Goal: Task Accomplishment & Management: Manage account settings

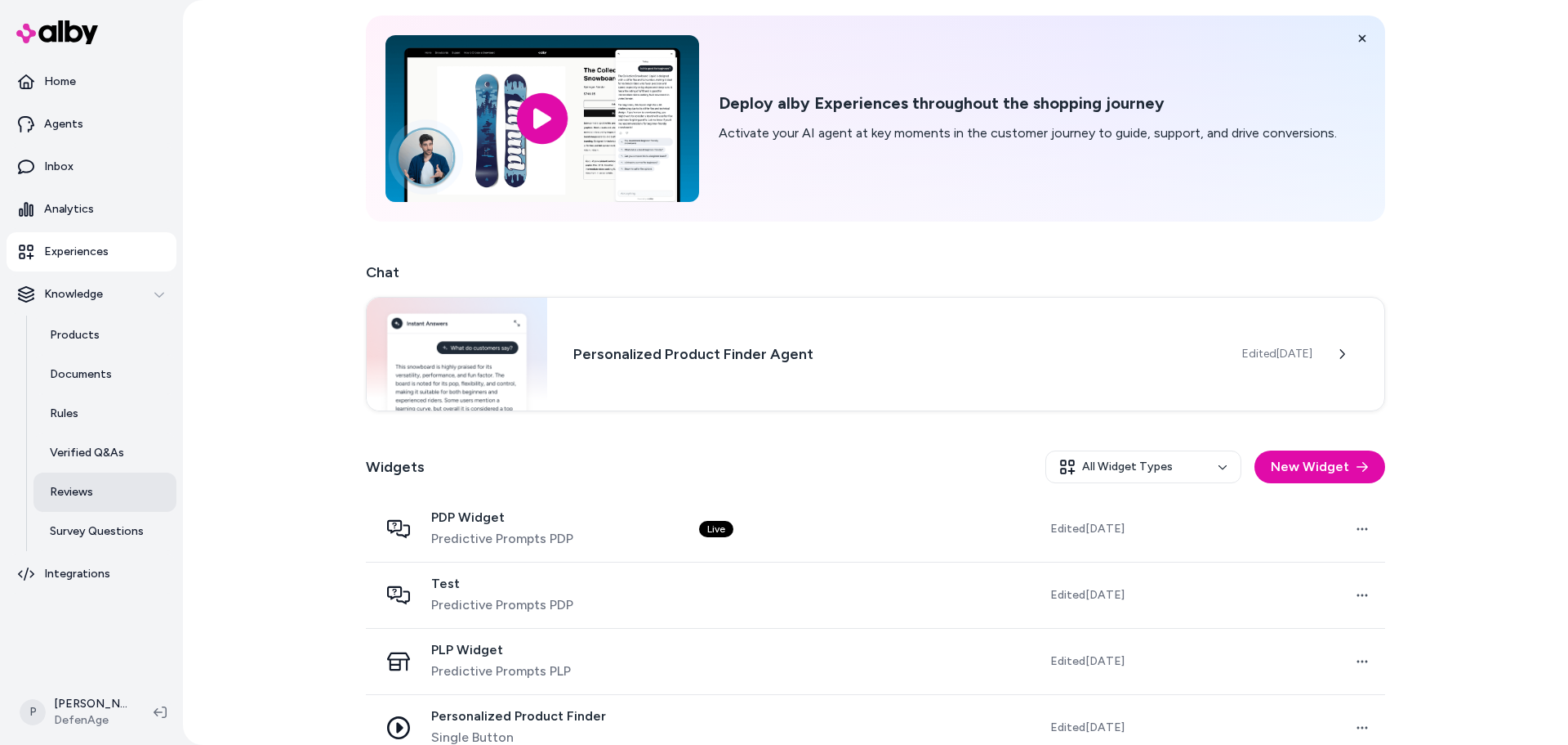
scroll to position [81, 0]
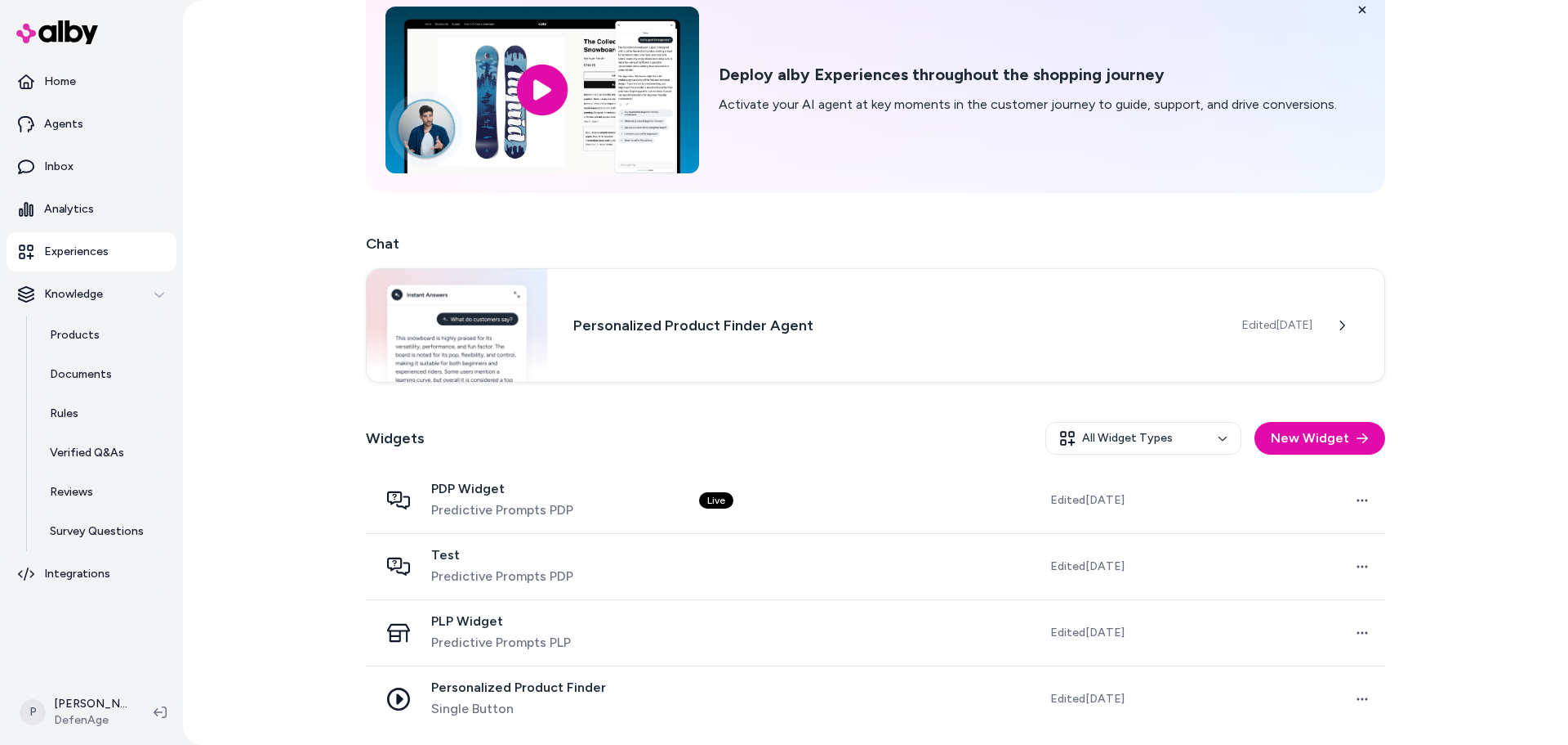
click at [100, 552] on ul "Home Agents Inbox Analytics Experiences Knowledge Products Documents Rules Veri…" at bounding box center [91, 328] width 170 height 532
click at [111, 533] on p "Survey Questions" at bounding box center [97, 531] width 94 height 16
click at [112, 518] on link "Survey Questions" at bounding box center [105, 531] width 143 height 39
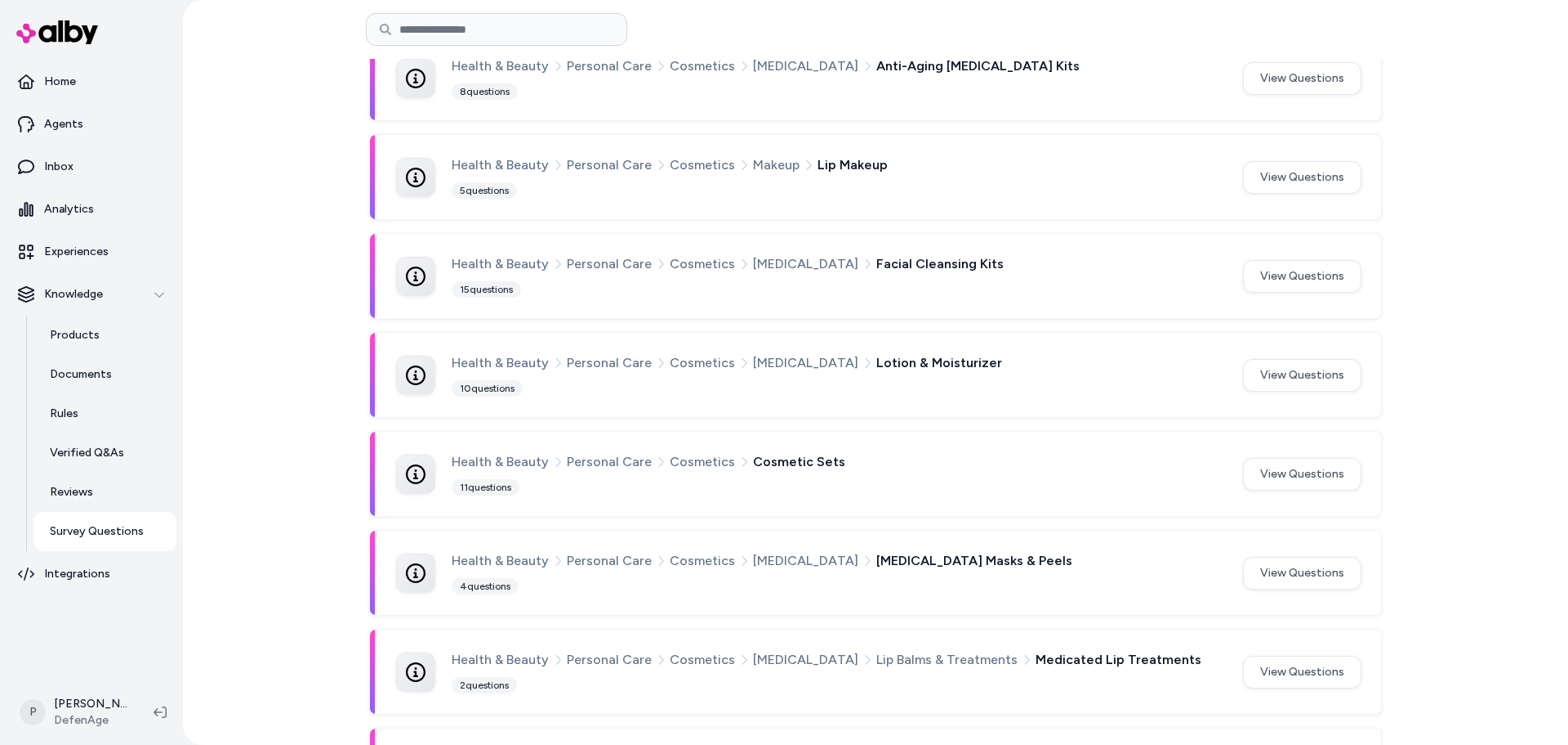
scroll to position [742, 0]
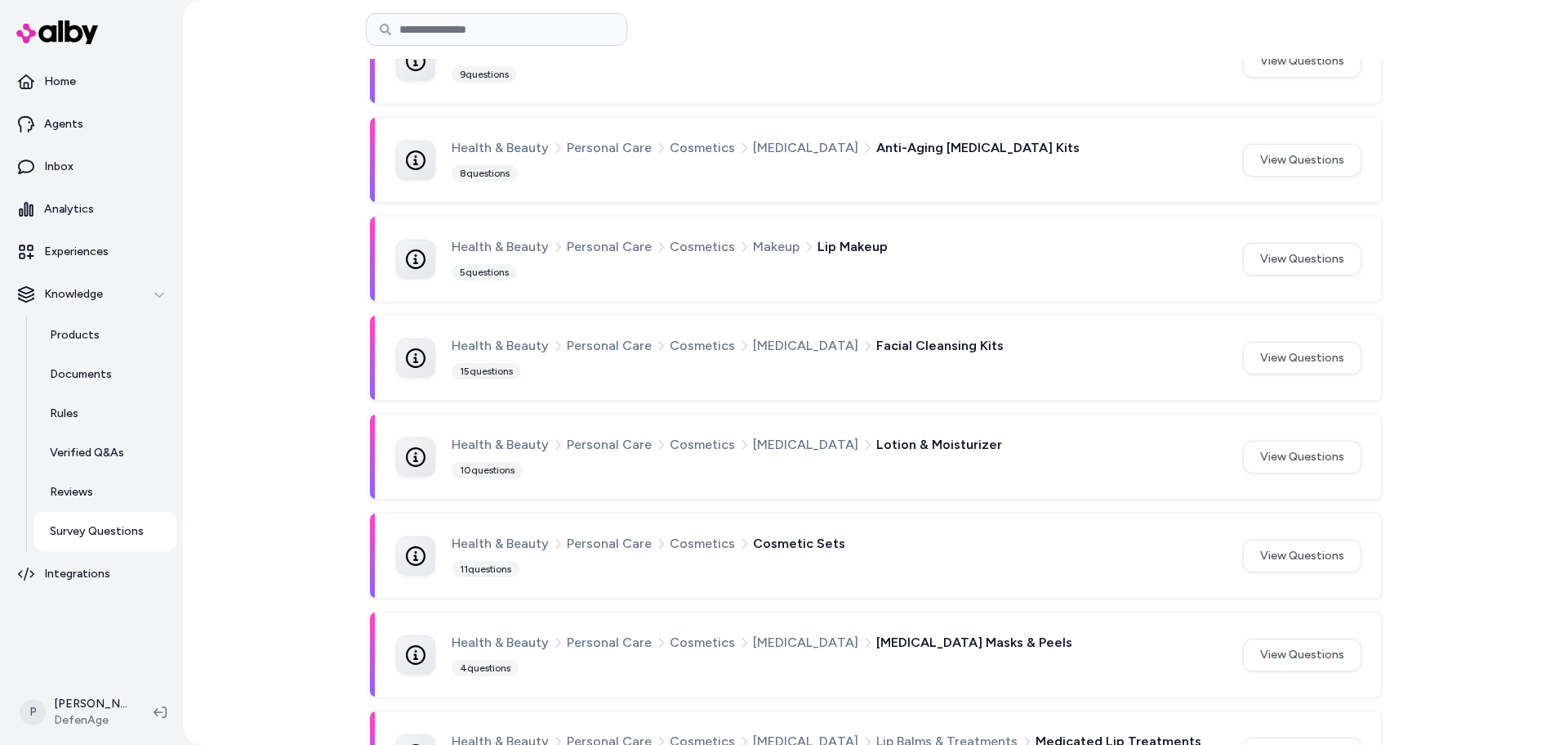
click at [1323, 548] on button "View Questions" at bounding box center [1302, 555] width 118 height 33
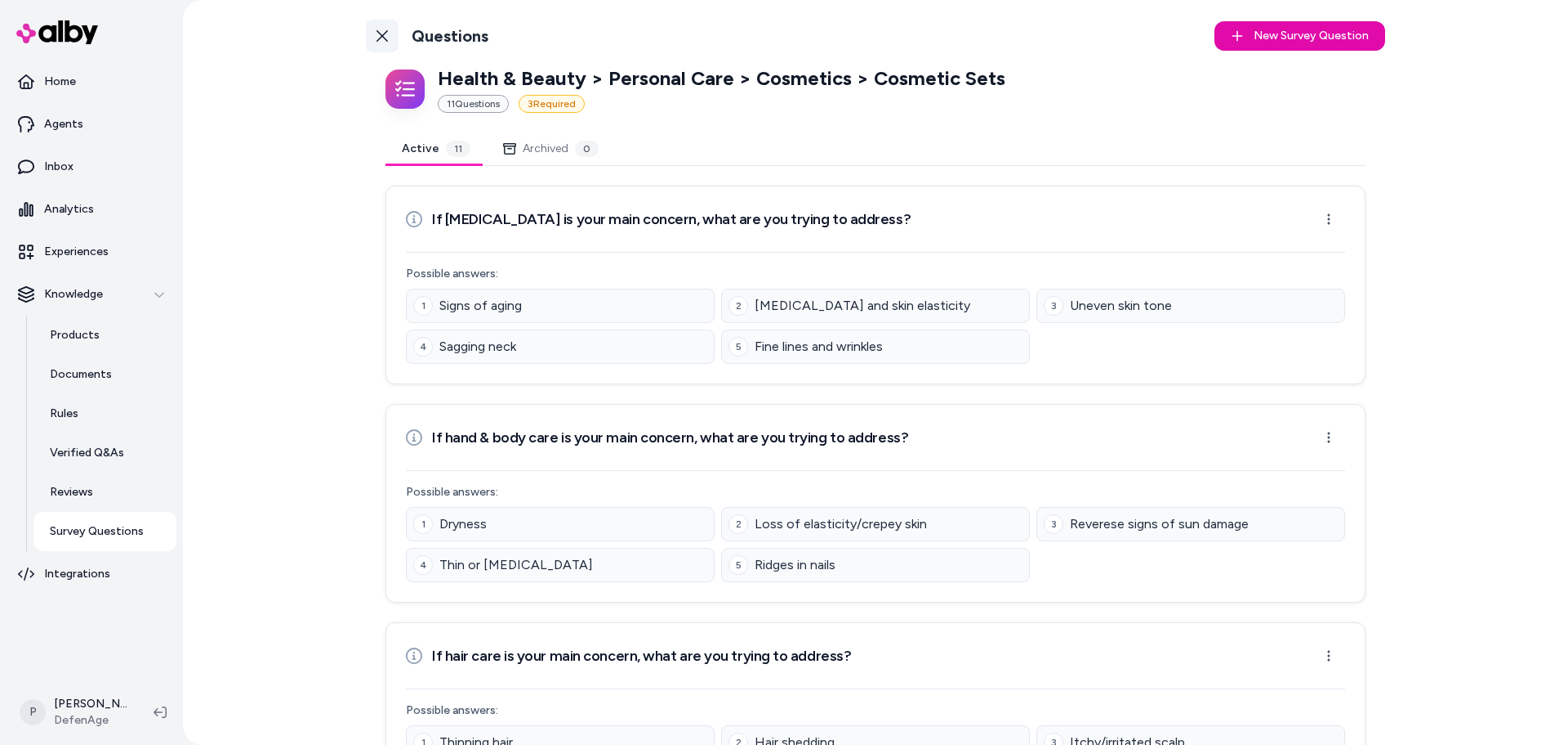
click at [379, 37] on icon at bounding box center [383, 36] width 12 height 12
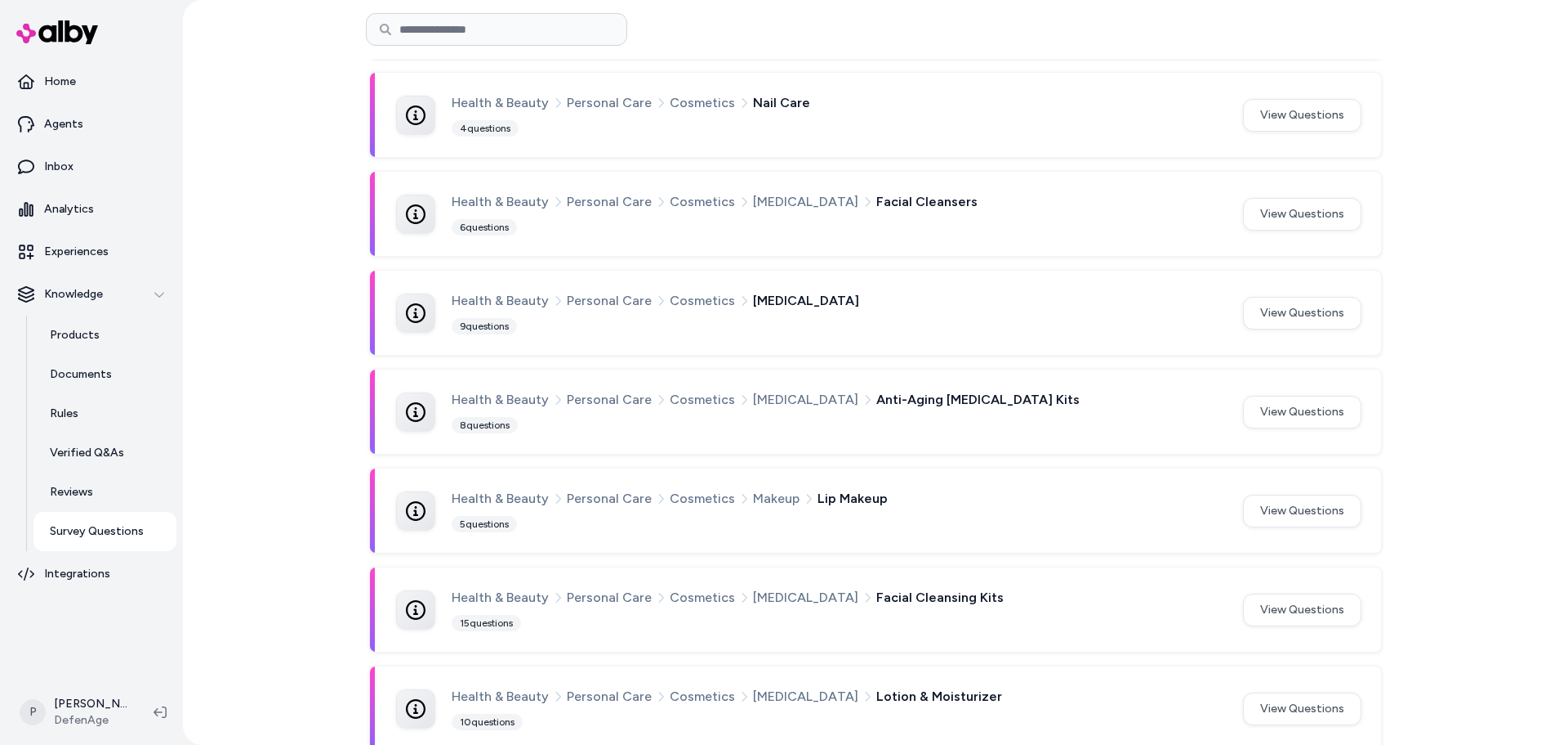
scroll to position [491, 0]
click at [1267, 508] on button "View Questions" at bounding box center [1302, 510] width 118 height 33
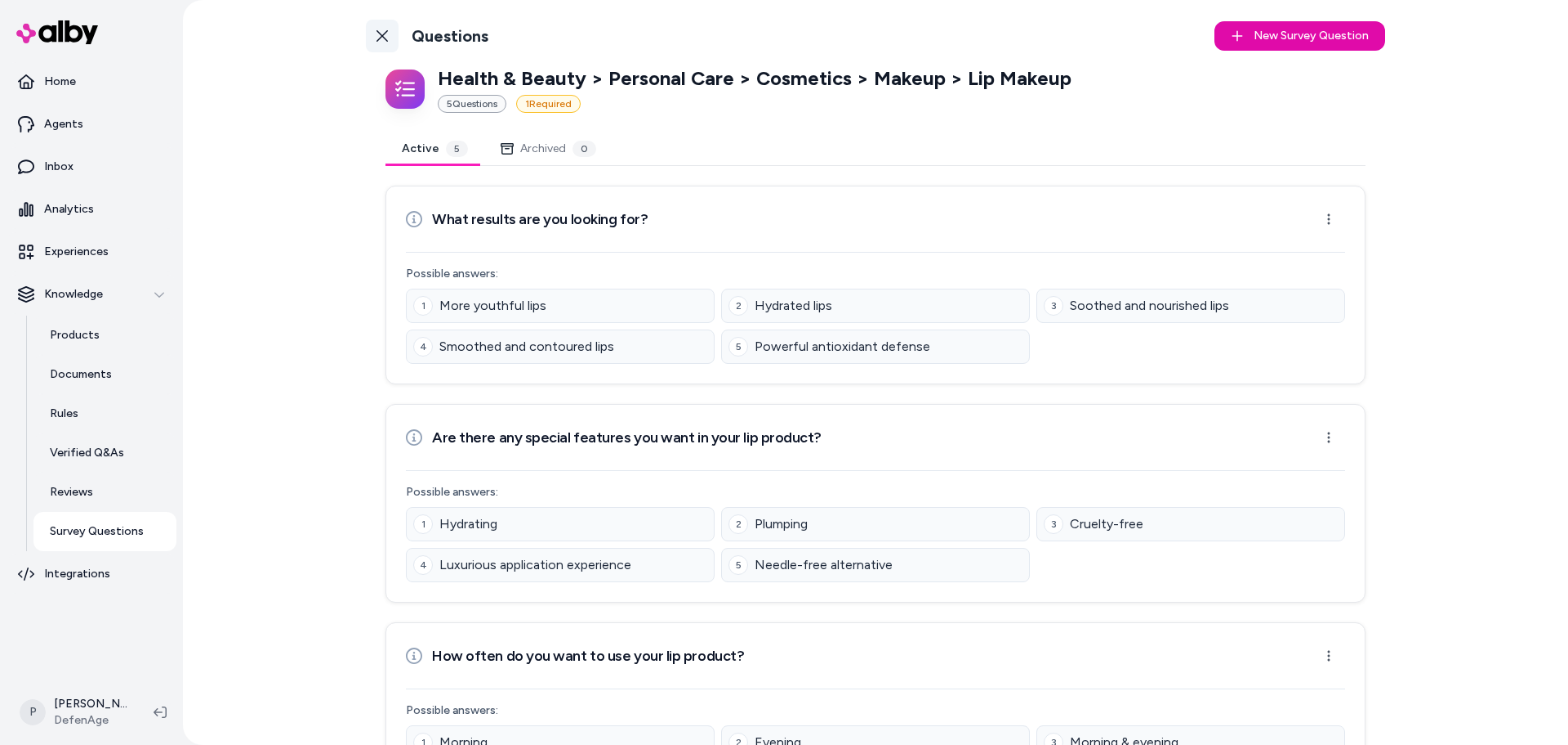
click at [379, 35] on icon at bounding box center [383, 36] width 12 height 12
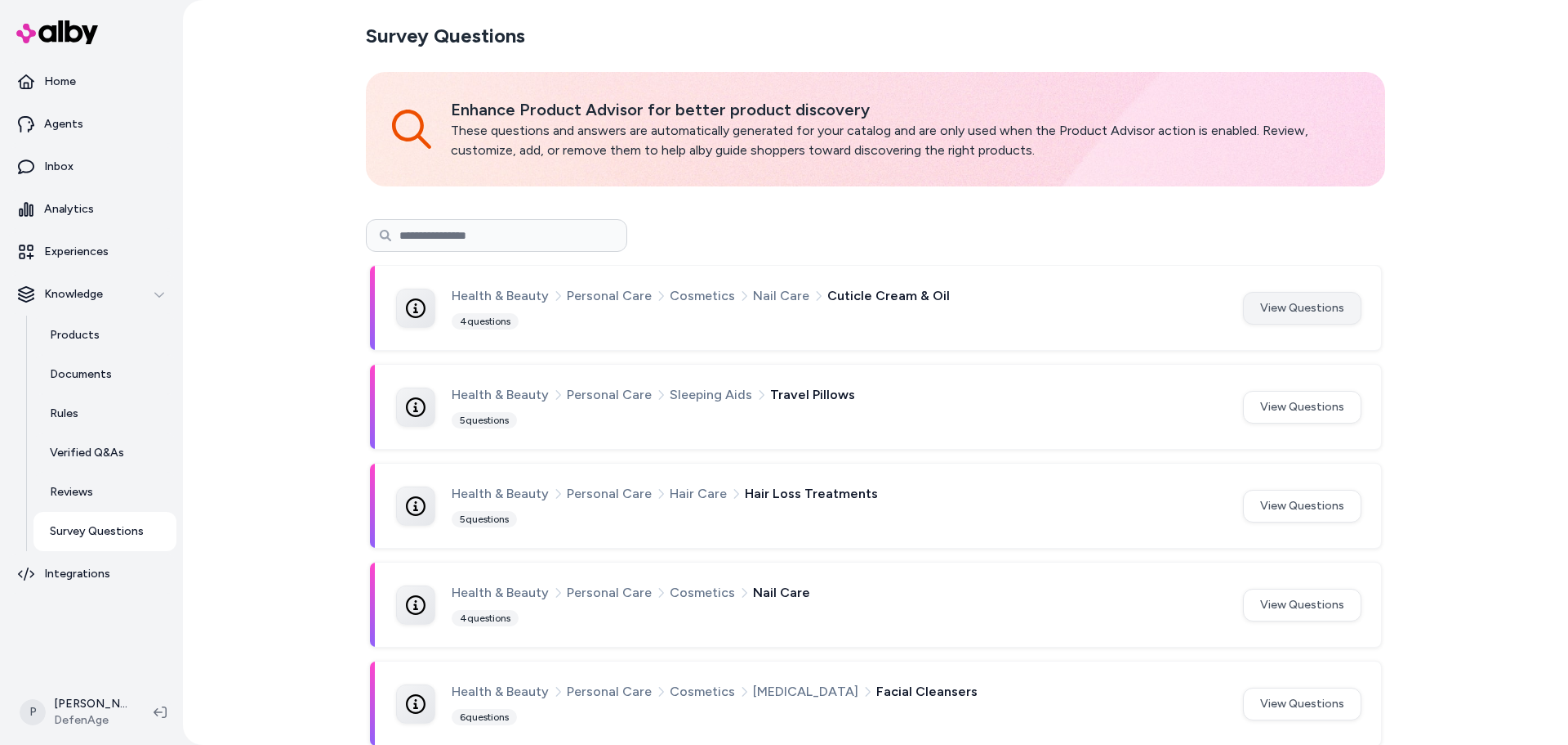
click at [1321, 306] on button "View Questions" at bounding box center [1302, 307] width 118 height 33
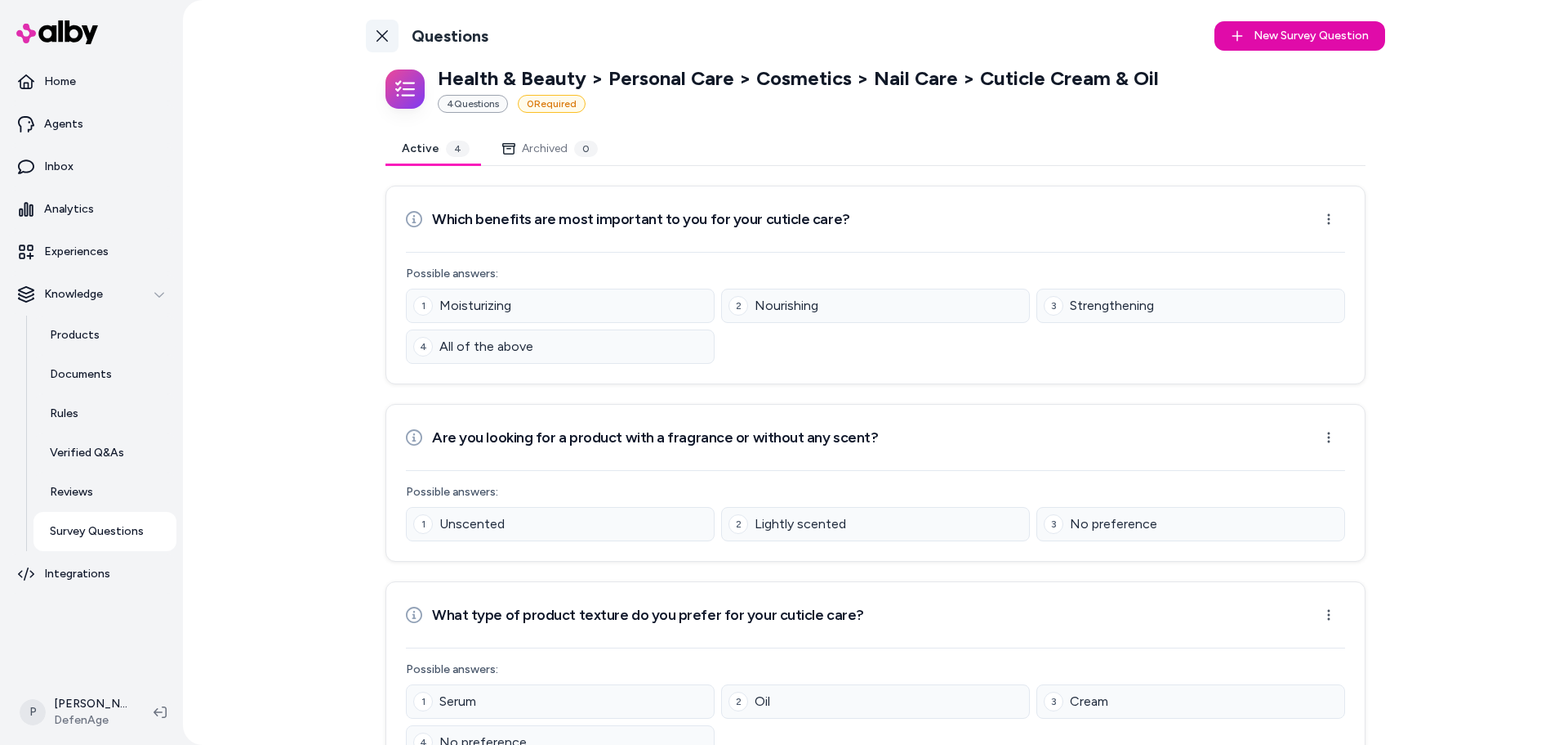
click at [376, 36] on icon at bounding box center [383, 36] width 13 height 13
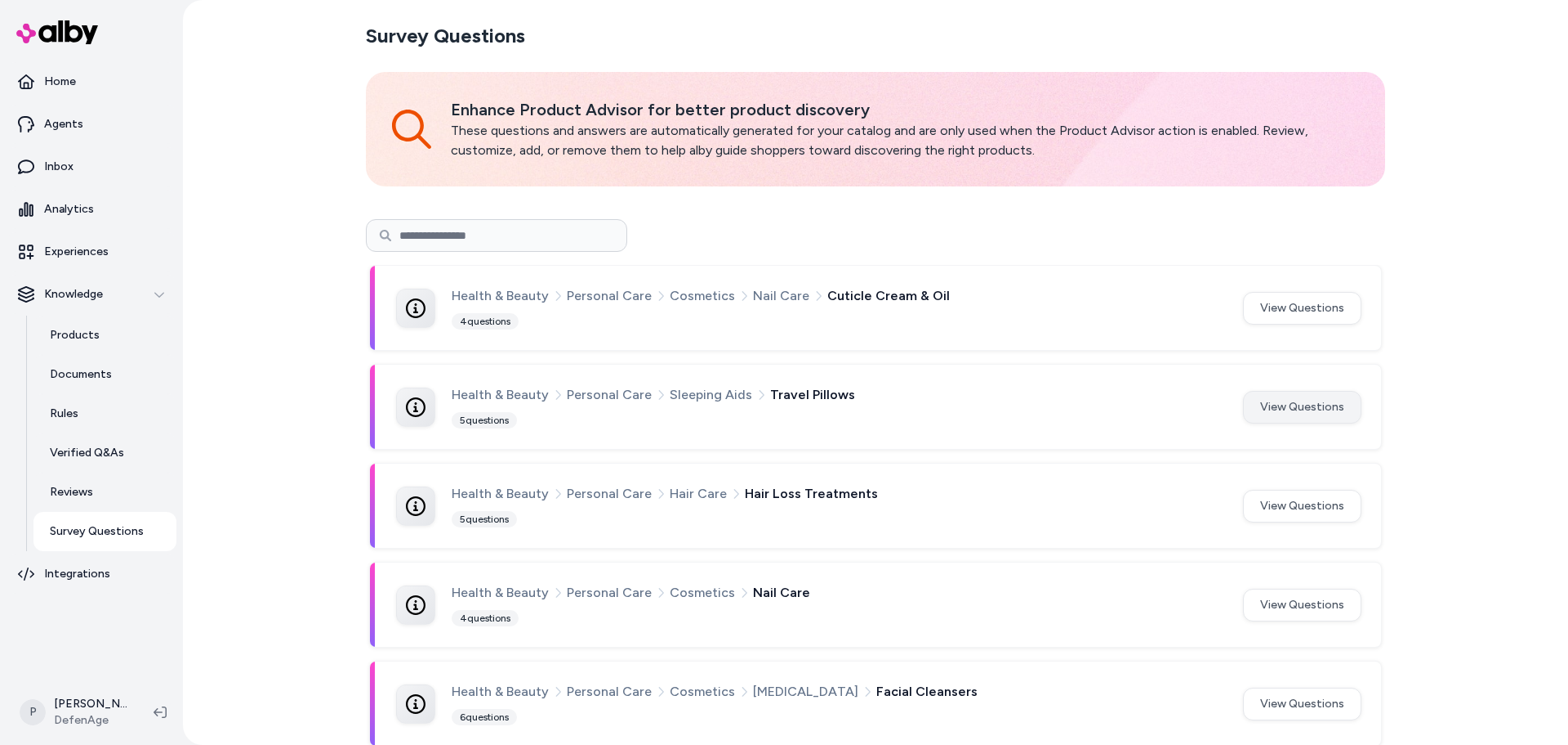
click at [1303, 412] on button "View Questions" at bounding box center [1302, 407] width 118 height 33
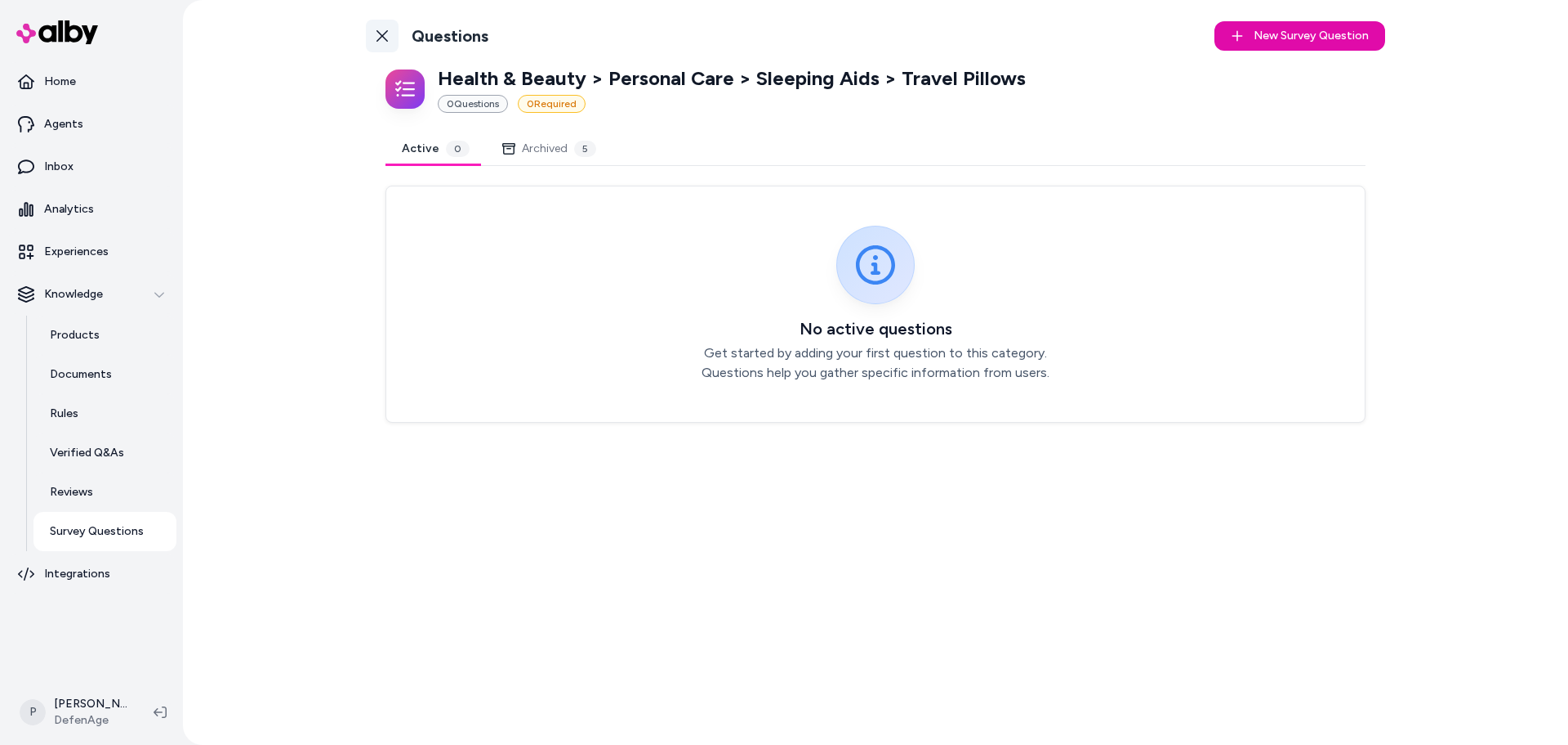
click at [379, 22] on link "Back to Categories" at bounding box center [382, 35] width 33 height 33
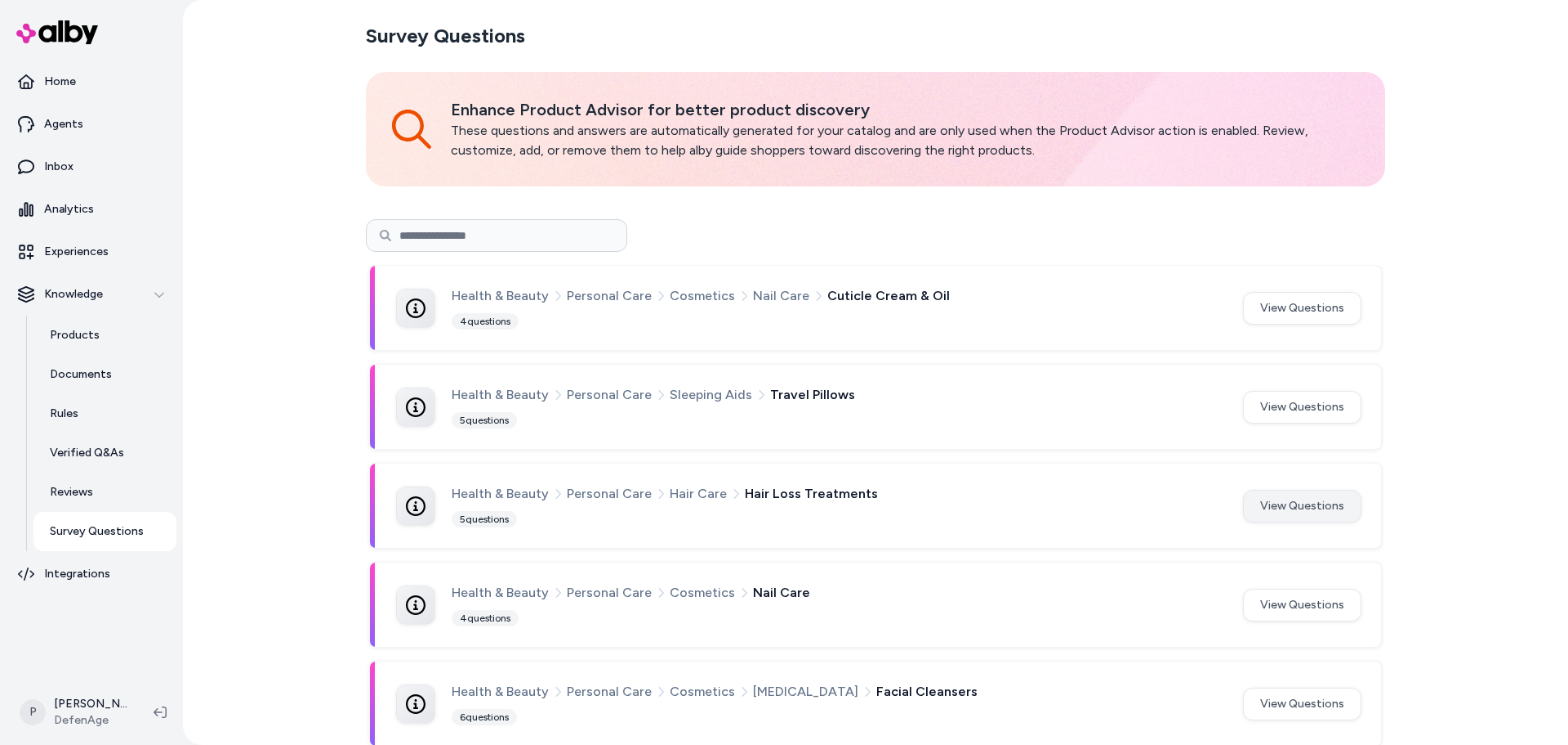
click at [1267, 502] on button "View Questions" at bounding box center [1302, 506] width 118 height 33
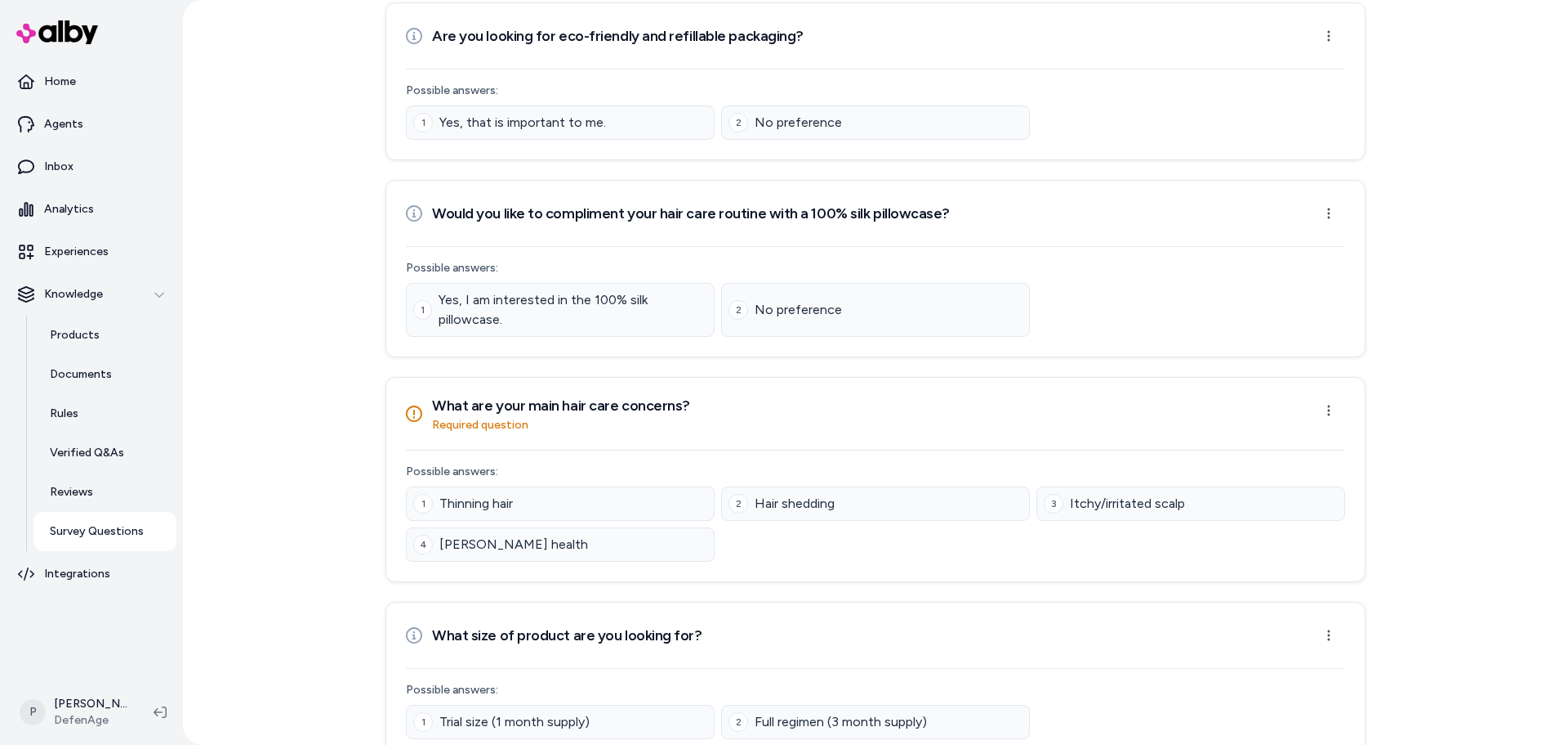
scroll to position [395, 0]
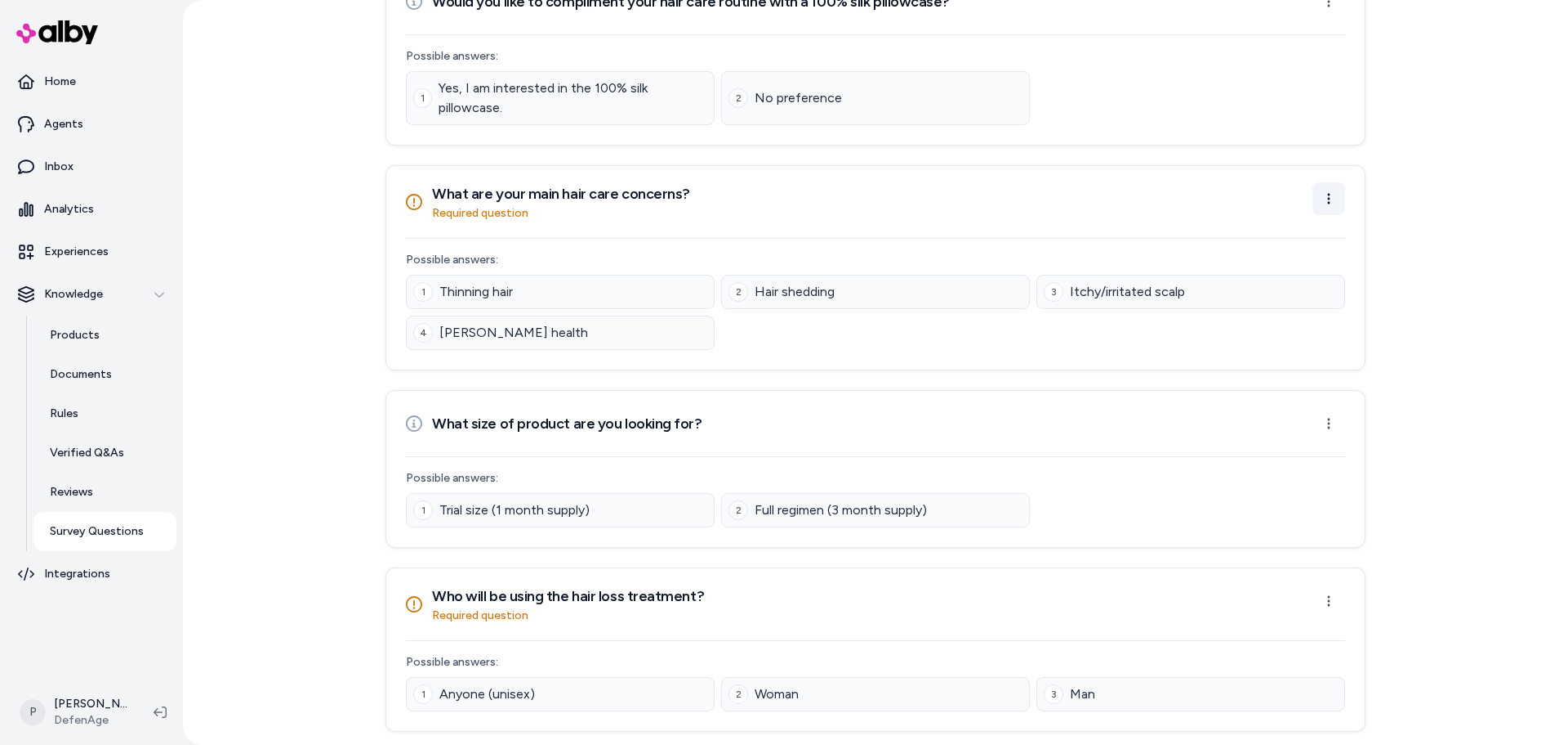
click at [1325, 207] on html "Home Agents Inbox Analytics Experiences Knowledge Products Documents Rules Veri…" at bounding box center [784, 372] width 1568 height 745
click at [1282, 227] on div "Edit Question" at bounding box center [1273, 235] width 135 height 26
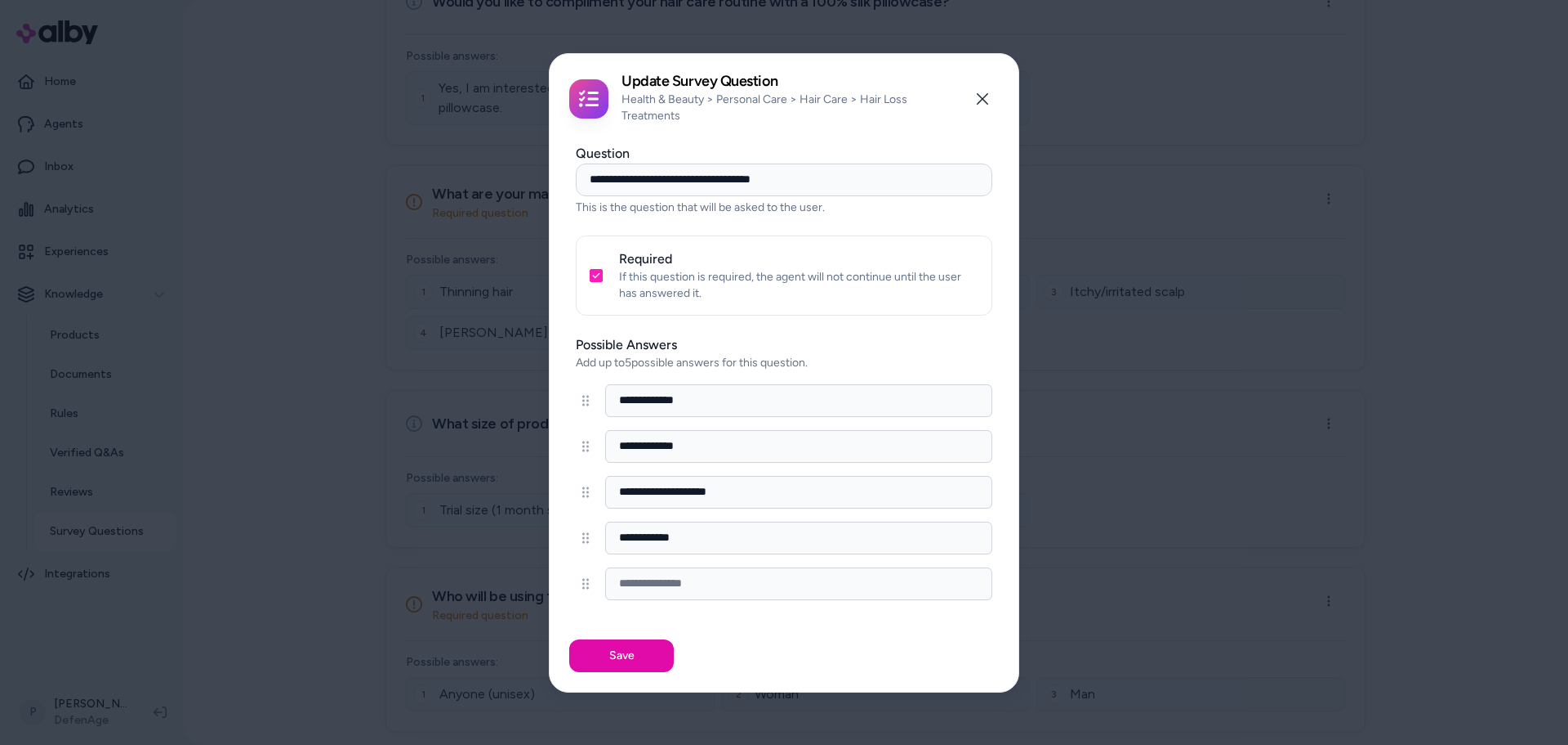
click at [591, 276] on button "Required" at bounding box center [597, 275] width 13 height 13
click at [625, 658] on button "Save" at bounding box center [621, 655] width 105 height 33
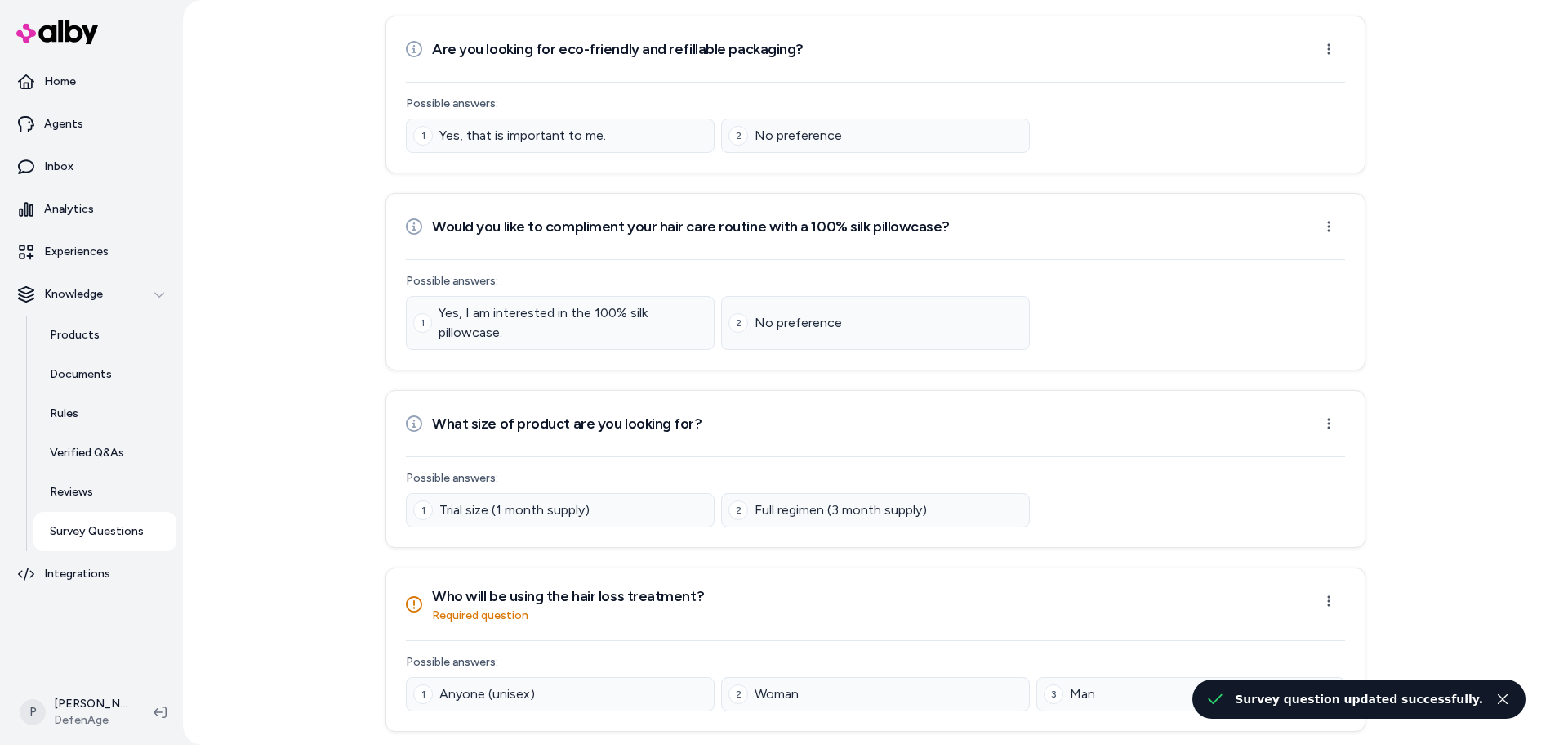
scroll to position [388, 0]
click at [1329, 604] on html "Home Agents Inbox Analytics Experiences Knowledge Products Documents Rules Veri…" at bounding box center [784, 372] width 1568 height 745
click at [1277, 631] on div "Edit Question" at bounding box center [1273, 637] width 135 height 26
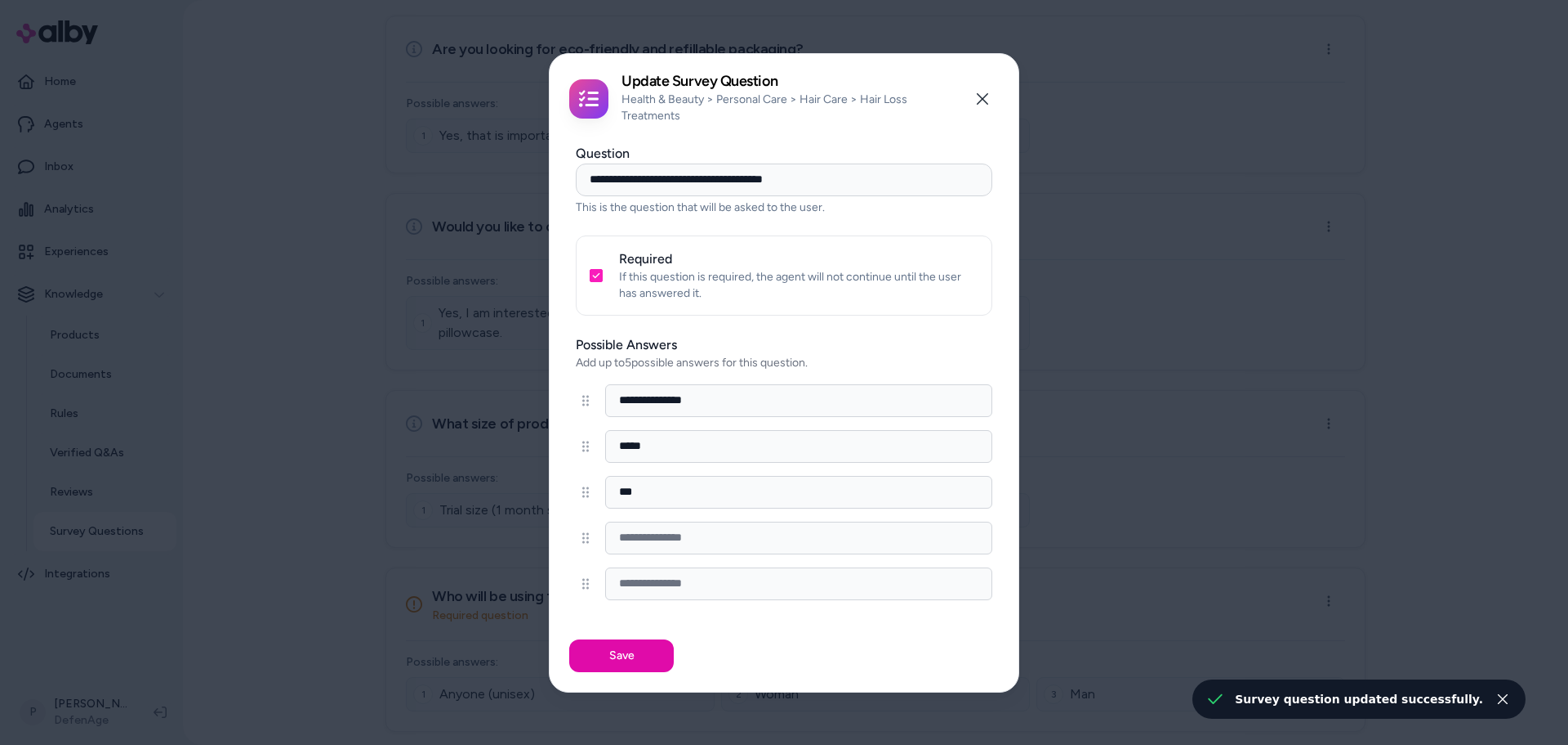
click at [625, 281] on p "If this question is required, the agent will not continue until the user has an…" at bounding box center [799, 285] width 359 height 33
click at [593, 276] on button "Required" at bounding box center [597, 275] width 13 height 13
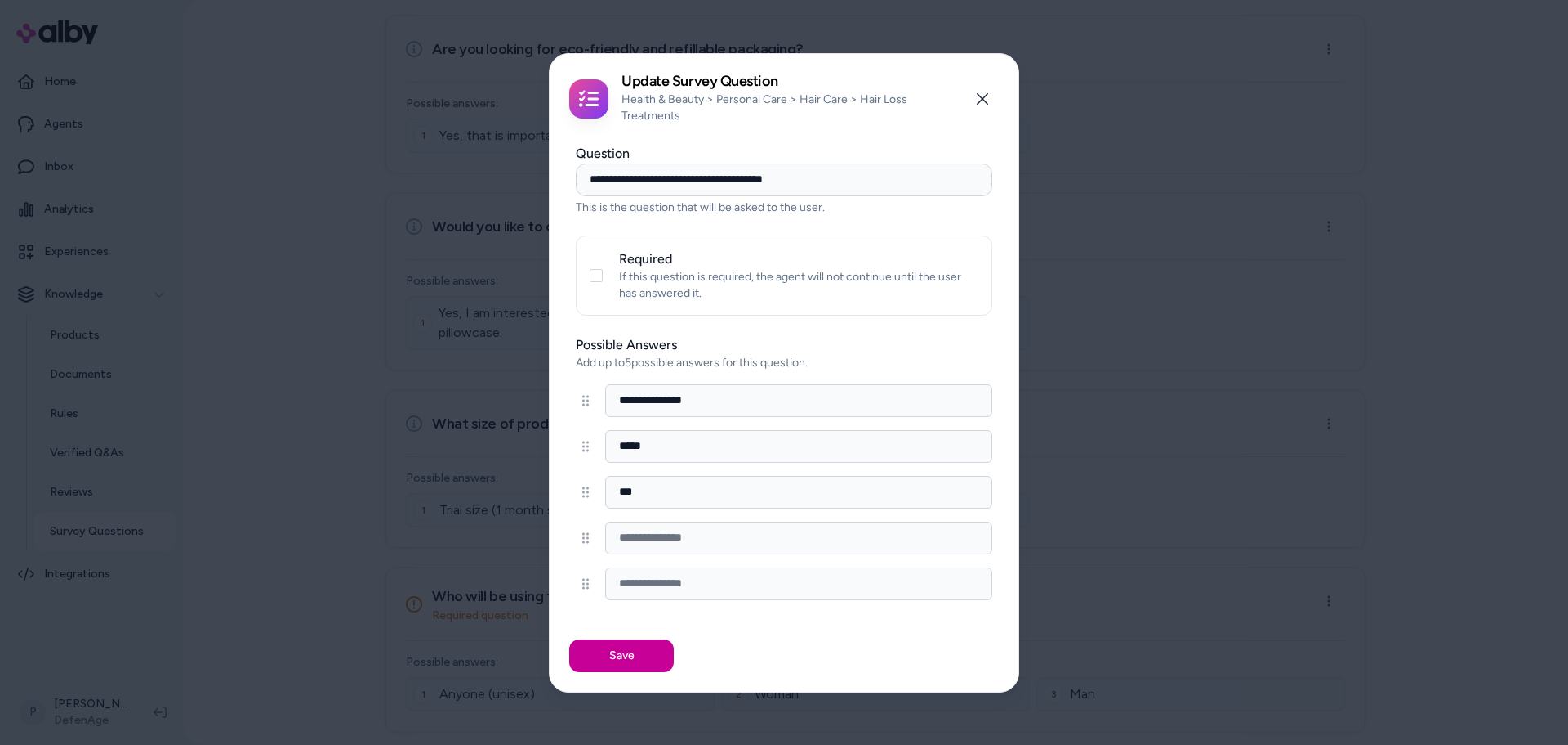
click at [637, 655] on button "Save" at bounding box center [621, 655] width 105 height 33
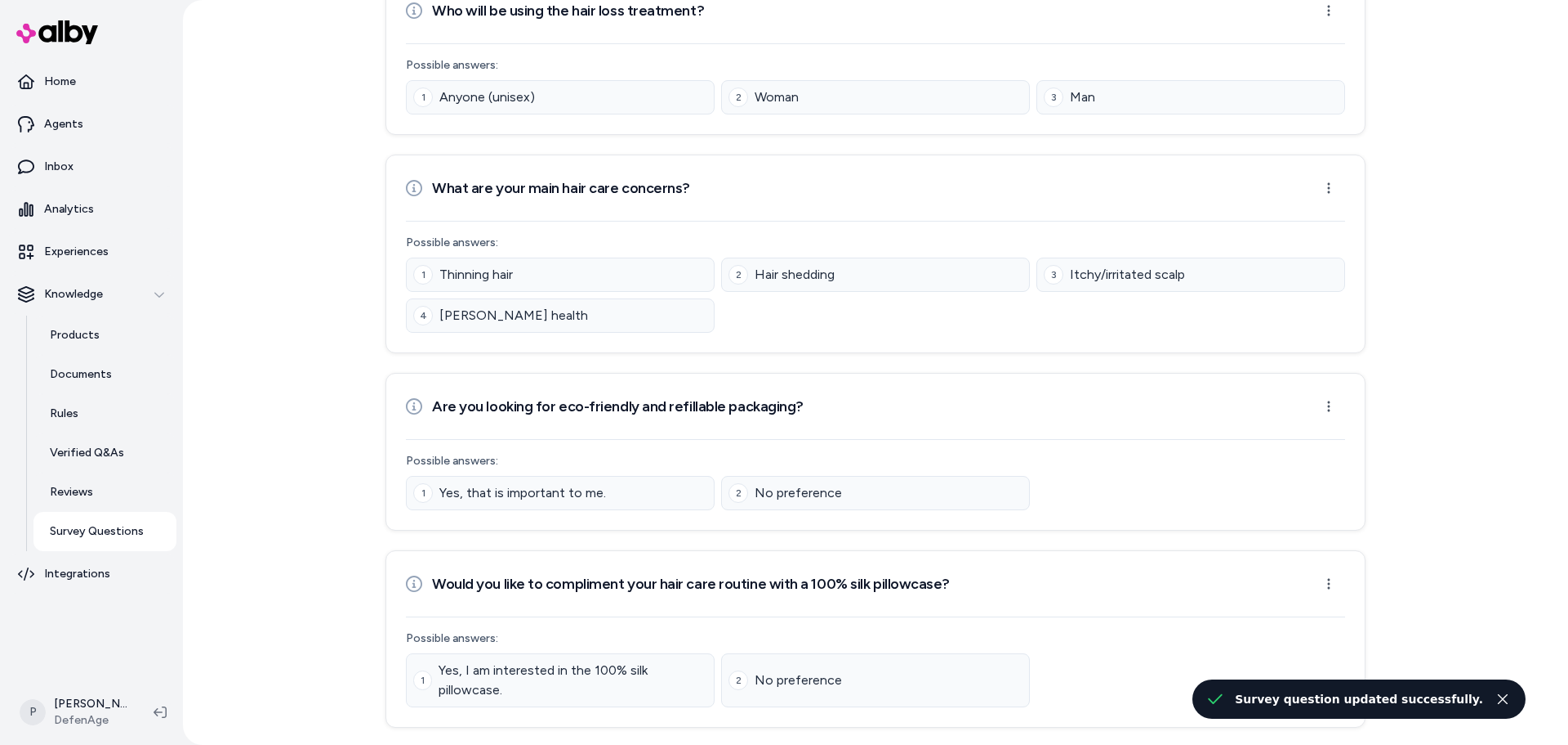
scroll to position [0, 0]
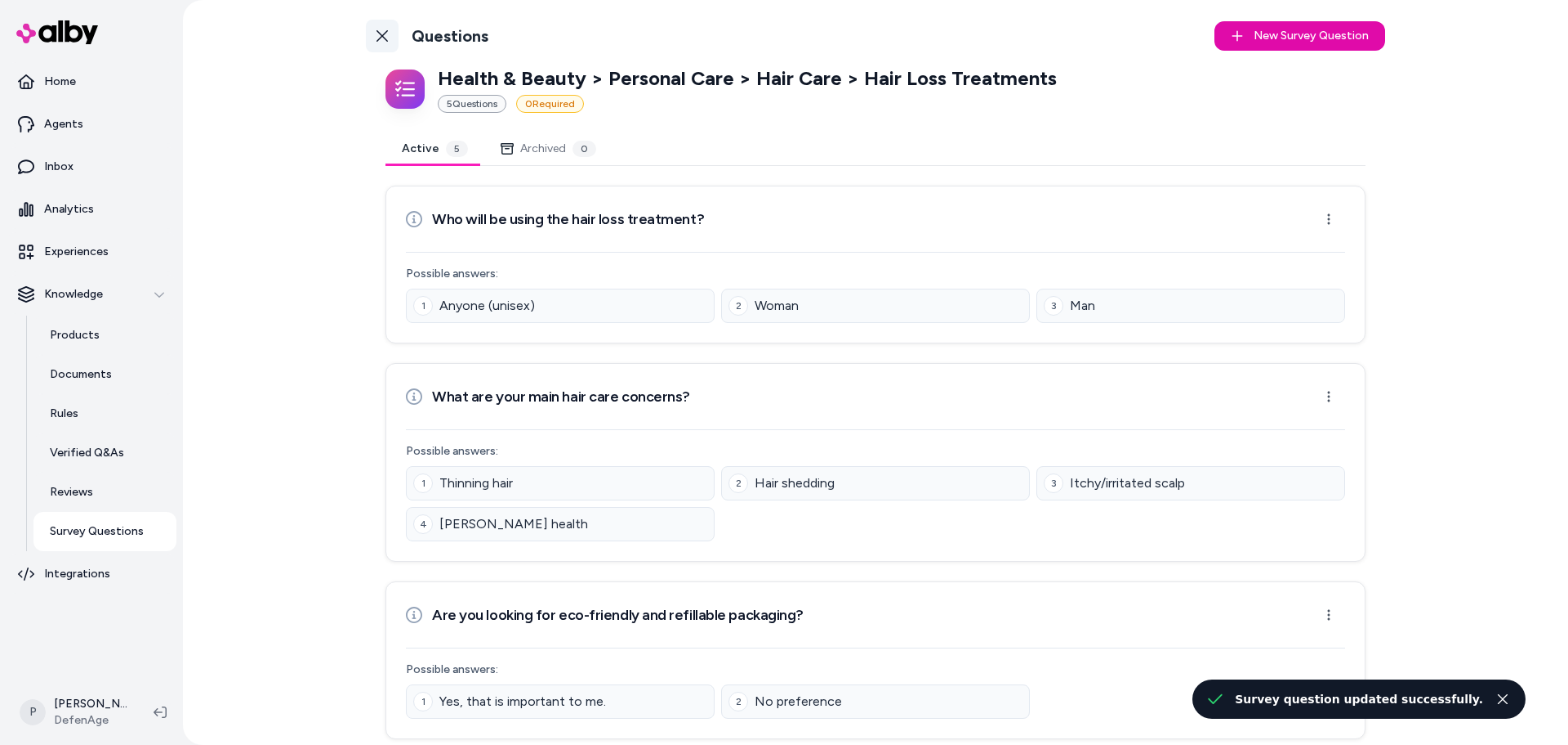
click at [381, 34] on icon at bounding box center [383, 36] width 13 height 13
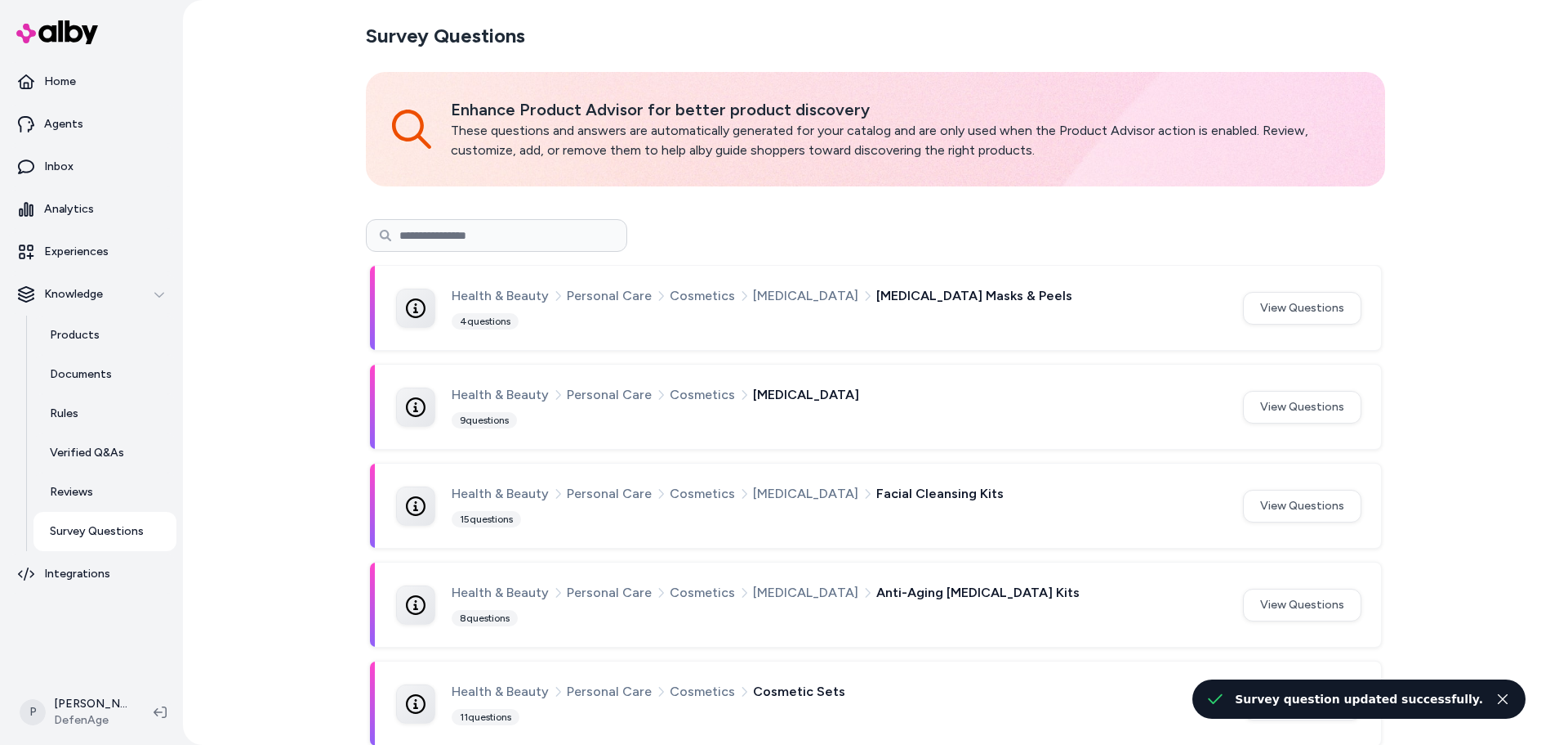
scroll to position [164, 0]
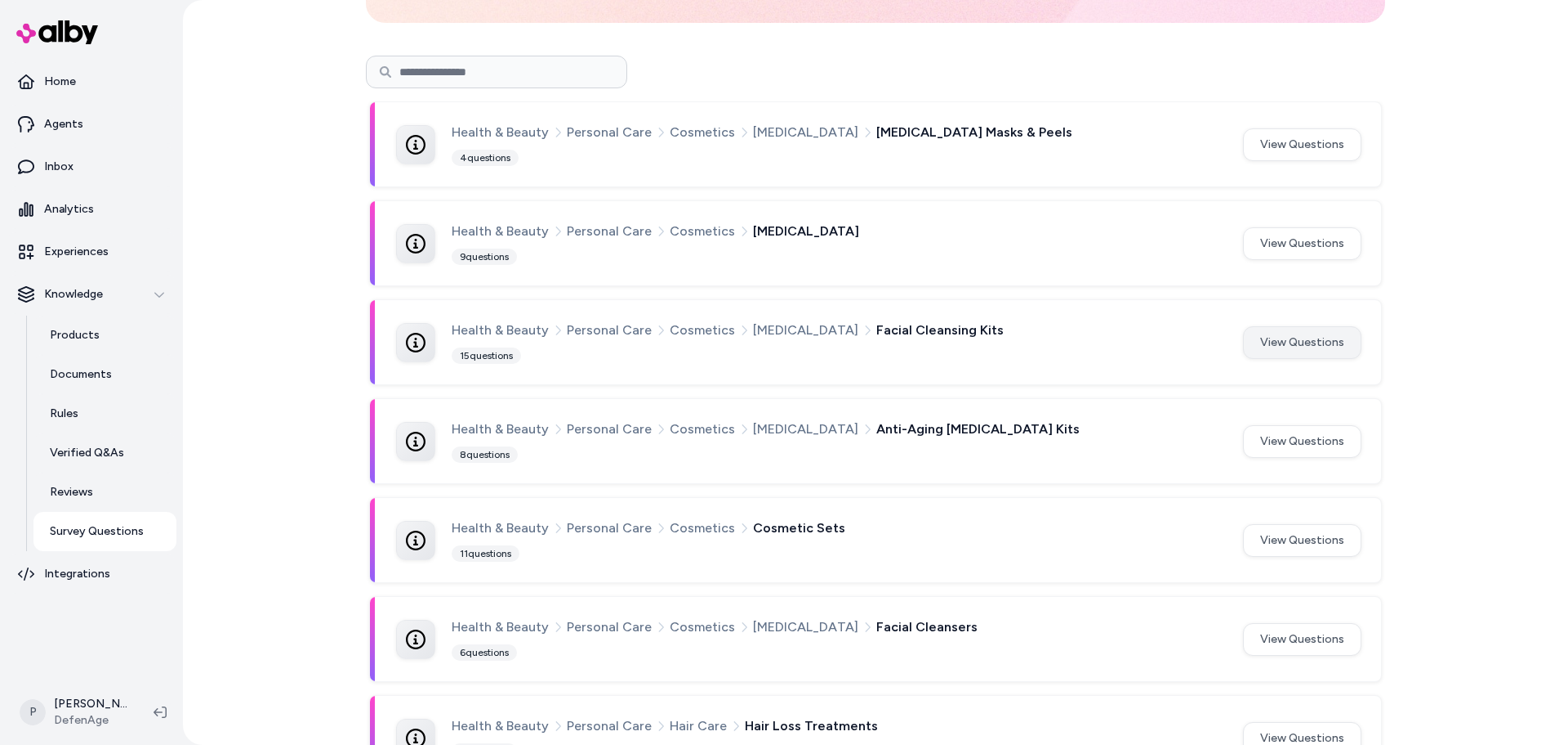
click at [1294, 341] on button "View Questions" at bounding box center [1302, 342] width 118 height 33
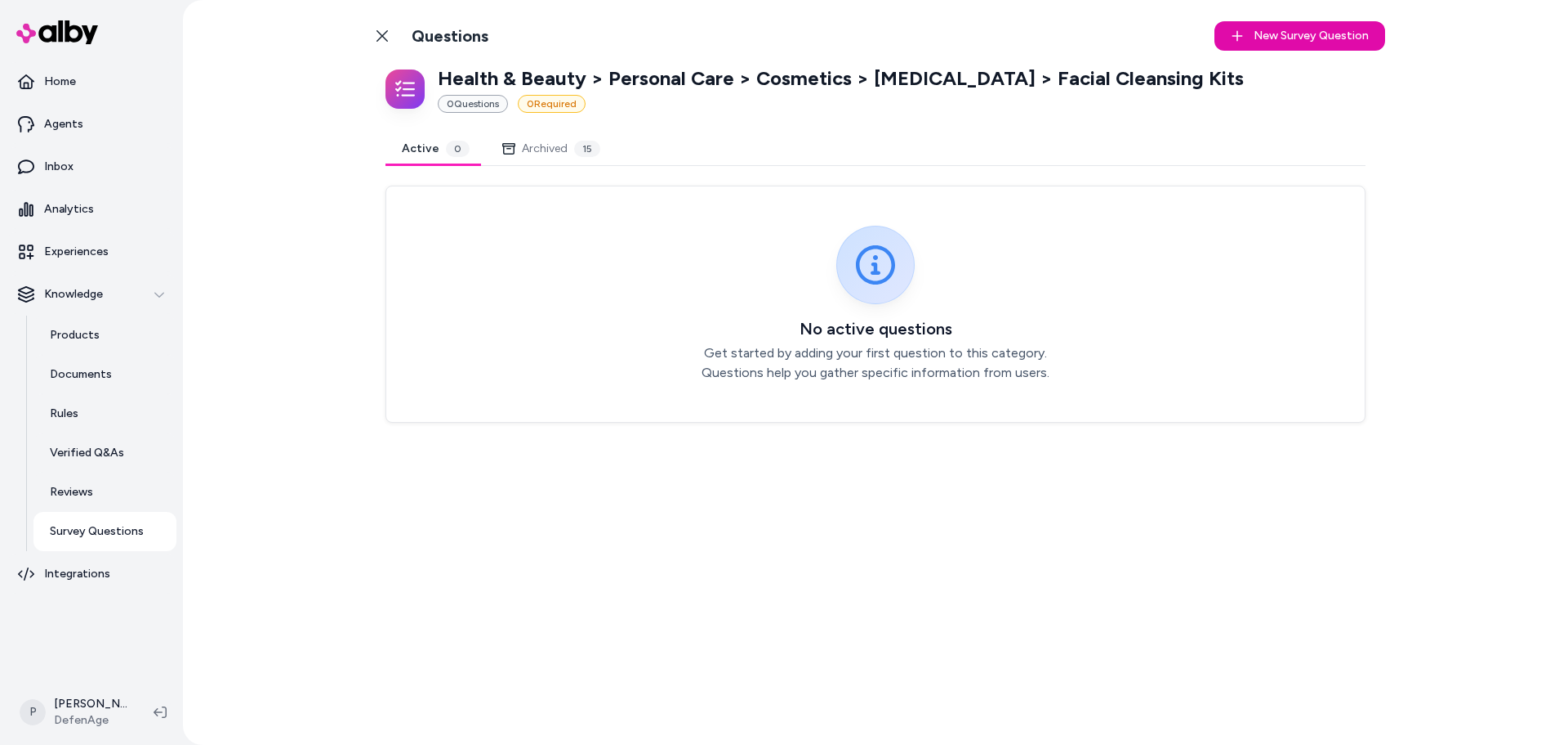
click at [374, 39] on link "Back to Categories" at bounding box center [382, 35] width 33 height 33
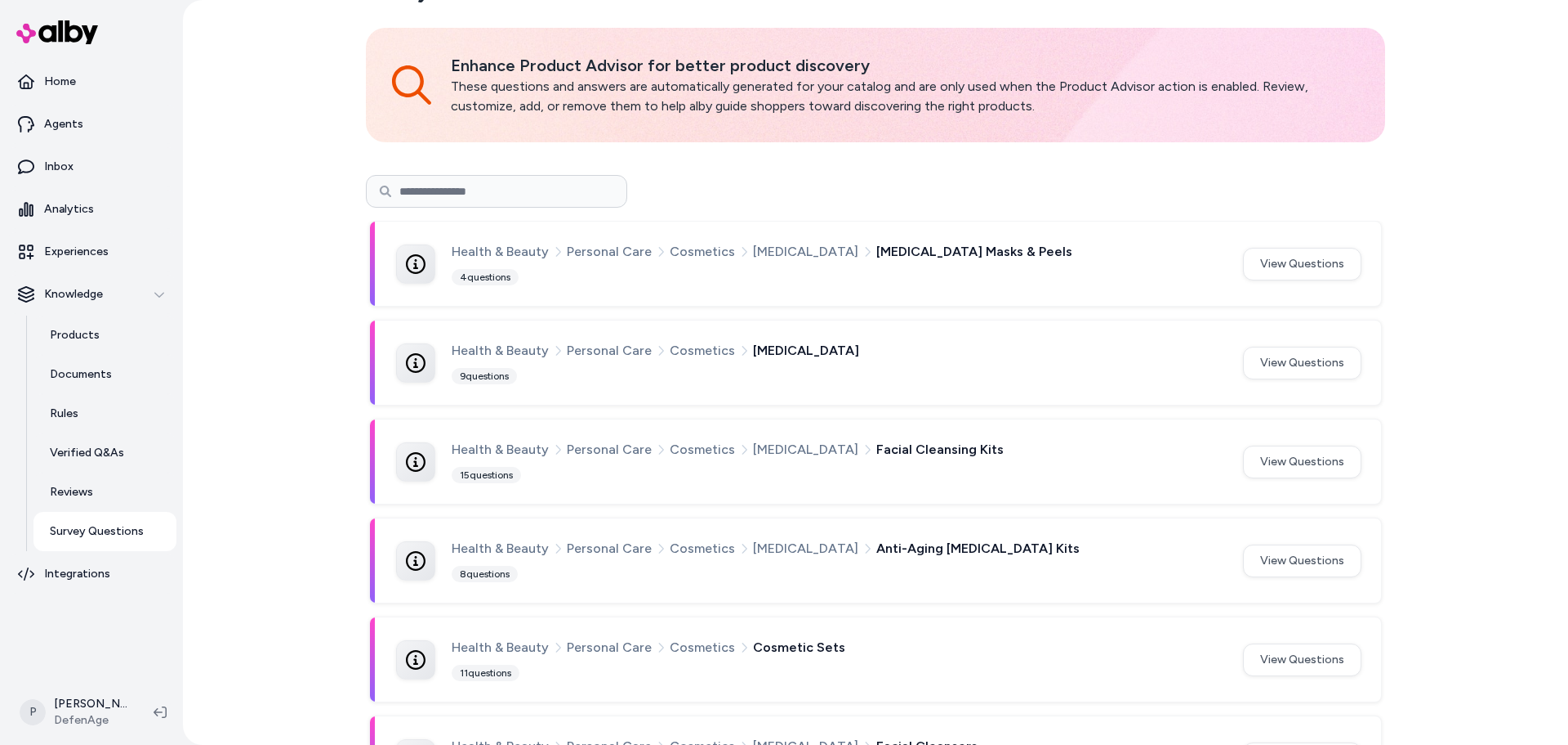
scroll to position [81, 0]
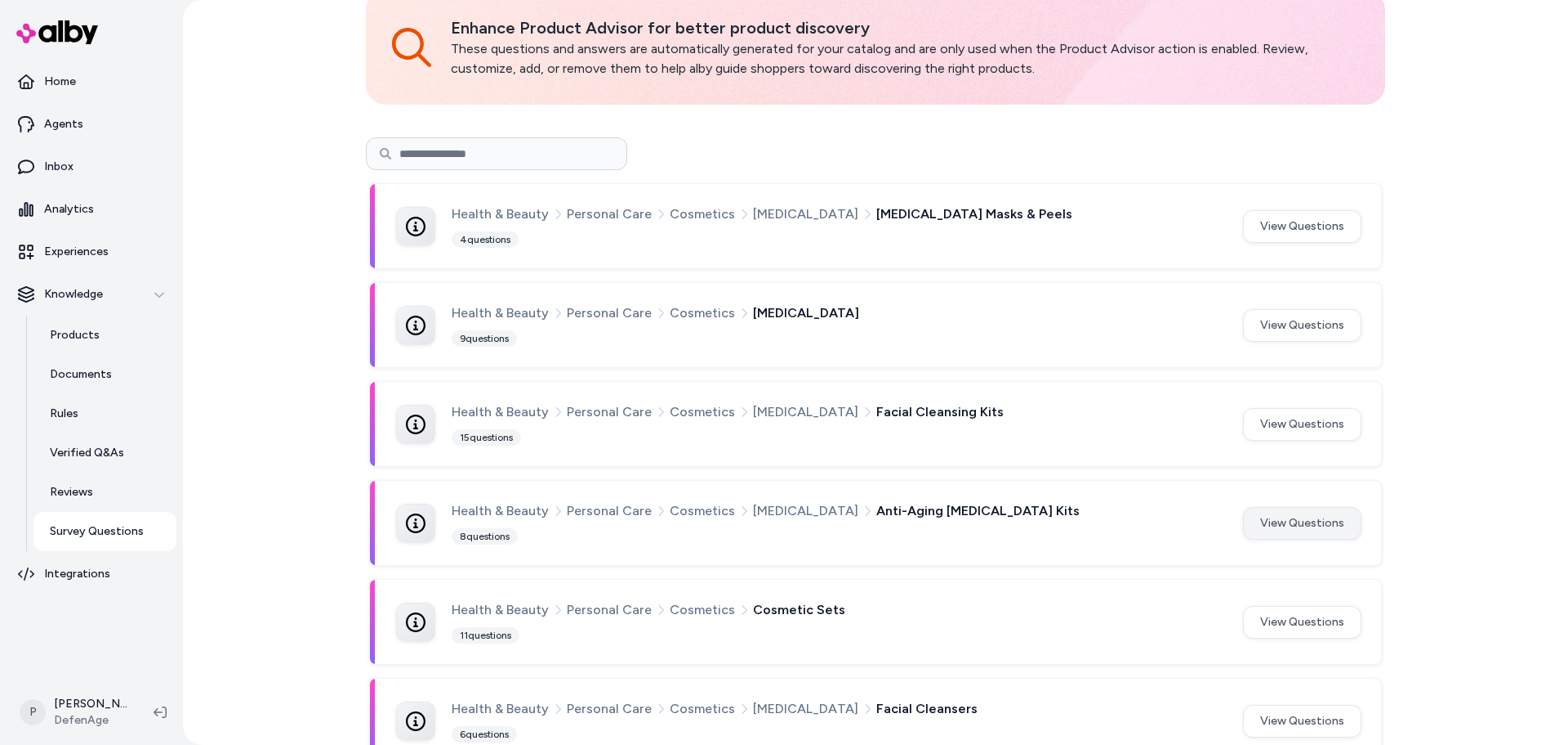
click at [1335, 520] on button "View Questions" at bounding box center [1302, 522] width 118 height 33
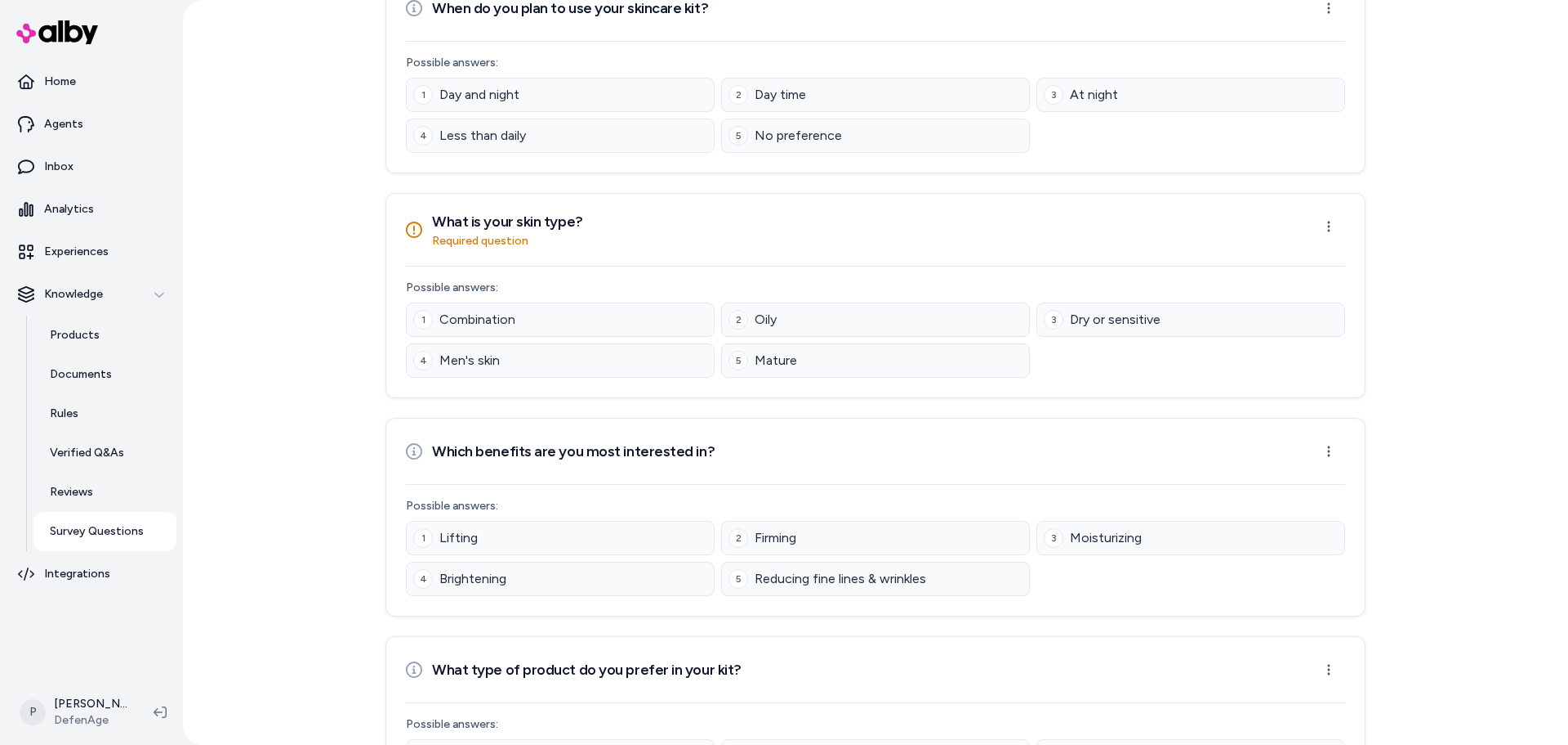
scroll to position [942, 0]
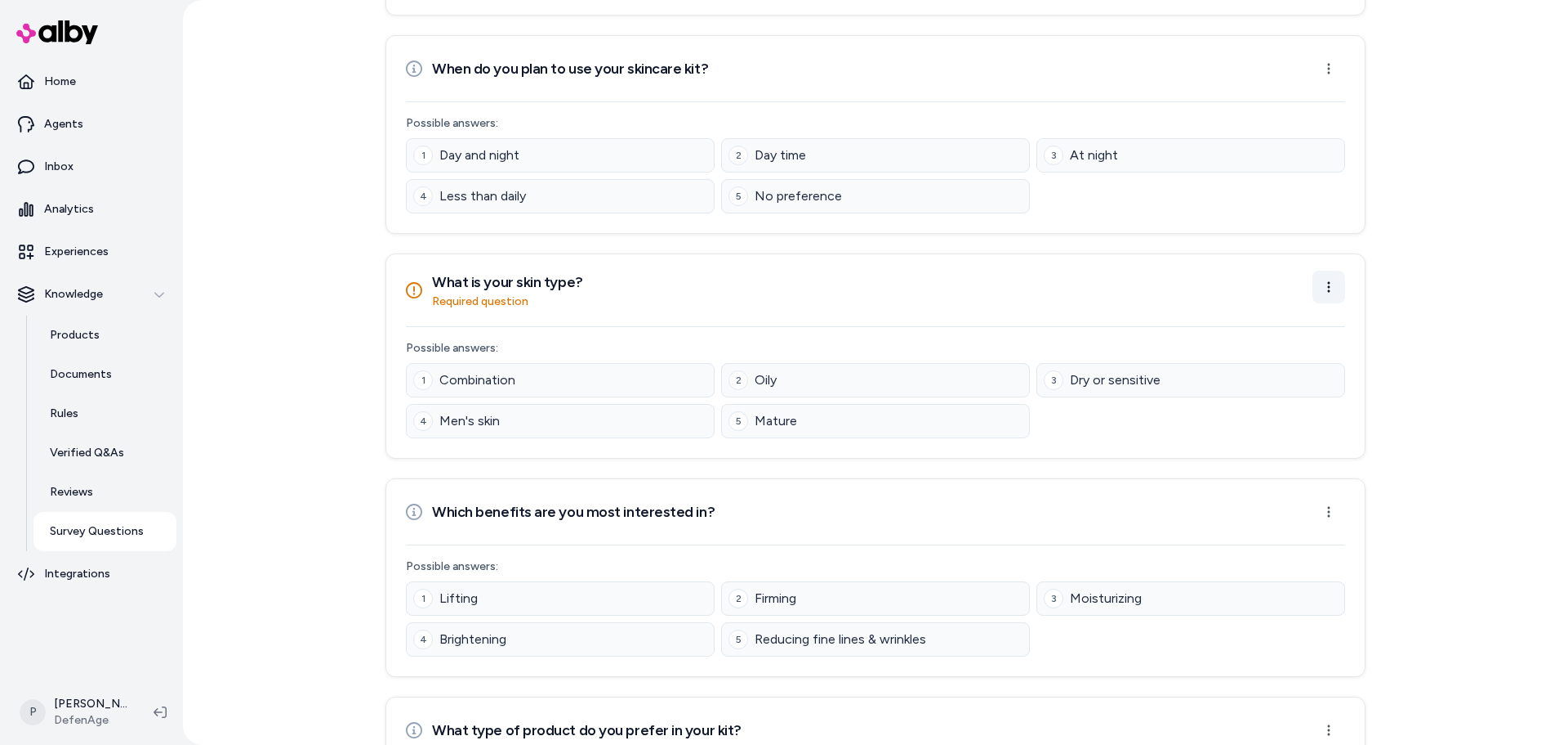
click at [1338, 287] on html "Home Agents Inbox Analytics Experiences Knowledge Products Documents Rules Veri…" at bounding box center [784, 372] width 1568 height 745
click at [1264, 320] on div "Edit Question" at bounding box center [1273, 323] width 135 height 26
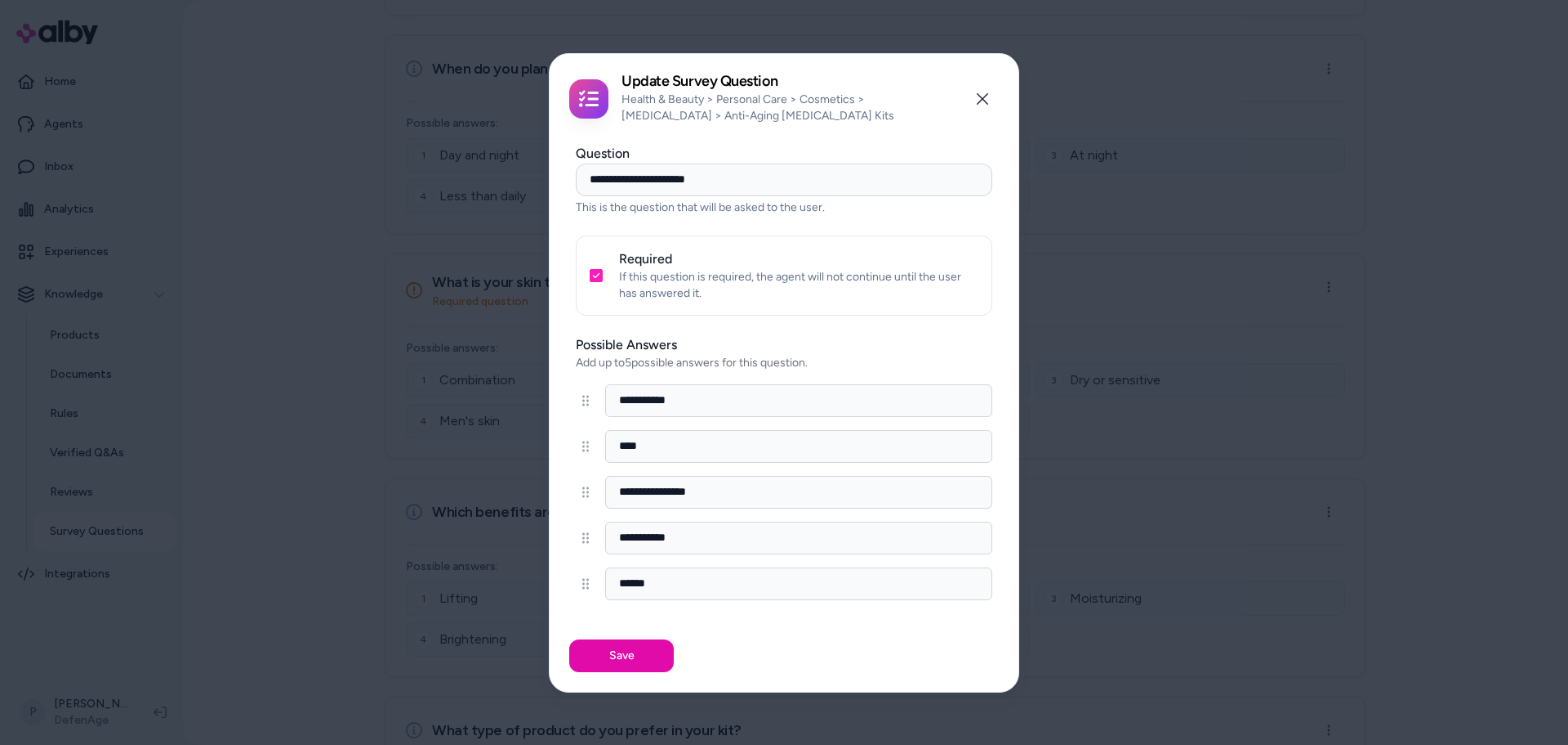
click at [598, 275] on button "Required" at bounding box center [597, 275] width 13 height 13
click at [630, 653] on button "Save" at bounding box center [621, 655] width 105 height 33
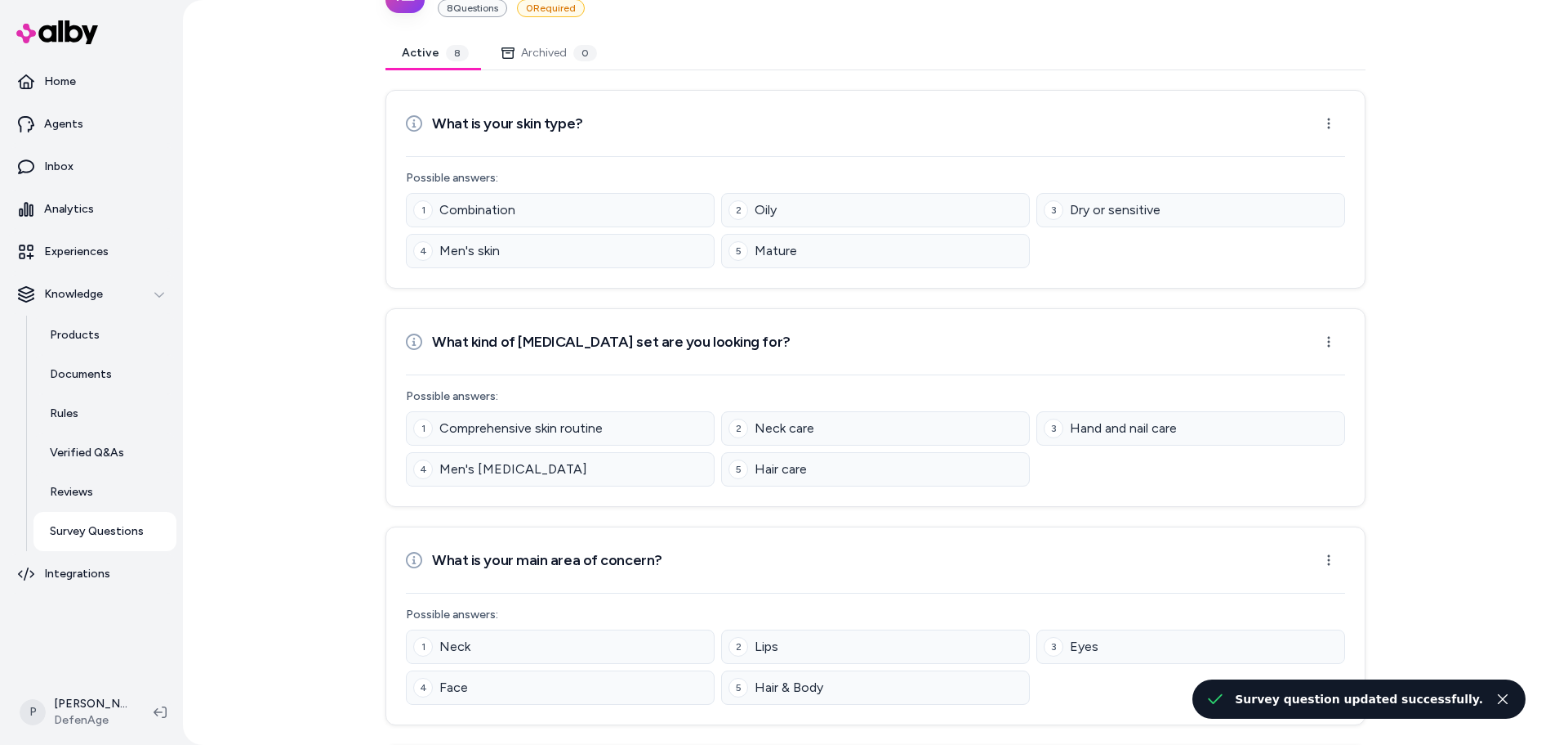
scroll to position [0, 0]
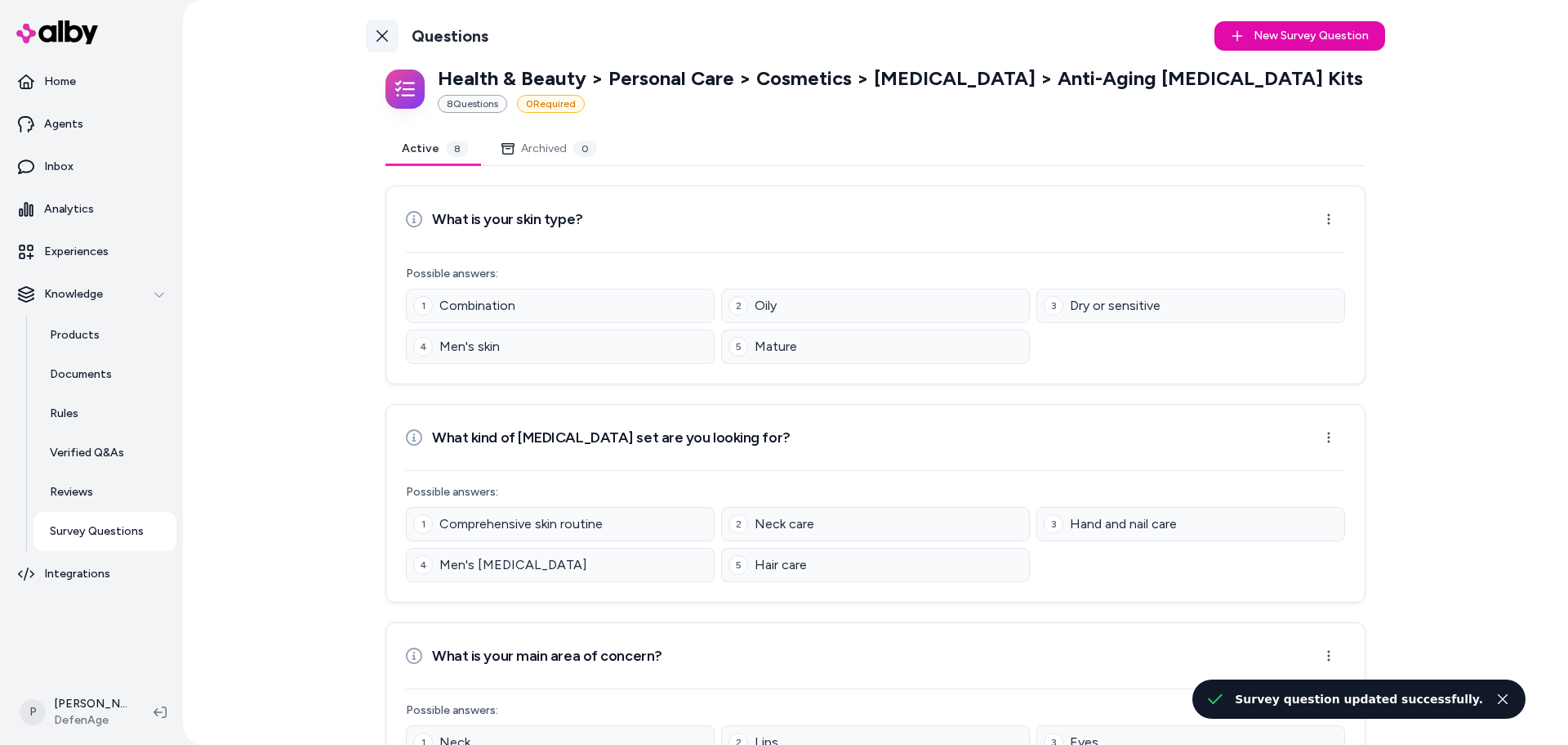
click at [384, 40] on icon at bounding box center [383, 36] width 13 height 13
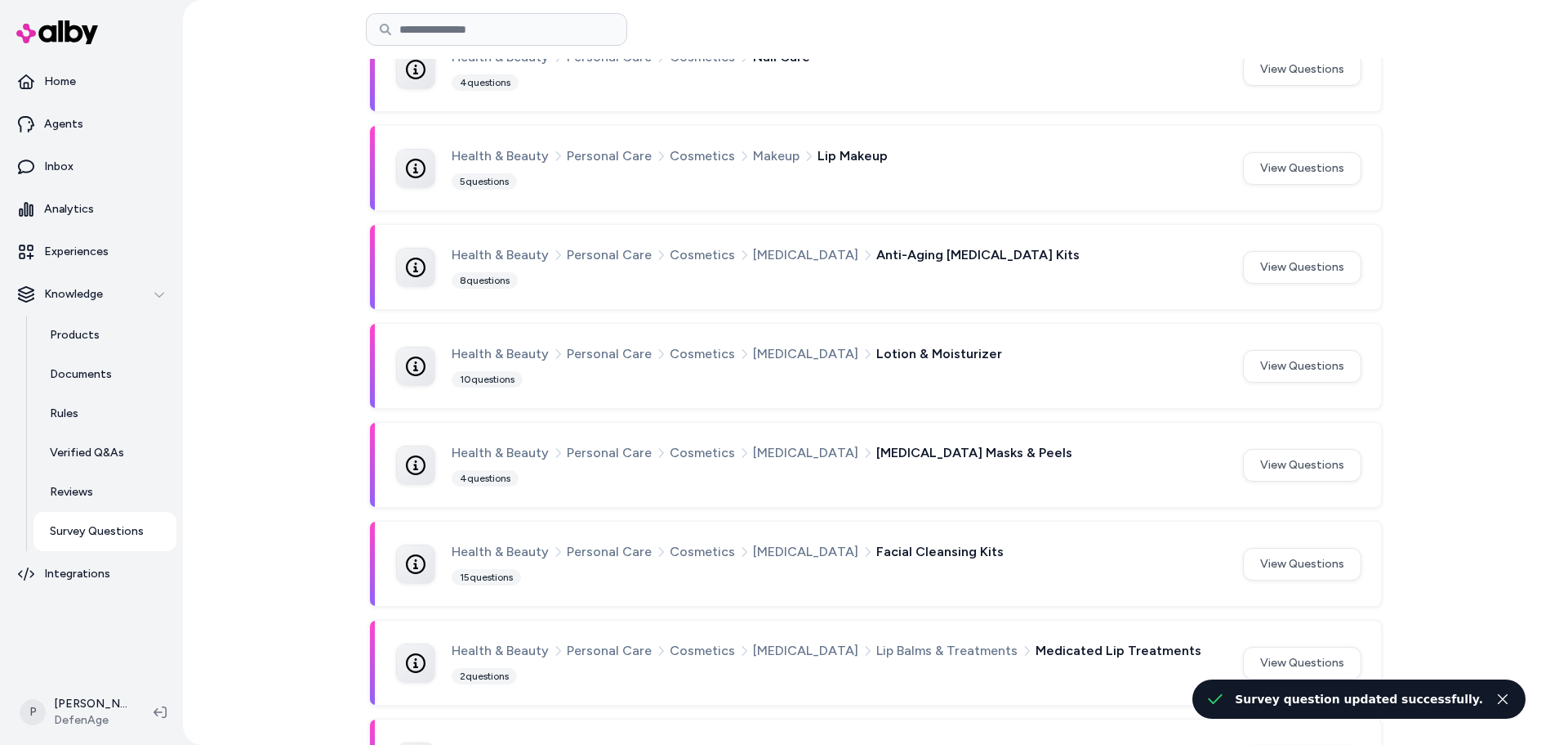
scroll to position [245, 0]
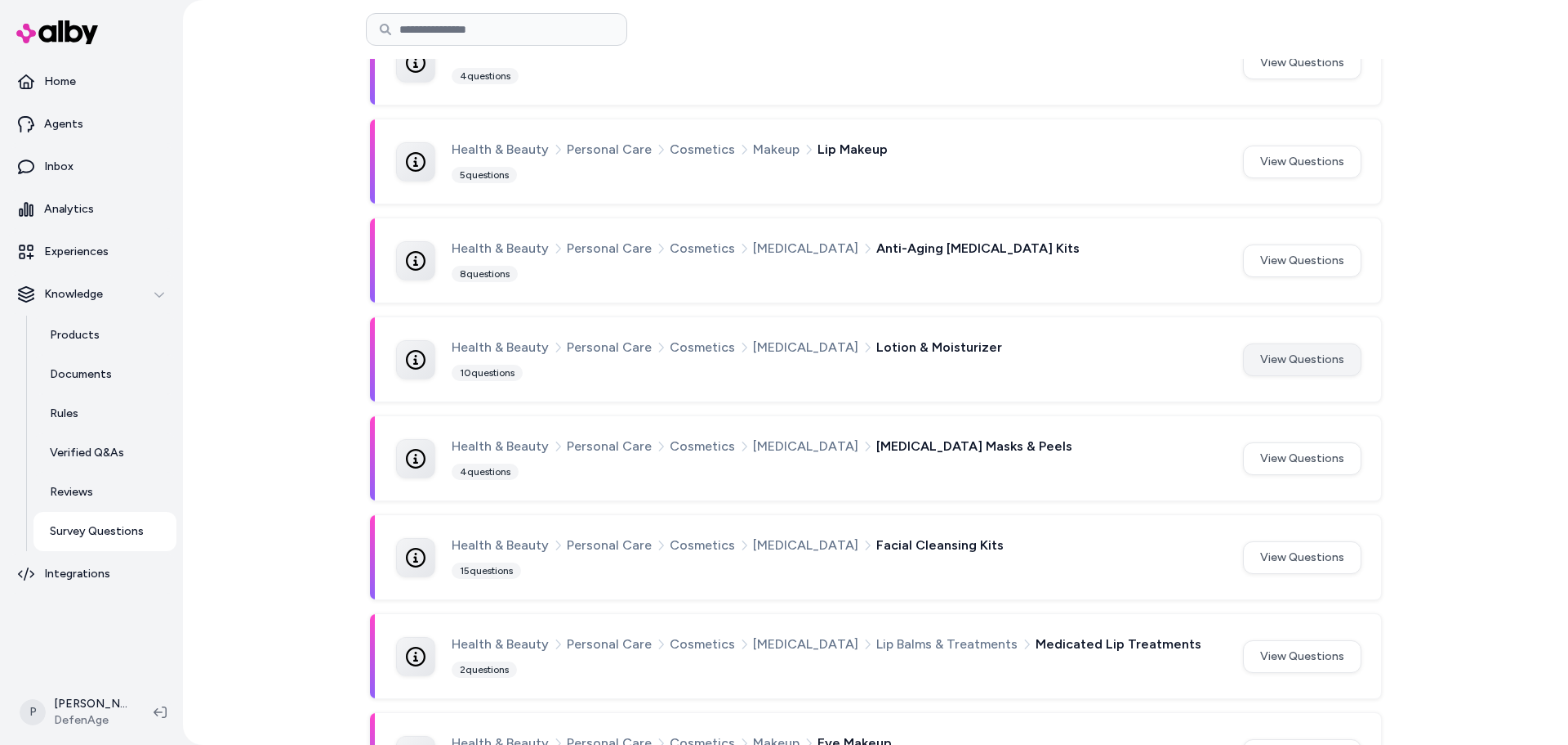
click at [1299, 368] on button "View Questions" at bounding box center [1302, 359] width 118 height 33
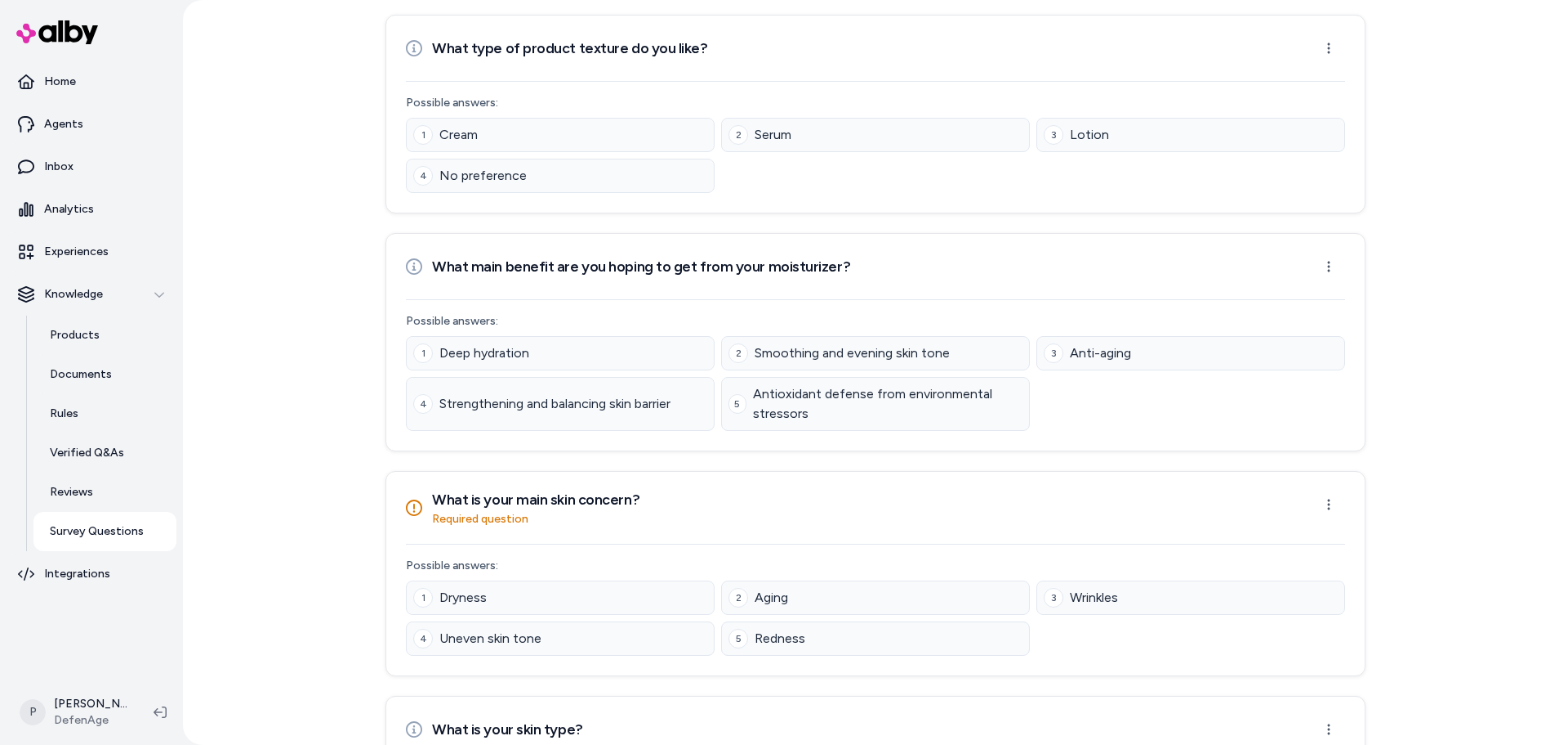
scroll to position [1226, 0]
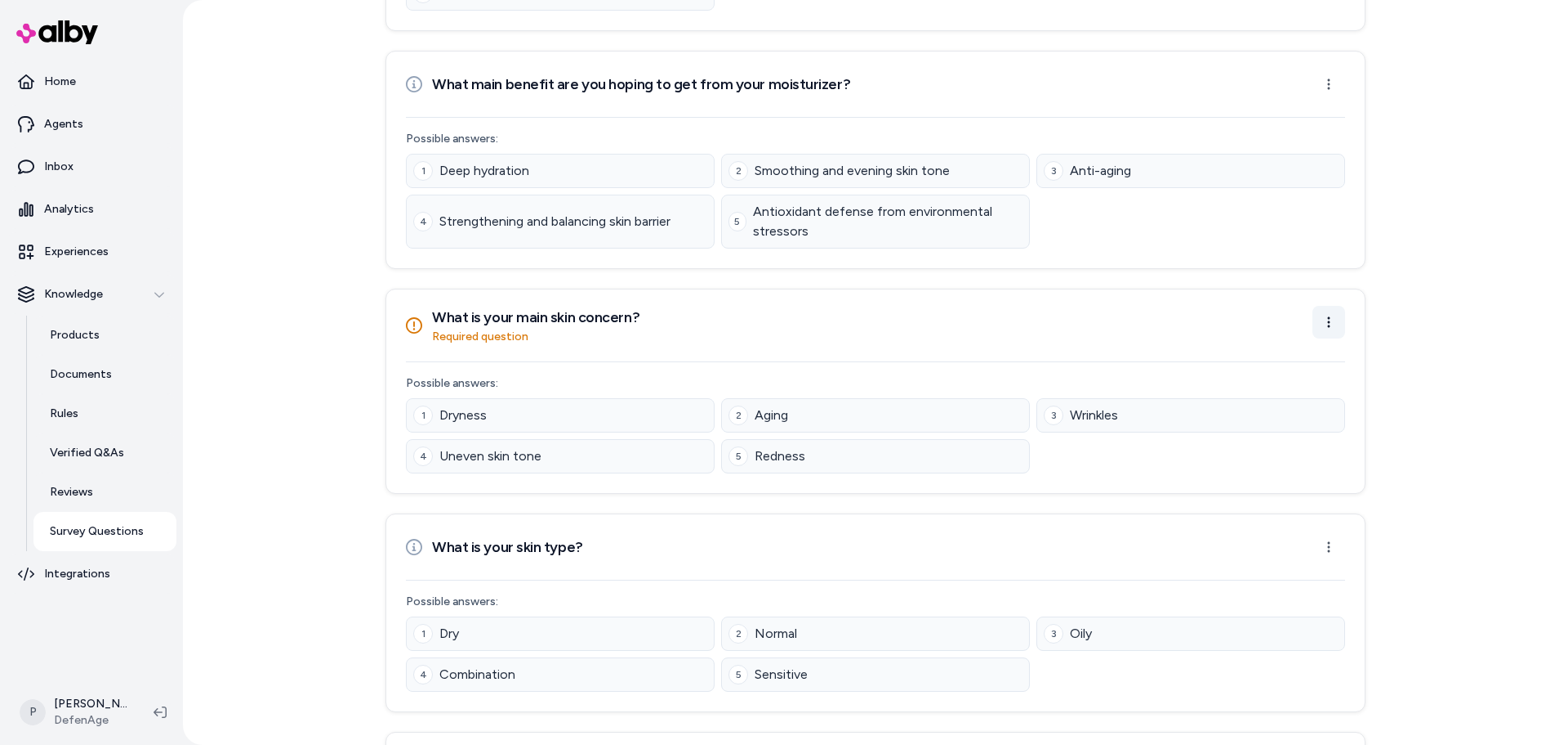
click at [1325, 323] on html "Home Agents Inbox Analytics Experiences Knowledge Products Documents Rules Veri…" at bounding box center [784, 372] width 1568 height 745
click at [1231, 358] on icon at bounding box center [1226, 359] width 13 height 13
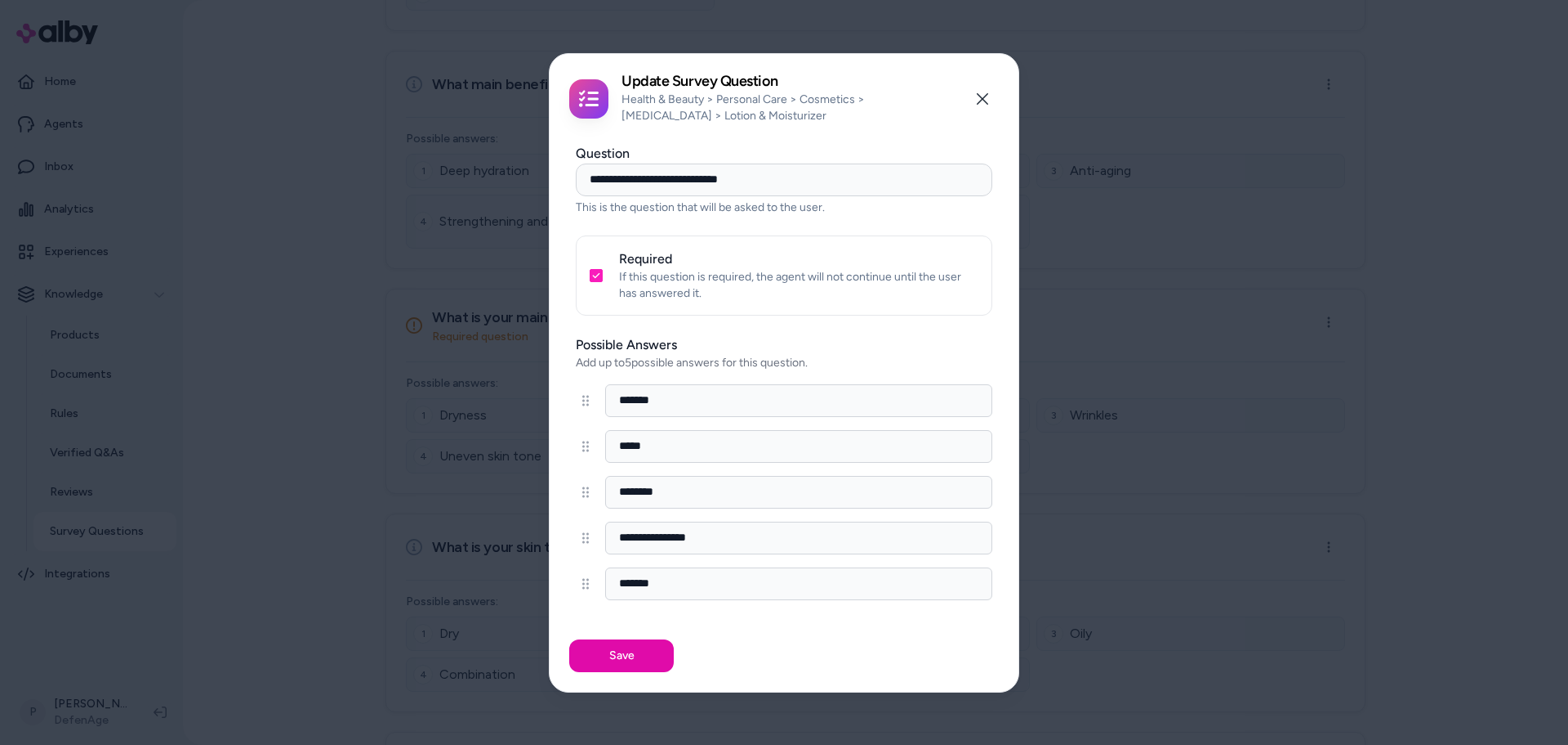
click at [601, 276] on button "Required" at bounding box center [597, 275] width 13 height 13
click at [625, 655] on button "Save" at bounding box center [621, 655] width 105 height 33
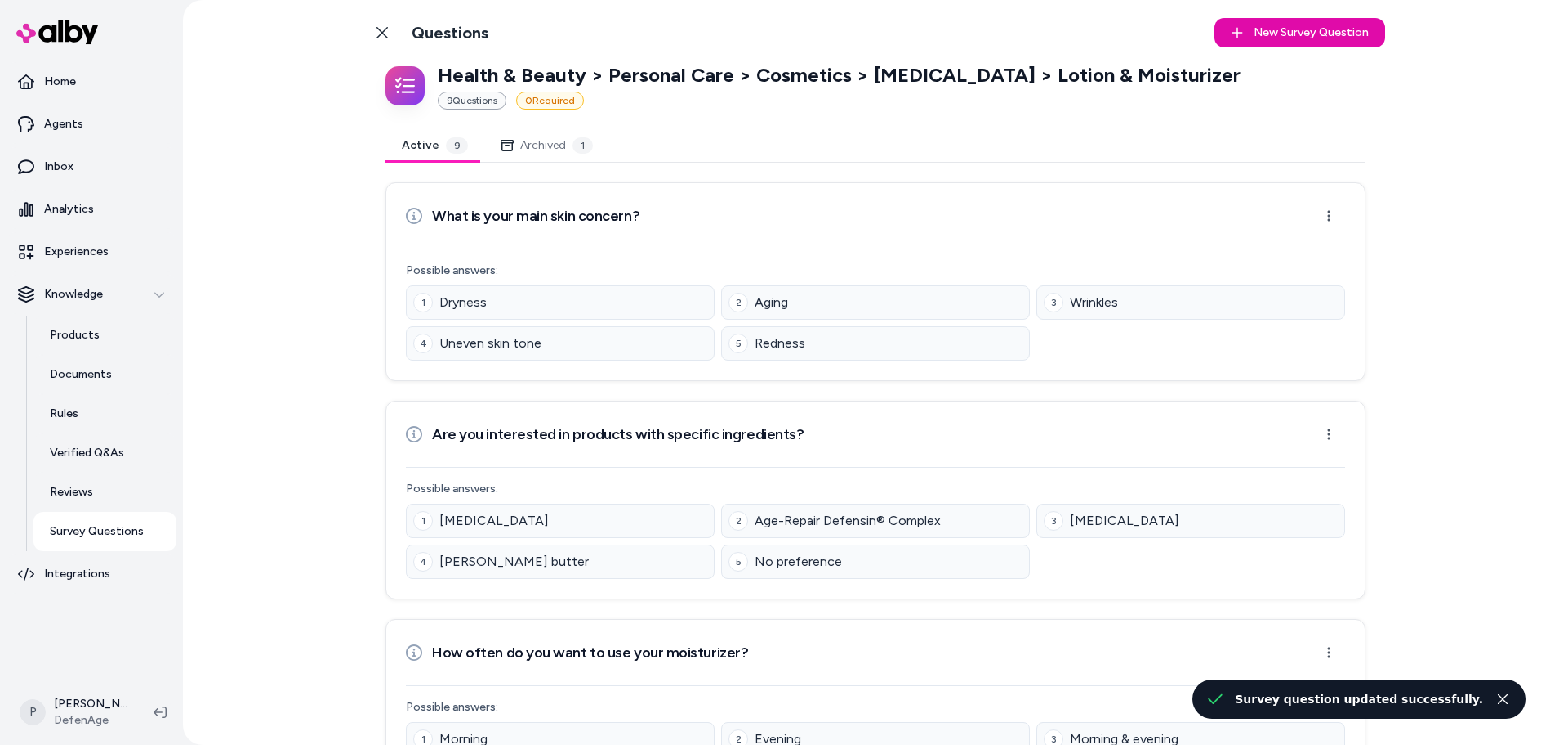
scroll to position [0, 0]
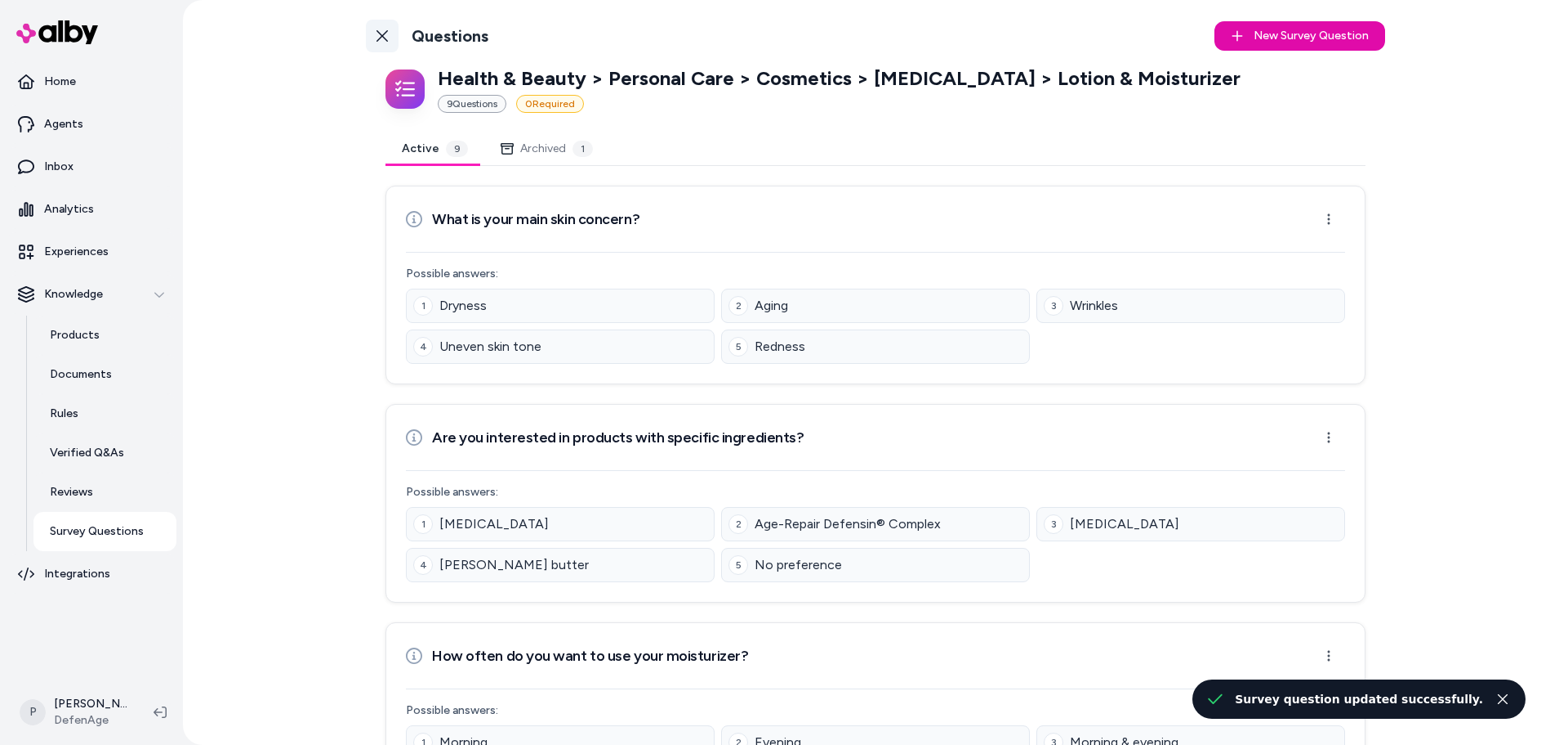
click at [376, 29] on icon at bounding box center [383, 36] width 13 height 13
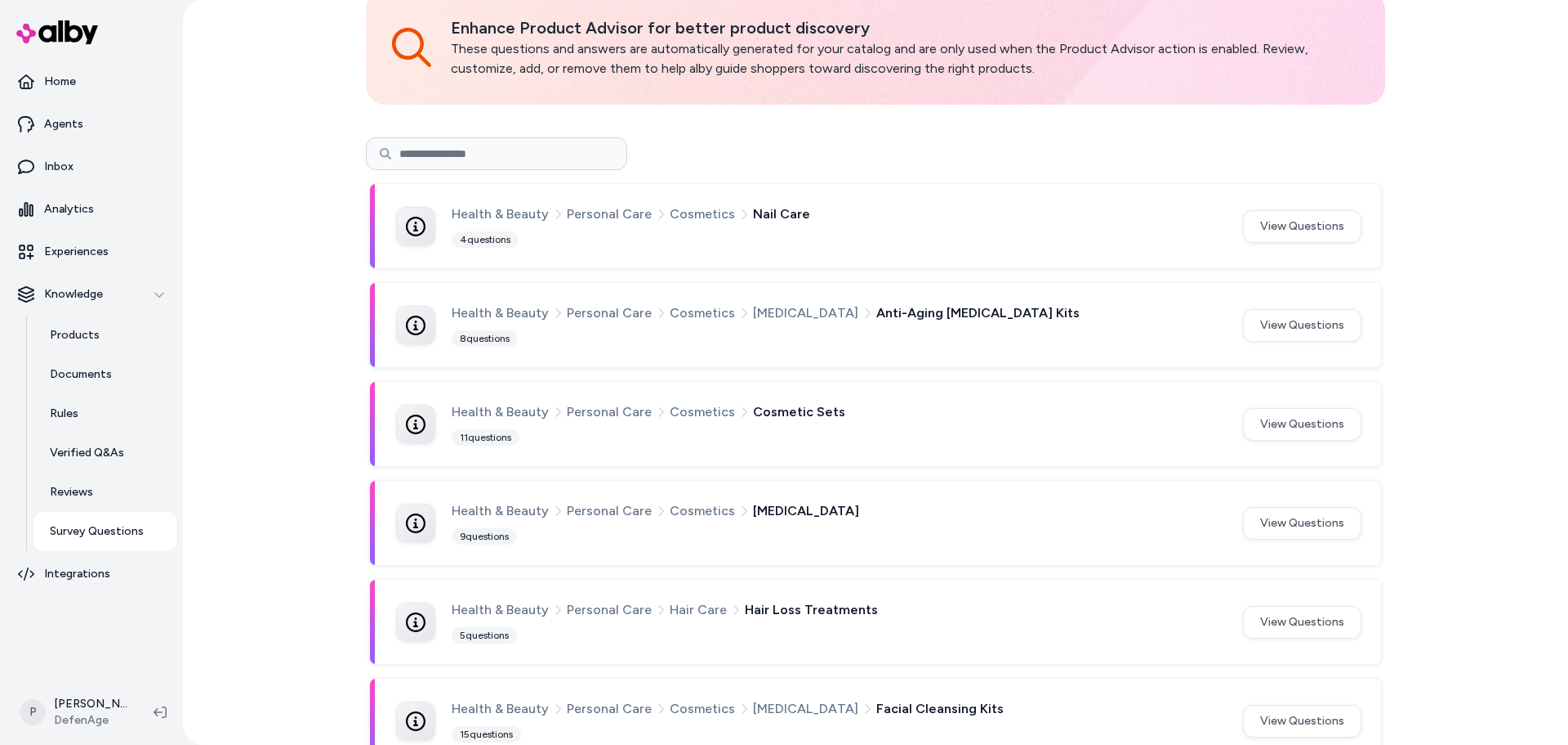
scroll to position [245, 0]
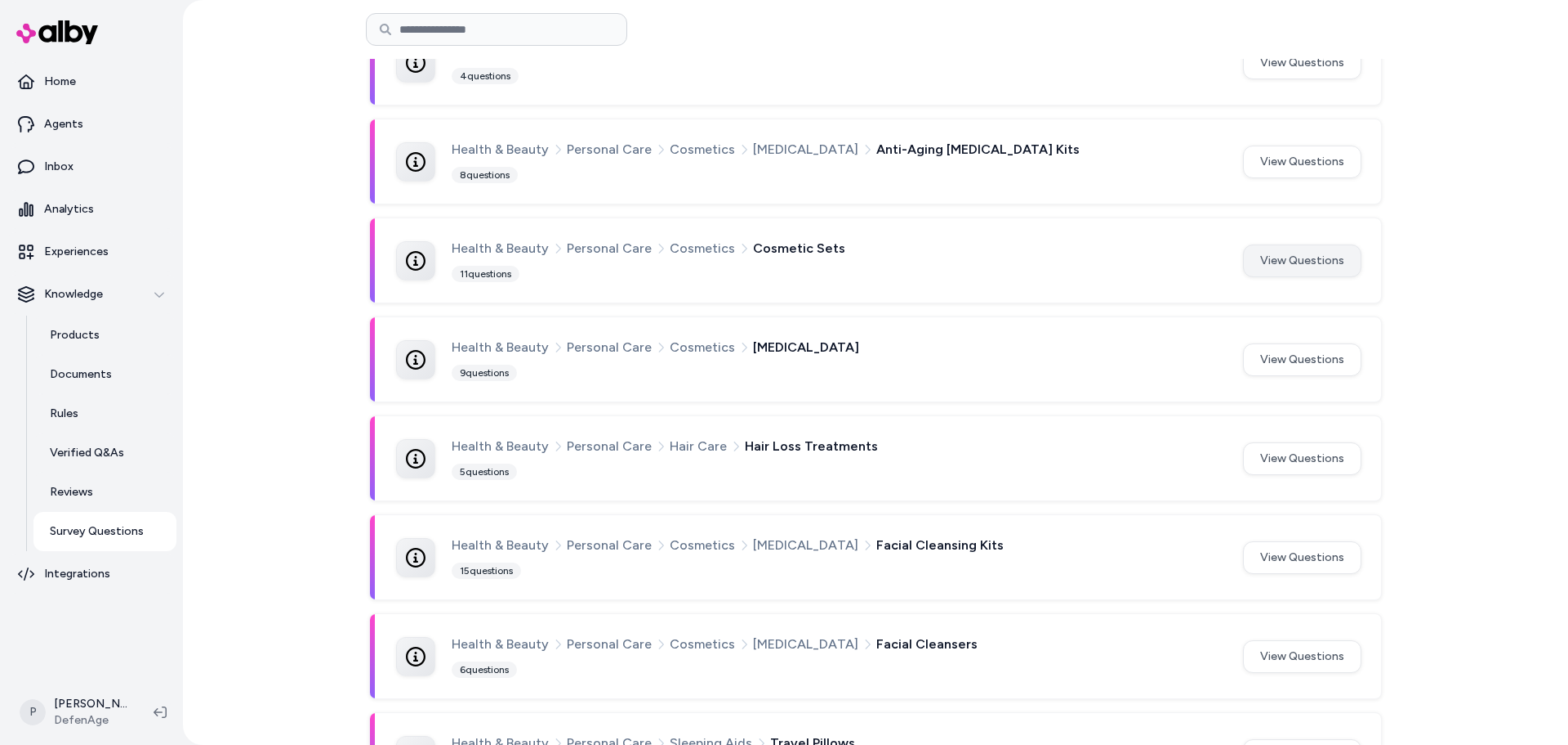
click at [1290, 266] on button "View Questions" at bounding box center [1302, 260] width 118 height 33
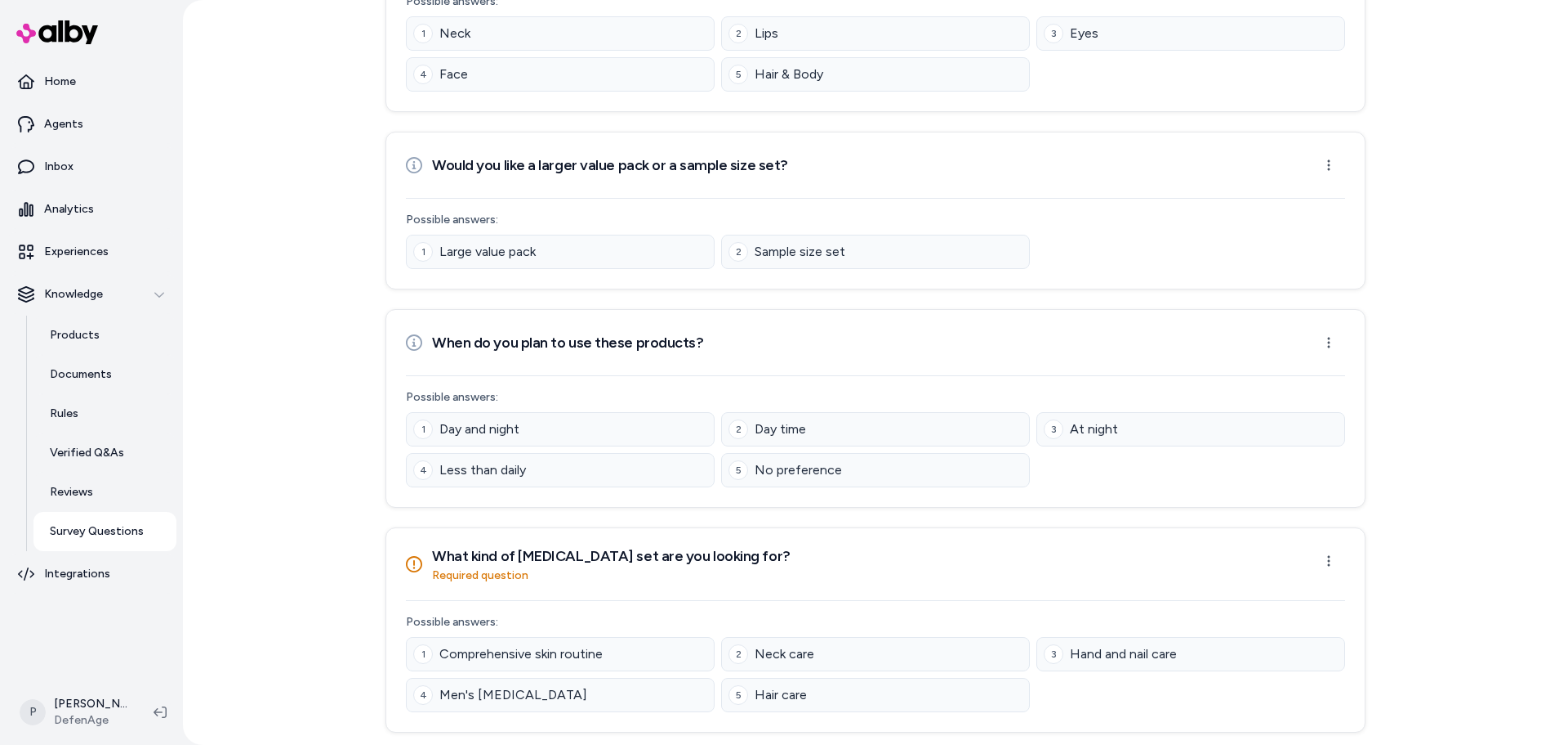
scroll to position [1773, 0]
click at [1339, 564] on html "Home Agents Inbox Analytics Experiences Knowledge Products Documents Rules Veri…" at bounding box center [784, 372] width 1568 height 745
click at [1280, 595] on div "Edit Question" at bounding box center [1273, 596] width 135 height 26
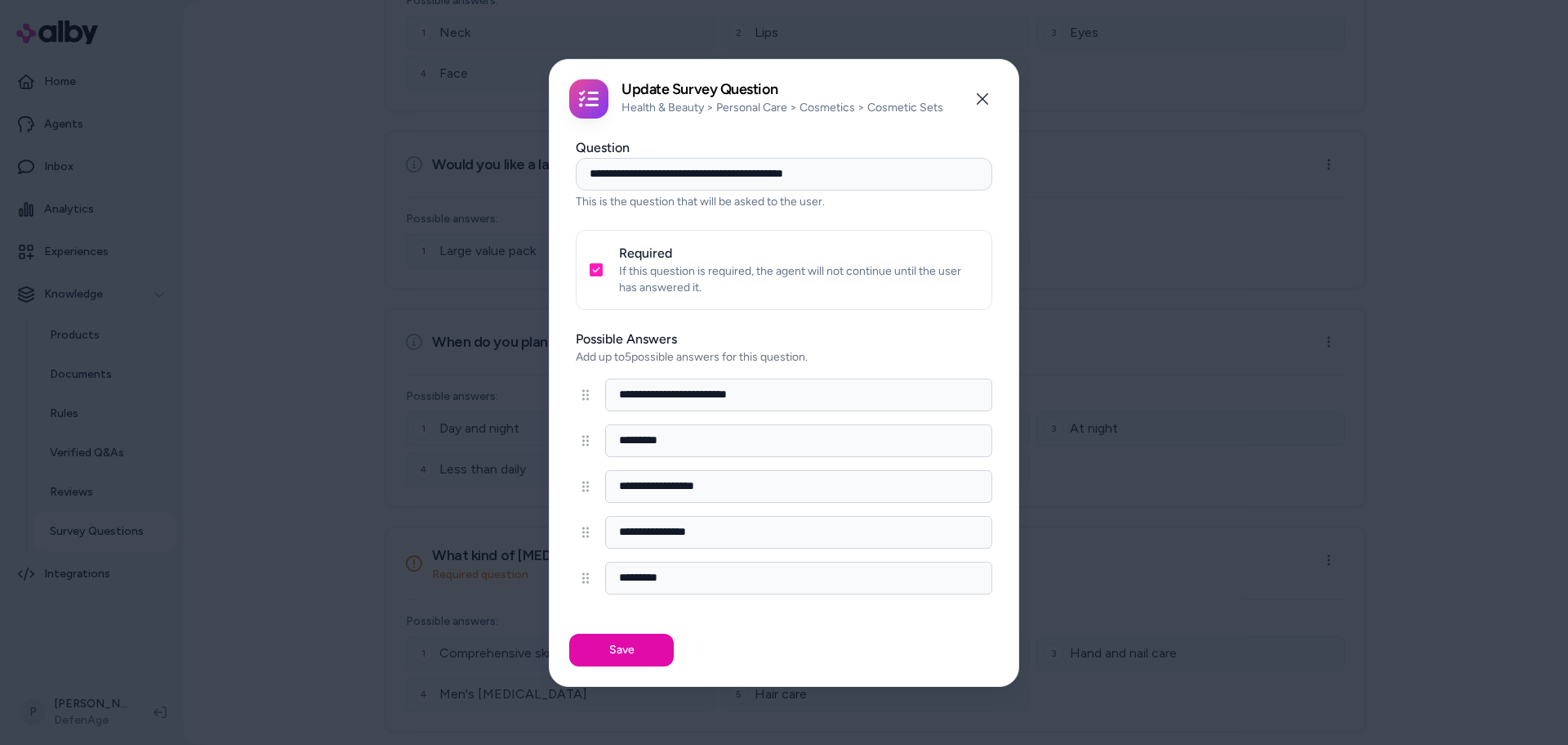
click at [591, 273] on button "Required" at bounding box center [597, 270] width 13 height 13
click at [614, 661] on button "Save" at bounding box center [621, 649] width 105 height 33
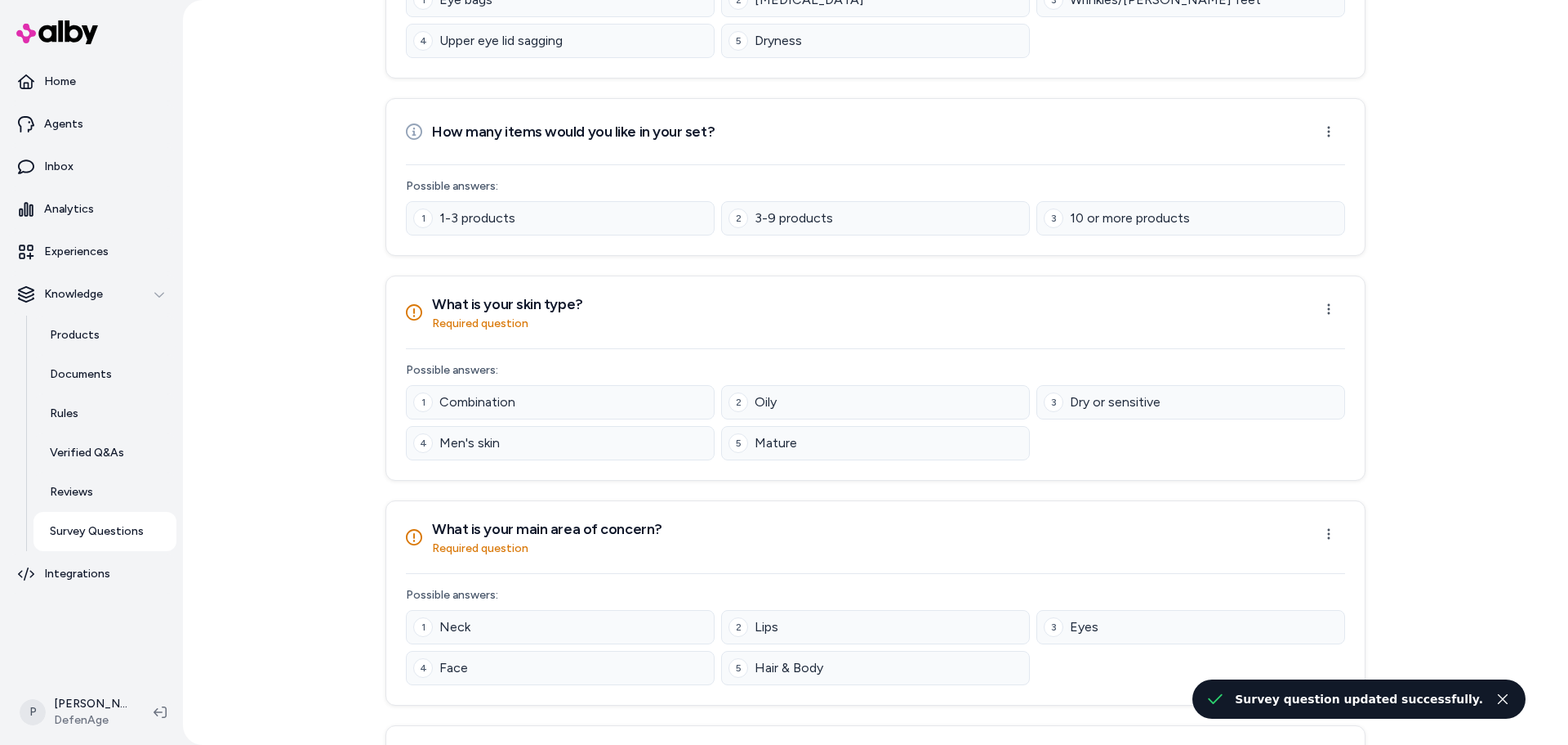
scroll to position [1357, 0]
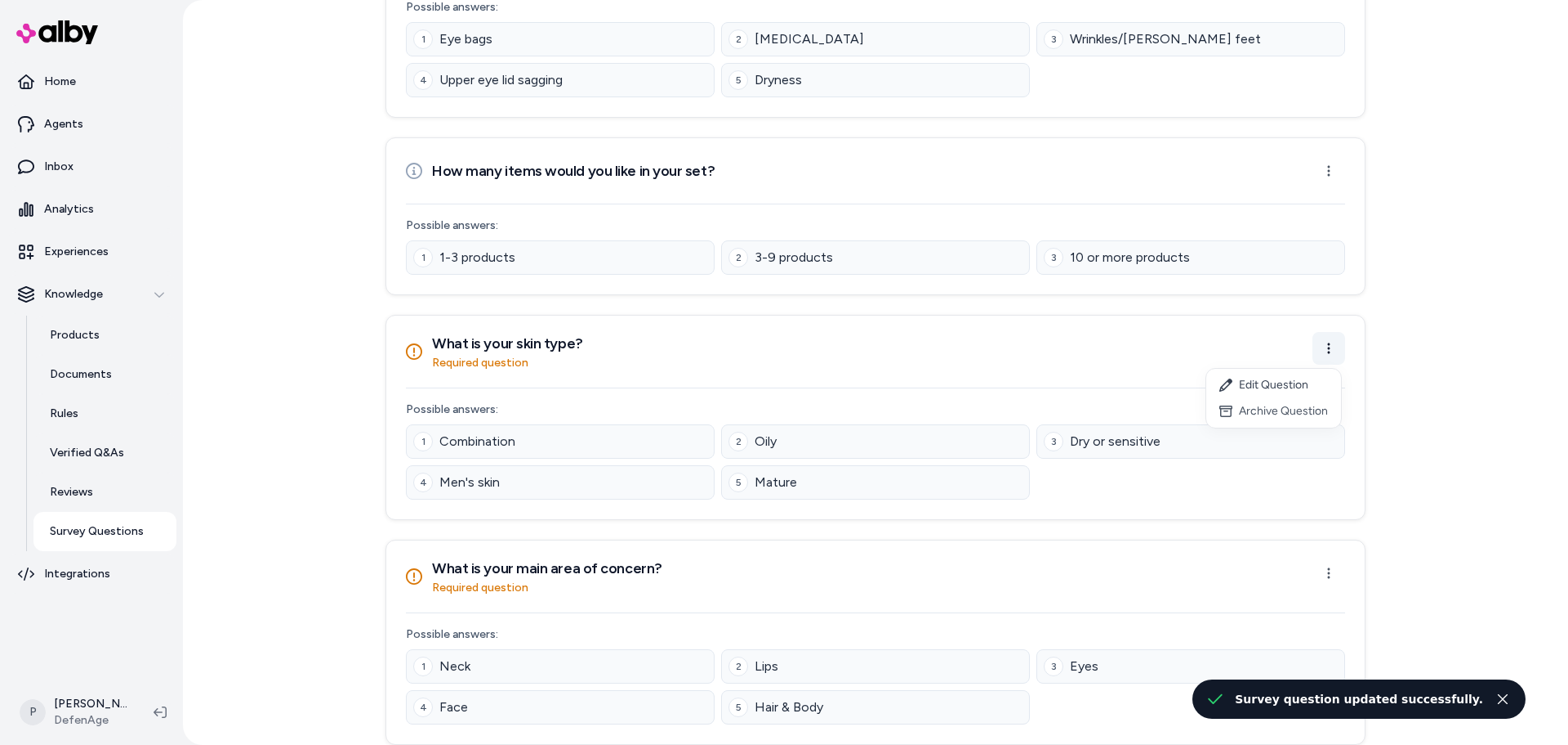
click at [1330, 359] on html "Home Agents Inbox Analytics Experiences Knowledge Products Documents Rules Veri…" at bounding box center [784, 372] width 1568 height 745
click at [1284, 387] on div "Edit Question" at bounding box center [1273, 385] width 135 height 26
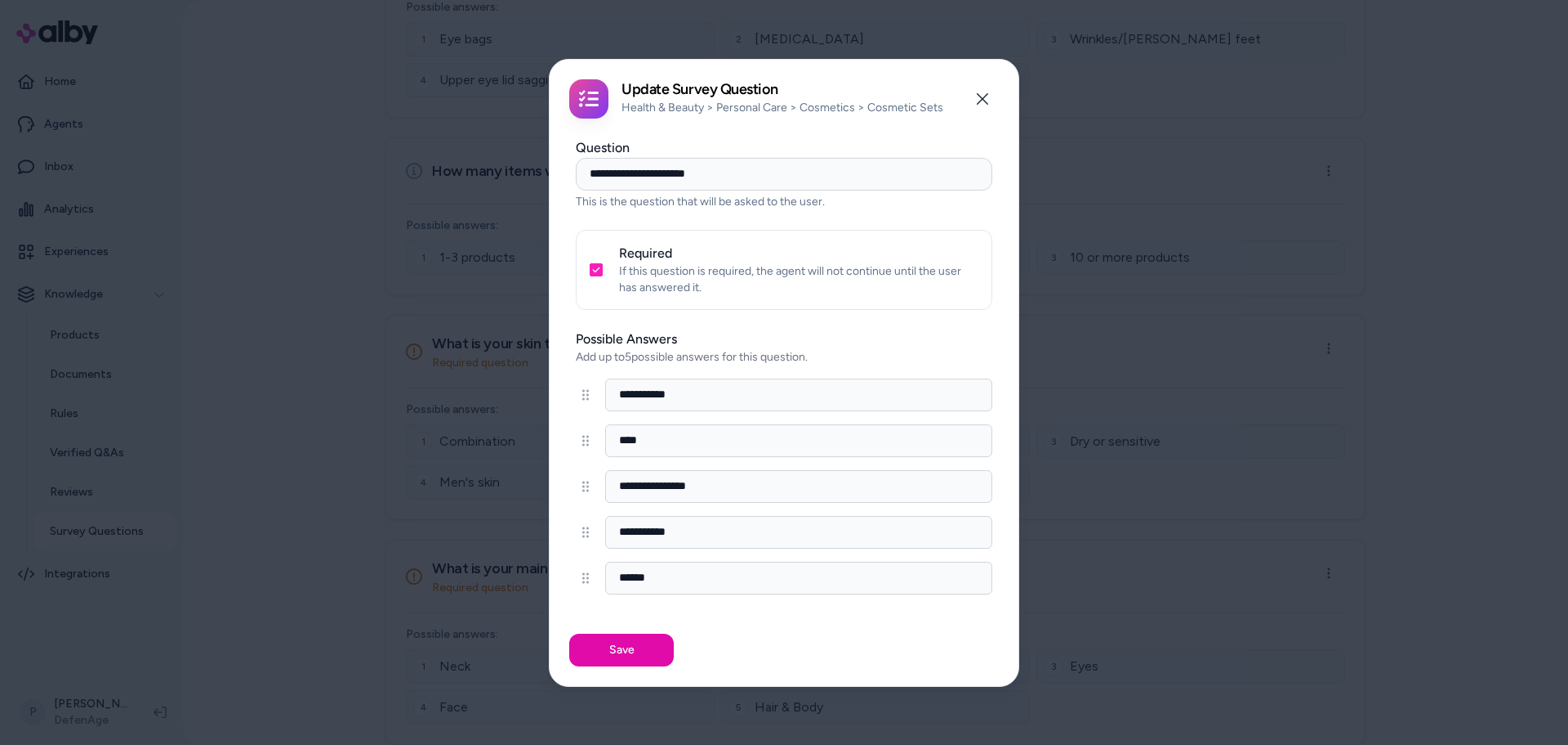
click at [628, 272] on p "If this question is required, the agent will not continue until the user has an…" at bounding box center [799, 279] width 359 height 33
click at [595, 265] on button "Required" at bounding box center [597, 270] width 13 height 13
click at [607, 640] on button "Save" at bounding box center [621, 649] width 105 height 33
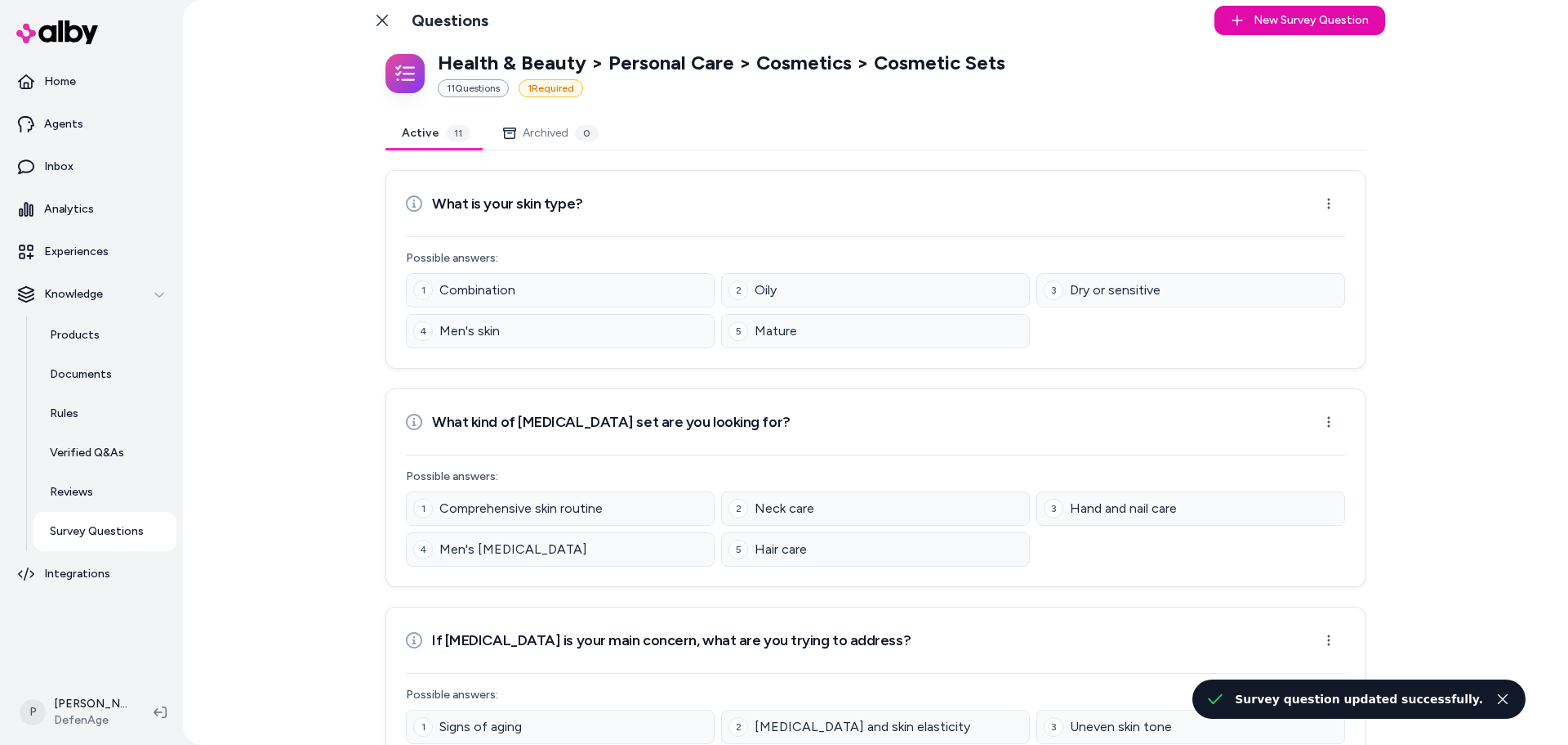
scroll to position [0, 0]
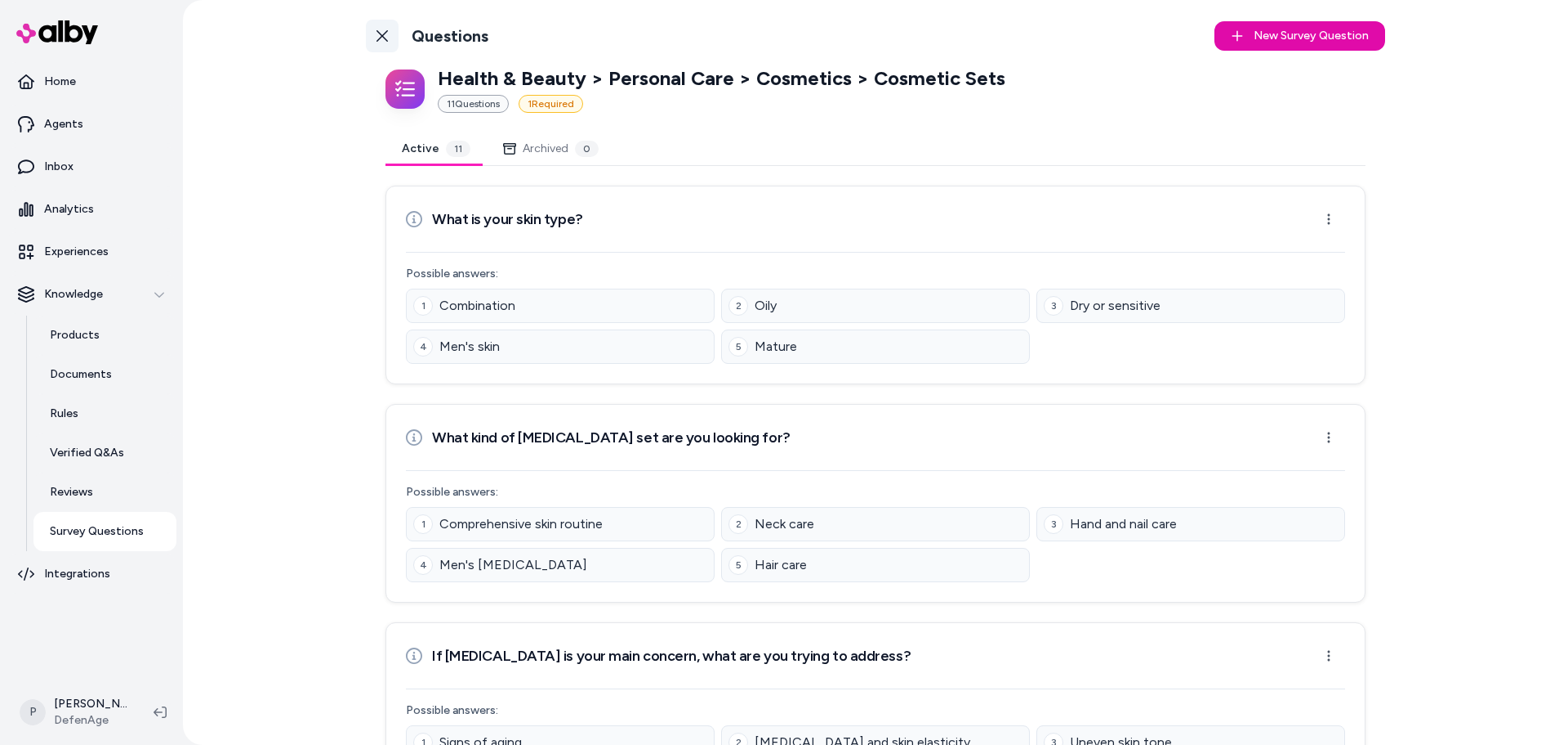
click at [376, 30] on icon at bounding box center [383, 36] width 13 height 13
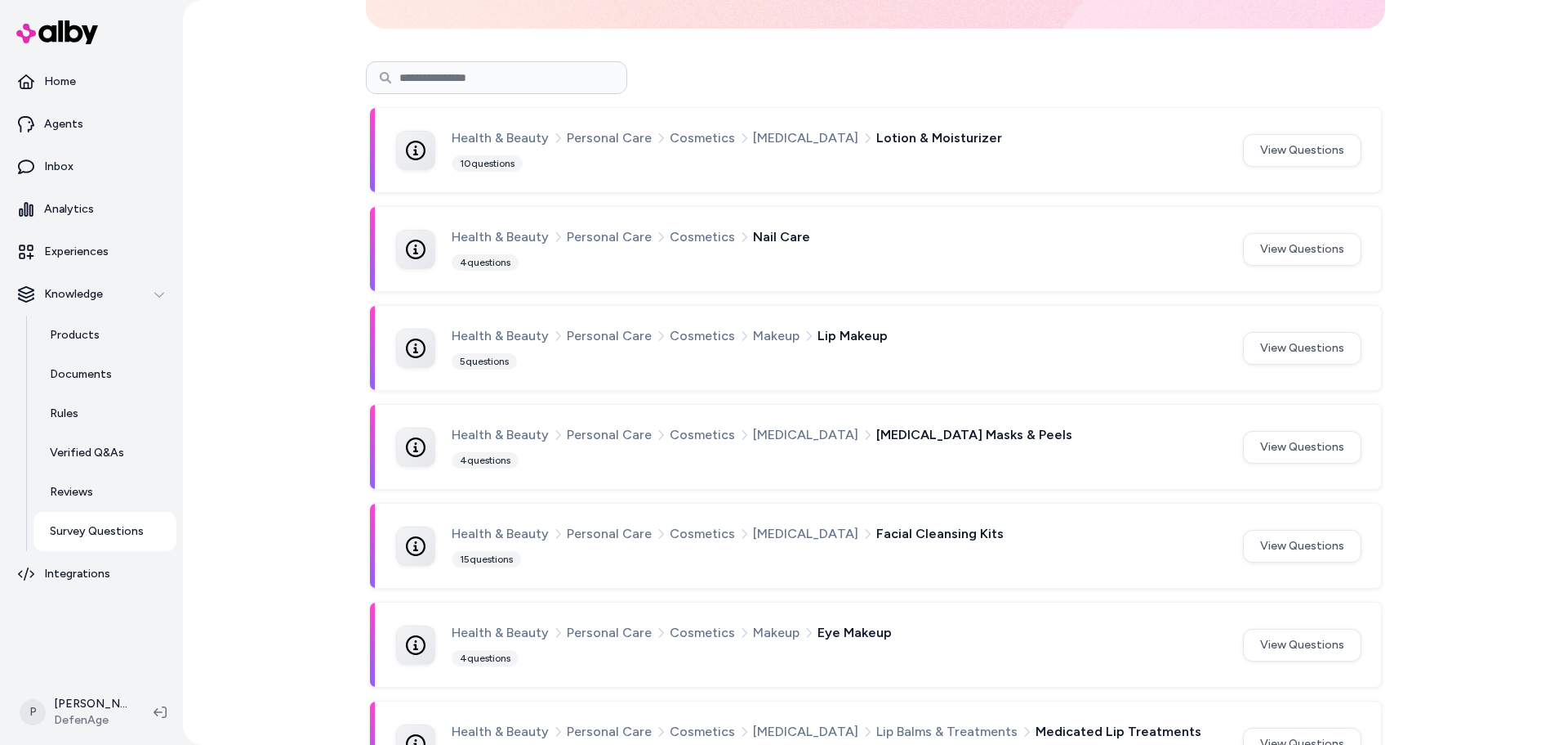
scroll to position [164, 0]
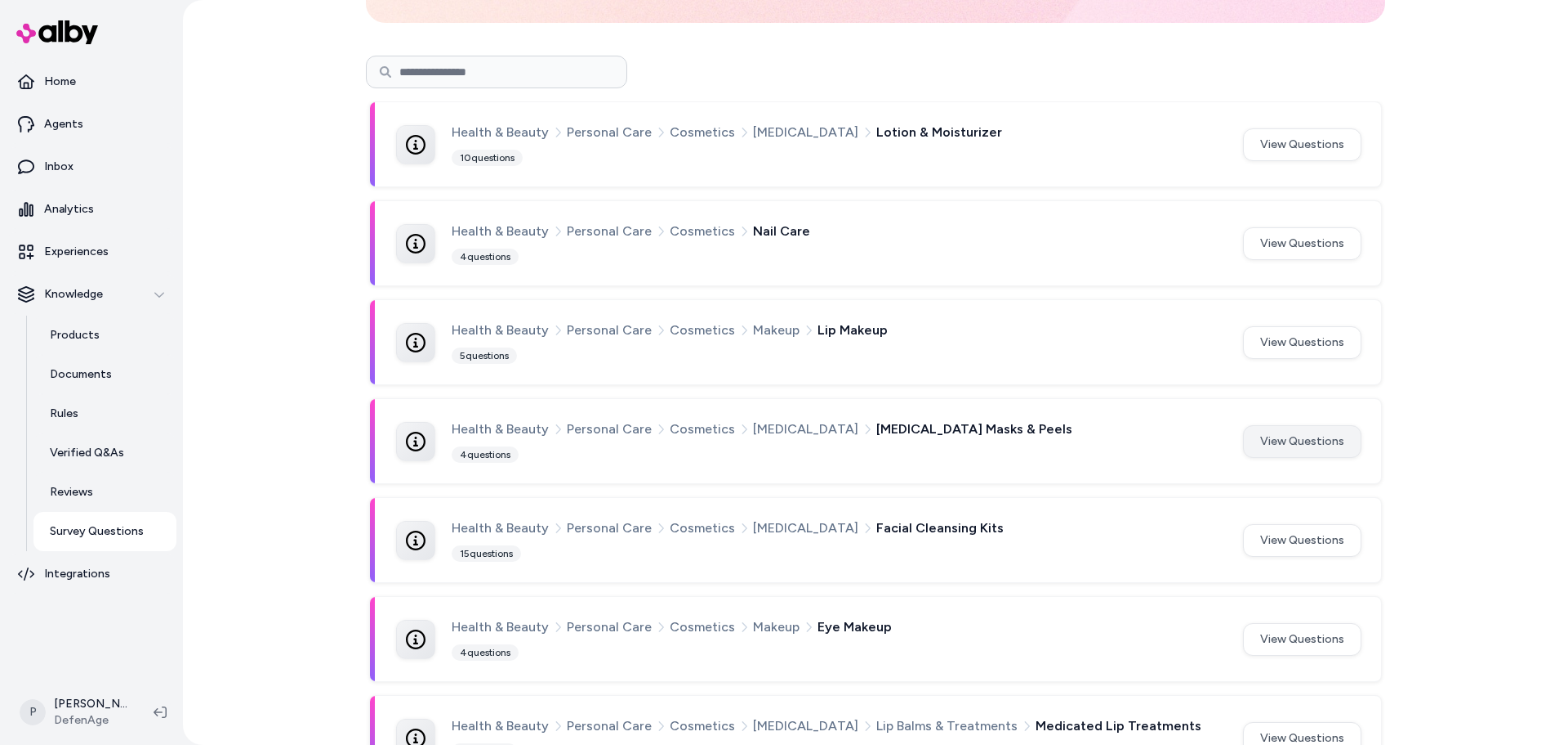
click at [1289, 442] on button "View Questions" at bounding box center [1302, 441] width 118 height 33
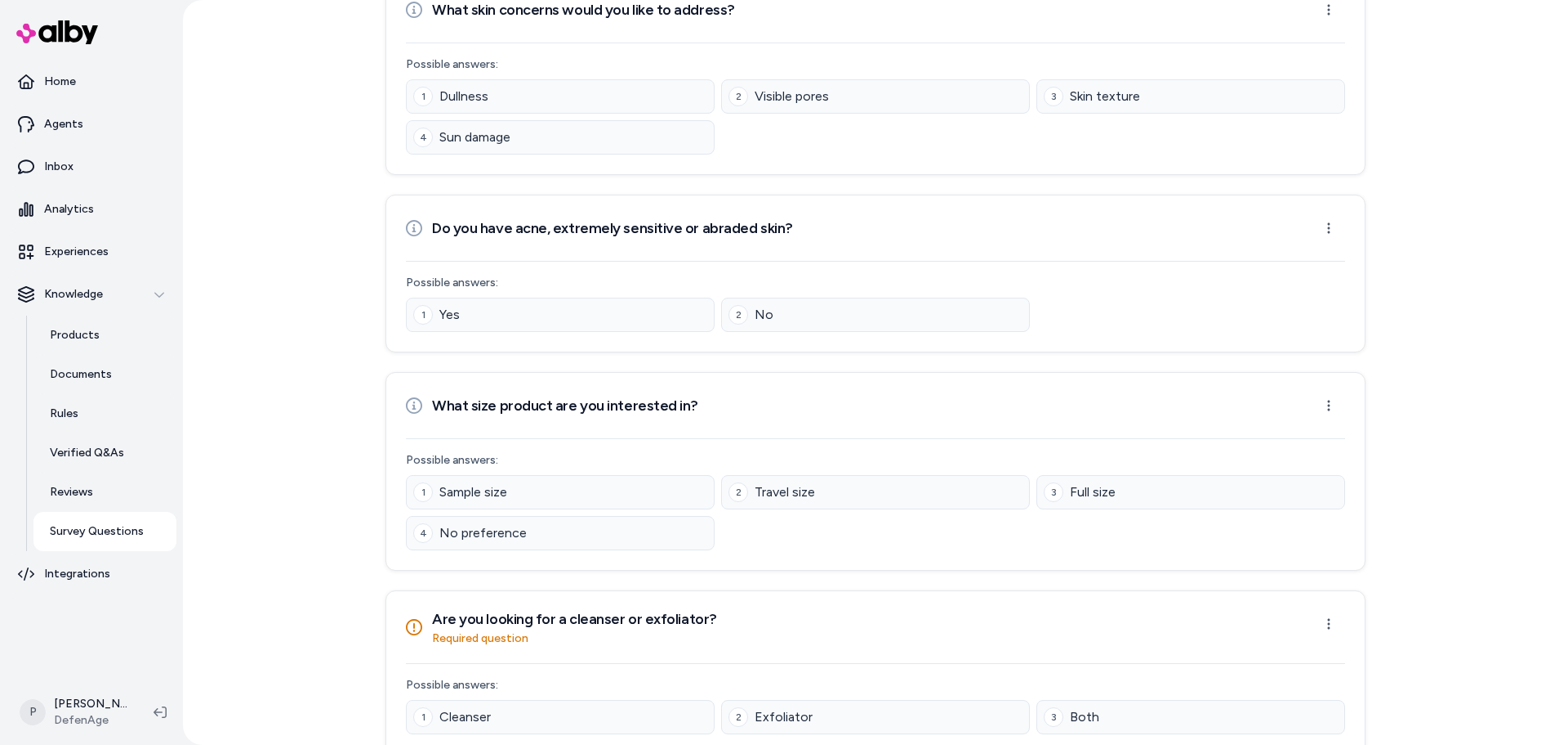
scroll to position [232, 0]
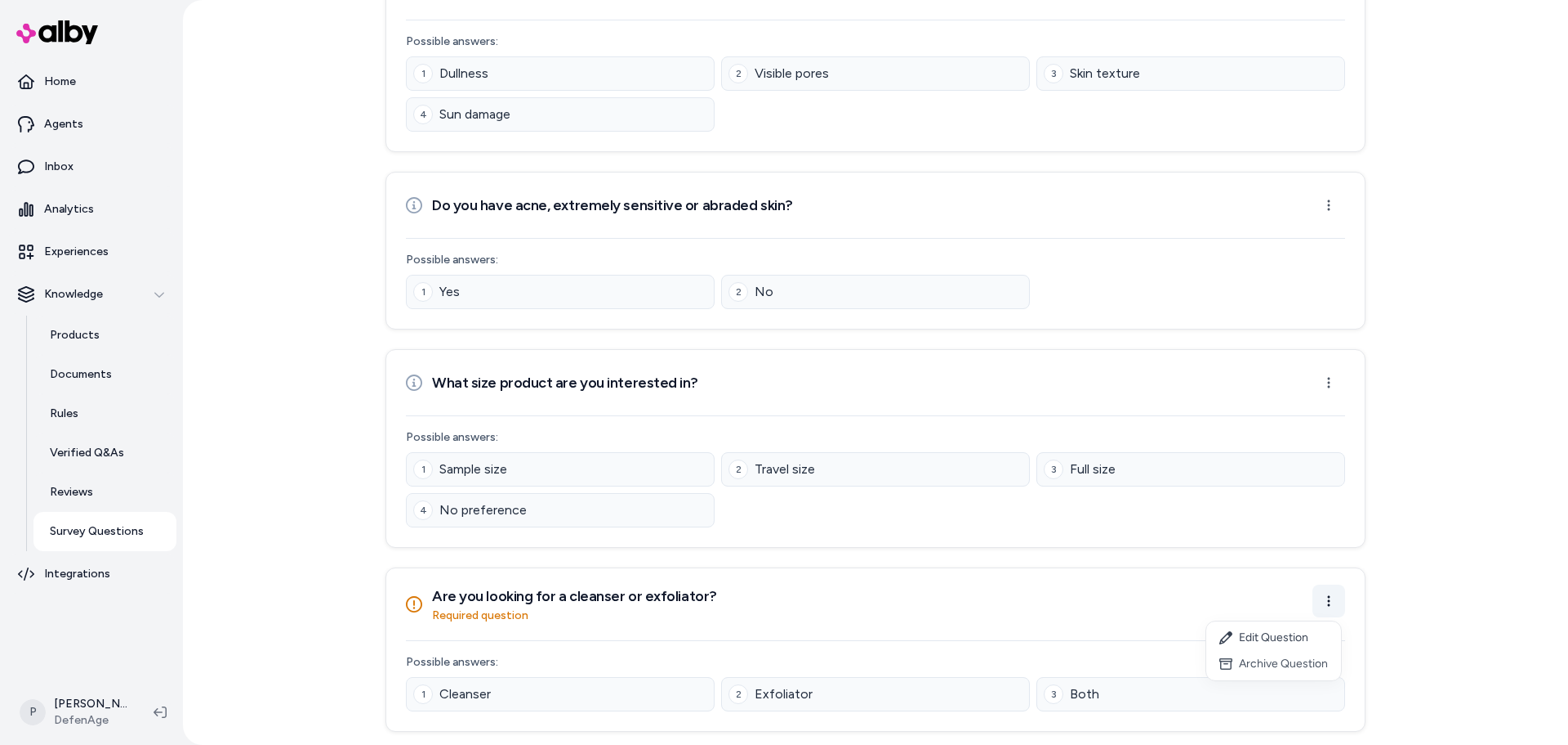
click at [1340, 596] on html "Home Agents Inbox Analytics Experiences Knowledge Products Documents Rules Veri…" at bounding box center [784, 372] width 1568 height 745
click at [1285, 638] on div "Edit Question" at bounding box center [1273, 637] width 135 height 26
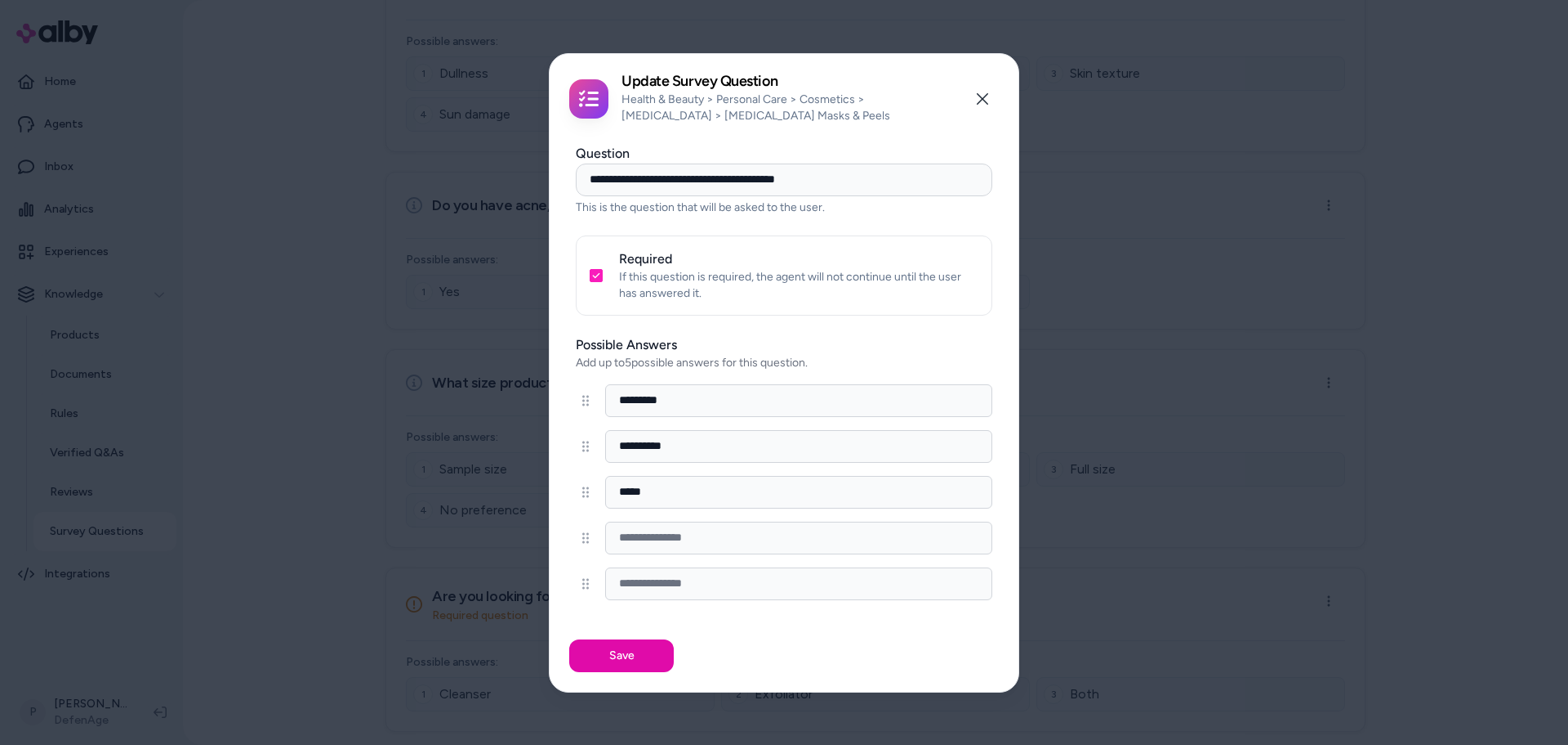
click at [591, 271] on button "Required" at bounding box center [597, 275] width 13 height 13
click at [615, 653] on button "Save" at bounding box center [621, 655] width 105 height 33
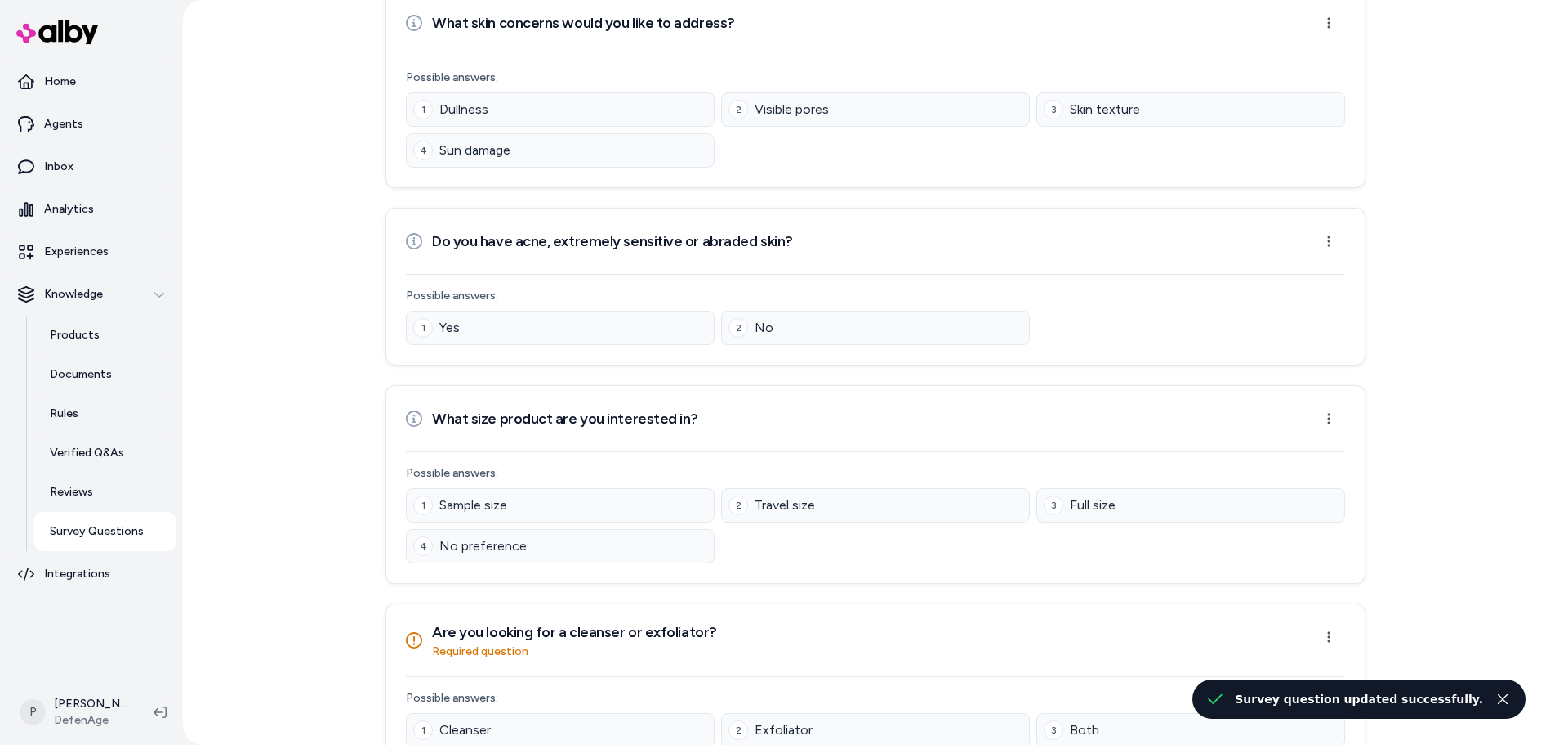
scroll to position [0, 0]
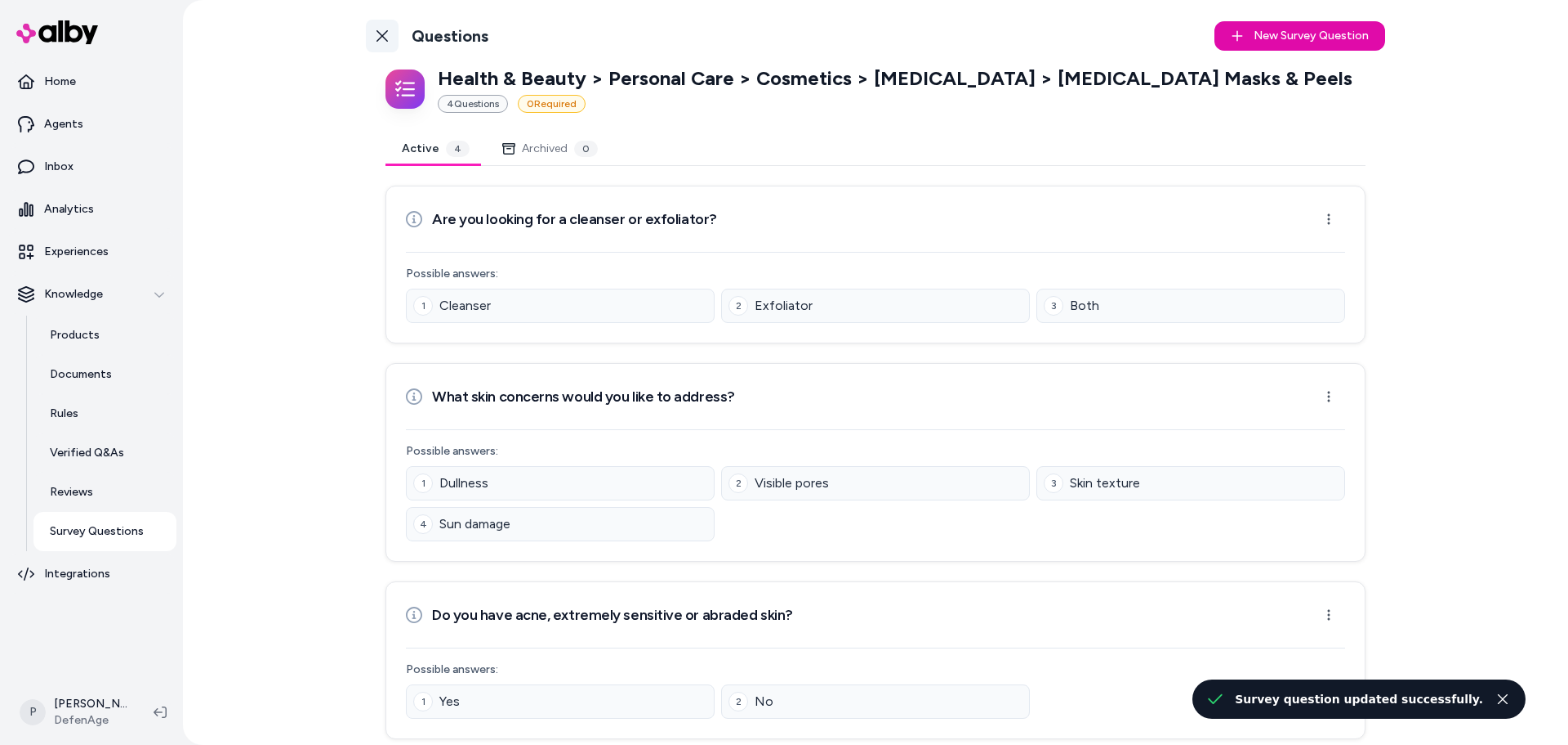
click at [377, 31] on icon at bounding box center [383, 36] width 13 height 13
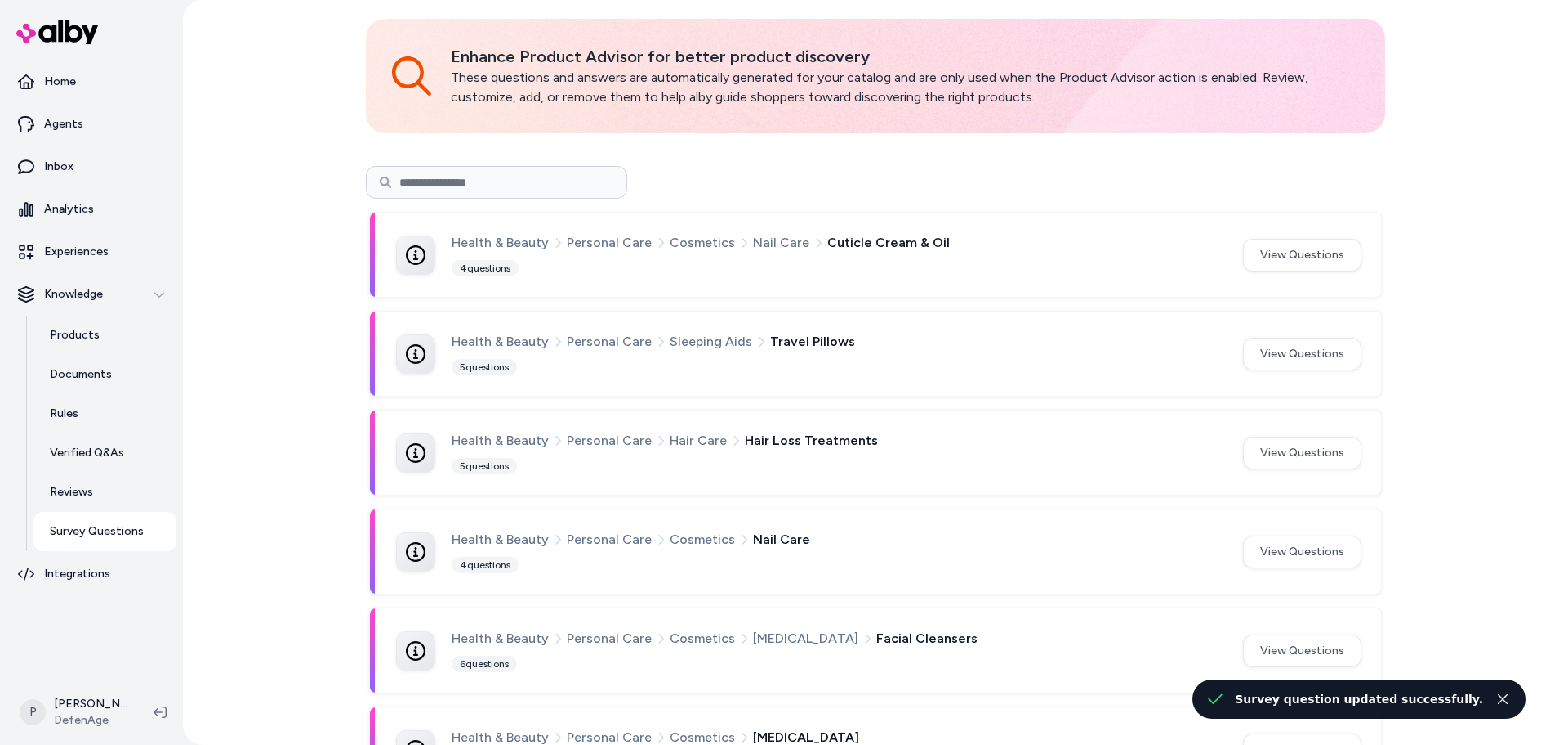
scroll to position [81, 0]
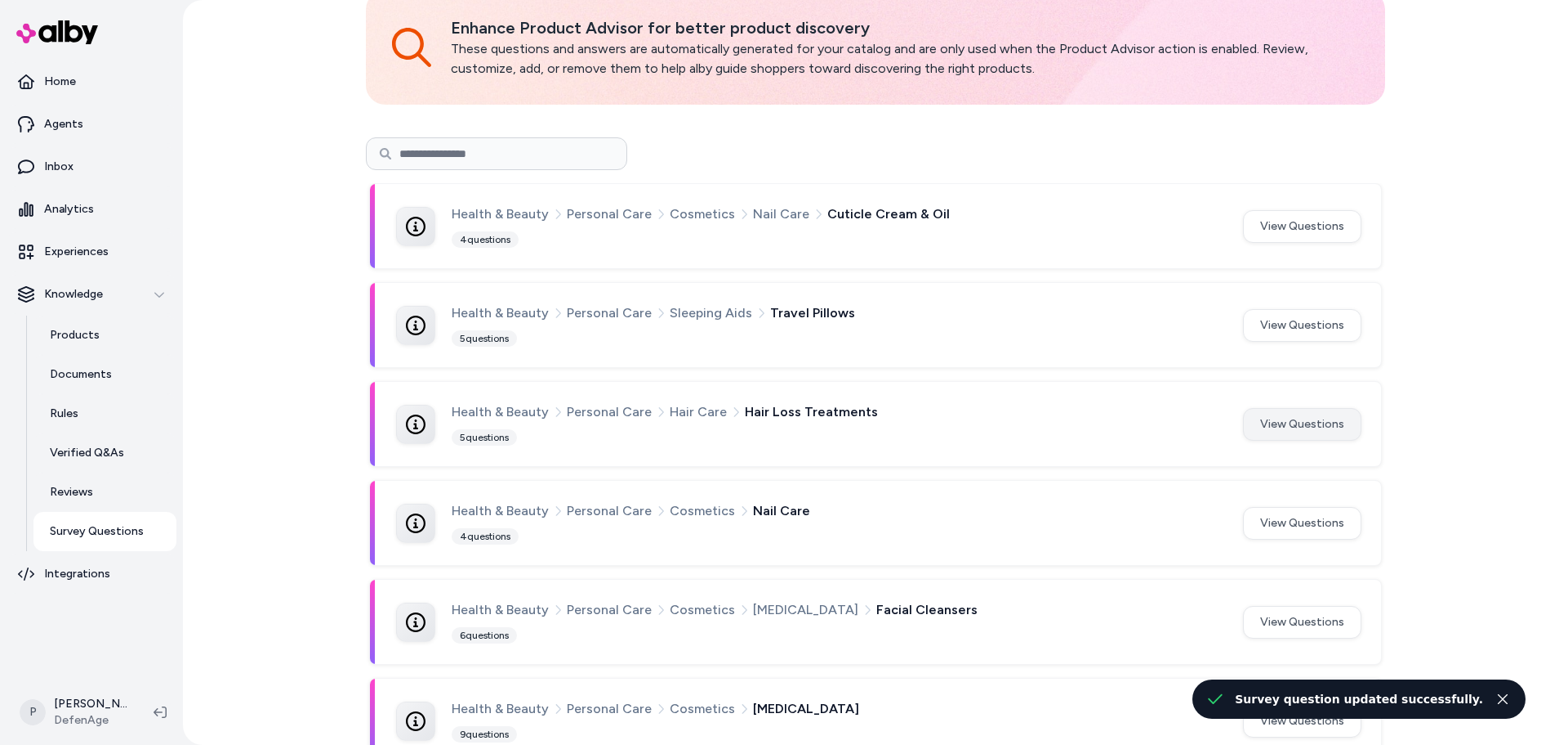
click at [1264, 429] on button "View Questions" at bounding box center [1302, 424] width 118 height 33
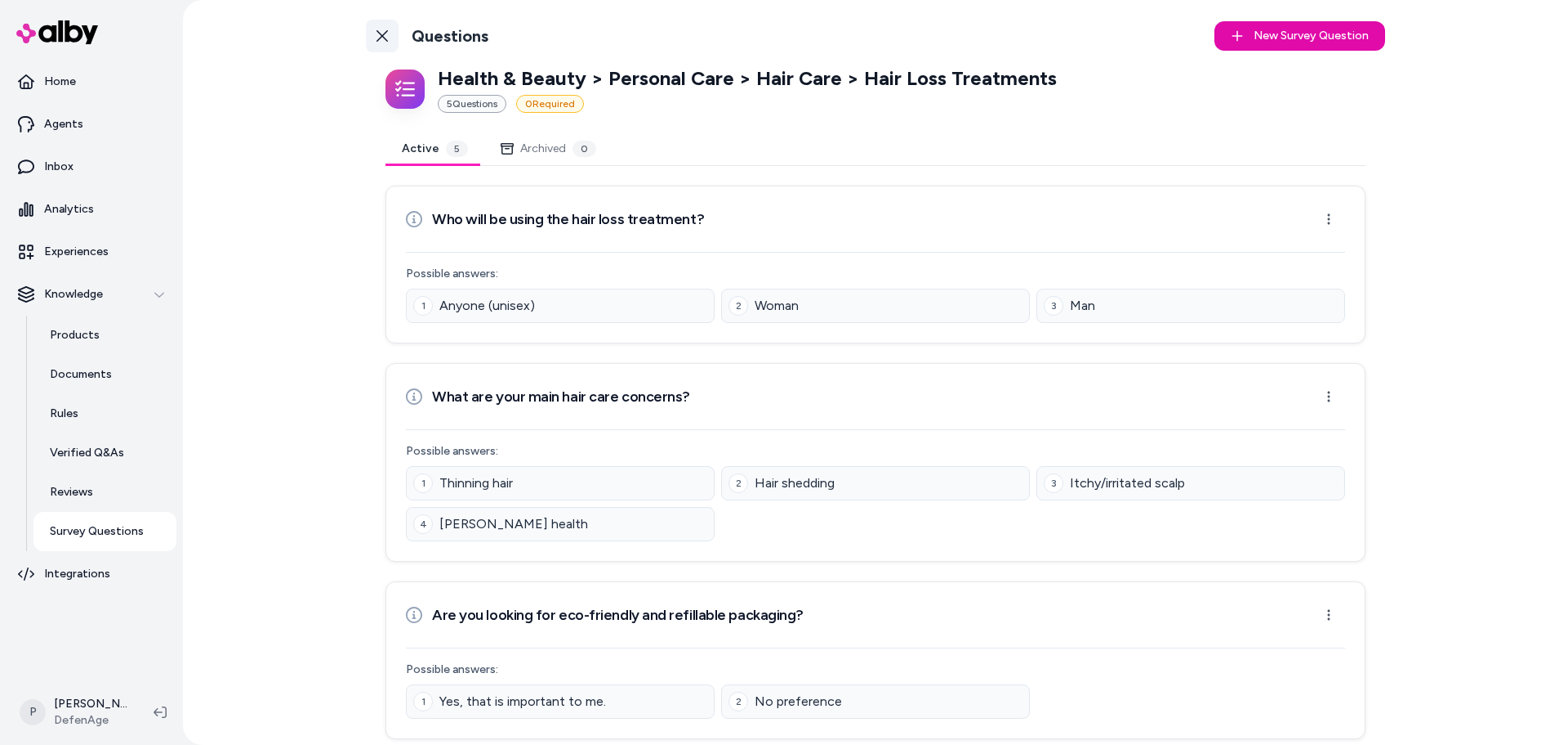
click at [376, 36] on icon at bounding box center [383, 36] width 13 height 13
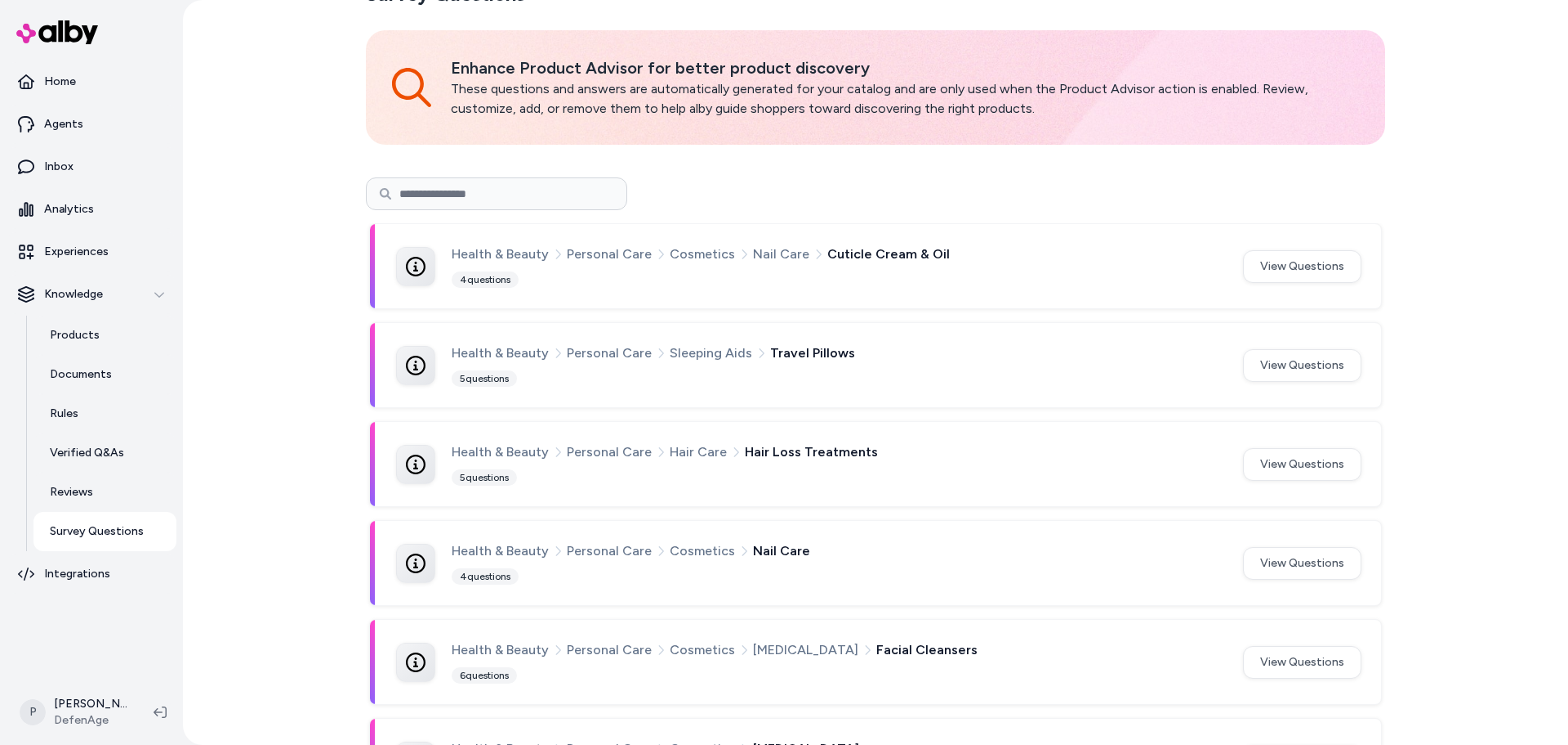
scroll to position [81, 0]
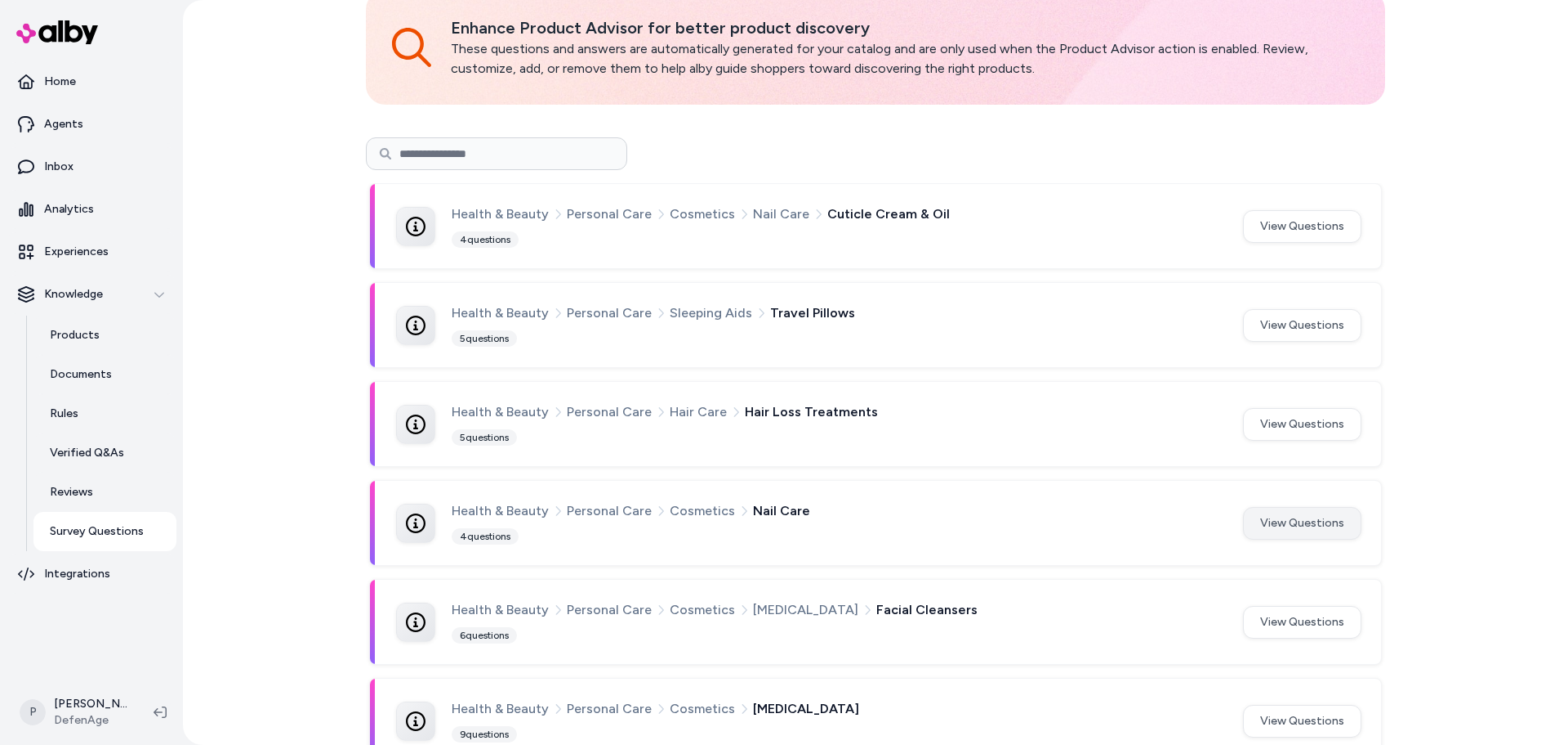
click at [1324, 523] on button "View Questions" at bounding box center [1302, 522] width 118 height 33
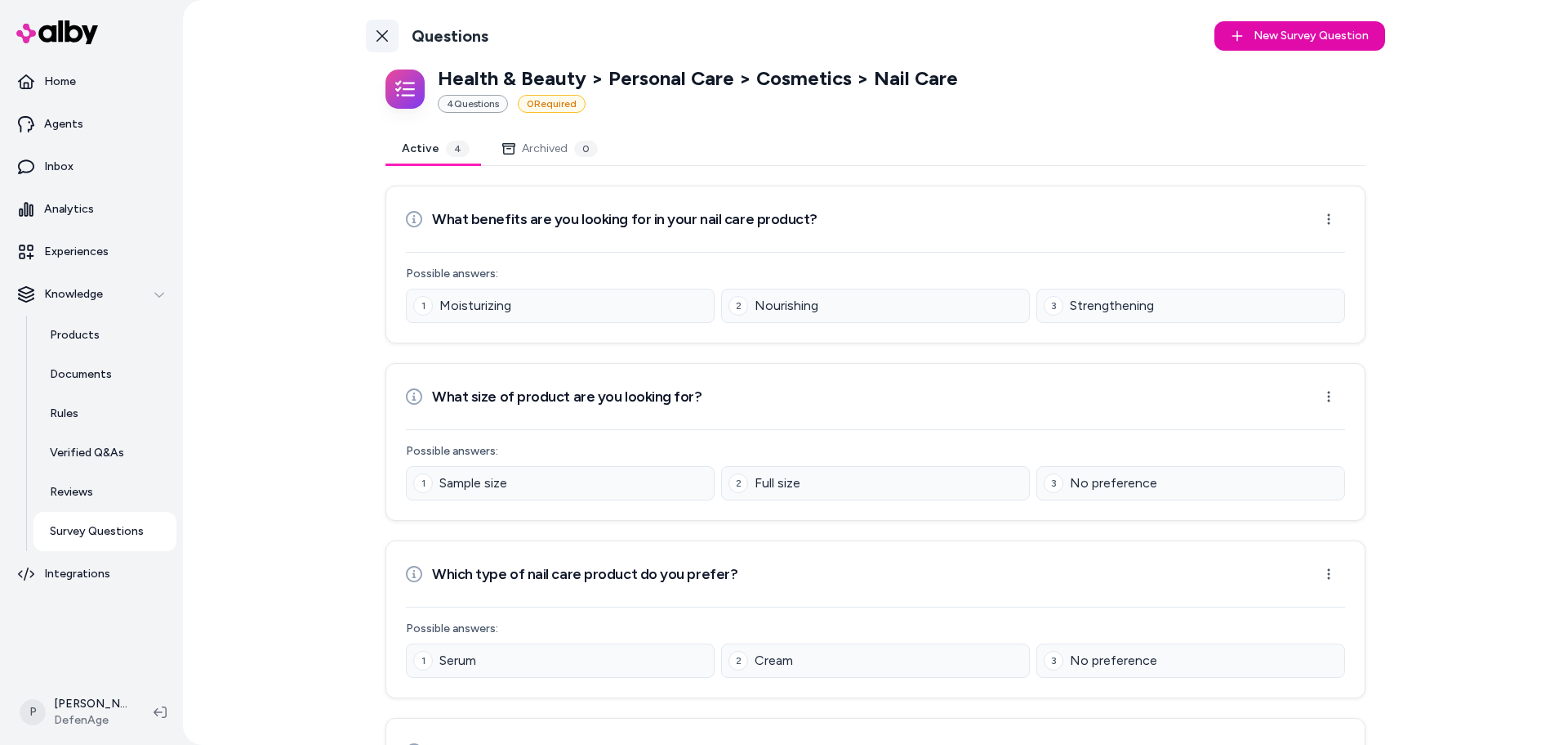
click at [377, 33] on icon at bounding box center [383, 36] width 13 height 13
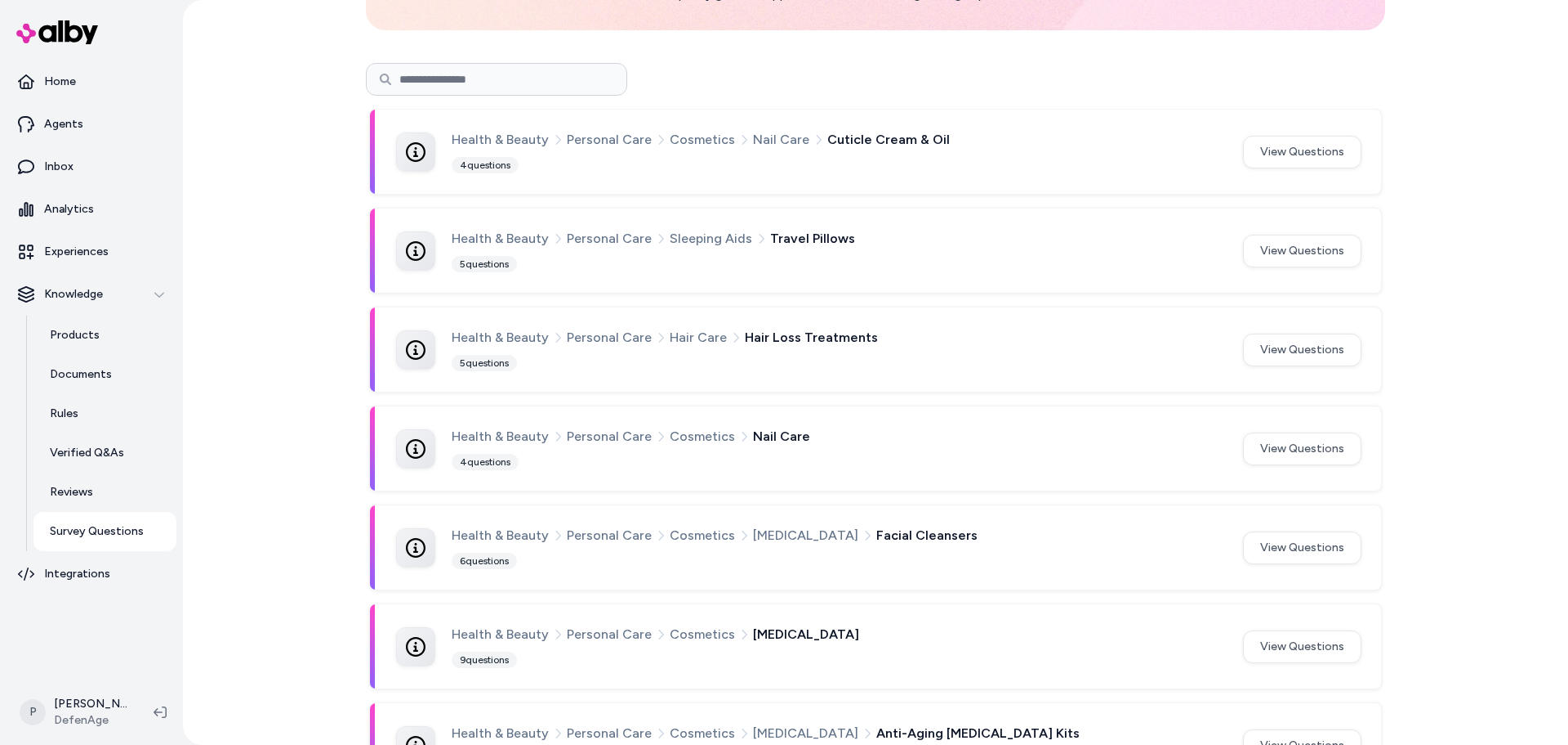
scroll to position [245, 0]
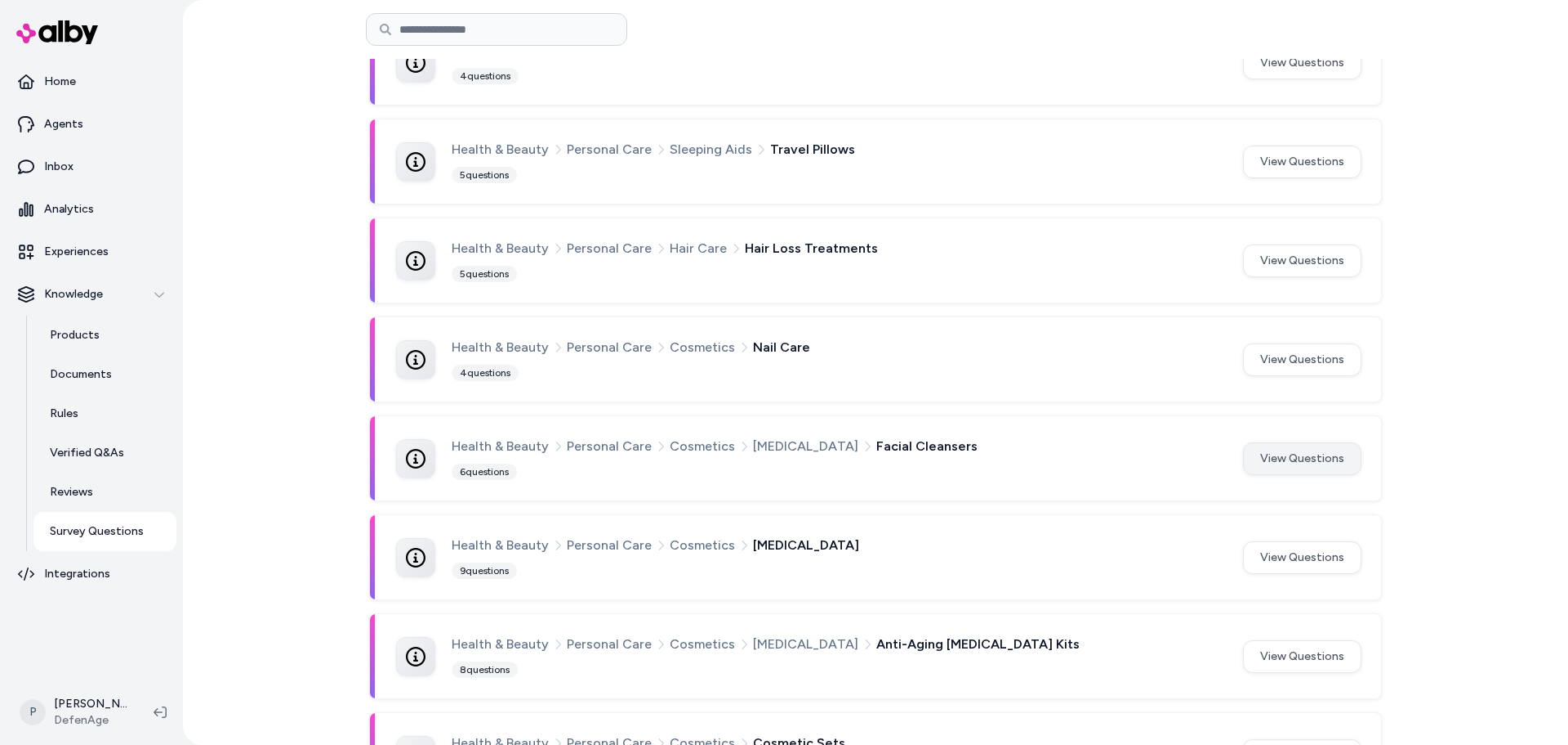
click at [1294, 447] on button "View Questions" at bounding box center [1302, 458] width 118 height 33
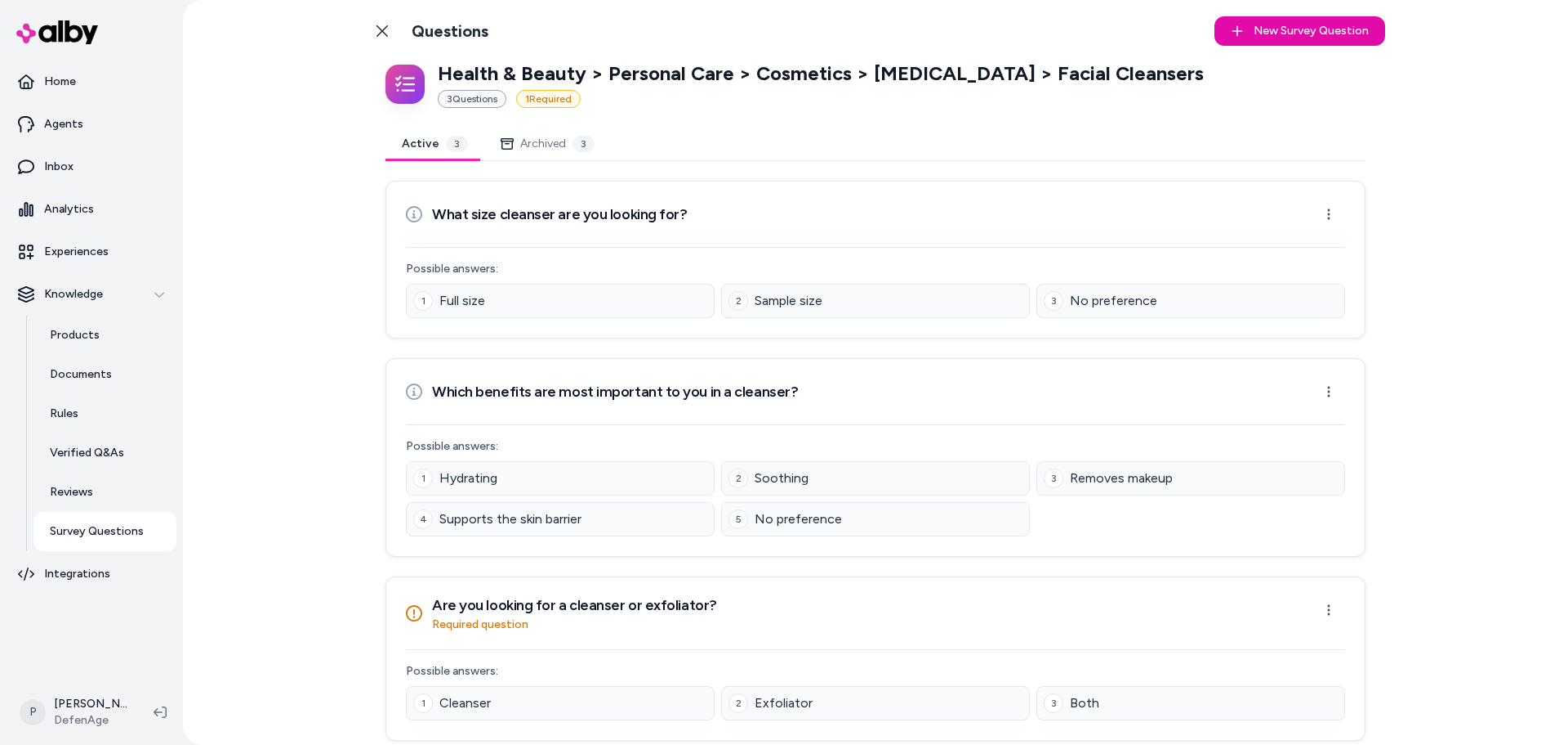
scroll to position [14, 0]
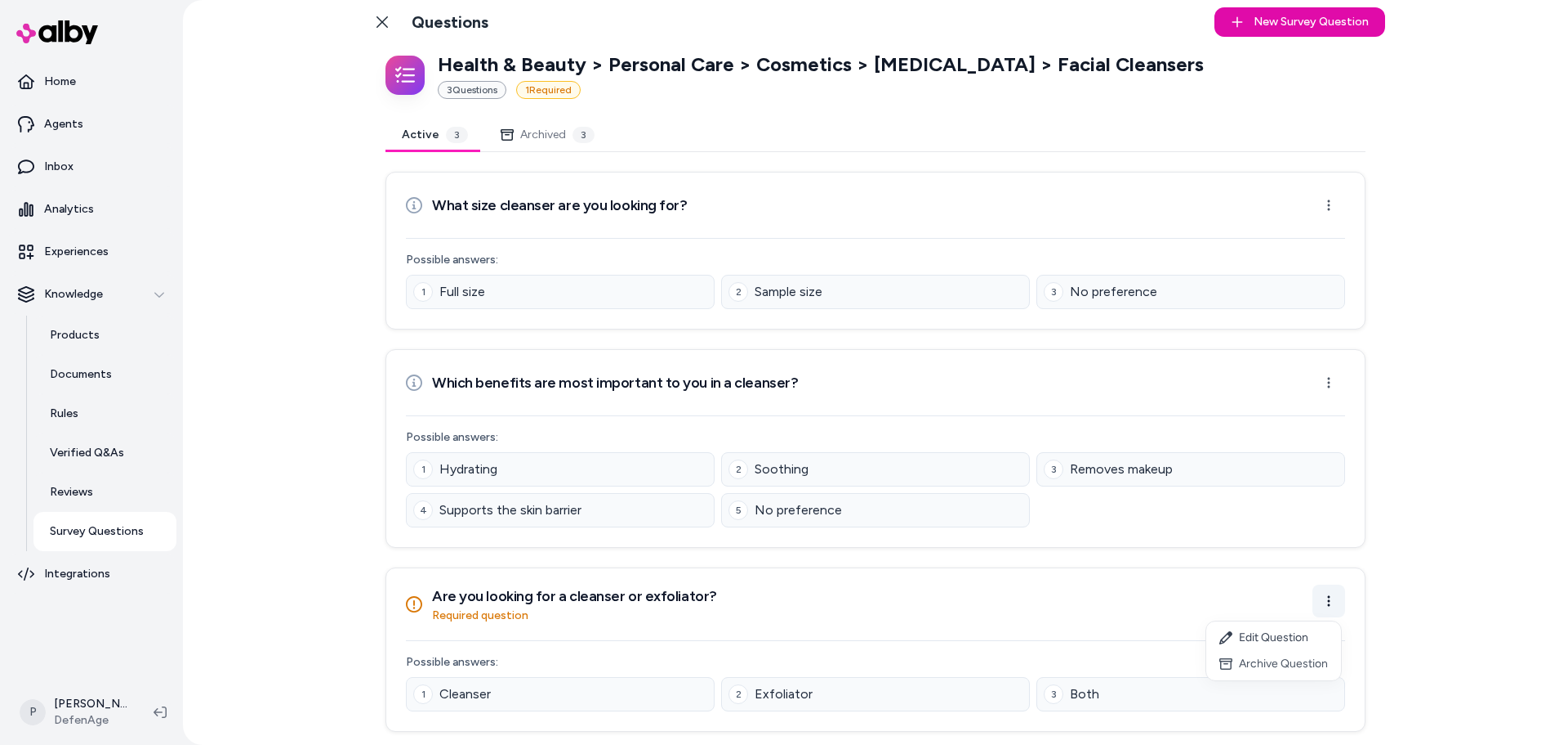
click at [1320, 606] on html "Home Agents Inbox Analytics Experiences Knowledge Products Documents Rules Veri…" at bounding box center [784, 372] width 1568 height 745
click at [1240, 642] on div "Edit Question" at bounding box center [1273, 637] width 135 height 26
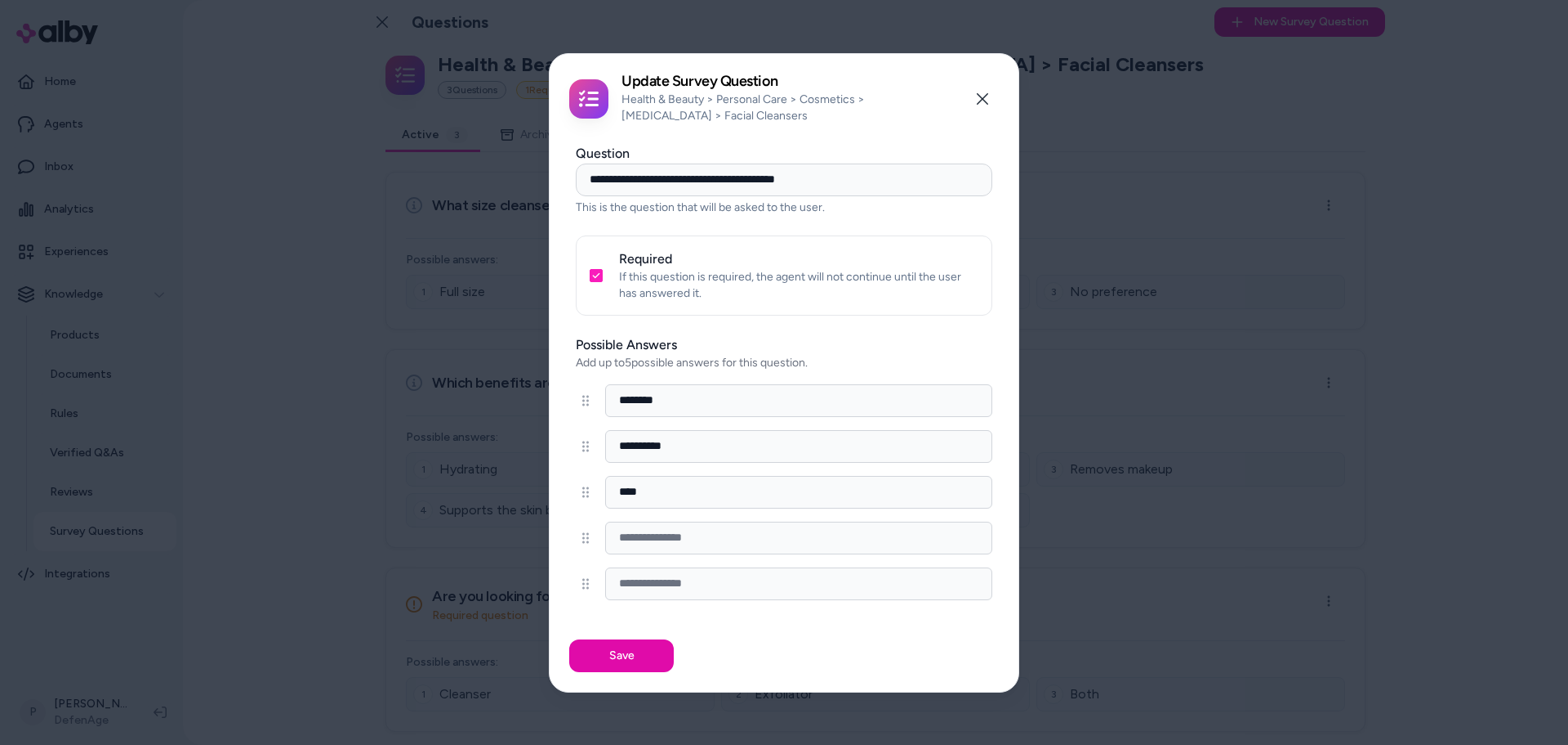
click at [593, 275] on button "Required" at bounding box center [597, 275] width 13 height 13
click at [614, 653] on button "Save" at bounding box center [621, 655] width 105 height 33
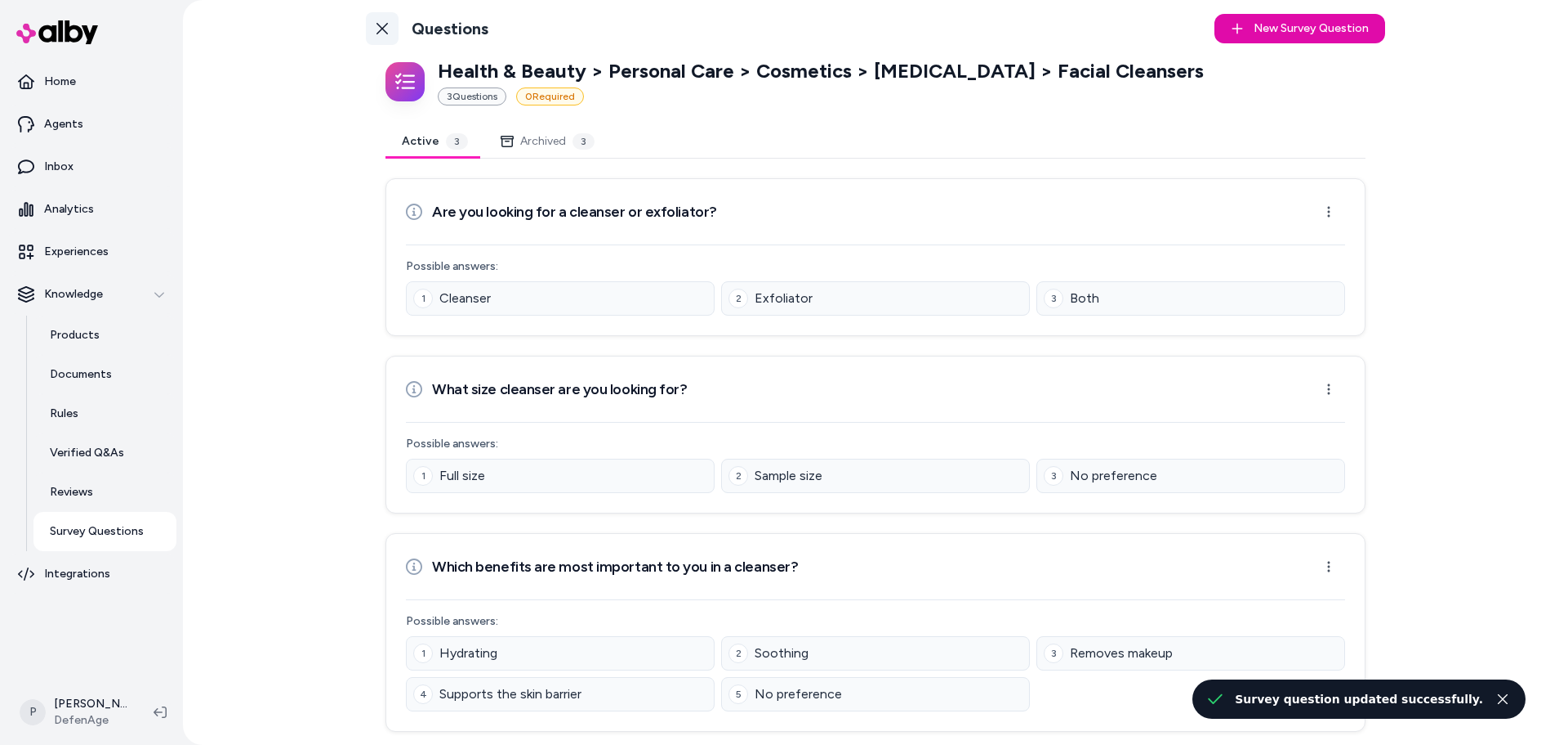
scroll to position [8, 0]
click at [378, 26] on icon at bounding box center [383, 29] width 13 height 13
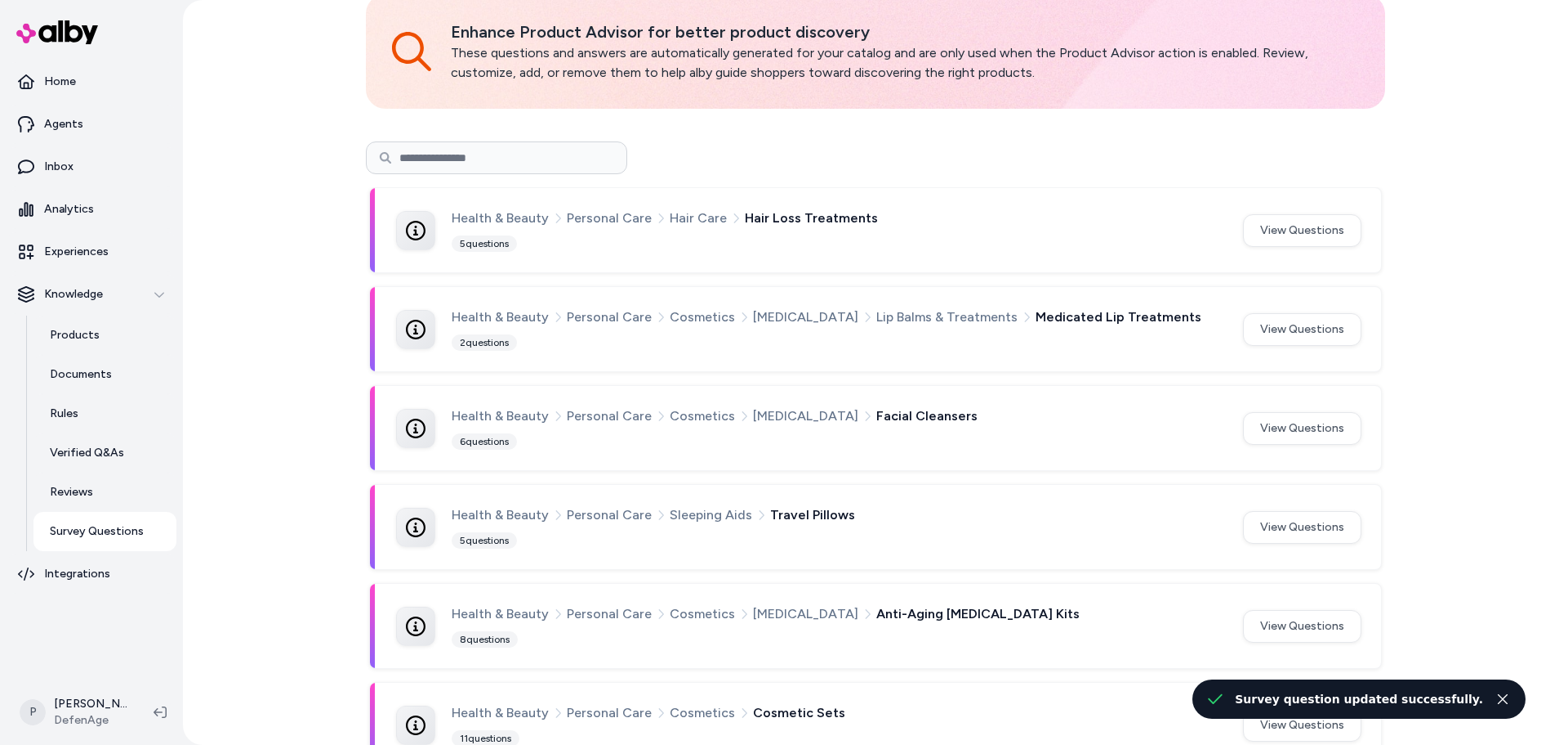
scroll to position [81, 0]
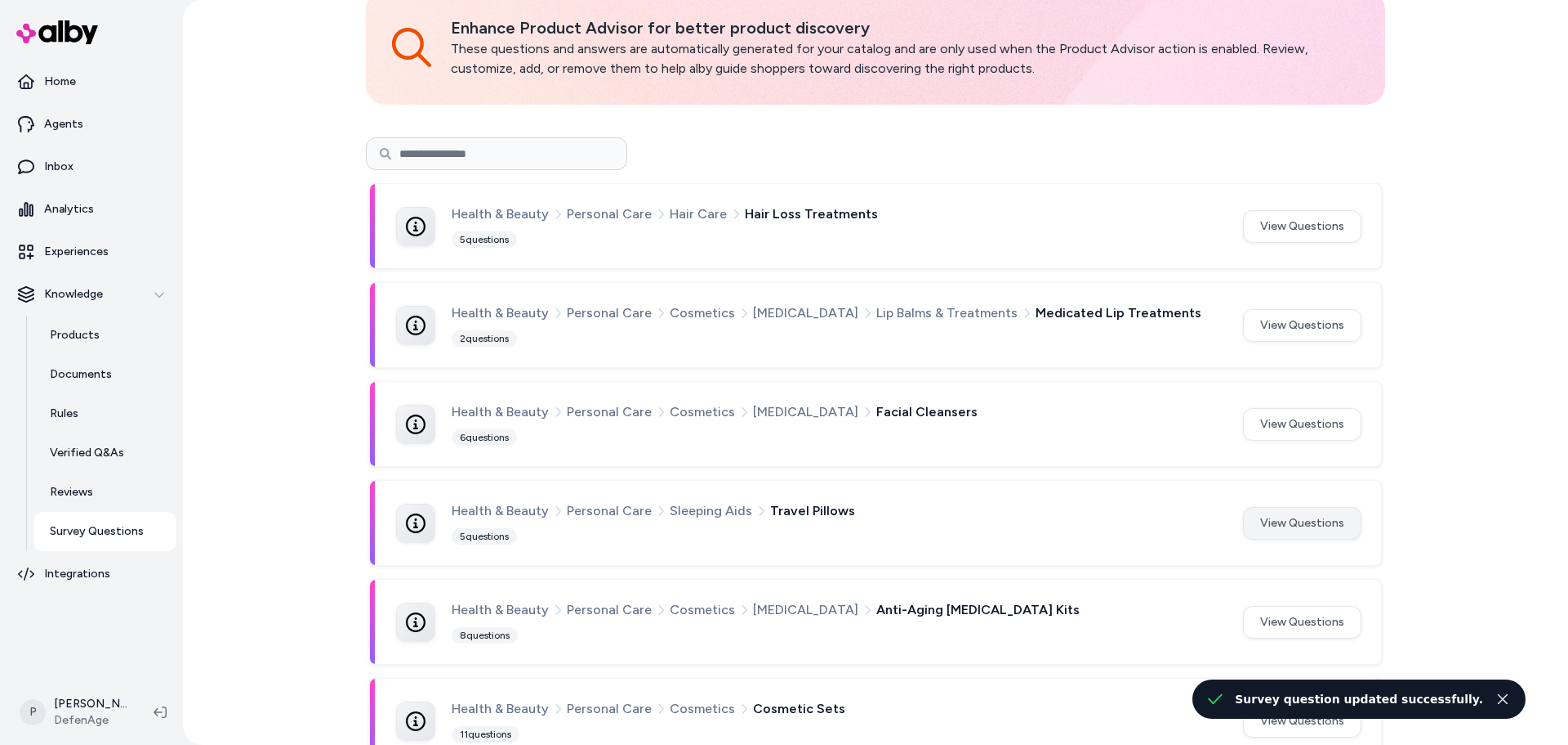
click at [1312, 521] on button "View Questions" at bounding box center [1302, 522] width 118 height 33
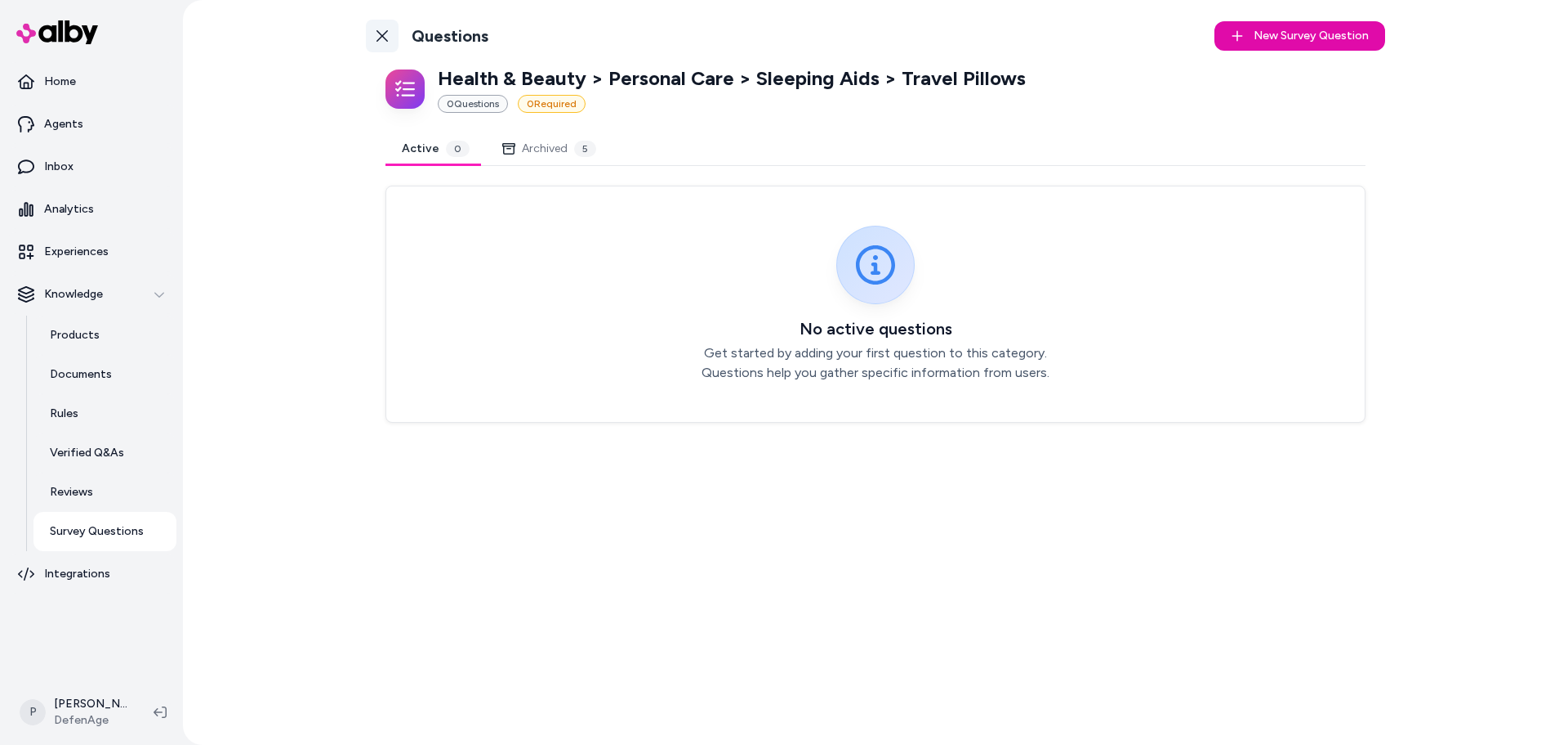
click at [398, 29] on link "Back to Categories" at bounding box center [382, 35] width 33 height 33
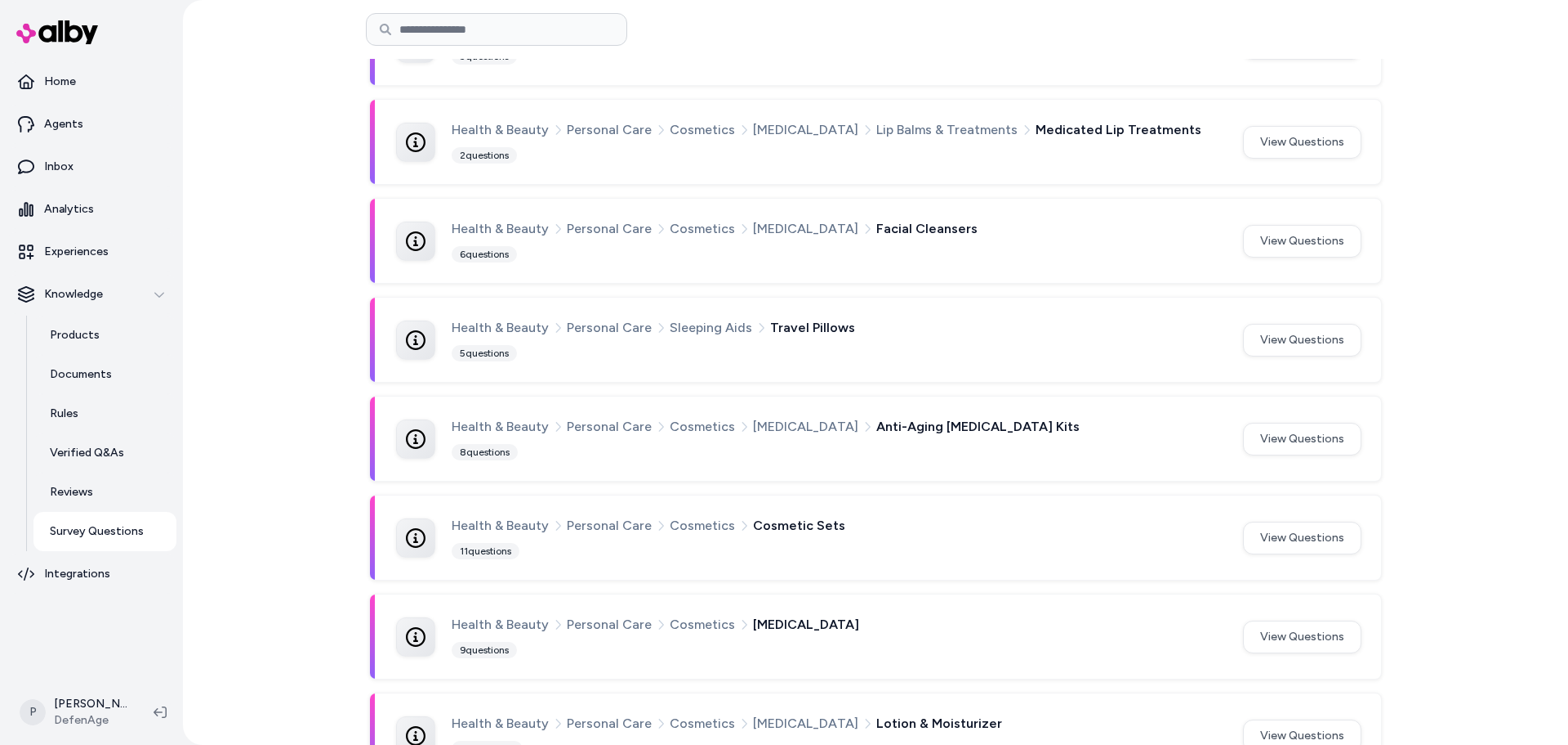
scroll to position [327, 0]
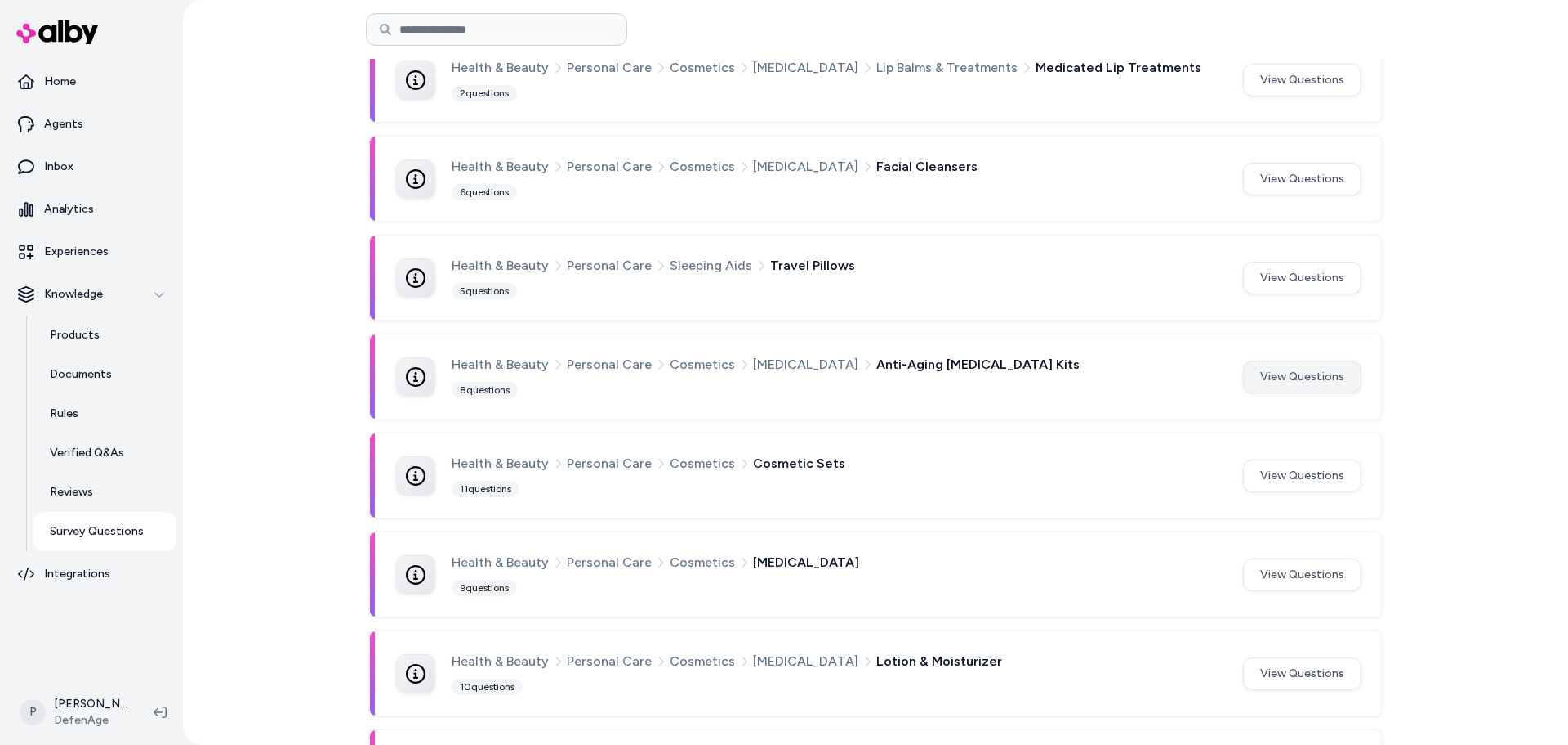
click at [1291, 374] on button "View Questions" at bounding box center [1302, 376] width 118 height 33
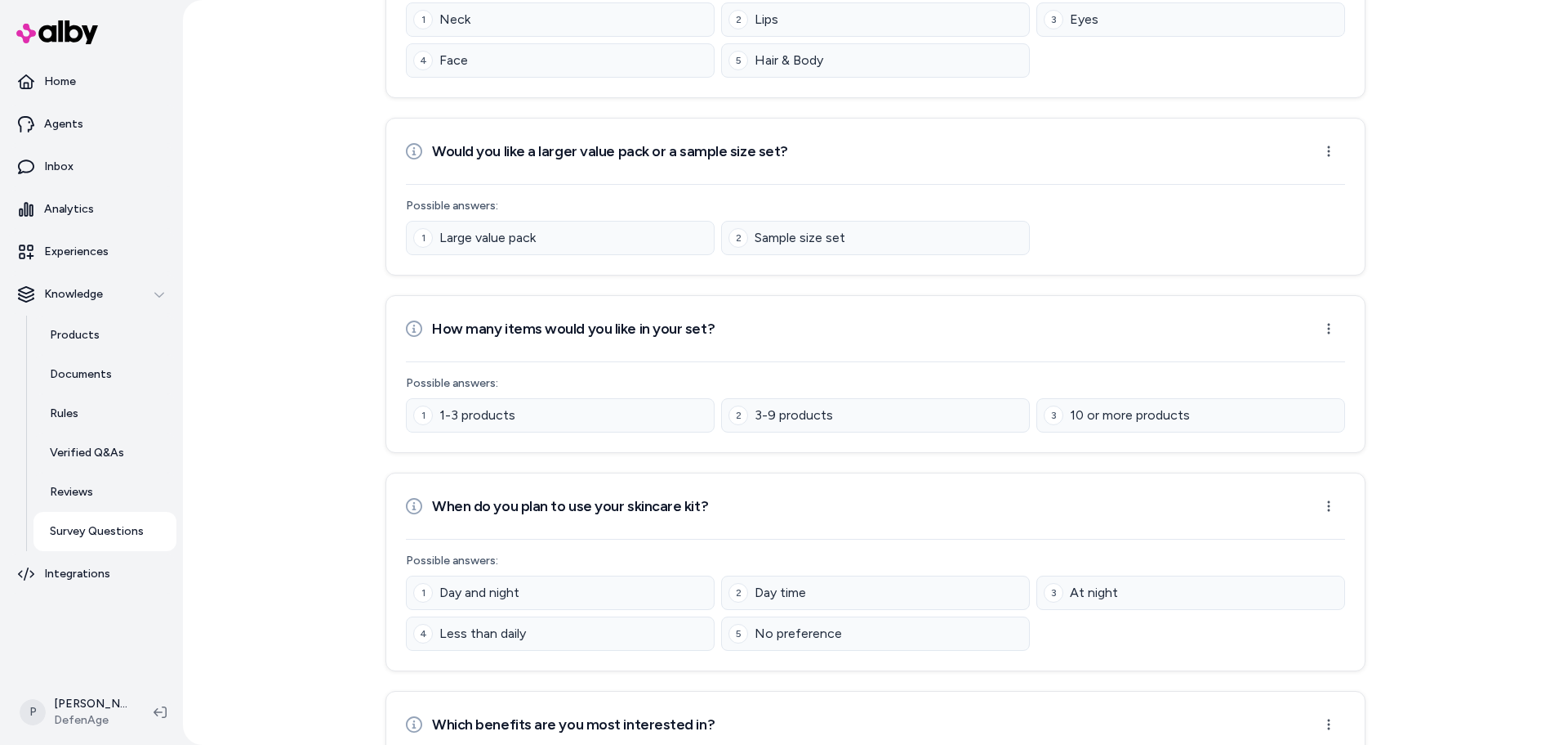
scroll to position [444, 0]
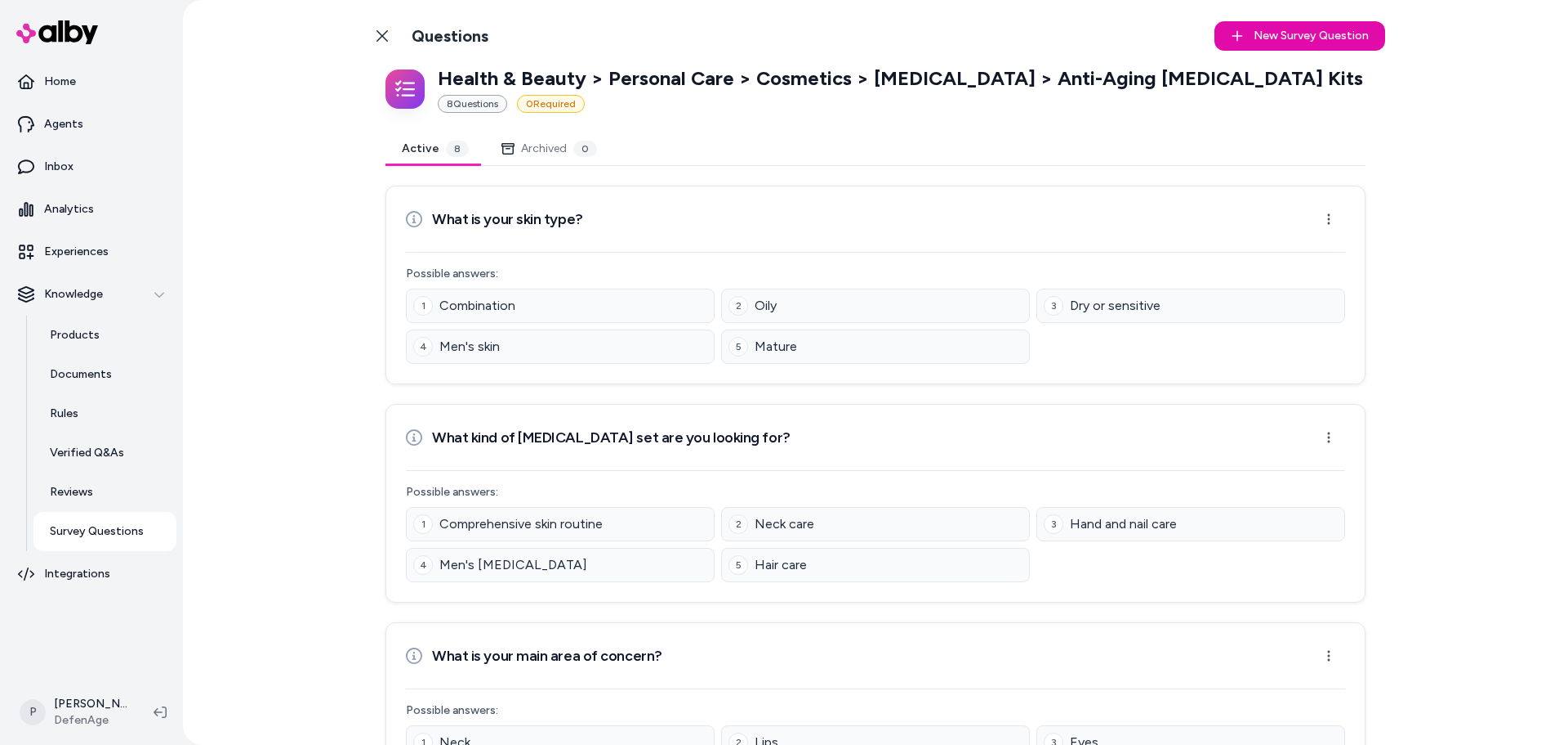
click at [377, 32] on icon at bounding box center [383, 36] width 13 height 13
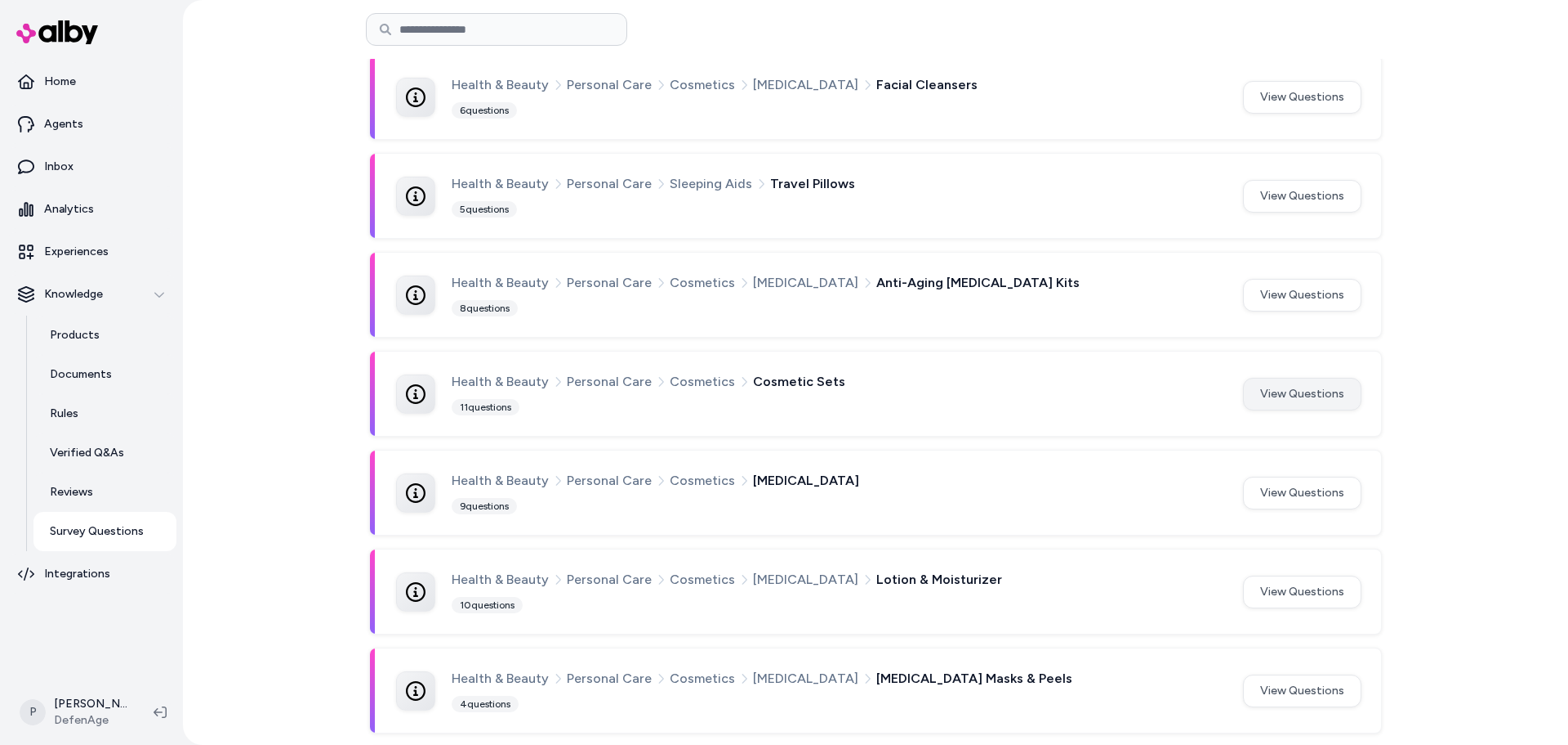
click at [1299, 389] on button "View Questions" at bounding box center [1302, 394] width 118 height 33
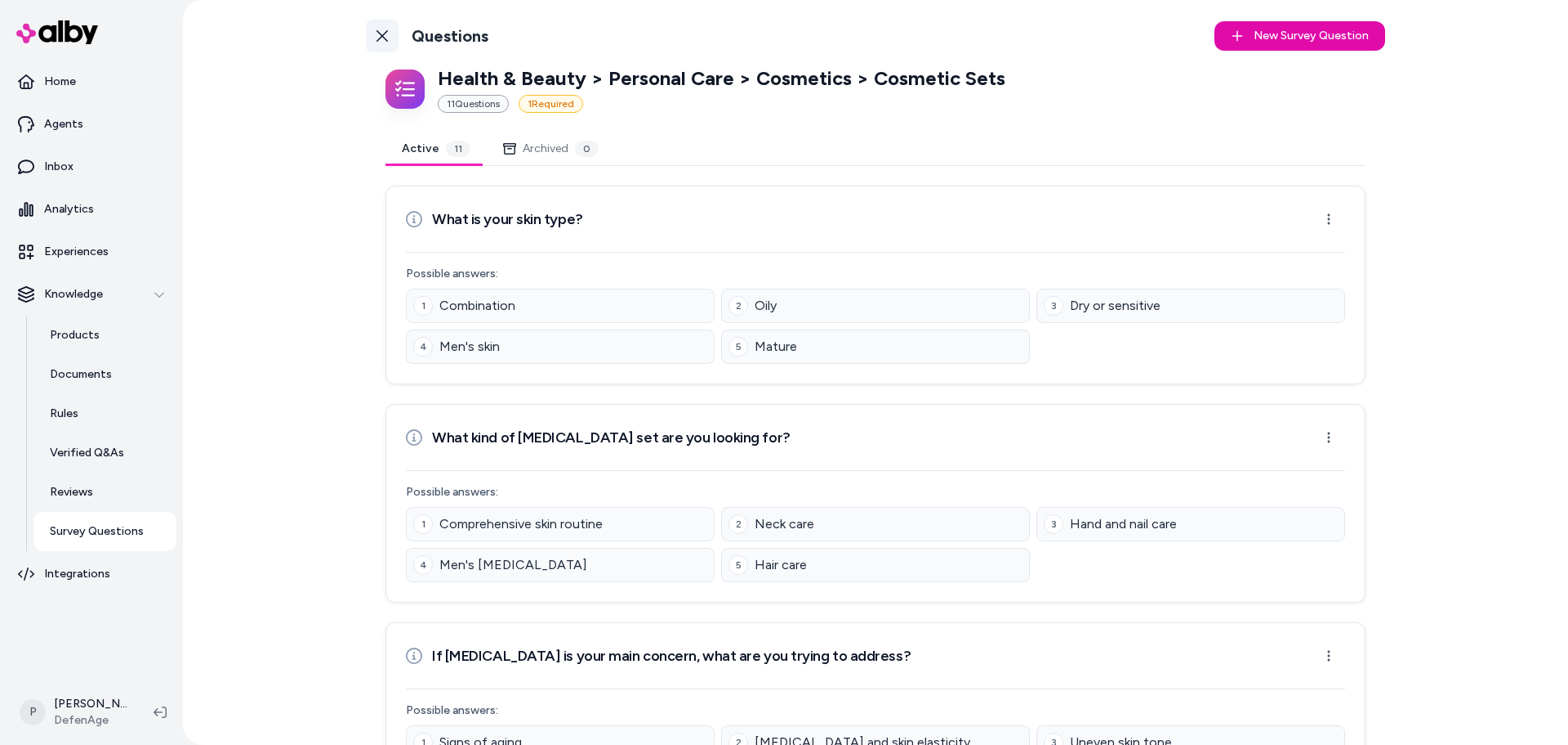
click at [381, 39] on icon at bounding box center [383, 36] width 12 height 12
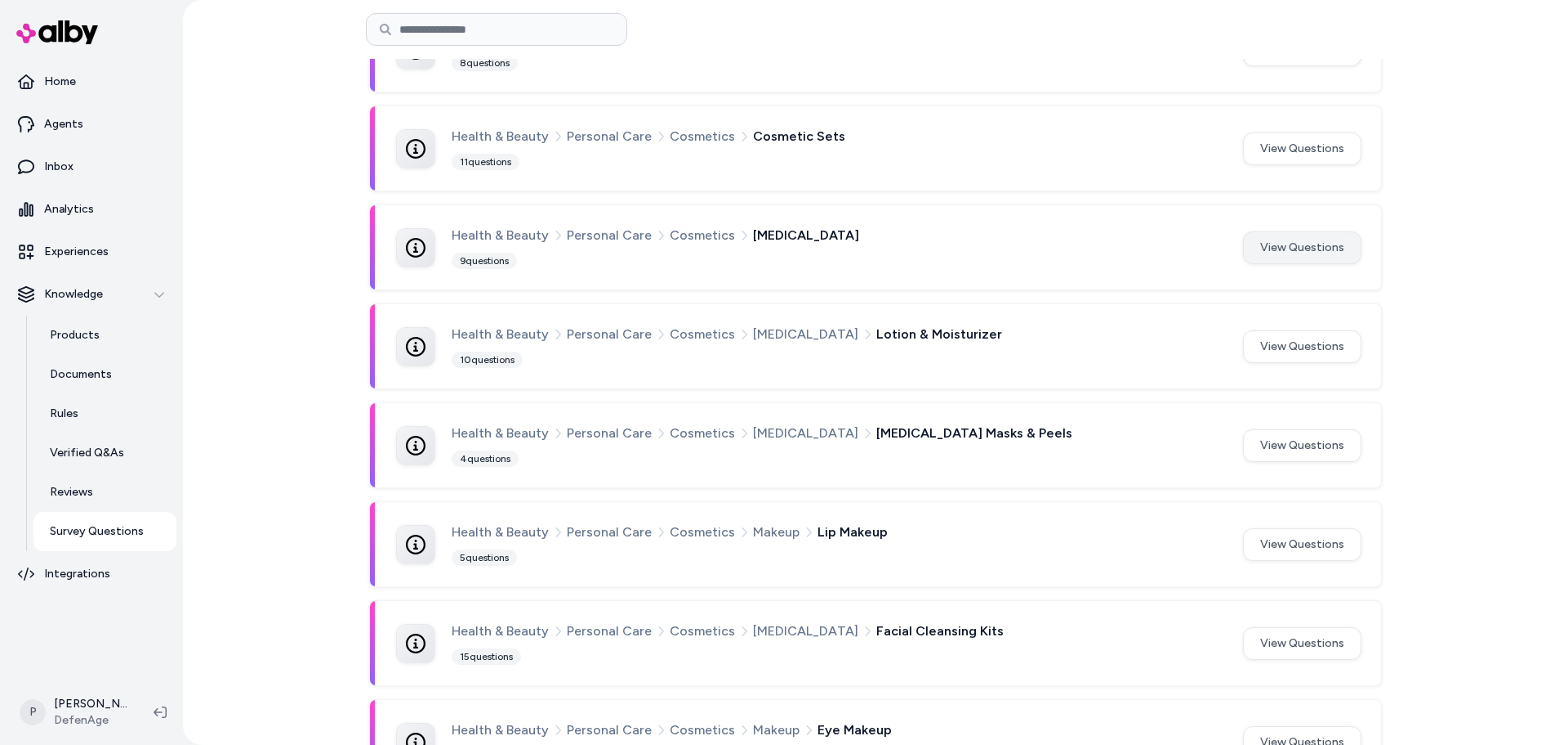
click at [1293, 256] on button "View Questions" at bounding box center [1302, 247] width 118 height 33
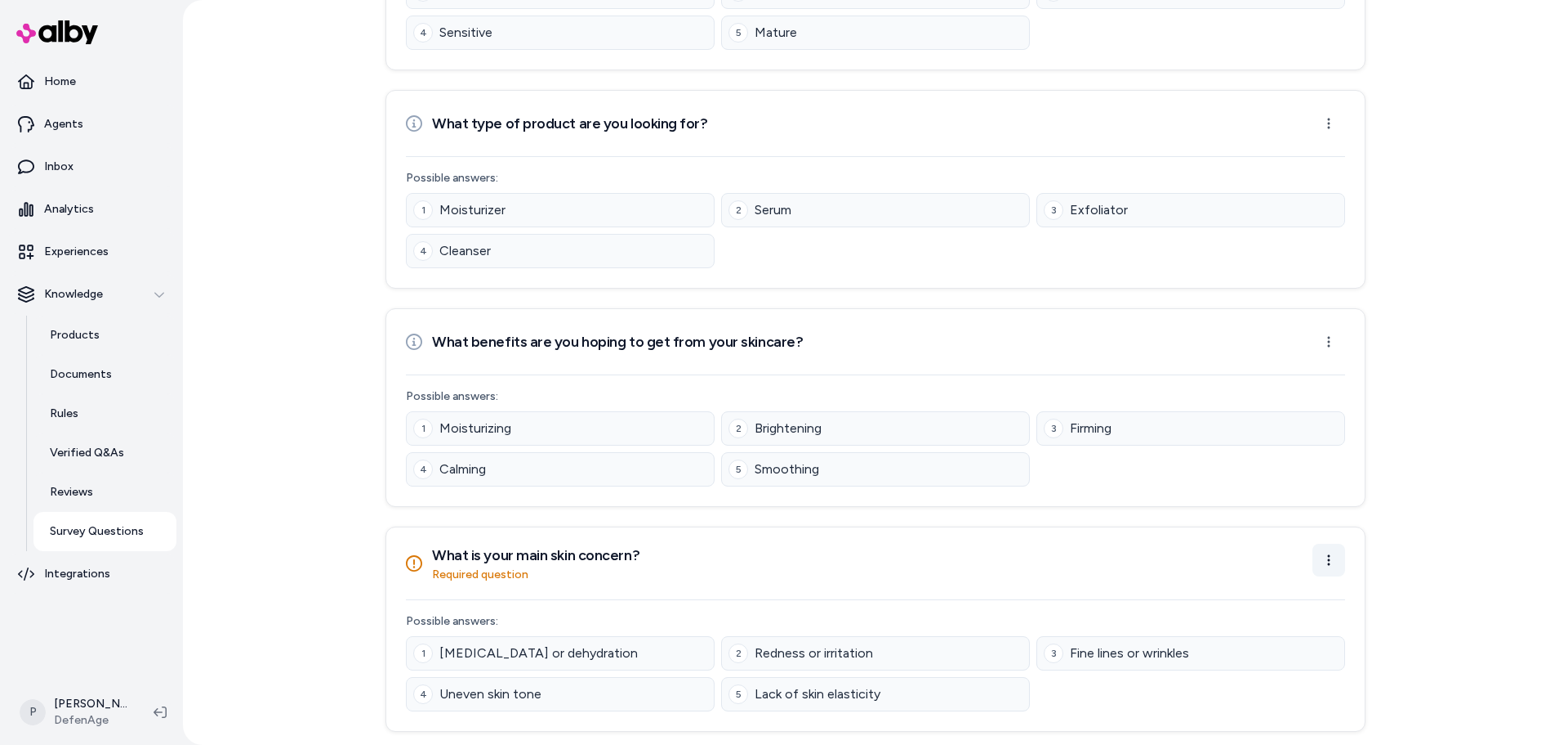
click at [1326, 568] on html "Home Agents Inbox Analytics Experiences Knowledge Products Documents Rules Veri…" at bounding box center [784, 372] width 1568 height 745
click at [1292, 592] on div "Edit Question" at bounding box center [1273, 596] width 135 height 26
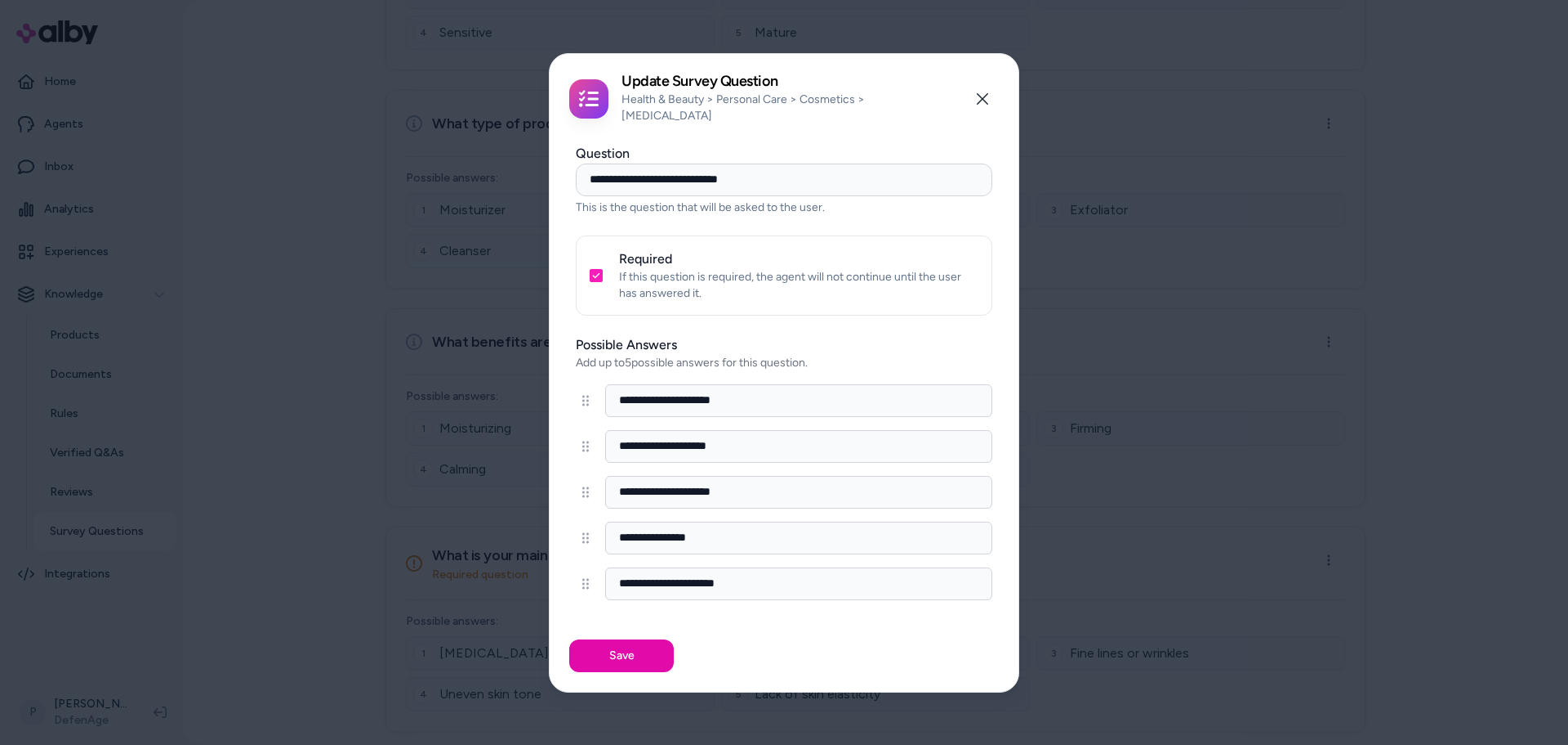
click at [593, 269] on button "Required" at bounding box center [597, 275] width 13 height 13
drag, startPoint x: 629, startPoint y: 656, endPoint x: 625, endPoint y: 642, distance: 14.6
click at [630, 655] on button "Save" at bounding box center [621, 655] width 105 height 33
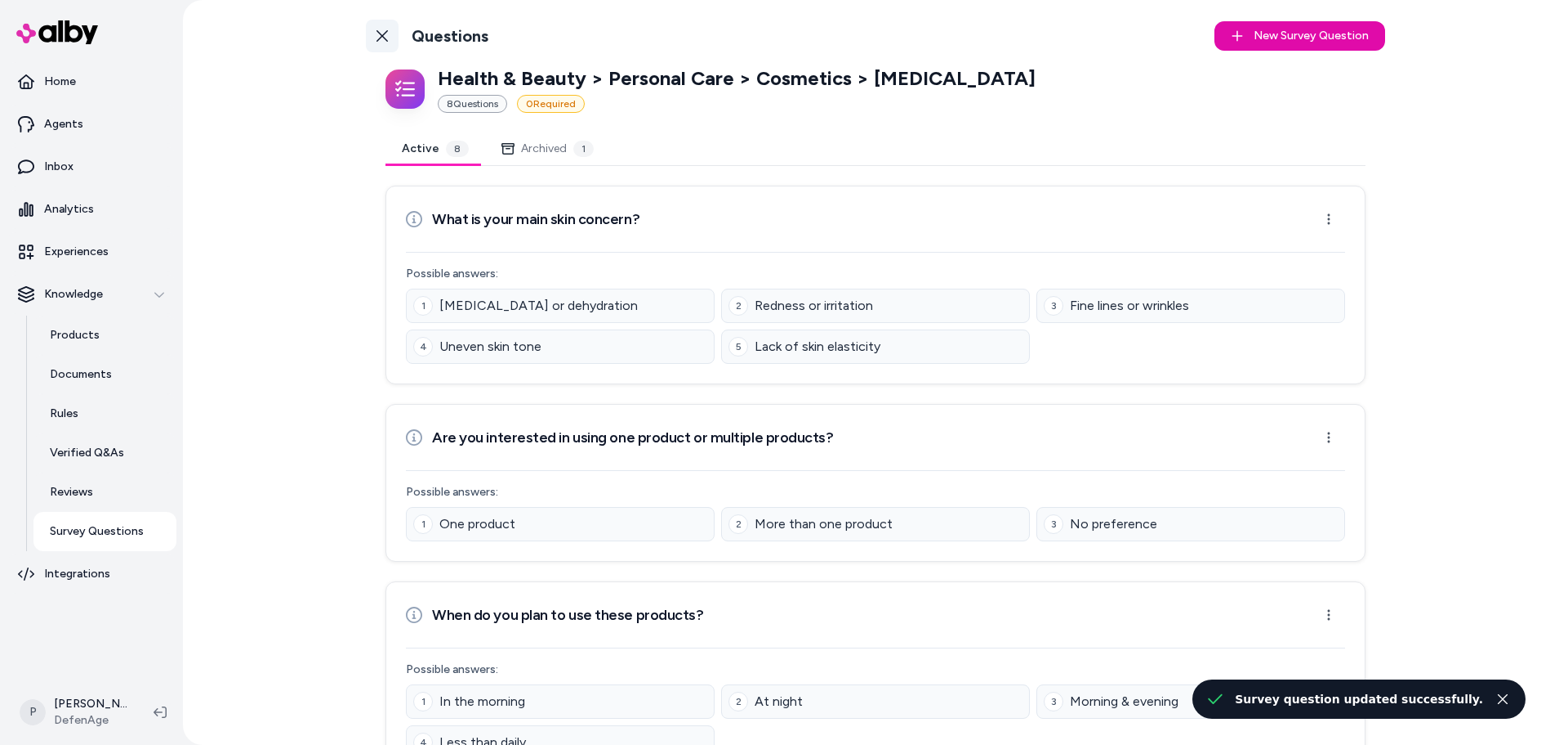
click at [380, 39] on icon at bounding box center [383, 36] width 12 height 12
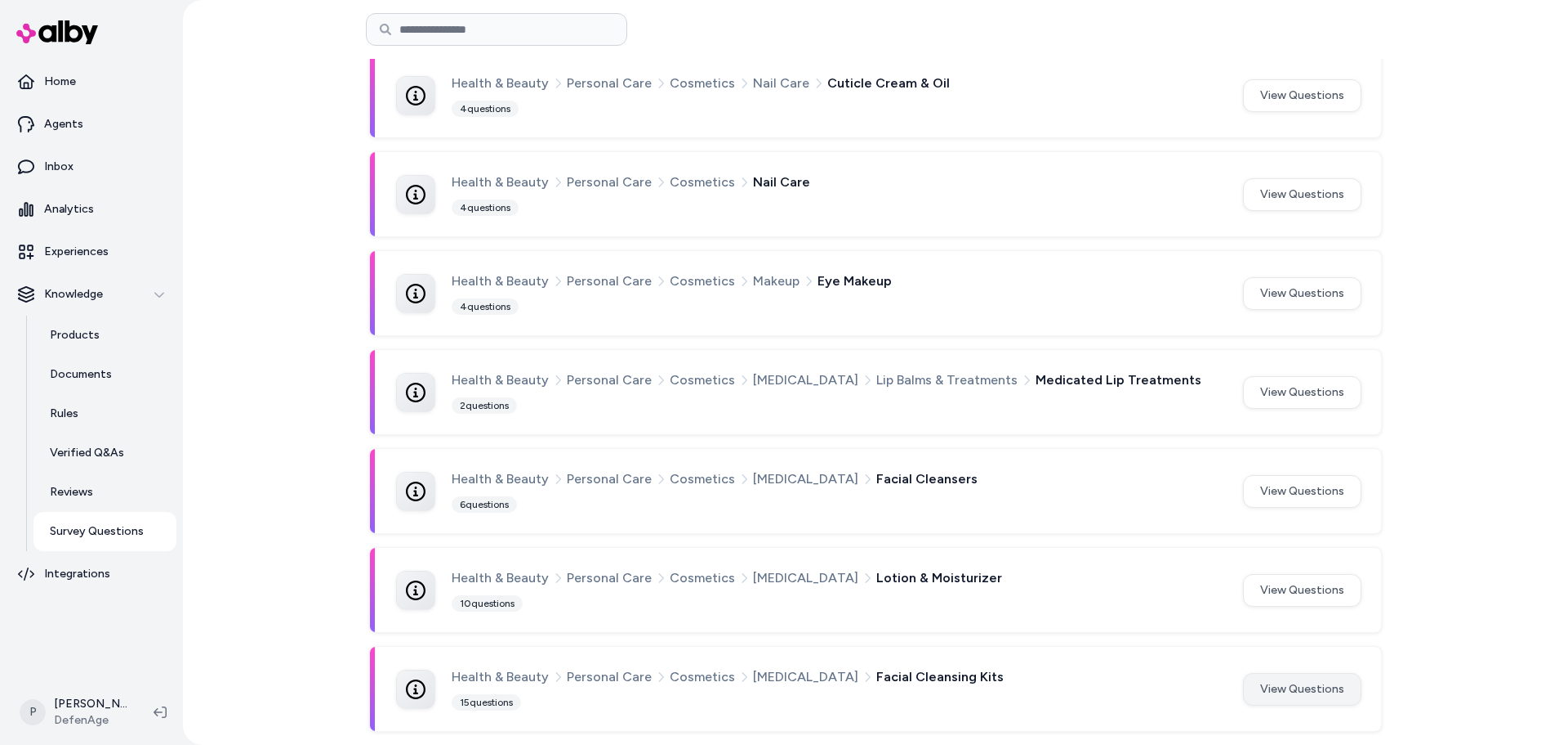
click at [1304, 688] on button "View Questions" at bounding box center [1302, 689] width 118 height 33
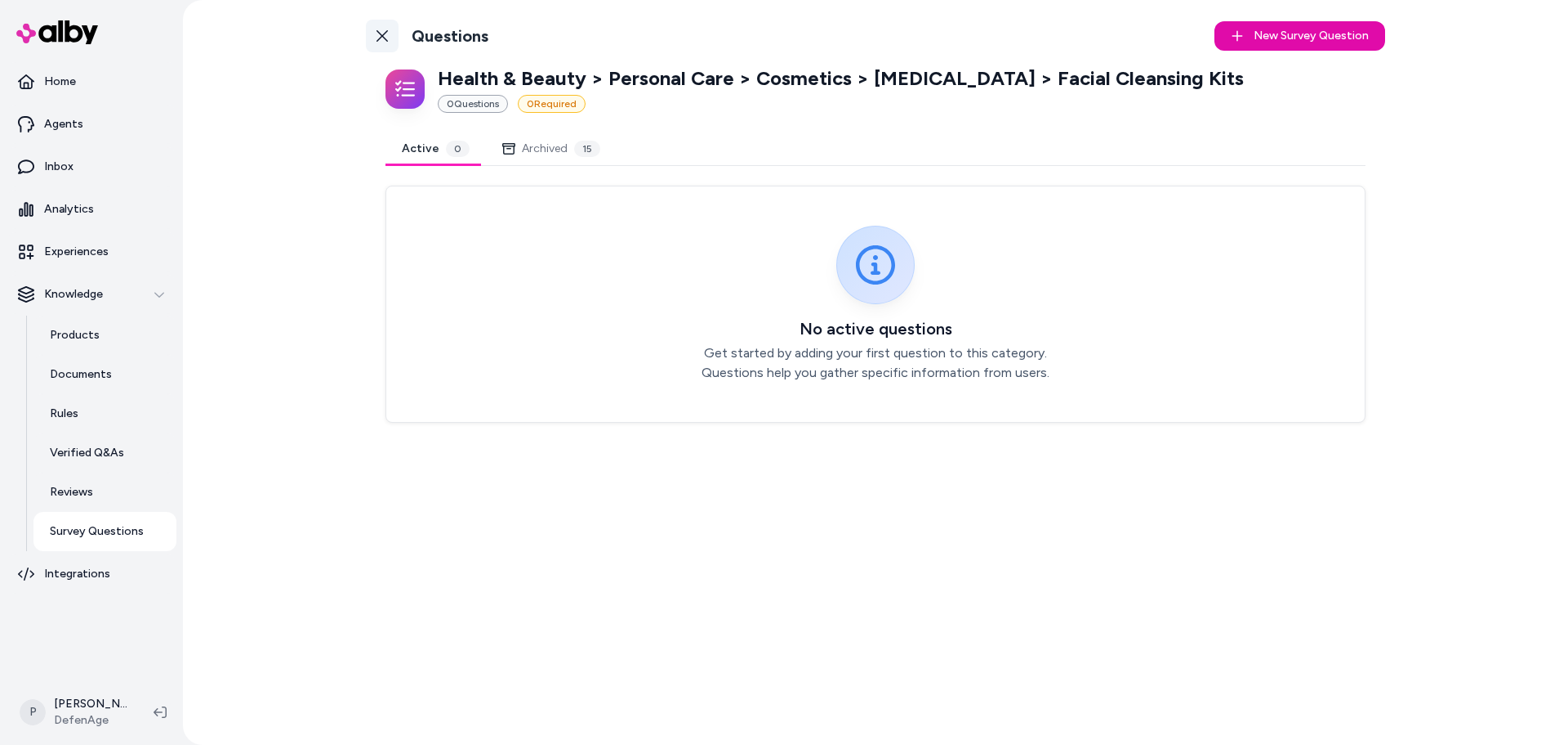
click at [381, 34] on icon at bounding box center [383, 36] width 13 height 13
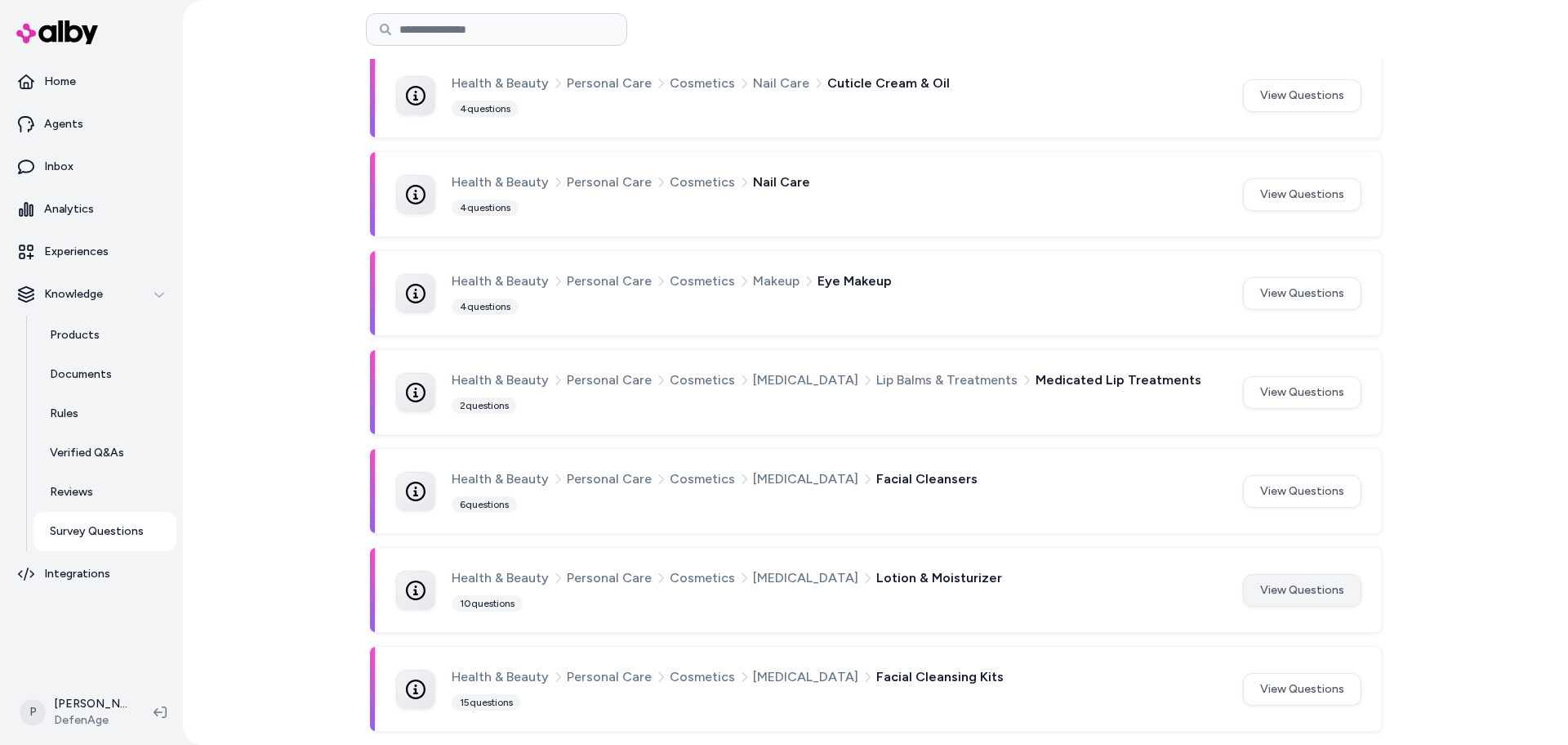
click at [1315, 585] on button "View Questions" at bounding box center [1302, 590] width 118 height 33
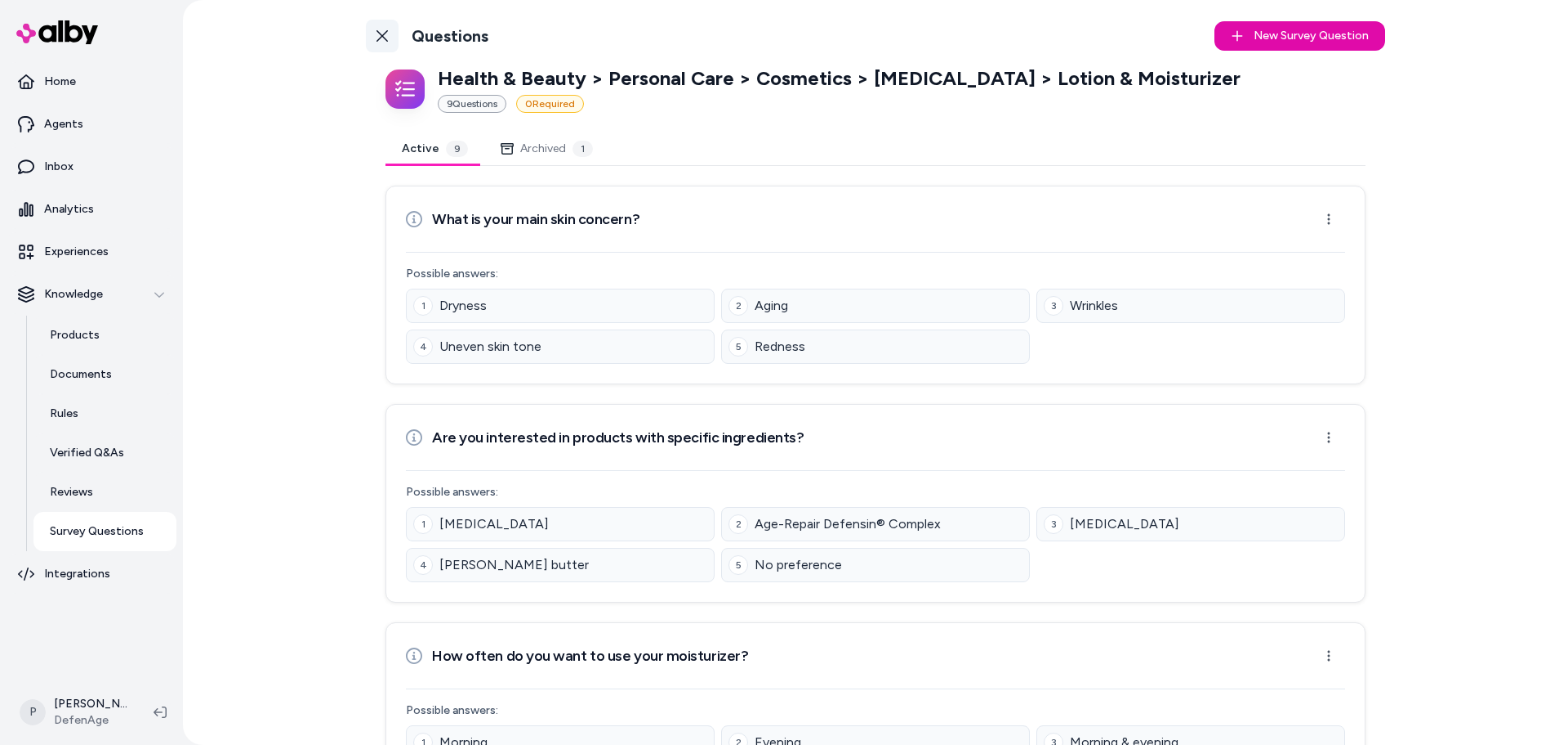
click at [384, 36] on icon at bounding box center [383, 36] width 13 height 13
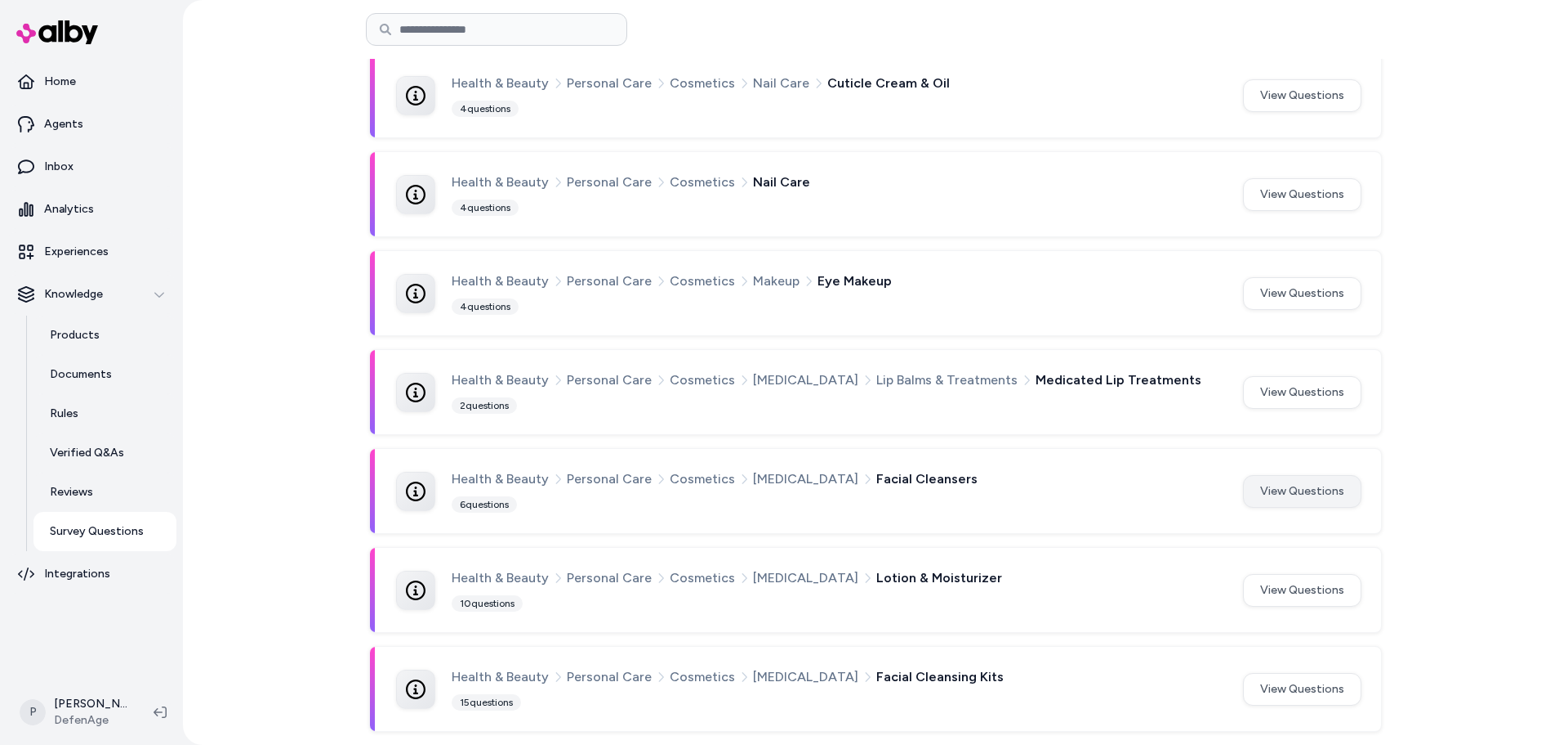
click at [1313, 499] on button "View Questions" at bounding box center [1302, 491] width 118 height 33
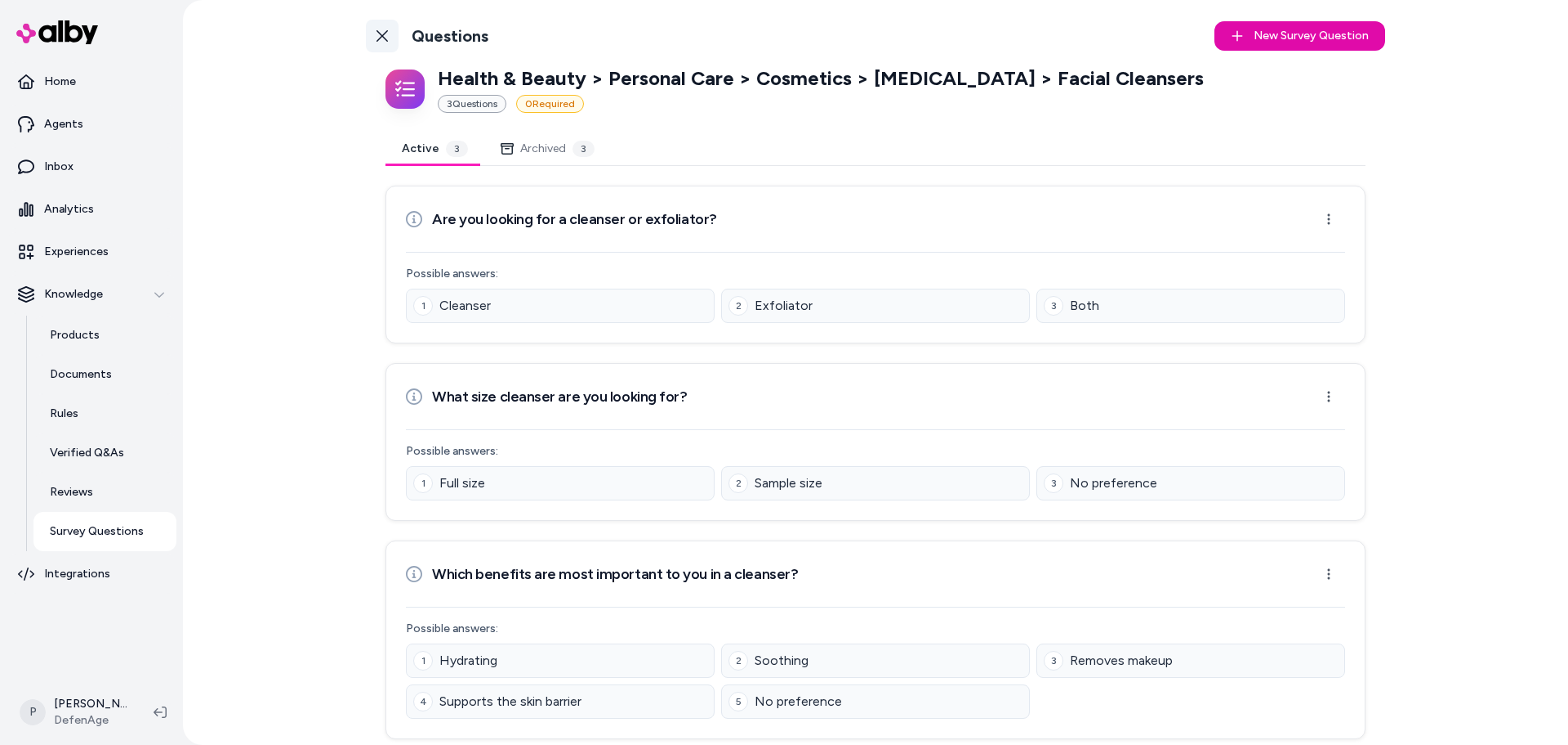
click at [388, 32] on link "Back to Categories" at bounding box center [382, 35] width 33 height 33
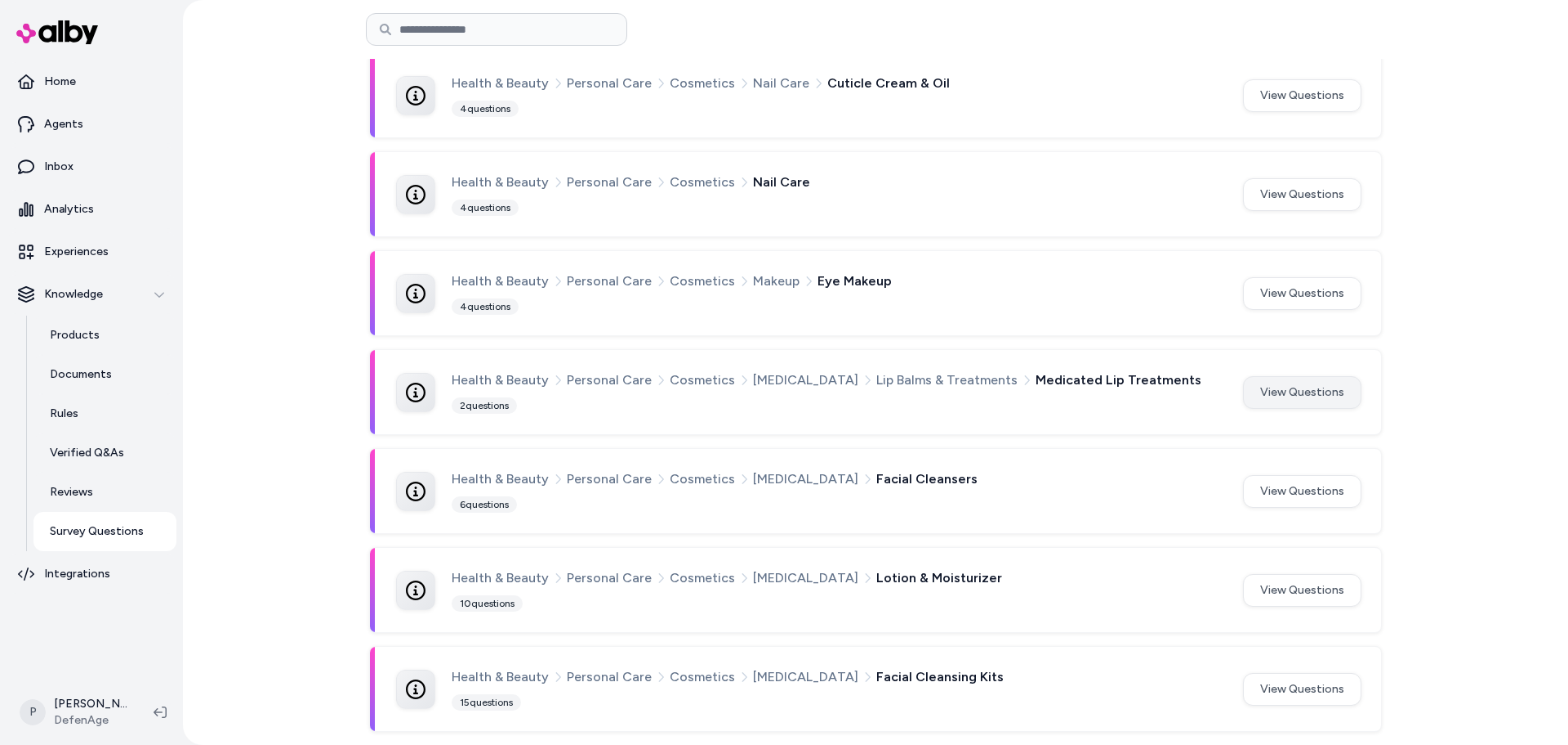
click at [1281, 396] on button "View Questions" at bounding box center [1302, 392] width 118 height 33
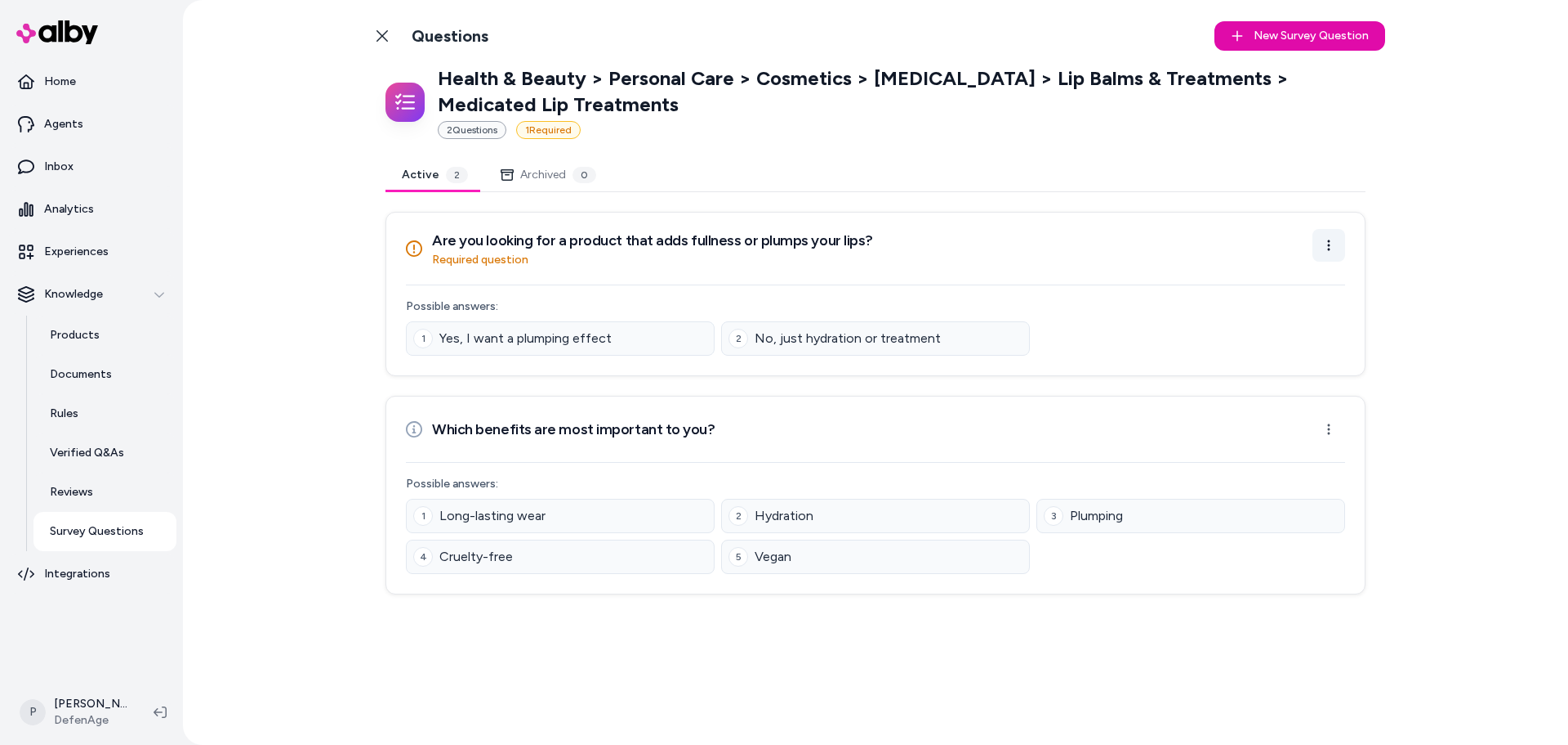
click at [1326, 244] on html "Home Agents Inbox Analytics Experiences Knowledge Products Documents Rules Veri…" at bounding box center [784, 372] width 1568 height 745
click at [1258, 286] on div "Edit Question" at bounding box center [1278, 281] width 135 height 26
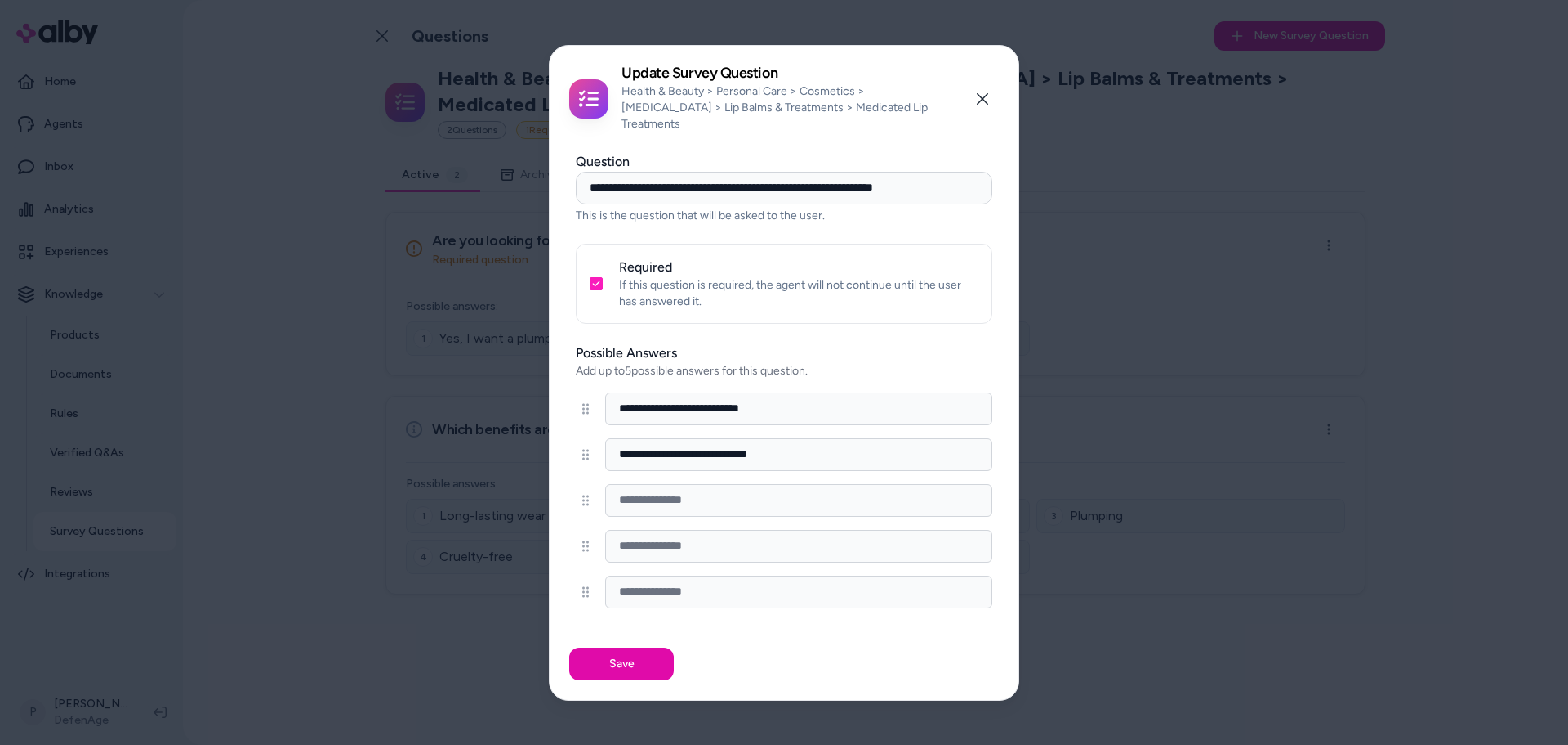
click at [603, 279] on div "Required If this question is required, the agent will not continue until the us…" at bounding box center [784, 283] width 416 height 80
click at [593, 277] on button "Required" at bounding box center [597, 284] width 13 height 13
click at [634, 652] on button "Save" at bounding box center [621, 664] width 105 height 33
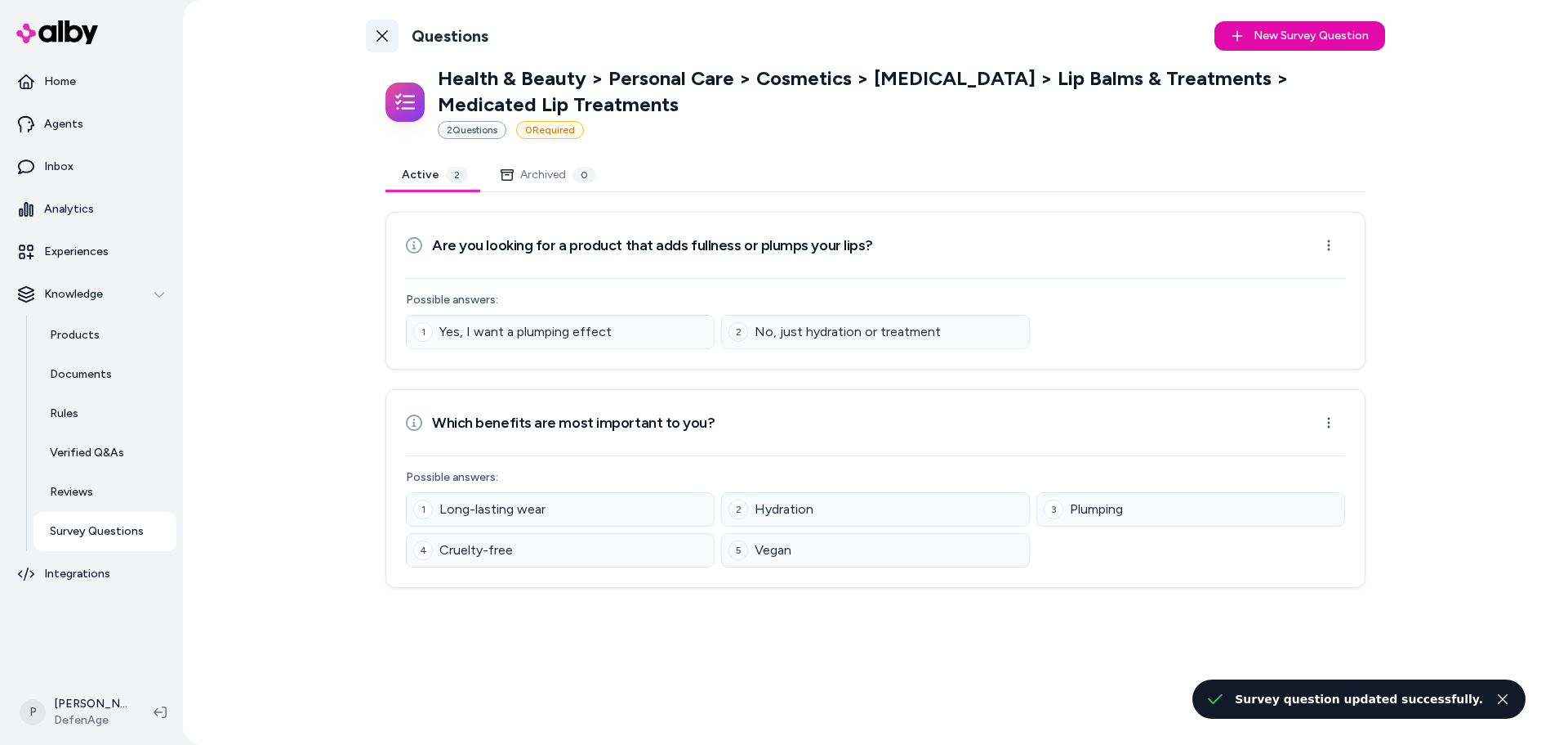
click at [389, 33] on link "Back to Categories" at bounding box center [382, 35] width 33 height 33
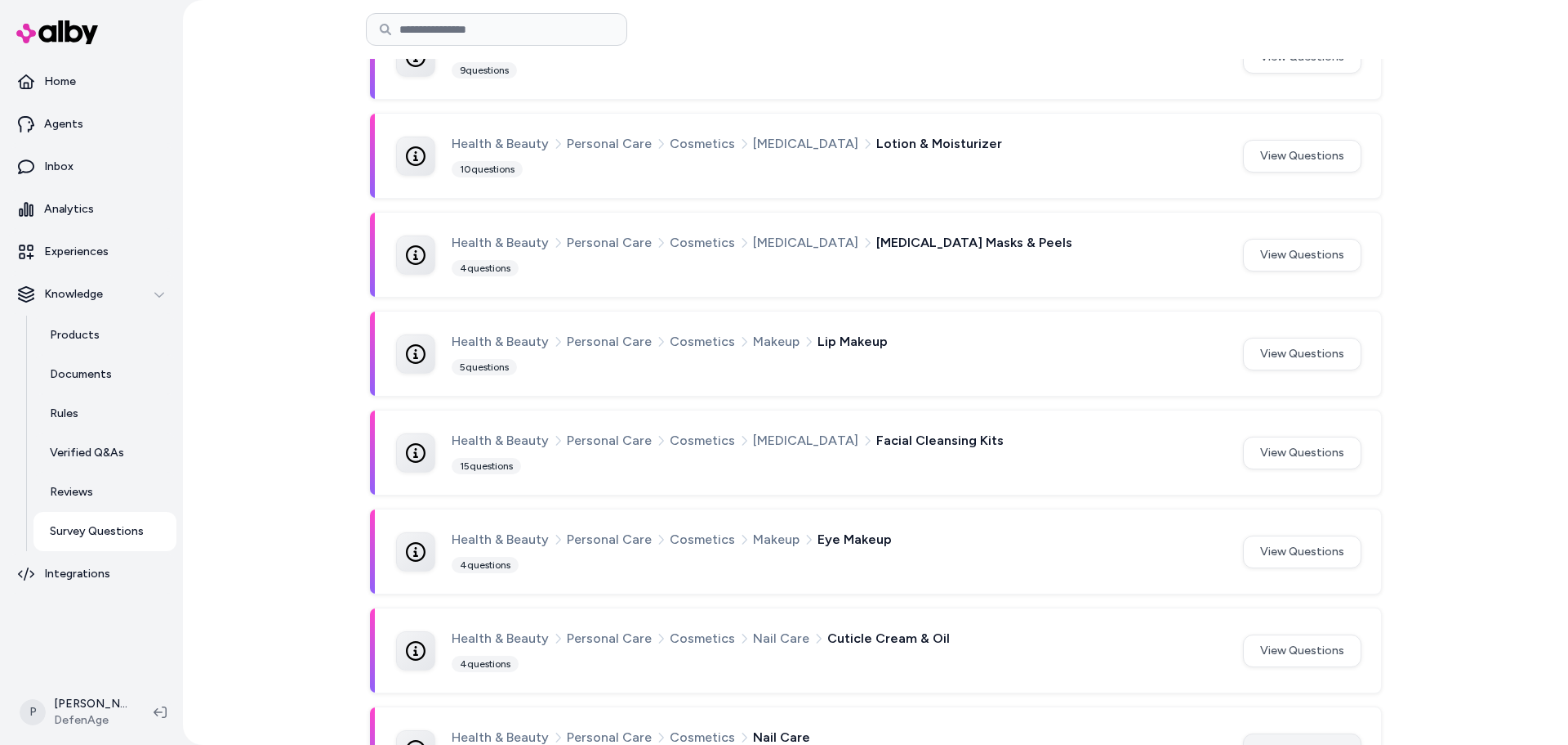
scroll to position [905, 0]
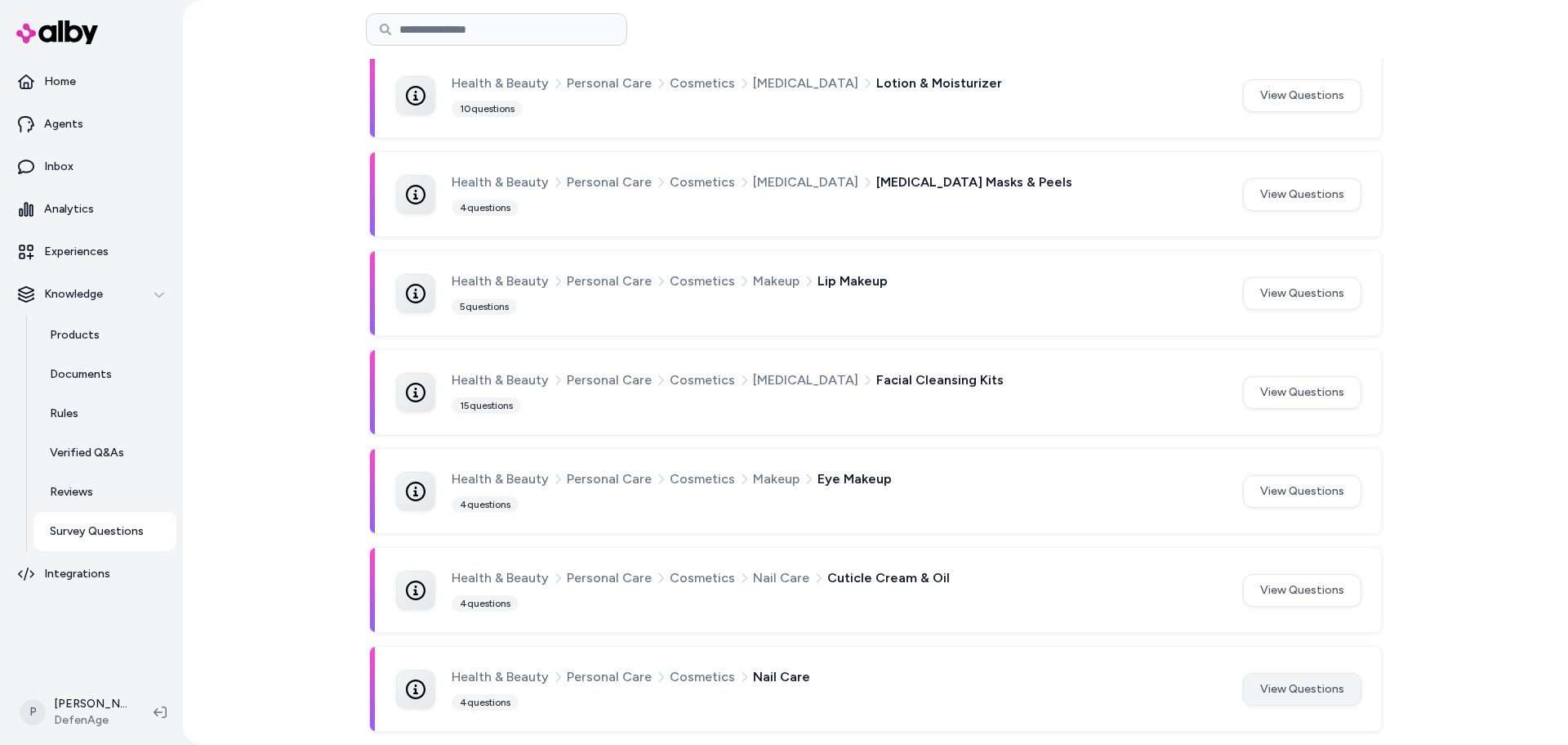
click at [1308, 685] on button "View Questions" at bounding box center [1302, 689] width 118 height 33
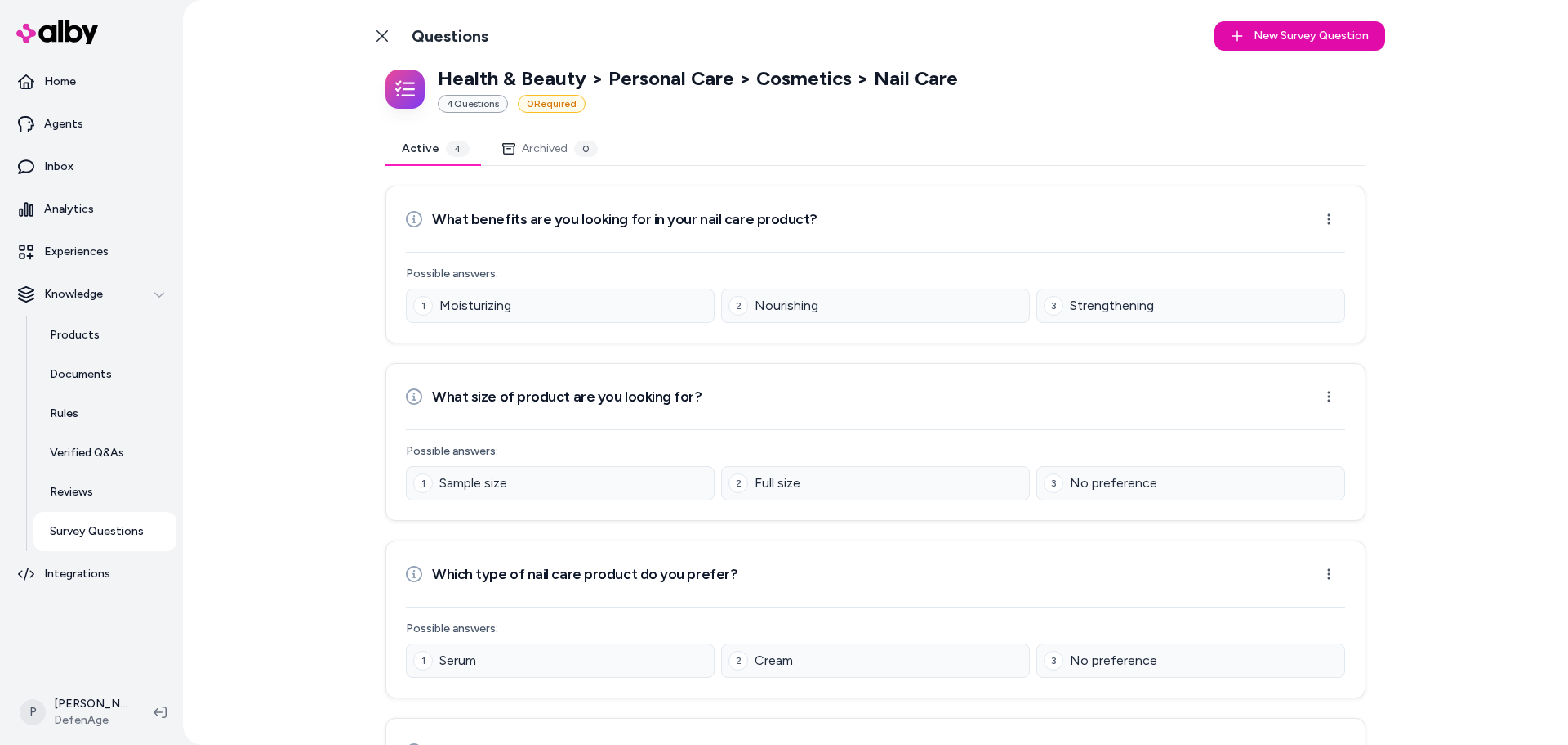
click at [370, 18] on div "Back to Categories Questions New Survey Question New" at bounding box center [875, 36] width 1020 height 45
click at [377, 39] on icon at bounding box center [383, 36] width 12 height 12
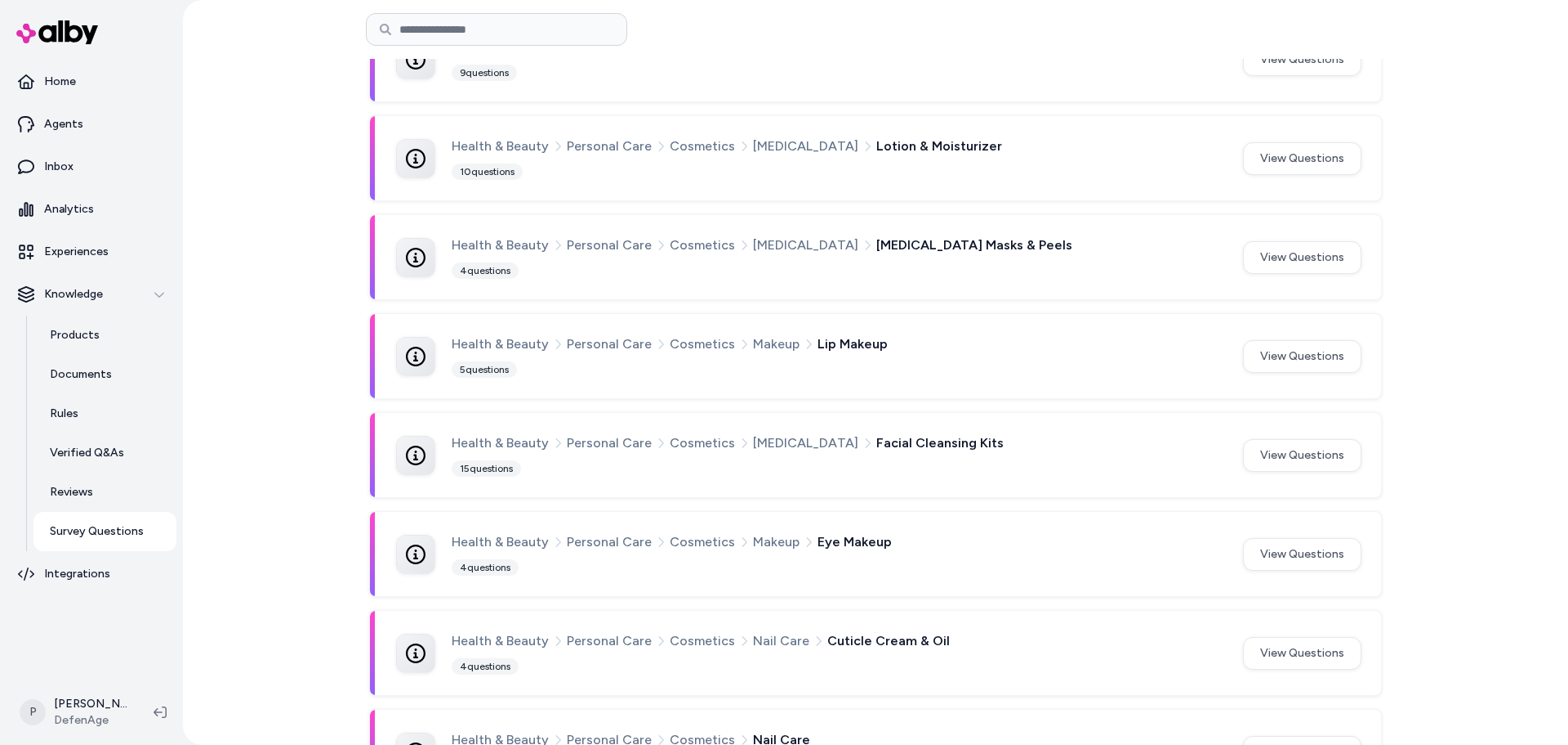
scroll to position [905, 0]
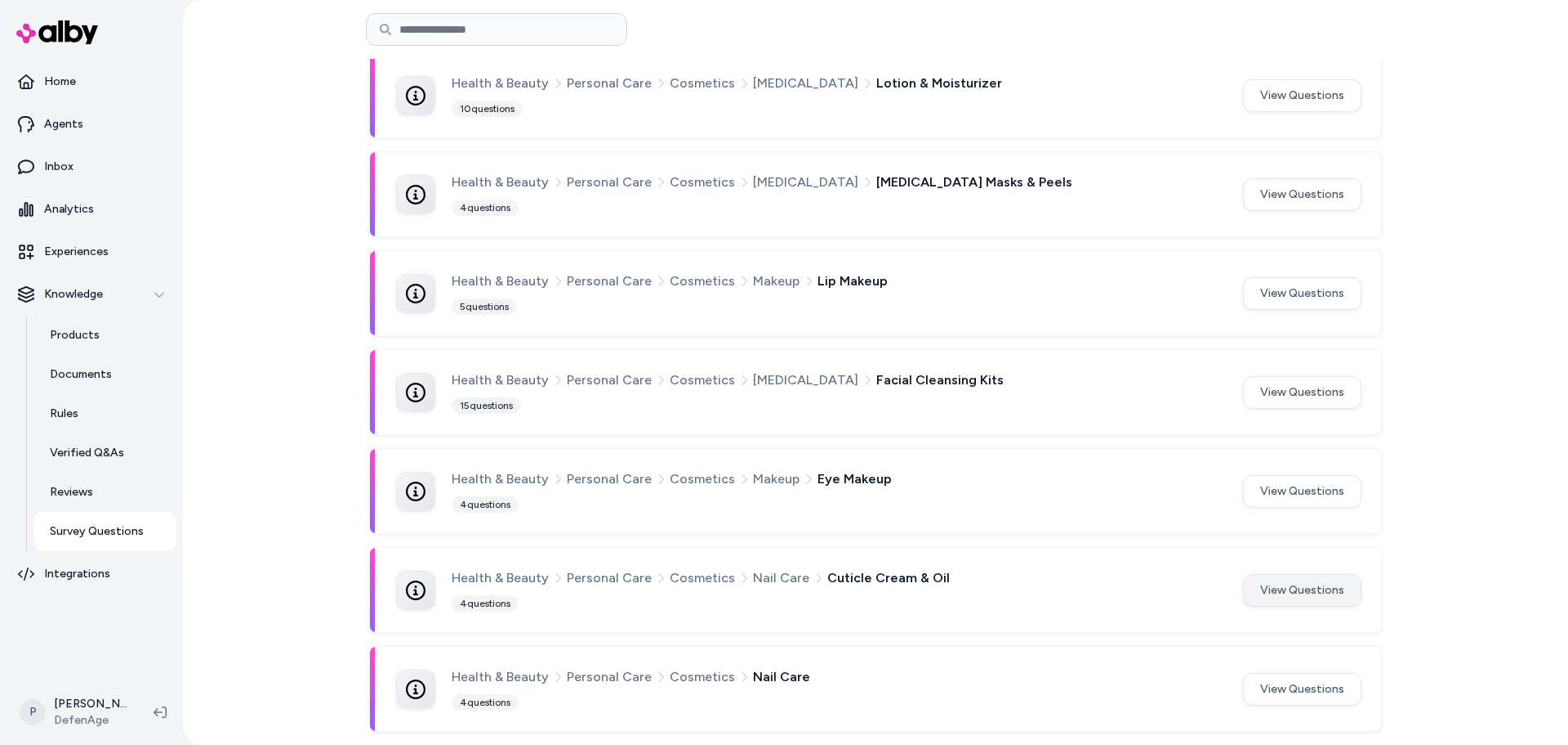
click at [1356, 585] on button "View Questions" at bounding box center [1302, 590] width 118 height 33
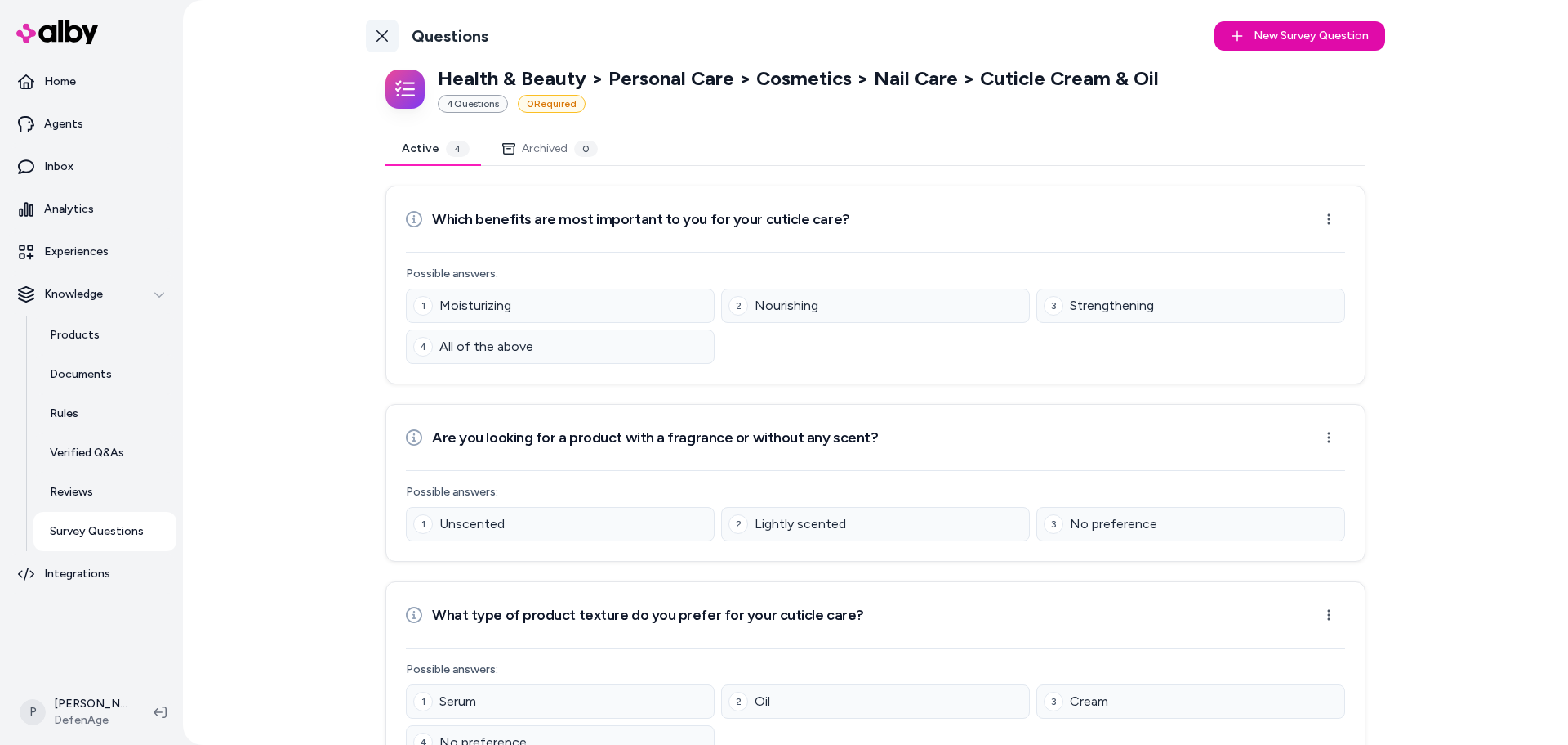
click at [385, 32] on link "Back to Categories" at bounding box center [382, 35] width 33 height 33
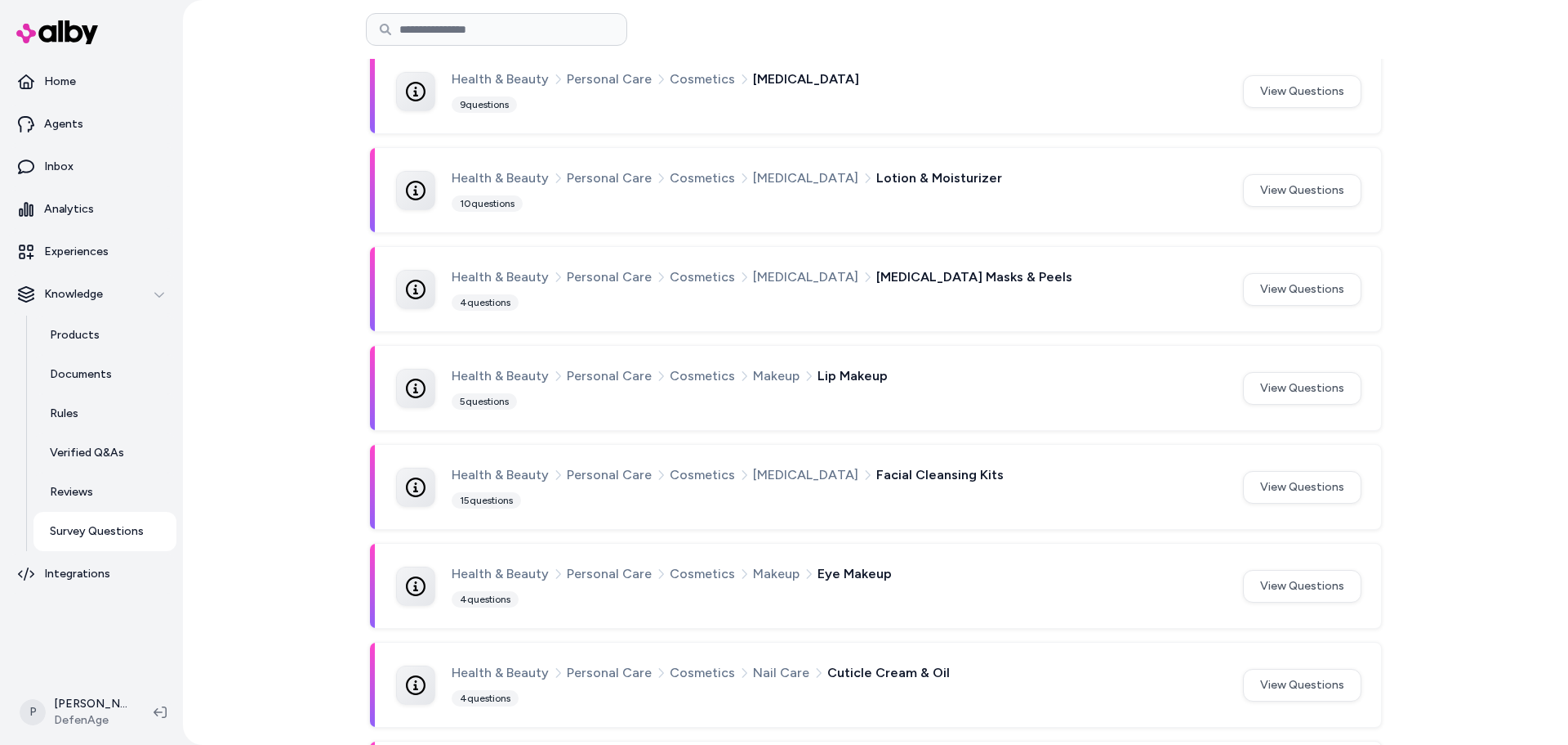
scroll to position [905, 0]
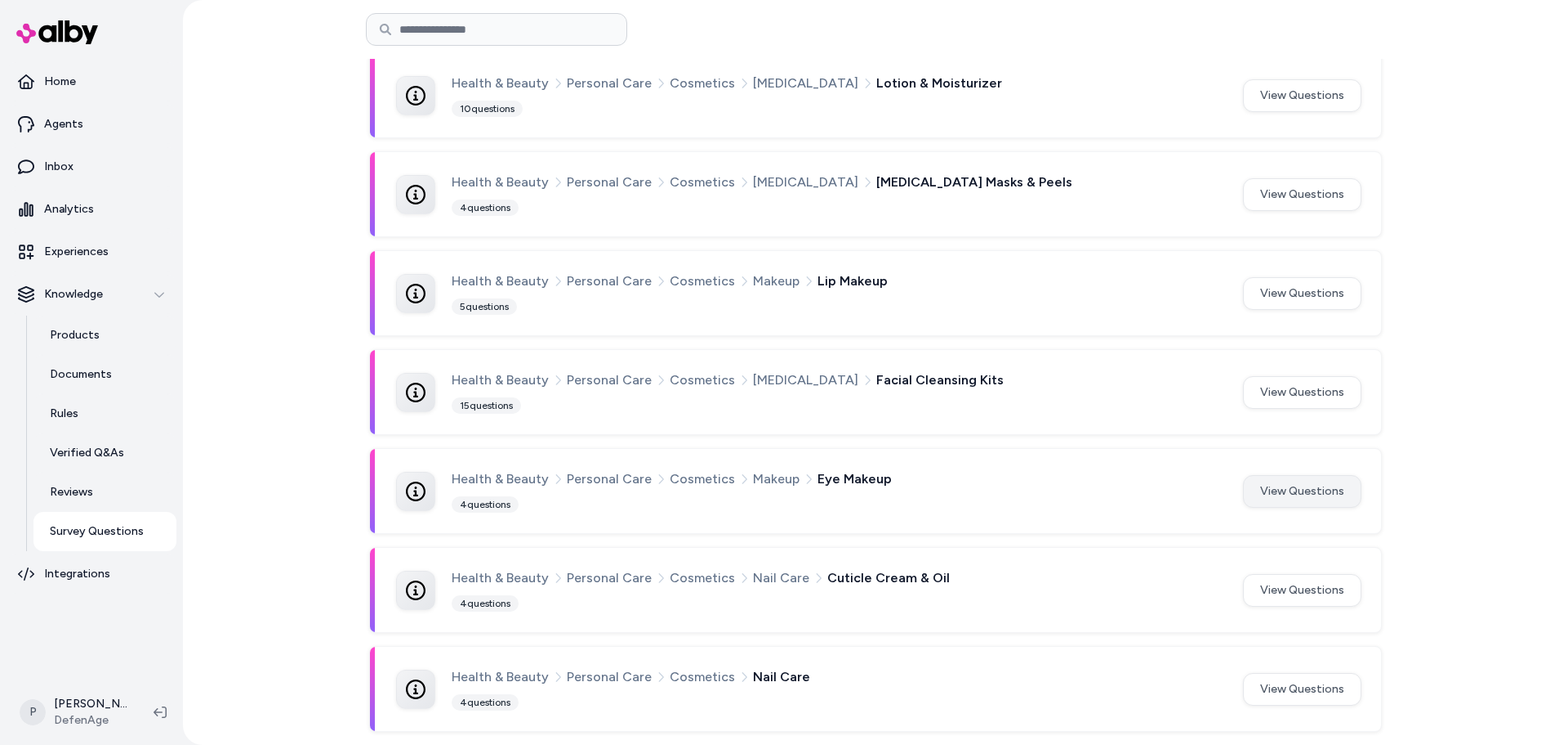
click at [1284, 495] on button "View Questions" at bounding box center [1302, 491] width 118 height 33
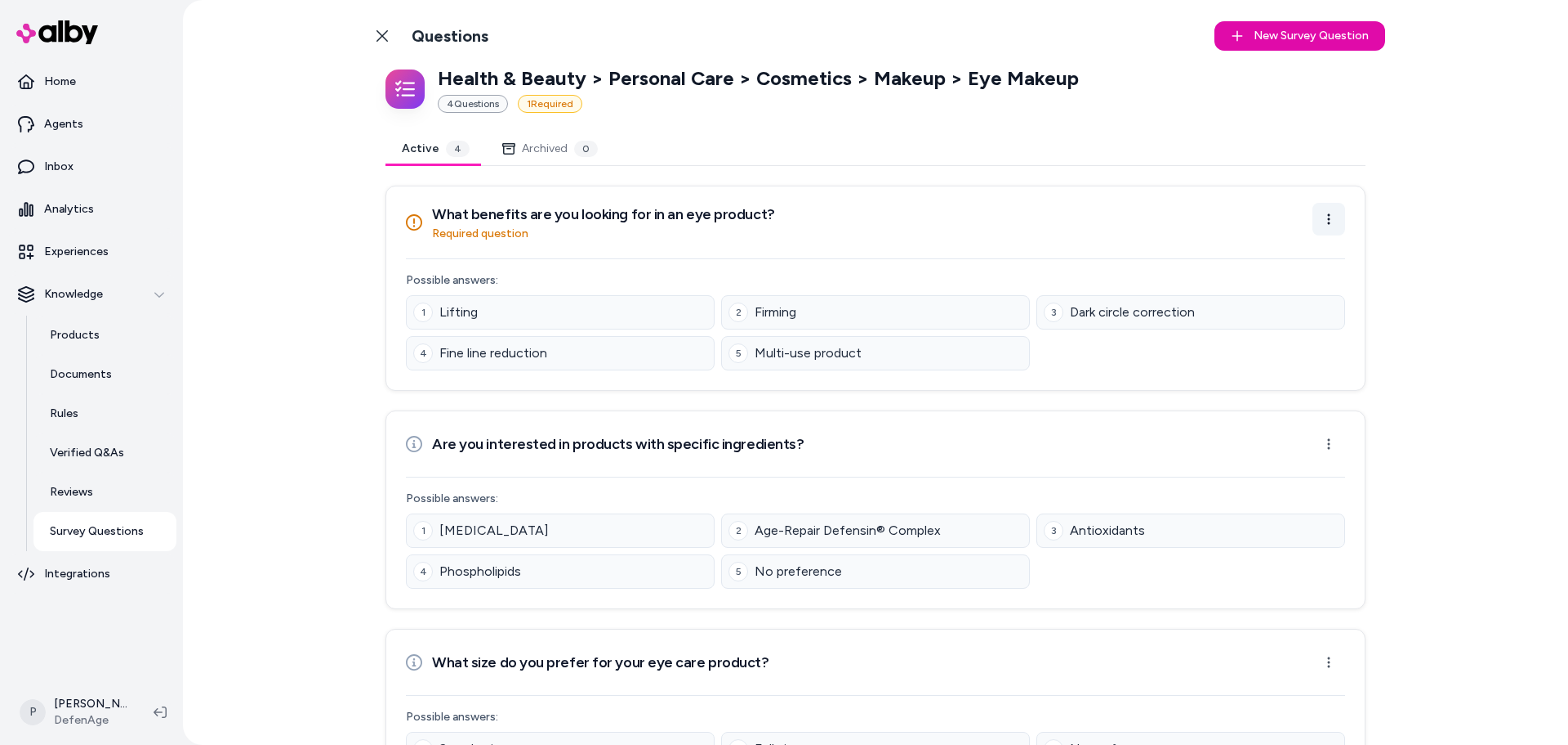
click at [1328, 221] on html "Home Agents Inbox Analytics Experiences Knowledge Products Documents Rules Veri…" at bounding box center [784, 372] width 1568 height 745
click at [1244, 258] on div "Edit Question" at bounding box center [1273, 255] width 135 height 26
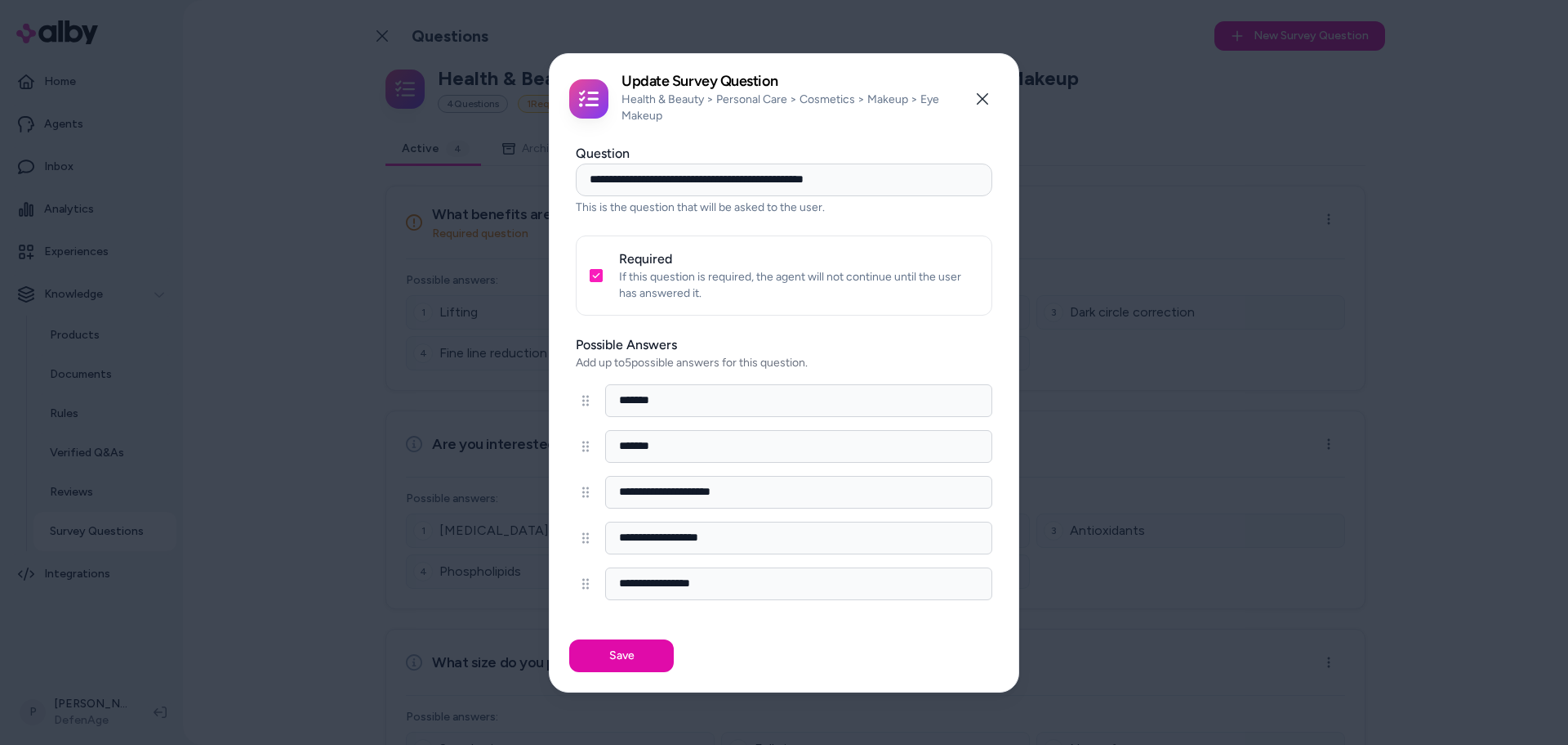
click at [593, 272] on button "Required" at bounding box center [597, 275] width 13 height 13
click at [637, 649] on button "Save" at bounding box center [621, 655] width 105 height 33
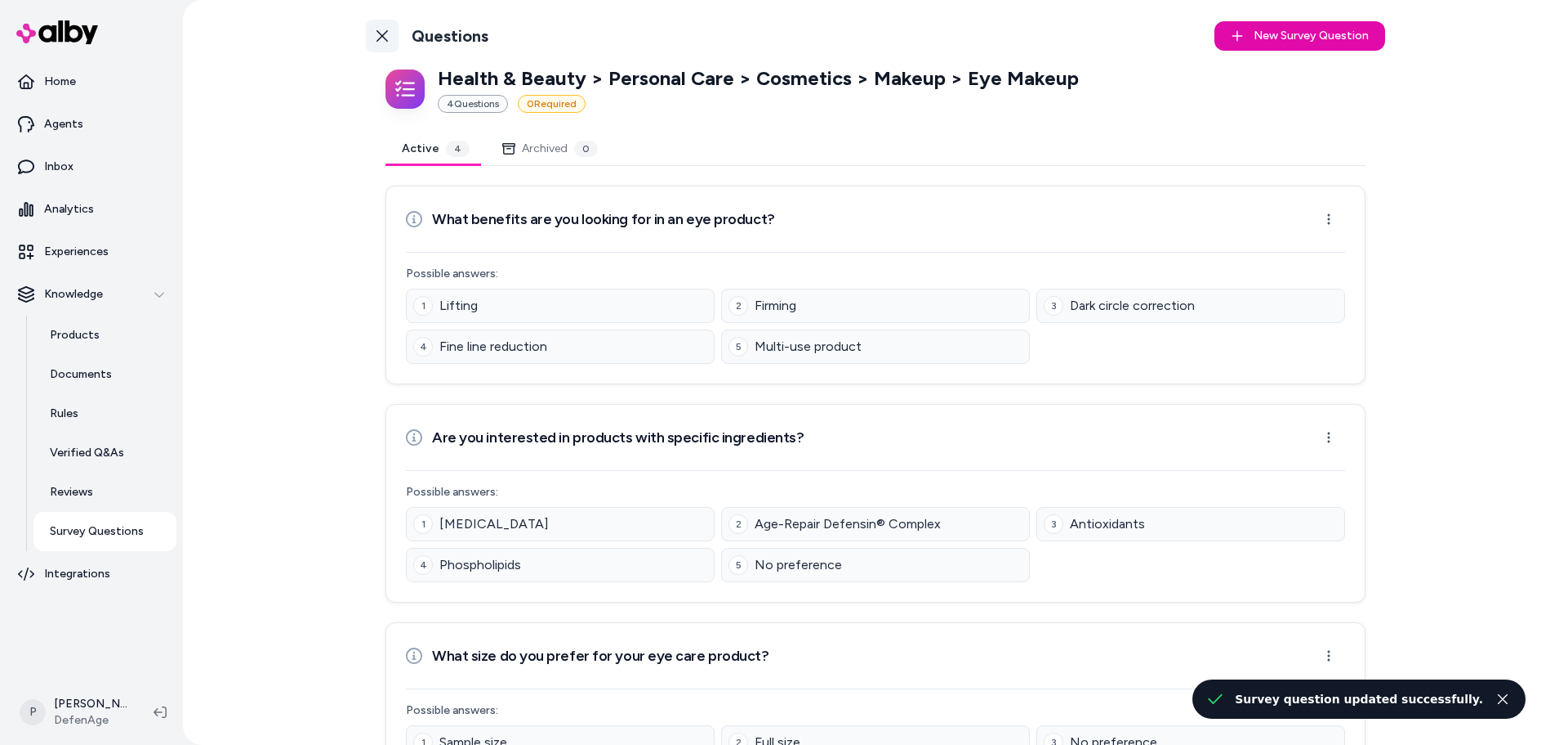
click at [381, 32] on icon at bounding box center [383, 36] width 12 height 12
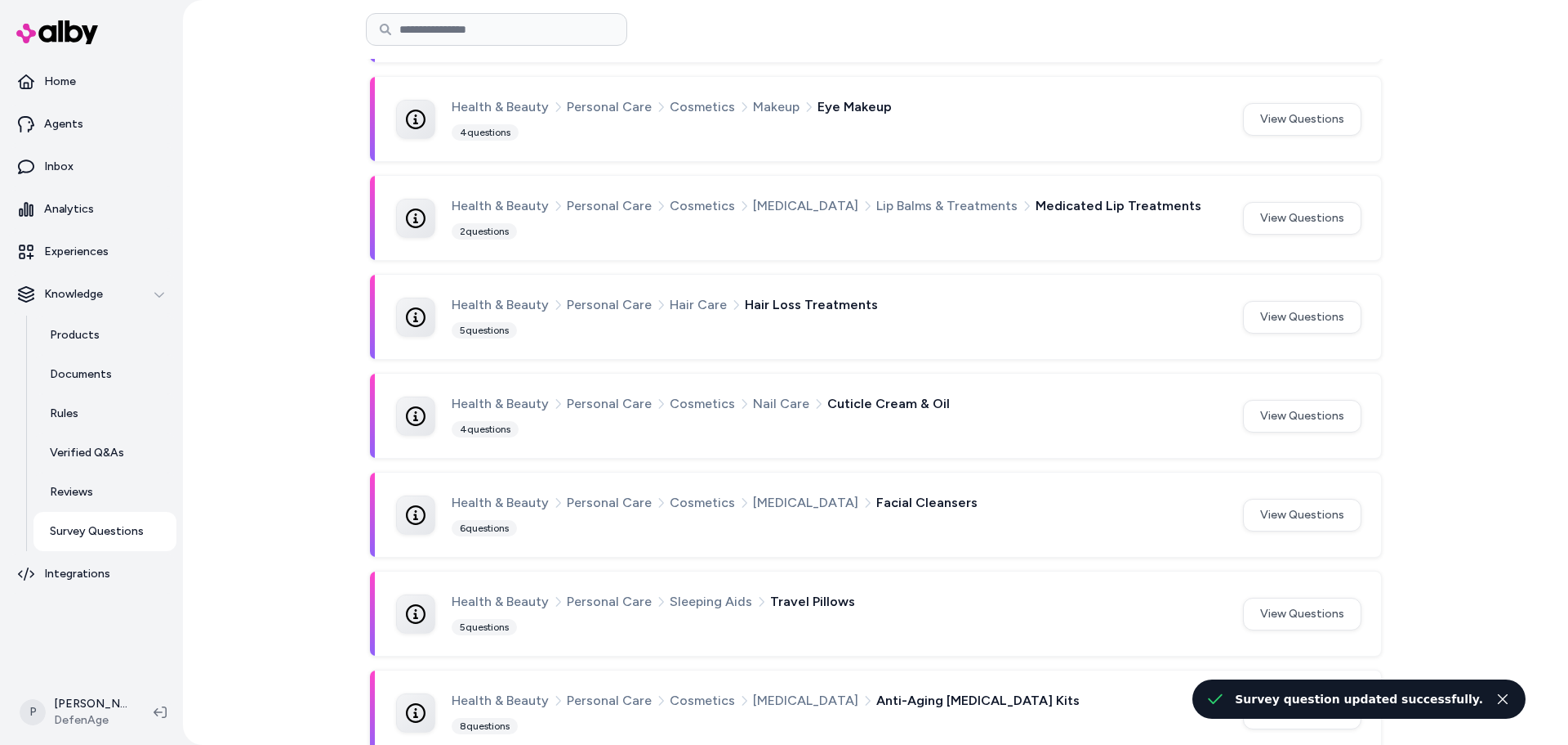
scroll to position [905, 0]
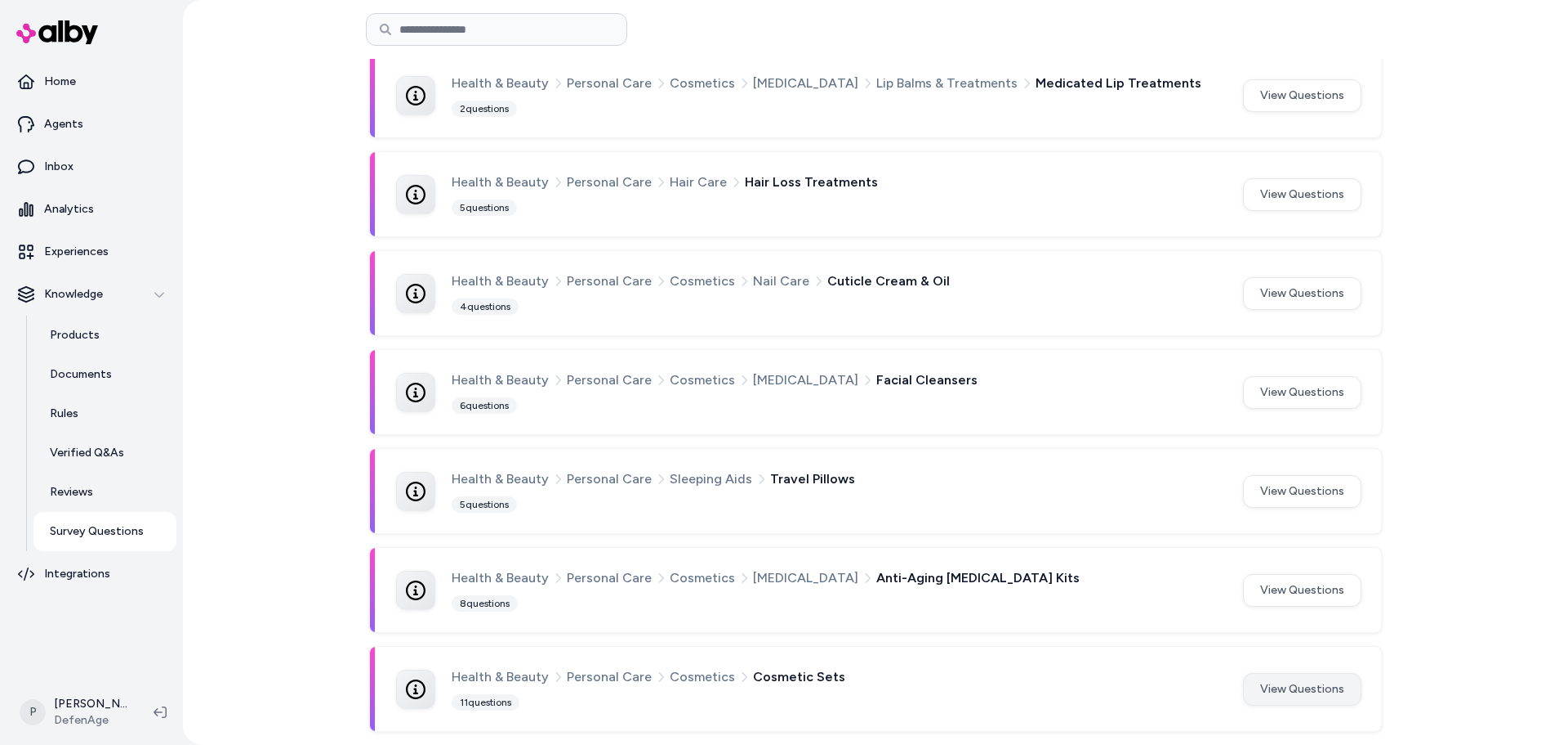
click at [1267, 692] on button "View Questions" at bounding box center [1302, 689] width 118 height 33
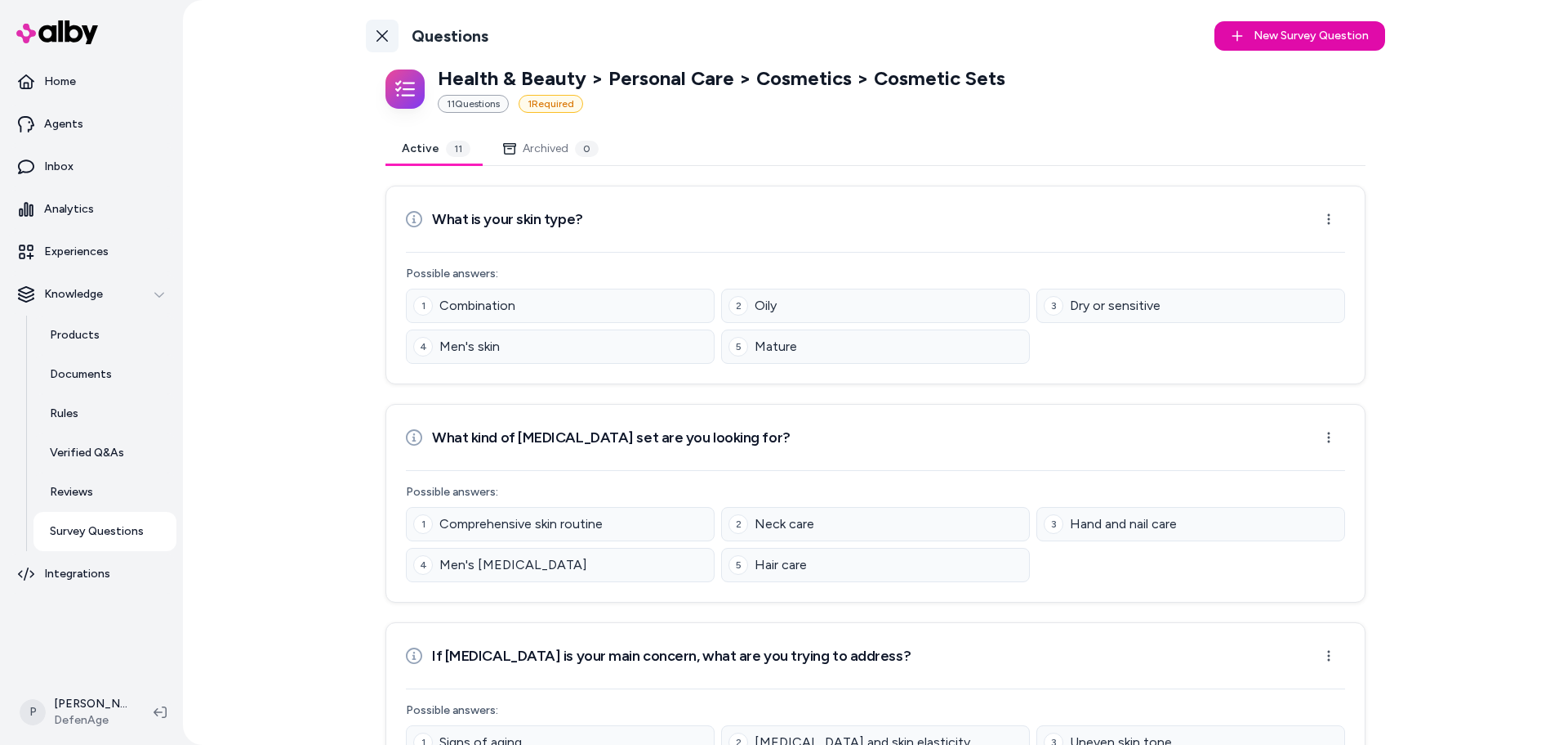
click at [376, 32] on icon at bounding box center [383, 36] width 13 height 13
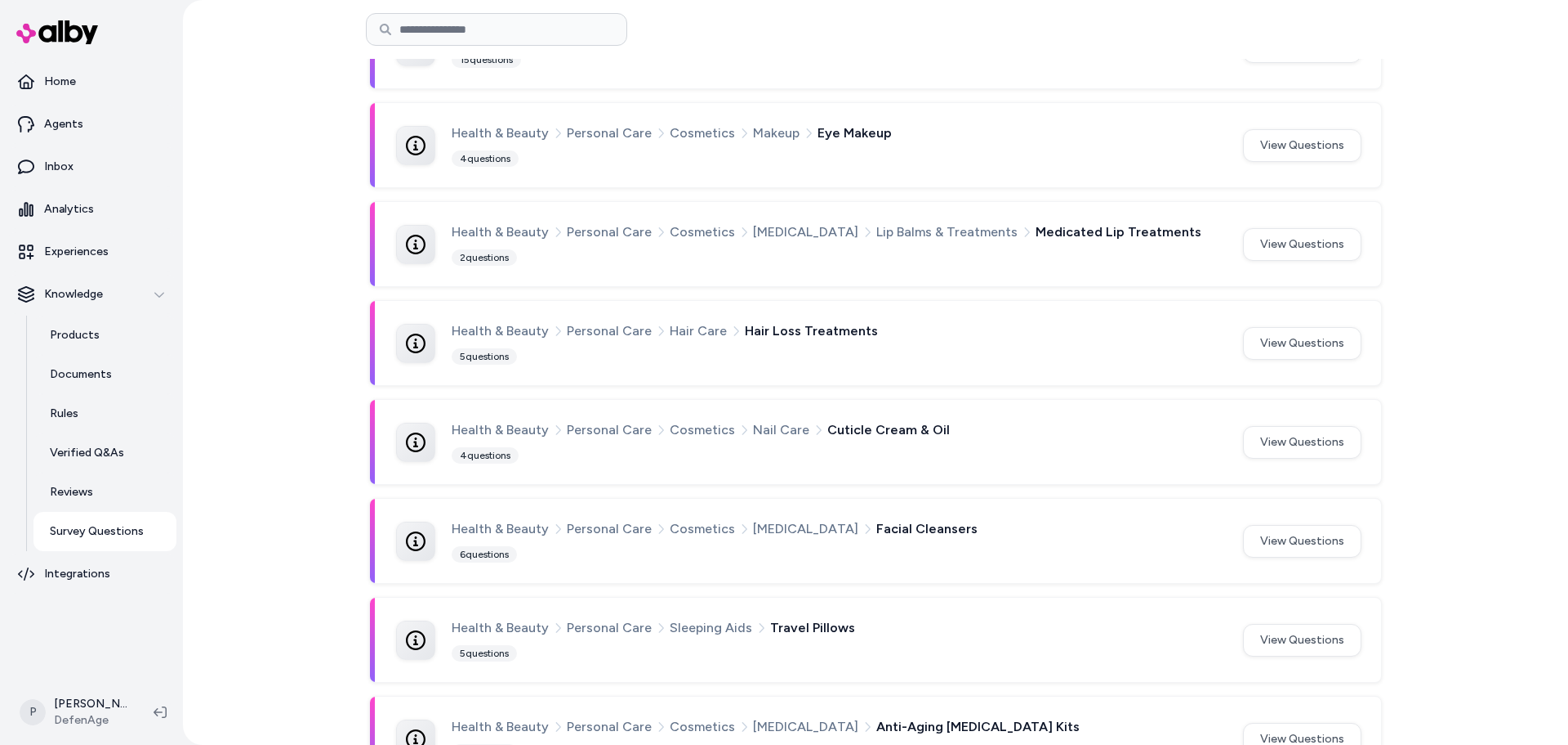
scroll to position [905, 0]
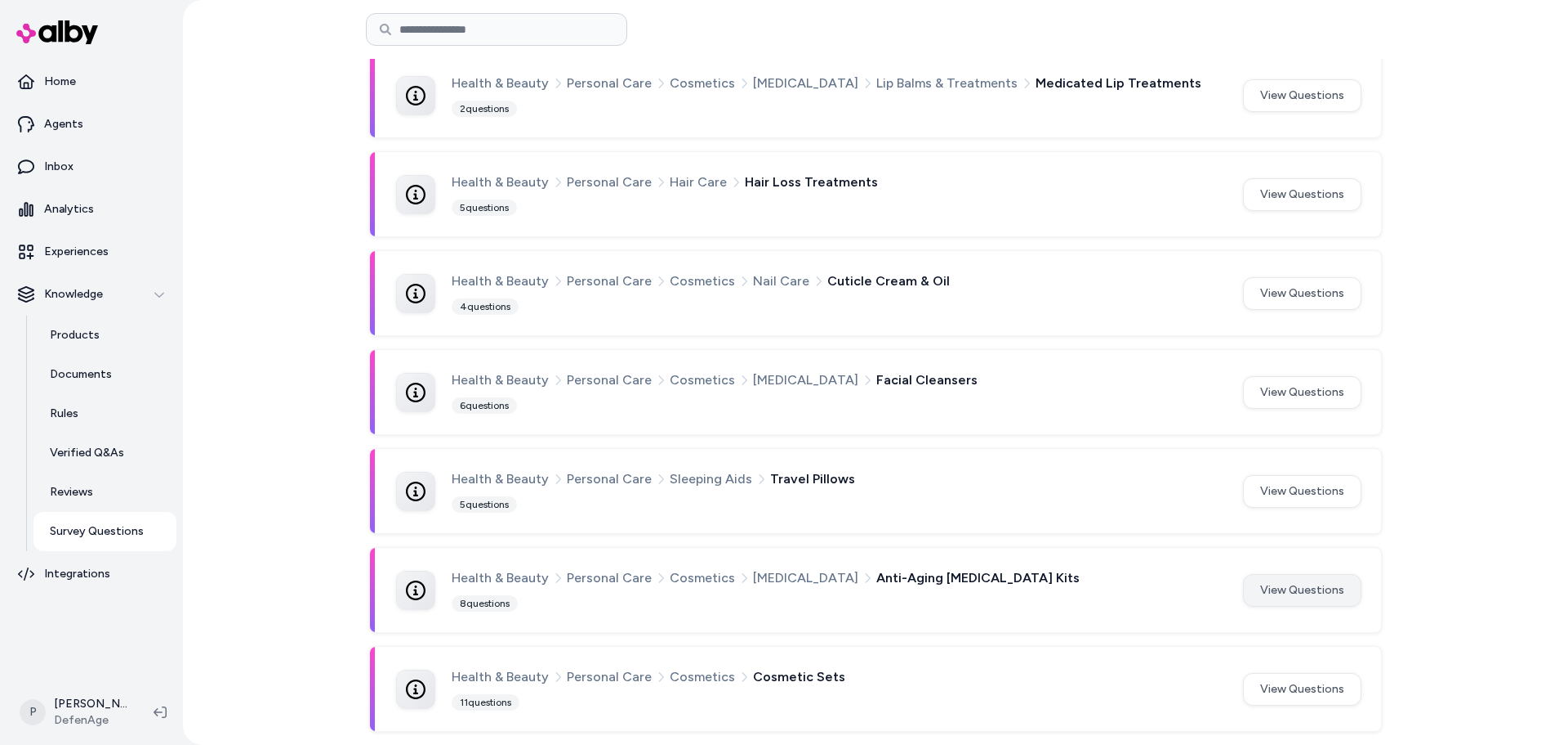
click at [1254, 592] on button "View Questions" at bounding box center [1302, 590] width 118 height 33
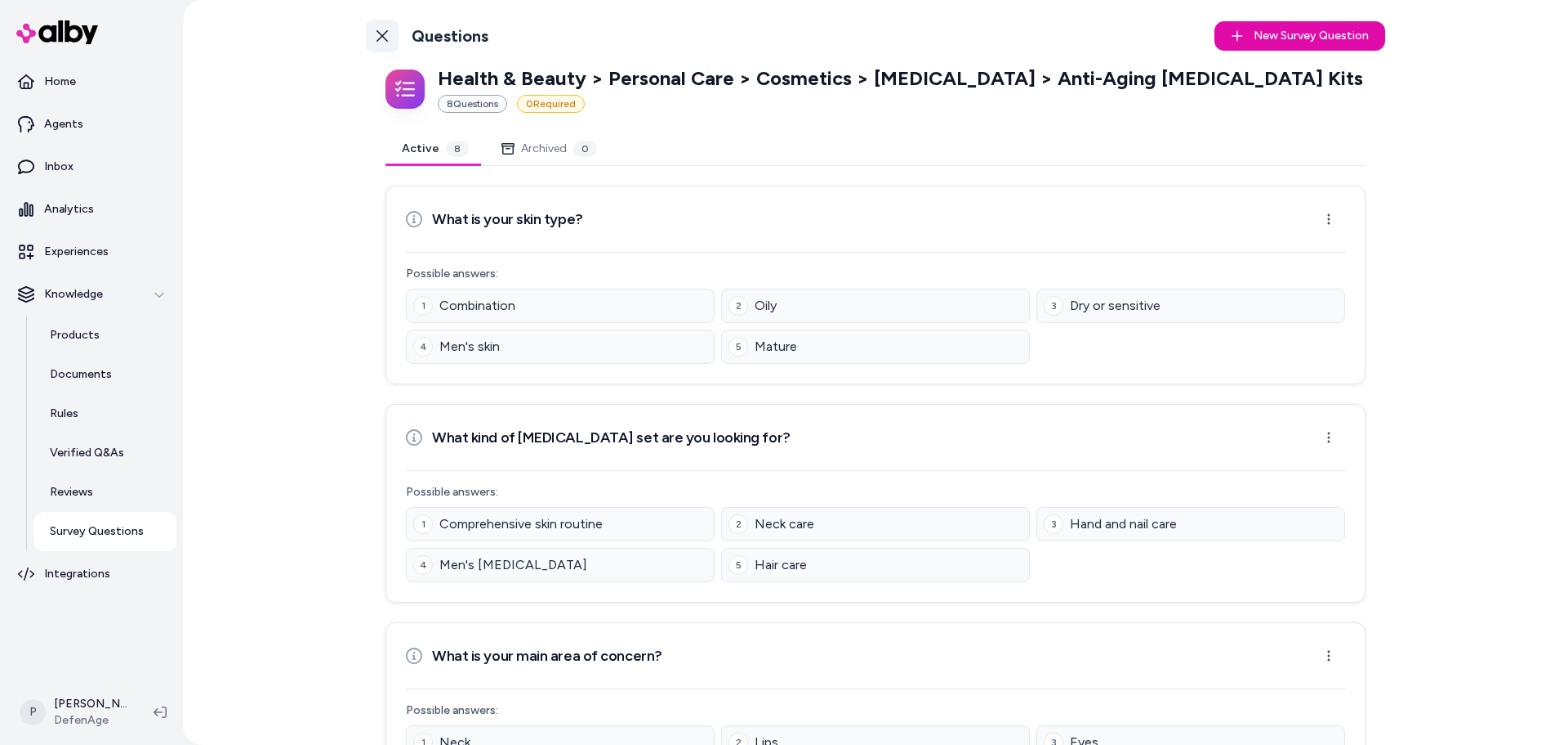
click at [376, 24] on link "Back to Categories" at bounding box center [382, 35] width 33 height 33
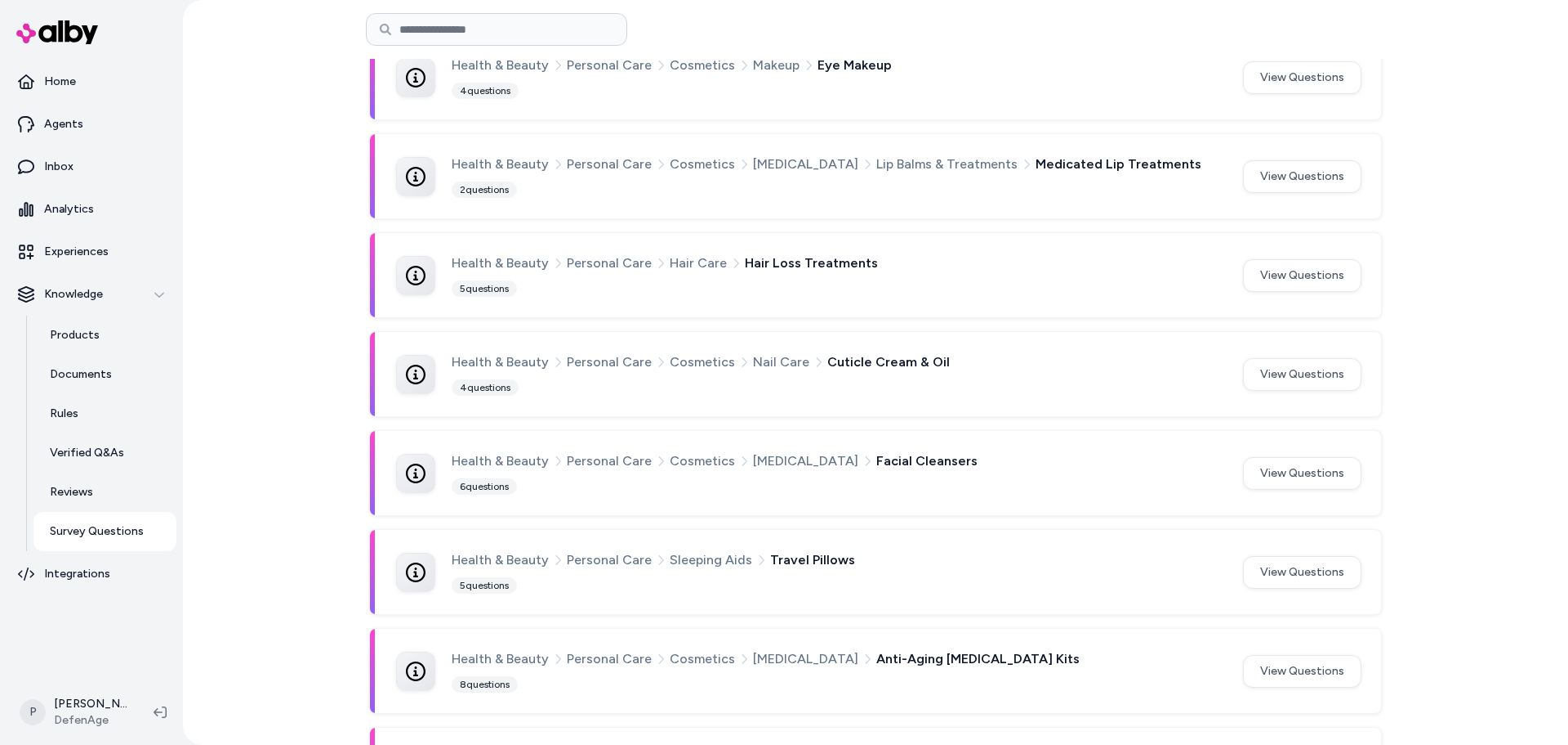
scroll to position [905, 0]
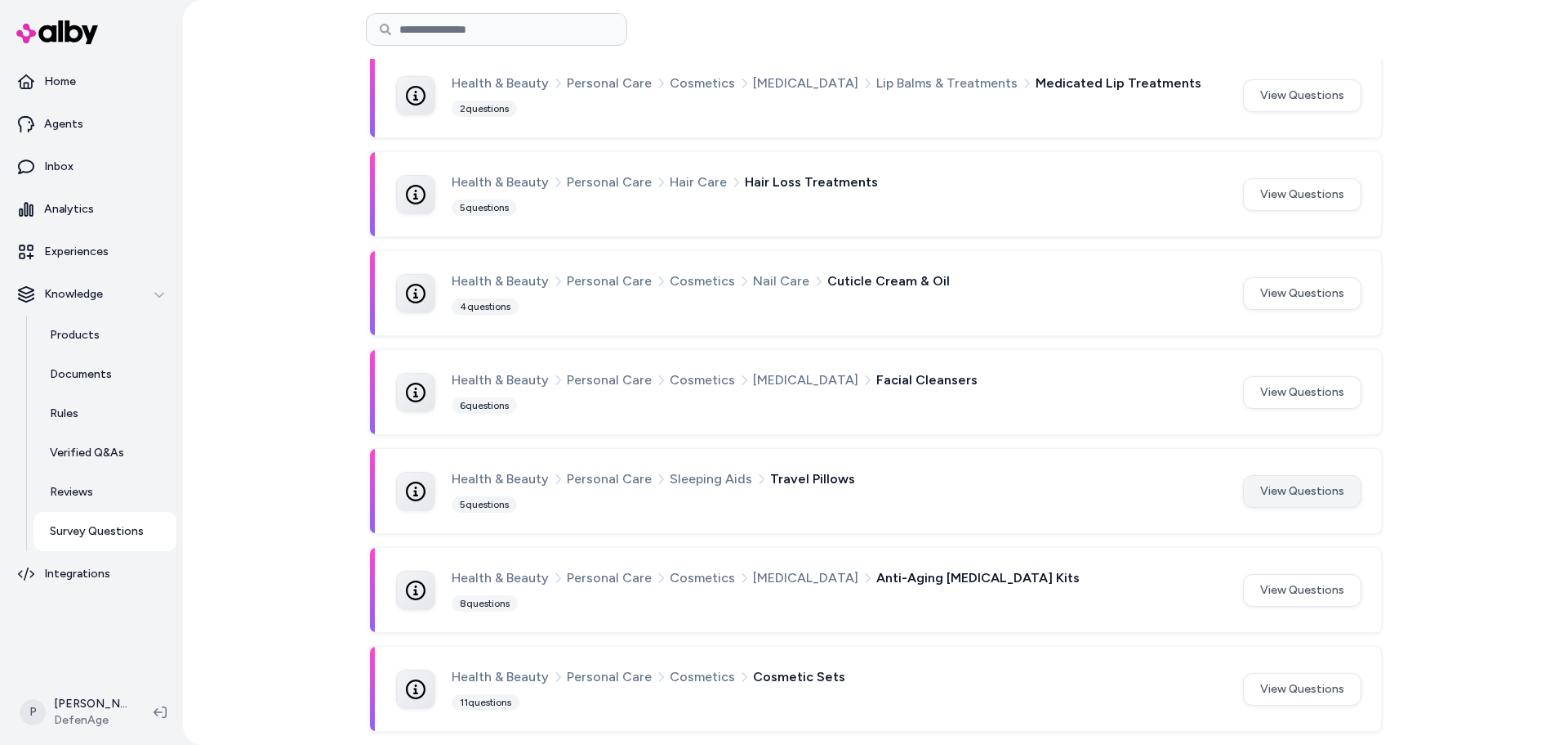
click at [1264, 485] on button "View Questions" at bounding box center [1302, 491] width 118 height 33
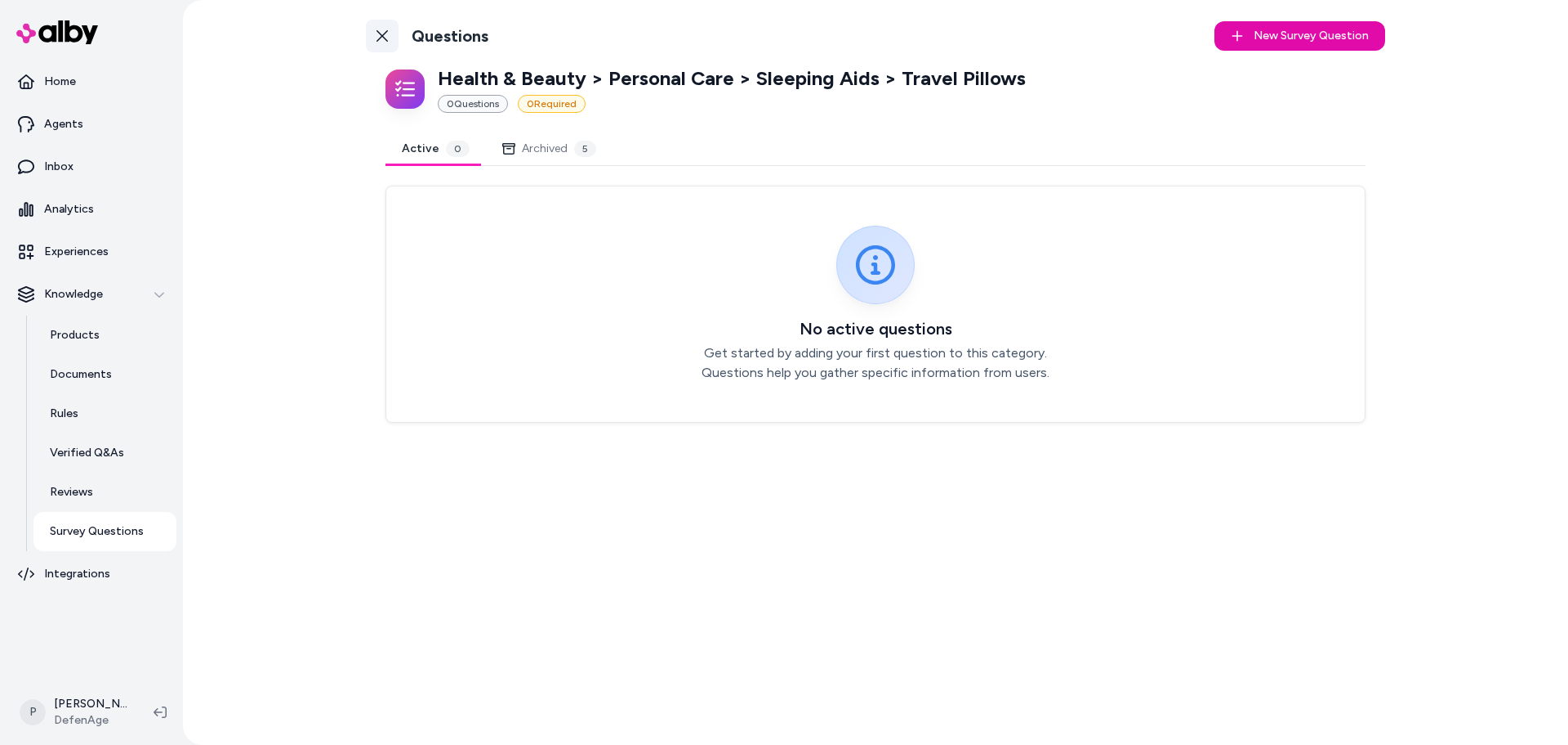
click at [392, 37] on link "Back to Categories" at bounding box center [382, 35] width 33 height 33
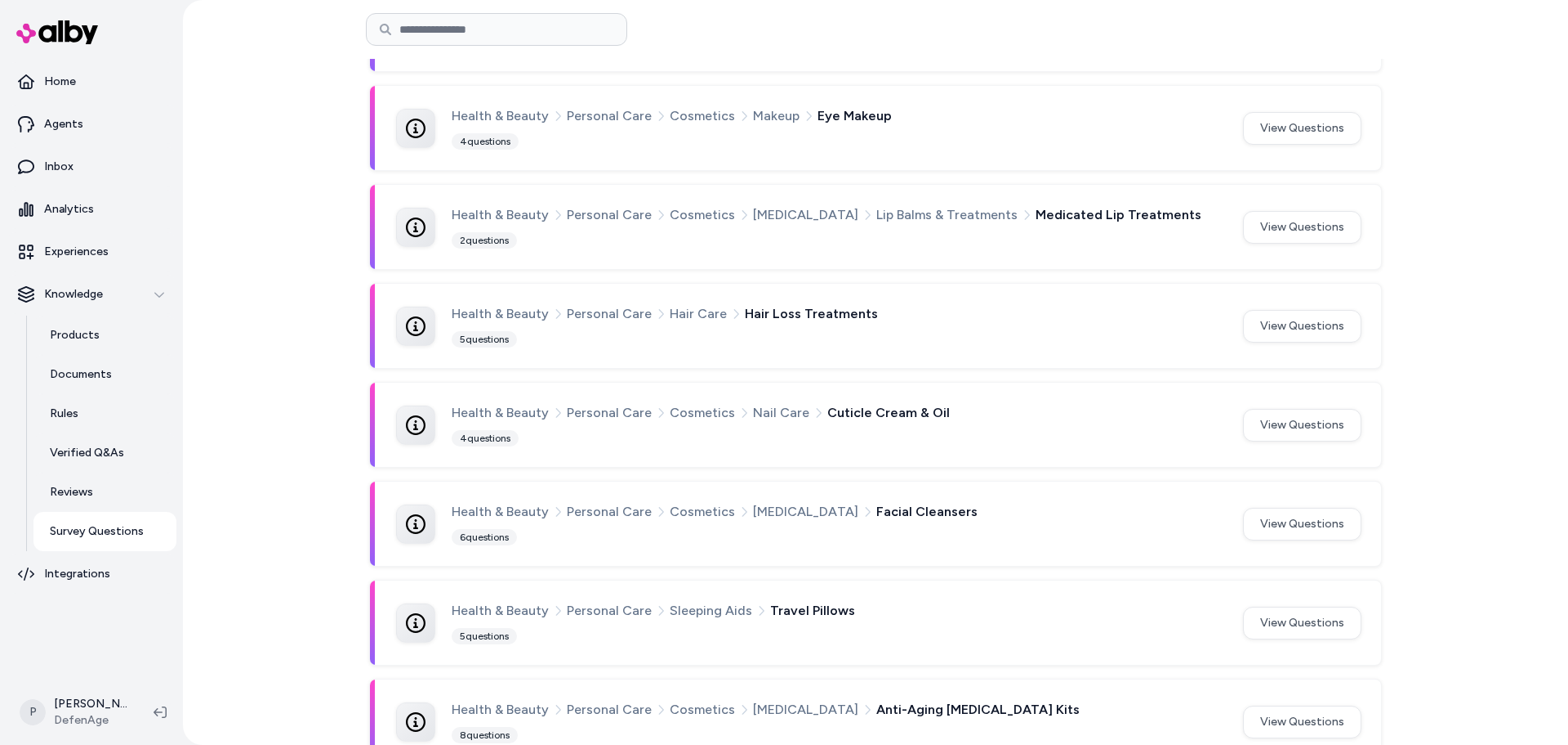
scroll to position [905, 0]
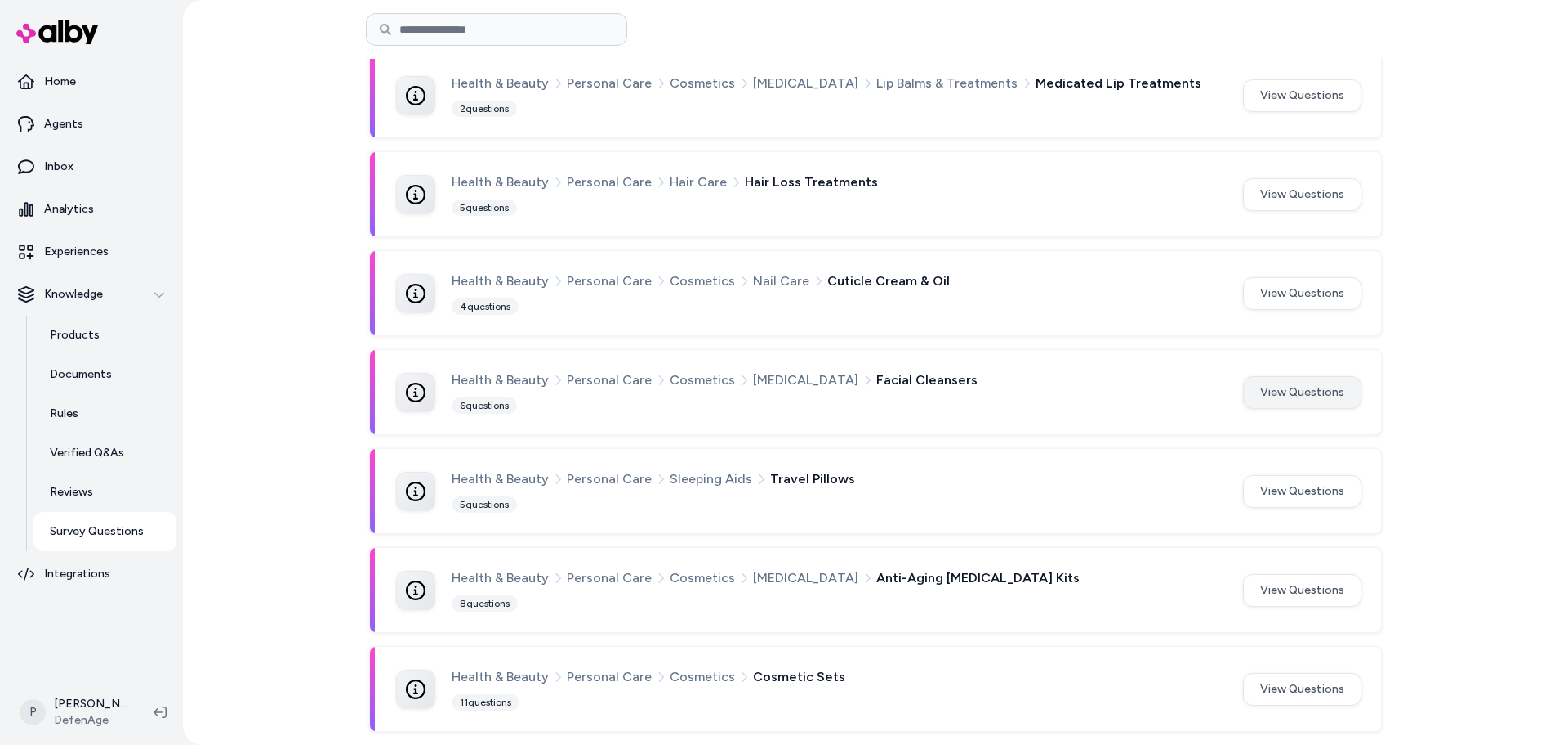
click at [1296, 389] on button "View Questions" at bounding box center [1302, 392] width 118 height 33
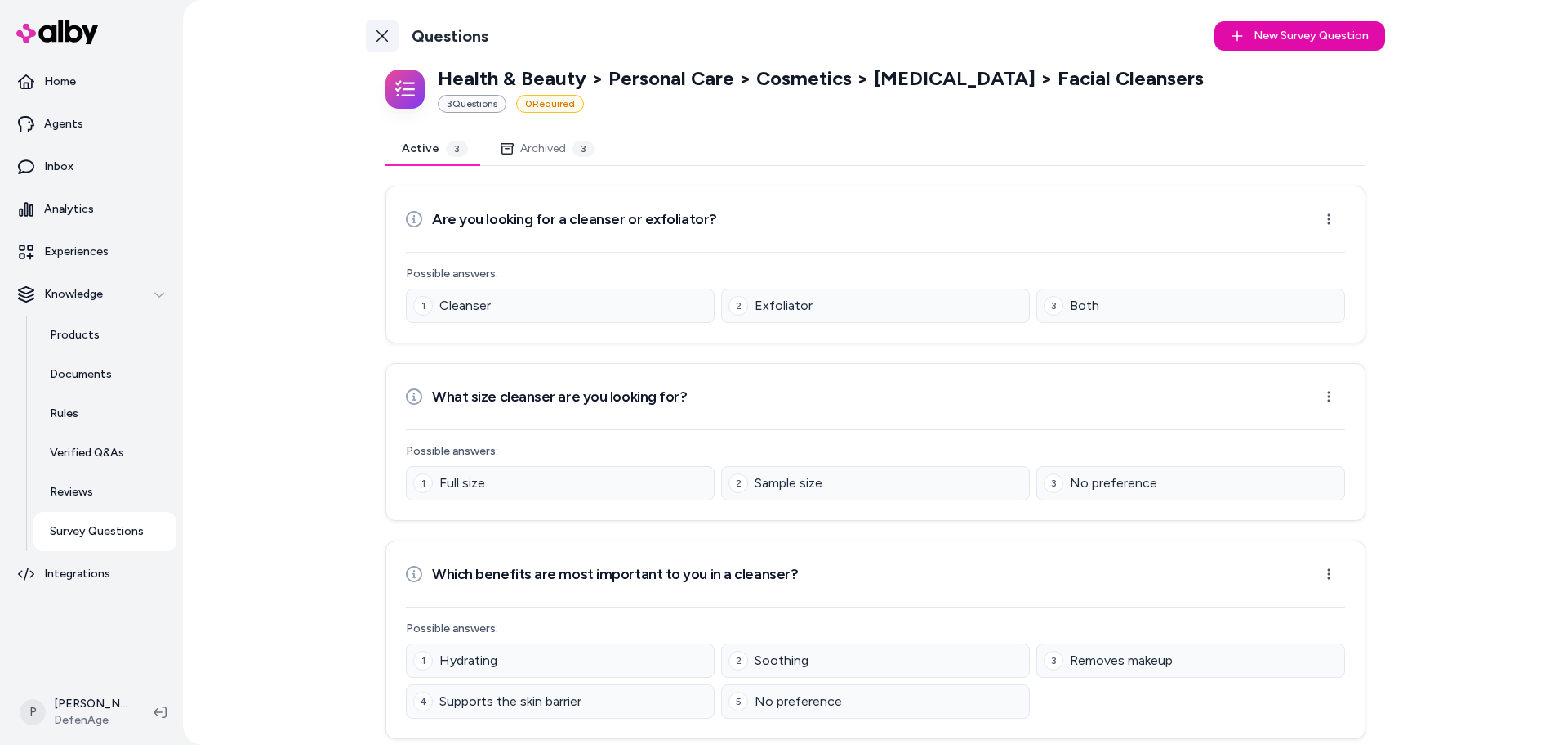
click at [376, 31] on icon at bounding box center [383, 36] width 13 height 13
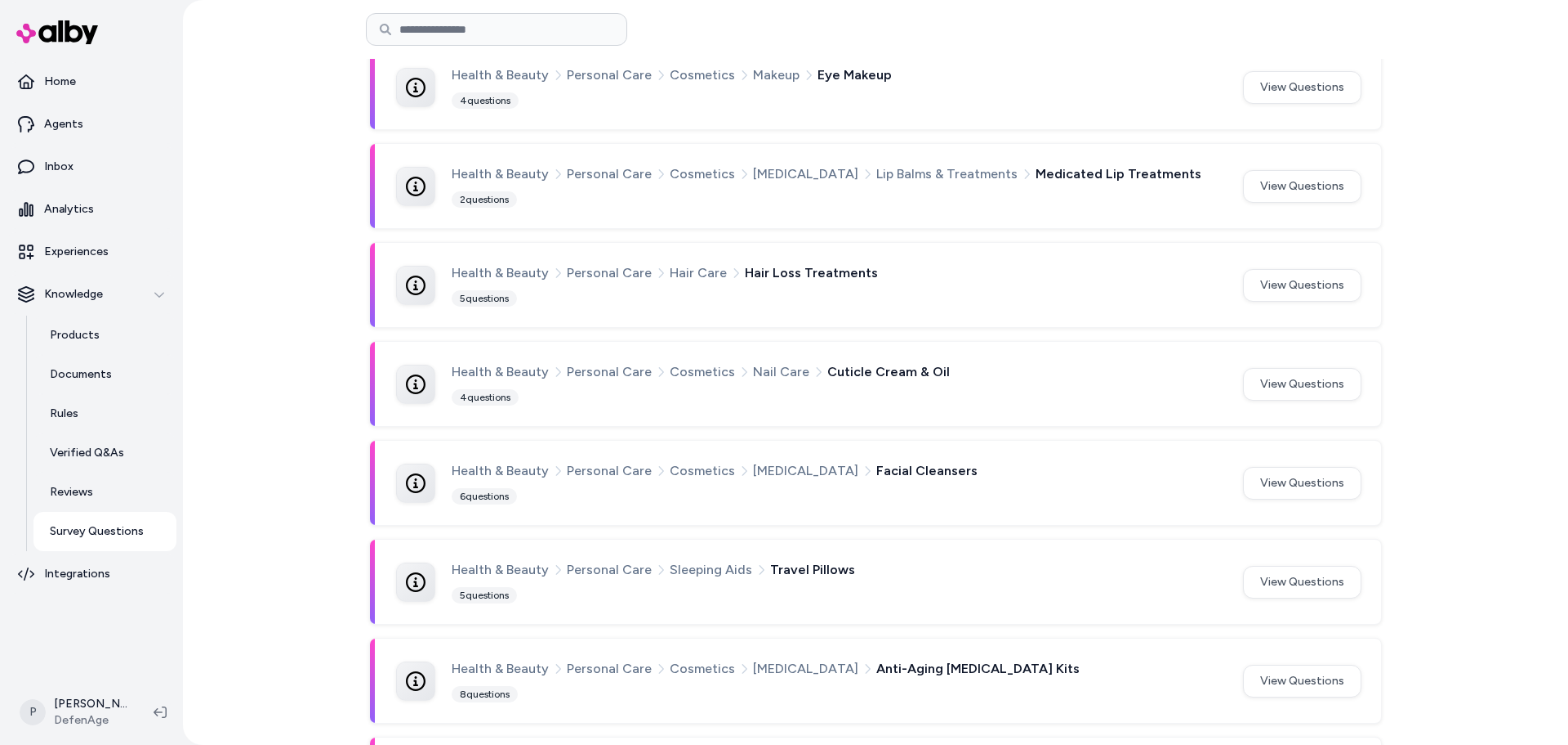
scroll to position [905, 0]
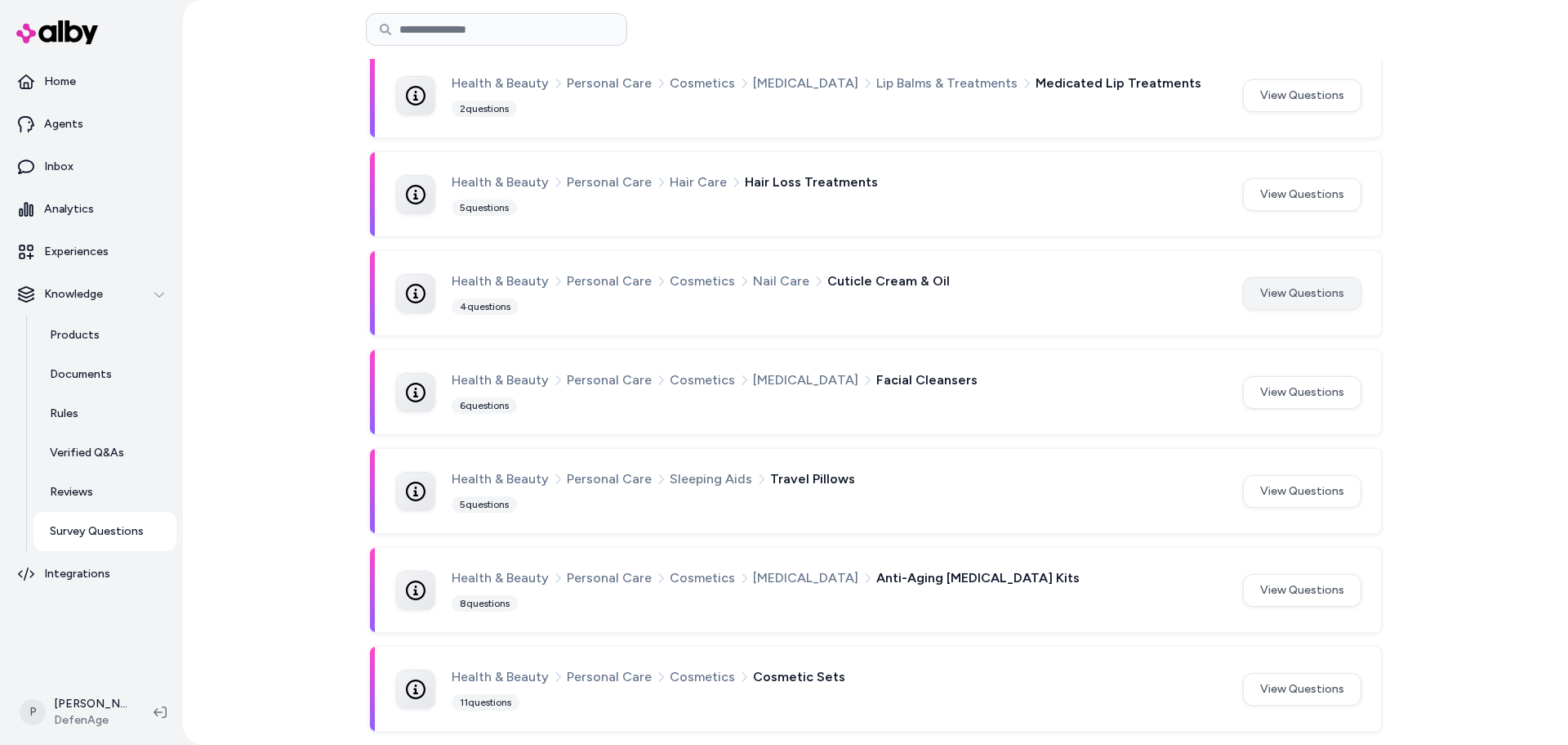
click at [1340, 292] on button "View Questions" at bounding box center [1302, 293] width 118 height 33
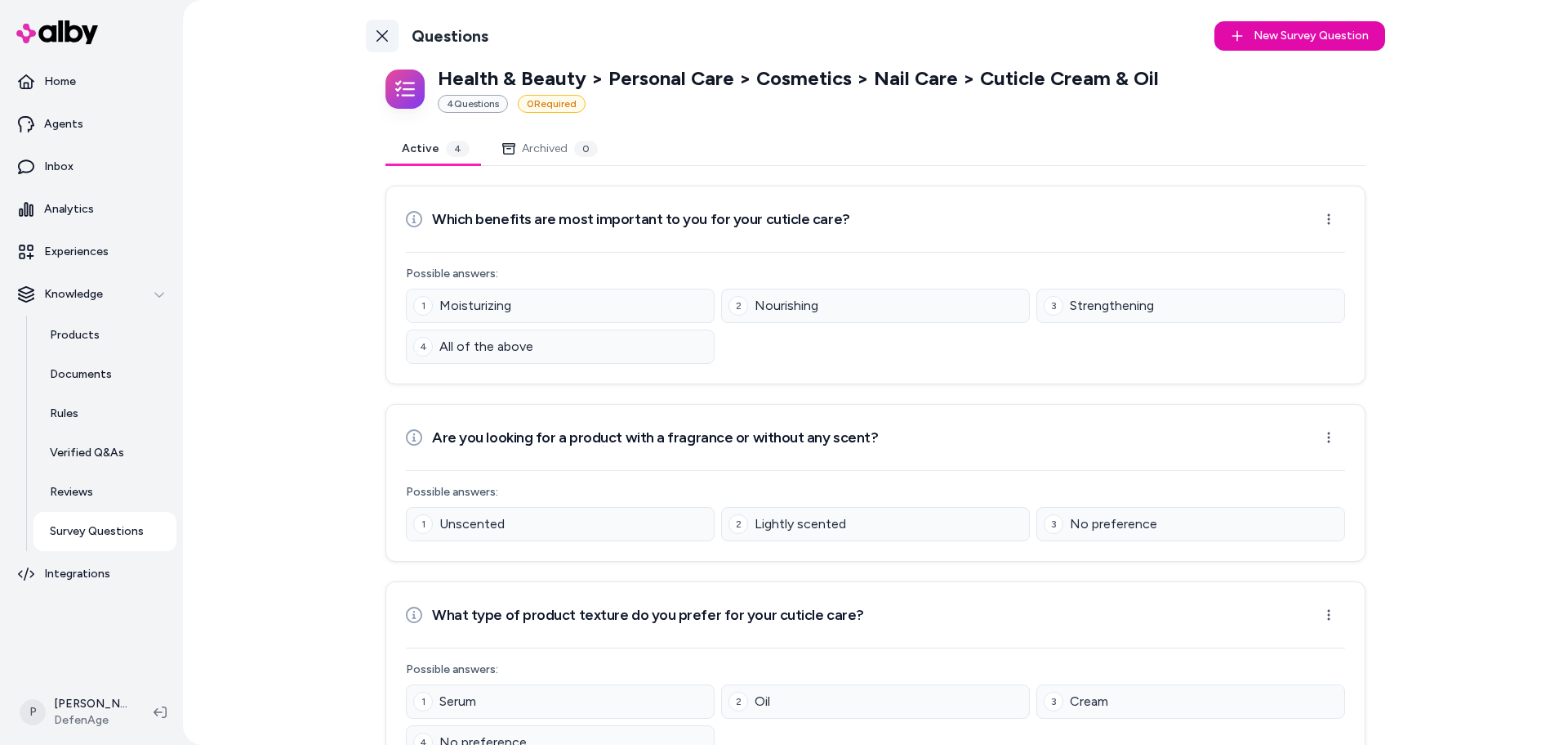
click at [379, 43] on link "Back to Categories" at bounding box center [382, 35] width 33 height 33
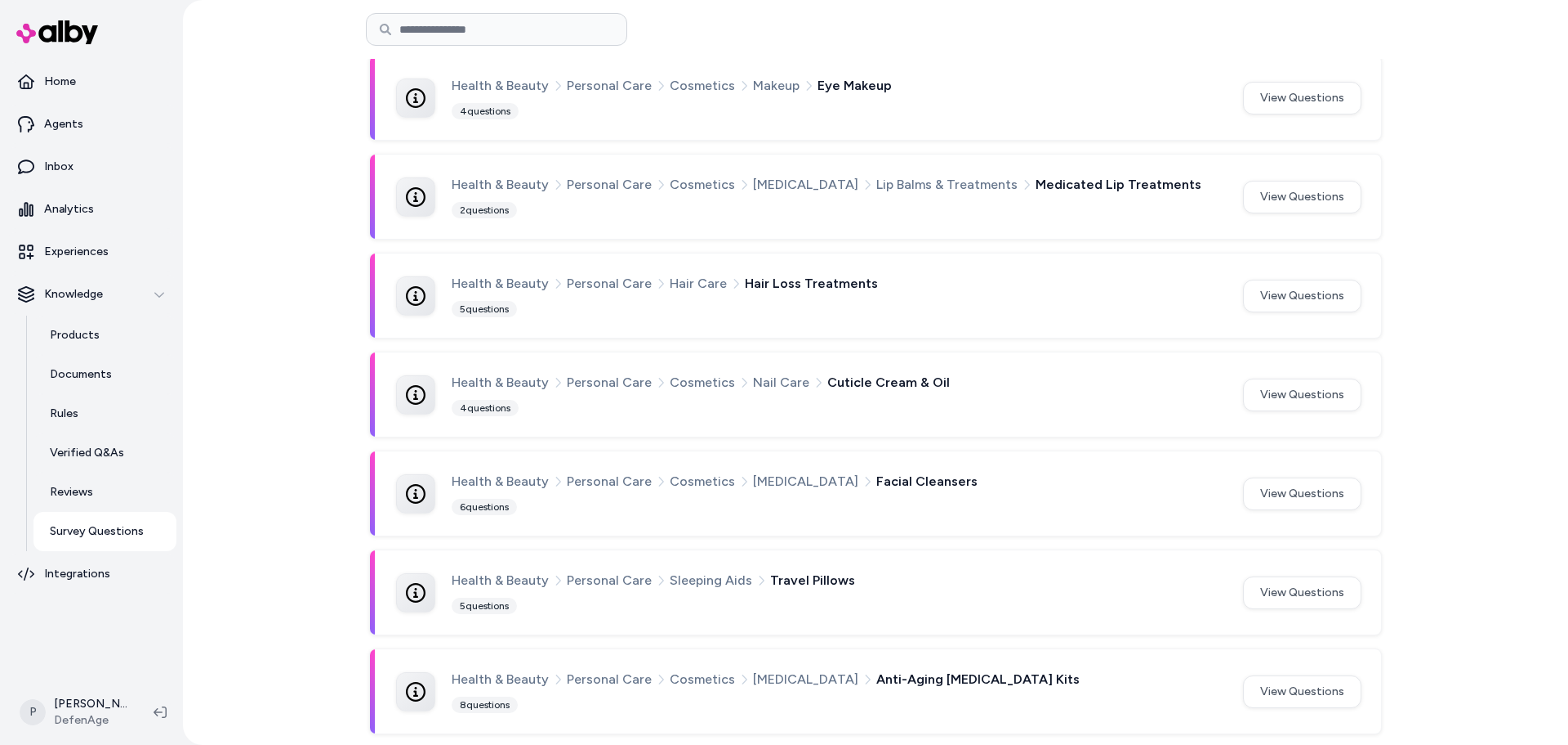
scroll to position [905, 0]
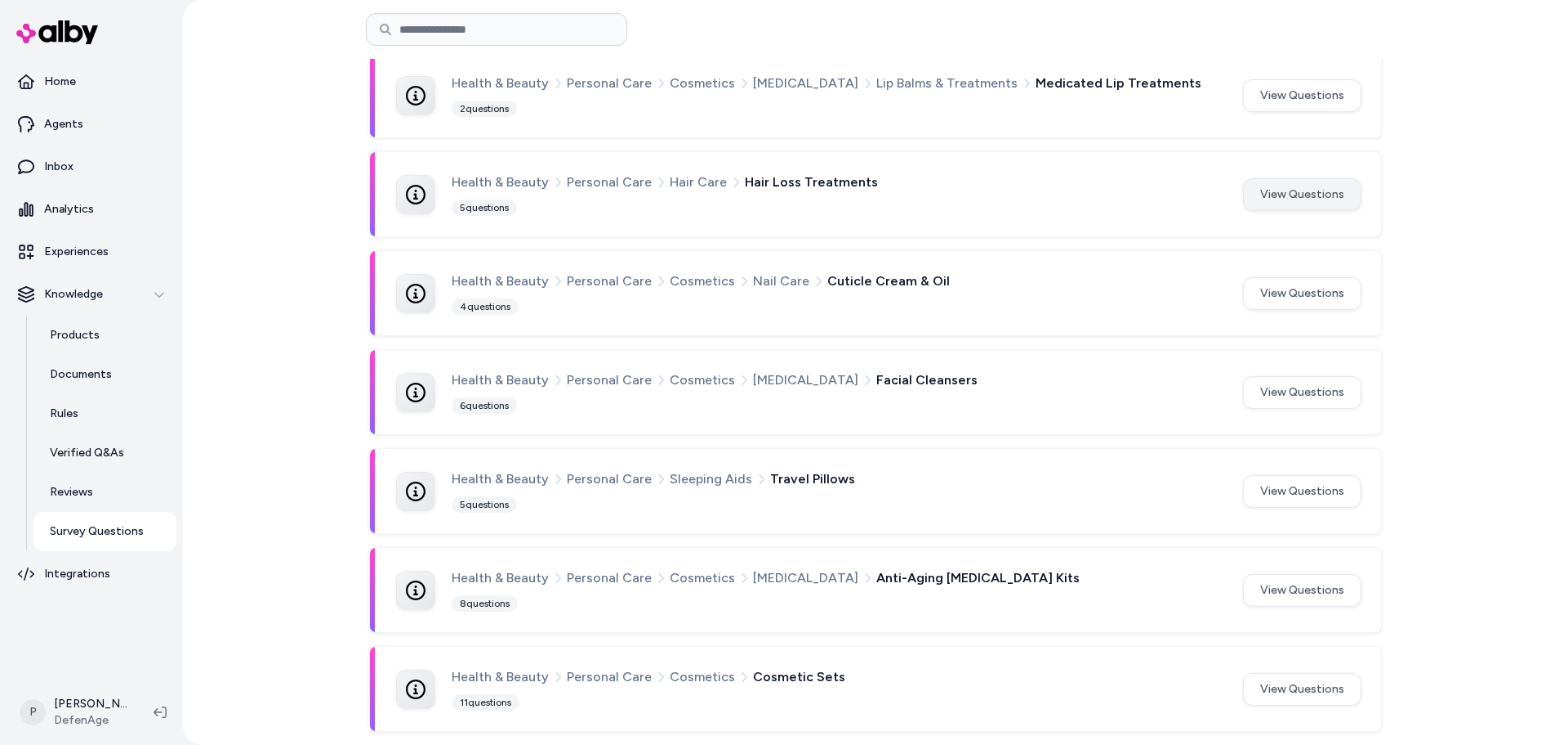
click at [1299, 198] on button "View Questions" at bounding box center [1302, 194] width 118 height 33
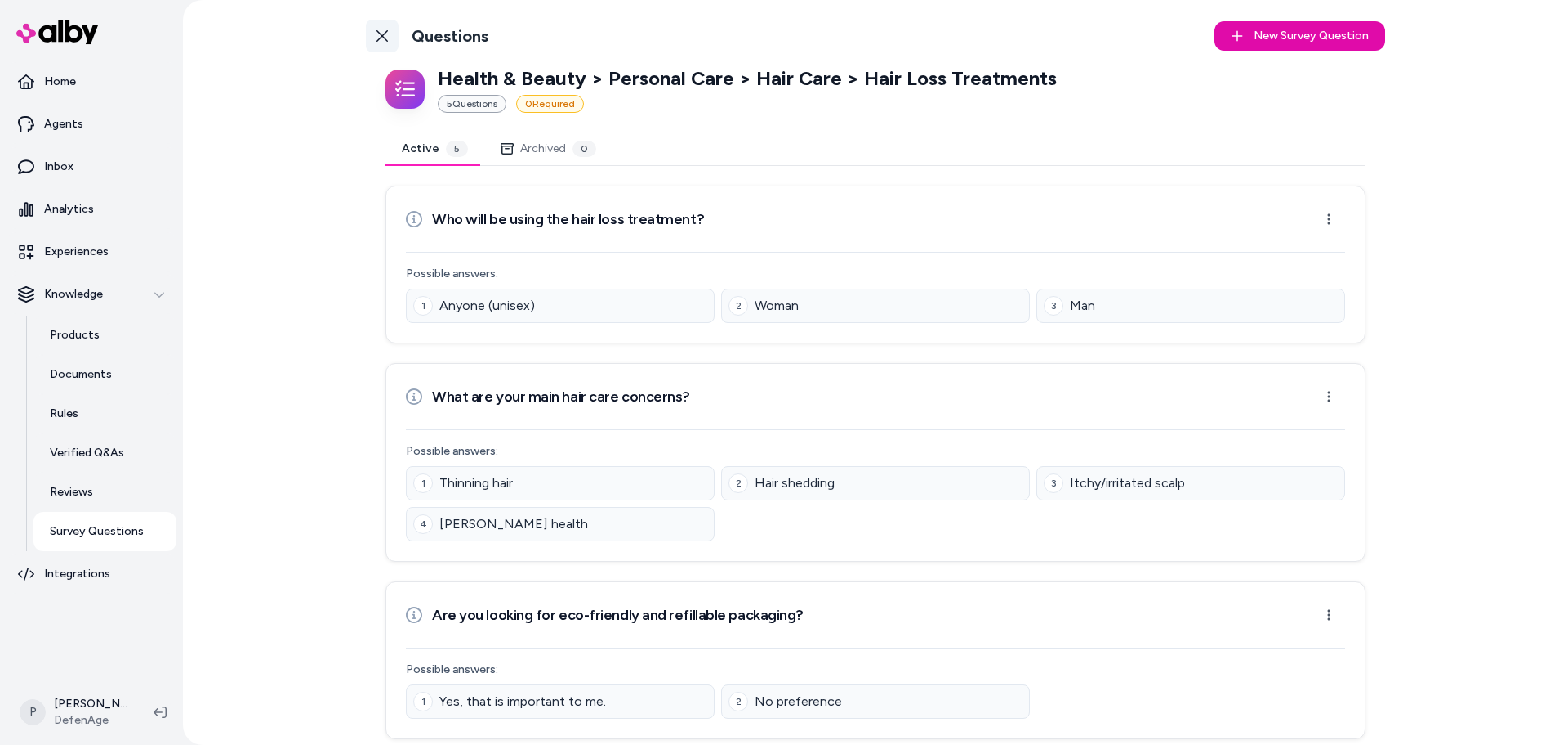
click at [384, 28] on link "Back to Categories" at bounding box center [382, 35] width 33 height 33
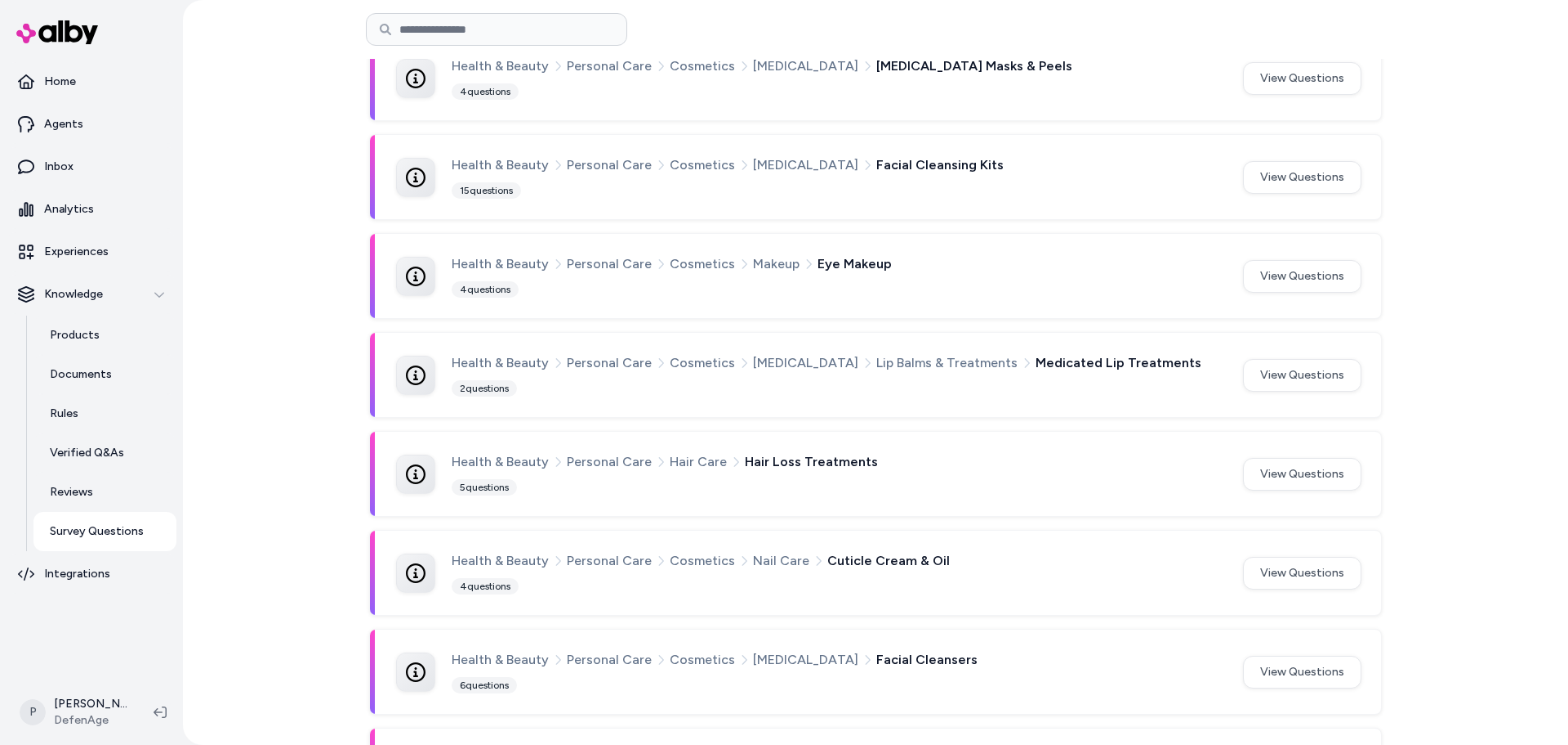
scroll to position [654, 0]
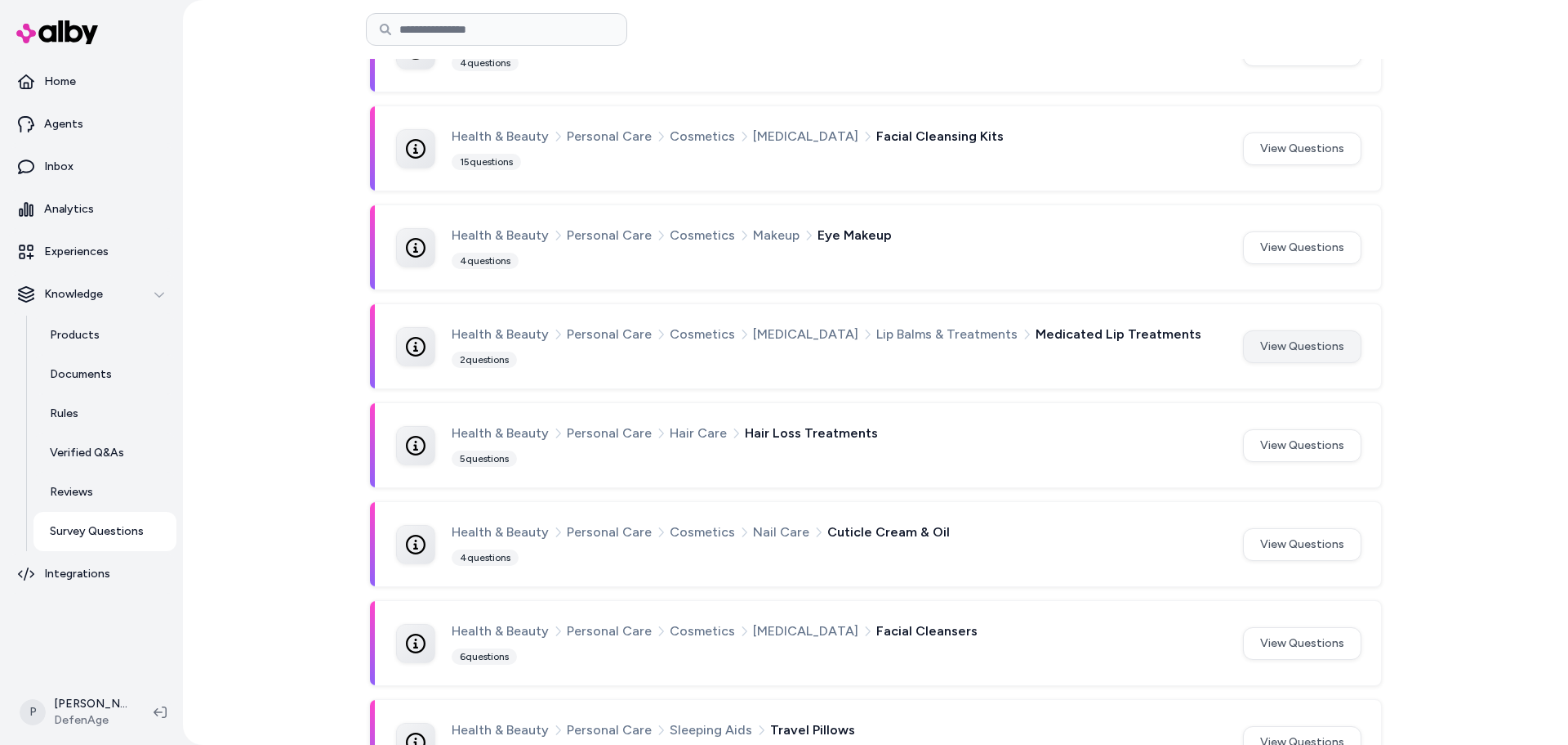
click at [1279, 352] on button "View Questions" at bounding box center [1302, 346] width 118 height 33
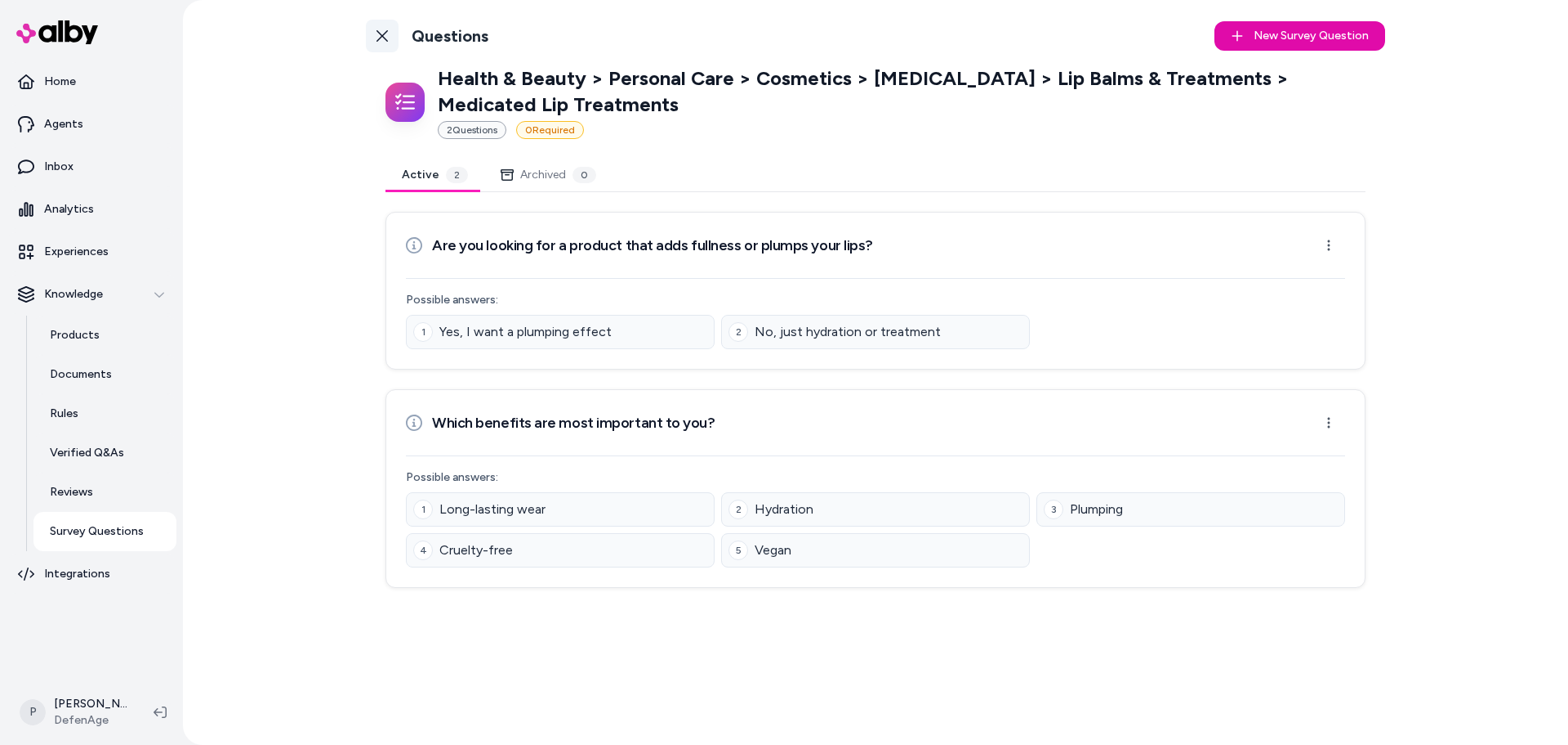
click at [389, 42] on link "Back to Categories" at bounding box center [382, 35] width 33 height 33
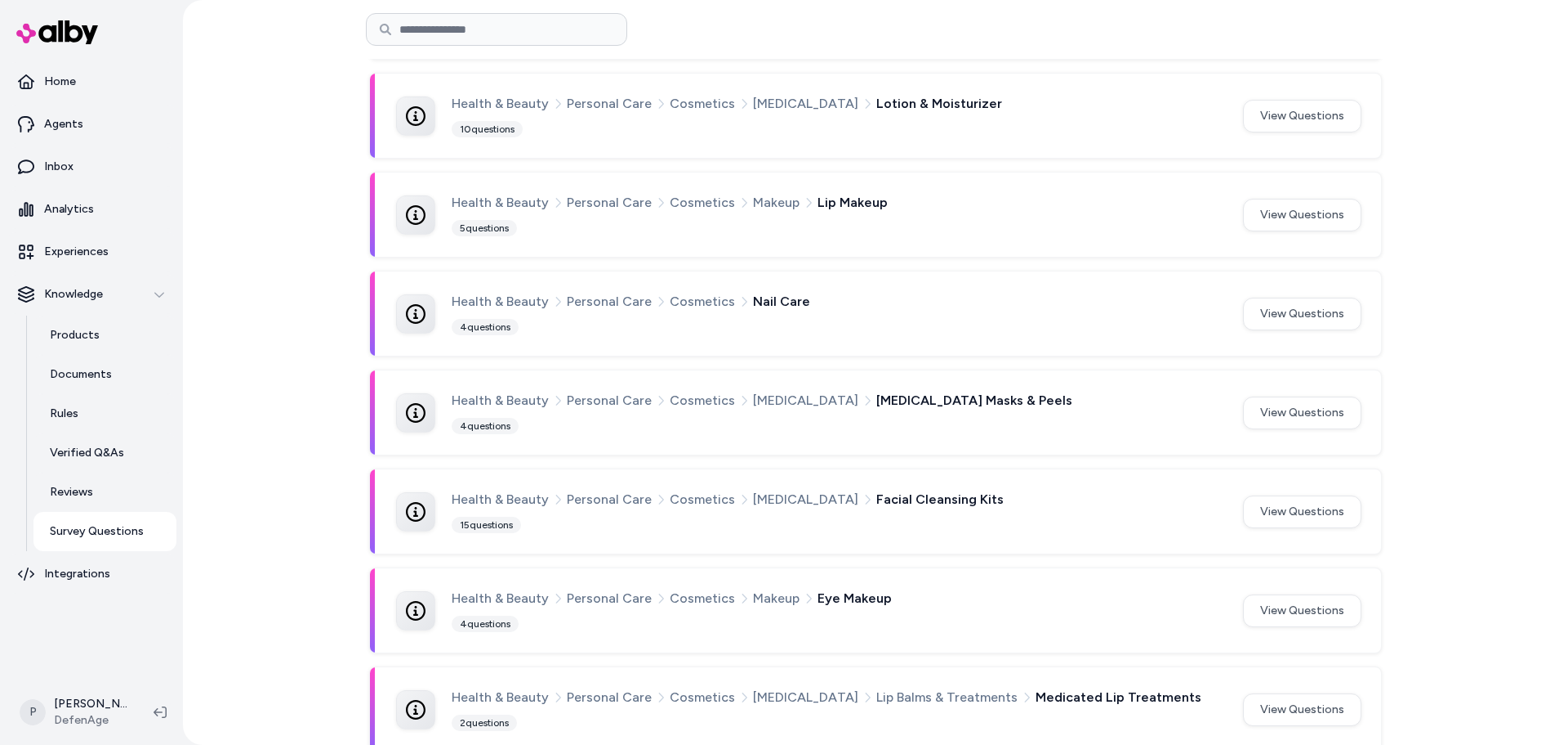
scroll to position [409, 0]
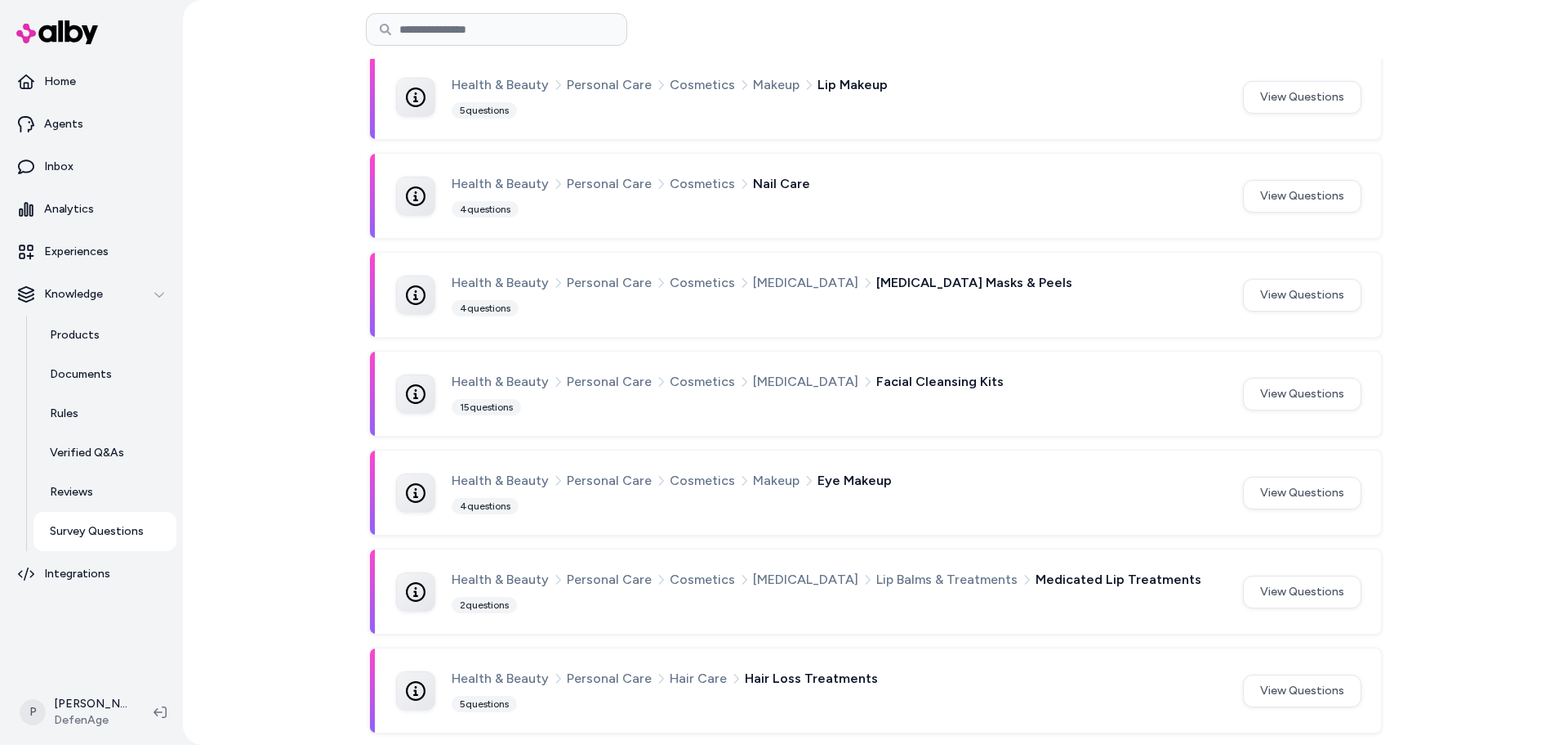
click at [1269, 490] on button "View Questions" at bounding box center [1302, 492] width 118 height 33
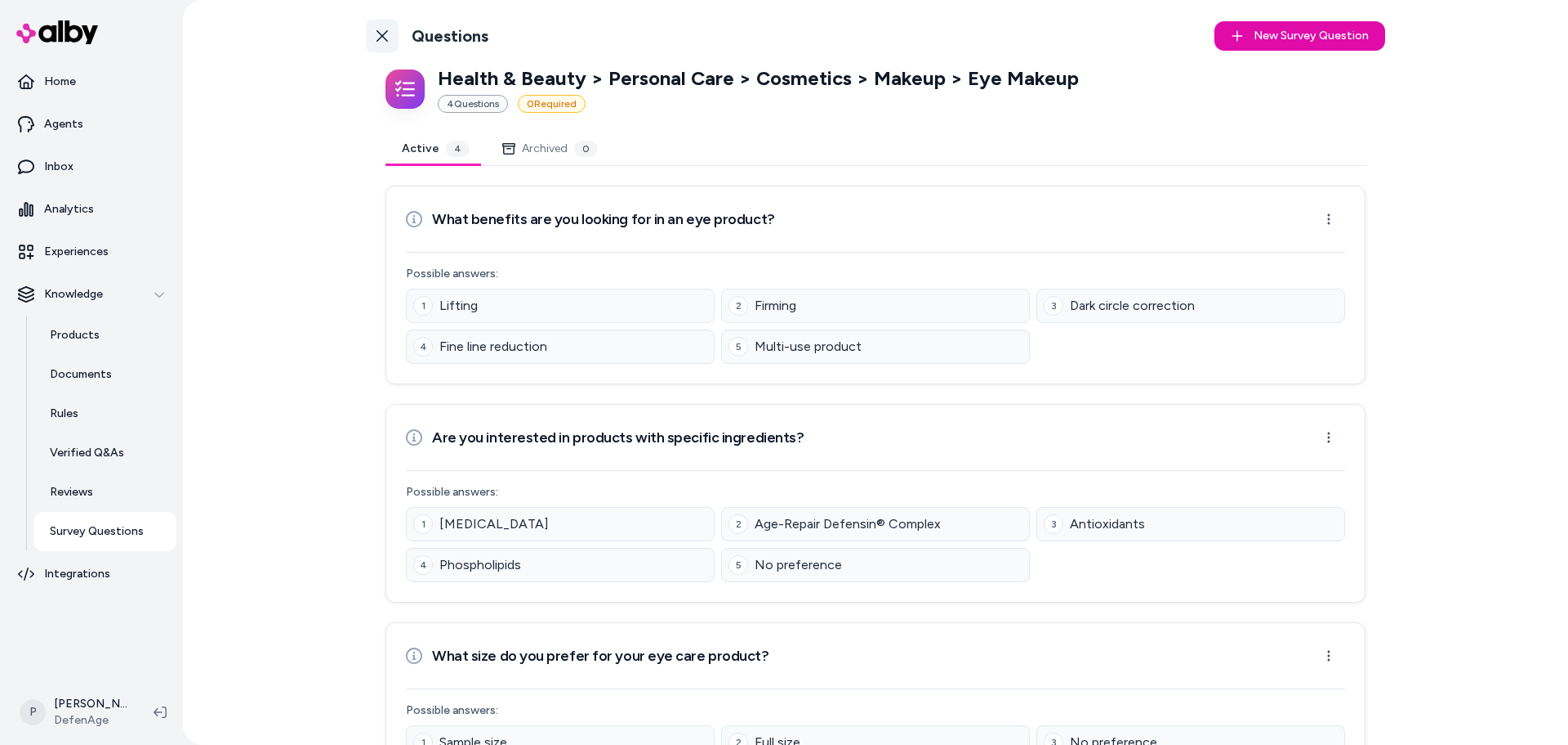
click at [392, 28] on link "Back to Categories" at bounding box center [382, 35] width 33 height 33
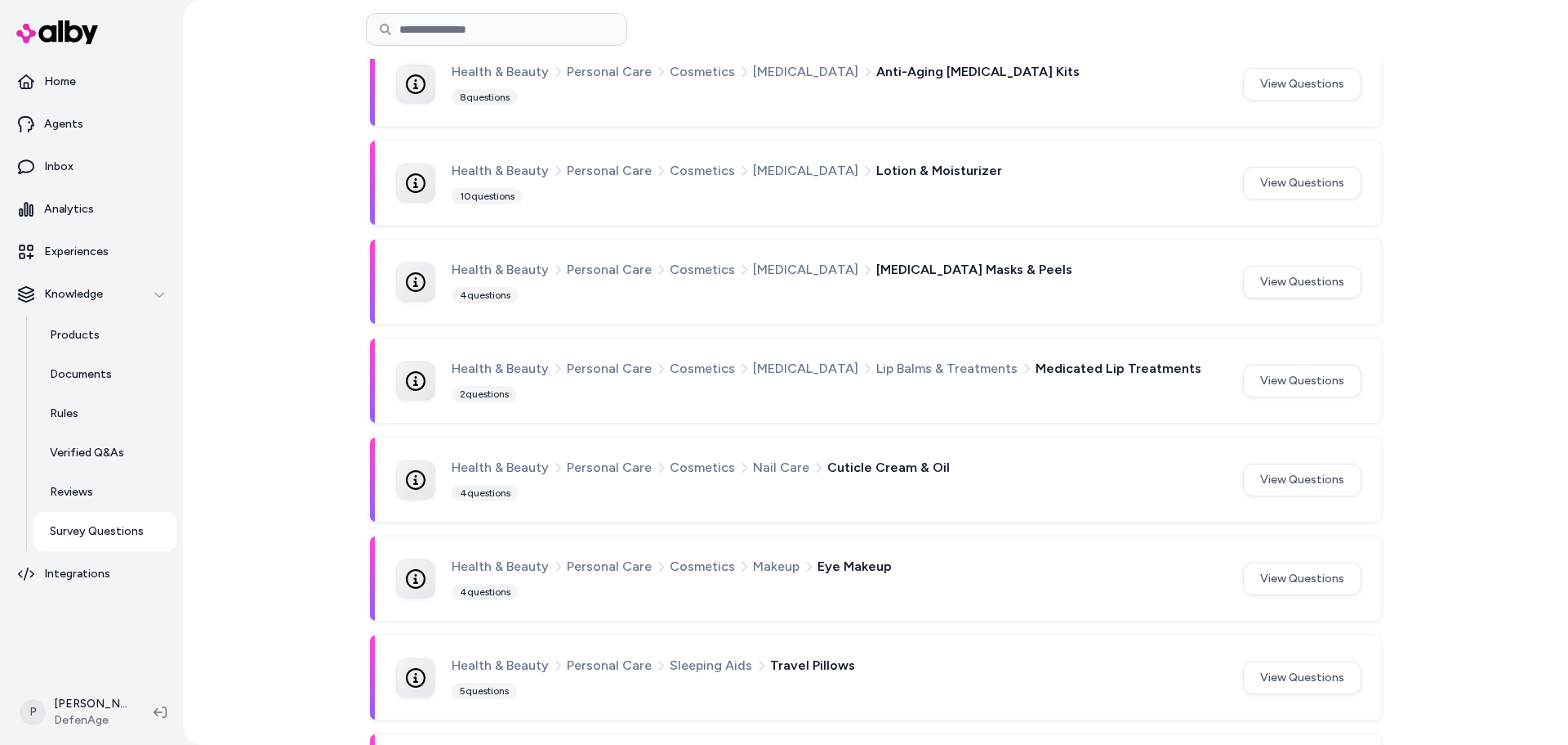
scroll to position [414, 0]
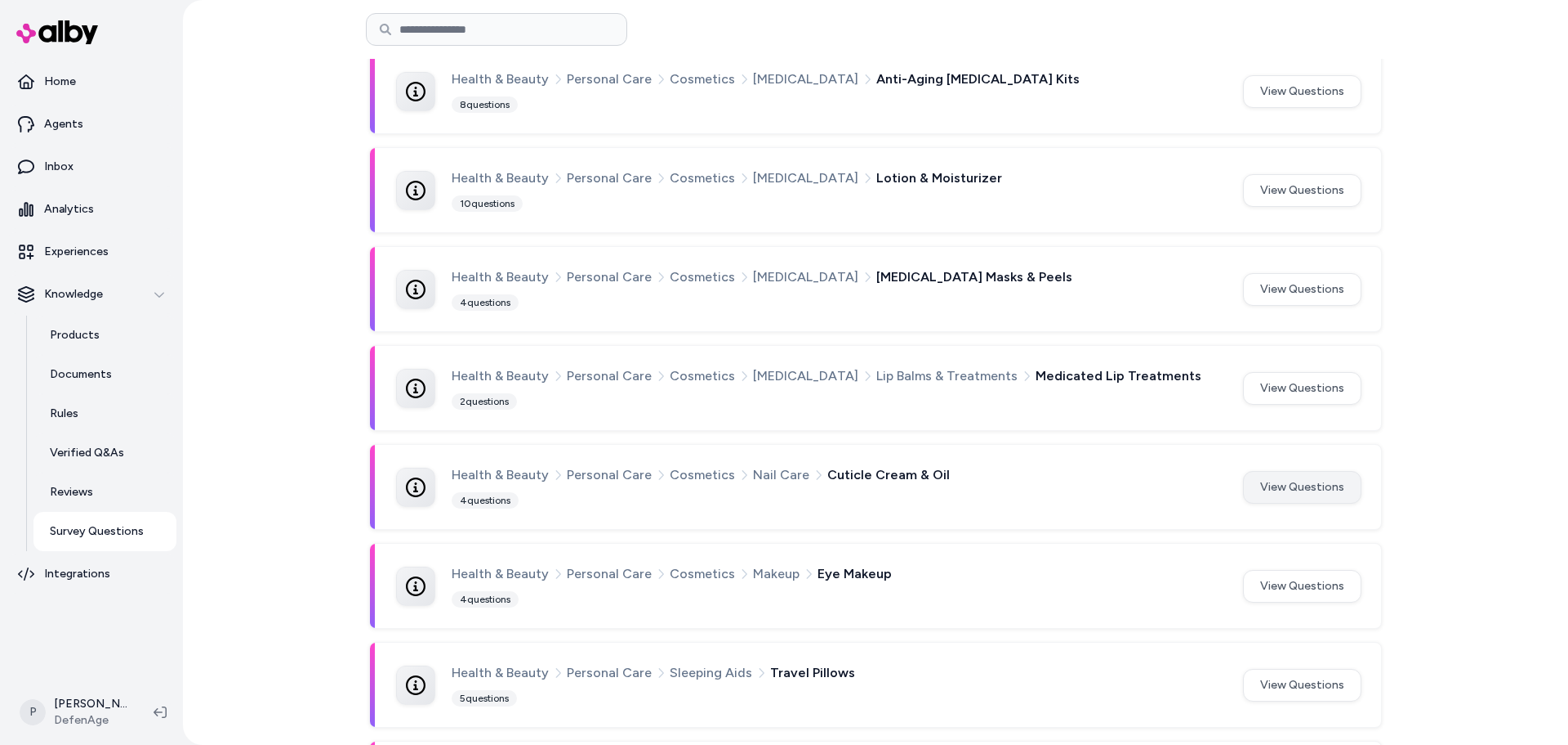
click at [1262, 482] on button "View Questions" at bounding box center [1302, 487] width 118 height 33
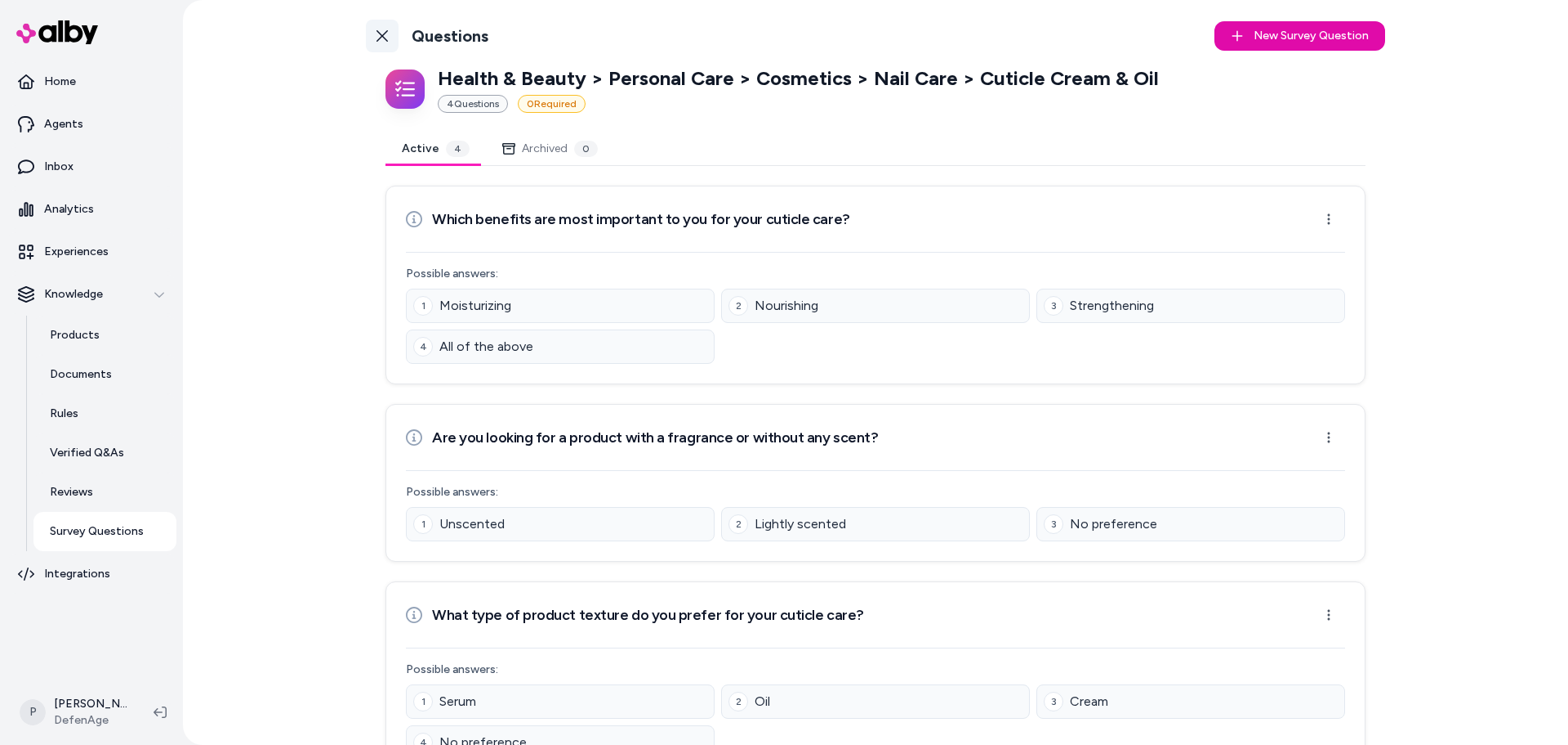
click at [375, 24] on link "Back to Categories" at bounding box center [382, 35] width 33 height 33
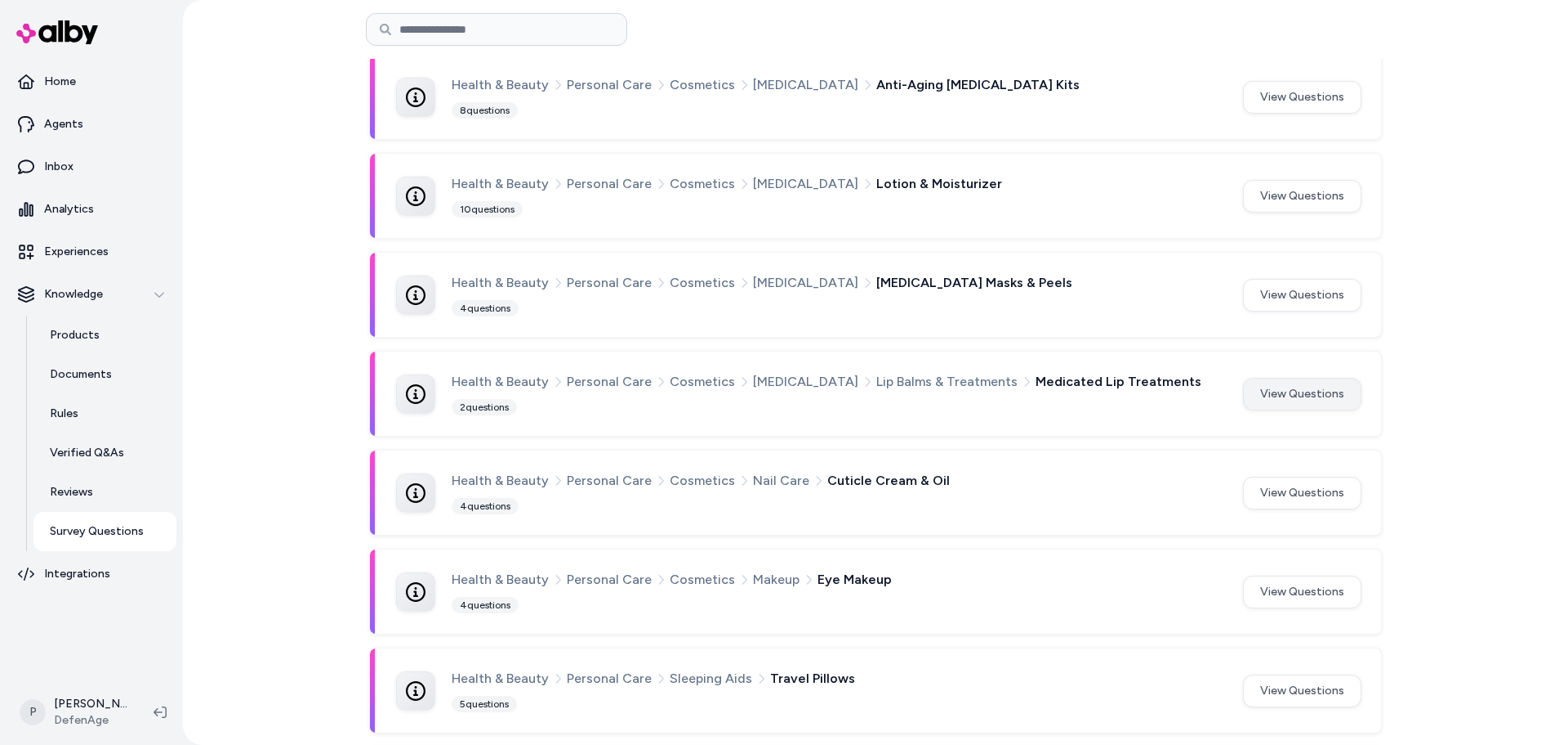
click at [1316, 400] on button "View Questions" at bounding box center [1302, 394] width 118 height 33
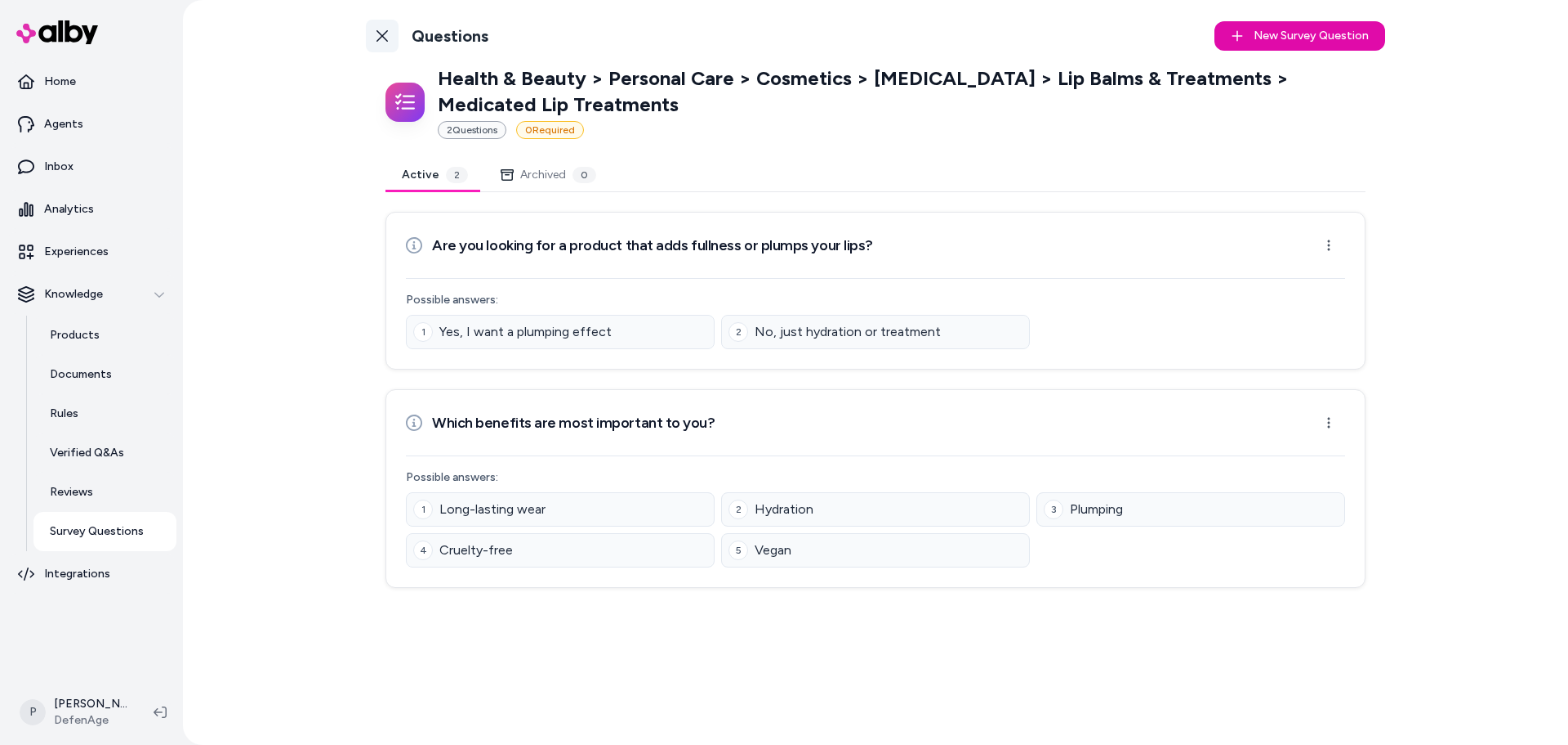
click at [378, 45] on link "Back to Categories" at bounding box center [382, 35] width 33 height 33
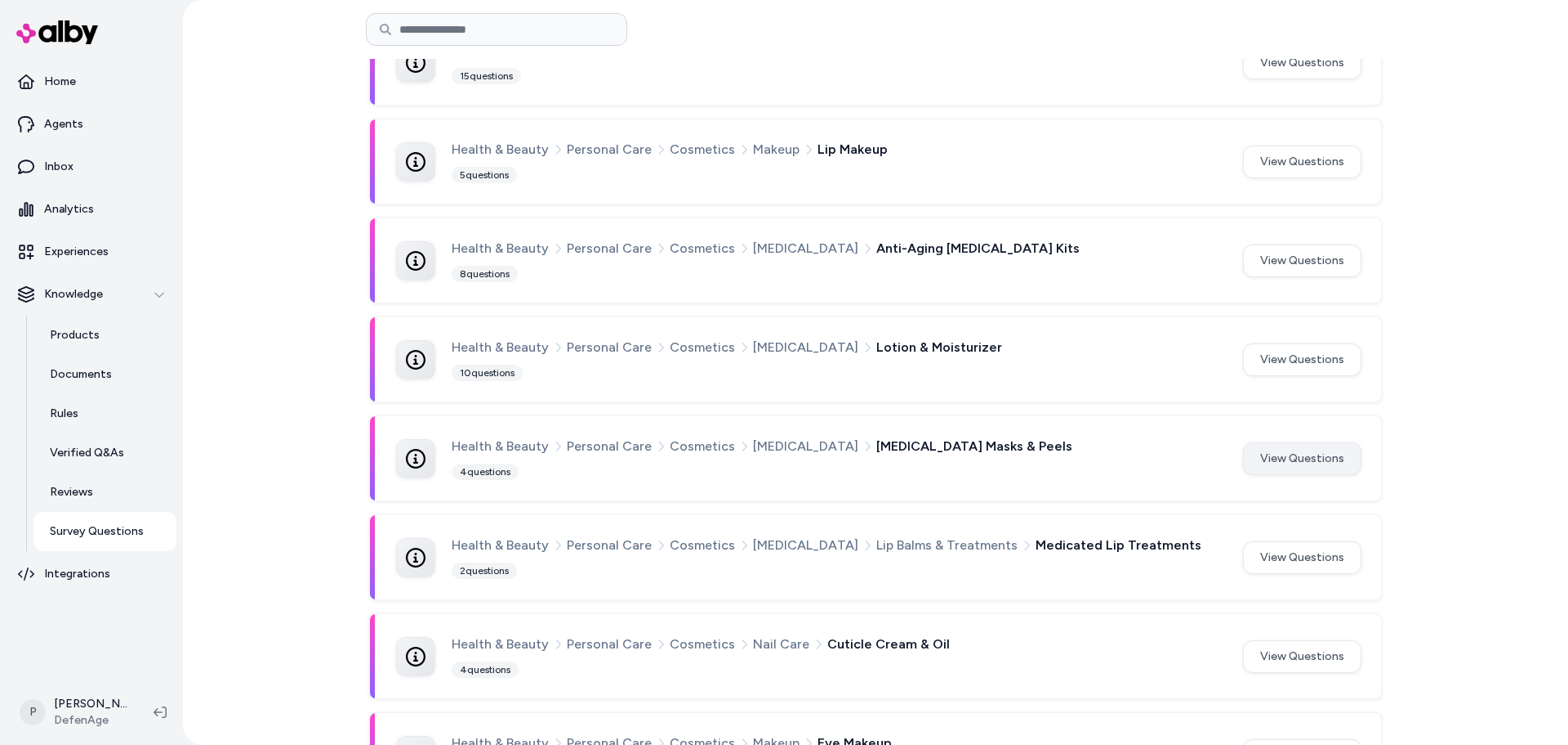
click at [1307, 468] on button "View Questions" at bounding box center [1302, 458] width 118 height 33
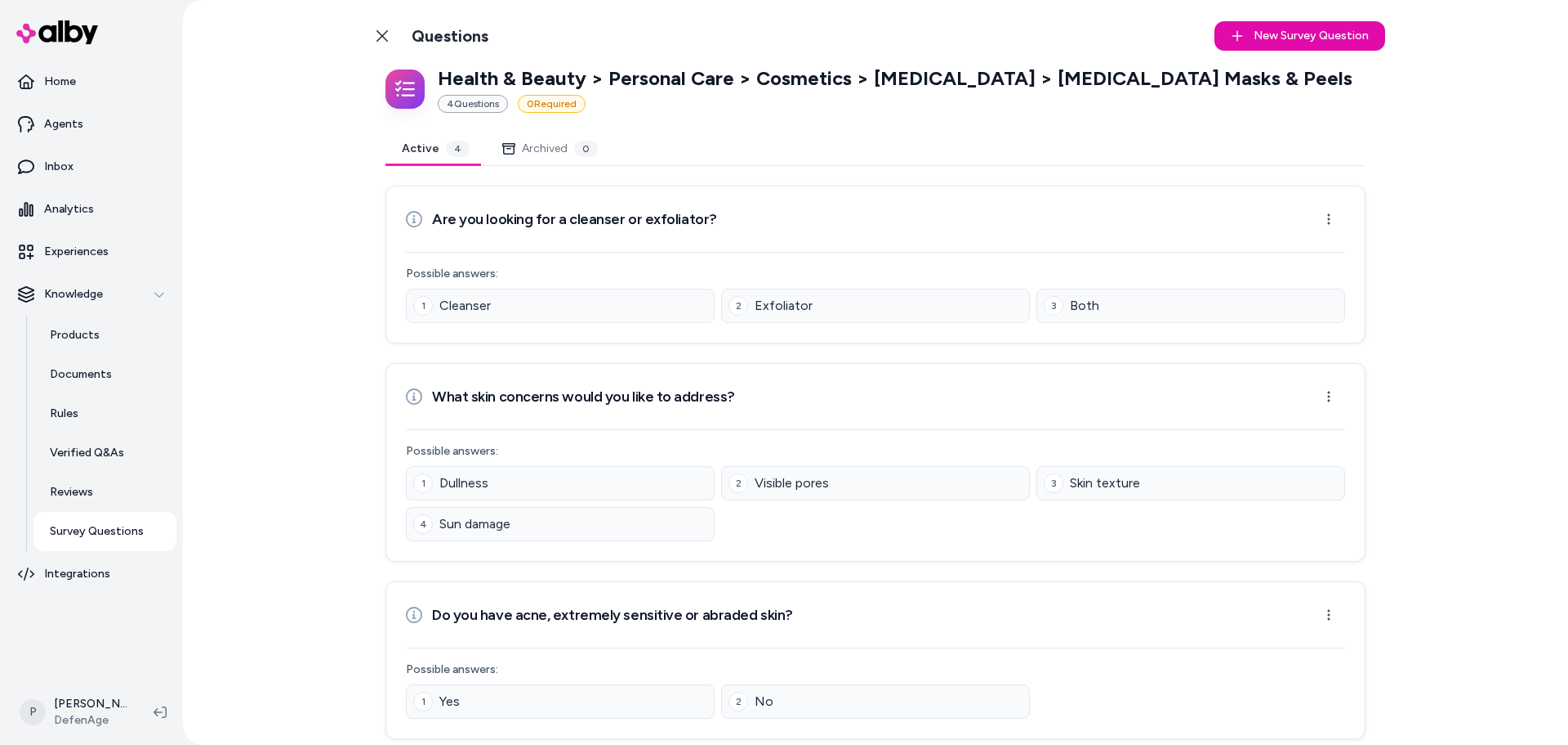
click at [380, 39] on icon at bounding box center [383, 36] width 13 height 13
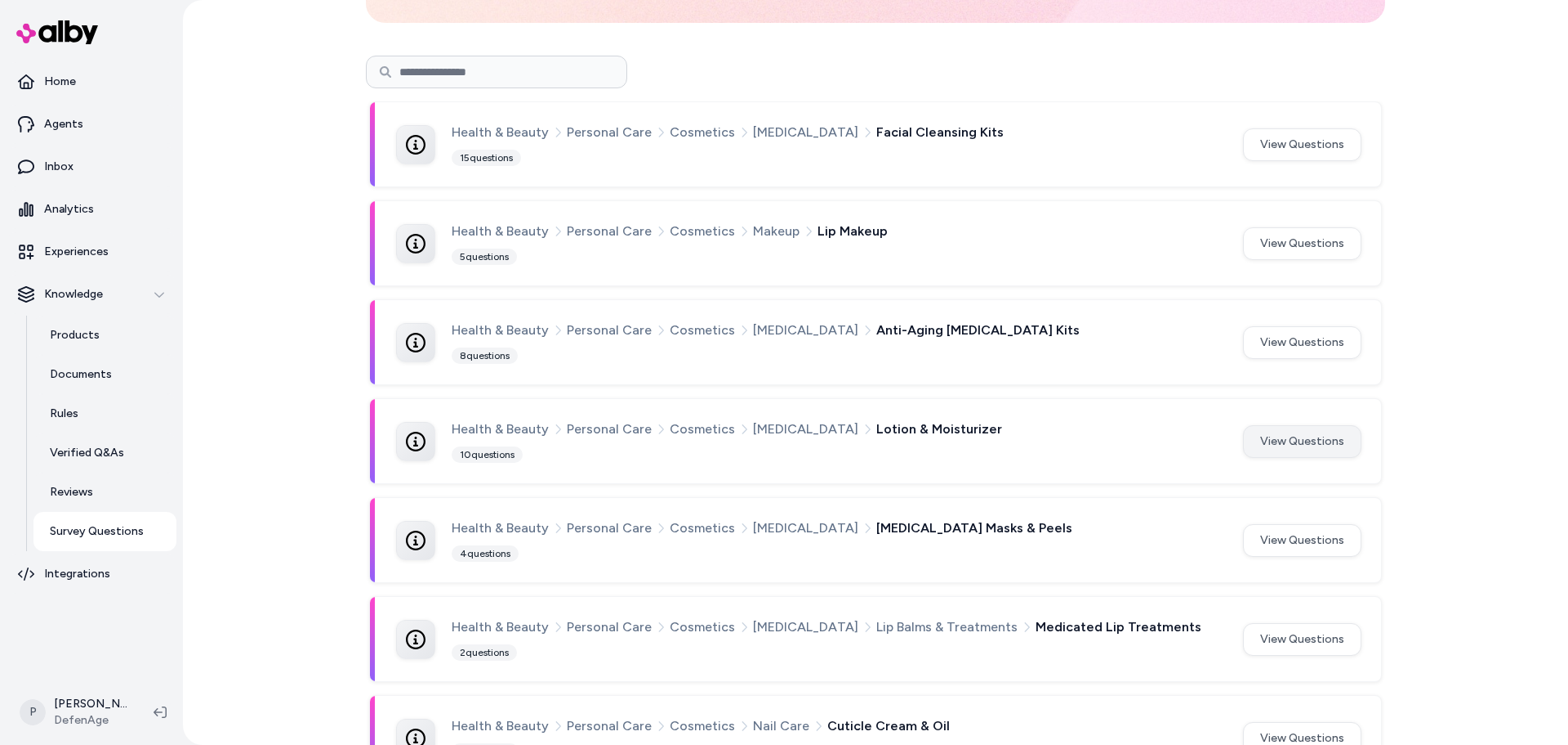
click at [1294, 442] on button "View Questions" at bounding box center [1302, 441] width 118 height 33
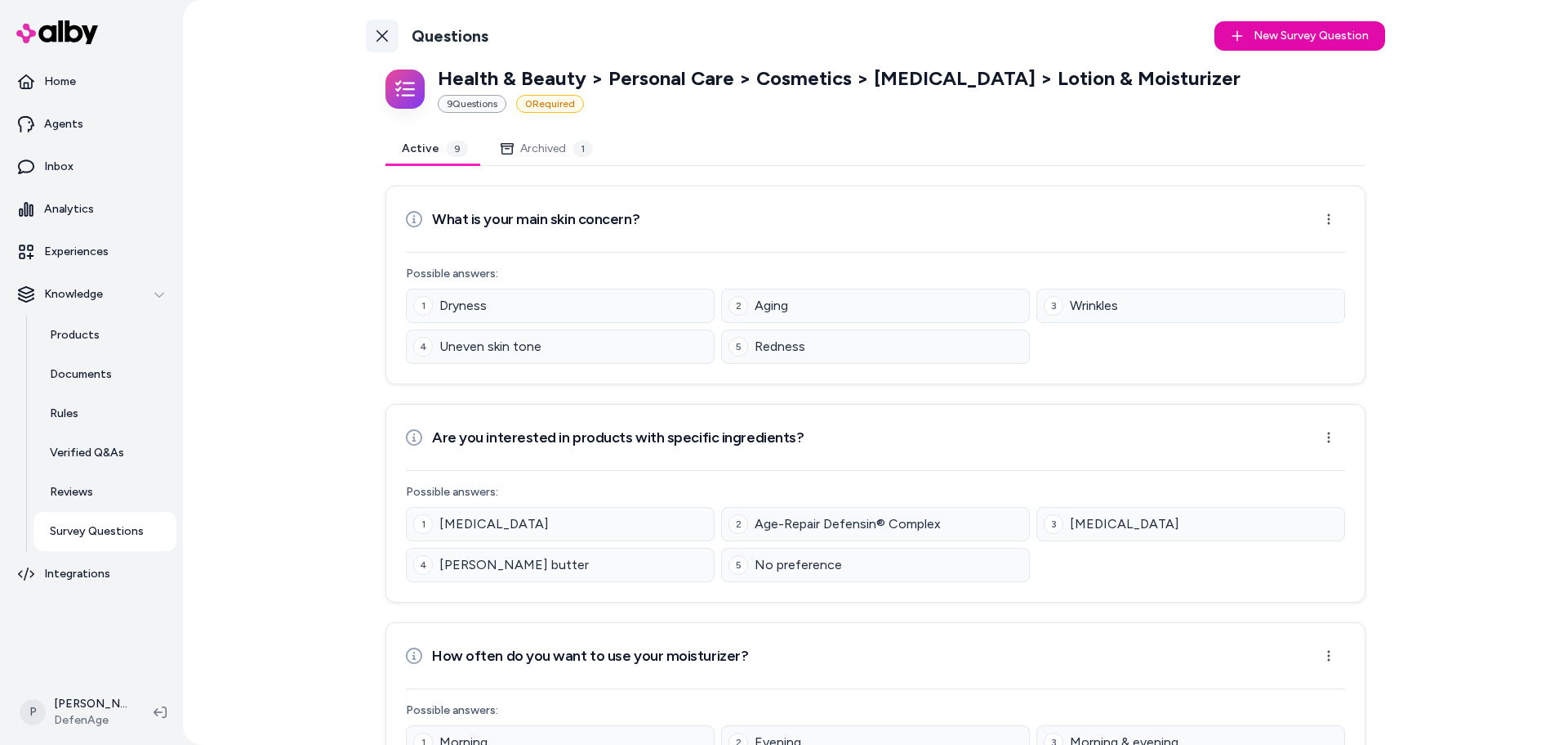
click at [393, 28] on div "Back to Categories Questions" at bounding box center [427, 35] width 123 height 33
click at [384, 31] on link "Back to Categories" at bounding box center [382, 35] width 33 height 33
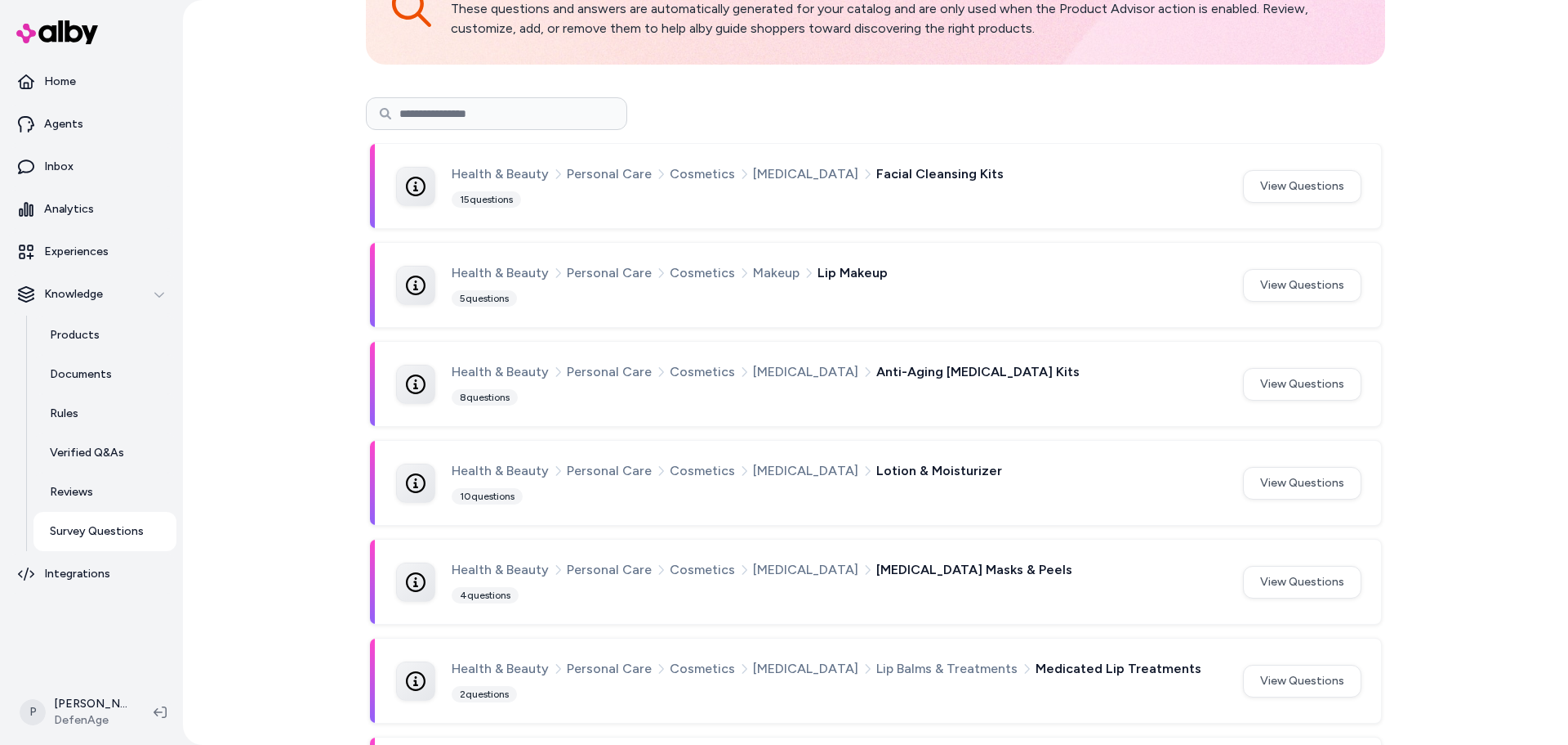
scroll to position [81, 0]
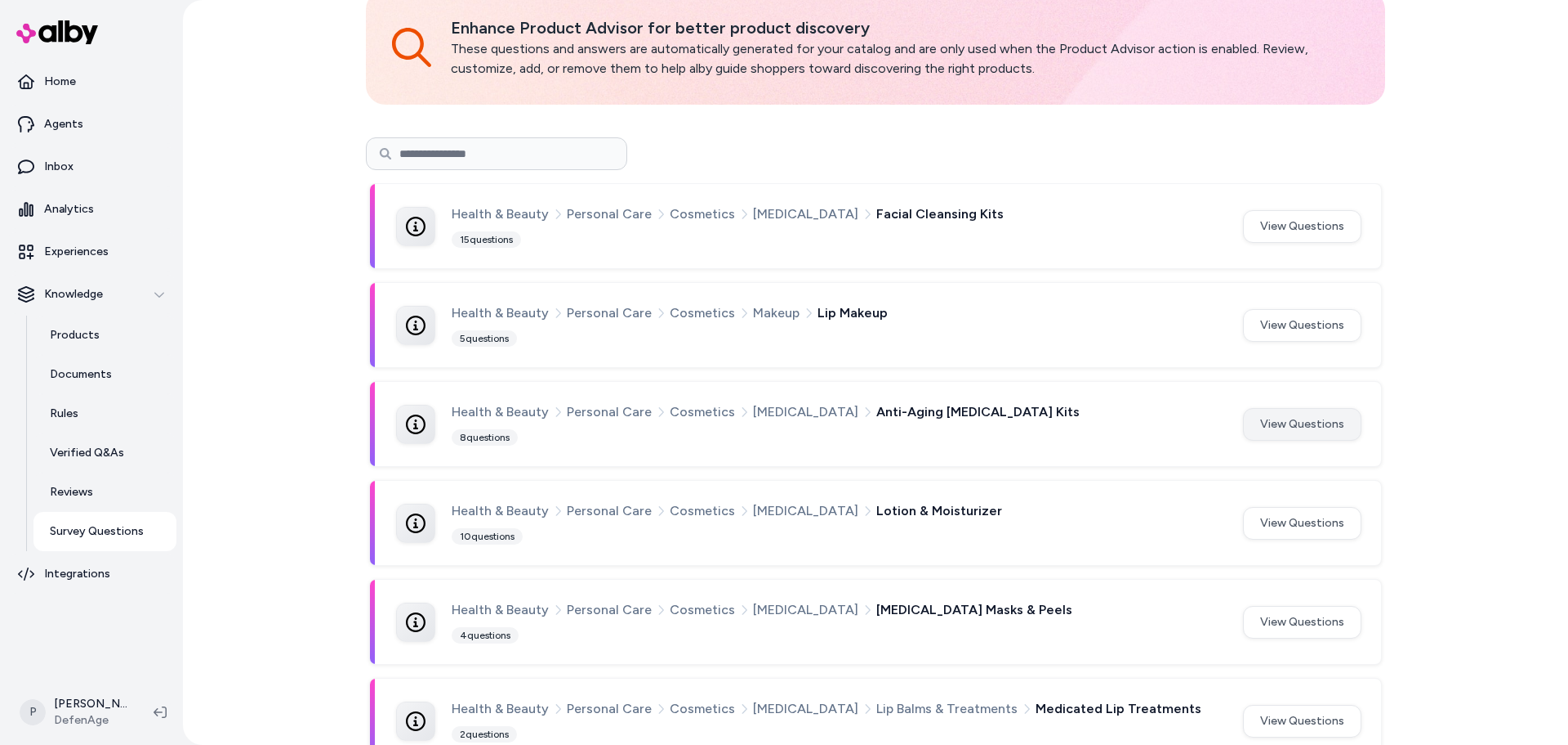
click at [1298, 425] on button "View Questions" at bounding box center [1302, 424] width 118 height 33
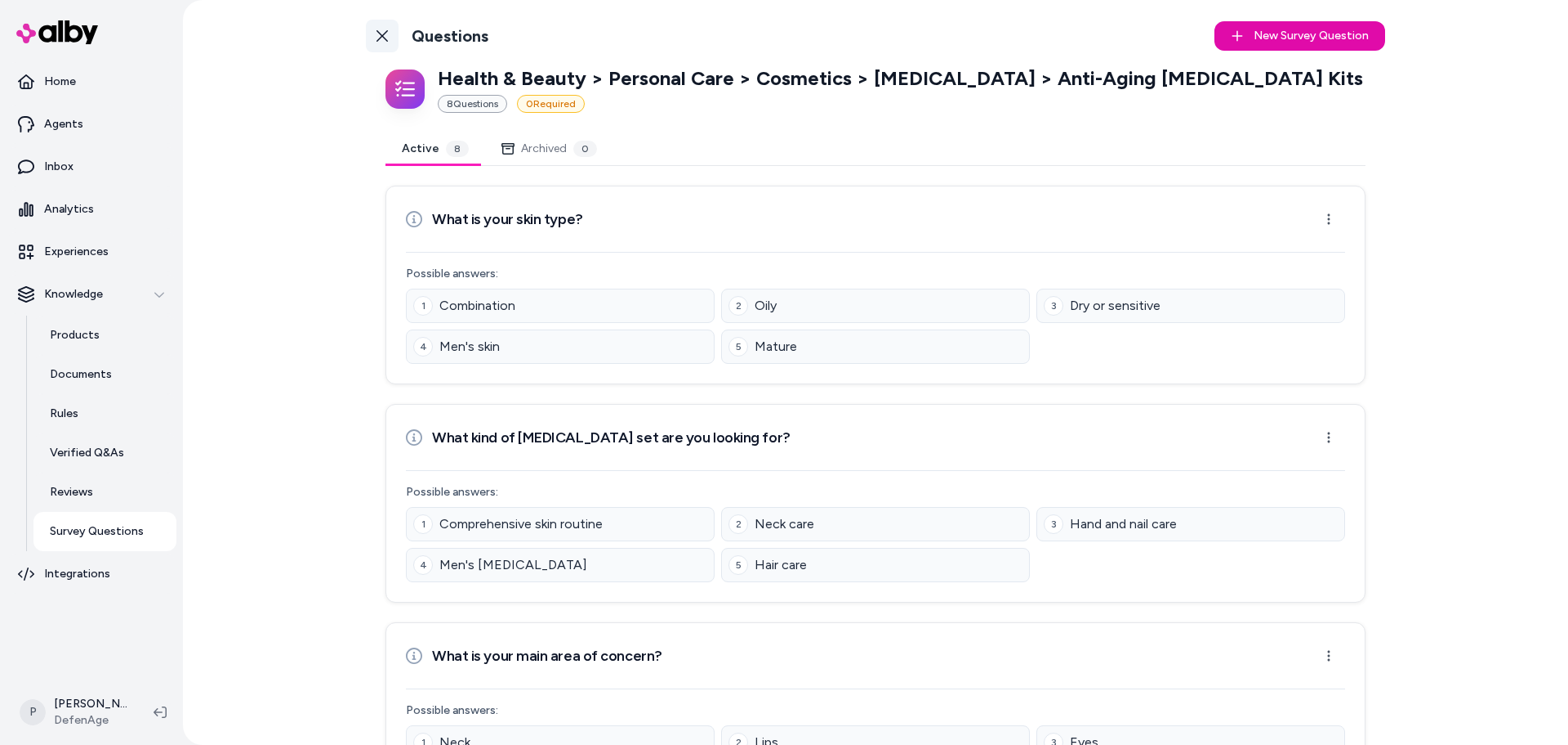
click at [369, 29] on link "Back to Categories" at bounding box center [382, 35] width 33 height 33
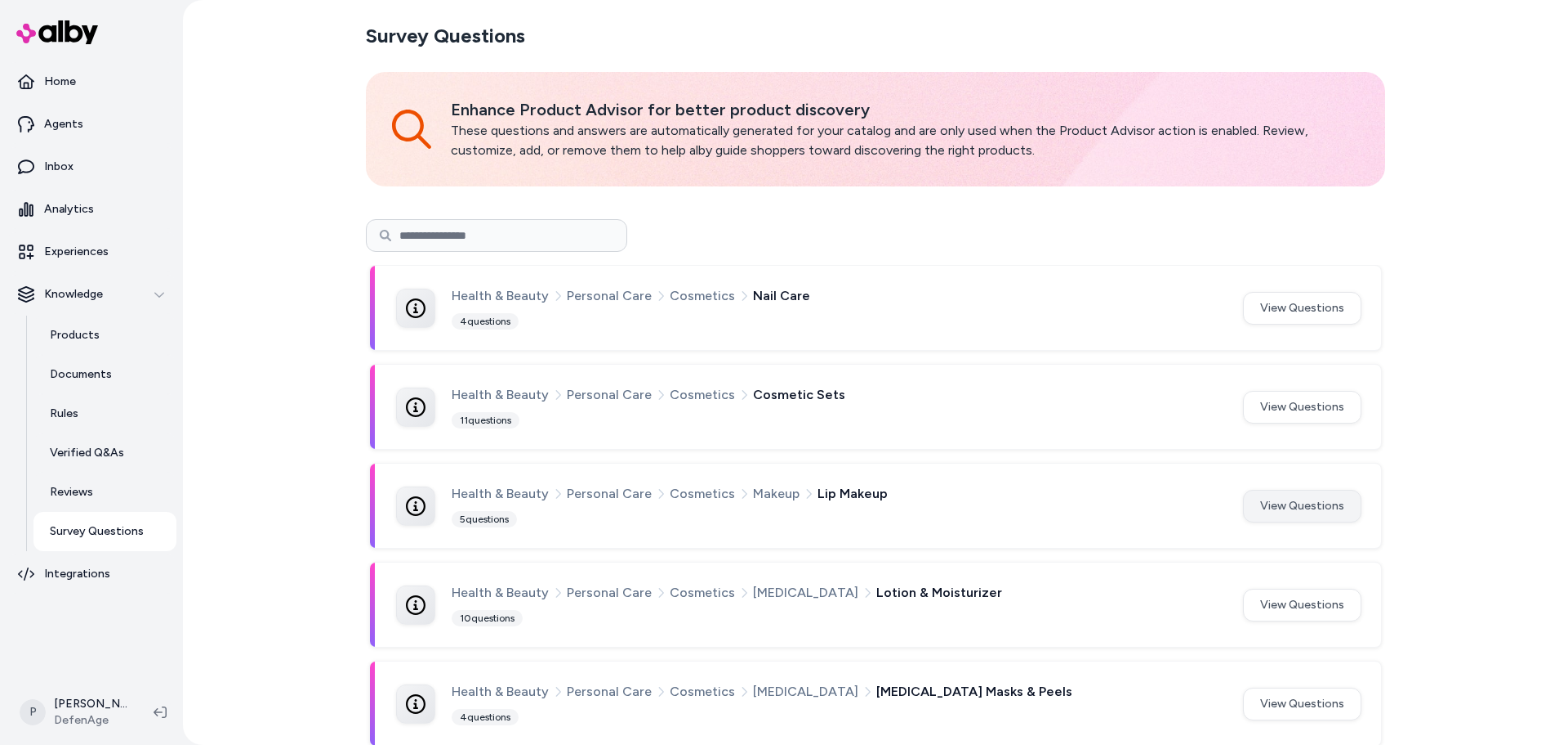
click at [1327, 505] on button "View Questions" at bounding box center [1302, 506] width 118 height 33
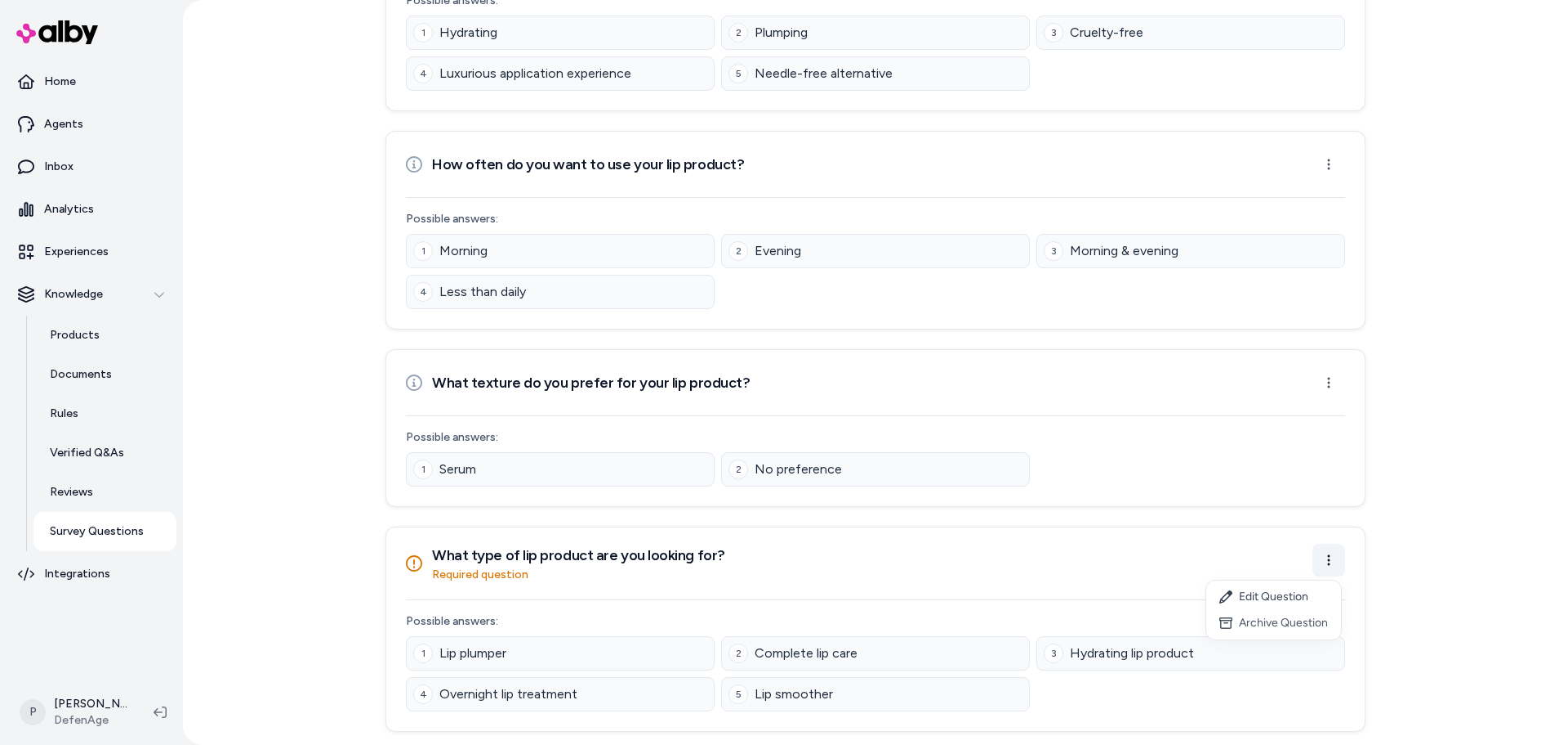
click at [1326, 560] on html "Home Agents Inbox Analytics Experiences Knowledge Products Documents Rules Veri…" at bounding box center [784, 372] width 1568 height 745
click at [1254, 586] on div "Edit Question" at bounding box center [1273, 596] width 135 height 26
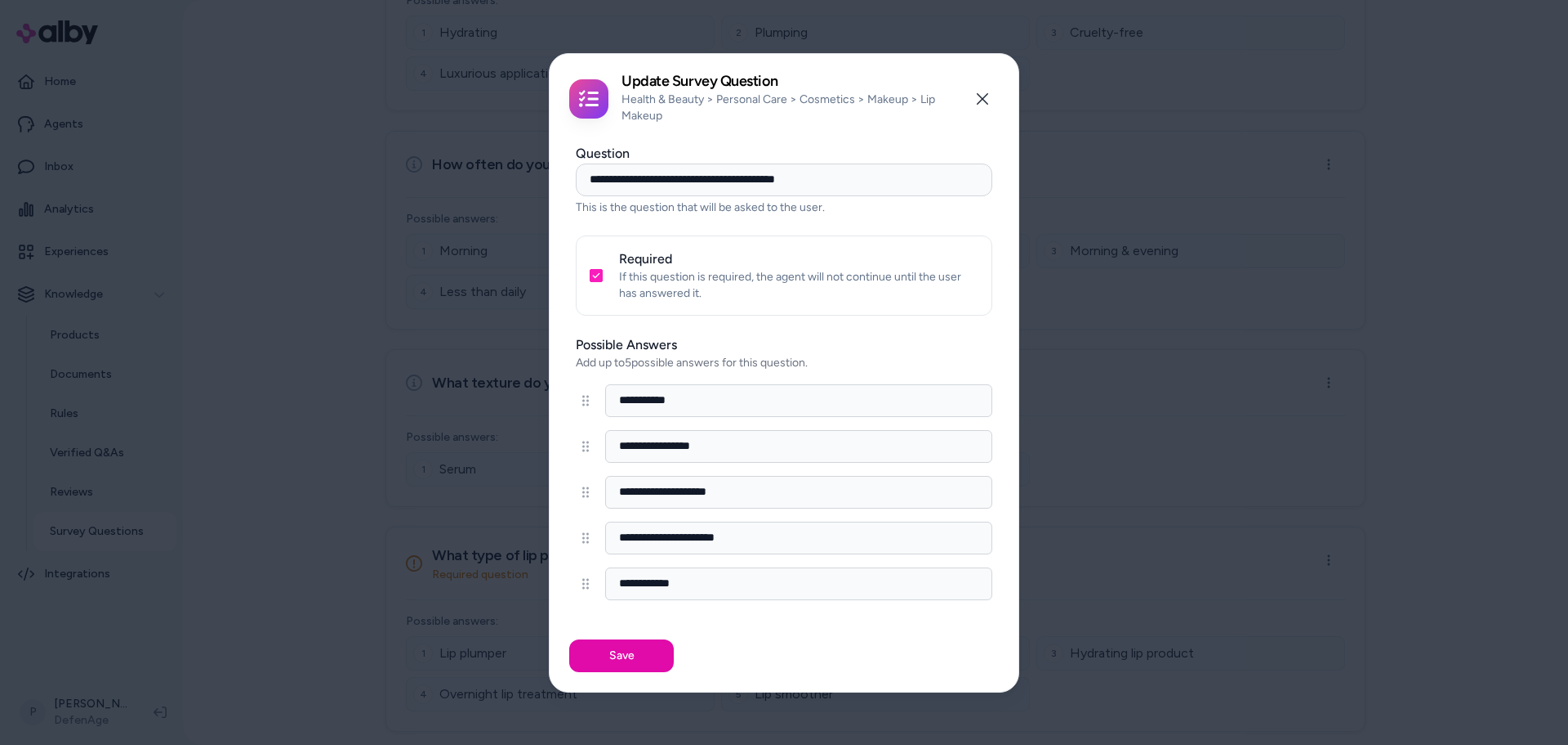
click at [592, 274] on button "Required" at bounding box center [597, 275] width 13 height 13
click at [637, 664] on button "Save" at bounding box center [621, 655] width 105 height 33
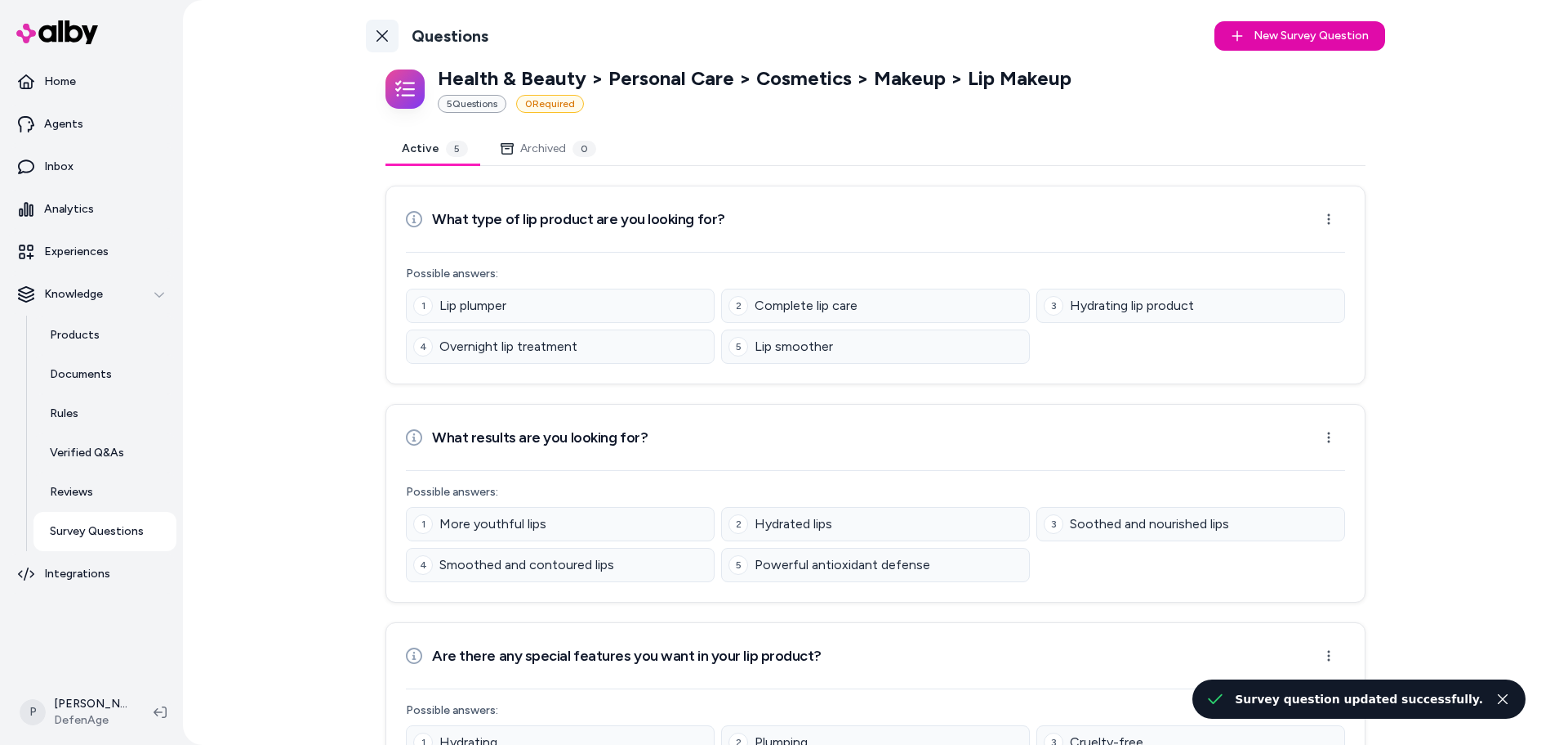
click at [377, 34] on icon at bounding box center [383, 36] width 12 height 12
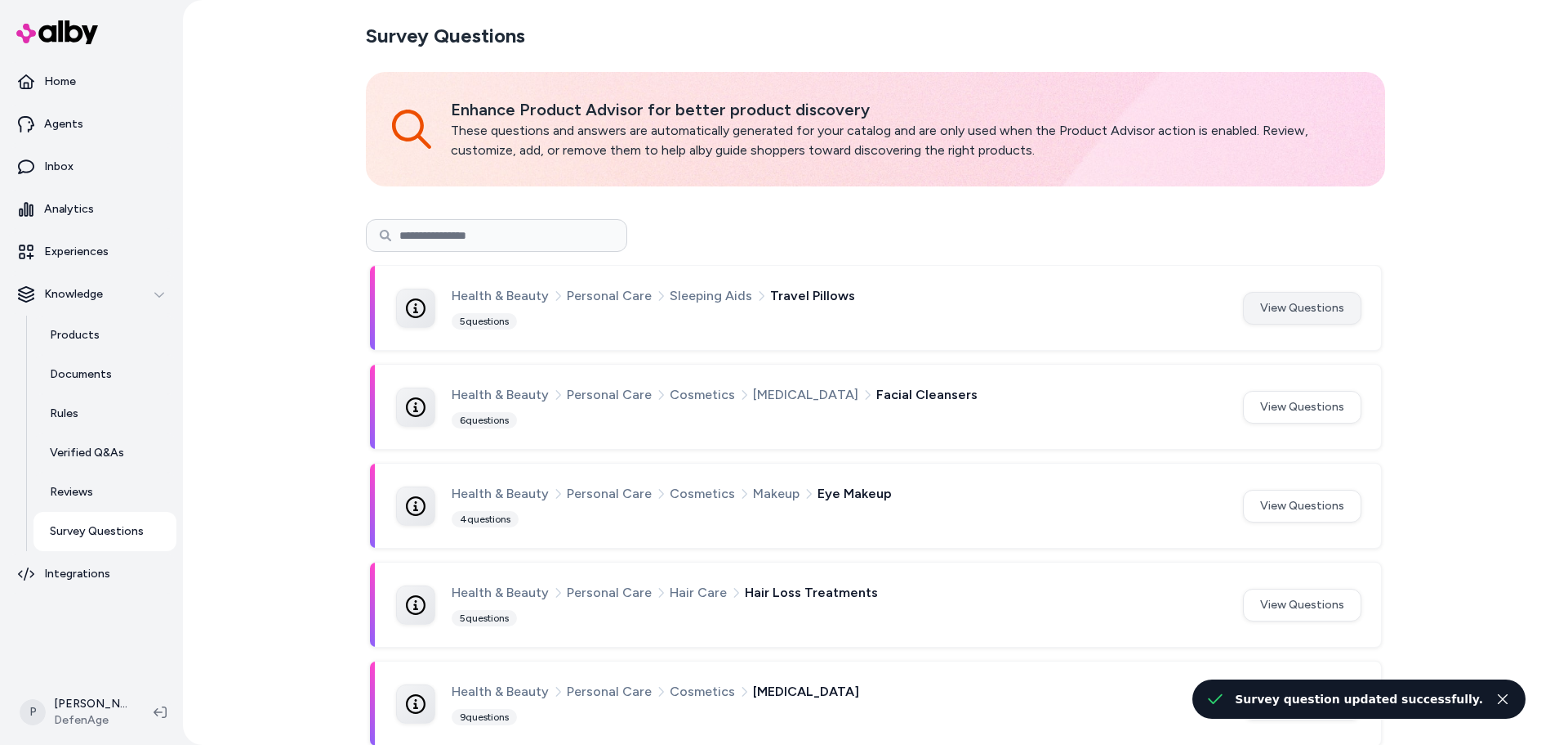
click at [1288, 319] on button "View Questions" at bounding box center [1302, 307] width 118 height 33
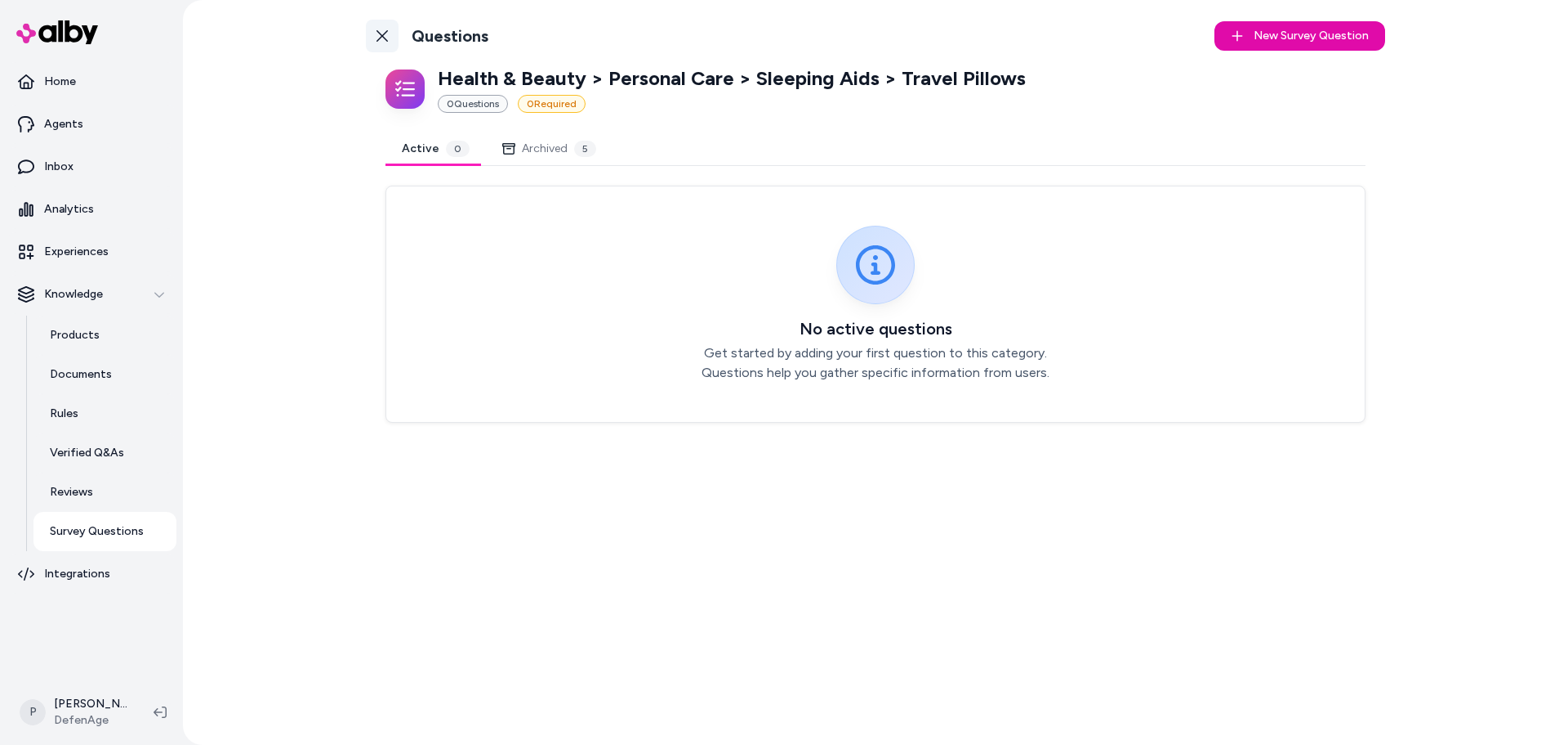
click at [389, 37] on link "Back to Categories" at bounding box center [382, 35] width 33 height 33
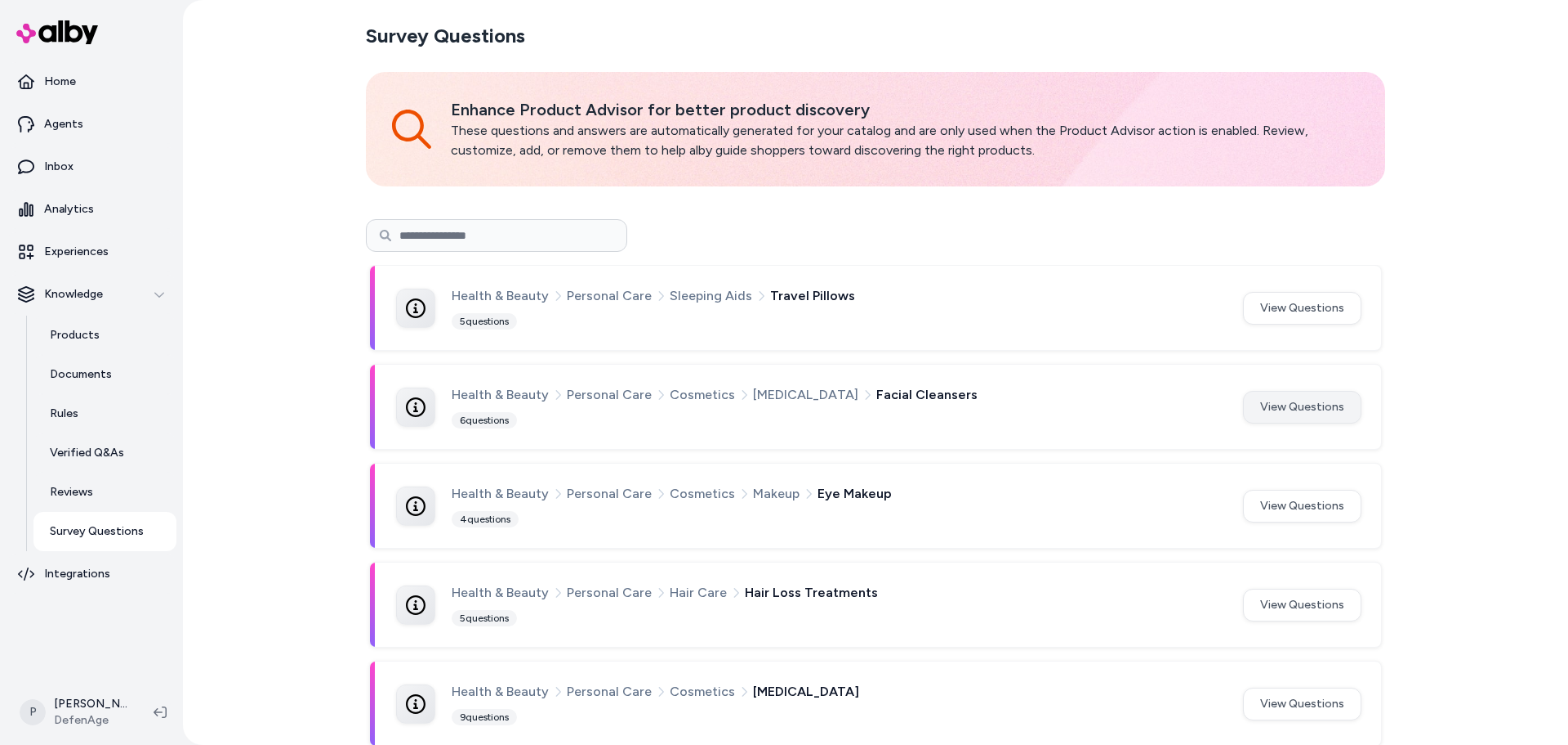
click at [1304, 408] on button "View Questions" at bounding box center [1302, 407] width 118 height 33
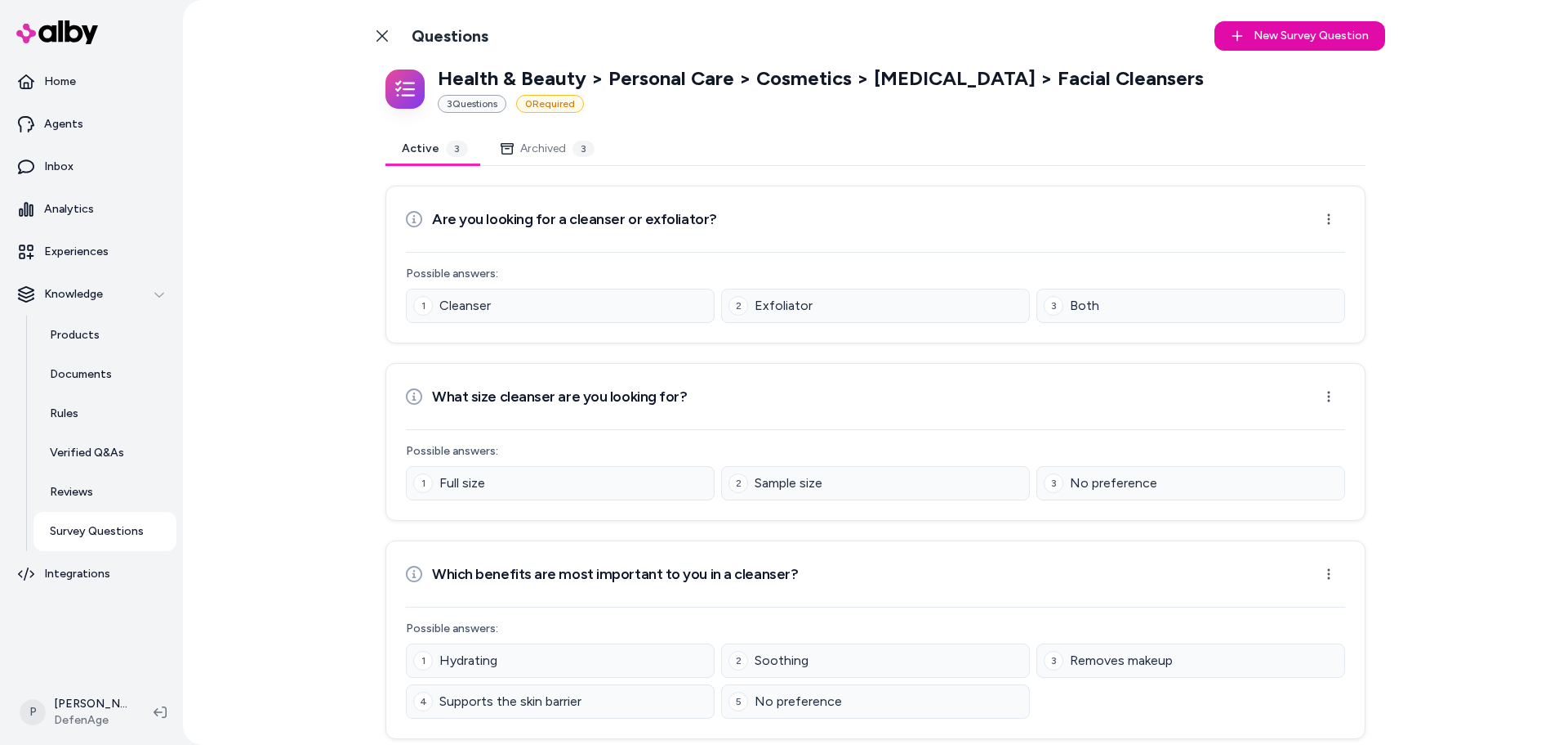
click at [383, 39] on icon at bounding box center [383, 36] width 13 height 13
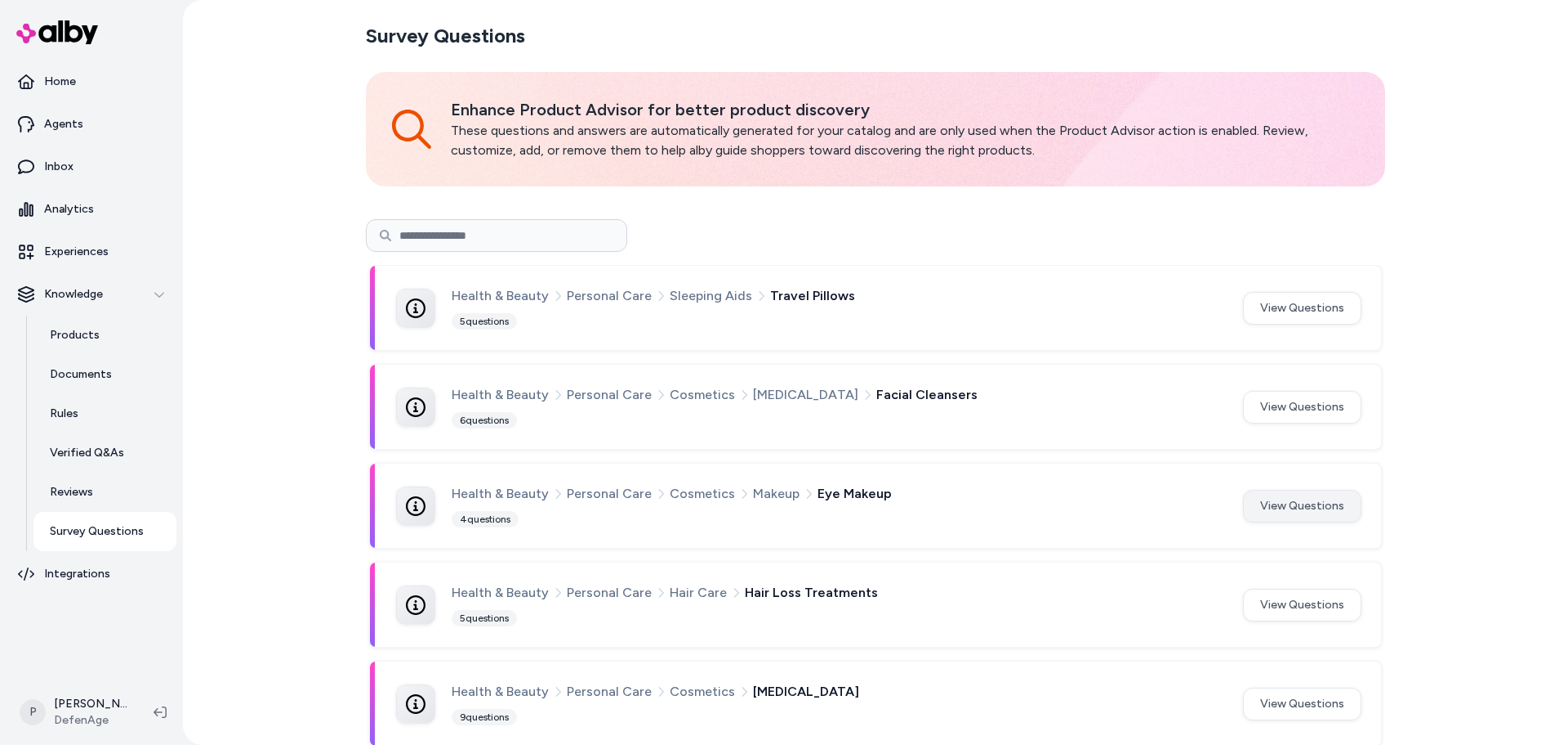
click at [1272, 513] on button "View Questions" at bounding box center [1302, 506] width 118 height 33
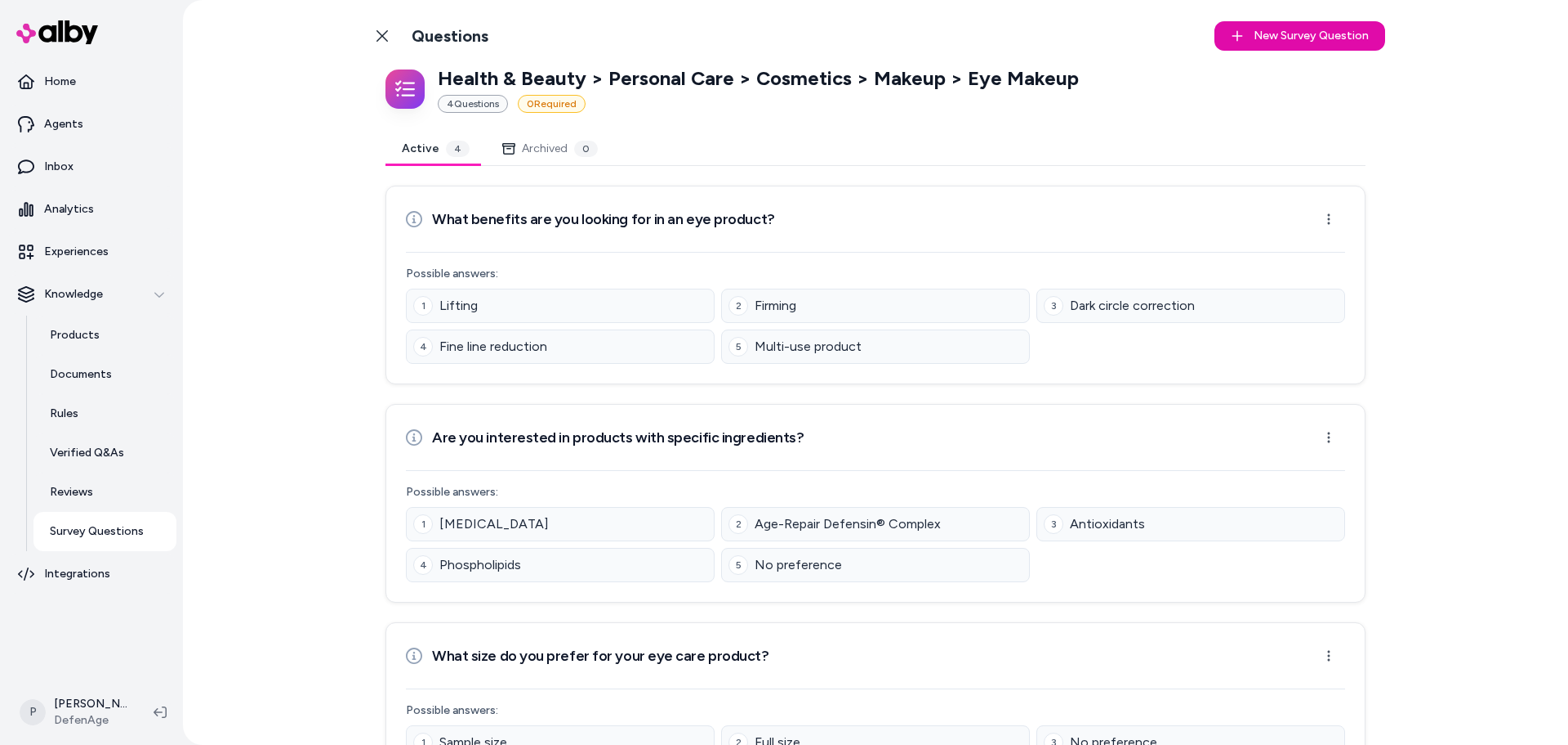
click at [397, 24] on div "Back to Categories Questions" at bounding box center [427, 35] width 123 height 33
click at [380, 43] on link "Back to Categories" at bounding box center [382, 35] width 33 height 33
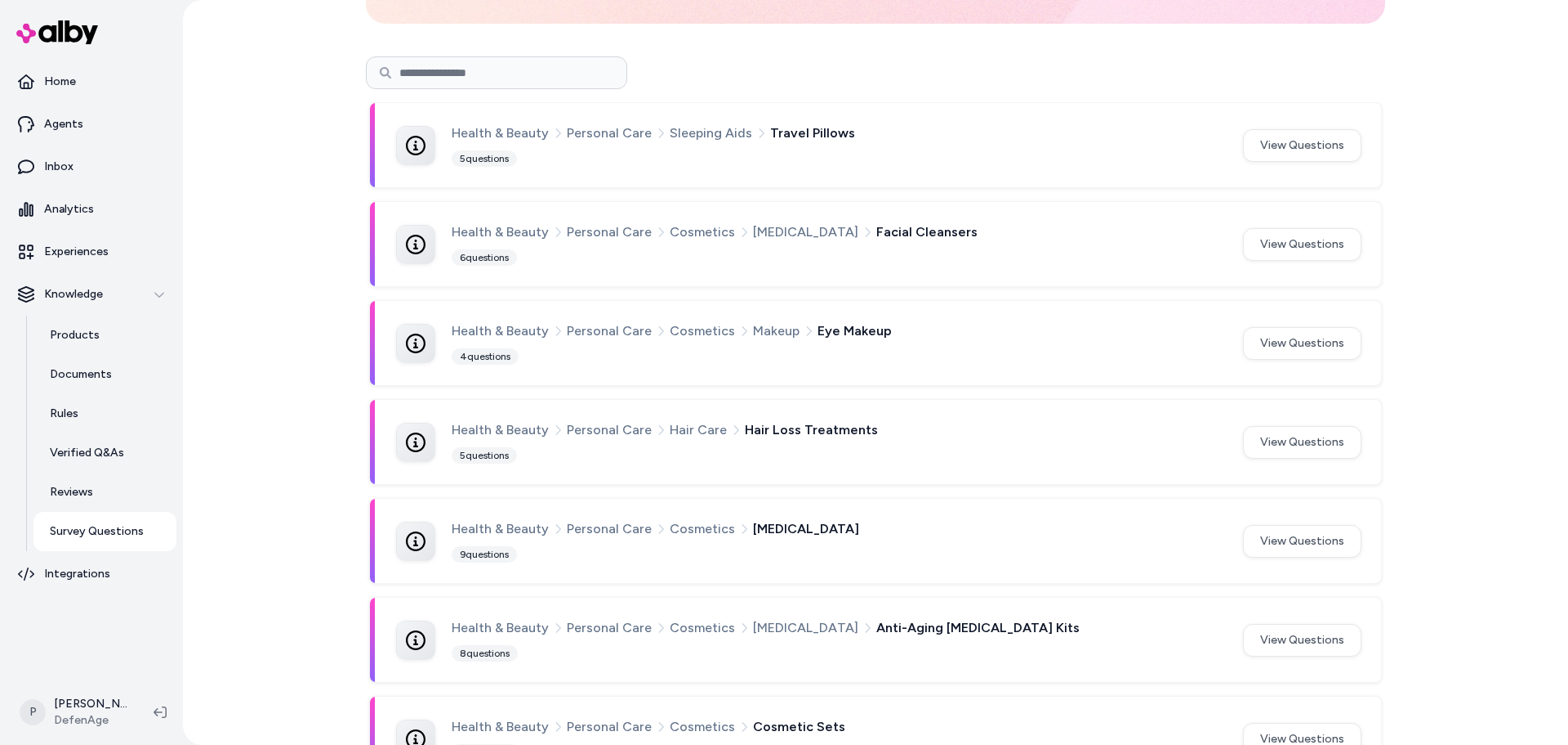
scroll to position [164, 0]
click at [1289, 447] on button "View Questions" at bounding box center [1302, 441] width 118 height 33
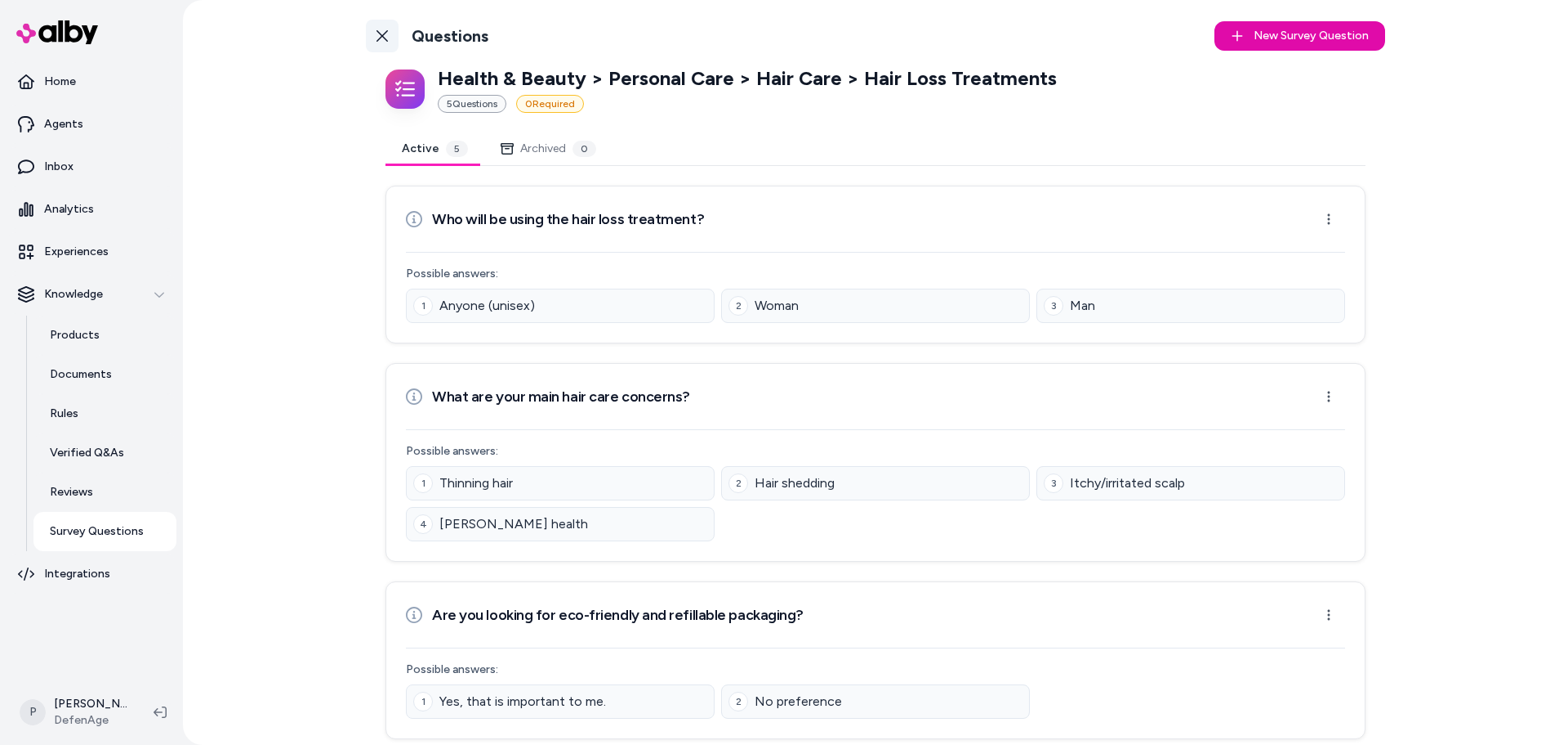
click at [377, 34] on icon at bounding box center [383, 36] width 12 height 12
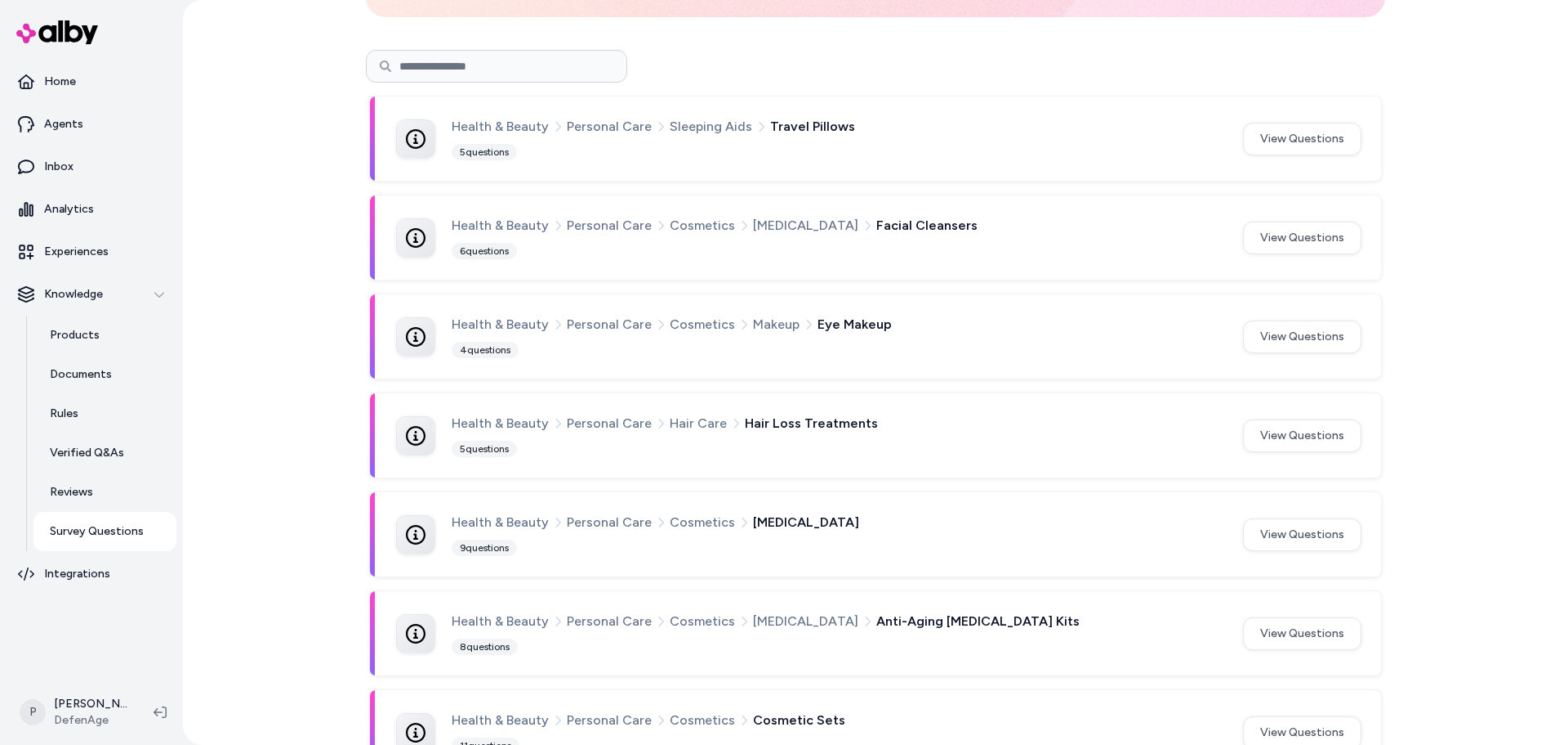
scroll to position [245, 0]
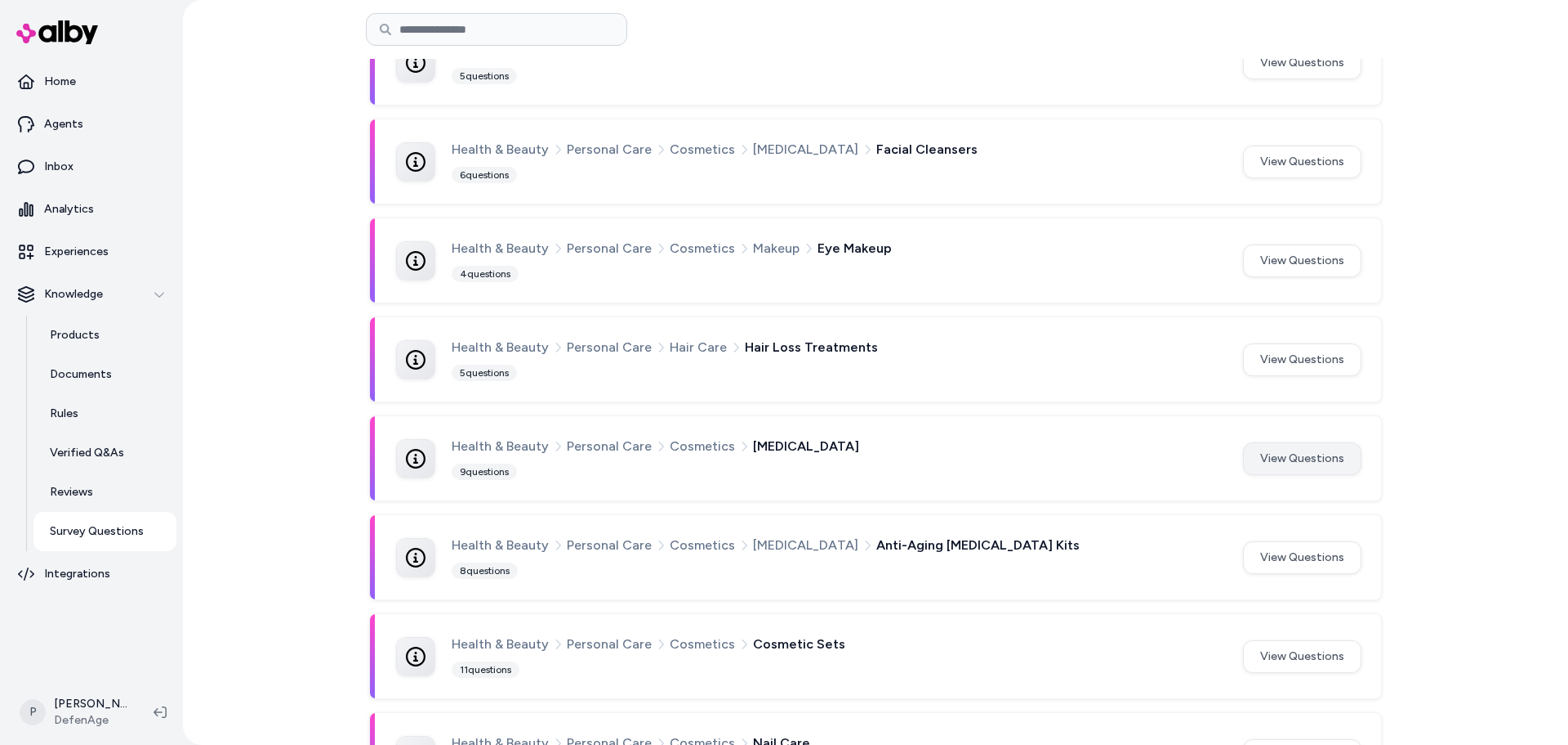
click at [1296, 459] on button "View Questions" at bounding box center [1302, 458] width 118 height 33
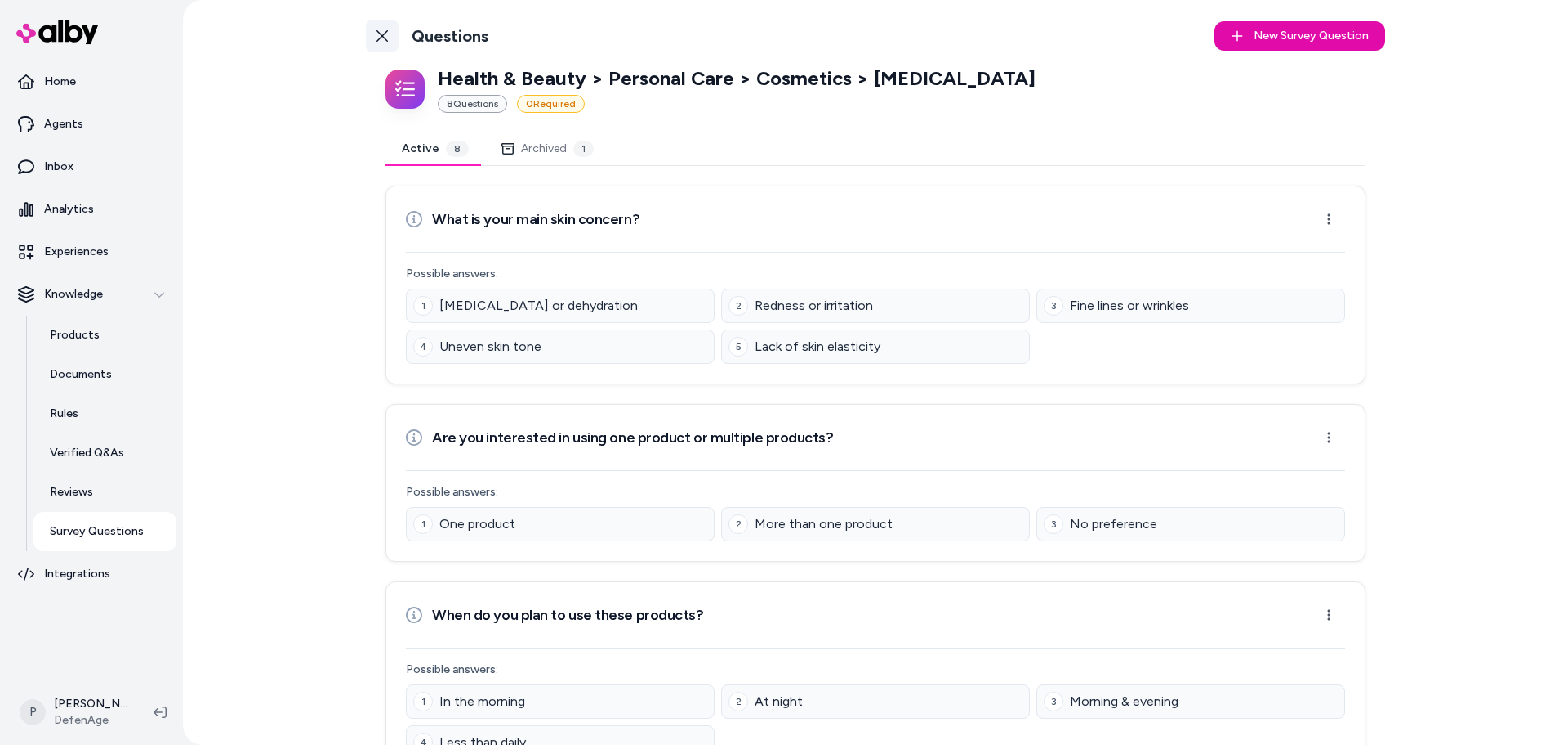
click at [381, 28] on link "Back to Categories" at bounding box center [382, 35] width 33 height 33
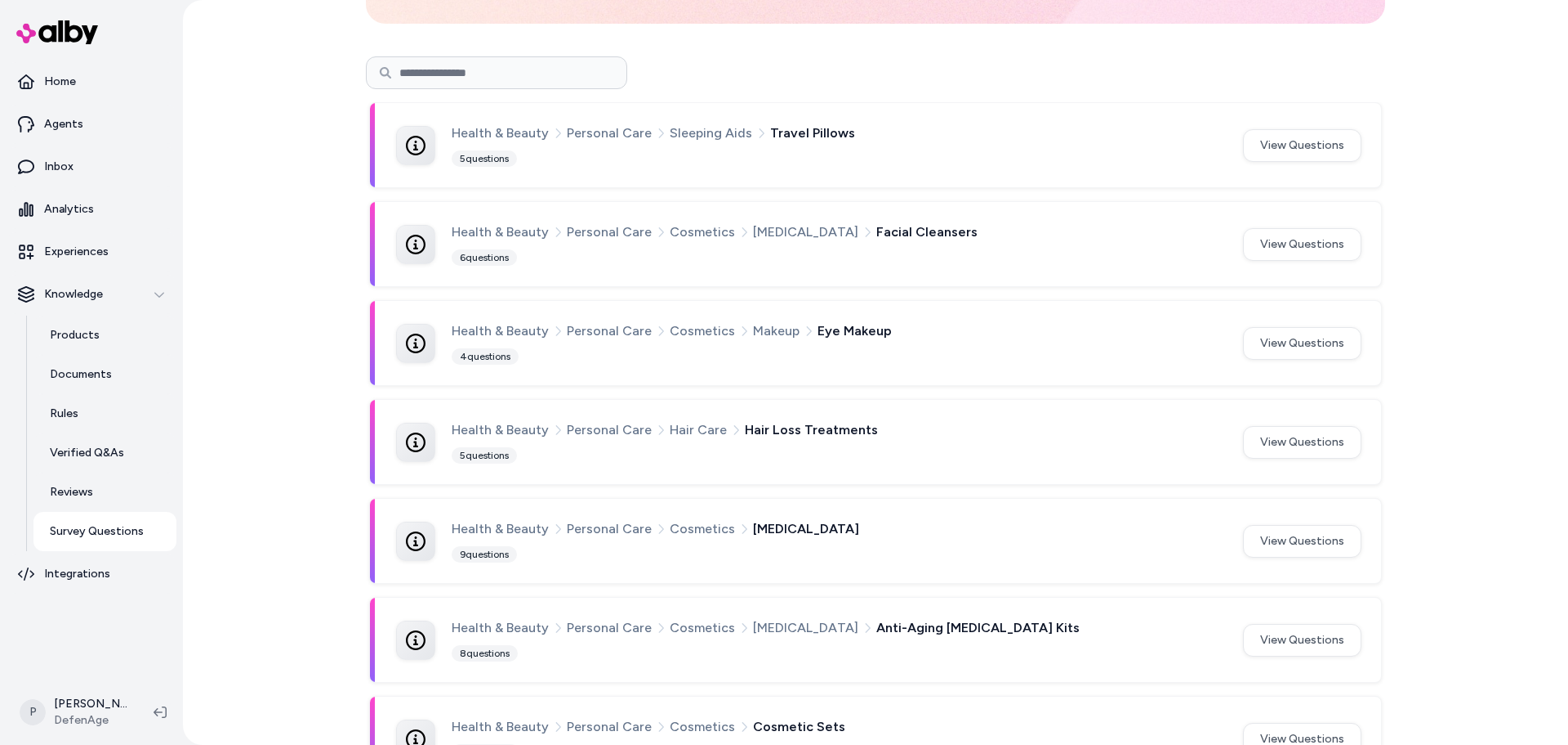
scroll to position [164, 0]
click at [1316, 643] on button "View Questions" at bounding box center [1302, 639] width 118 height 33
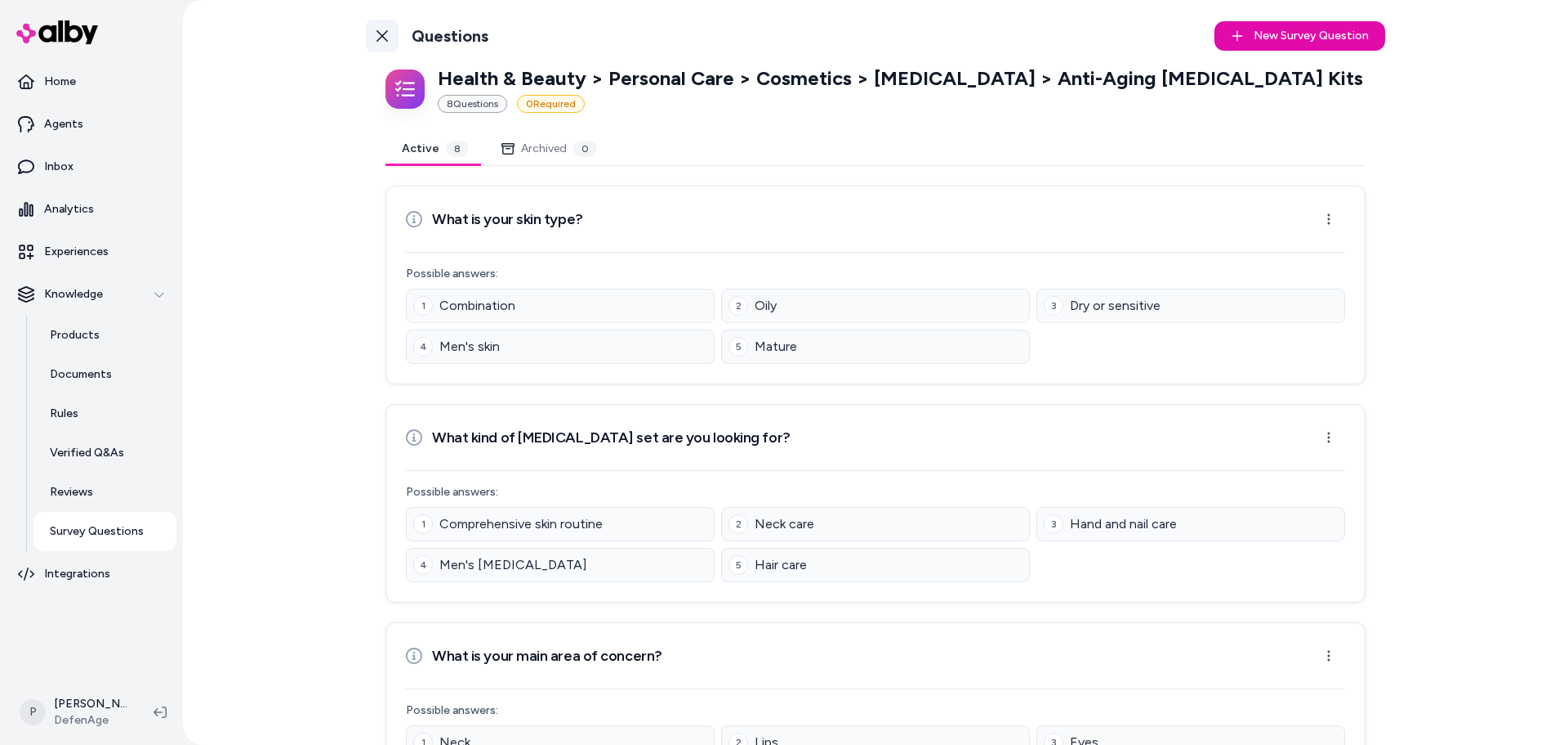
click at [388, 35] on link "Back to Categories" at bounding box center [382, 35] width 33 height 33
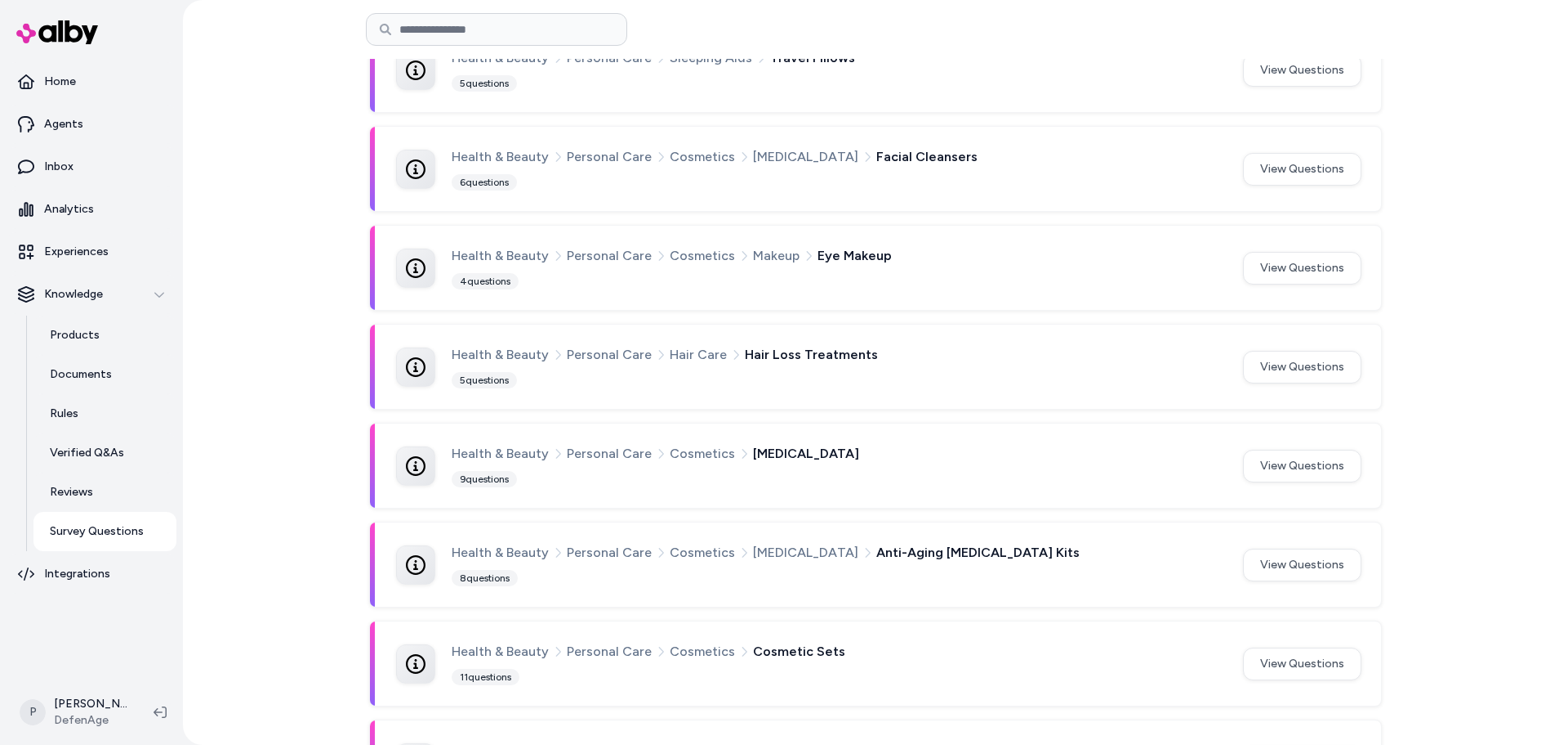
scroll to position [245, 0]
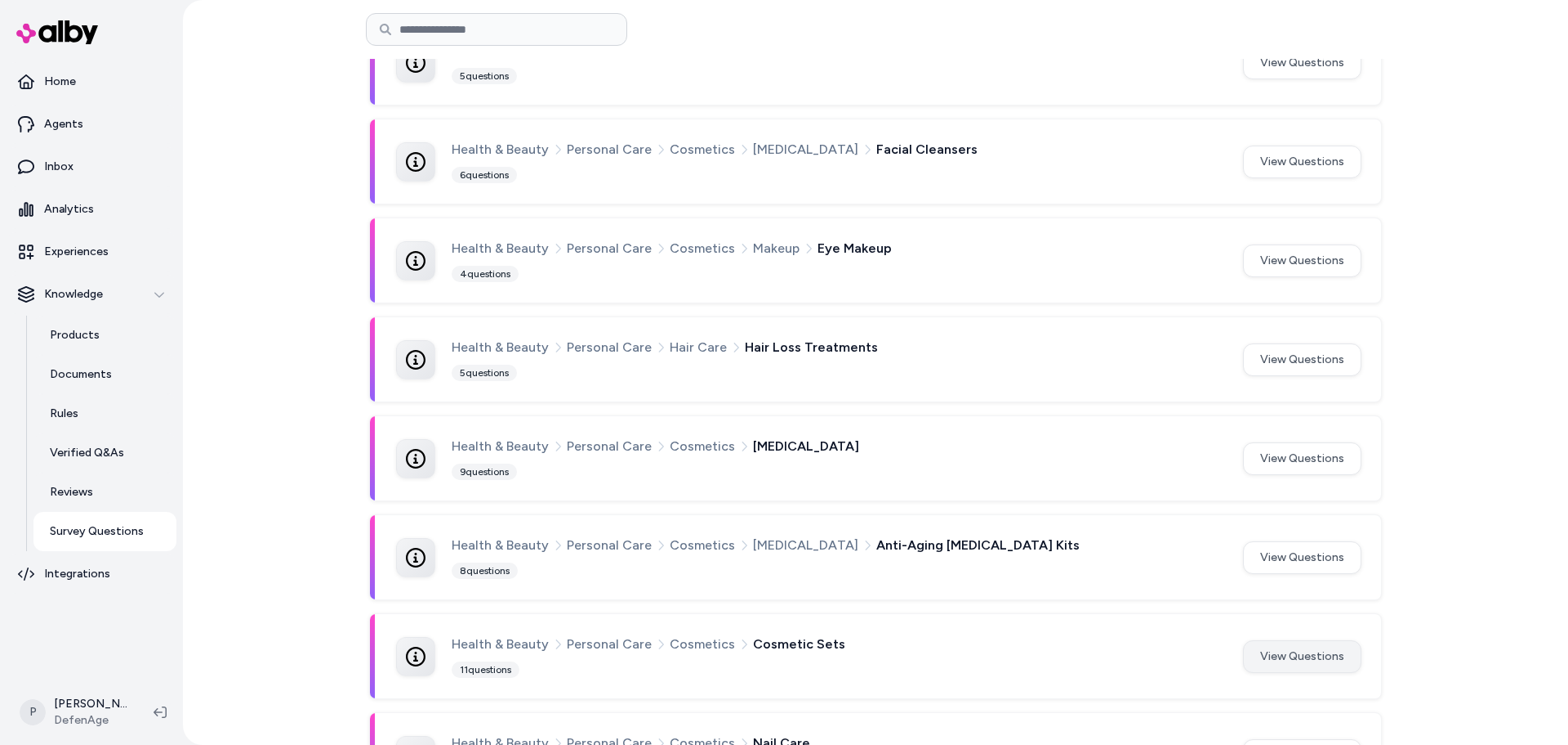
click at [1290, 655] on button "View Questions" at bounding box center [1302, 656] width 118 height 33
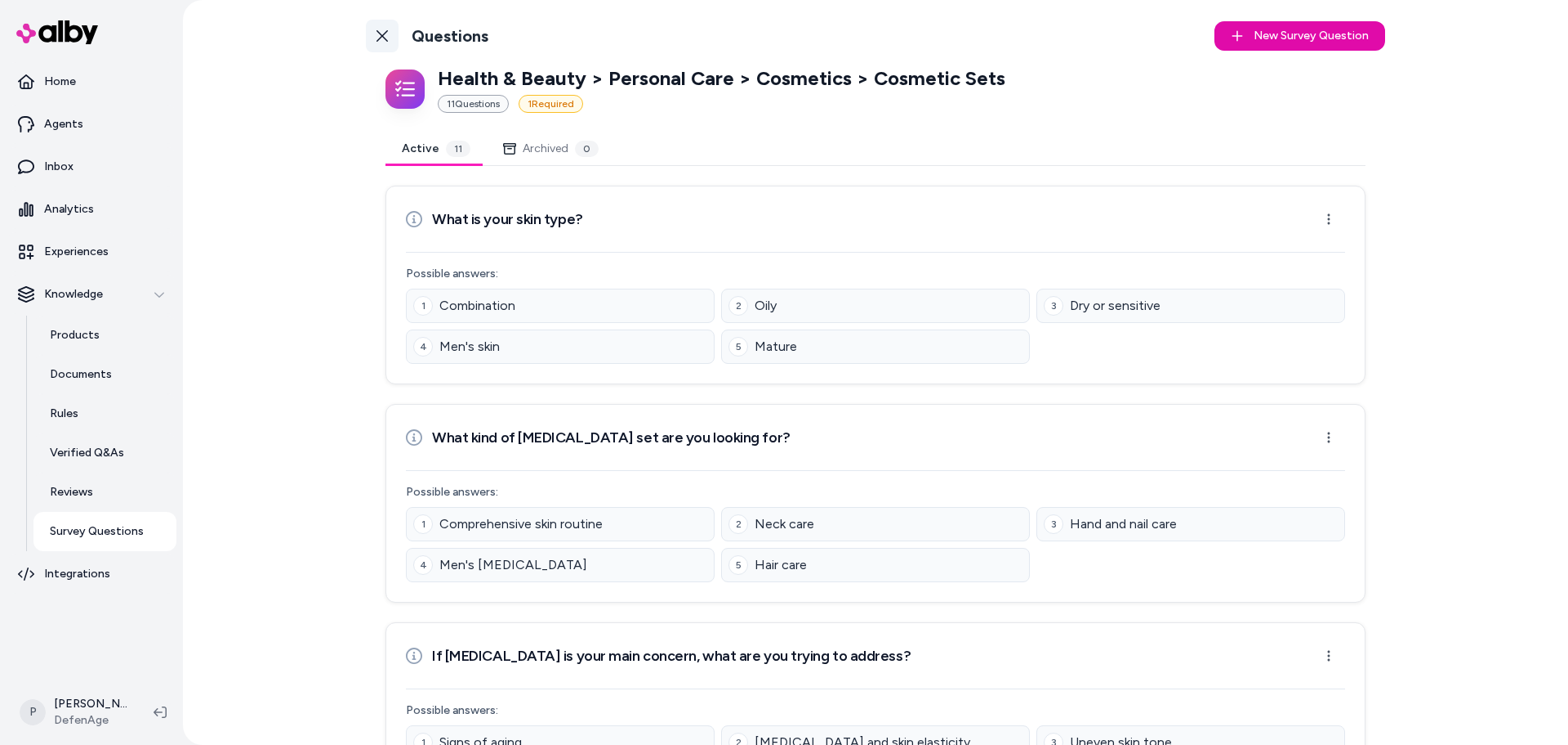
click at [374, 45] on link "Back to Categories" at bounding box center [382, 35] width 33 height 33
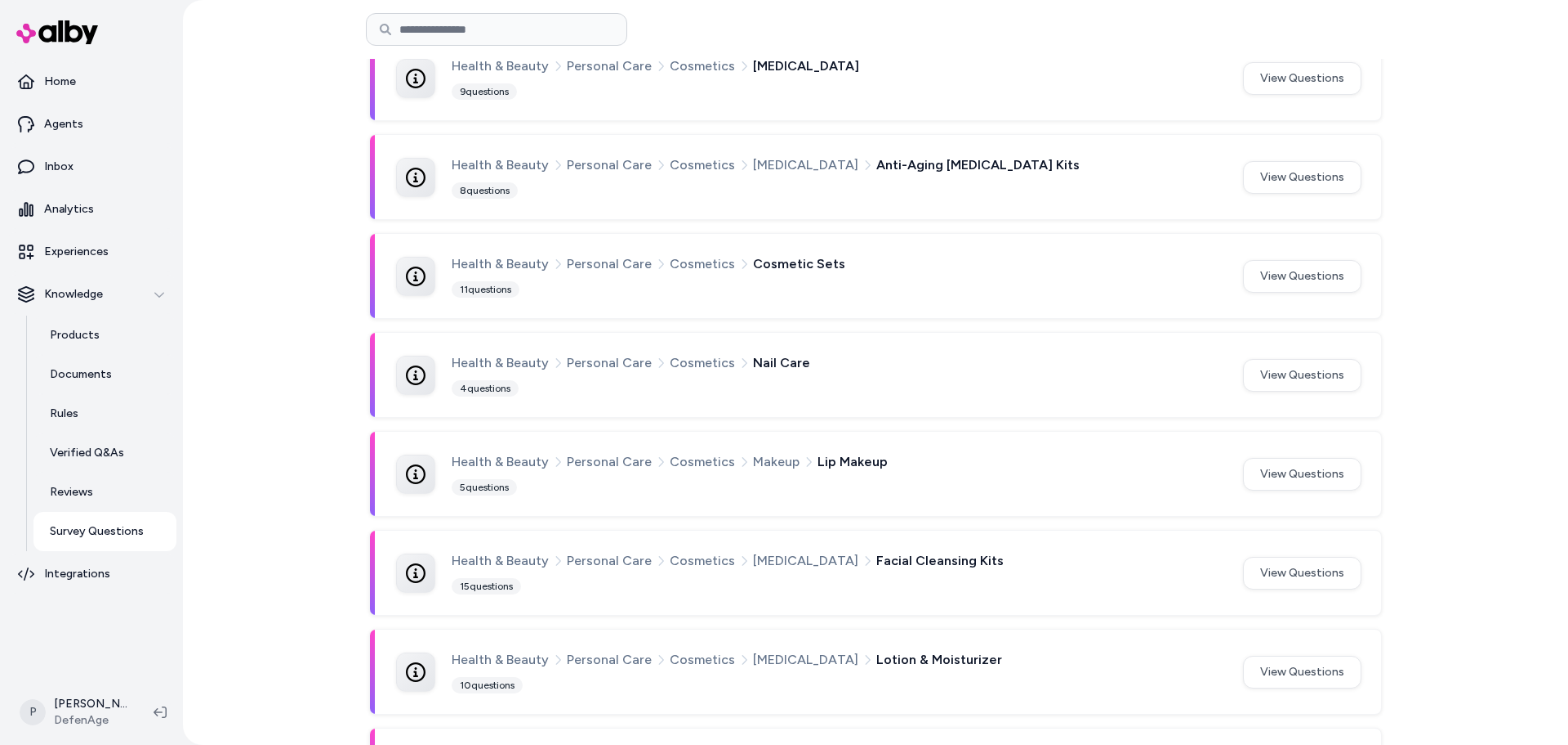
scroll to position [654, 0]
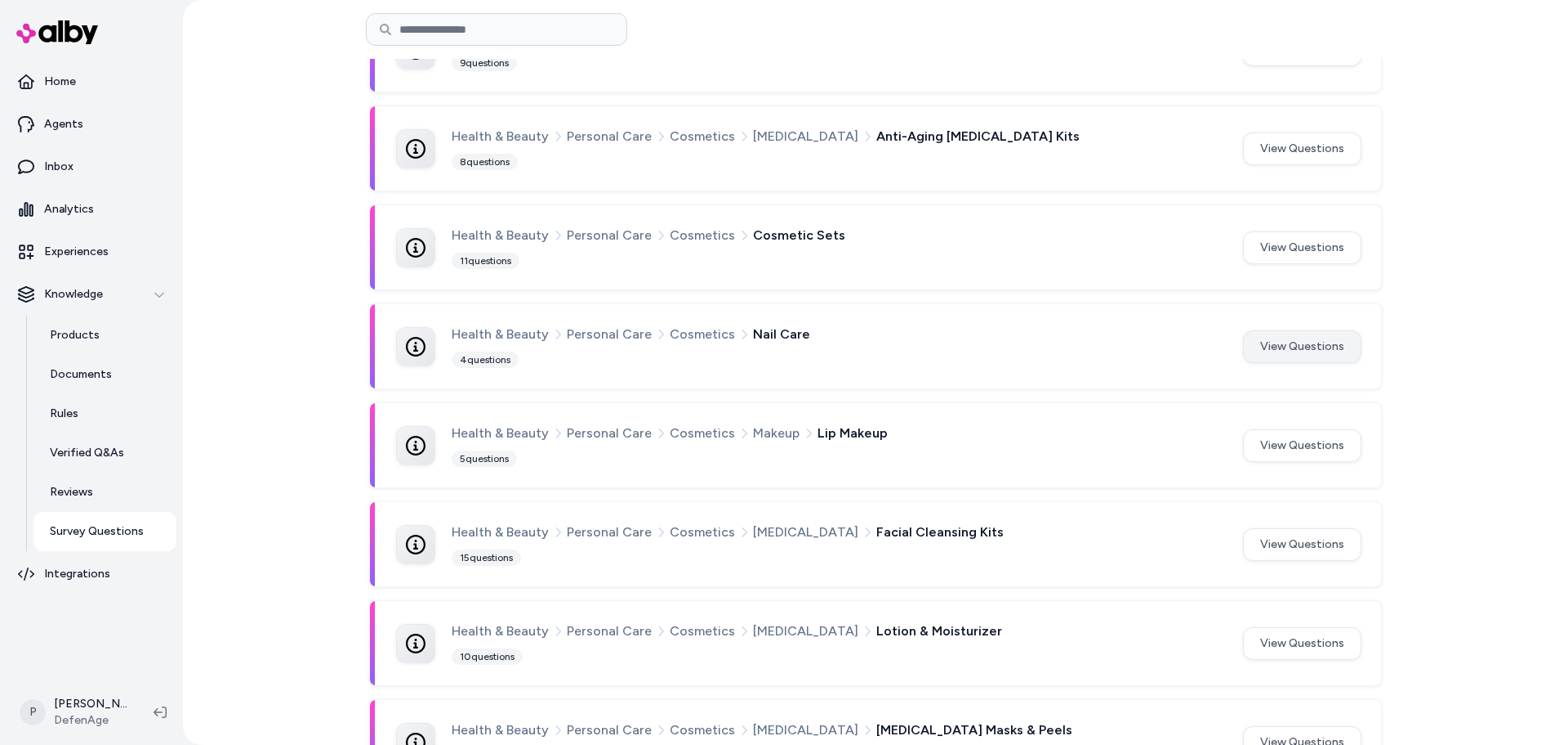
click at [1255, 347] on button "View Questions" at bounding box center [1302, 346] width 118 height 33
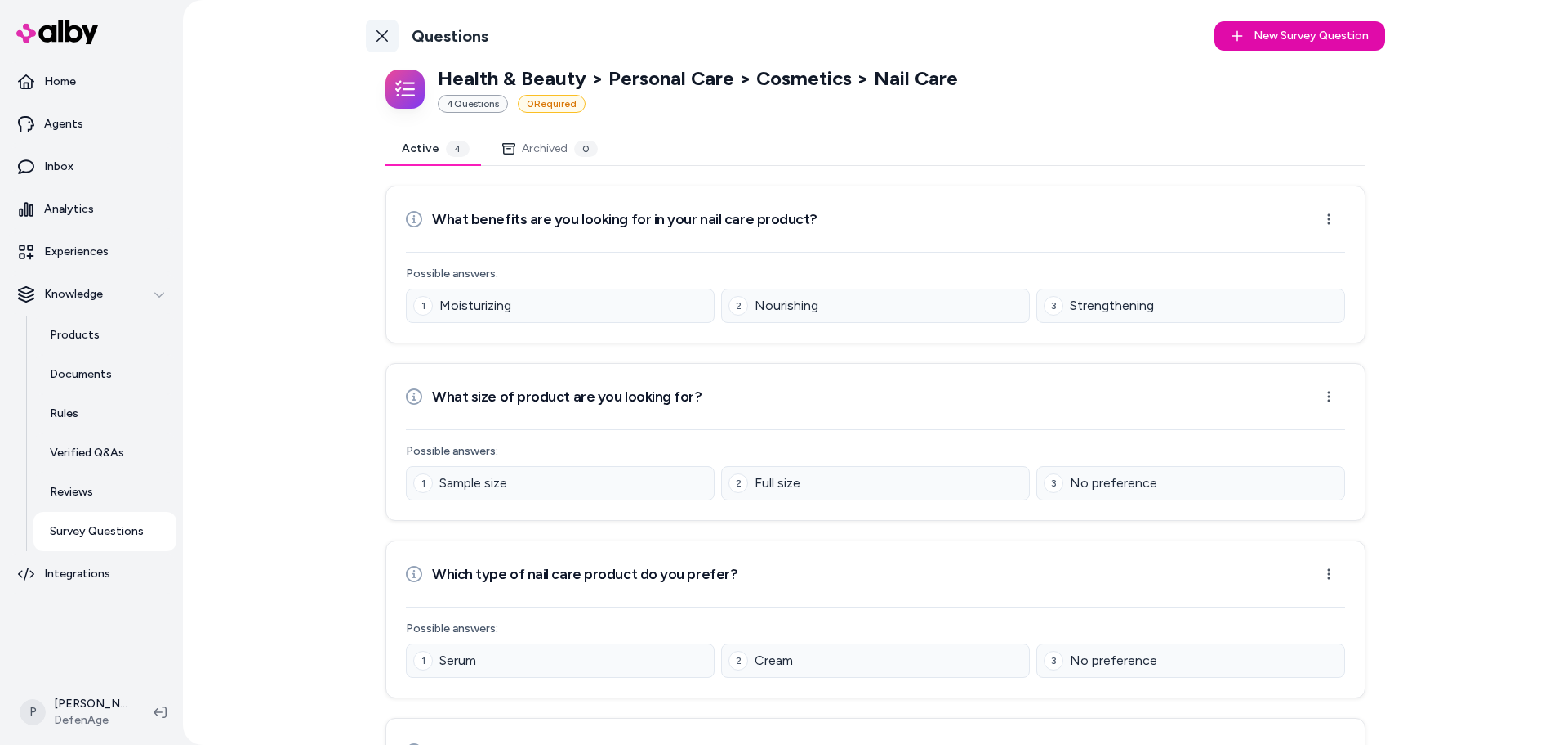
click at [384, 30] on icon at bounding box center [383, 36] width 13 height 13
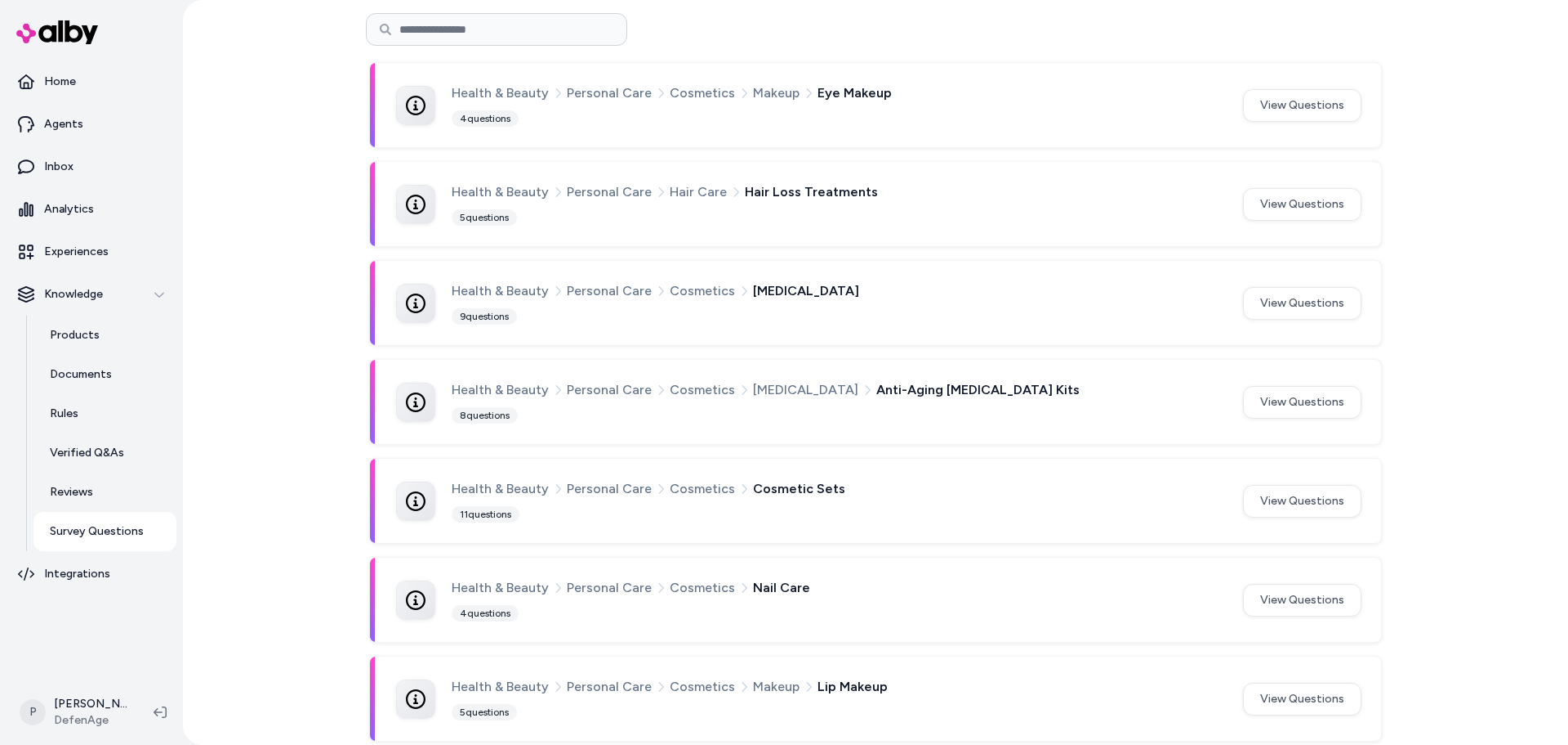
scroll to position [572, 0]
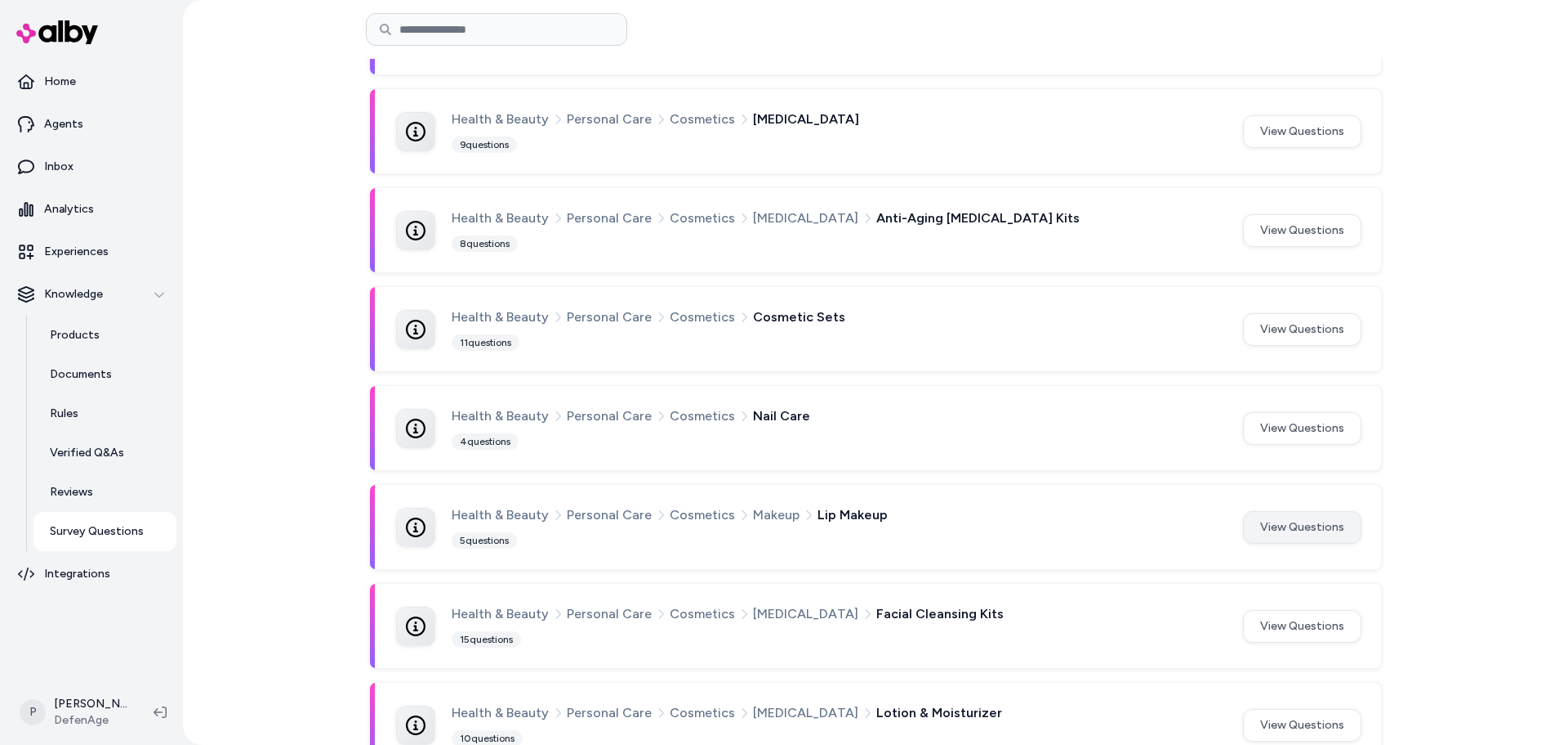
click at [1323, 534] on button "View Questions" at bounding box center [1302, 527] width 118 height 33
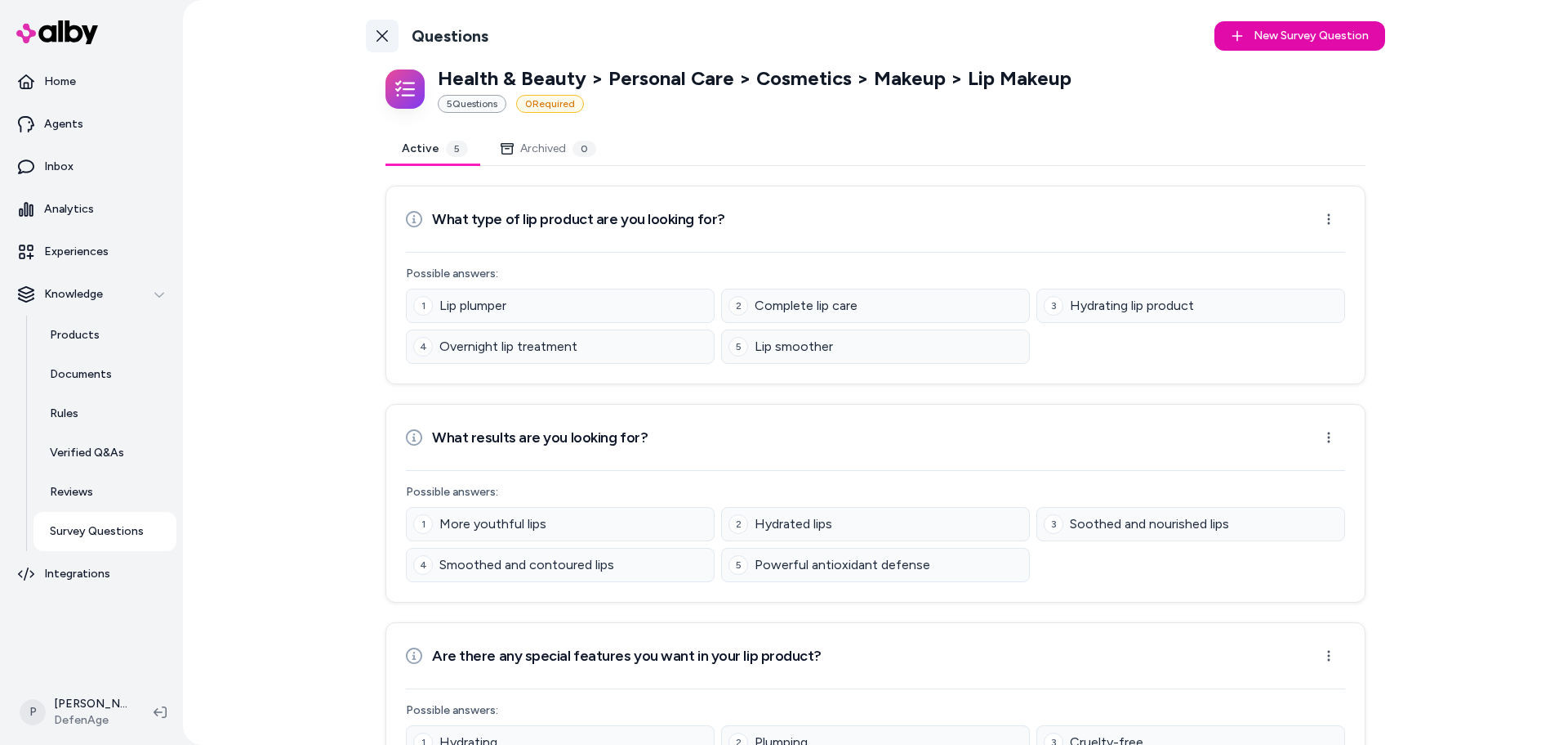
click at [380, 34] on icon at bounding box center [383, 36] width 12 height 12
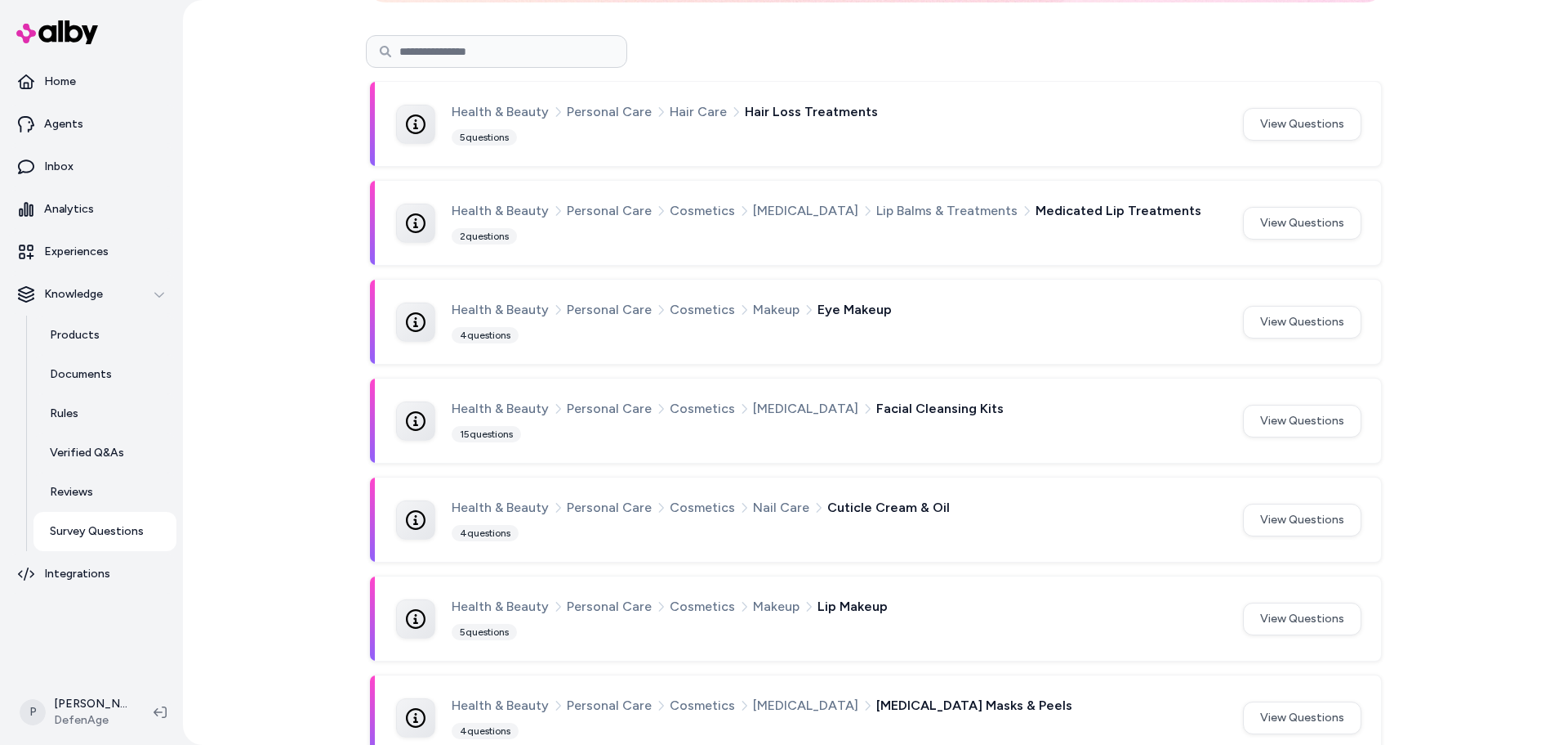
scroll to position [409, 0]
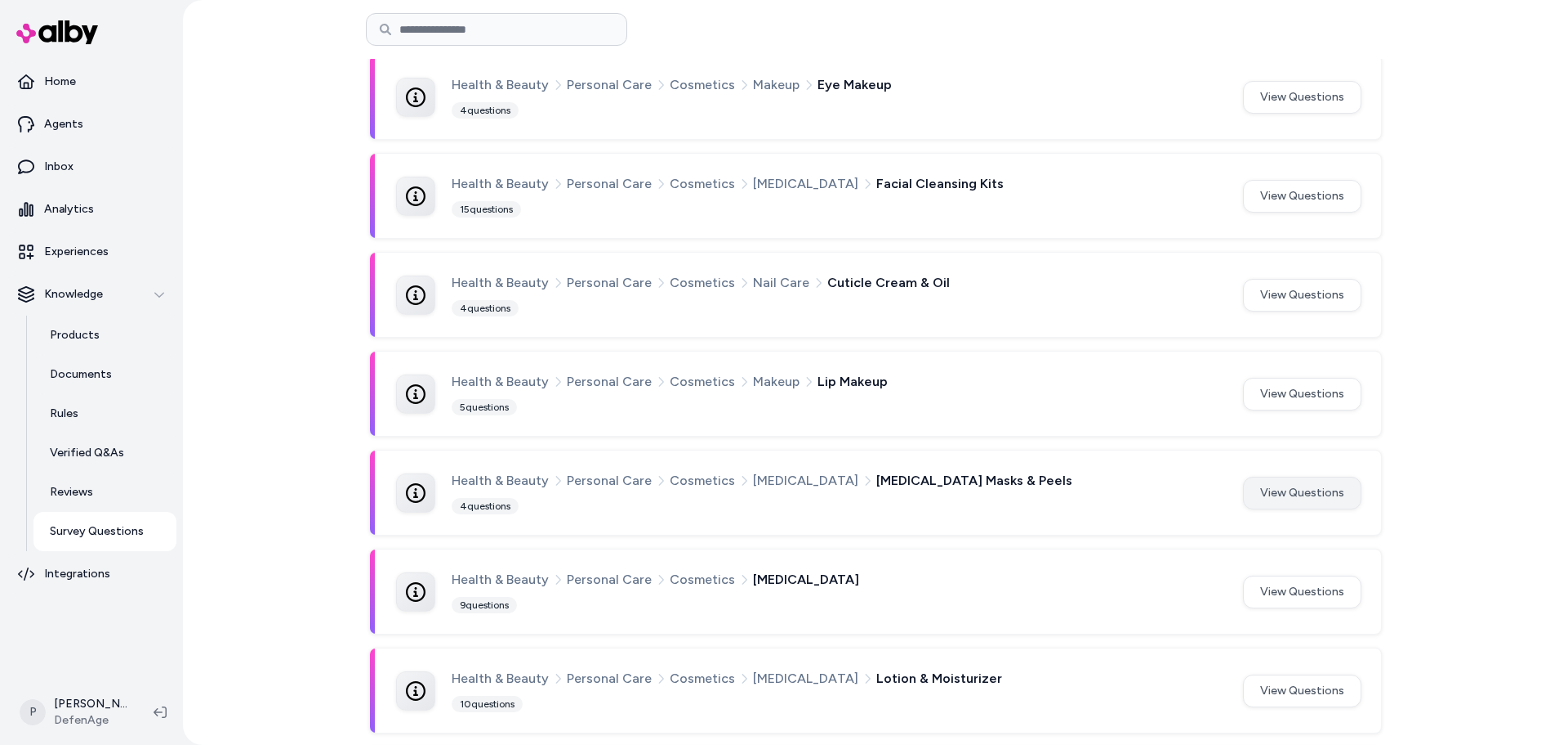
click at [1306, 501] on button "View Questions" at bounding box center [1302, 492] width 118 height 33
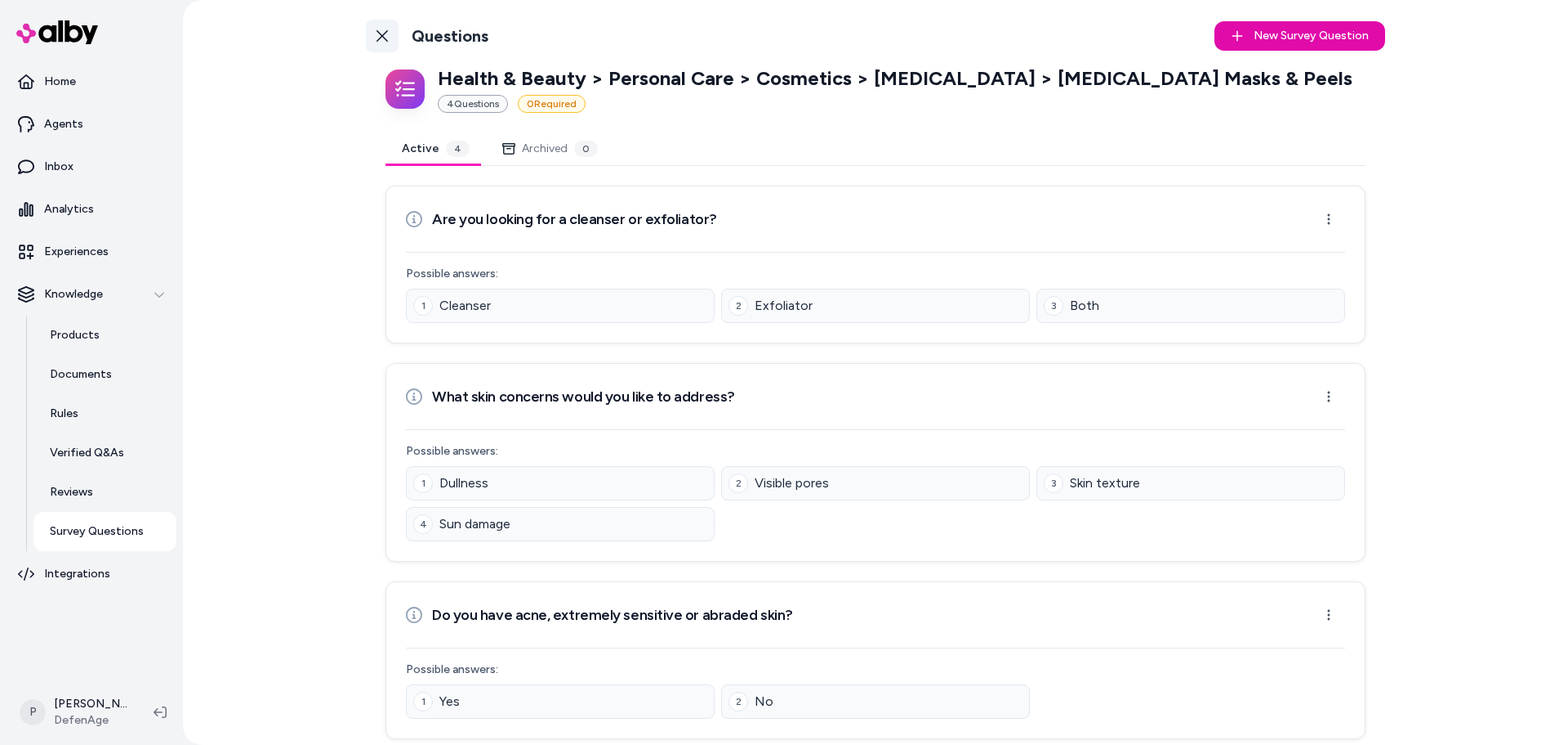
click at [380, 30] on icon at bounding box center [383, 36] width 13 height 13
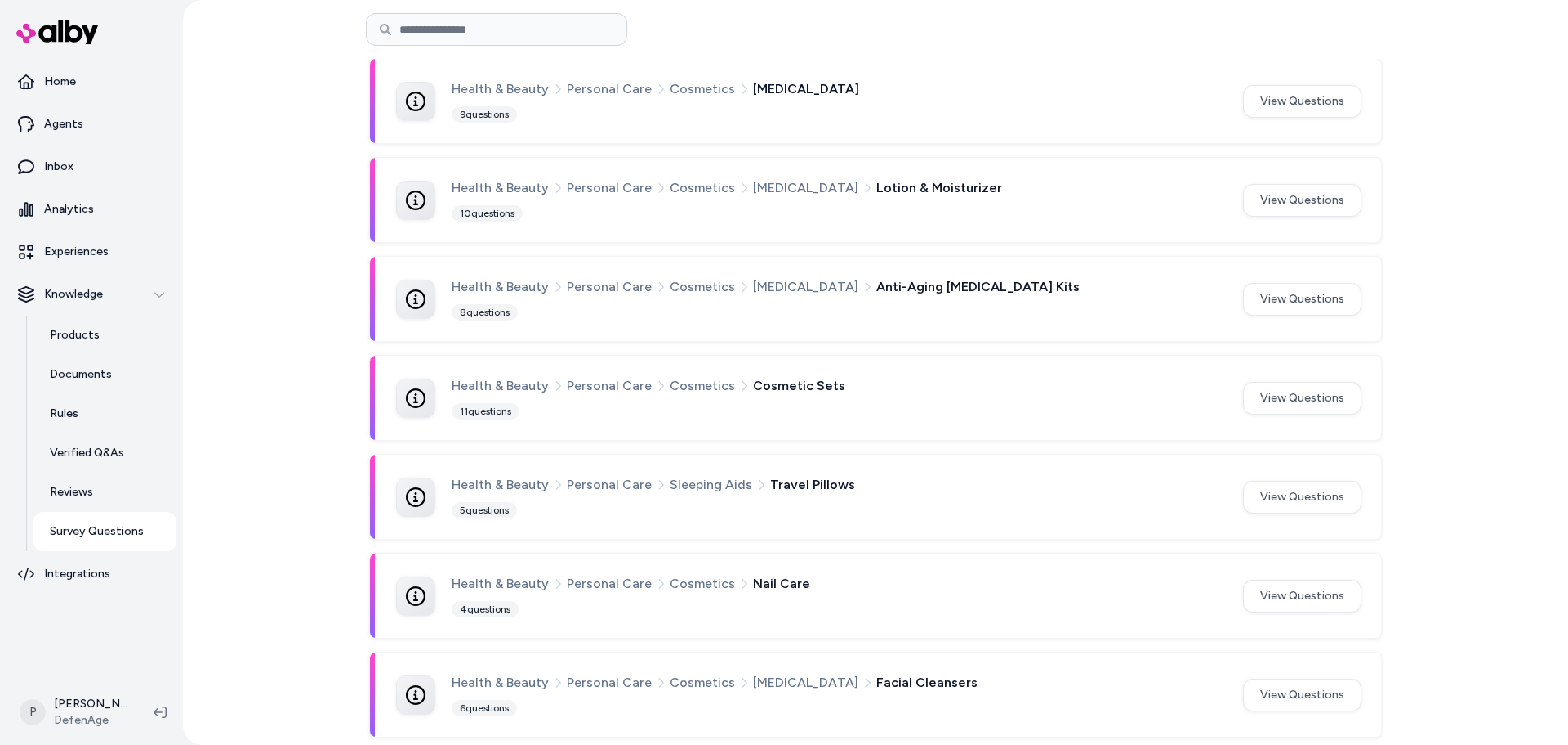
scroll to position [905, 0]
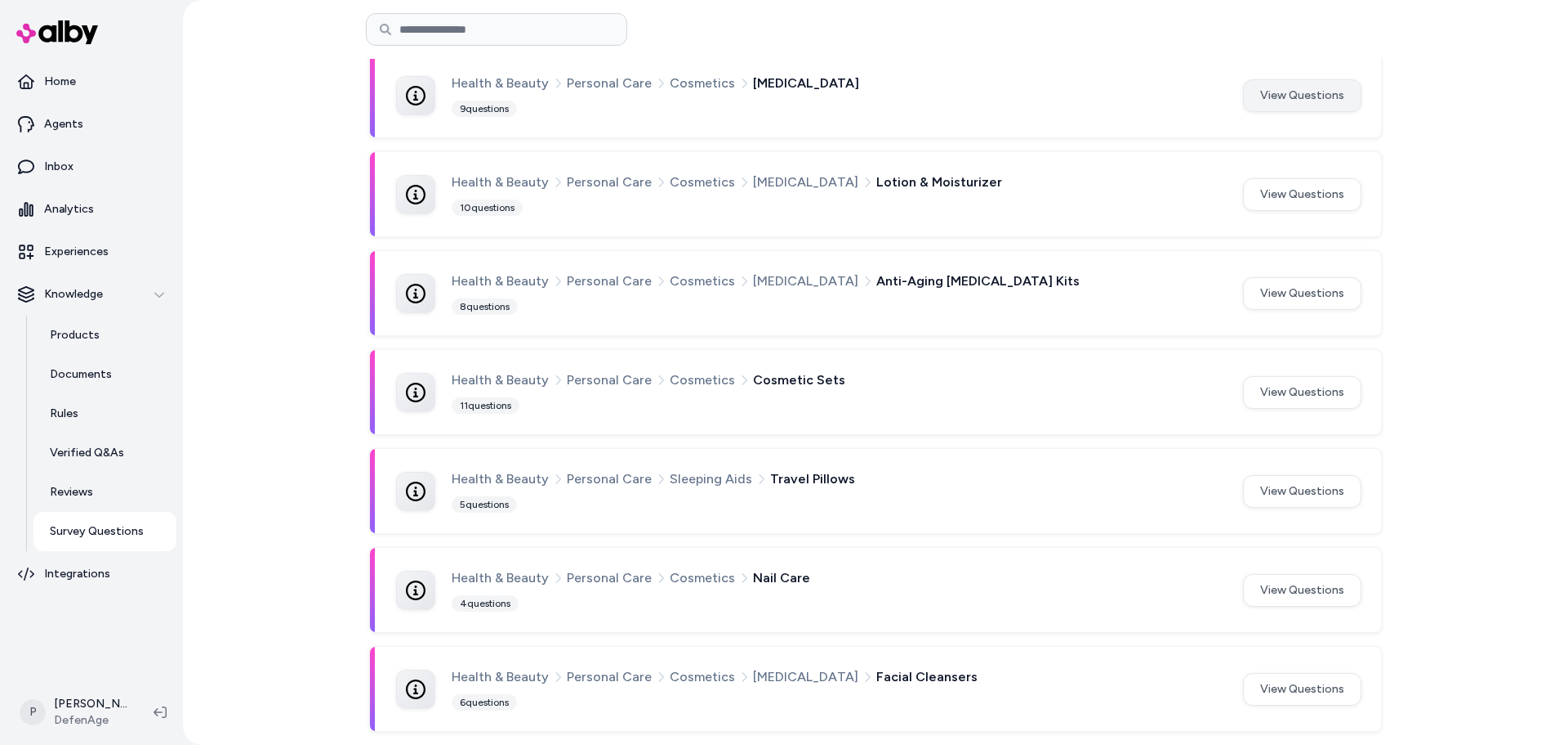
click at [1297, 106] on button "View Questions" at bounding box center [1302, 95] width 118 height 33
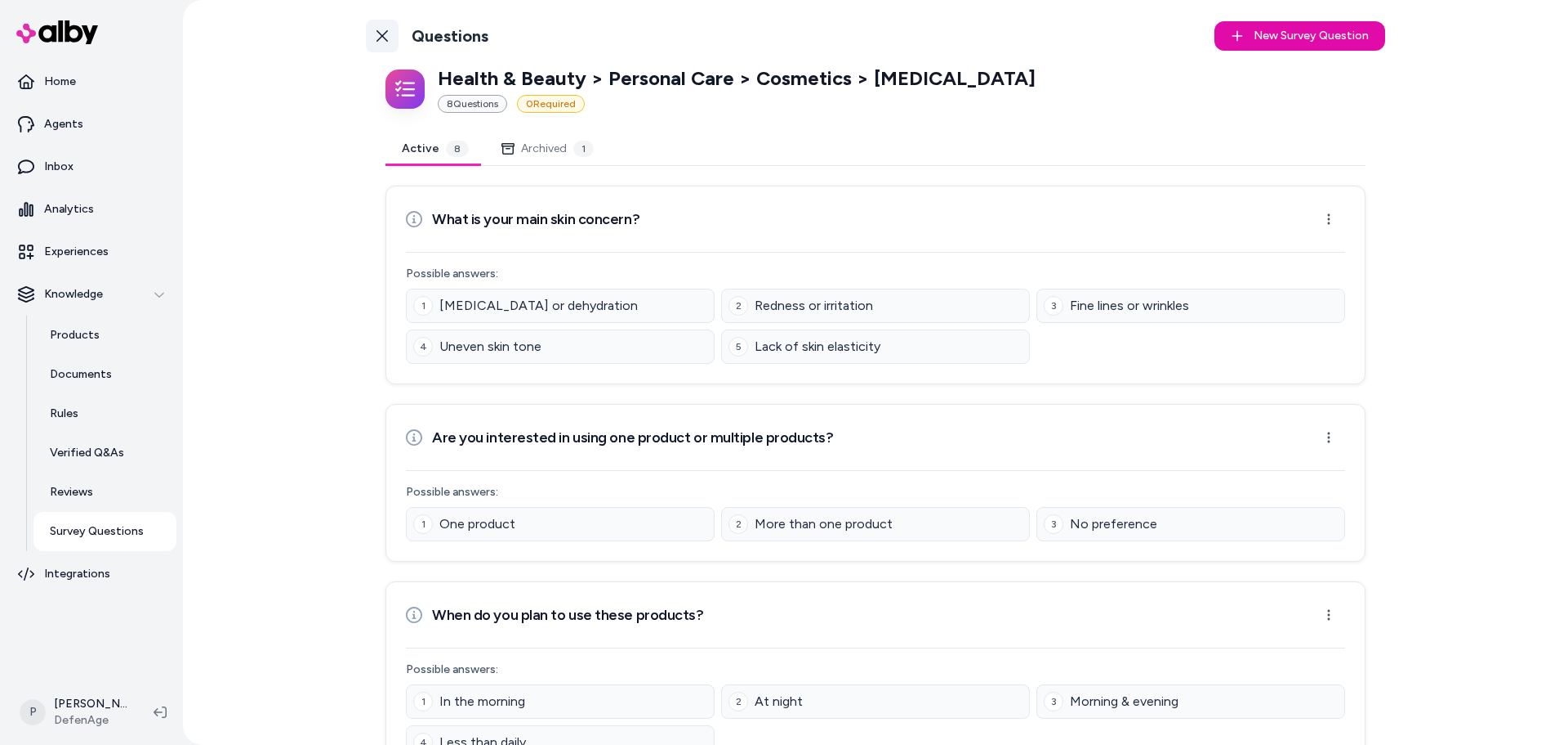
click at [380, 35] on icon at bounding box center [383, 36] width 13 height 13
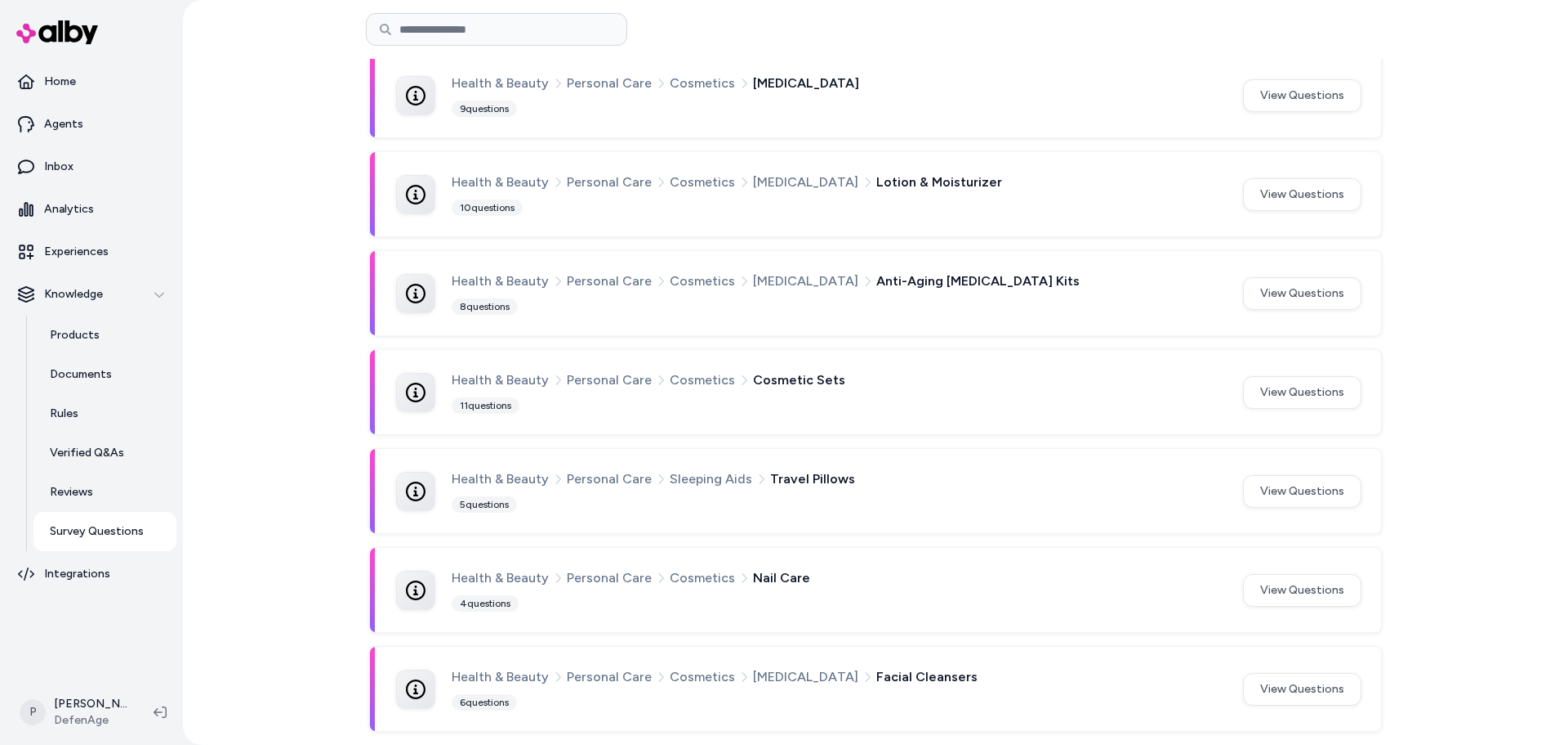
scroll to position [823, 0]
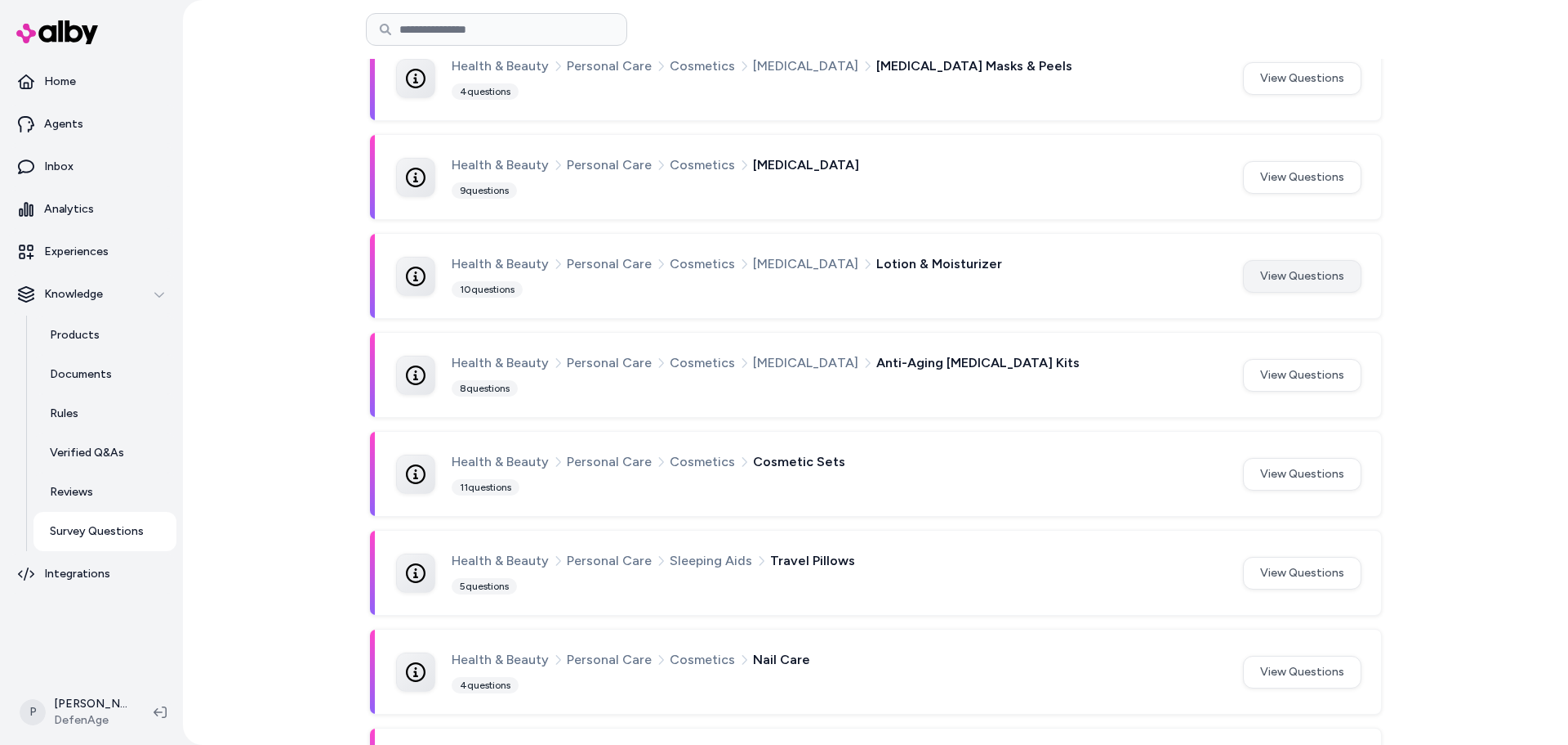
click at [1317, 288] on button "View Questions" at bounding box center [1302, 275] width 118 height 33
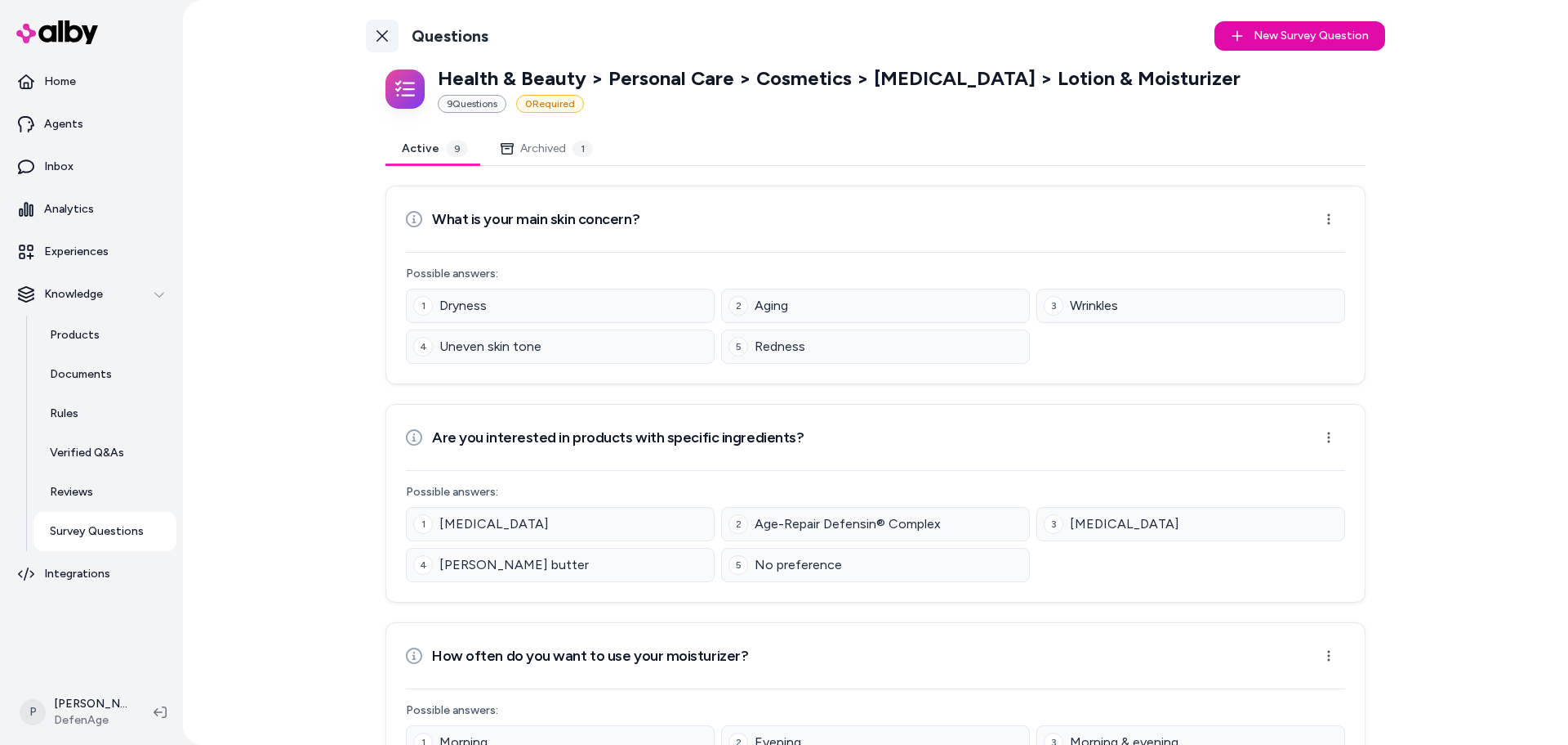
click at [379, 25] on link "Back to Categories" at bounding box center [382, 35] width 33 height 33
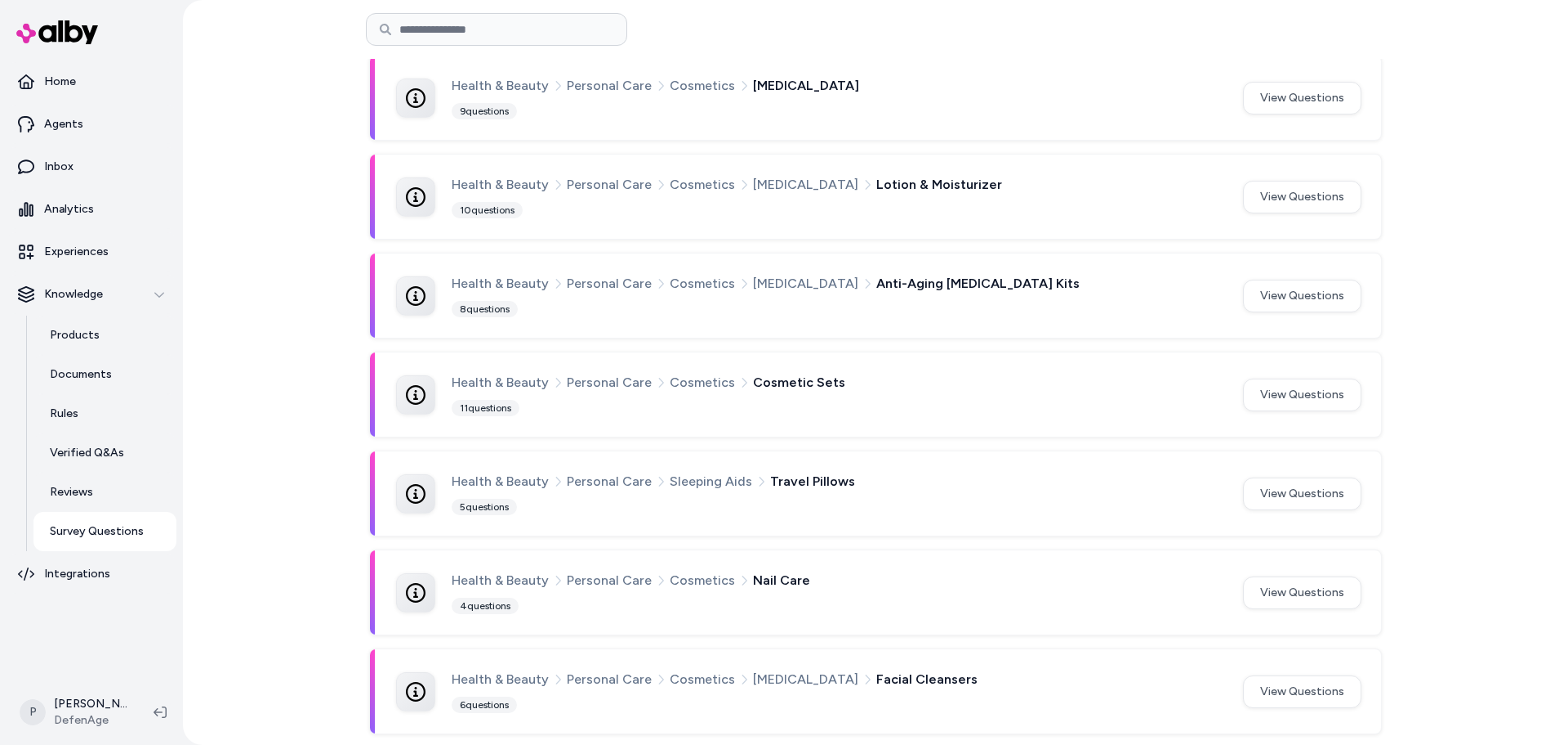
scroll to position [905, 0]
click at [1319, 300] on button "View Questions" at bounding box center [1302, 293] width 118 height 33
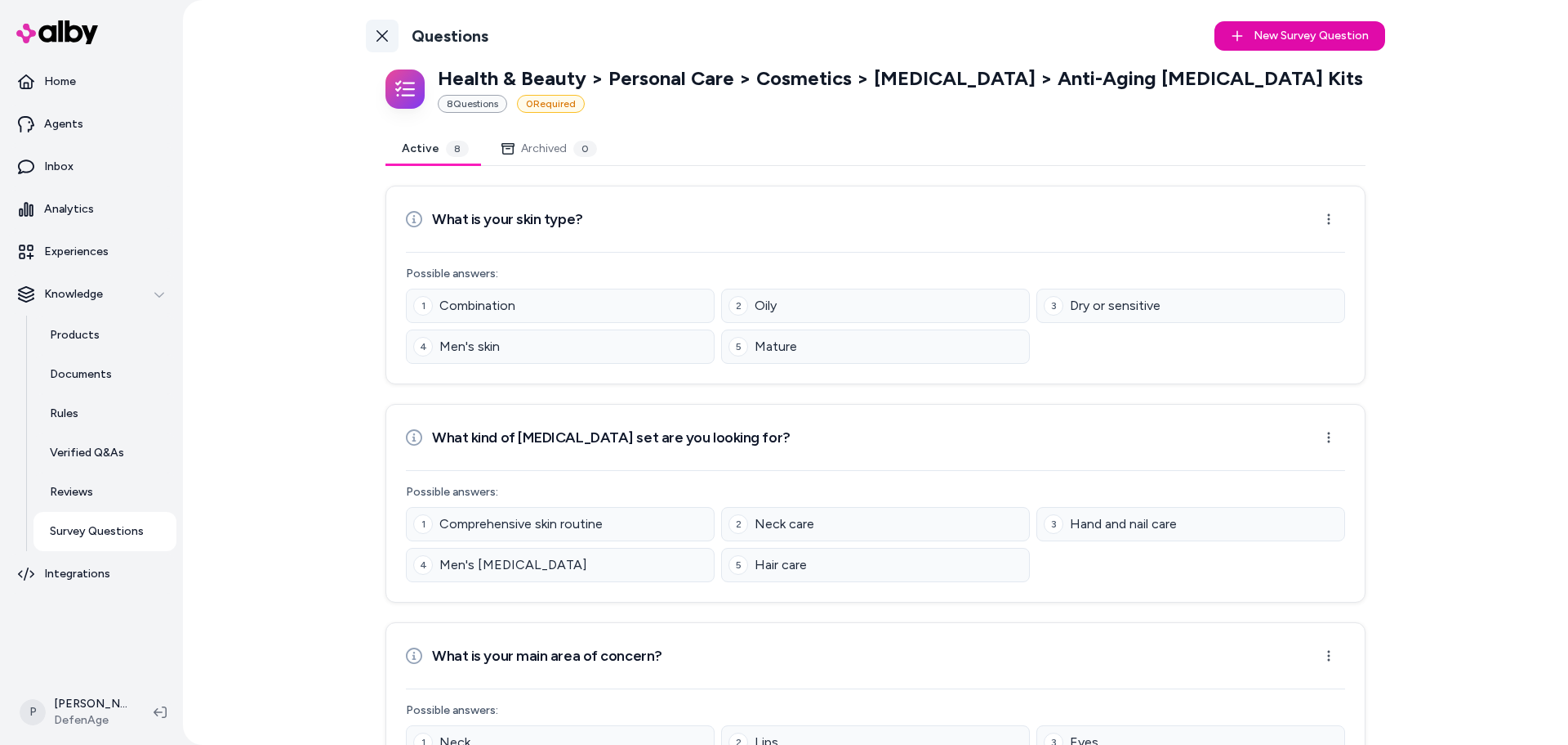
click at [376, 36] on icon at bounding box center [383, 36] width 13 height 13
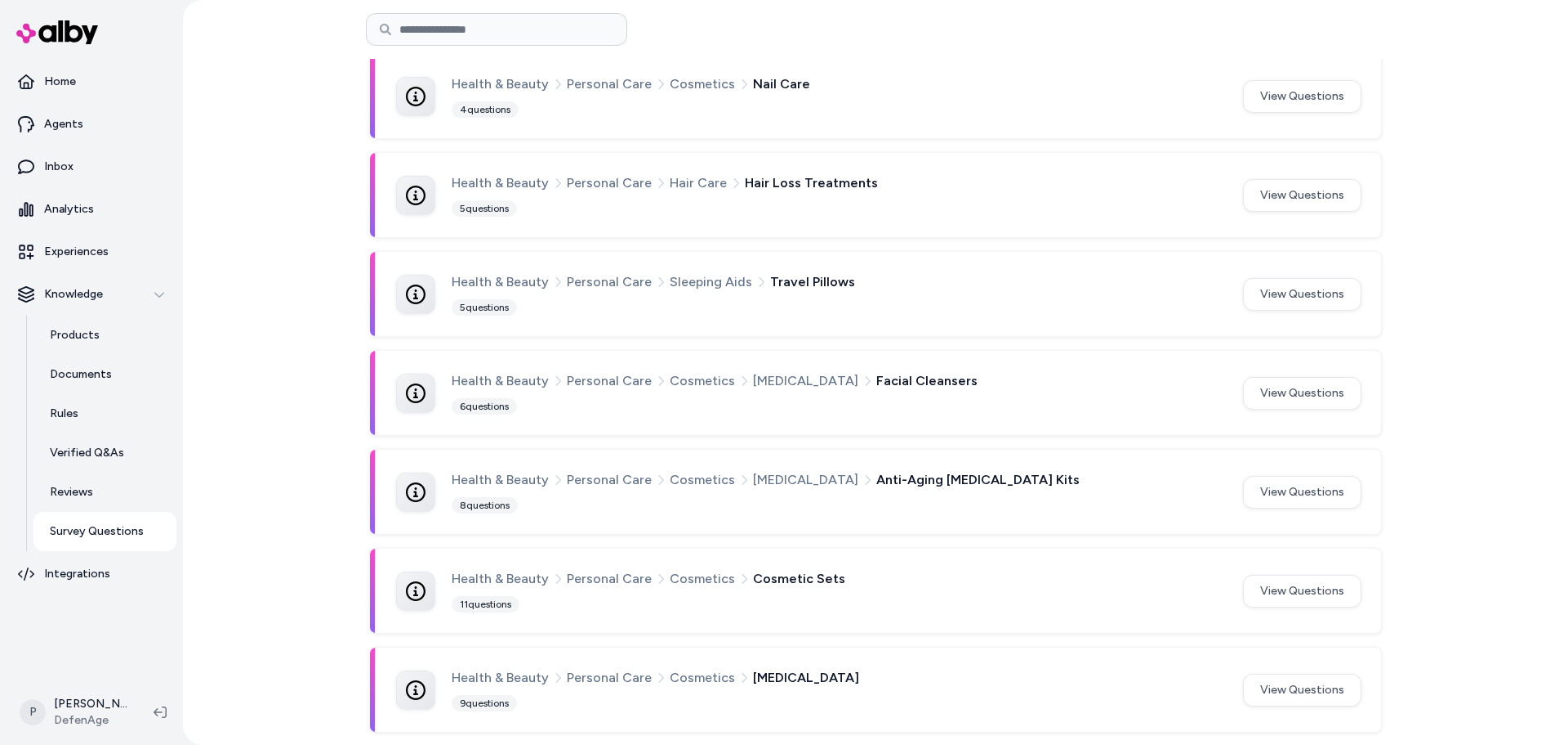
scroll to position [905, 0]
click at [1309, 603] on button "View Questions" at bounding box center [1302, 590] width 118 height 33
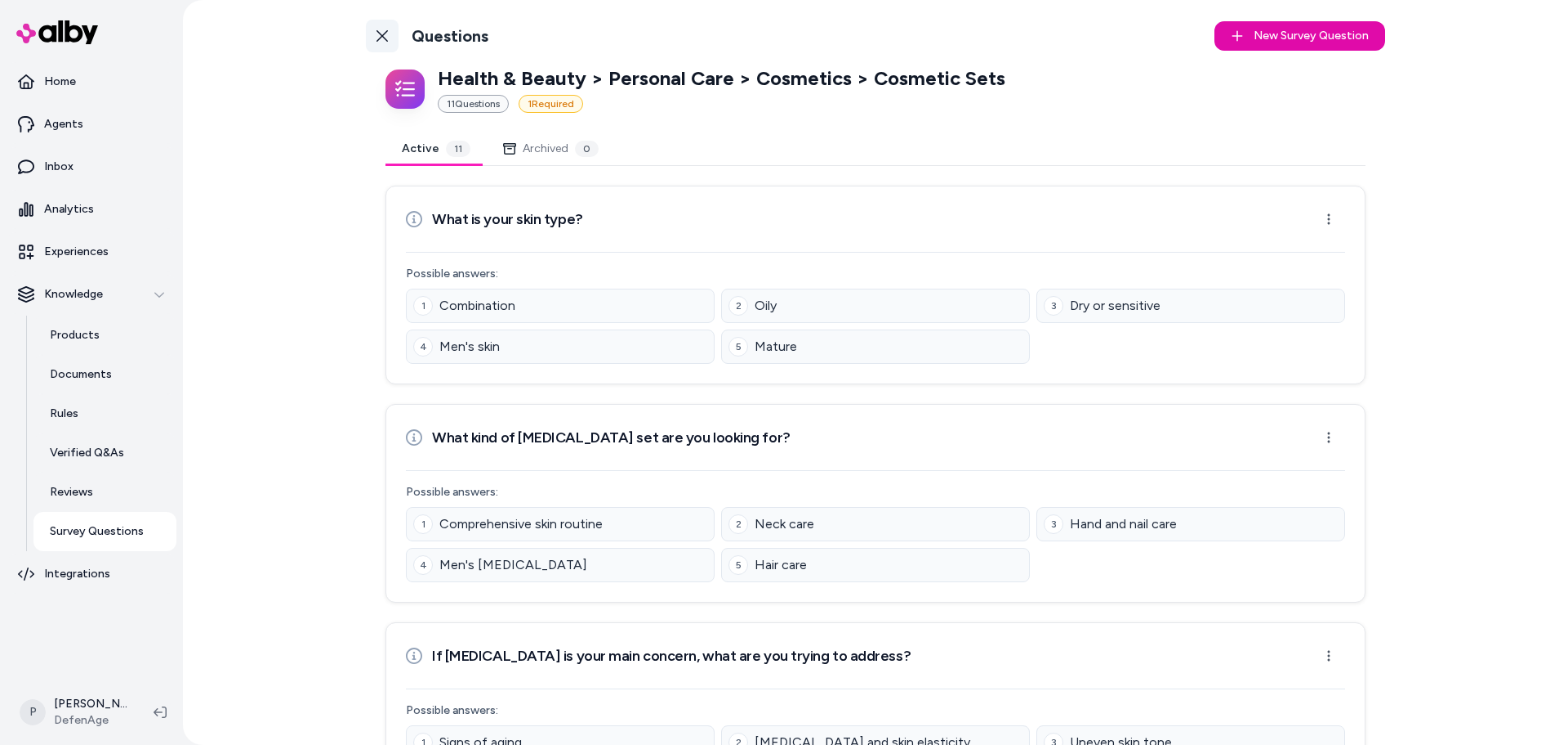
click at [366, 45] on link "Back to Categories" at bounding box center [382, 35] width 33 height 33
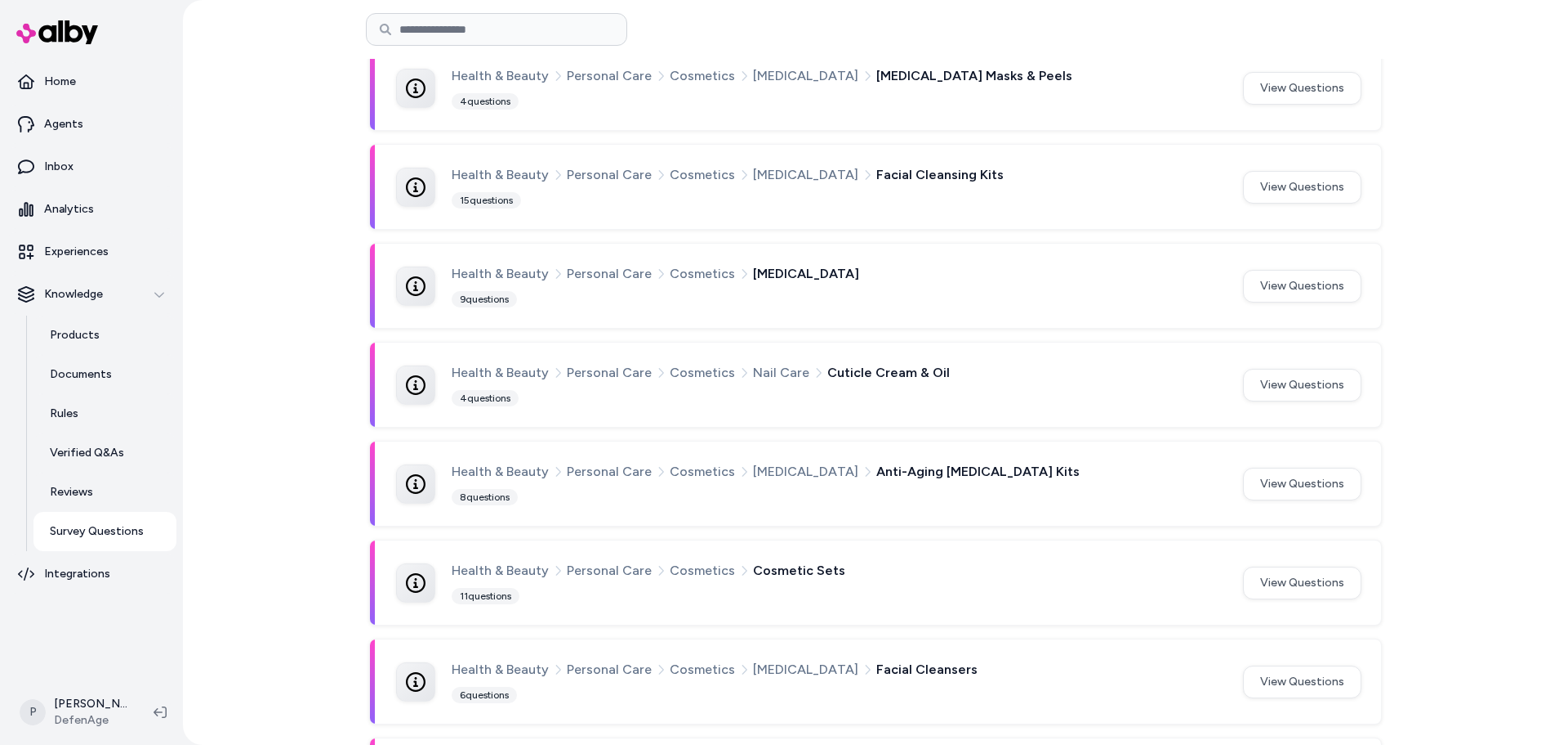
scroll to position [905, 0]
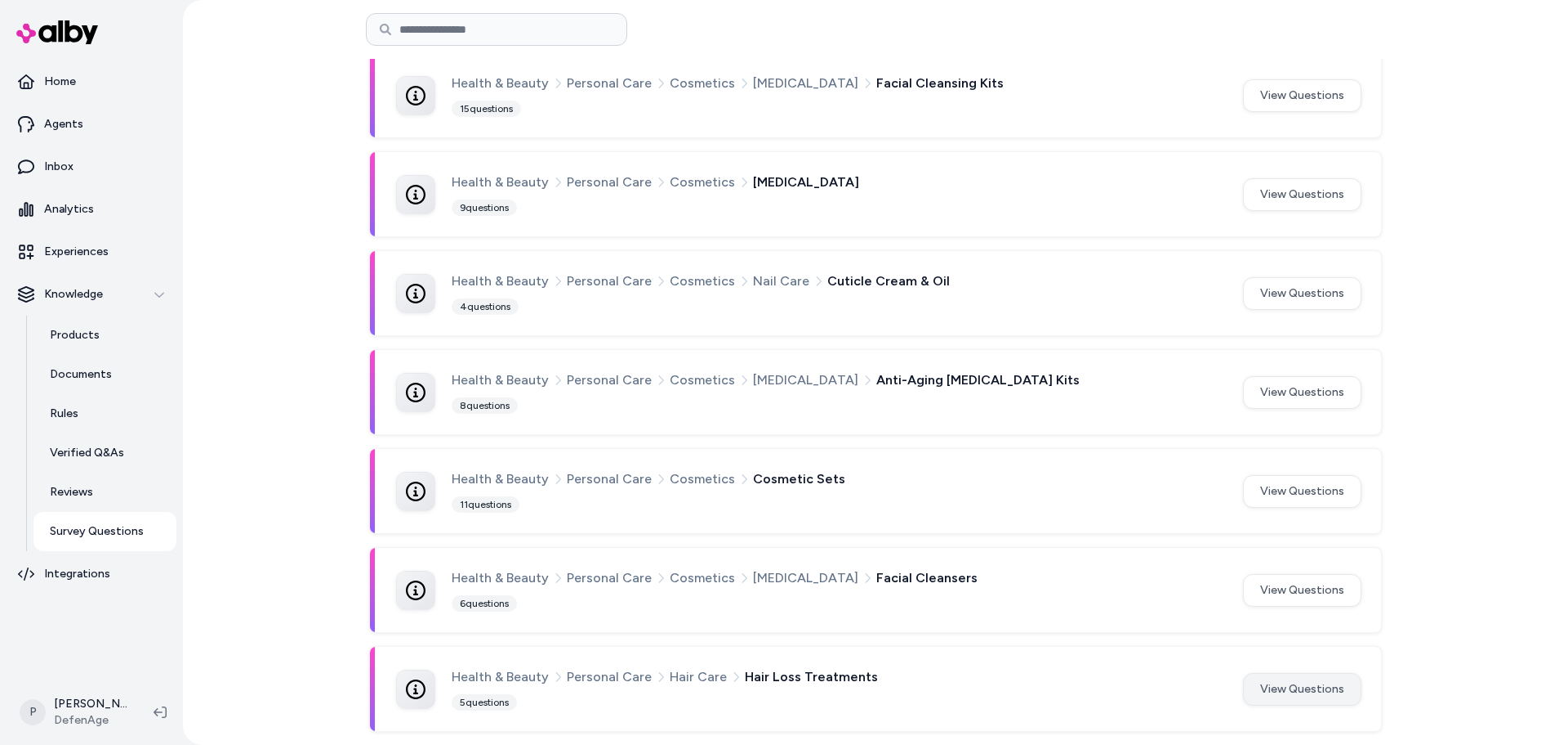
click at [1309, 691] on button "View Questions" at bounding box center [1302, 689] width 118 height 33
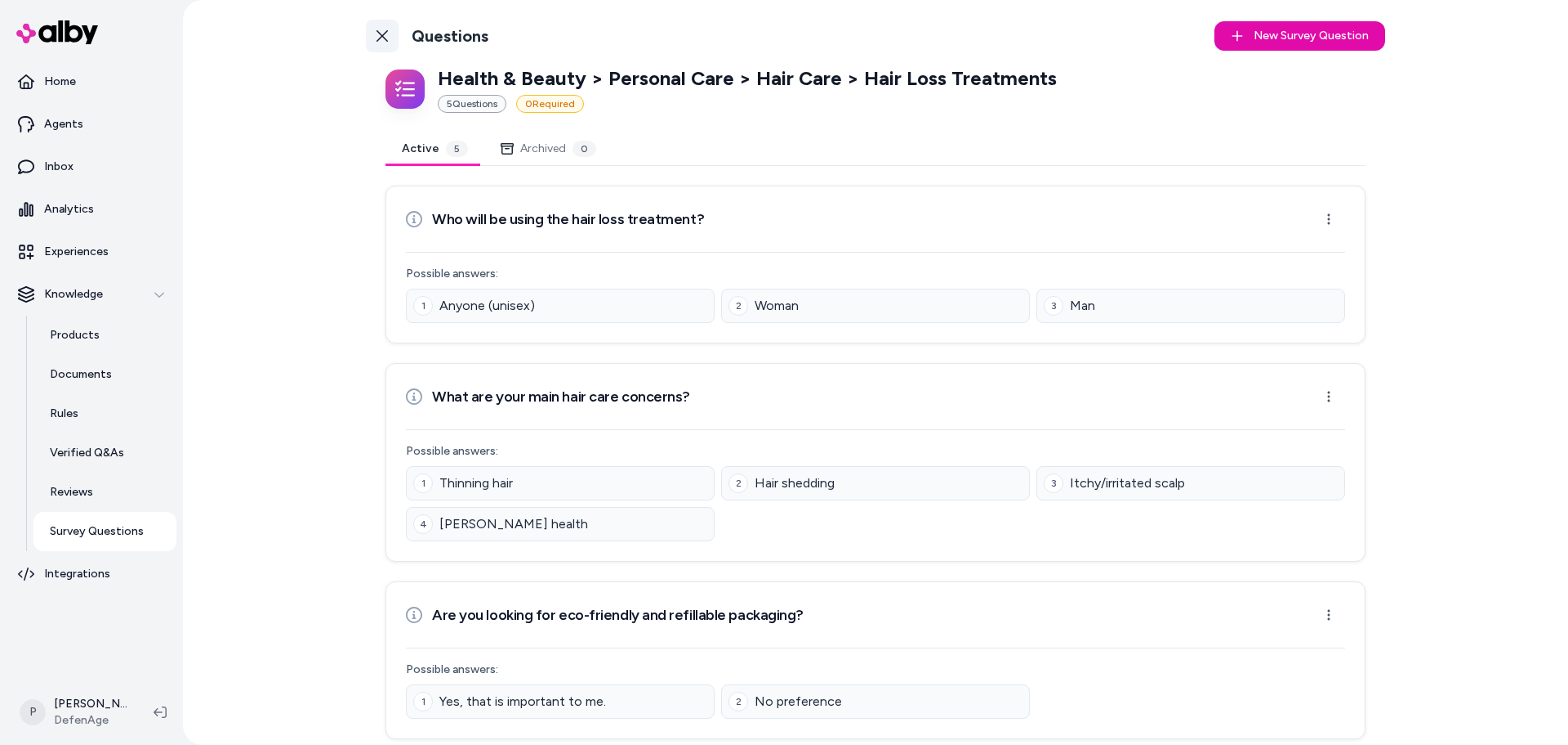
click at [393, 39] on link "Back to Categories" at bounding box center [382, 35] width 33 height 33
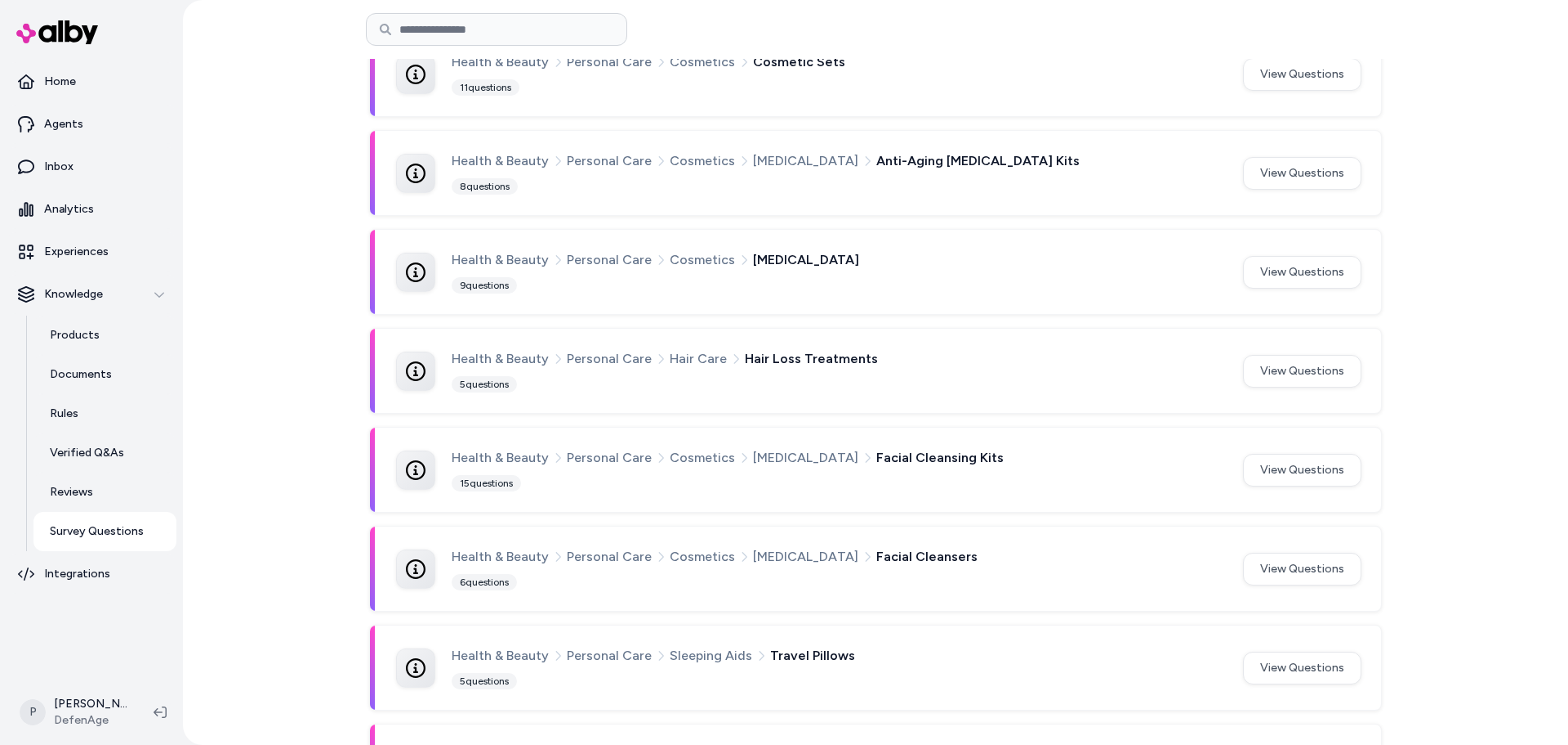
scroll to position [97, 0]
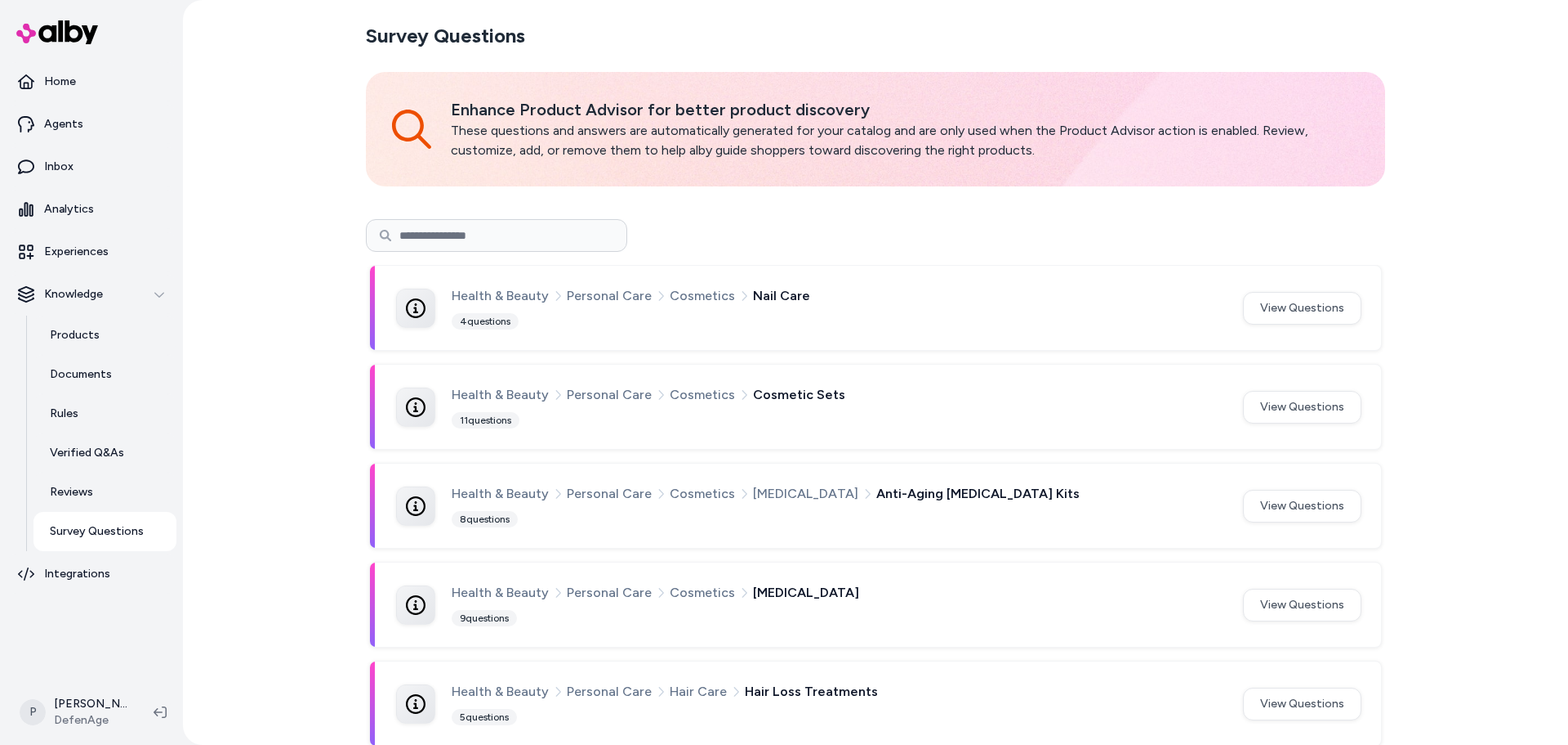
click at [1309, 307] on button "View Questions" at bounding box center [1302, 307] width 118 height 33
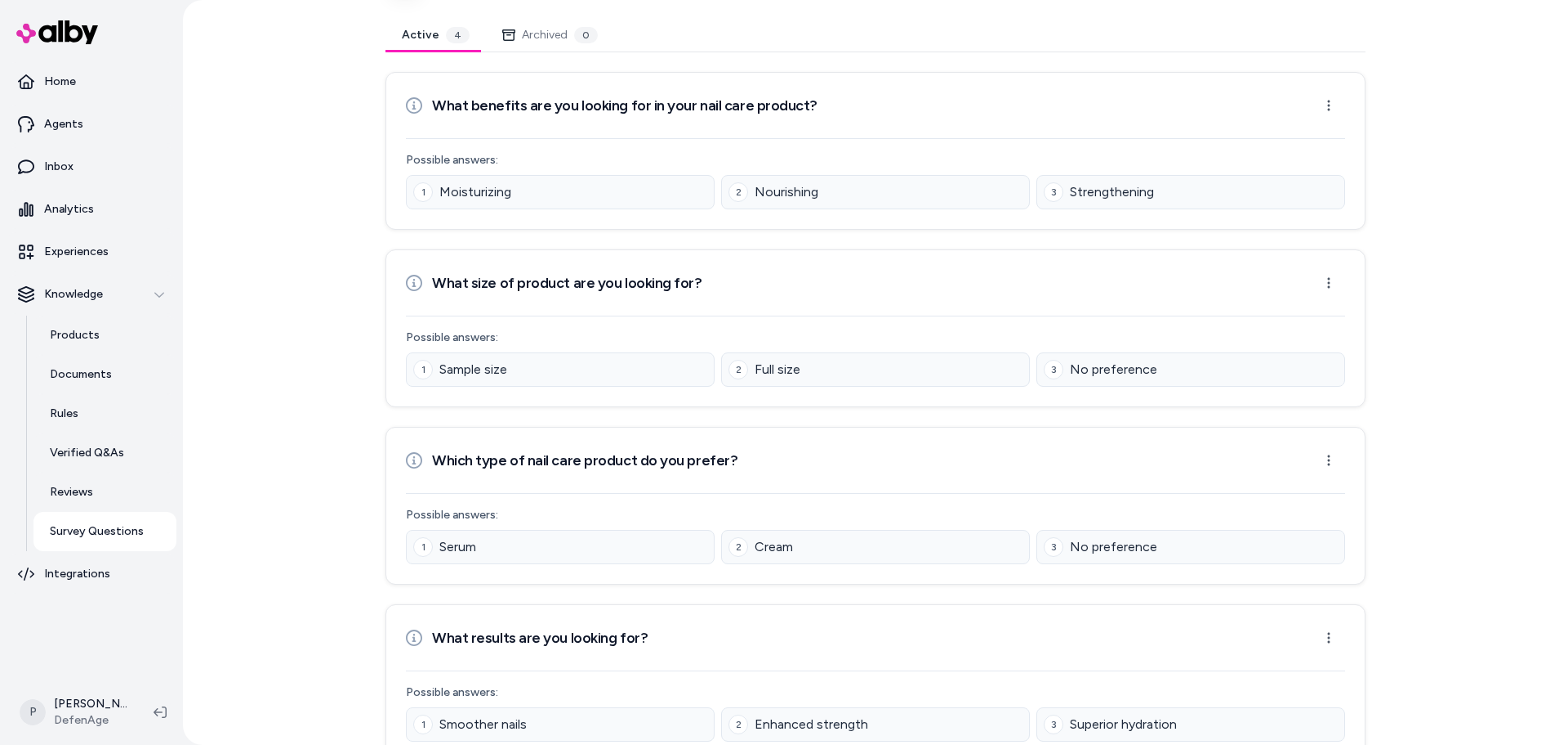
scroll to position [185, 0]
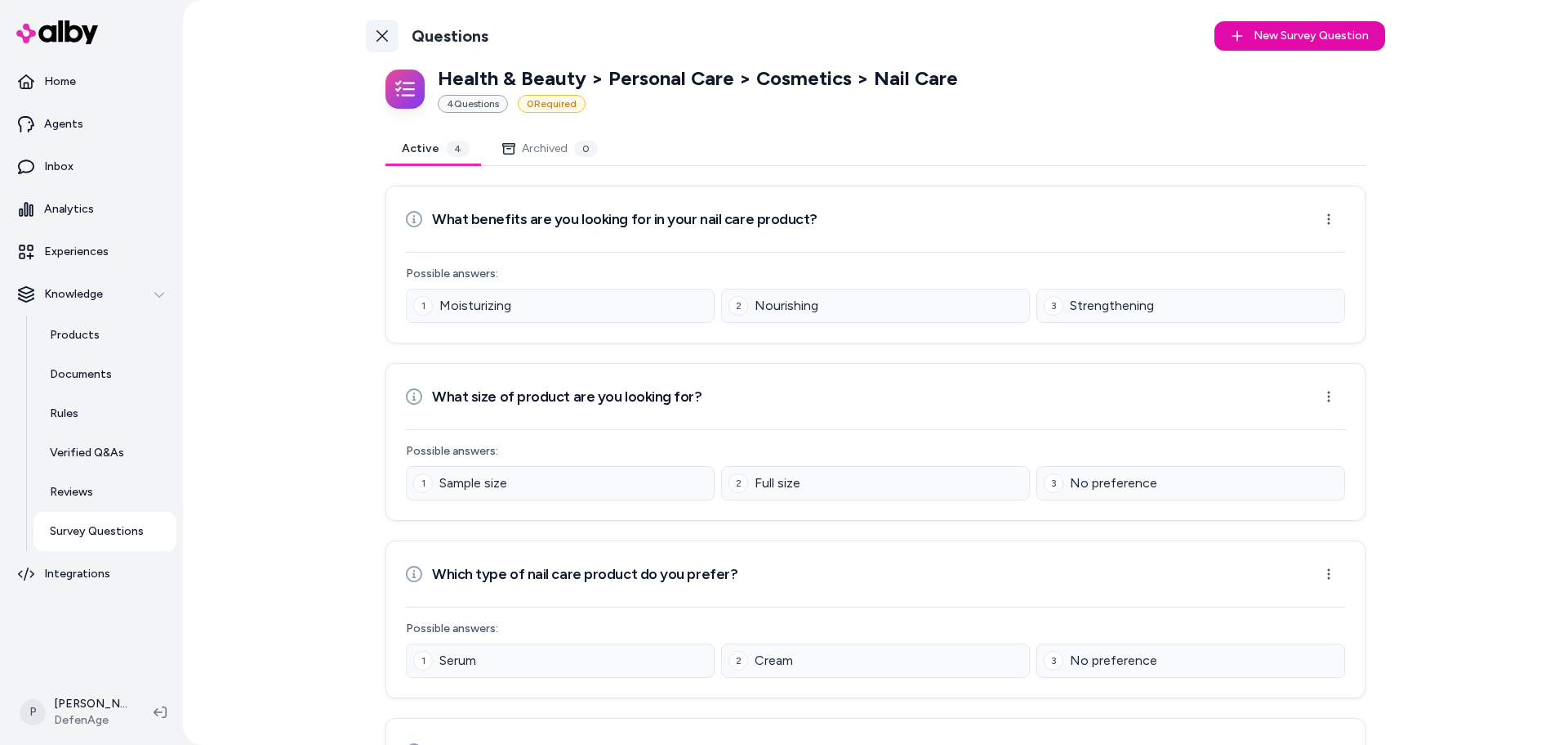
click at [382, 40] on icon at bounding box center [383, 36] width 12 height 12
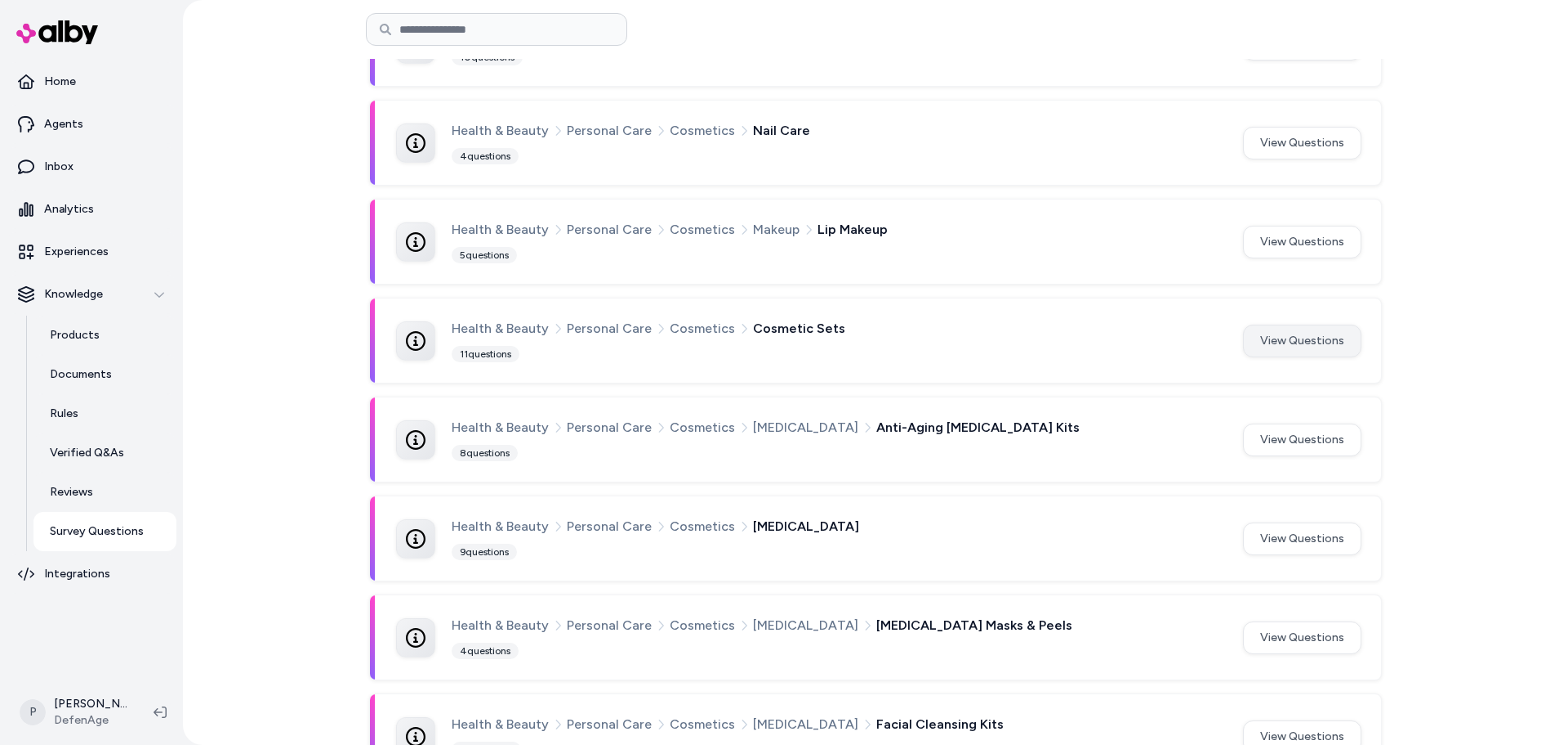
click at [1291, 331] on button "View Questions" at bounding box center [1302, 340] width 118 height 33
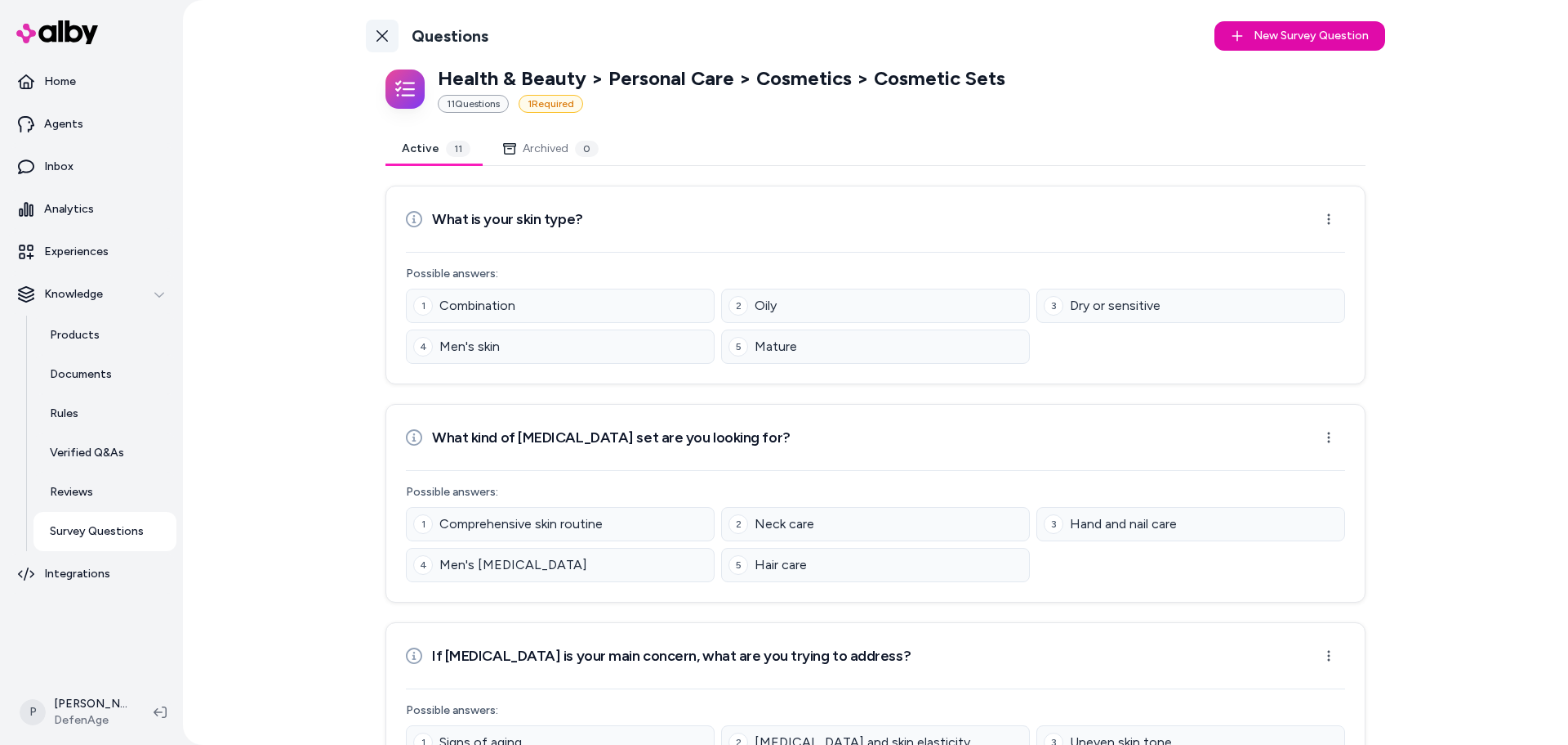
click at [380, 37] on icon at bounding box center [383, 36] width 12 height 12
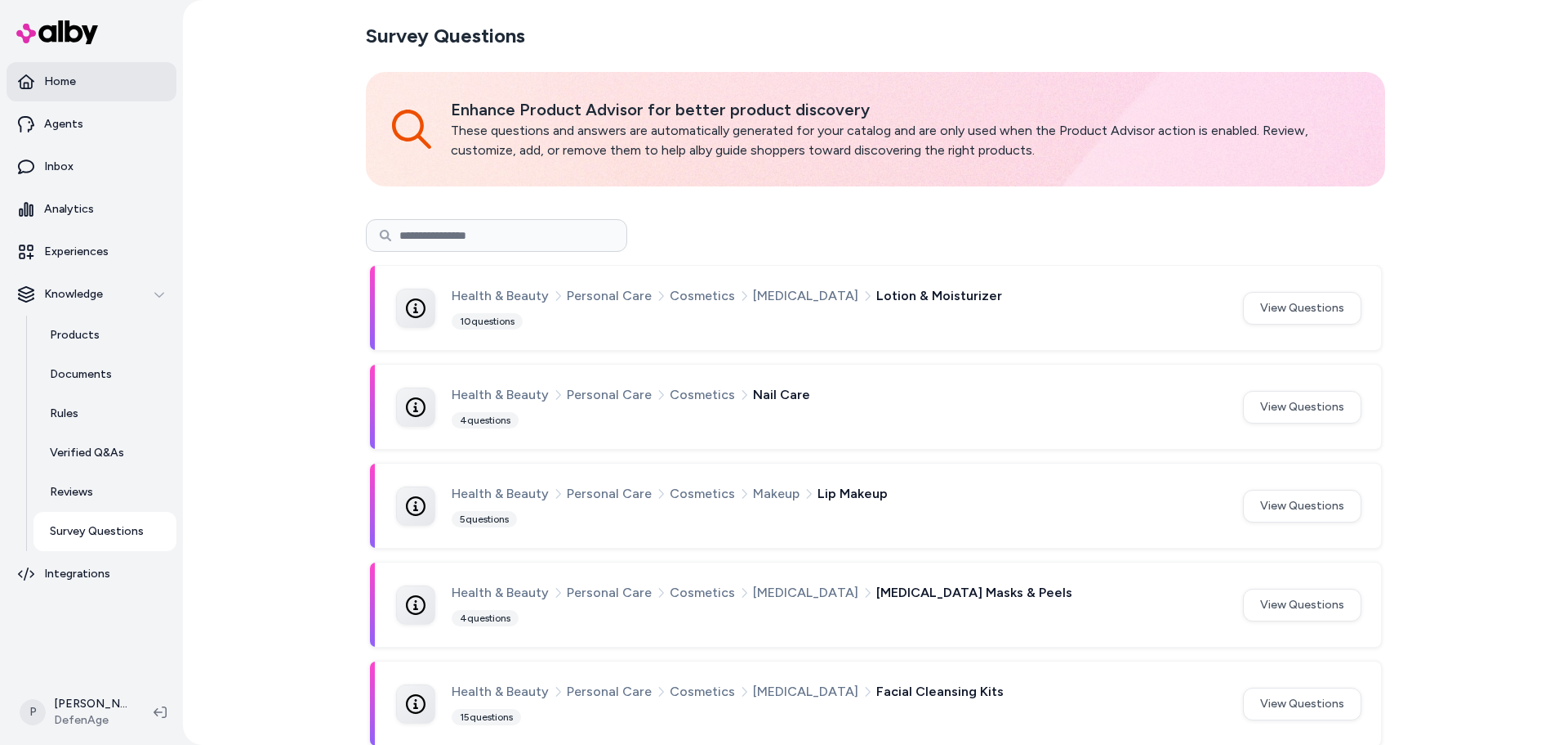
click at [101, 81] on link "Home" at bounding box center [91, 81] width 170 height 39
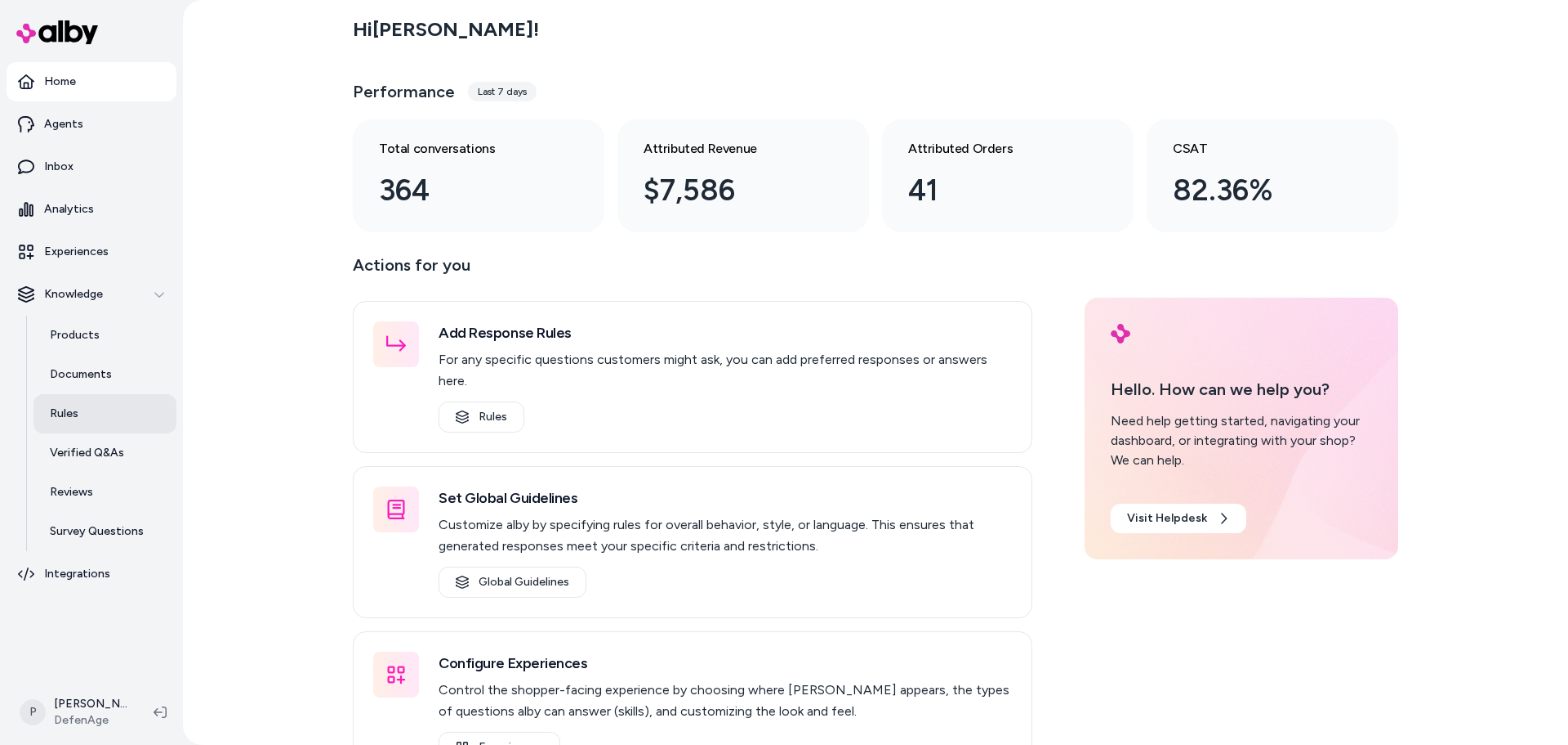
click at [94, 429] on link "Rules" at bounding box center [105, 413] width 143 height 39
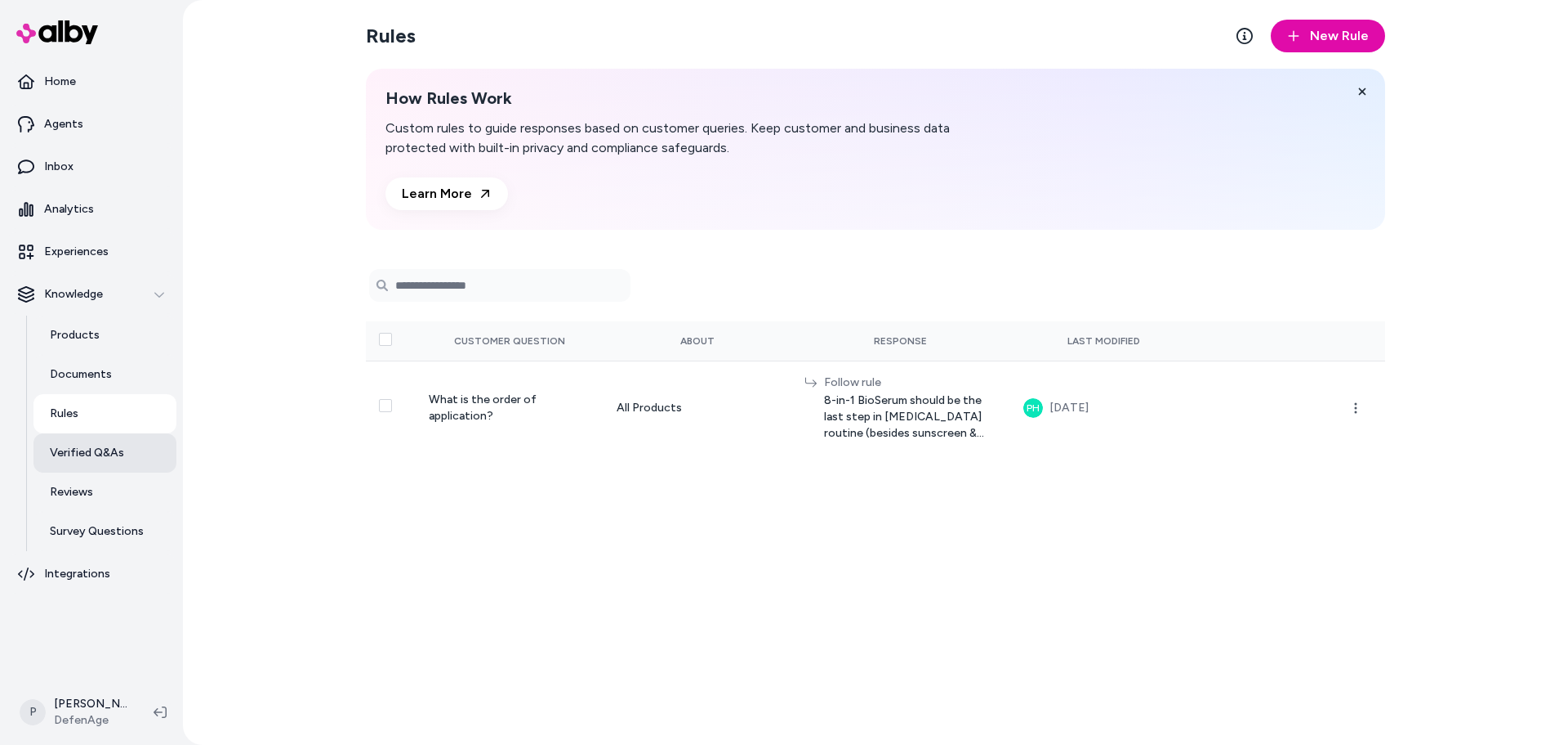
click at [137, 452] on link "Verified Q&As" at bounding box center [105, 453] width 143 height 39
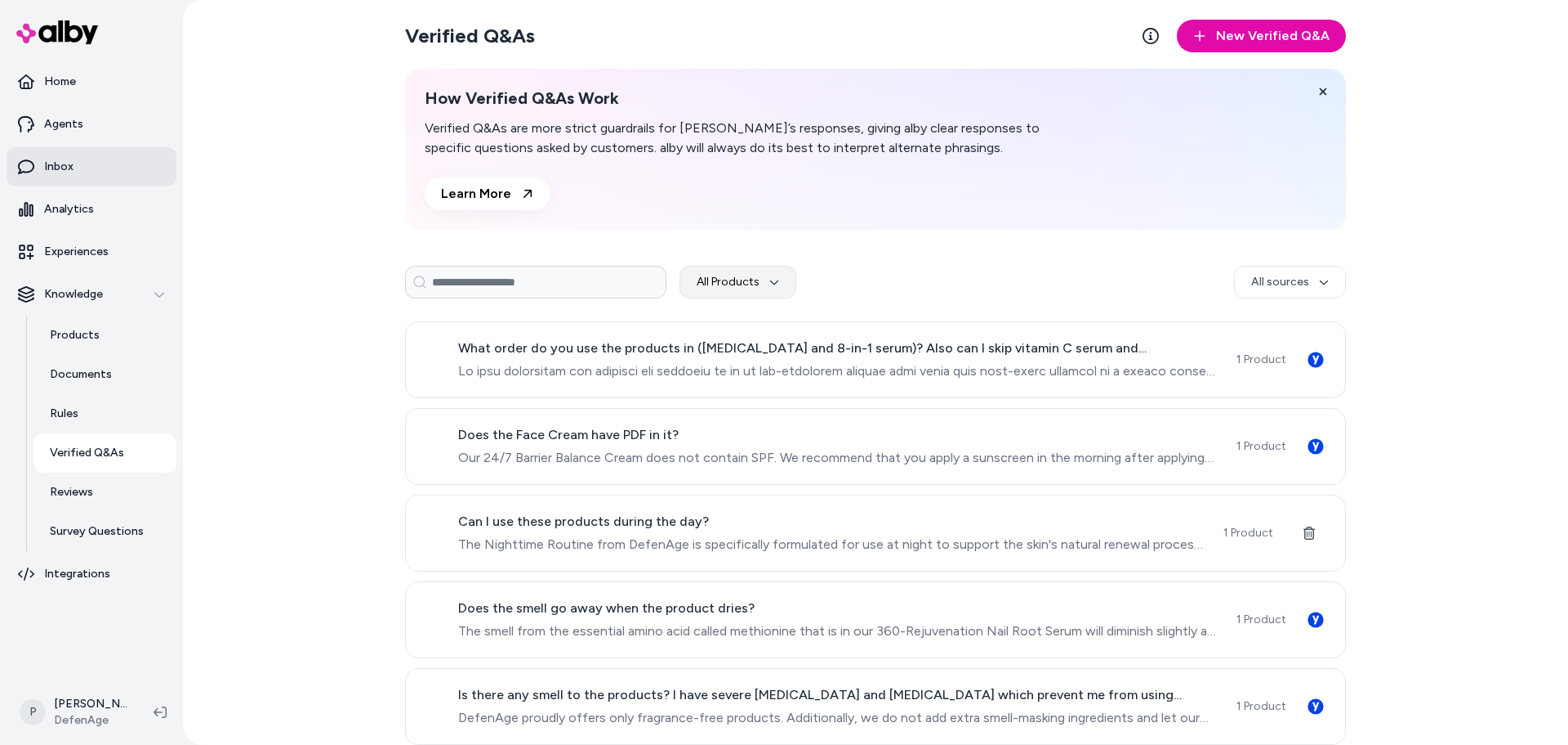
click at [105, 176] on link "Inbox" at bounding box center [91, 166] width 170 height 39
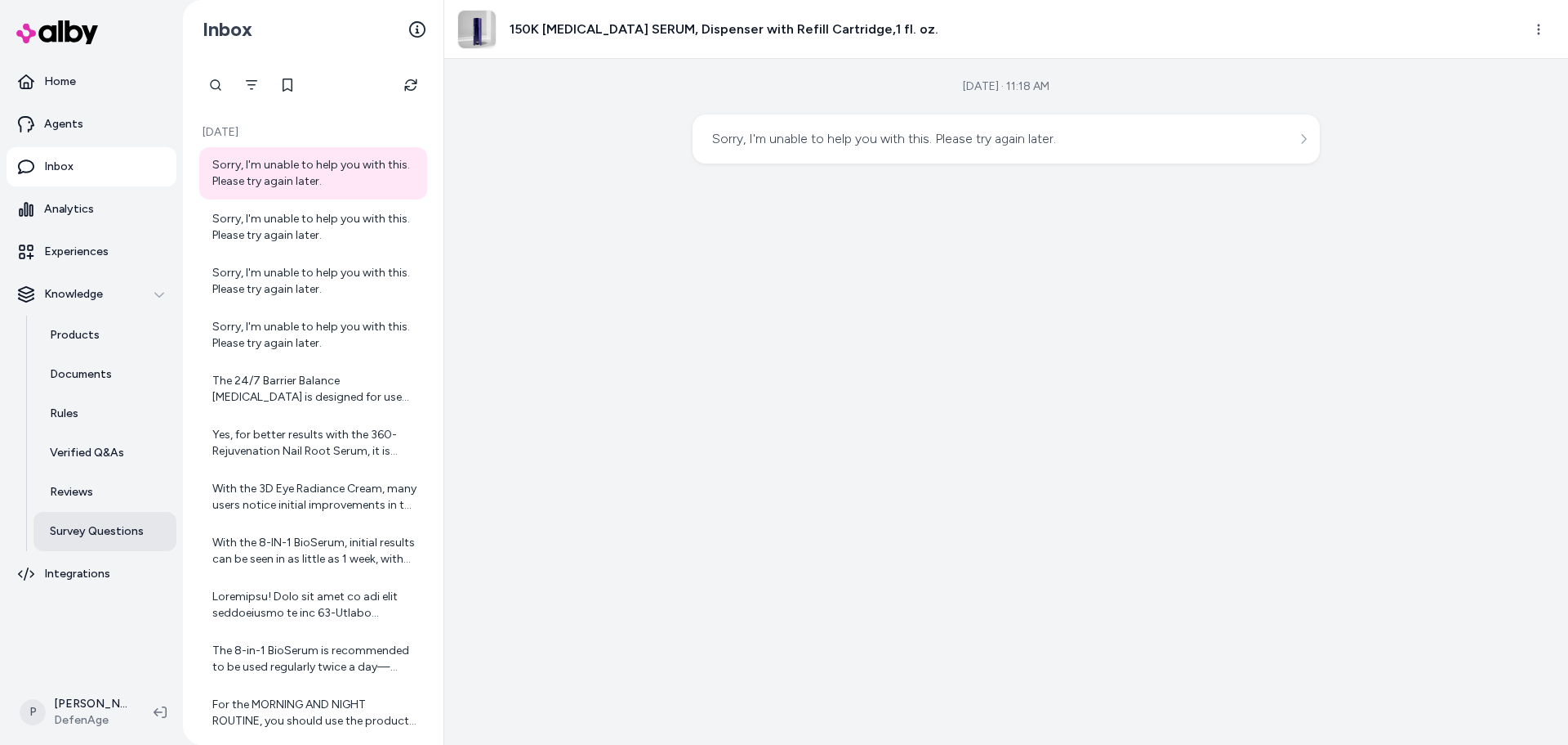
click at [141, 538] on link "Survey Questions" at bounding box center [105, 531] width 143 height 39
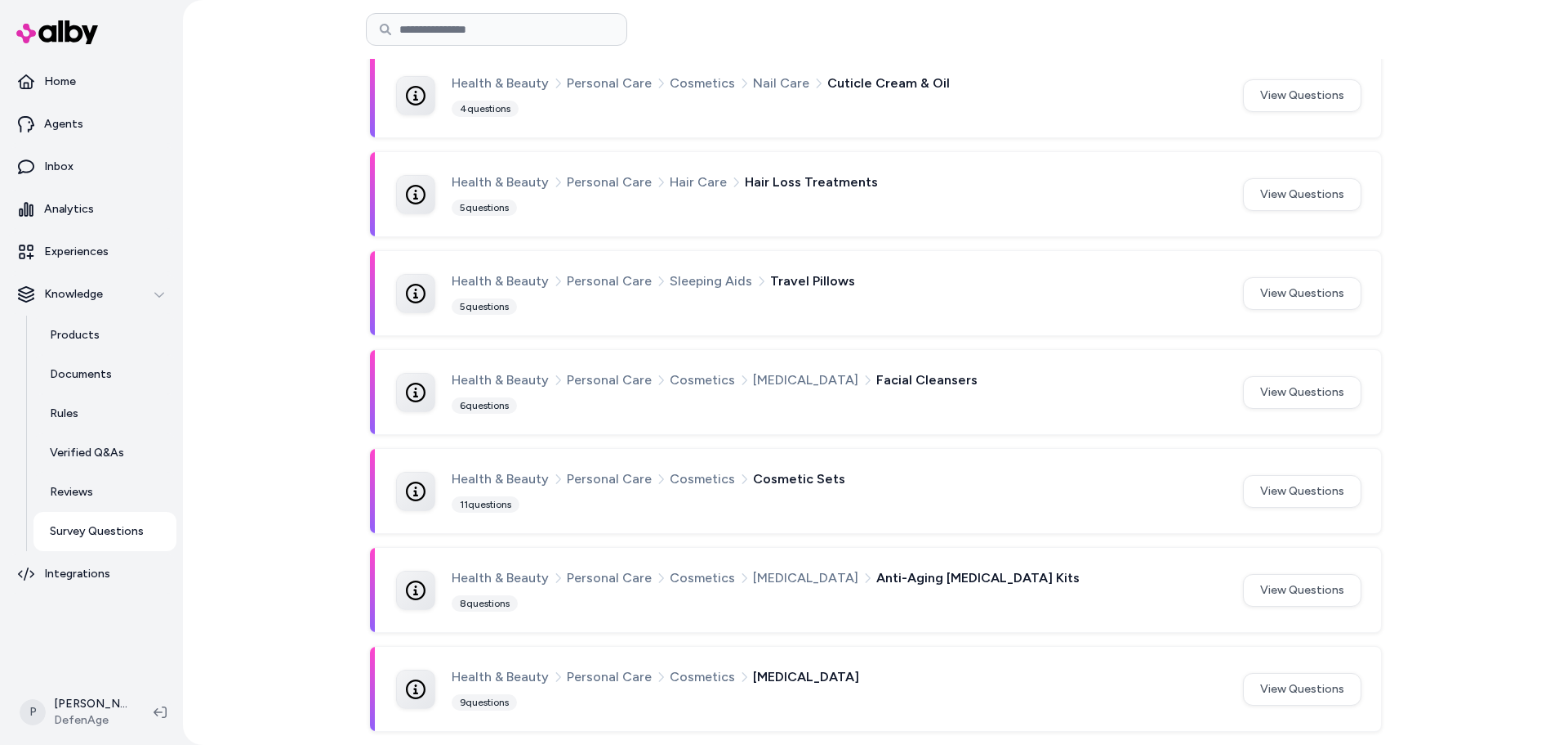
scroll to position [659, 0]
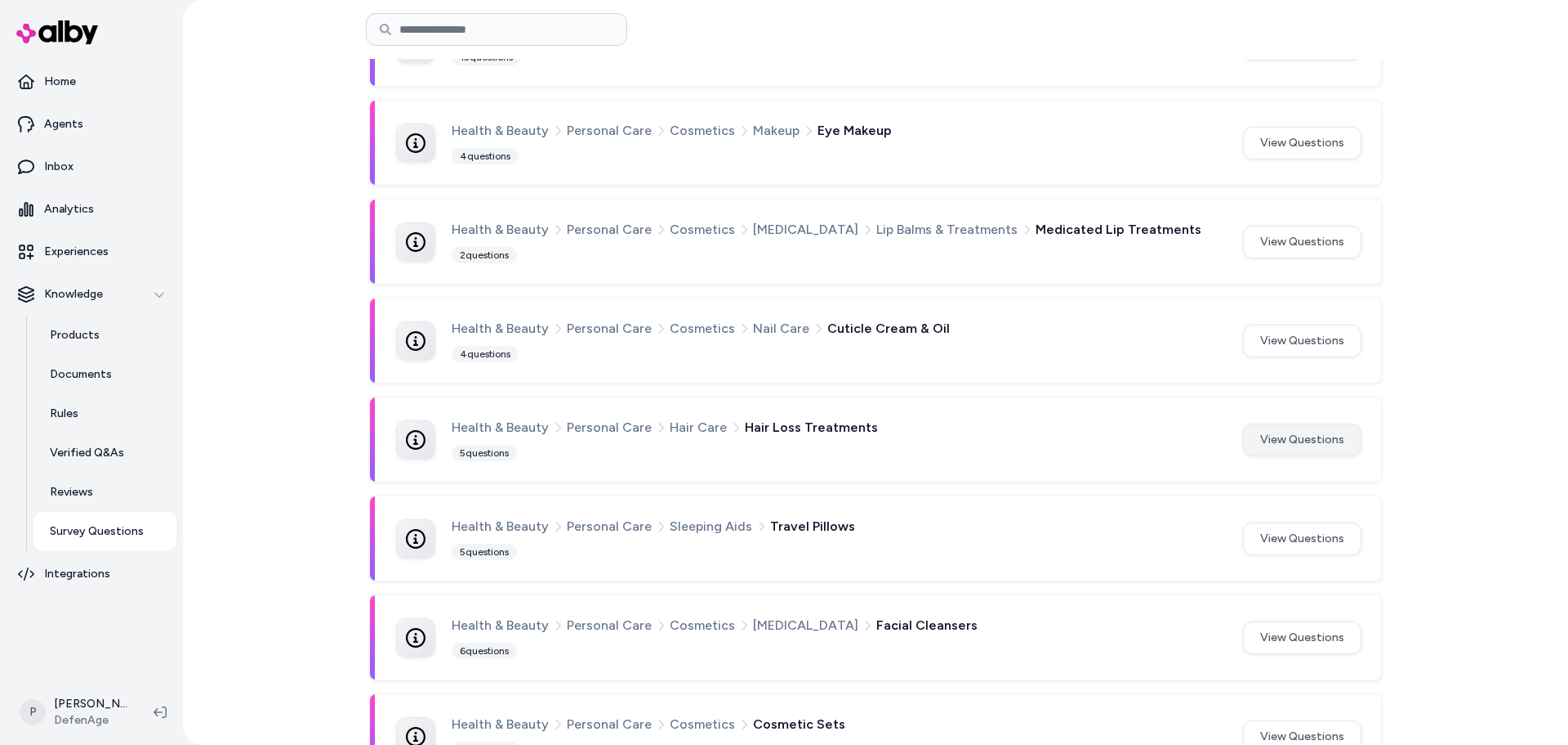
click at [1281, 438] on button "View Questions" at bounding box center [1302, 439] width 118 height 33
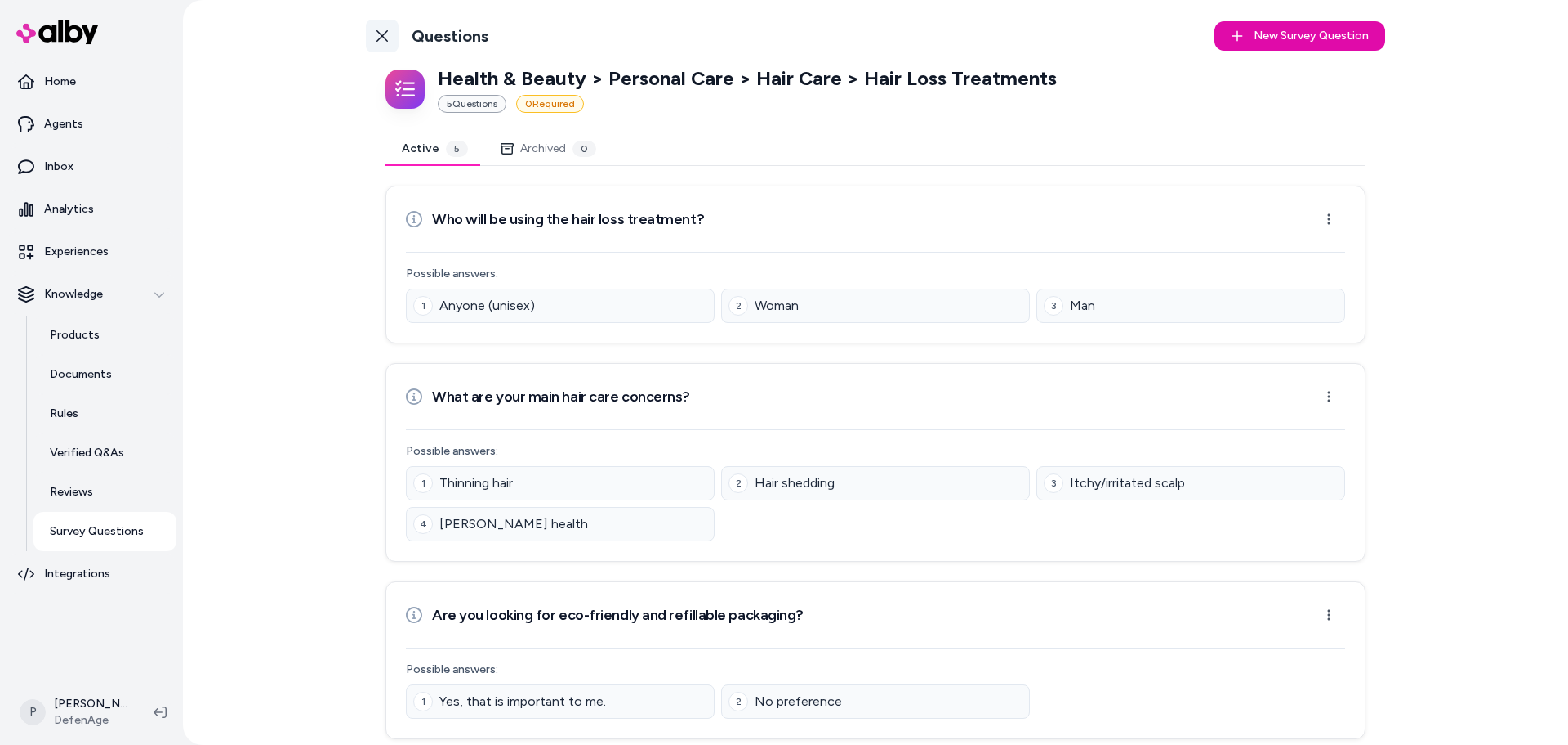
click at [379, 36] on icon at bounding box center [383, 36] width 12 height 12
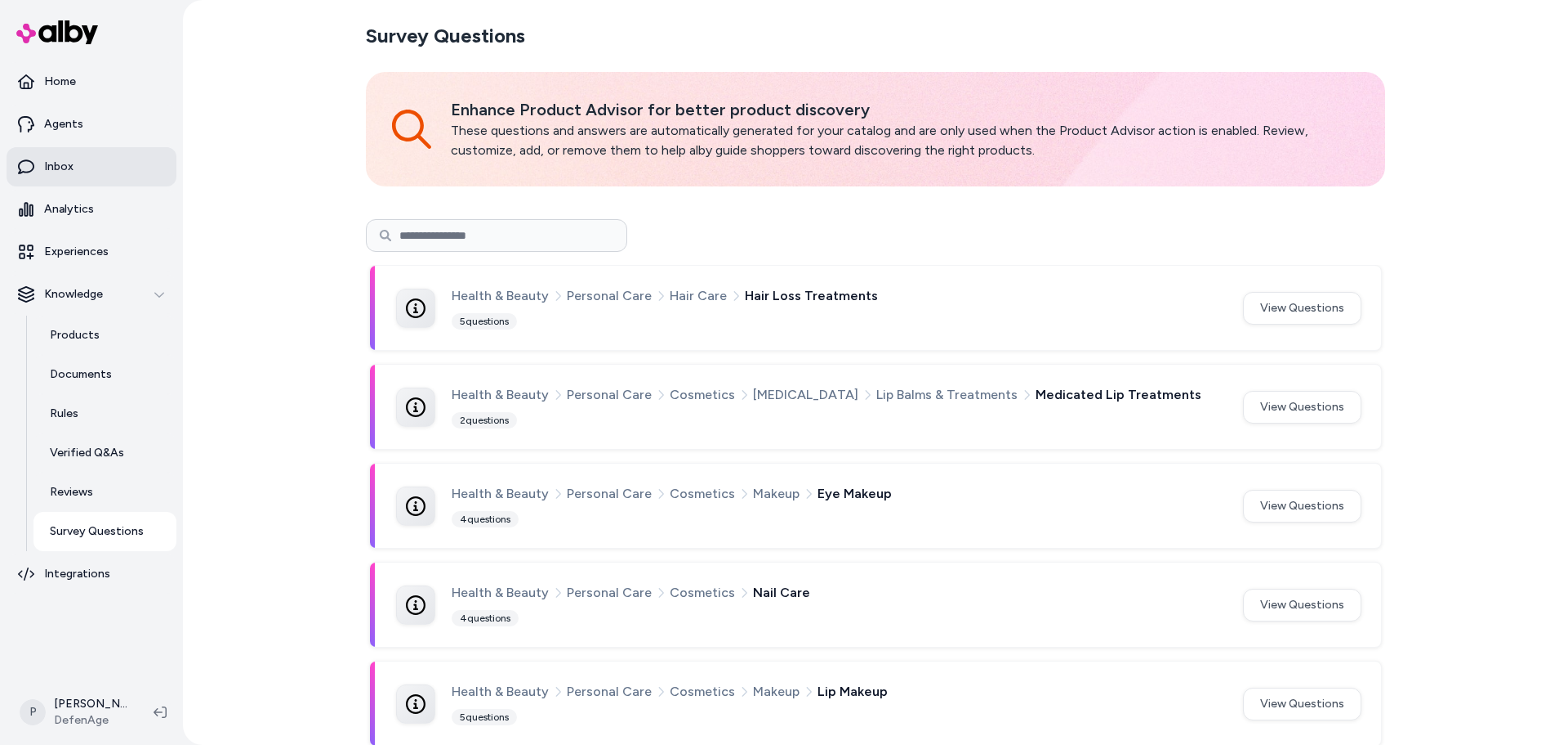
click at [97, 171] on link "Inbox" at bounding box center [91, 166] width 170 height 39
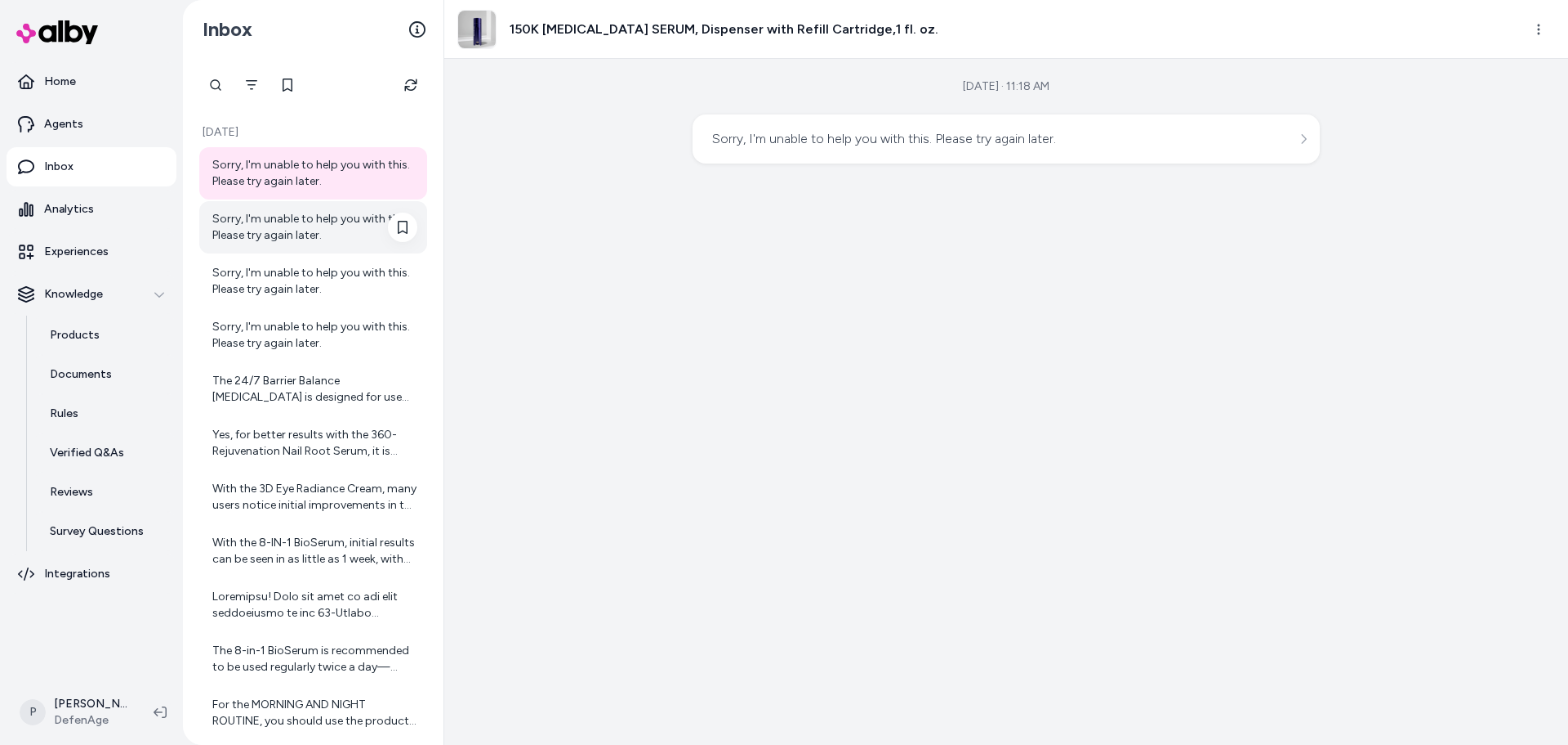
click at [308, 236] on div "Sorry, I'm unable to help you with this. Please try again later." at bounding box center [315, 227] width 205 height 33
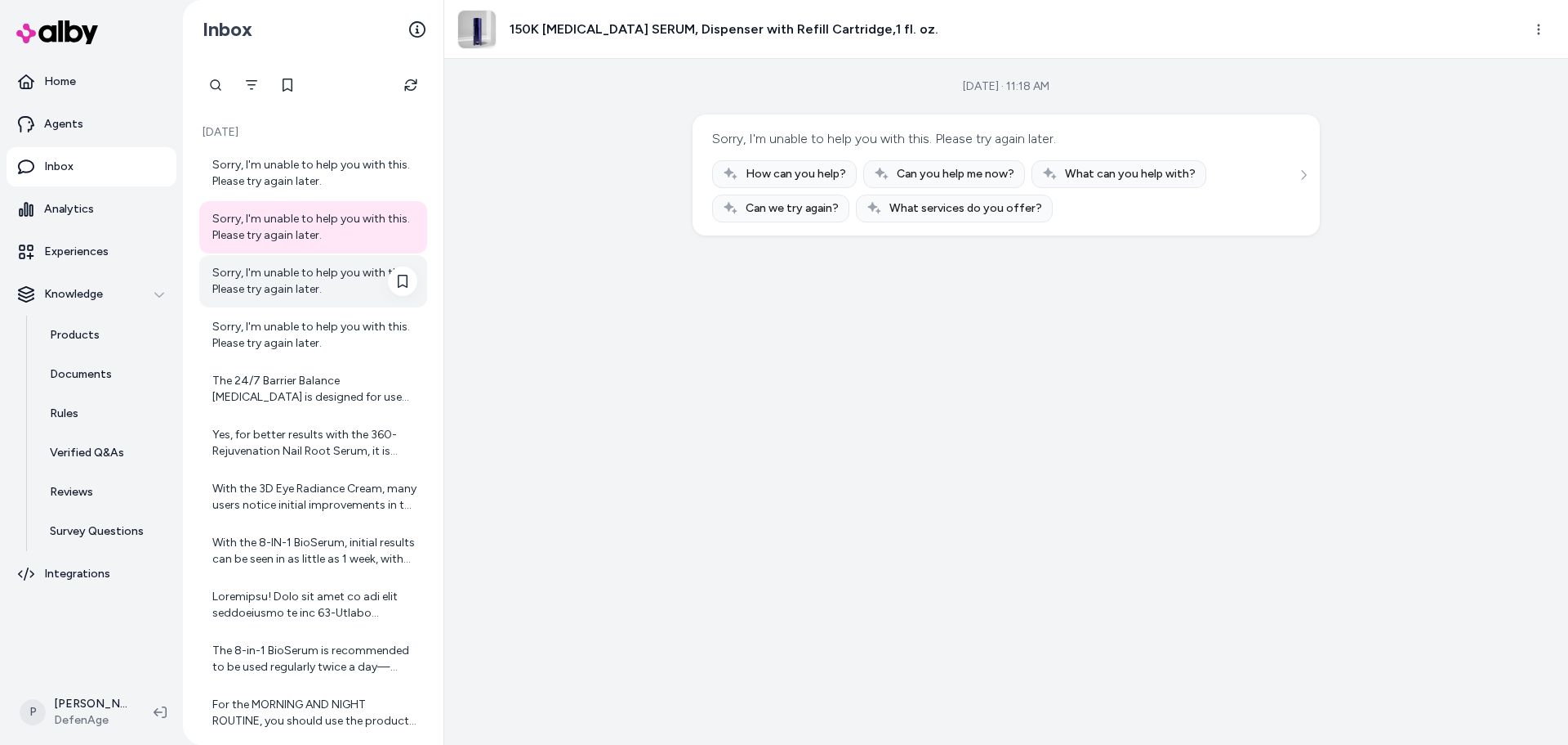
click at [306, 291] on div "Sorry, I'm unable to help you with this. Please try again later." at bounding box center [315, 281] width 205 height 33
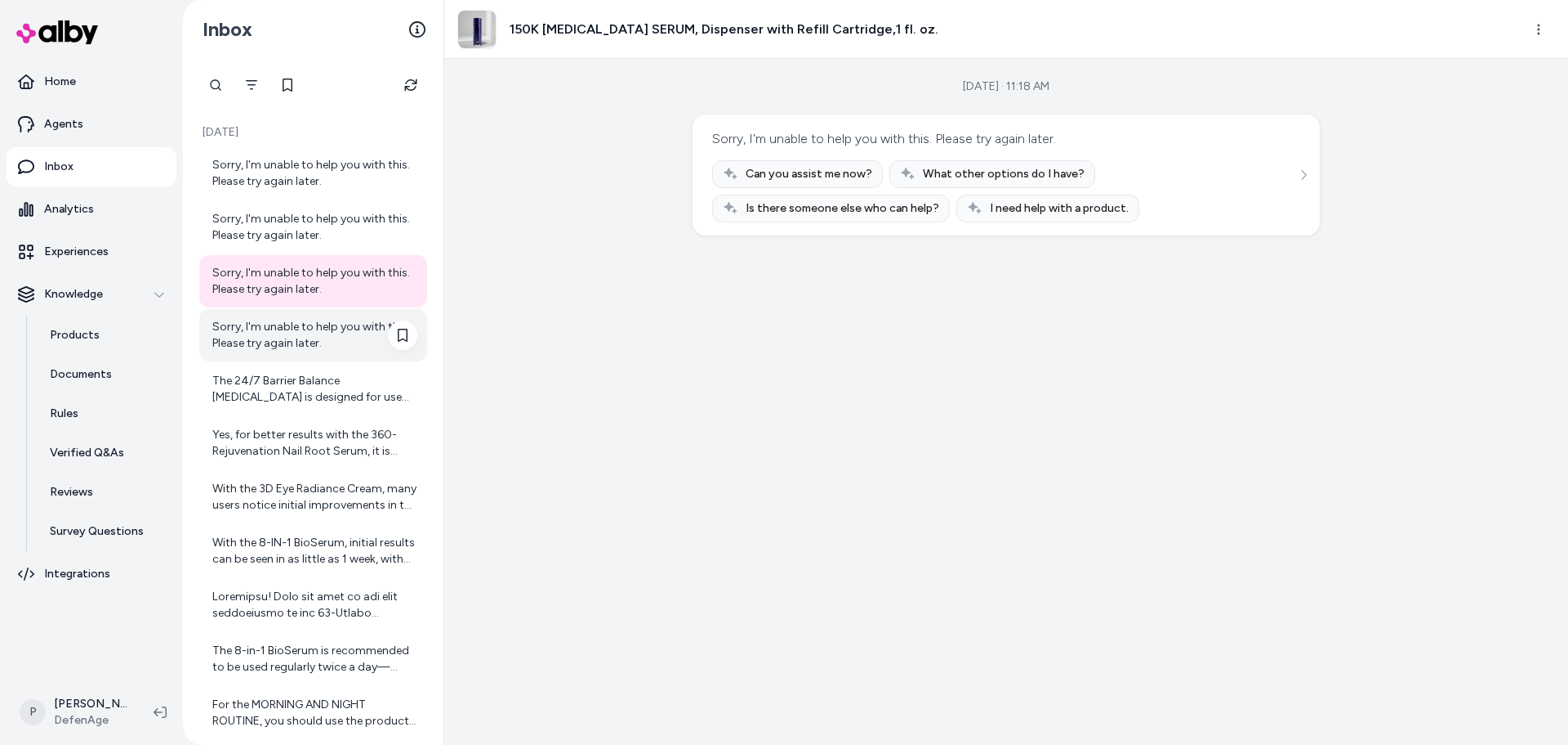
click at [290, 333] on div "Sorry, I'm unable to help you with this. Please try again later." at bounding box center [315, 335] width 205 height 33
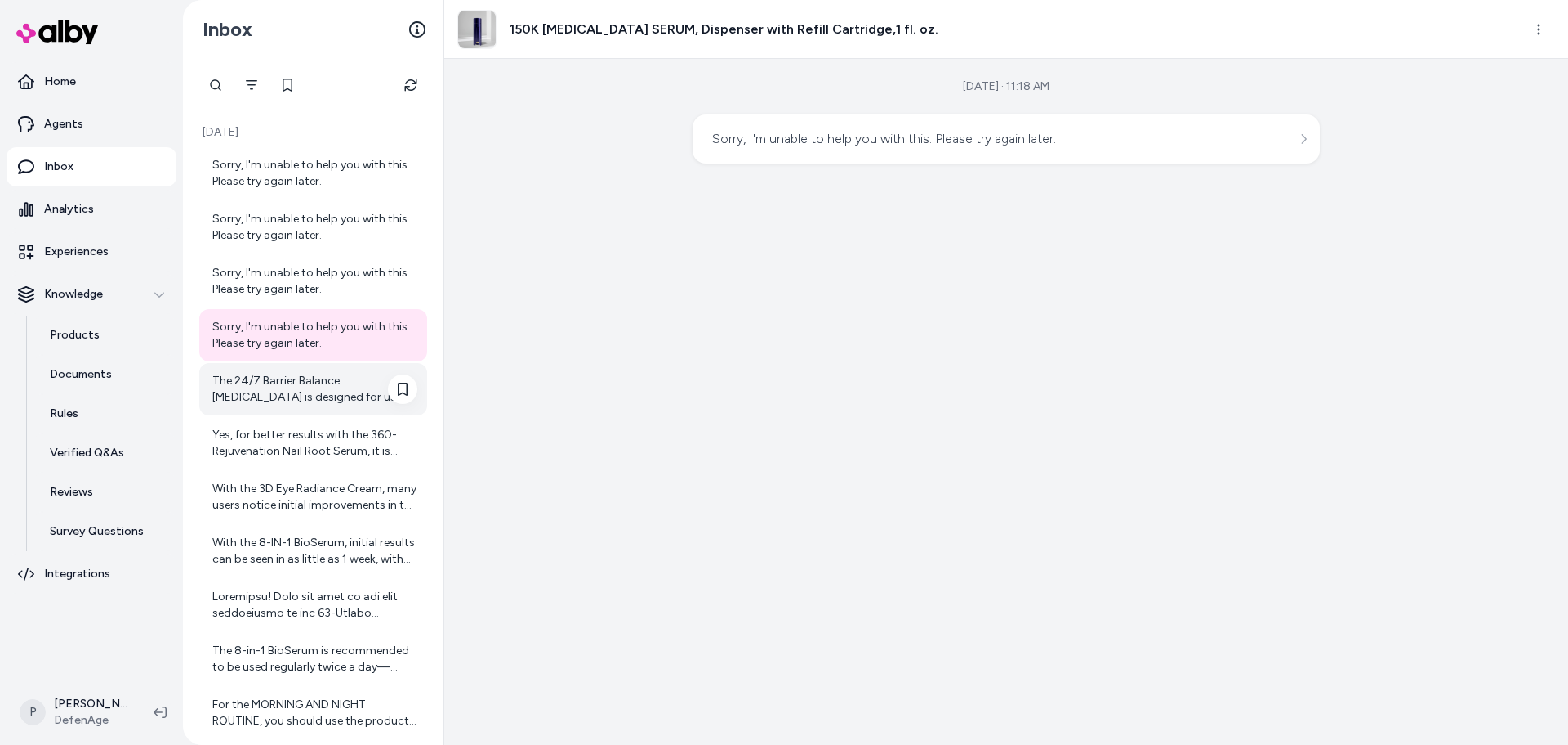
click at [280, 391] on div "The 24/7 Barrier Balance Anti-Aging Cream is designed for use both morning and …" at bounding box center [315, 389] width 205 height 33
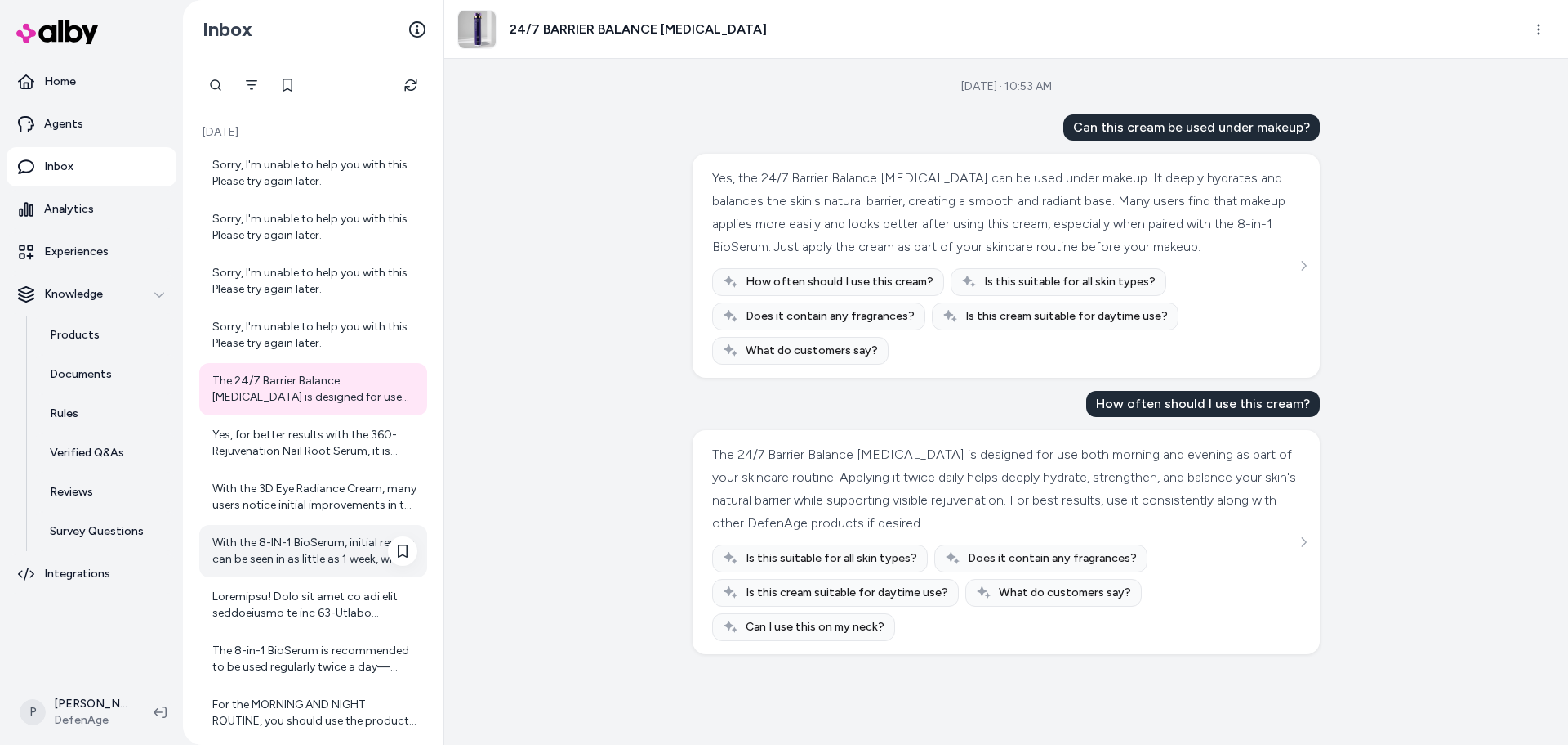
scroll to position [164, 0]
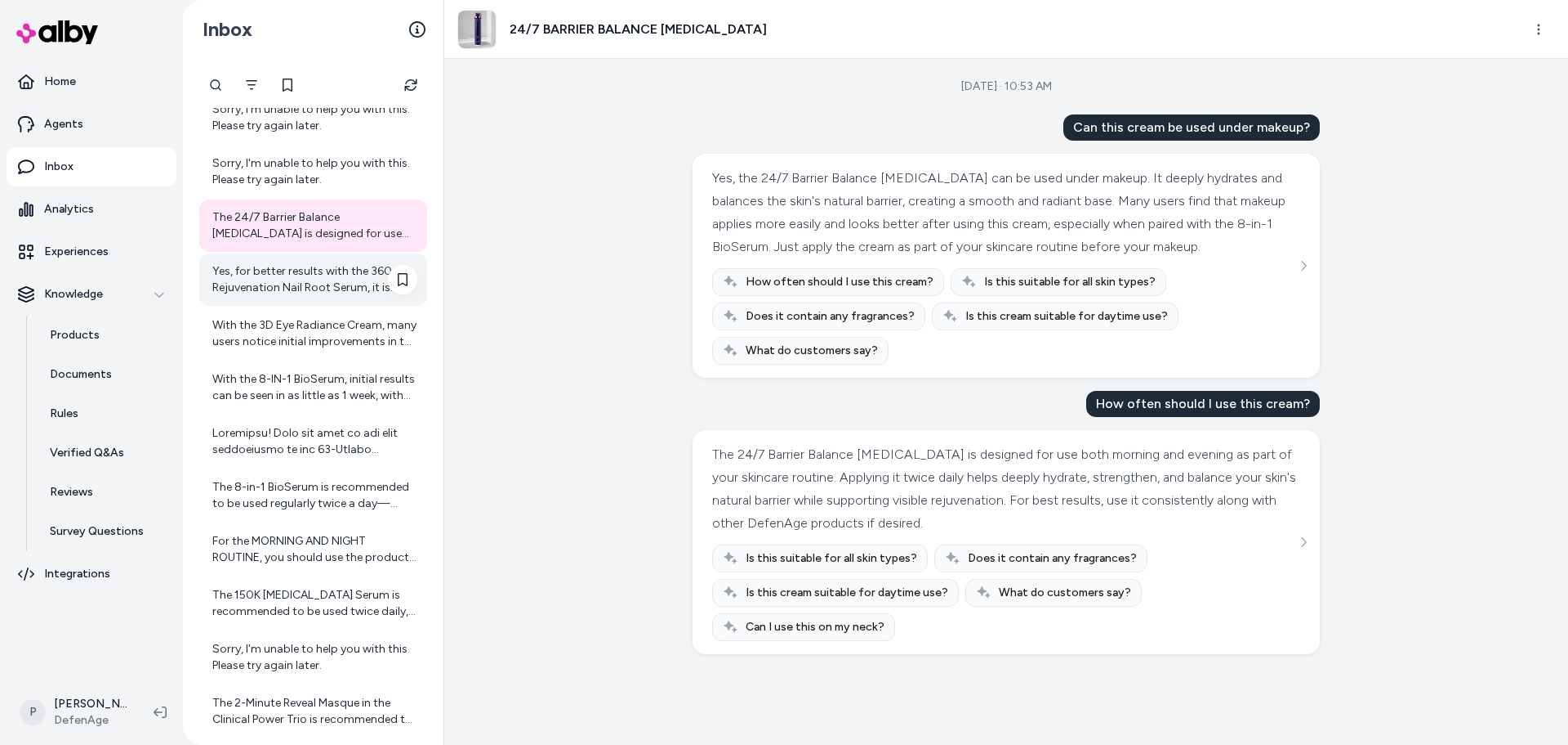
click at [285, 279] on div "Yes, for better results with the 360-Rejuvenation Nail Root Serum, it is recomm…" at bounding box center [315, 279] width 205 height 33
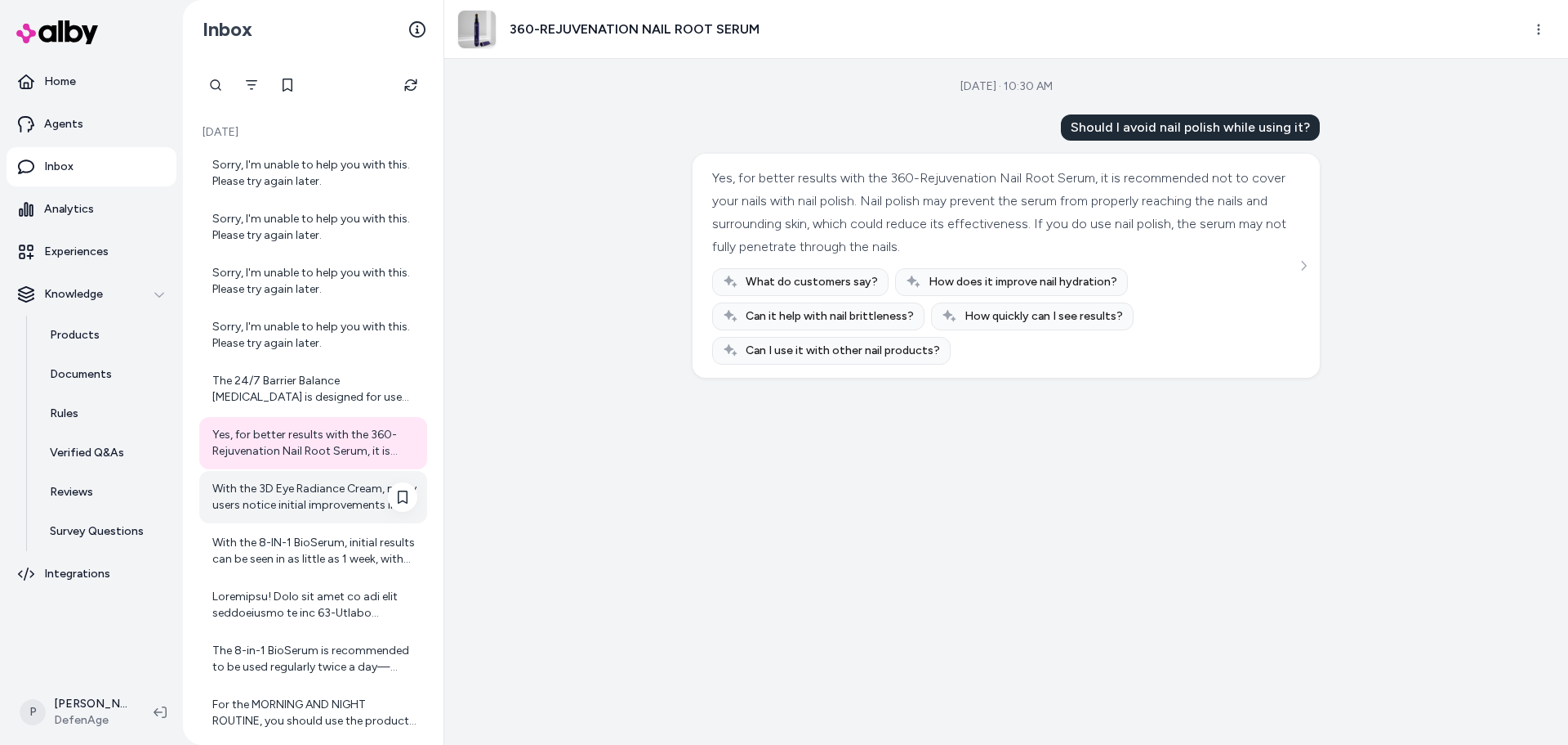
click at [315, 508] on div "With the 3D Eye Radiance Cream, many users notice initial improvements in the a…" at bounding box center [315, 496] width 205 height 33
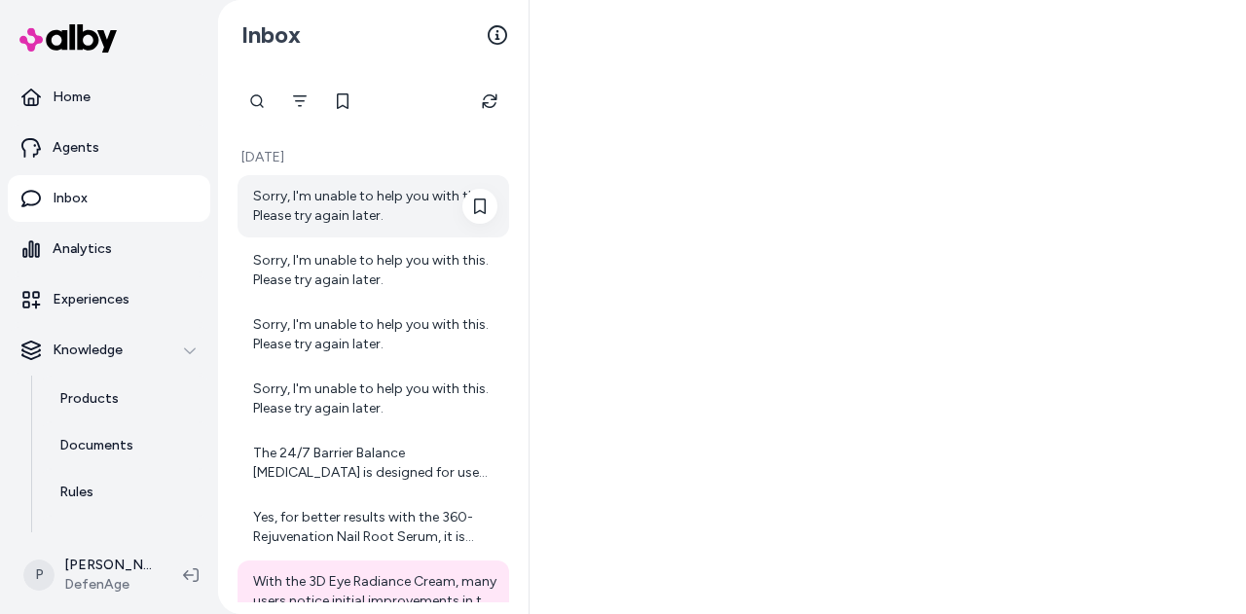
click at [397, 213] on div "Sorry, I'm unable to help you with this. Please try again later." at bounding box center [375, 206] width 244 height 39
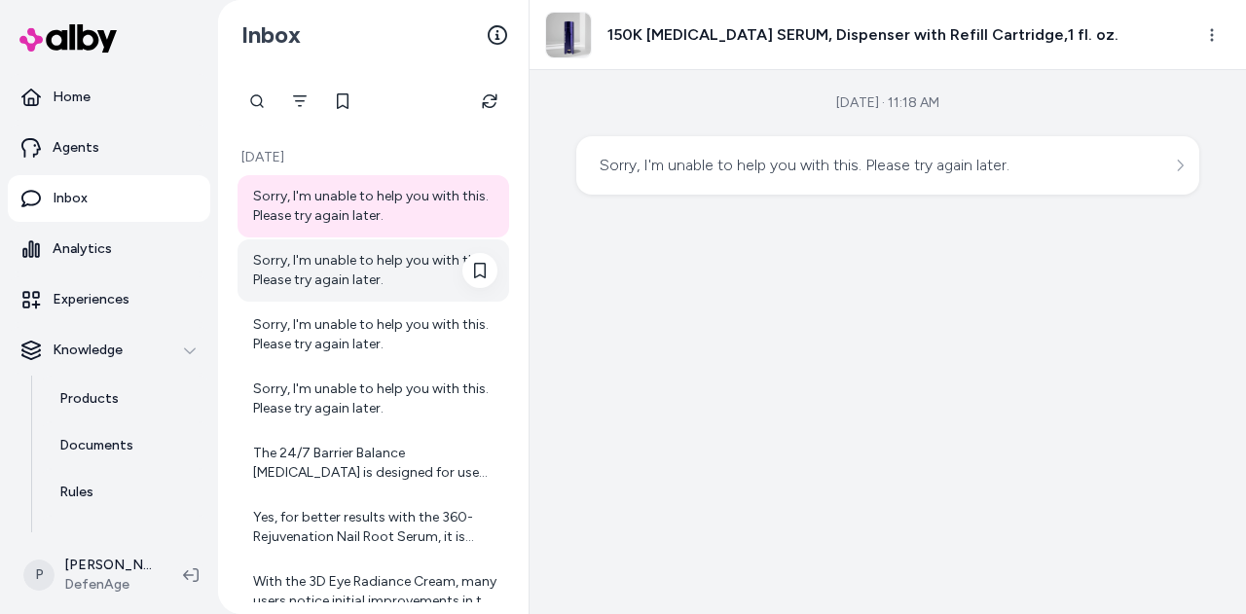
click at [416, 293] on div "Sorry, I'm unable to help you with this. Please try again later." at bounding box center [373, 270] width 272 height 62
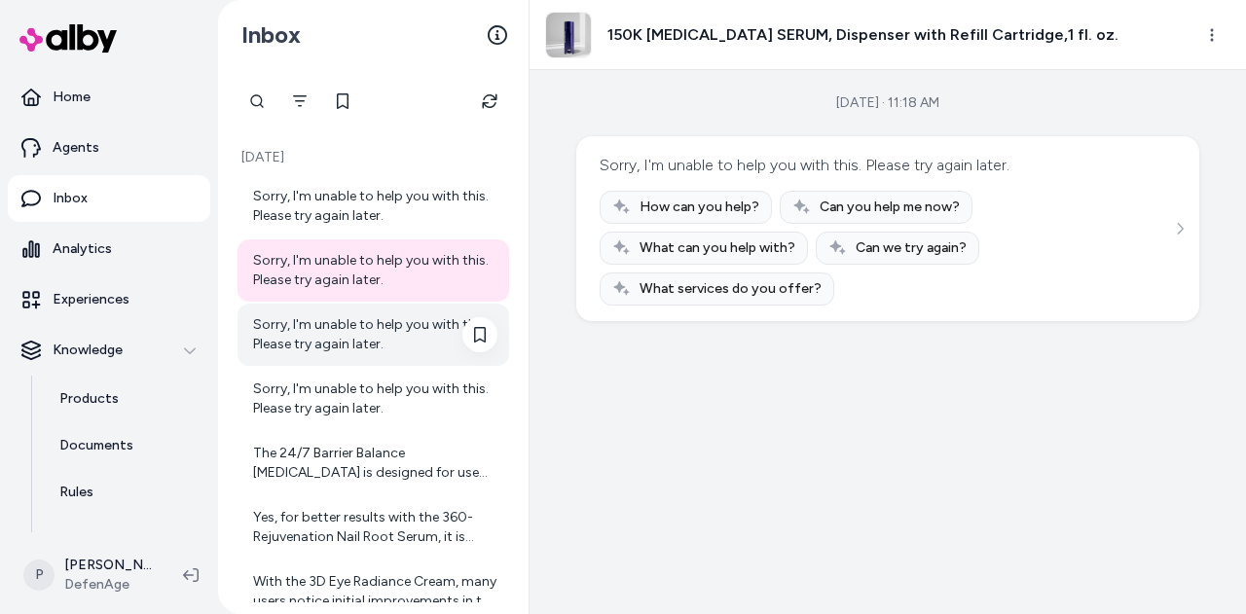
click at [368, 335] on div "Sorry, I'm unable to help you with this. Please try again later." at bounding box center [375, 334] width 244 height 39
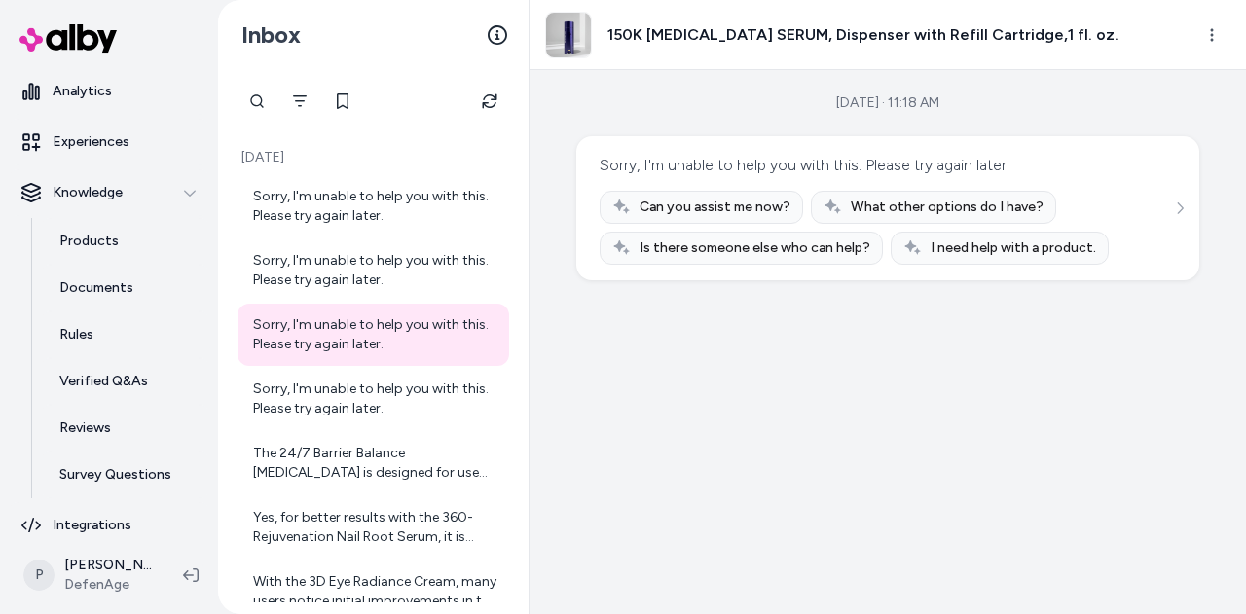
scroll to position [173, 0]
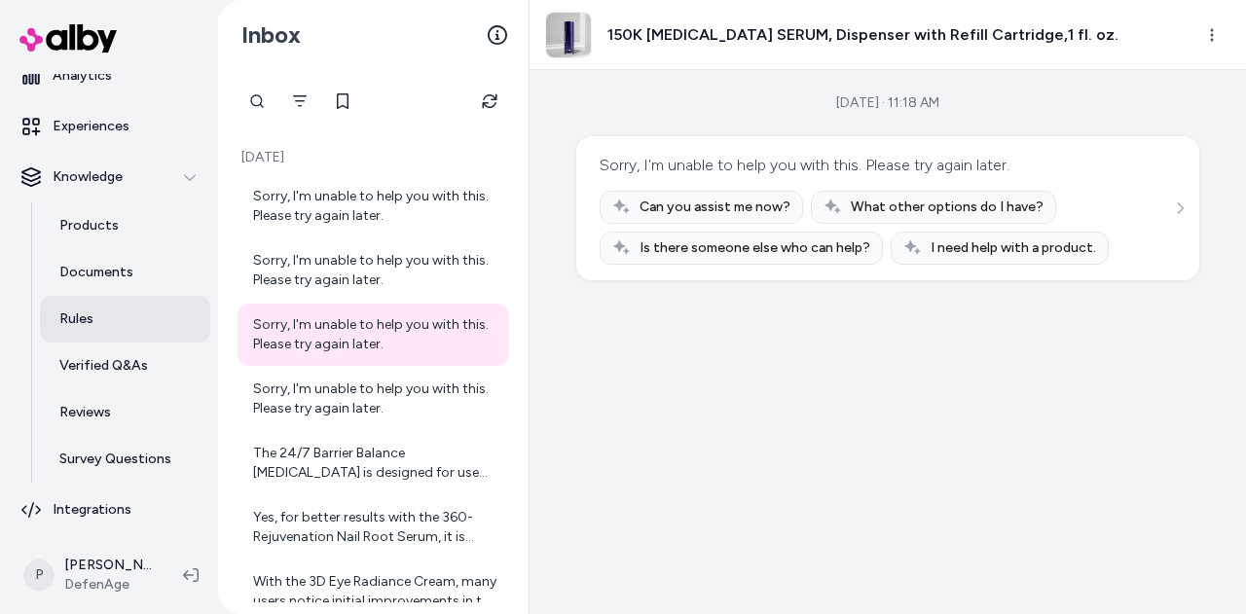
click at [157, 324] on link "Rules" at bounding box center [125, 319] width 170 height 47
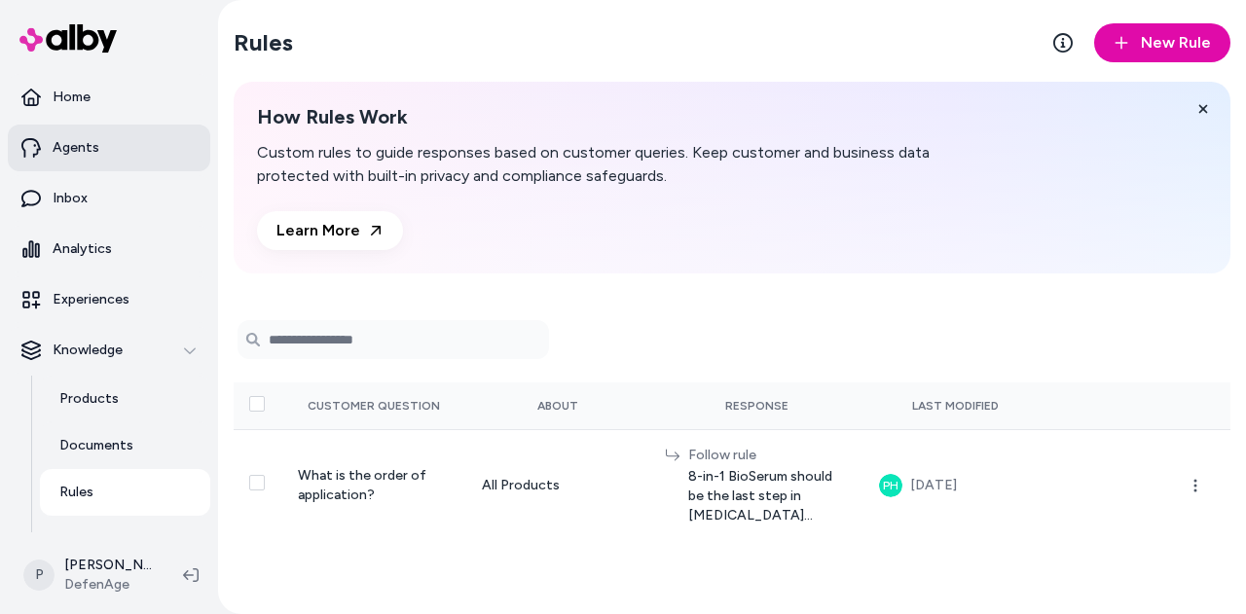
click at [112, 153] on link "Agents" at bounding box center [109, 148] width 202 height 47
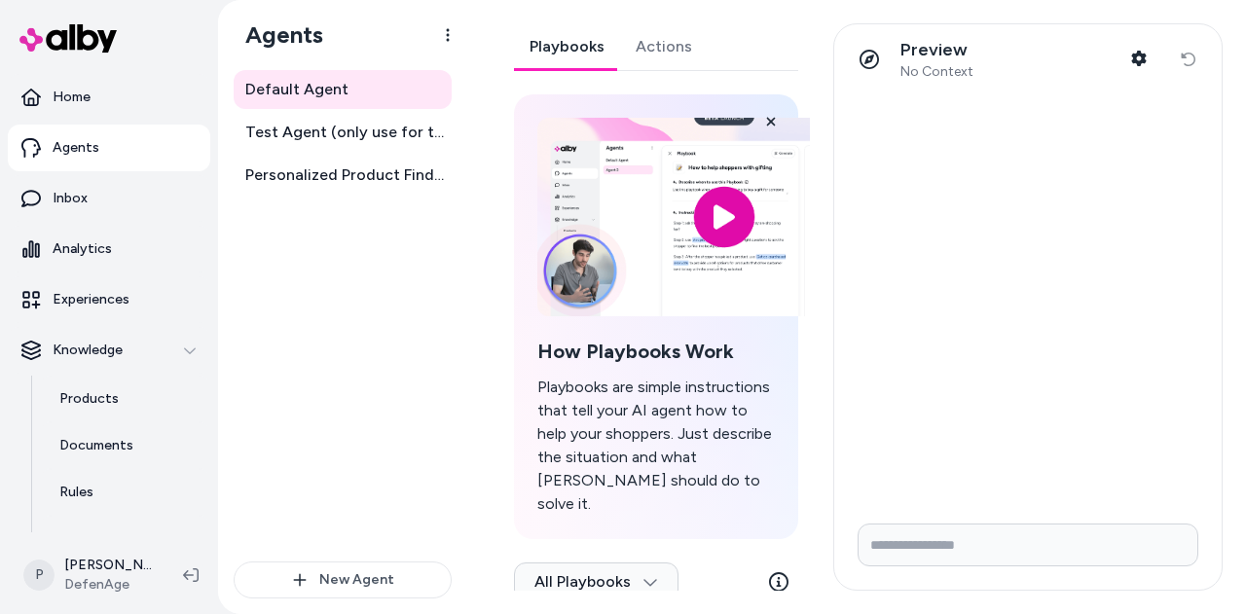
click at [680, 45] on link "Actions" at bounding box center [664, 46] width 88 height 47
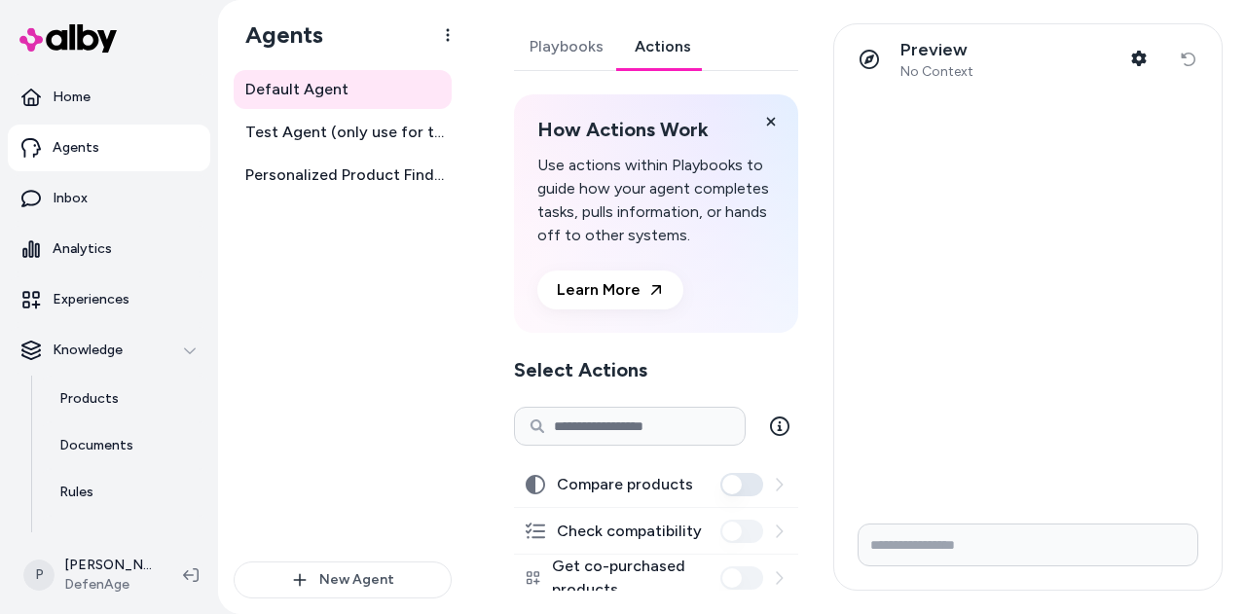
scroll to position [229, 0]
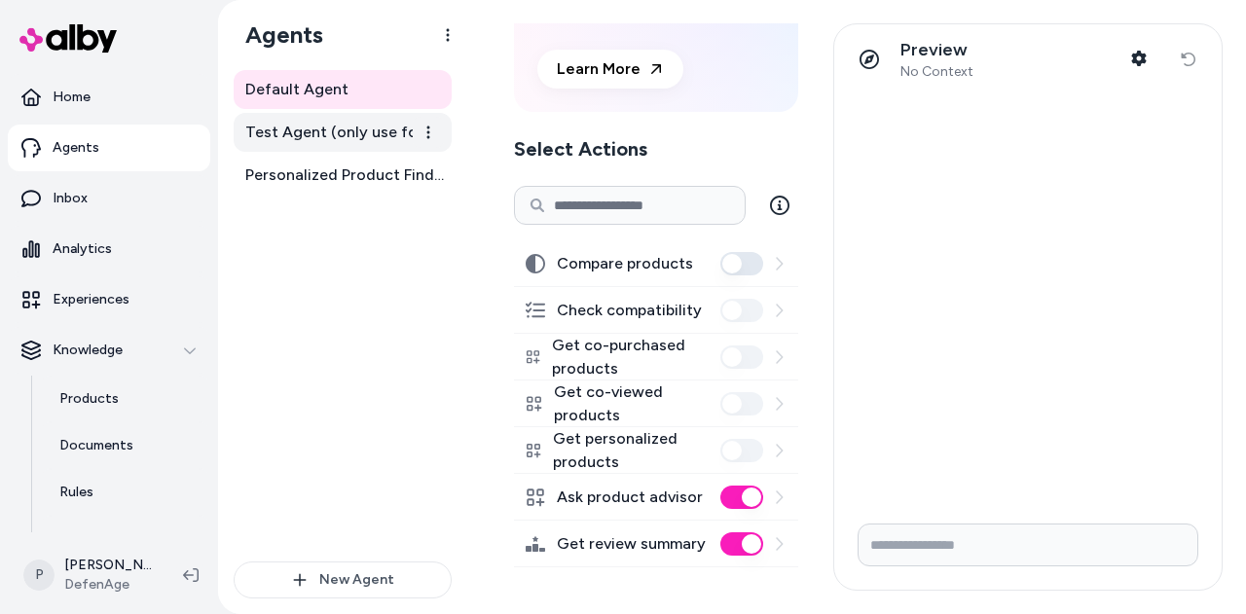
click at [327, 150] on link "Test Agent (only use for testing)" at bounding box center [343, 132] width 218 height 39
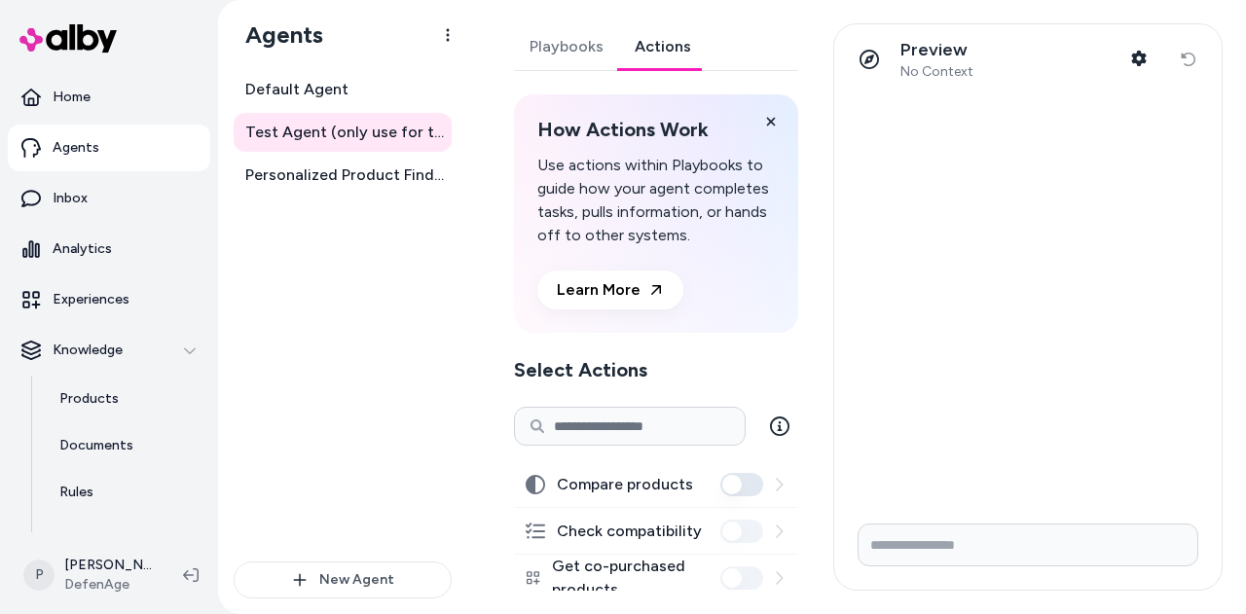
click at [629, 40] on link "Actions" at bounding box center [663, 46] width 88 height 47
click at [810, 187] on div "Test Agent (only use for testing) Playbooks Actions How Actions Work Use action…" at bounding box center [856, 307] width 779 height 614
click at [274, 187] on link "Personalized Product Finder Agent" at bounding box center [343, 175] width 218 height 39
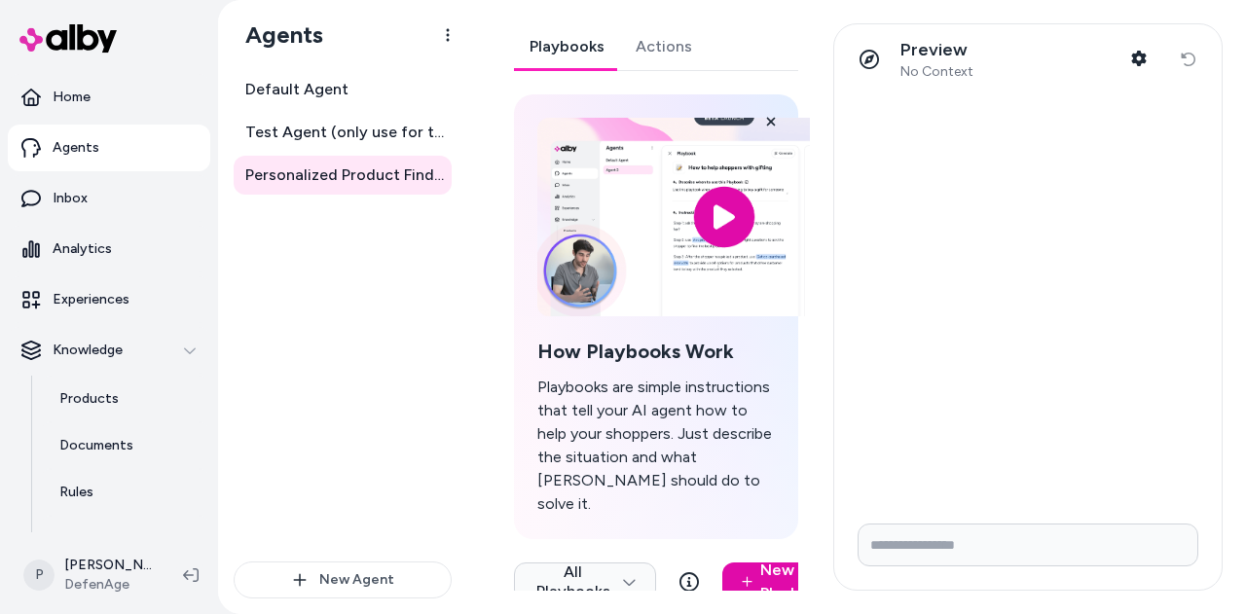
click at [693, 52] on link "Actions" at bounding box center [664, 46] width 88 height 47
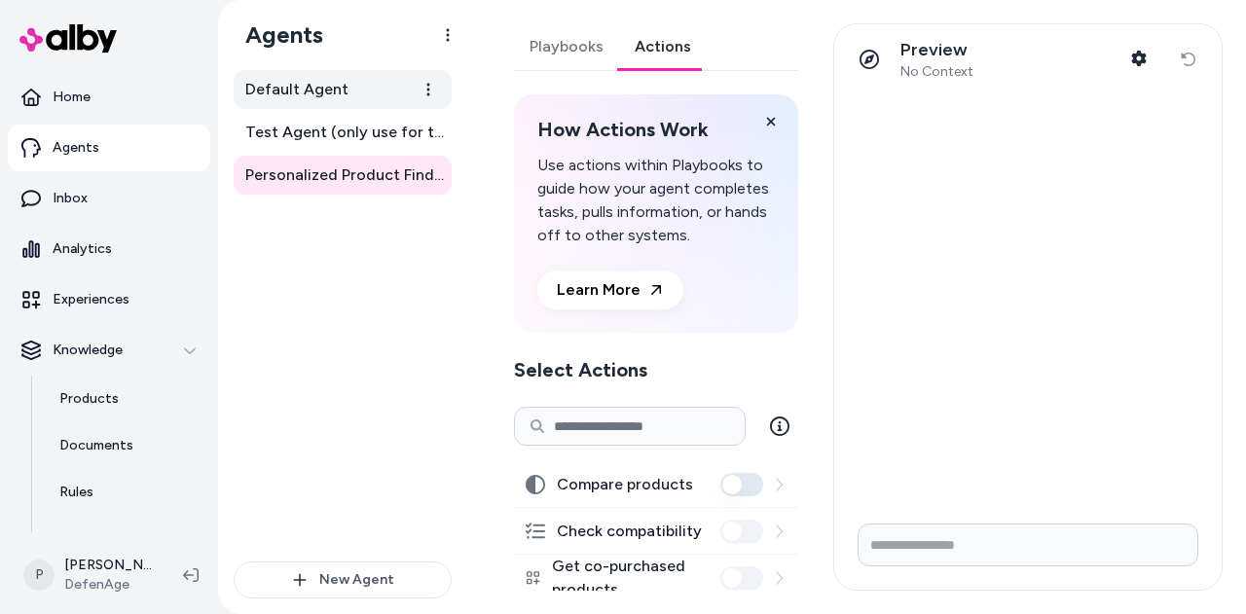
click at [292, 91] on span "Default Agent" at bounding box center [296, 89] width 103 height 23
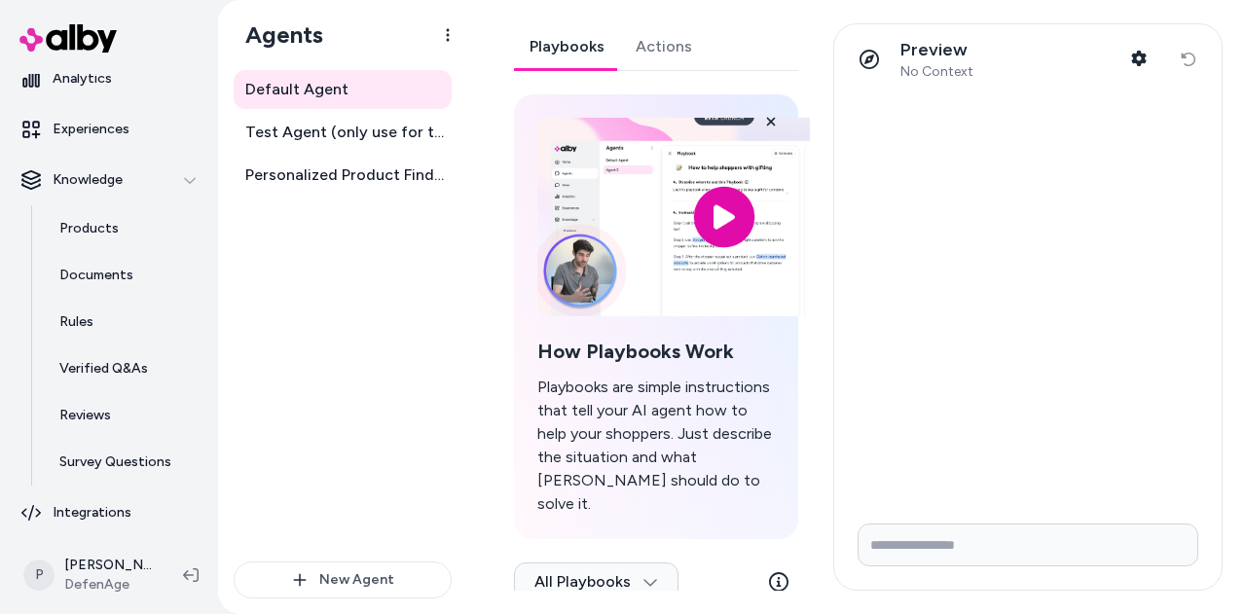
scroll to position [173, 0]
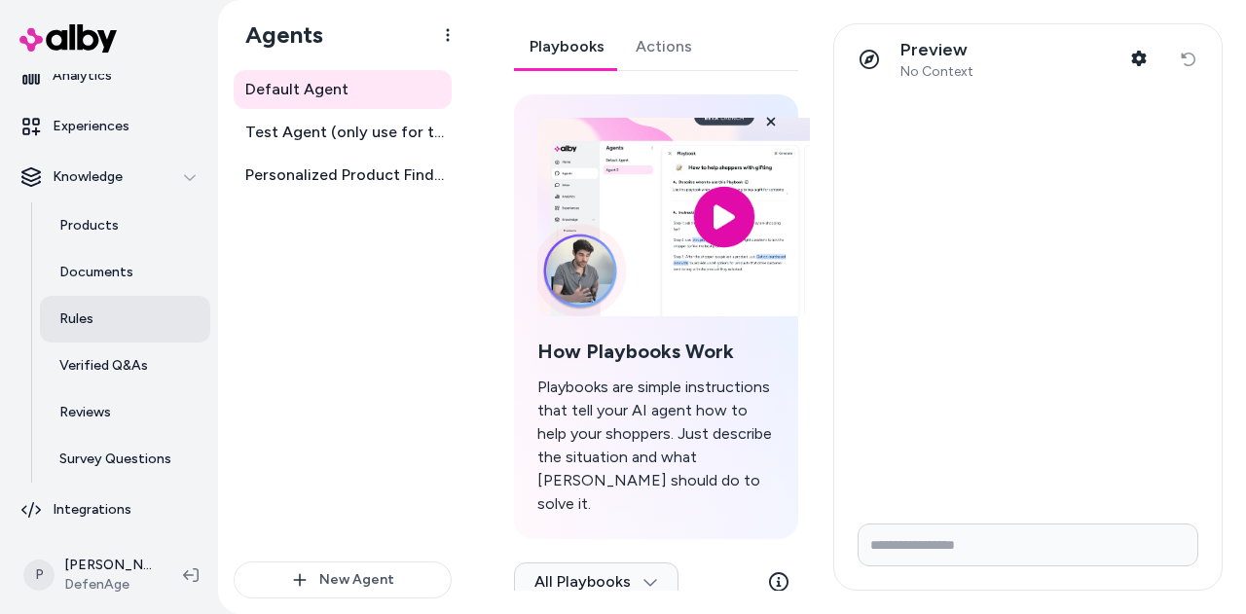
click at [95, 324] on link "Rules" at bounding box center [125, 319] width 170 height 47
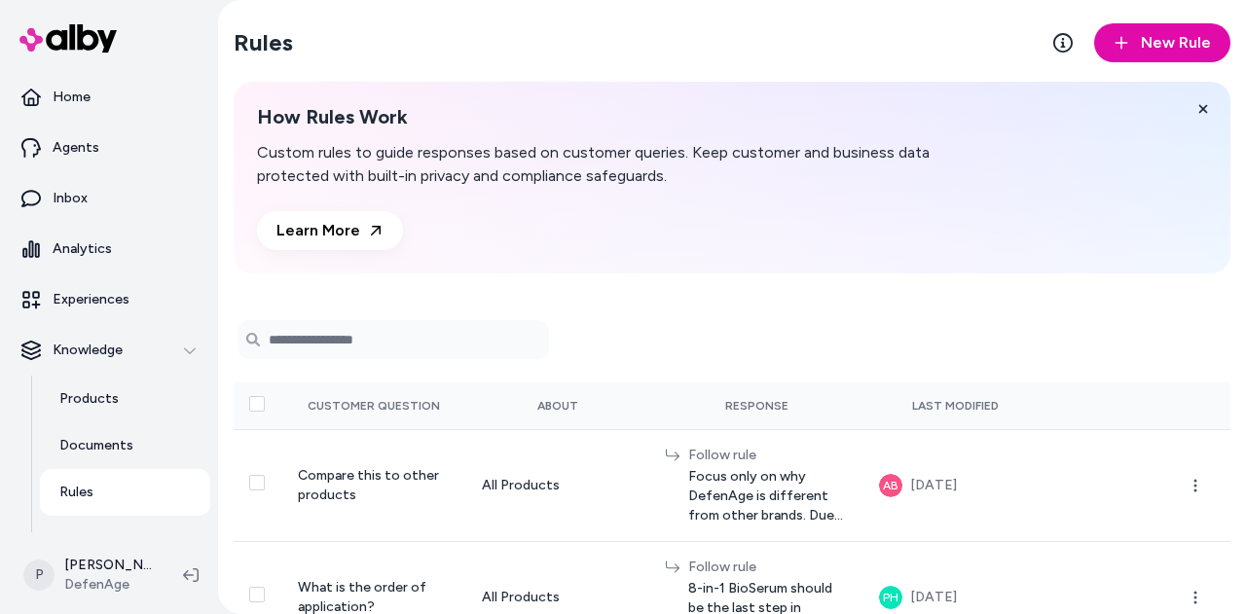
scroll to position [173, 0]
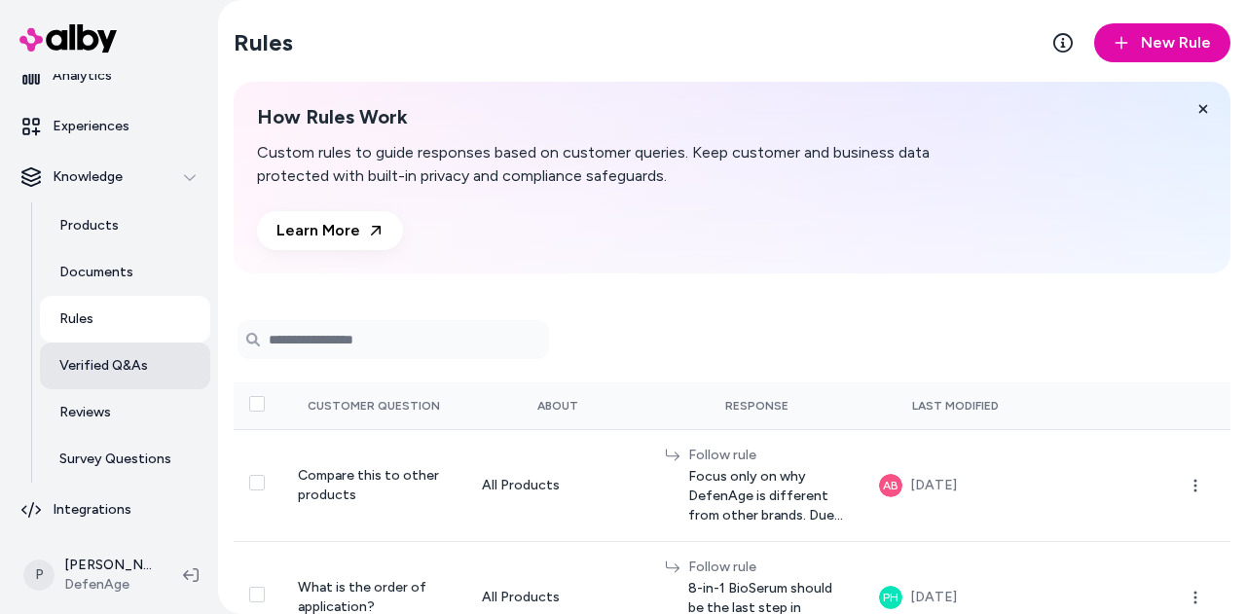
click at [140, 364] on p "Verified Q&As" at bounding box center [103, 365] width 89 height 19
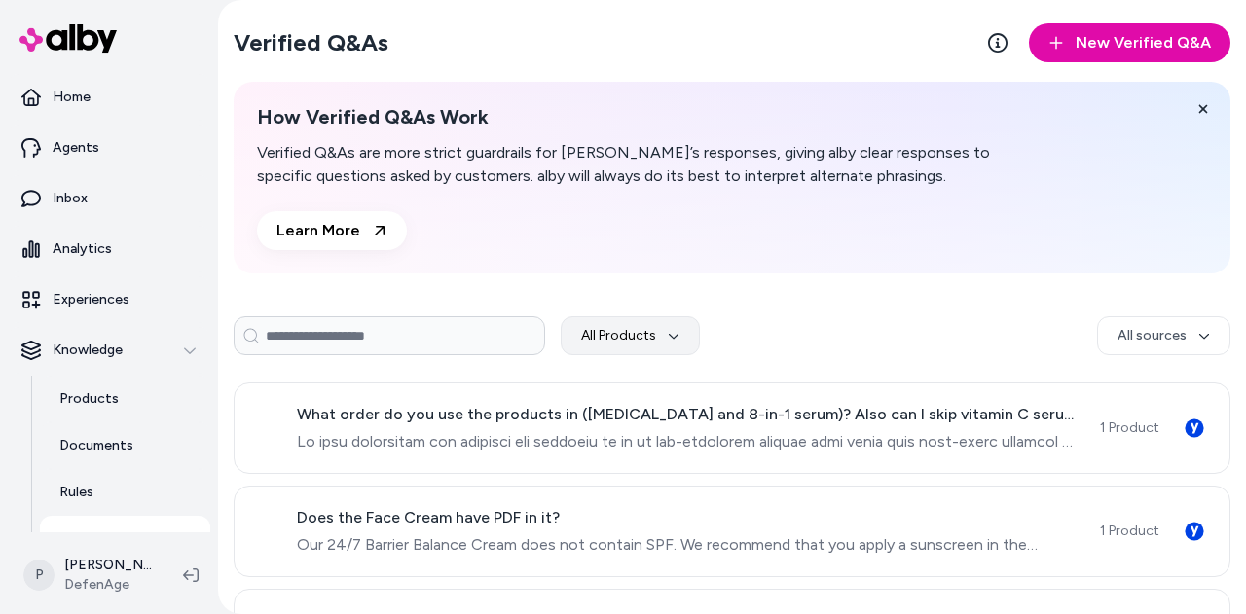
scroll to position [173, 0]
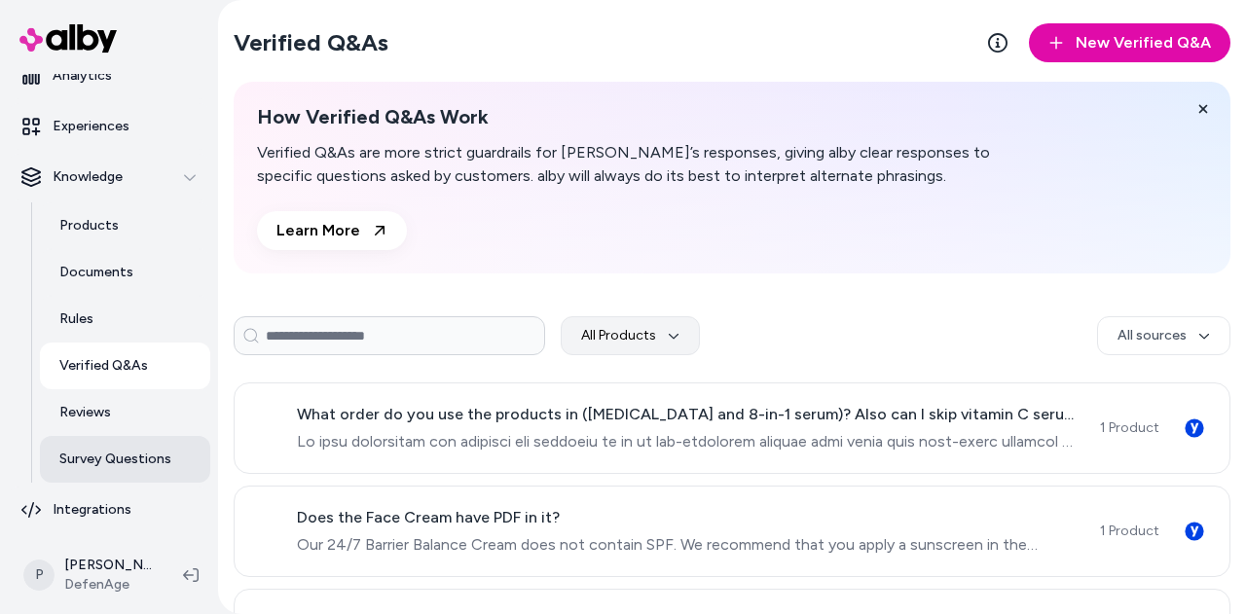
click at [134, 470] on link "Survey Questions" at bounding box center [125, 459] width 170 height 47
click at [157, 453] on p "Survey Questions" at bounding box center [115, 459] width 112 height 19
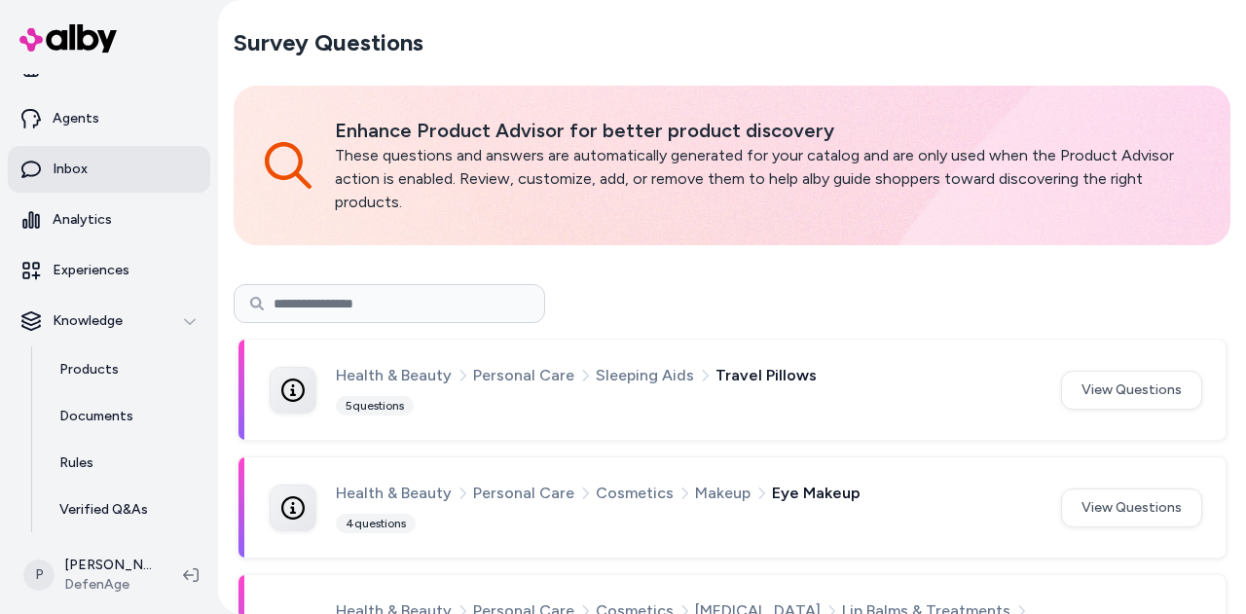
scroll to position [27, 0]
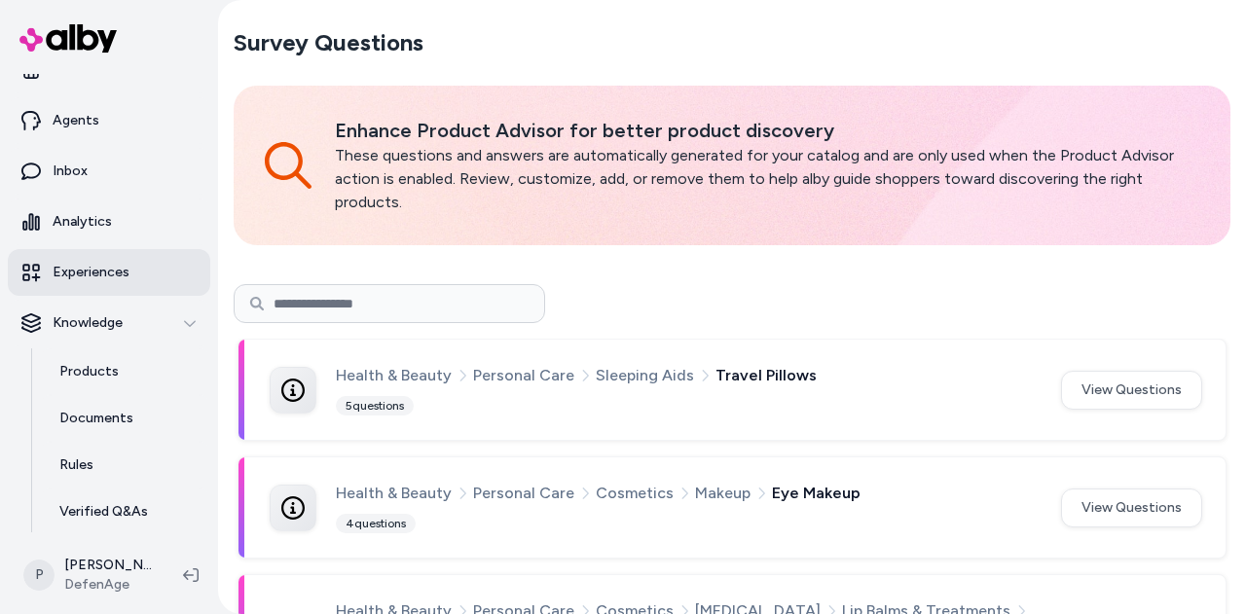
click at [95, 272] on p "Experiences" at bounding box center [91, 272] width 77 height 19
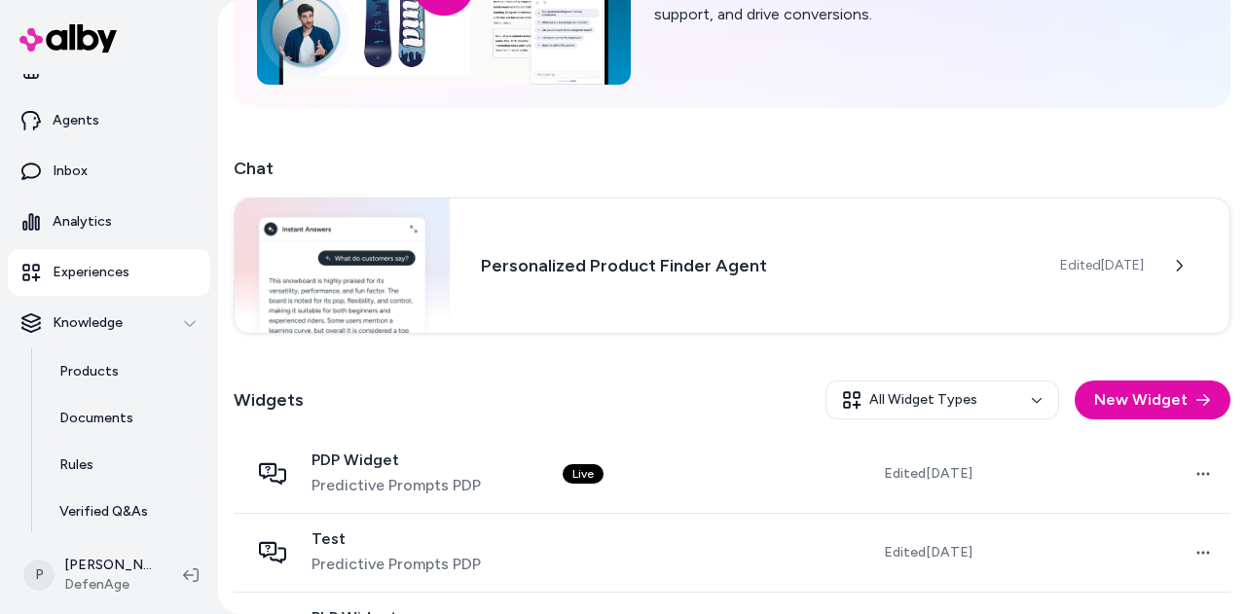
scroll to position [221, 0]
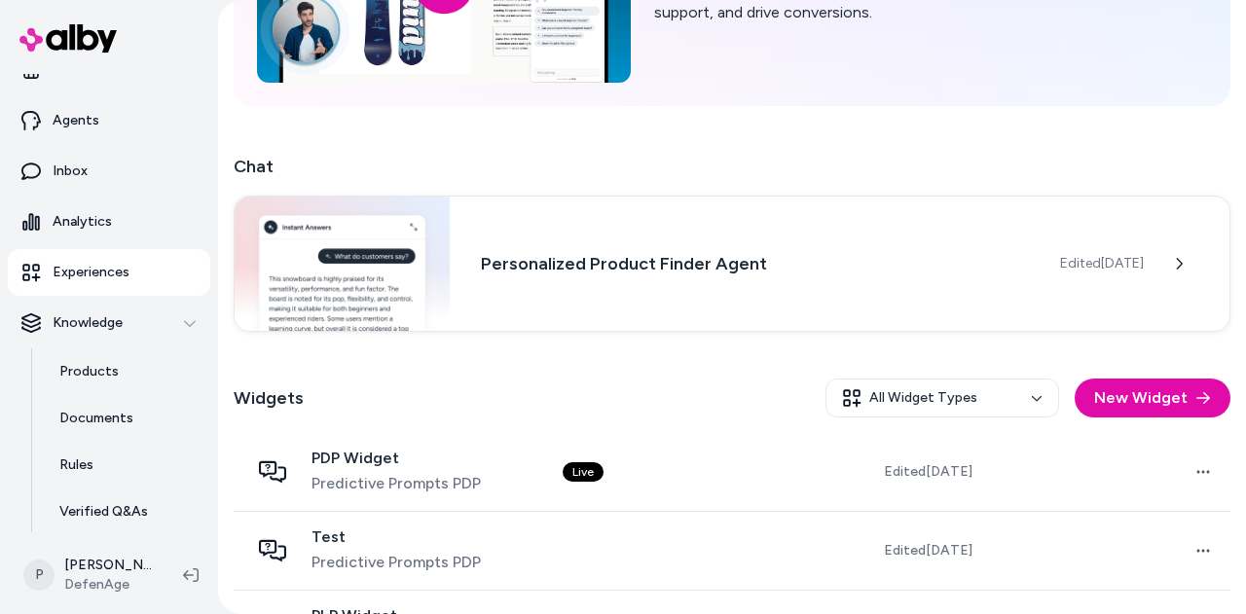
click at [903, 423] on div "Widgets All Widget Types New Widget" at bounding box center [732, 398] width 997 height 70
click at [931, 387] on html "Home Agents Inbox Analytics Experiences Knowledge Products Documents Rules Veri…" at bounding box center [623, 307] width 1246 height 614
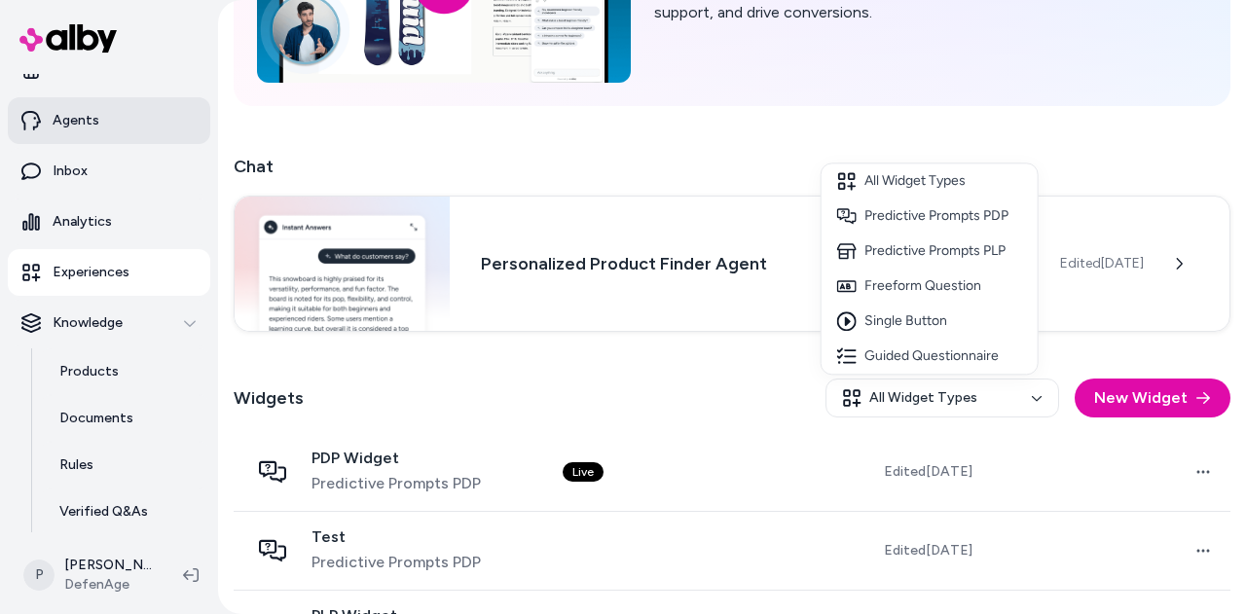
click at [109, 126] on html "Home Agents Inbox Analytics Experiences Knowledge Products Documents Rules Veri…" at bounding box center [623, 307] width 1246 height 614
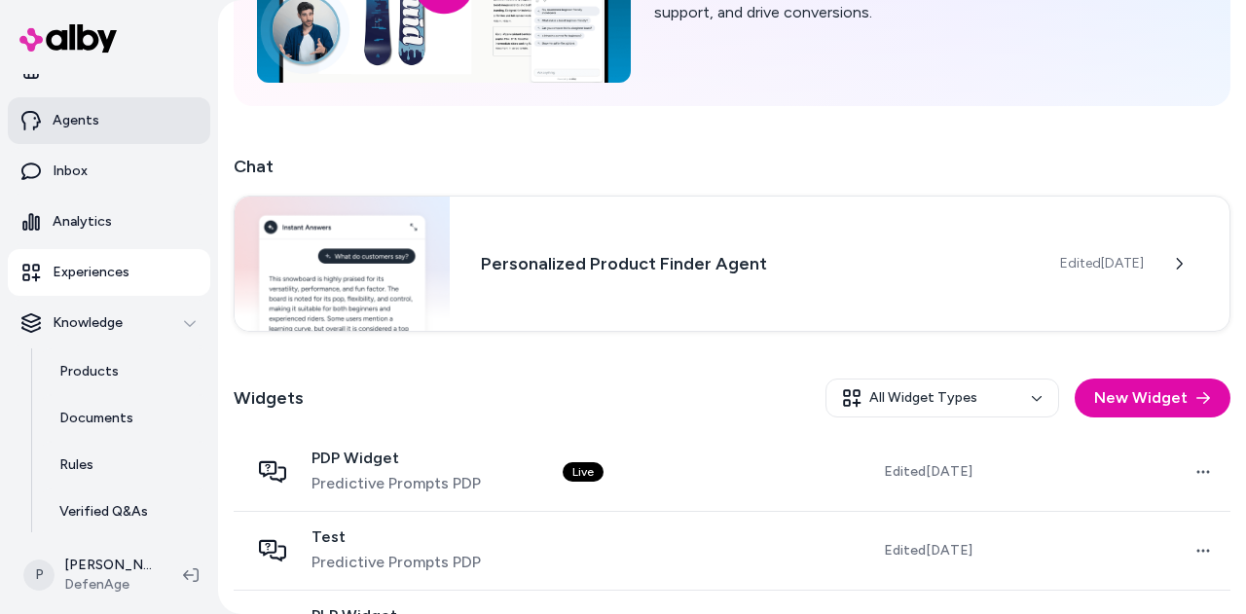
click at [109, 126] on link "Agents" at bounding box center [109, 120] width 202 height 47
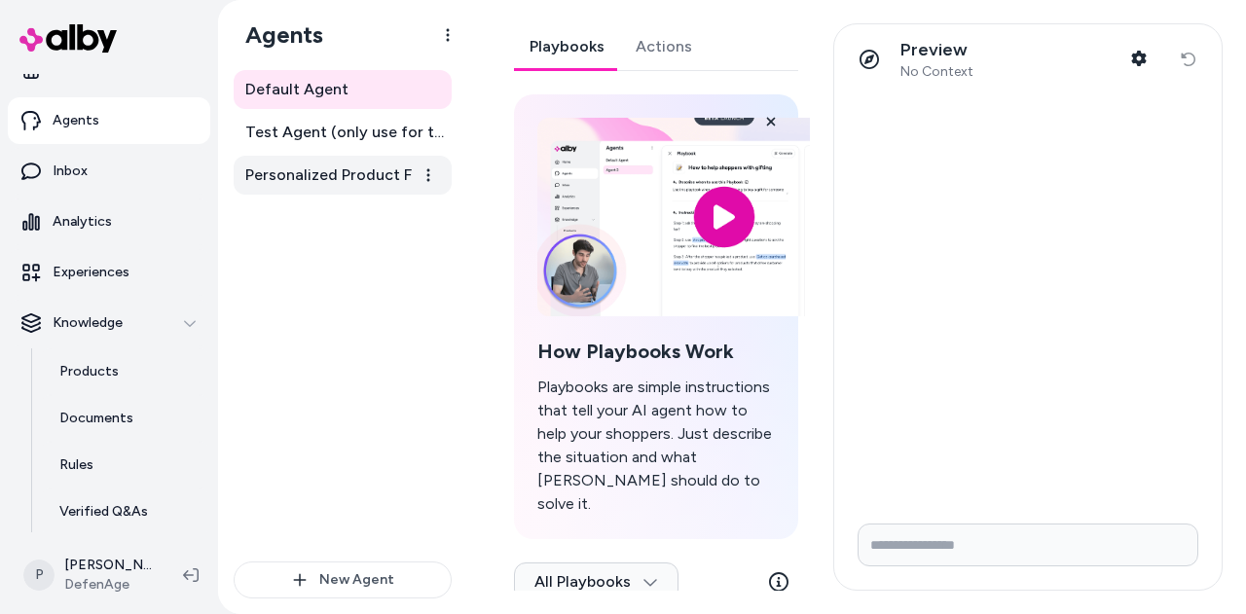
click at [372, 168] on span "Personalized Product Finder Agent" at bounding box center [344, 174] width 199 height 23
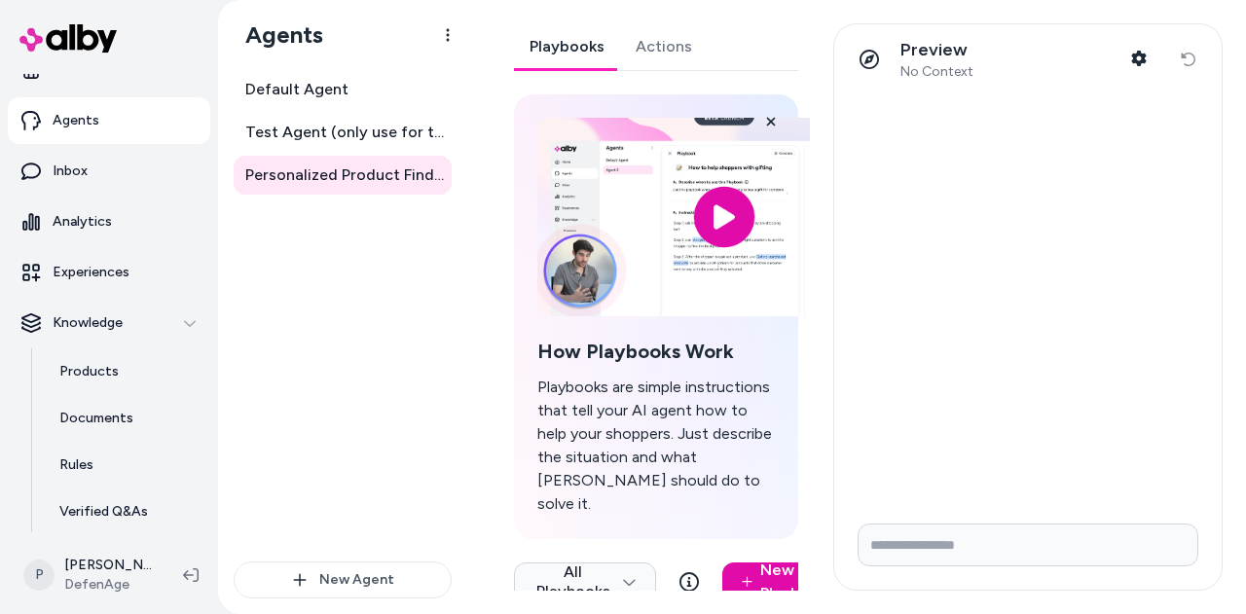
scroll to position [247, 0]
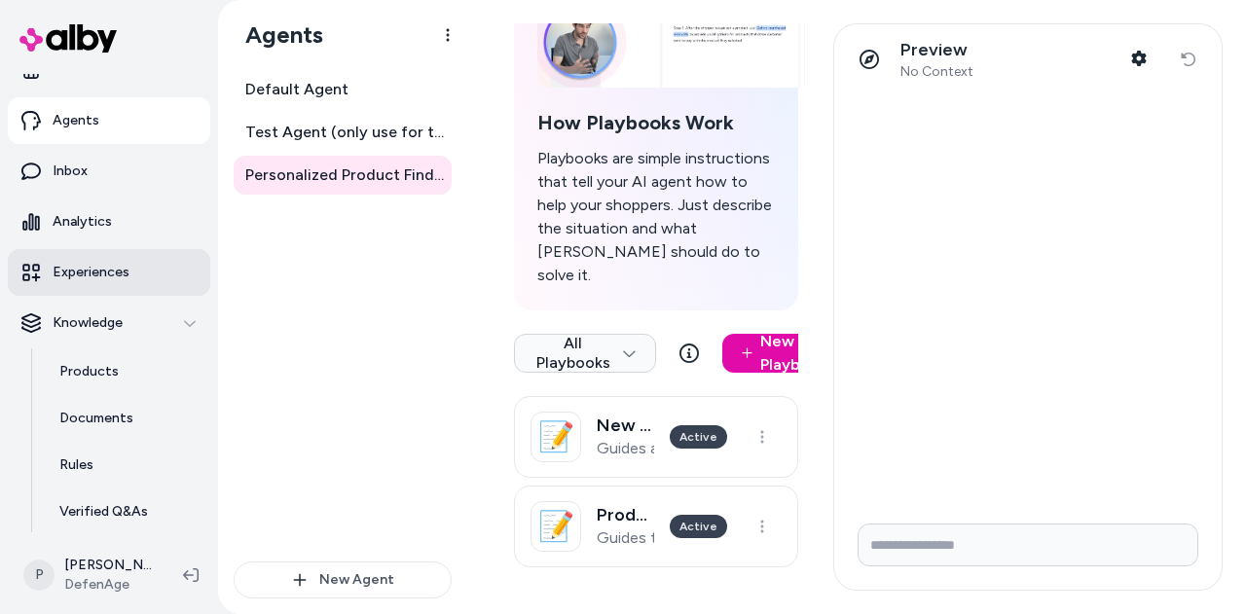
click at [113, 271] on p "Experiences" at bounding box center [91, 272] width 77 height 19
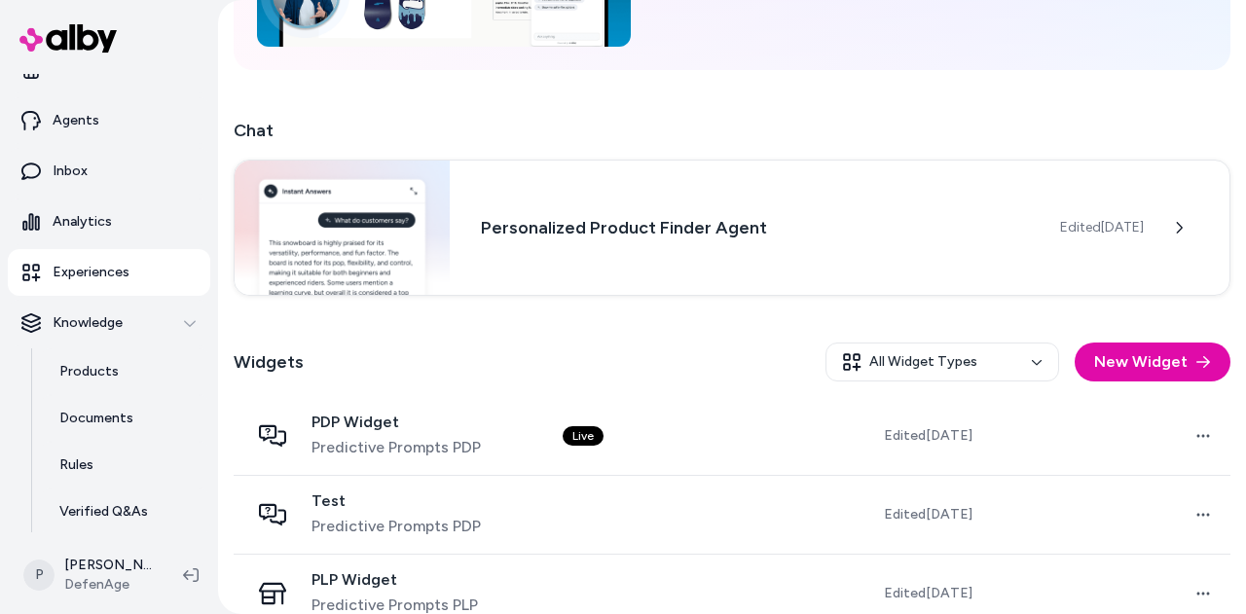
scroll to position [263, 0]
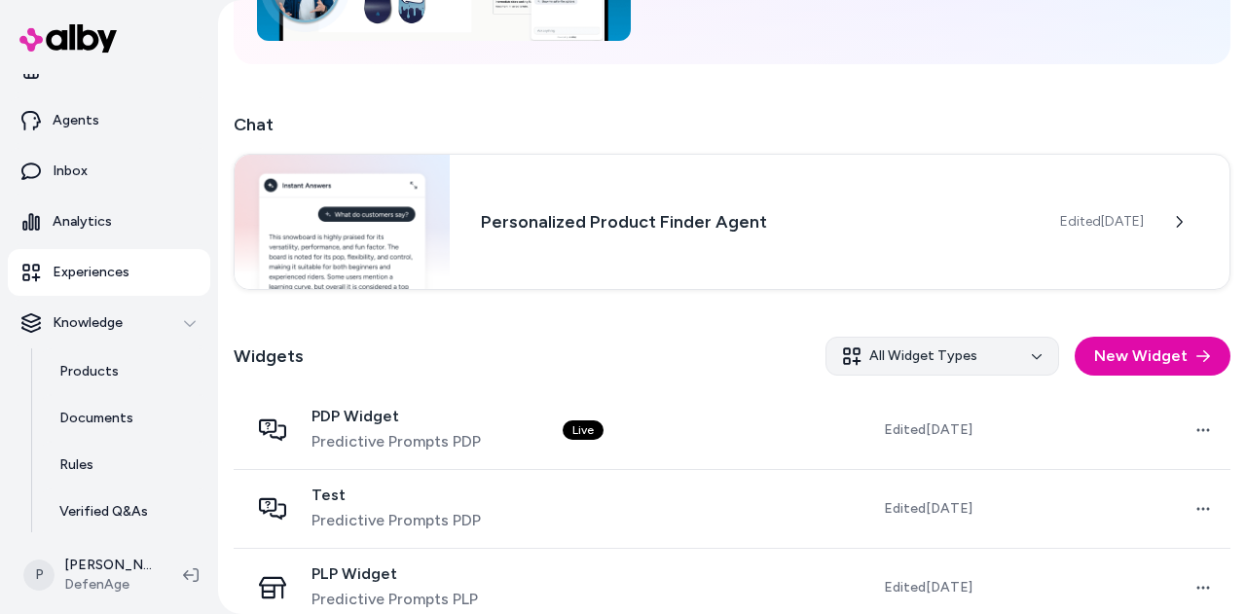
click at [959, 361] on html "Home Agents Inbox Analytics Experiences Knowledge Products Documents Rules Veri…" at bounding box center [623, 307] width 1246 height 614
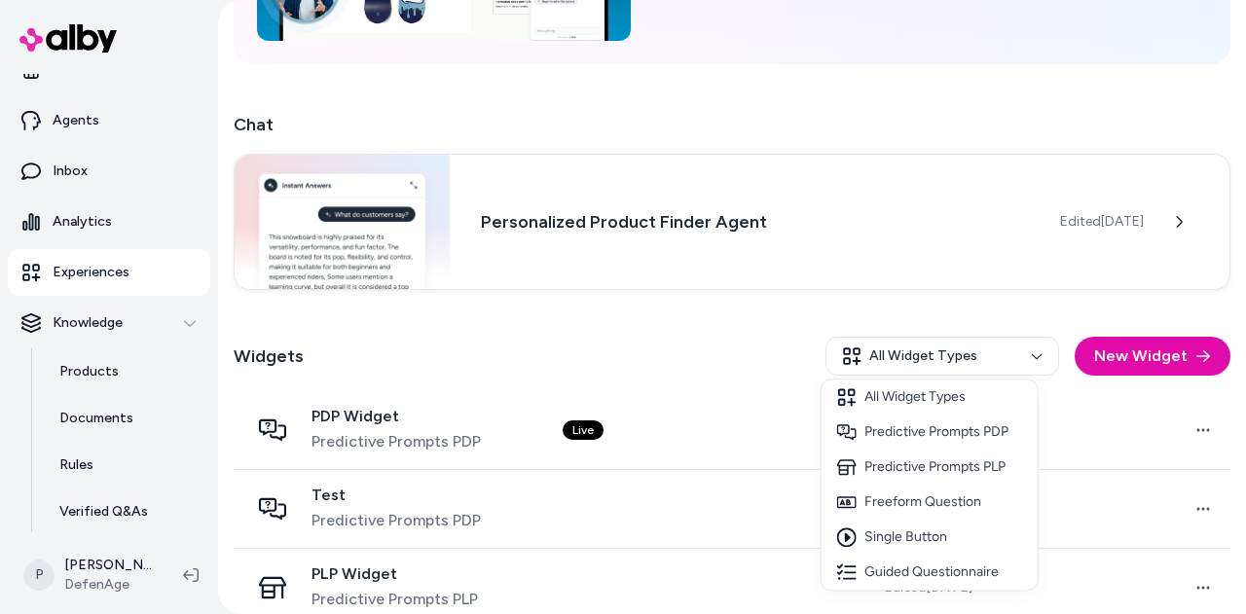
click at [1107, 352] on html "Home Agents Inbox Analytics Experiences Knowledge Products Documents Rules Veri…" at bounding box center [623, 307] width 1246 height 614
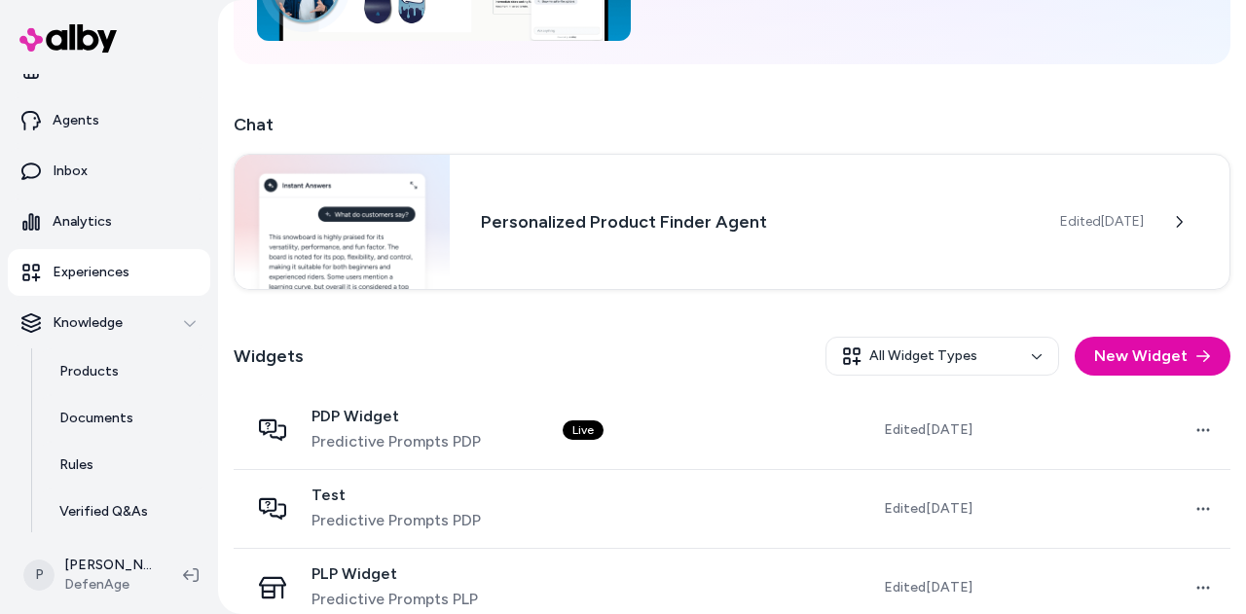
click at [1107, 352] on button "New Widget" at bounding box center [1152, 356] width 156 height 39
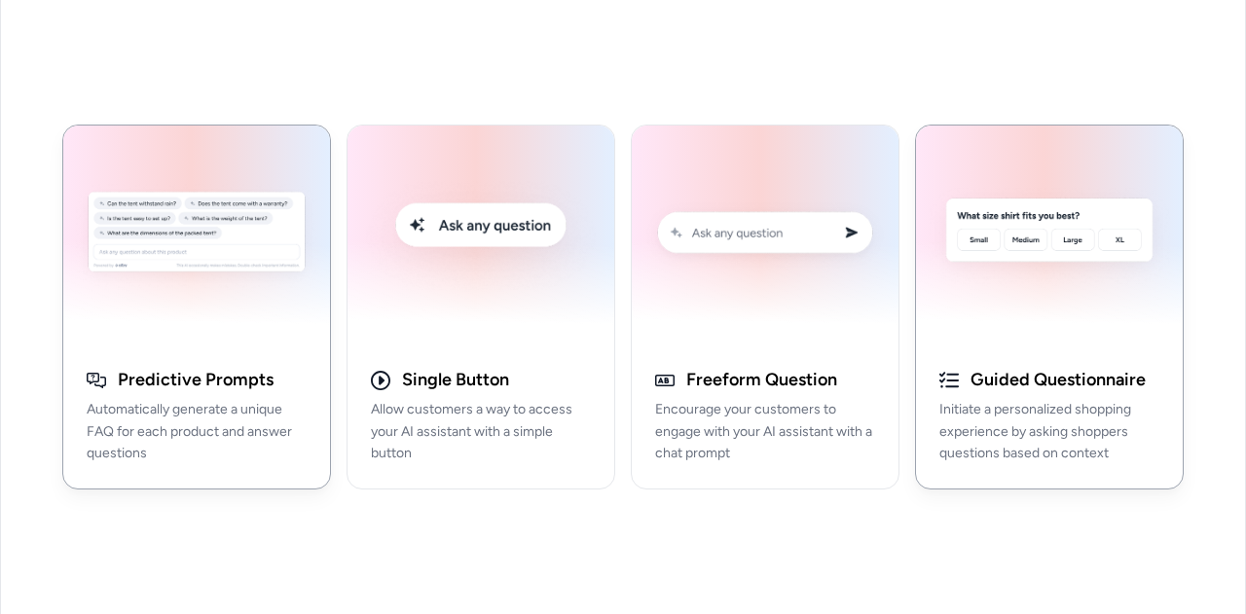
click at [1063, 333] on img "button" at bounding box center [1048, 235] width 243 height 197
click at [1017, 433] on p "Initiate a personalized shopping experience by asking shoppers questions based …" at bounding box center [1049, 432] width 220 height 66
click at [1093, 283] on img "button" at bounding box center [1048, 235] width 243 height 197
click at [1016, 402] on p "Initiate a personalized shopping experience by asking shoppers questions based …" at bounding box center [1049, 432] width 220 height 66
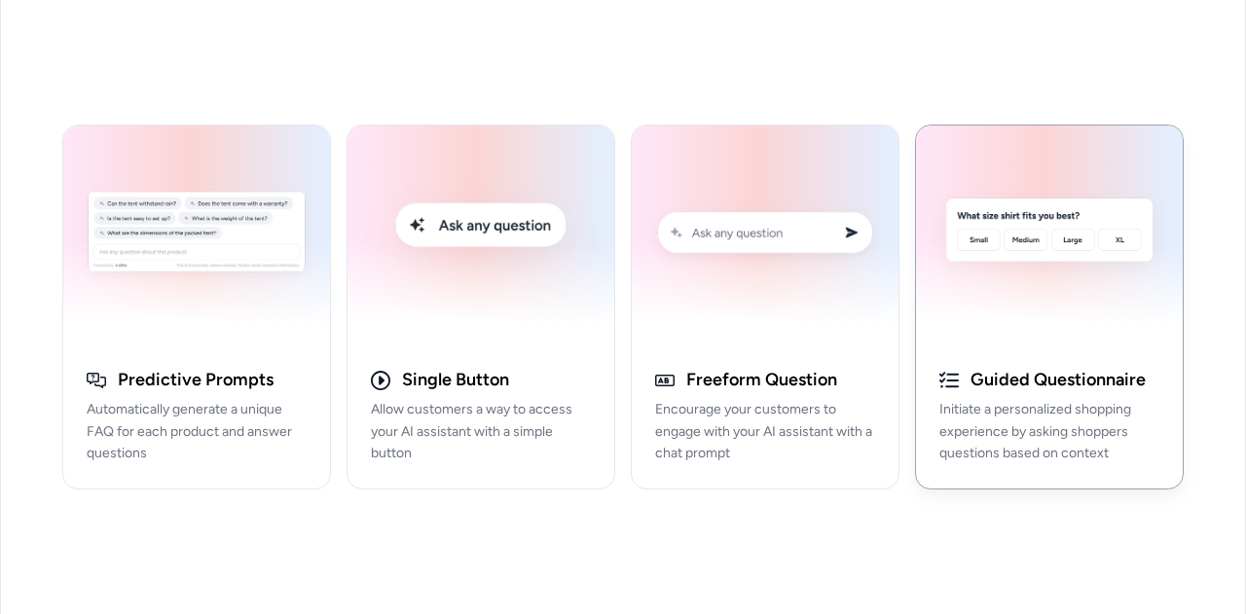
click at [965, 273] on img "button" at bounding box center [1048, 235] width 243 height 197
click at [1043, 318] on img "button" at bounding box center [1048, 235] width 243 height 197
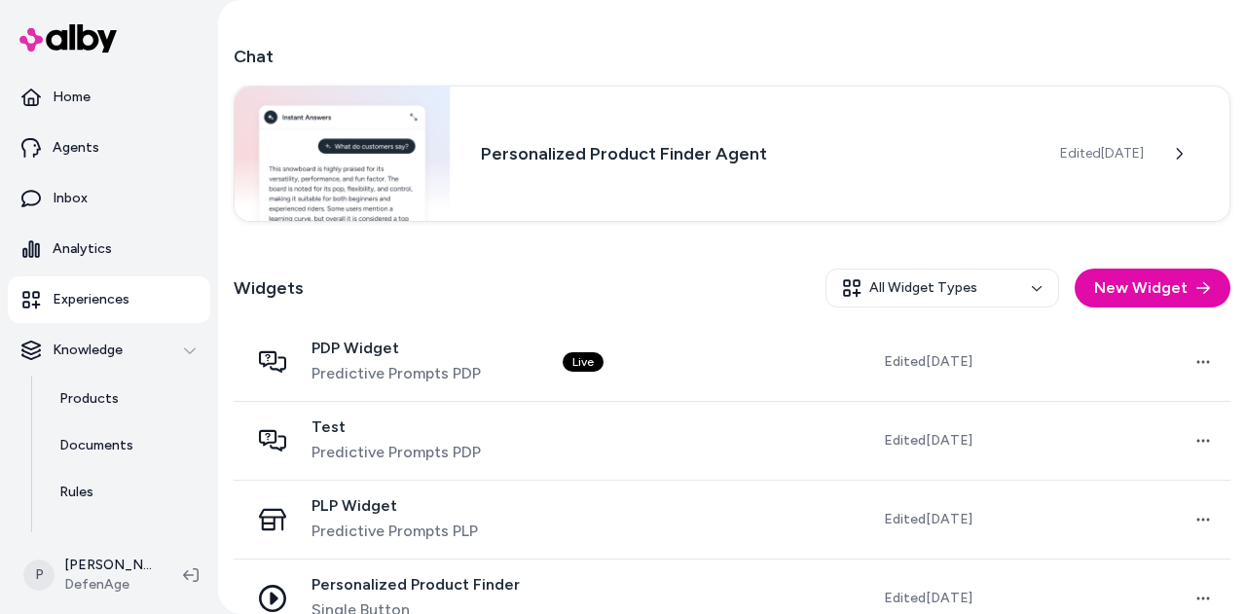
scroll to position [368, 0]
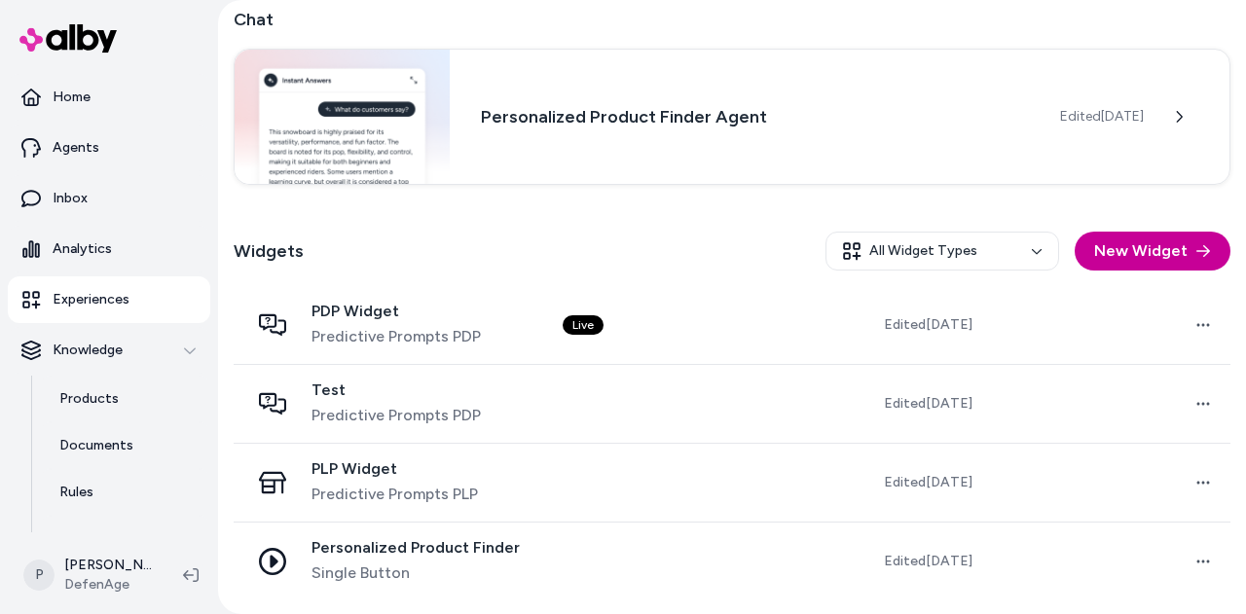
click at [1128, 254] on button "New Widget" at bounding box center [1152, 251] width 156 height 39
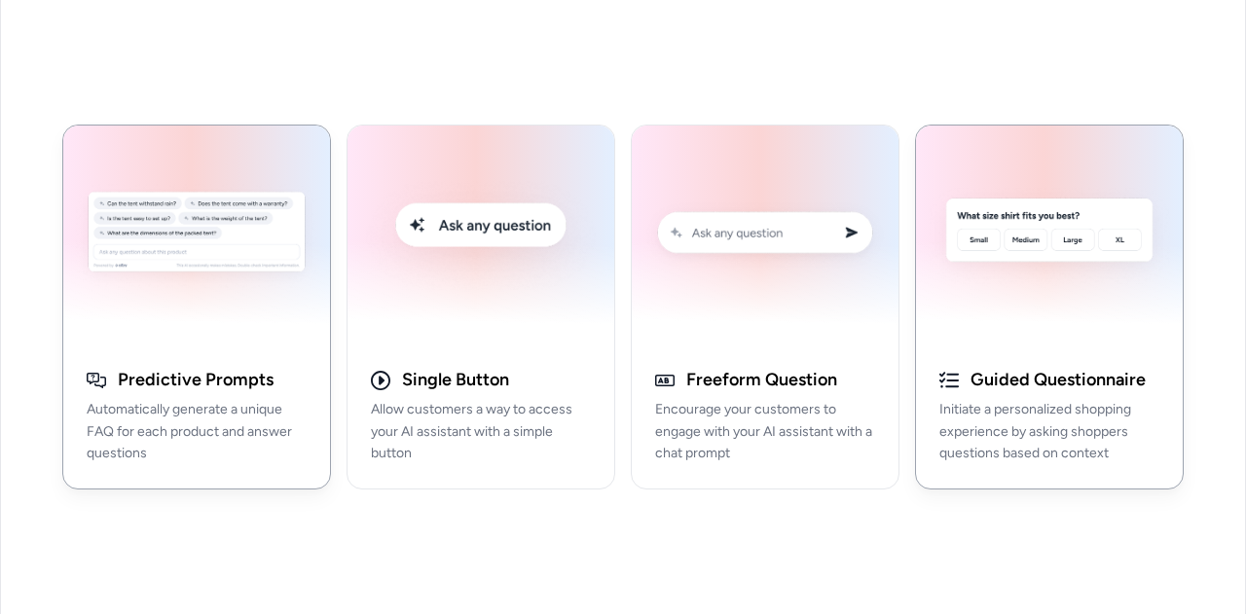
click at [1059, 427] on p "Initiate a personalized shopping experience by asking shoppers questions based …" at bounding box center [1049, 432] width 220 height 66
click at [1085, 318] on img "button" at bounding box center [1048, 235] width 243 height 197
click at [967, 155] on img "button" at bounding box center [1048, 235] width 243 height 197
click at [1139, 205] on img "button" at bounding box center [1048, 235] width 243 height 197
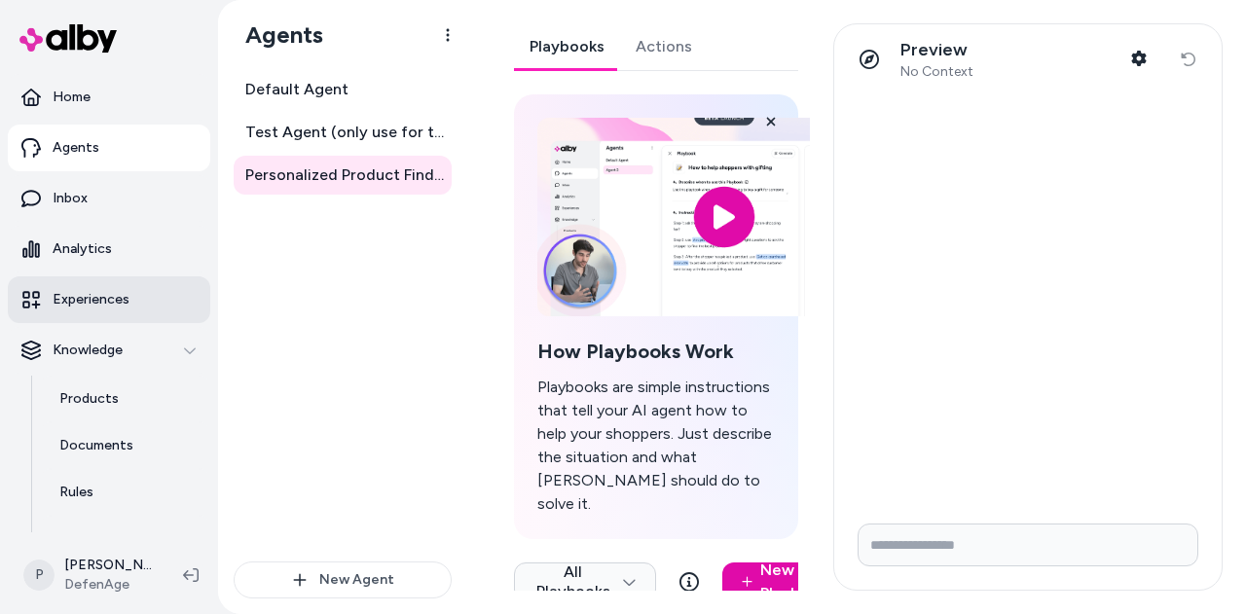
click at [152, 294] on link "Experiences" at bounding box center [109, 299] width 202 height 47
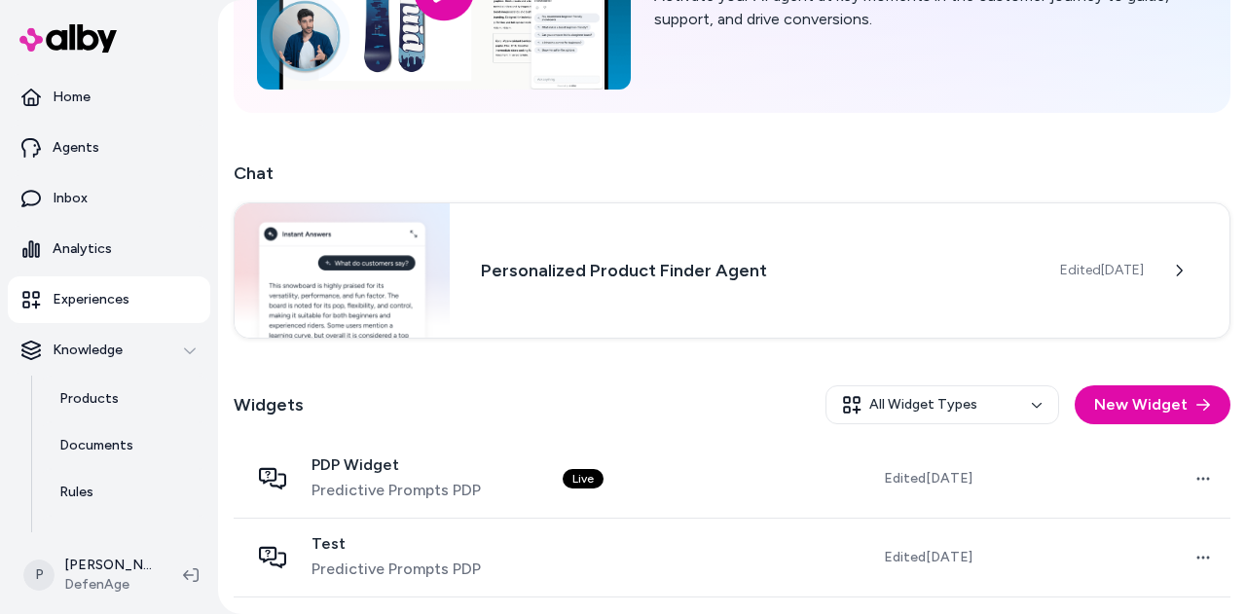
scroll to position [368, 0]
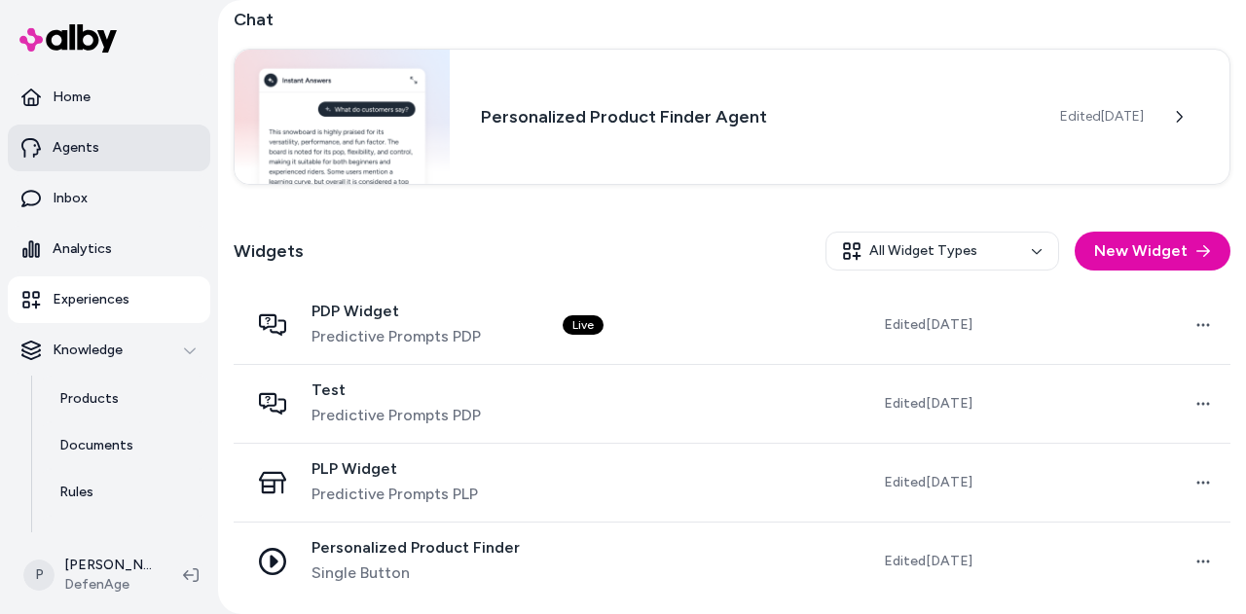
click at [130, 156] on link "Agents" at bounding box center [109, 148] width 202 height 47
click at [80, 156] on p "Agents" at bounding box center [76, 147] width 47 height 19
click at [121, 145] on link "Agents" at bounding box center [109, 148] width 202 height 47
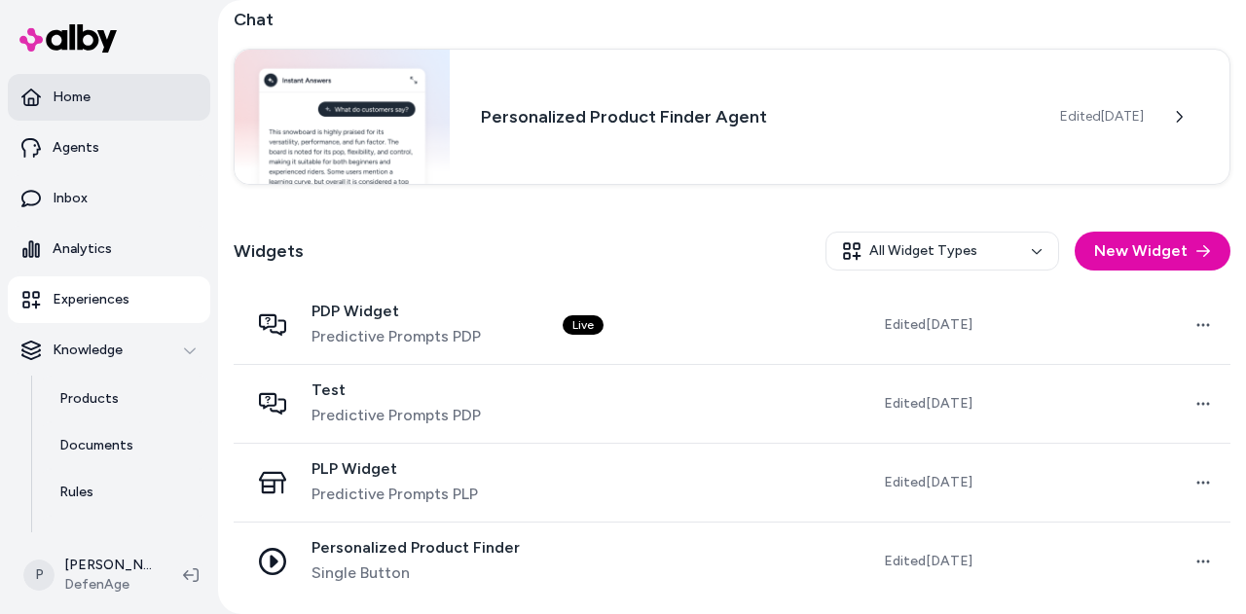
click at [88, 98] on p "Home" at bounding box center [72, 97] width 38 height 19
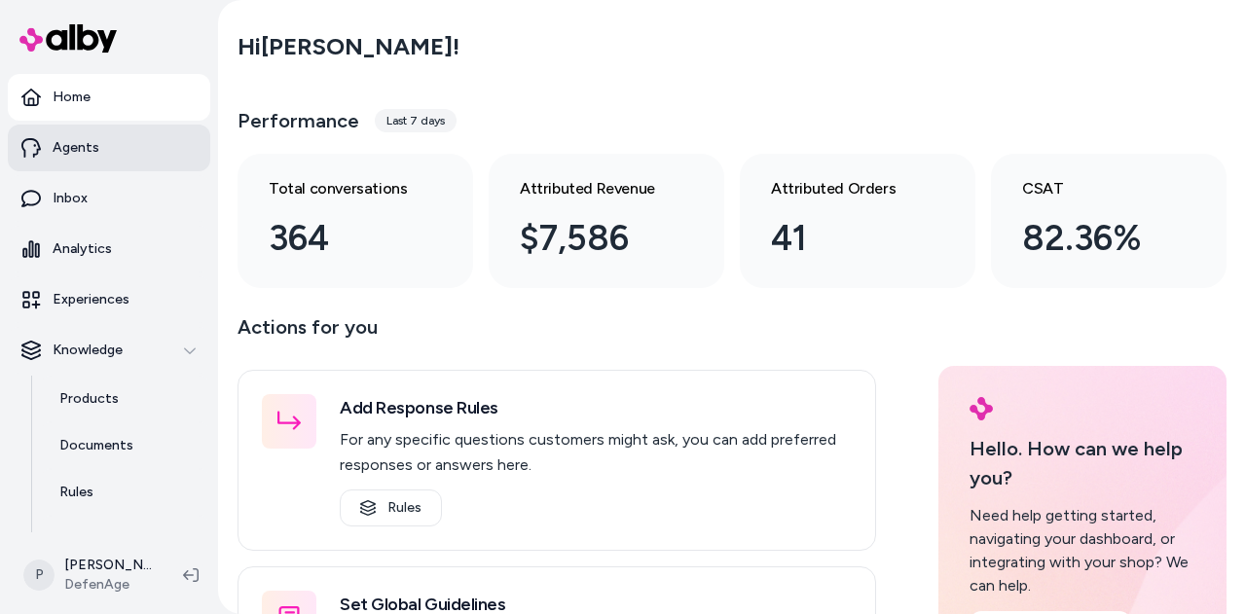
click at [116, 146] on link "Agents" at bounding box center [109, 148] width 202 height 47
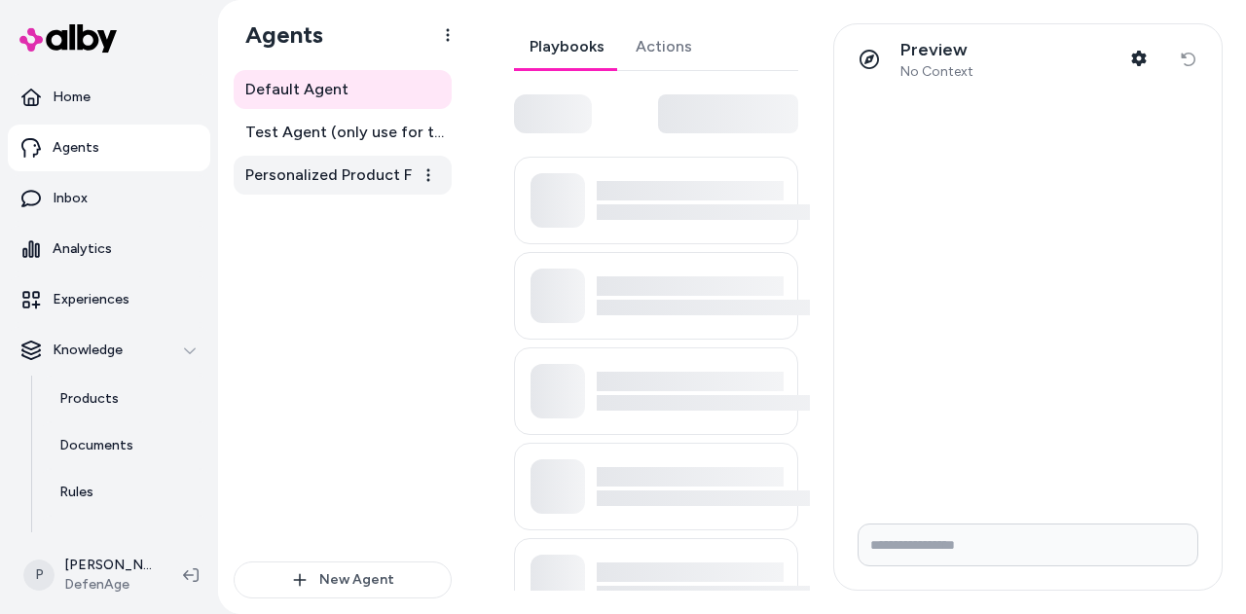
click at [365, 164] on span "Personalized Product Finder Agent" at bounding box center [344, 174] width 199 height 23
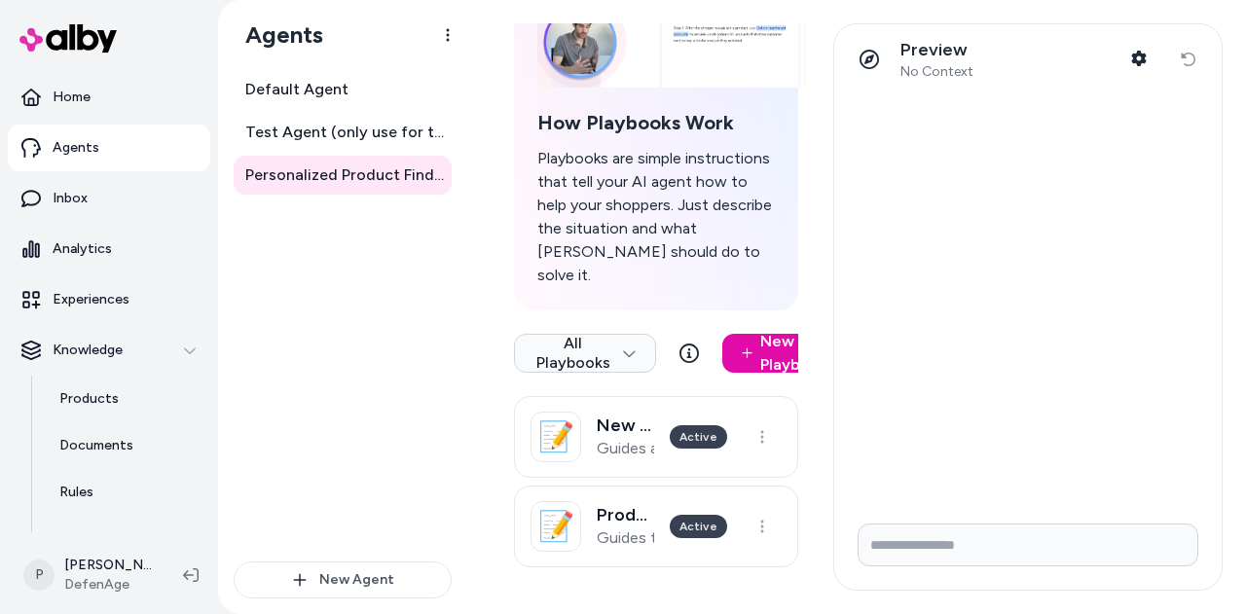
scroll to position [173, 0]
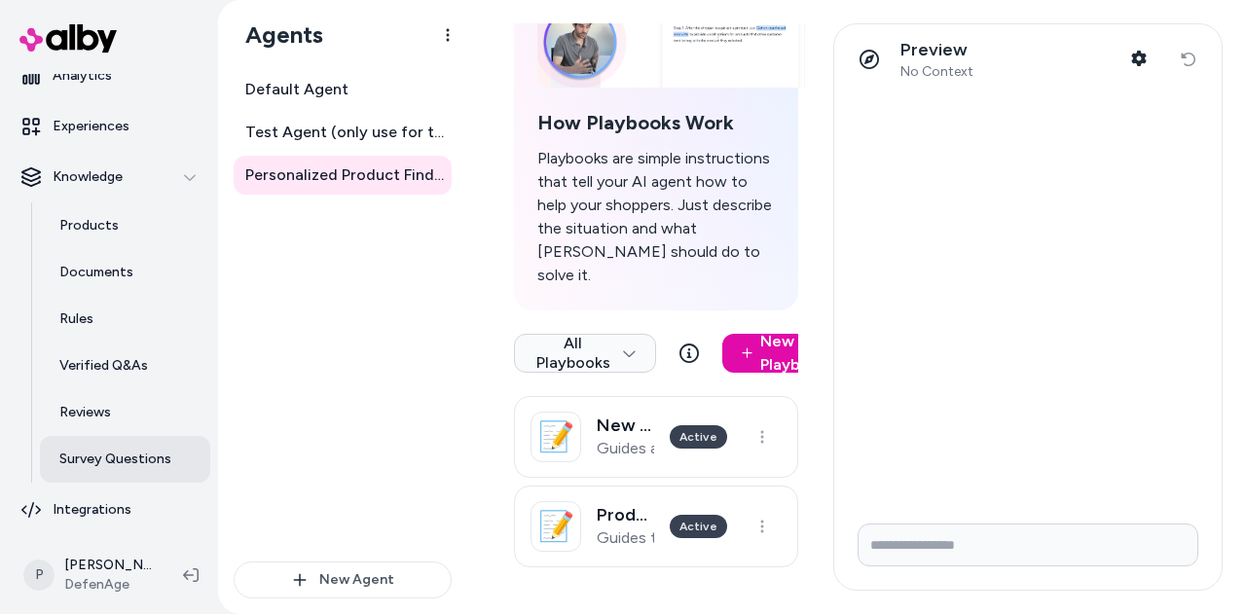
click at [142, 463] on p "Survey Questions" at bounding box center [115, 459] width 112 height 19
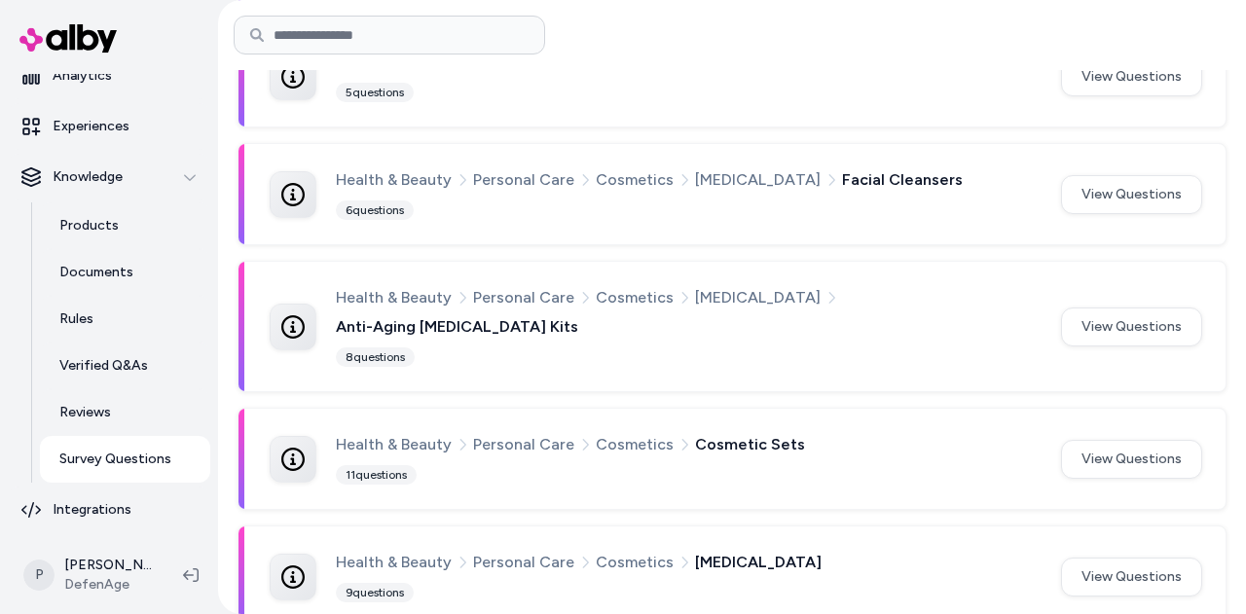
scroll to position [669, 0]
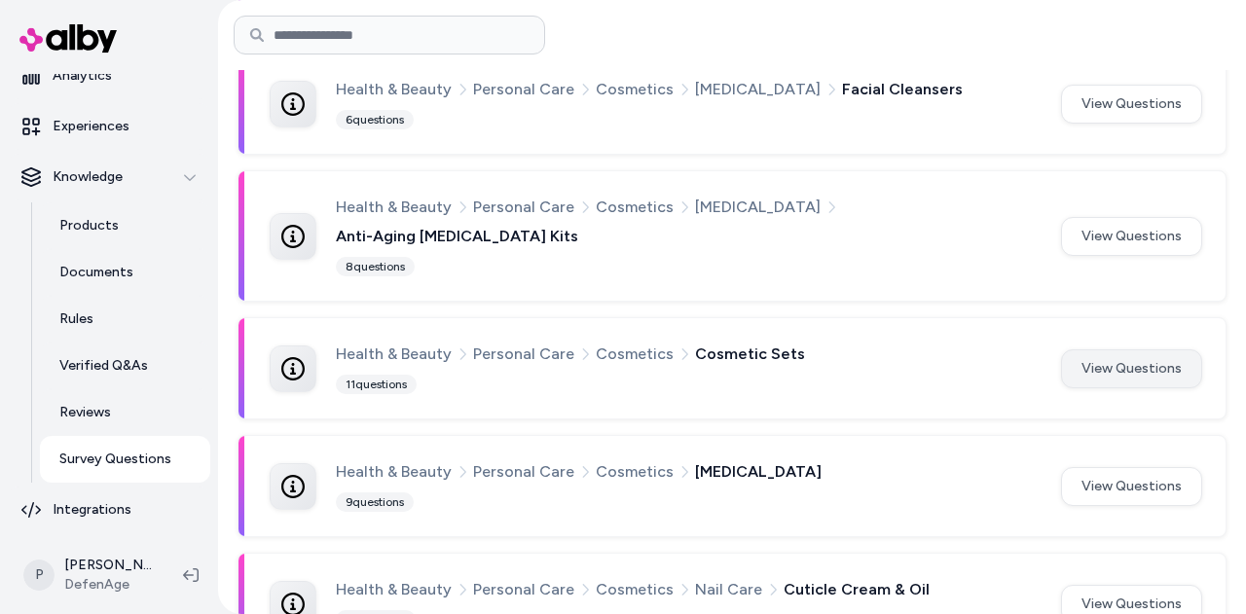
click at [1114, 349] on button "View Questions" at bounding box center [1131, 368] width 141 height 39
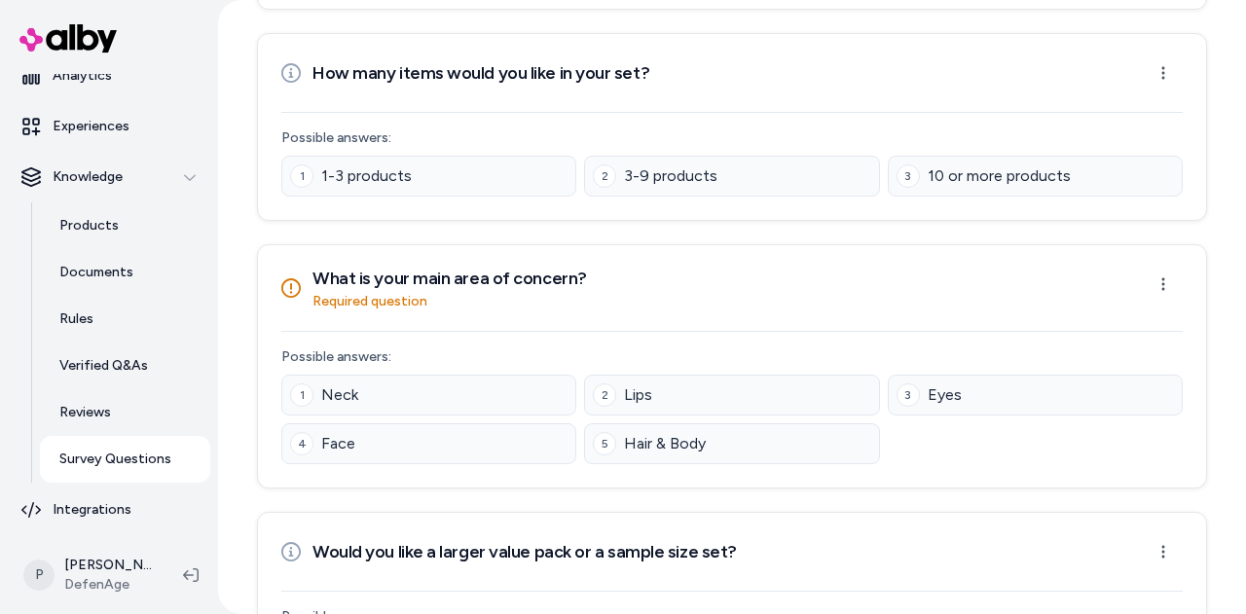
scroll to position [2043, 0]
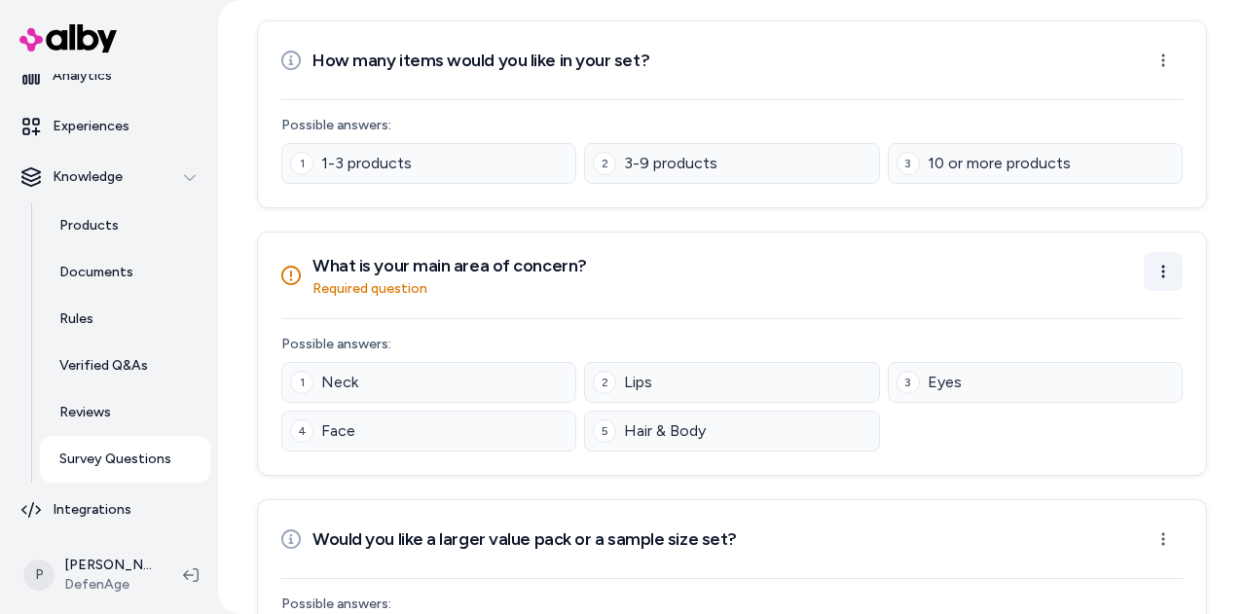
click at [1144, 233] on html "Home Agents Inbox Analytics Experiences Knowledge Products Documents Rules Veri…" at bounding box center [623, 307] width 1246 height 614
click at [1084, 266] on div "Edit Question" at bounding box center [1092, 275] width 161 height 31
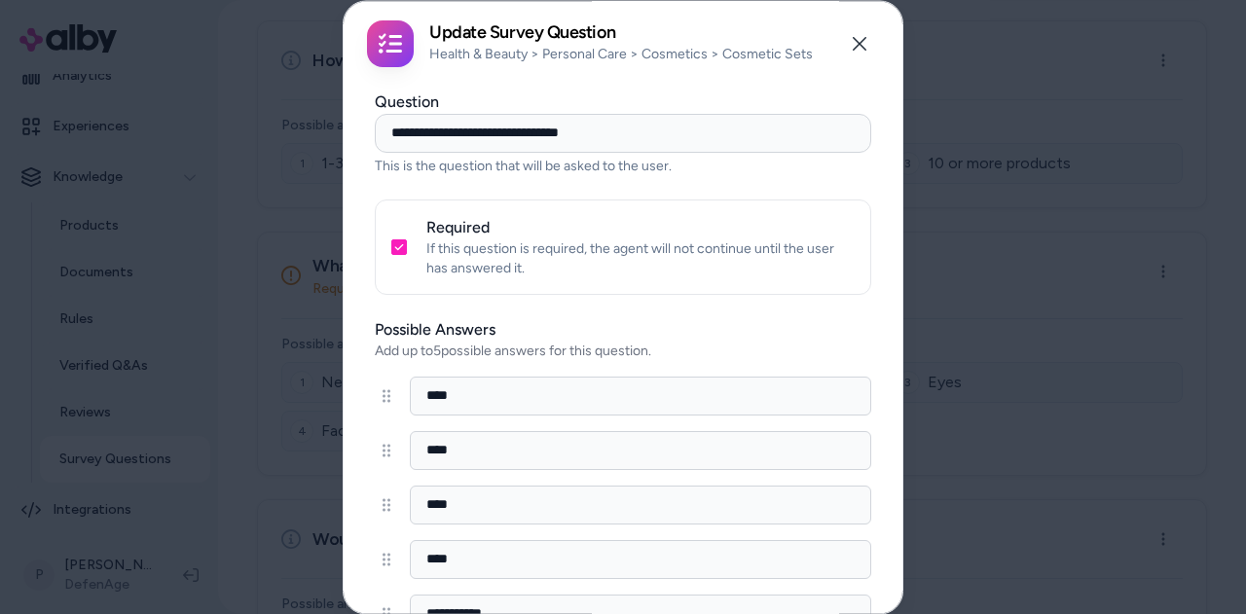
scroll to position [0, 0]
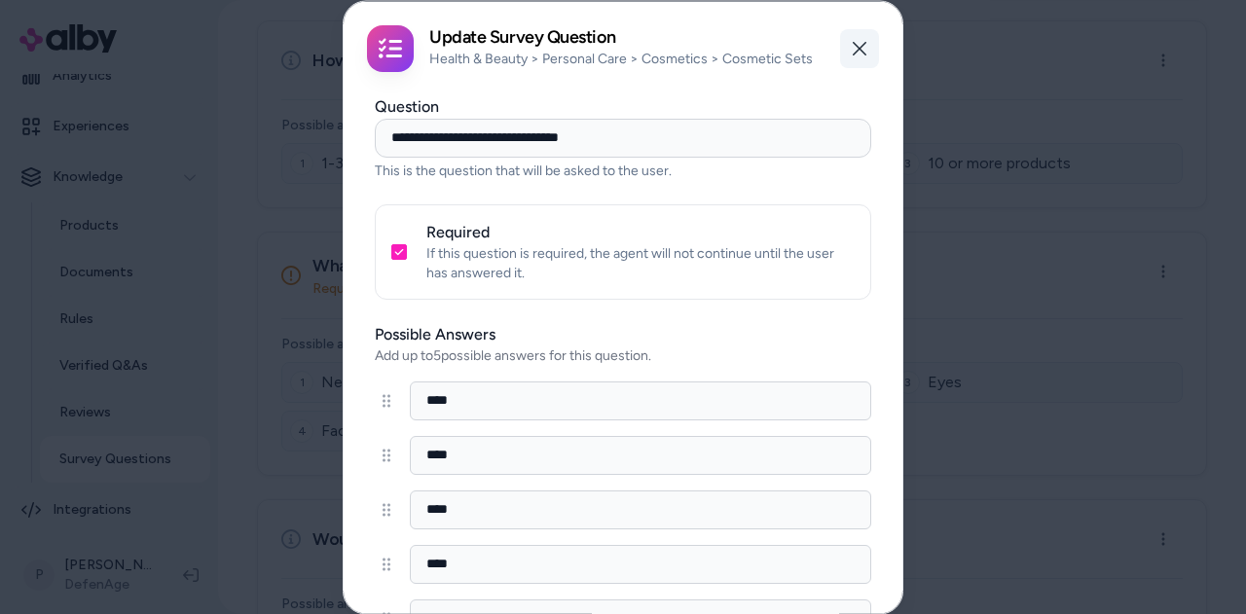
click at [860, 48] on button "Close" at bounding box center [859, 47] width 39 height 39
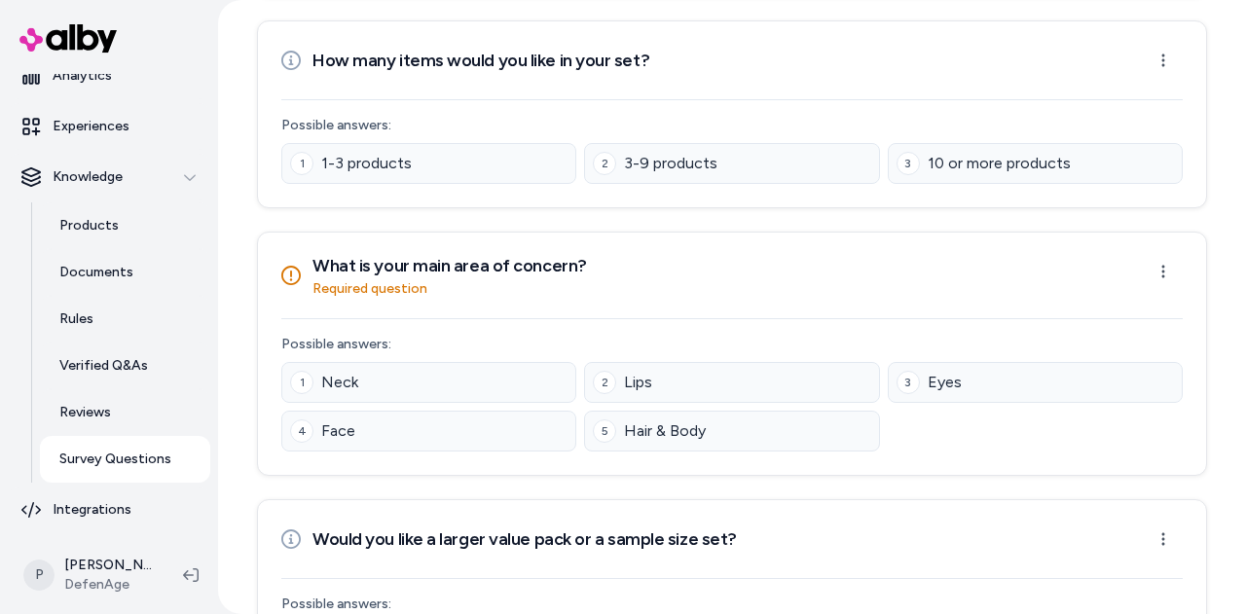
click at [211, 289] on div "Home Agents Inbox Analytics Experiences Knowledge Products Documents Rules Veri…" at bounding box center [109, 268] width 218 height 536
click at [197, 285] on link "Documents" at bounding box center [125, 272] width 170 height 47
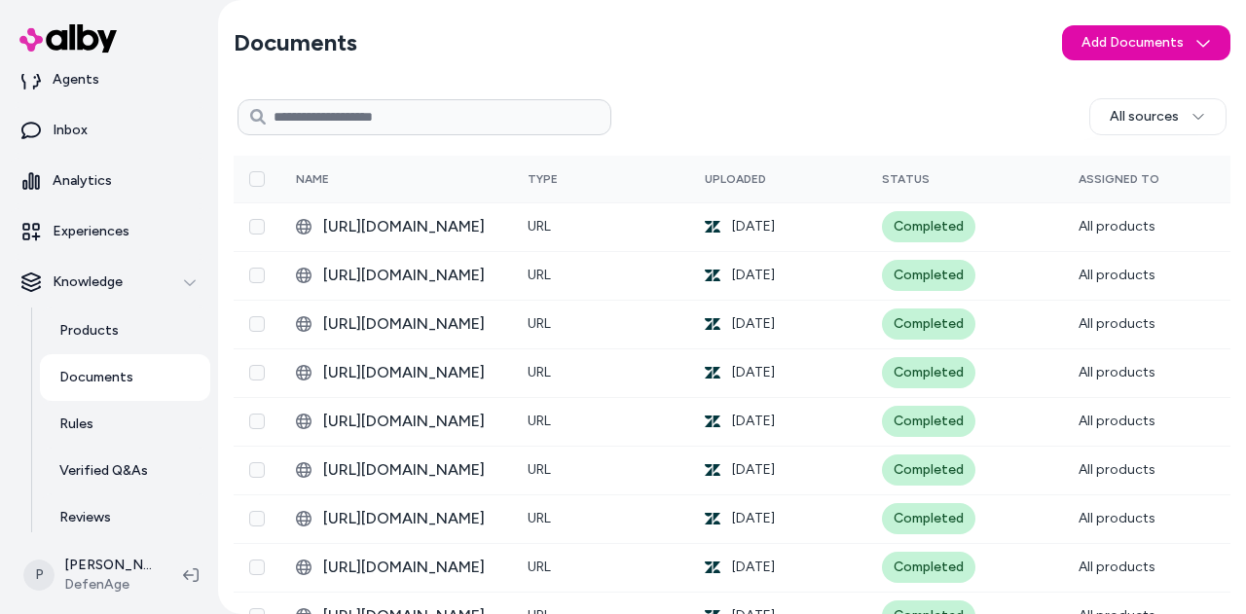
scroll to position [173, 0]
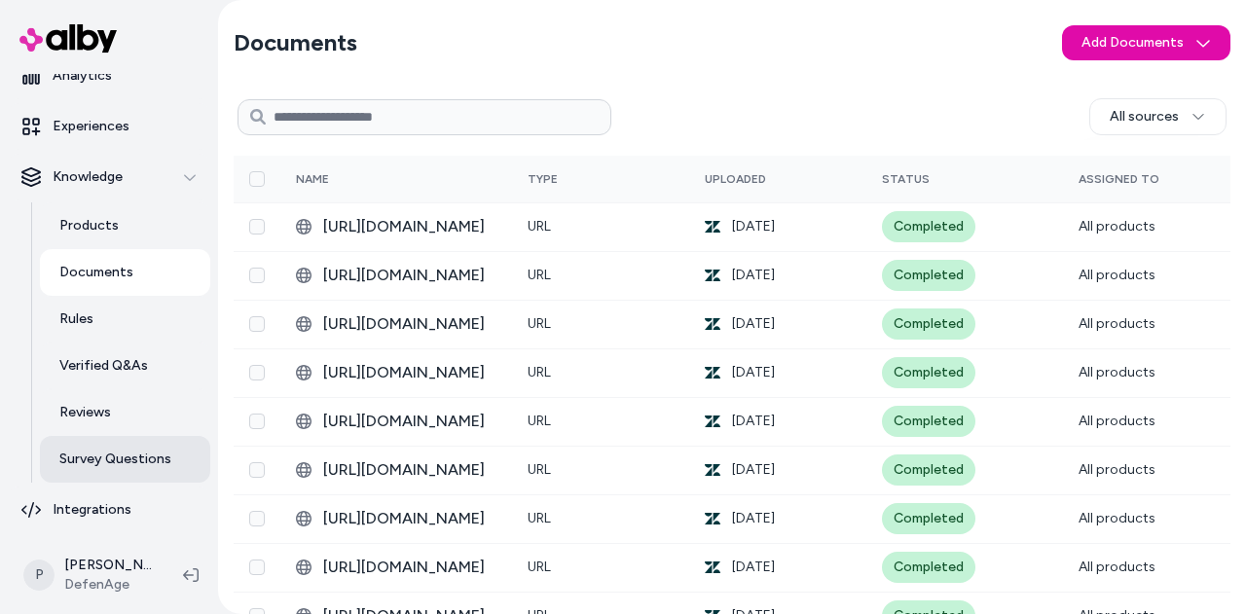
click at [161, 454] on p "Survey Questions" at bounding box center [115, 459] width 112 height 19
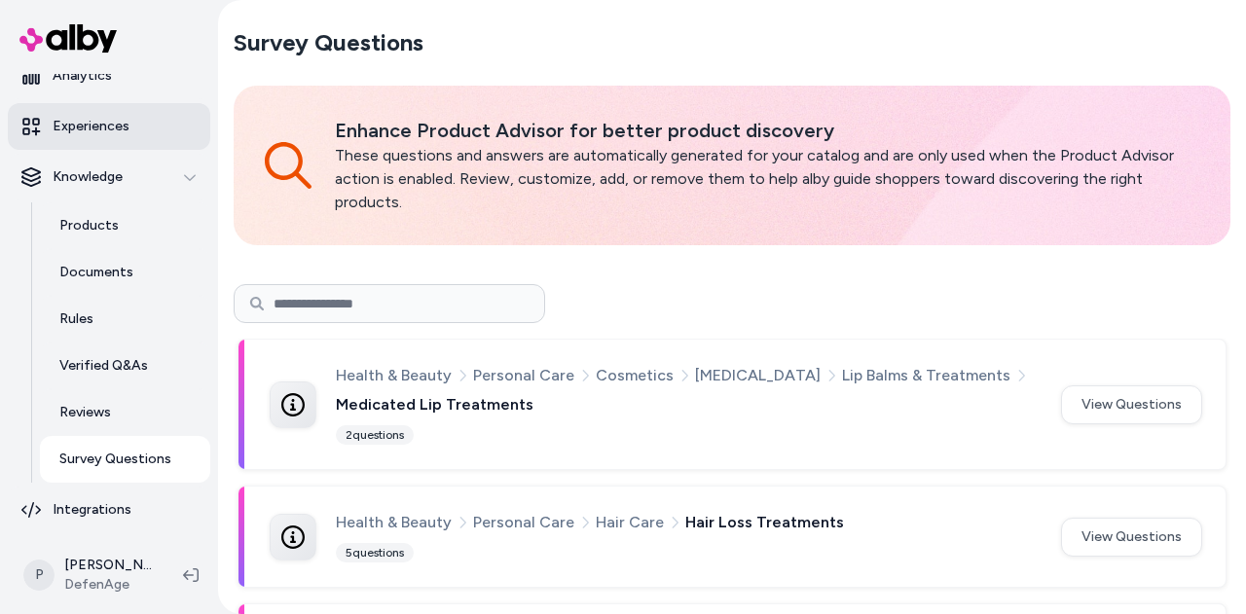
click at [82, 130] on p "Experiences" at bounding box center [91, 126] width 77 height 19
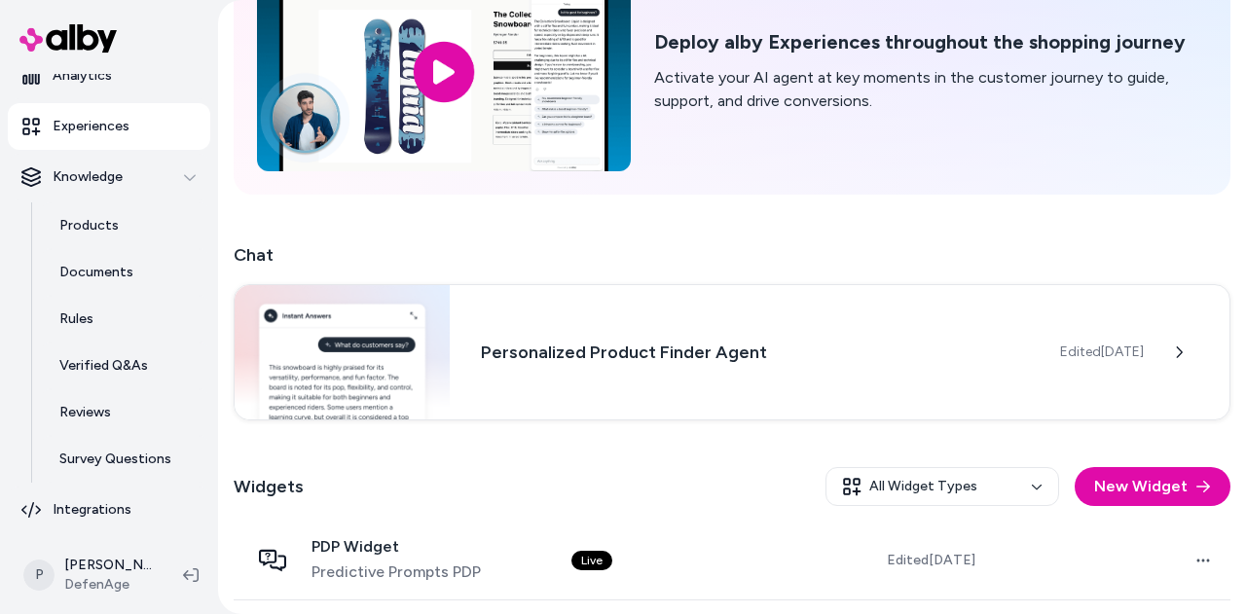
scroll to position [447, 0]
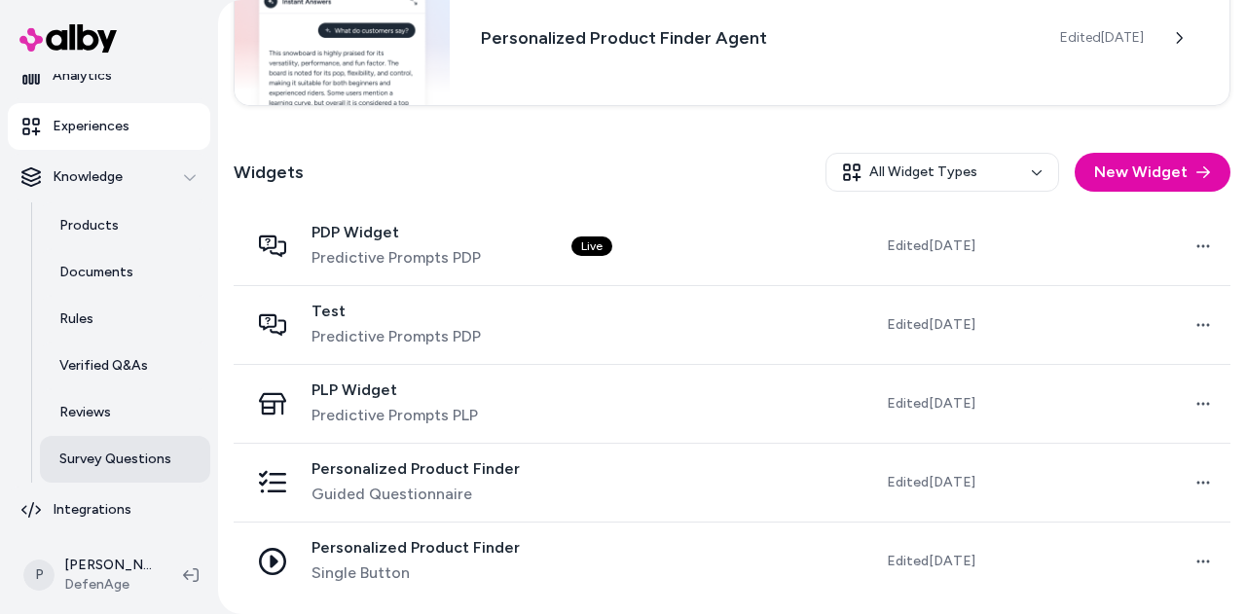
click at [136, 450] on p "Survey Questions" at bounding box center [115, 459] width 112 height 19
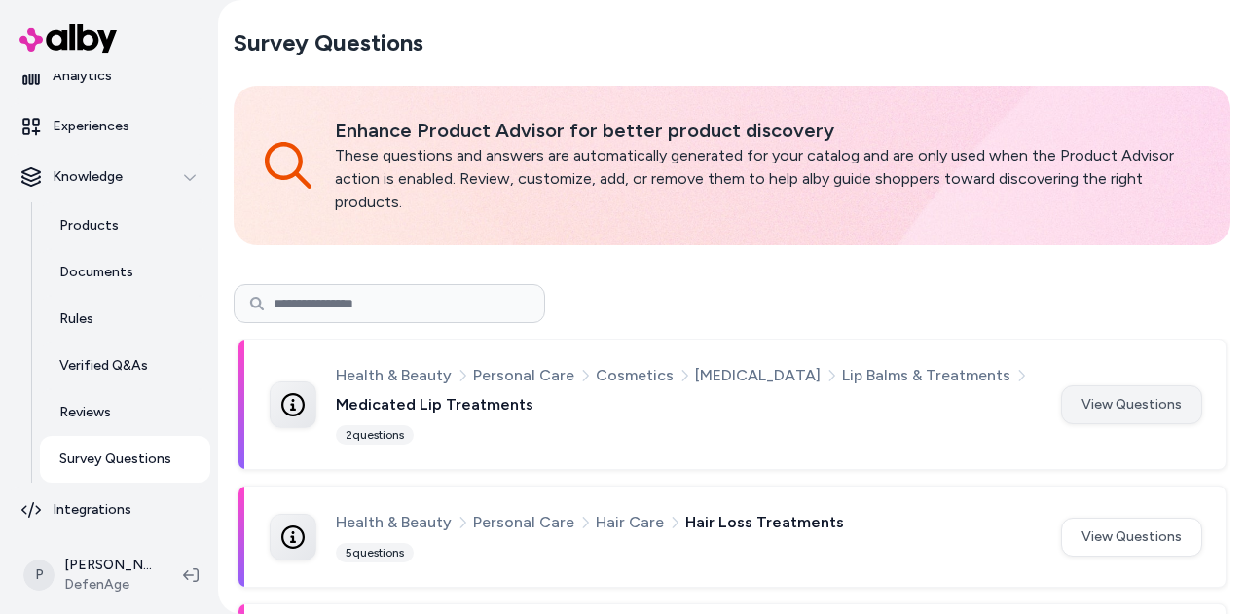
click at [1121, 420] on button "View Questions" at bounding box center [1131, 404] width 141 height 39
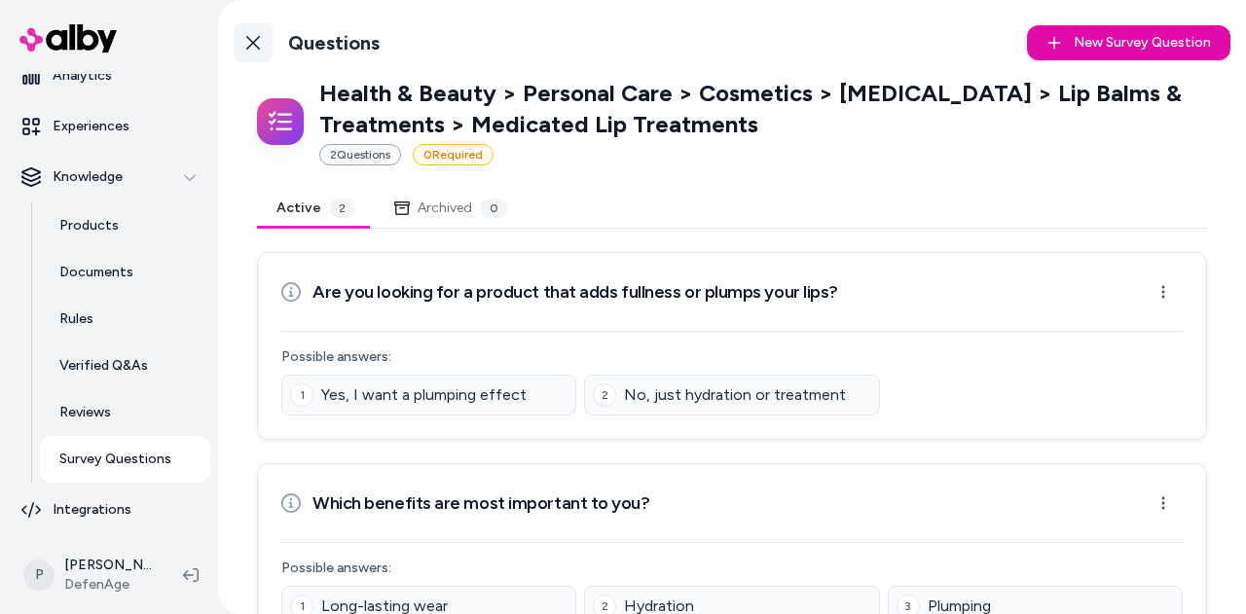
click at [258, 41] on icon at bounding box center [253, 43] width 16 height 16
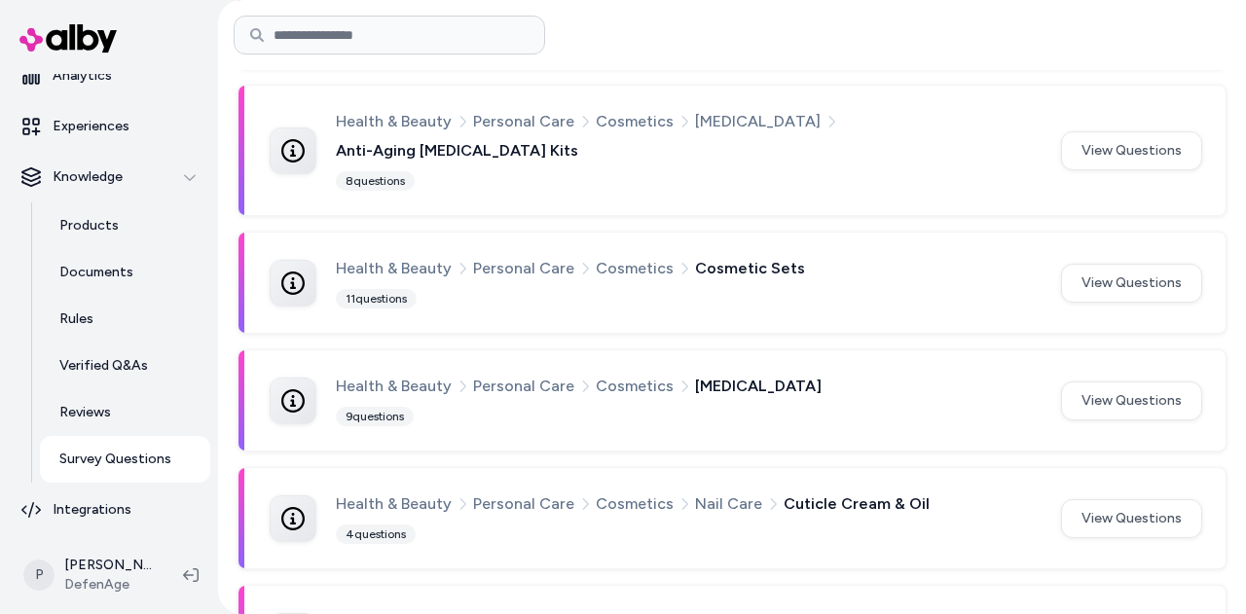
scroll to position [1388, 0]
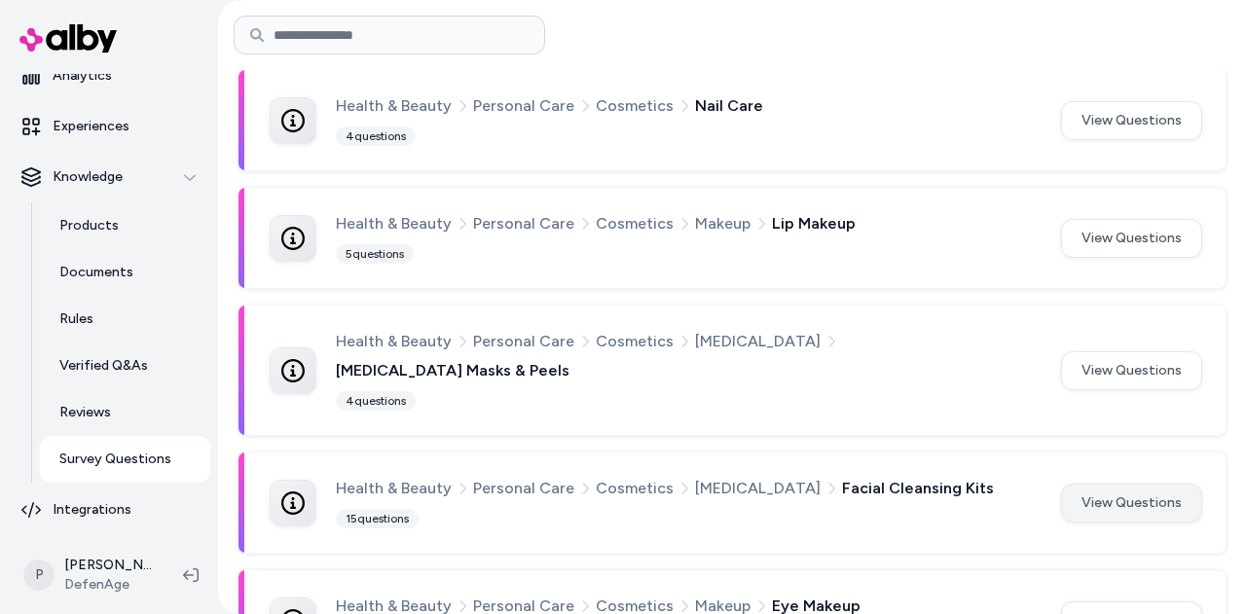
click at [1109, 484] on button "View Questions" at bounding box center [1131, 503] width 141 height 39
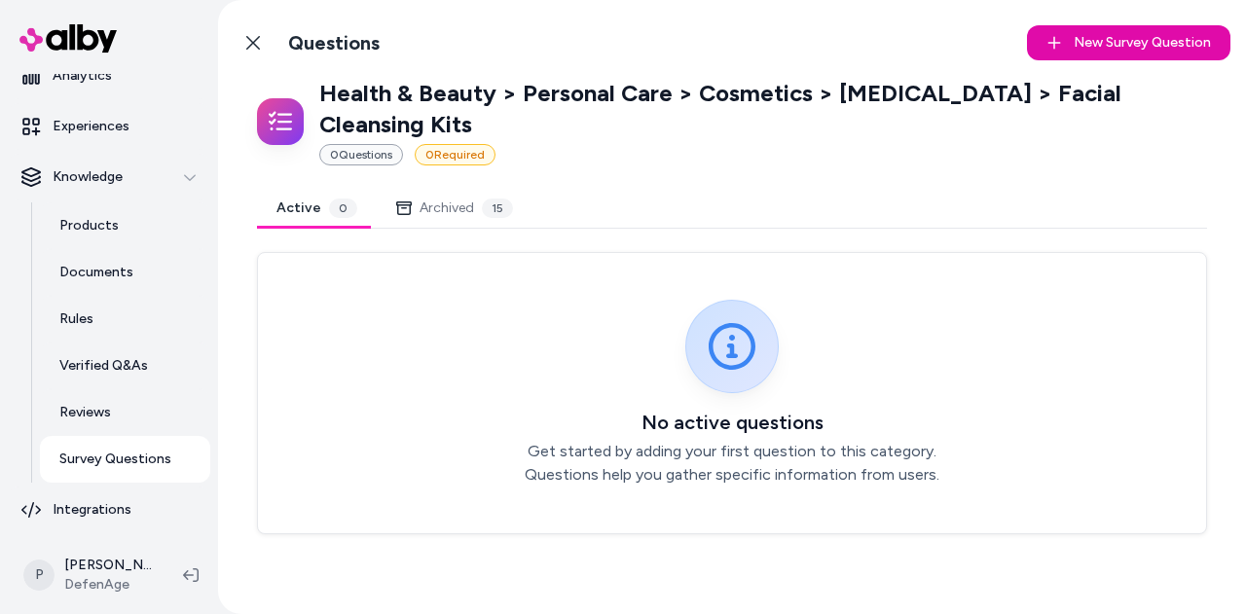
click at [438, 189] on button "Archived 15" at bounding box center [455, 208] width 156 height 39
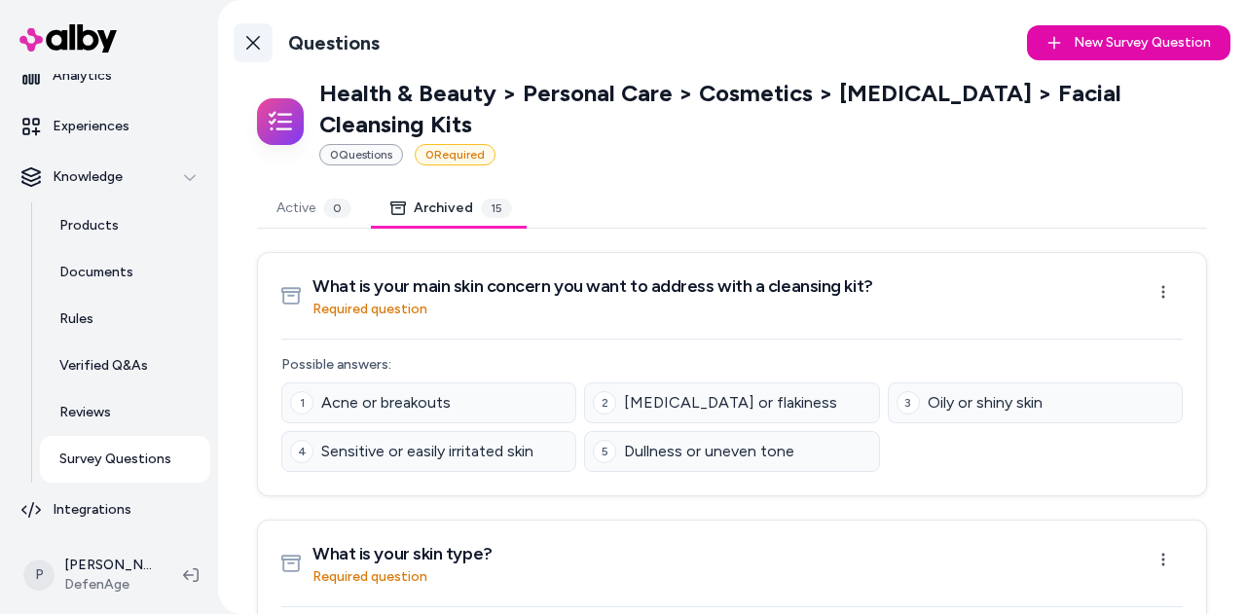
click at [246, 49] on icon at bounding box center [253, 43] width 14 height 14
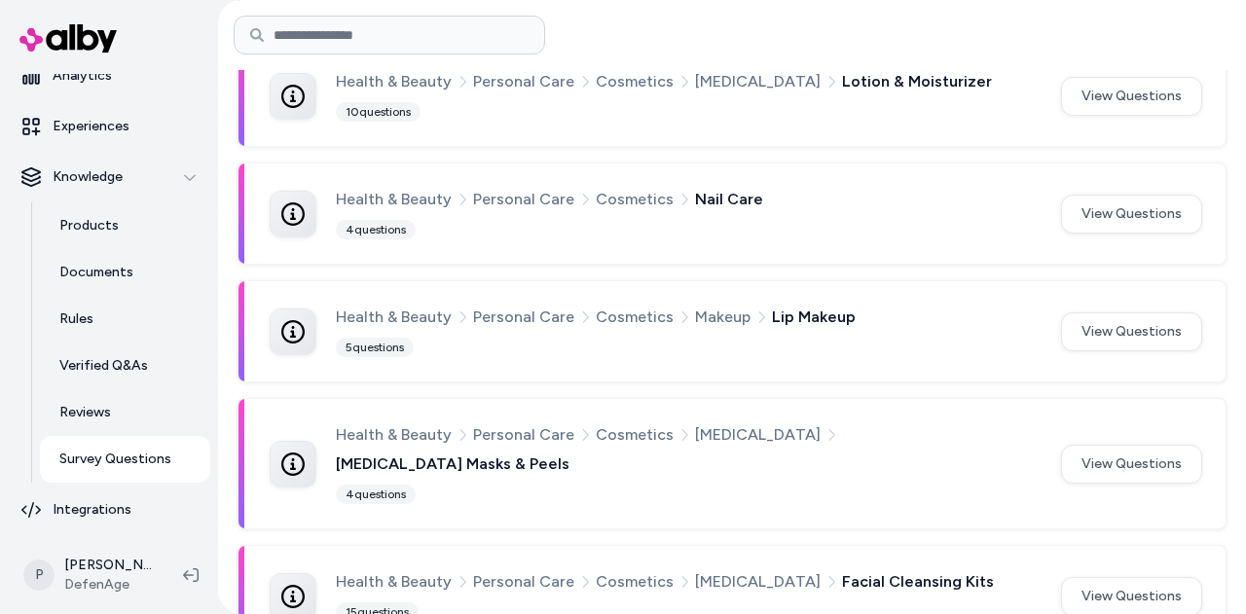
scroll to position [1388, 0]
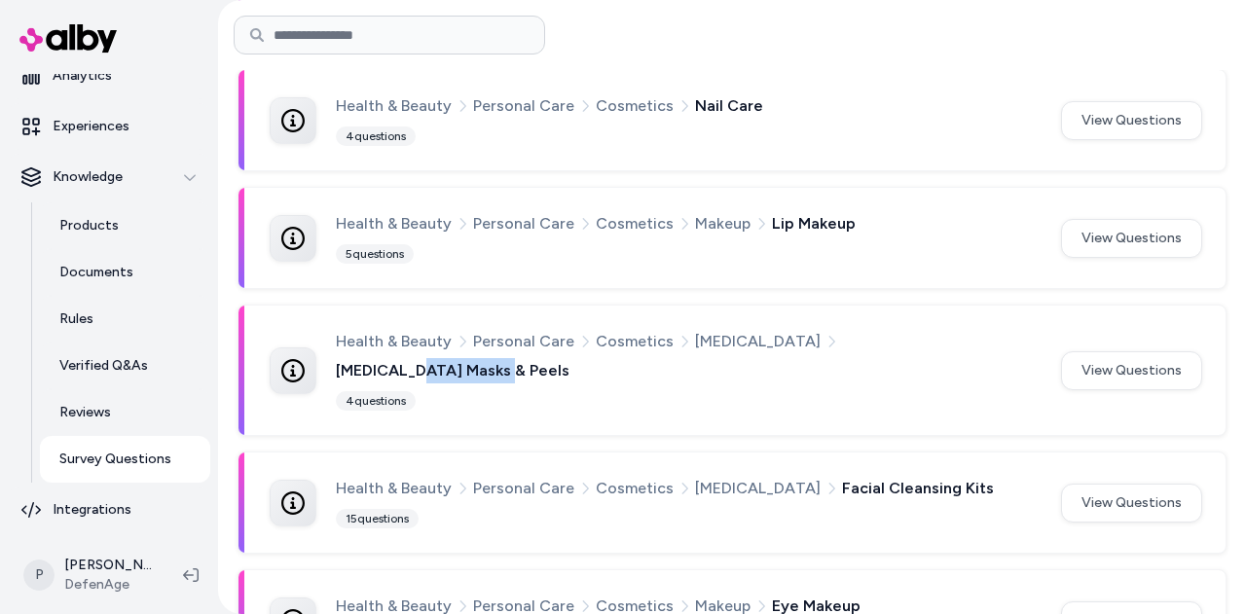
drag, startPoint x: 928, startPoint y: 289, endPoint x: 845, endPoint y: 293, distance: 83.8
click at [569, 358] on span "[MEDICAL_DATA] Masks & Peels" at bounding box center [453, 370] width 234 height 25
click at [987, 329] on div "Health & Beauty Personal Care Cosmetics Skin Care Skin Care Masks & Peels 4 que…" at bounding box center [687, 370] width 702 height 83
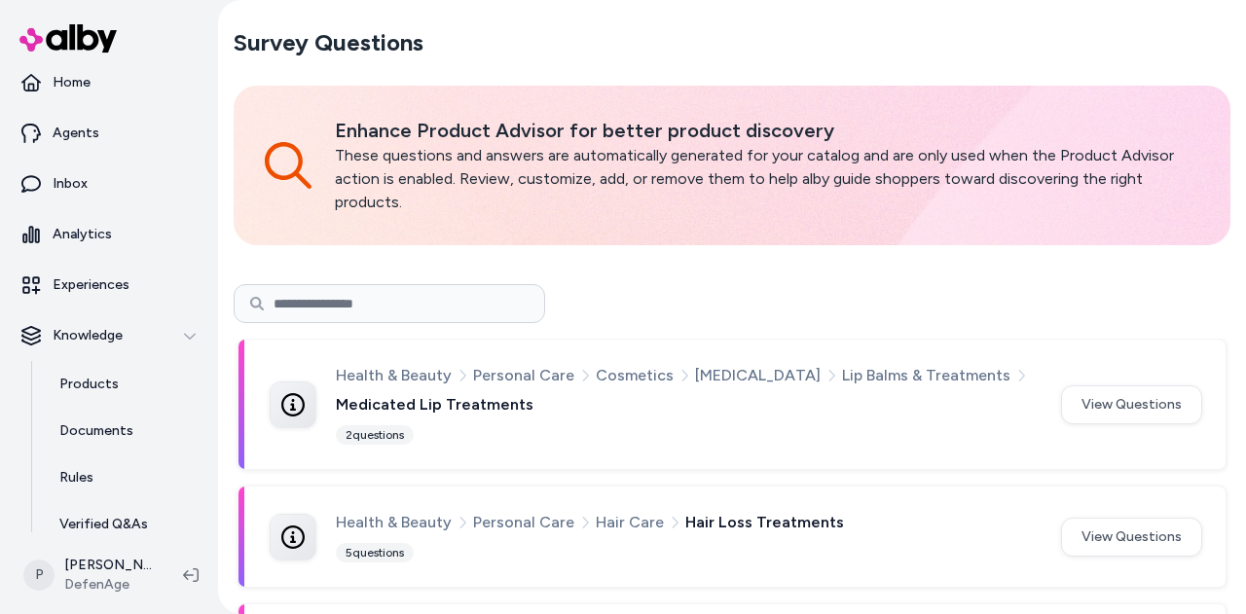
scroll to position [0, 0]
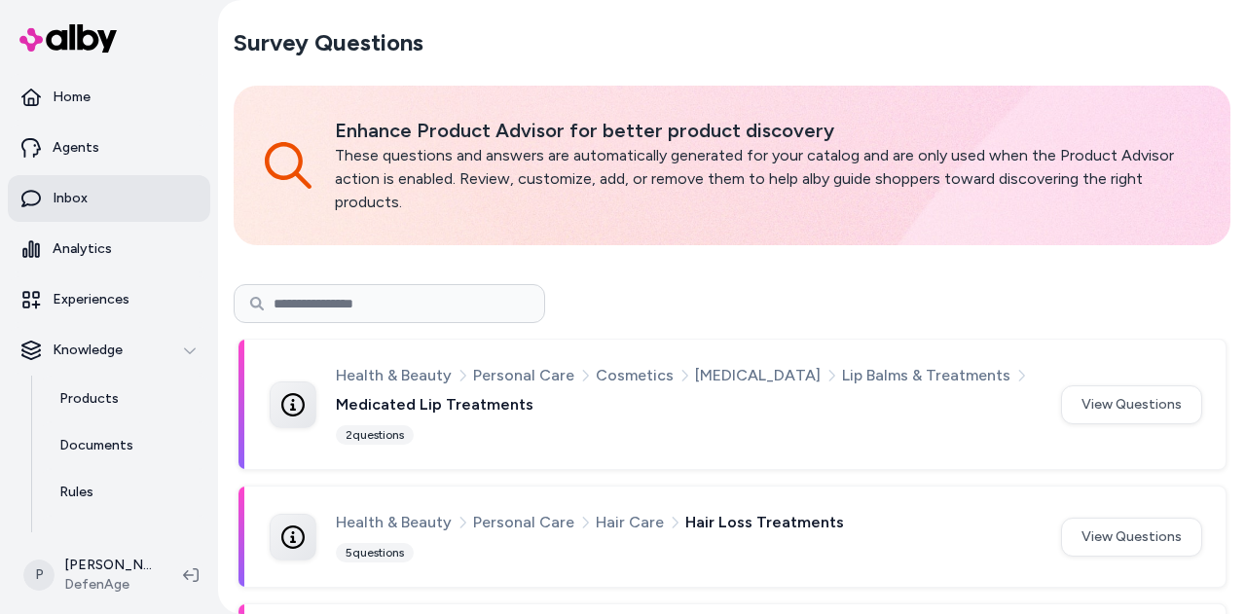
click at [84, 189] on p "Inbox" at bounding box center [70, 198] width 35 height 19
